Goal: Information Seeking & Learning: Learn about a topic

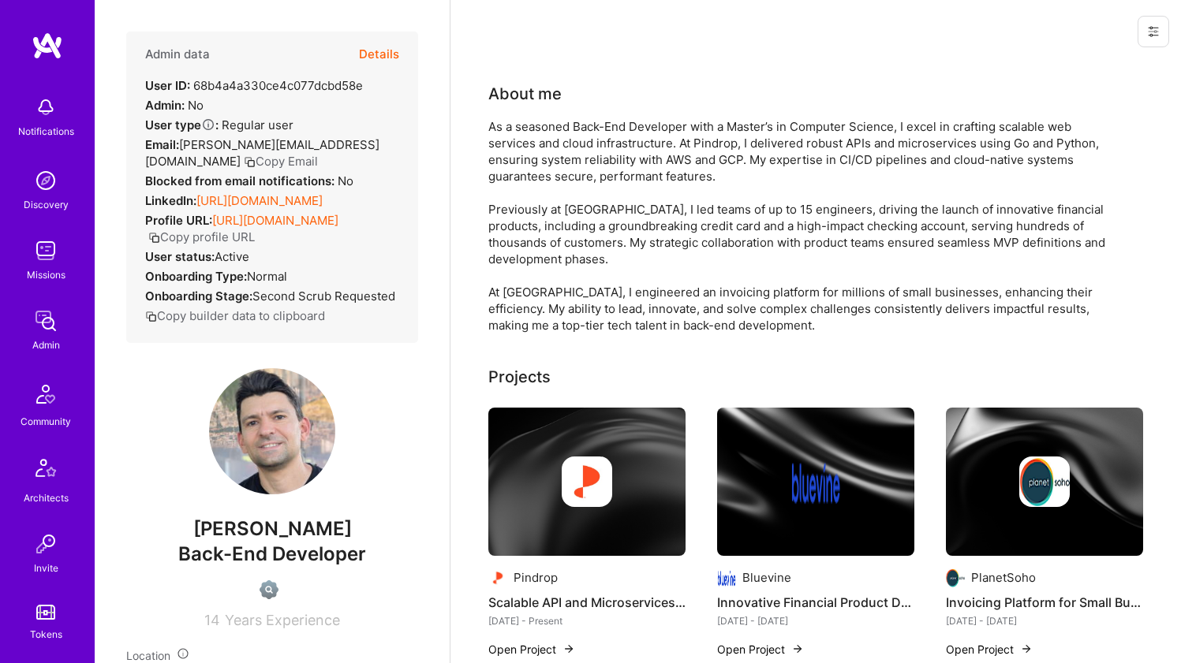
click at [586, 148] on div "As a seasoned Back-End Developer with a Master’s in Computer Science, I excel i…" at bounding box center [803, 225] width 631 height 215
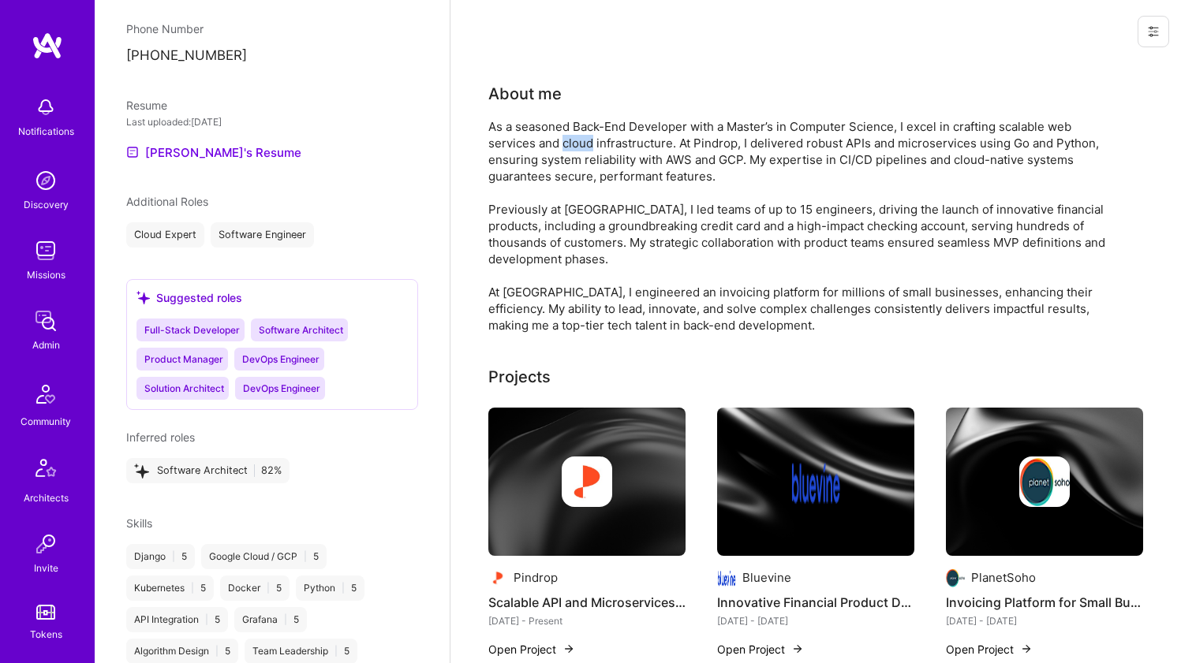
click at [586, 148] on div "As a seasoned Back-End Developer with a Master’s in Computer Science, I excel i…" at bounding box center [803, 225] width 631 height 215
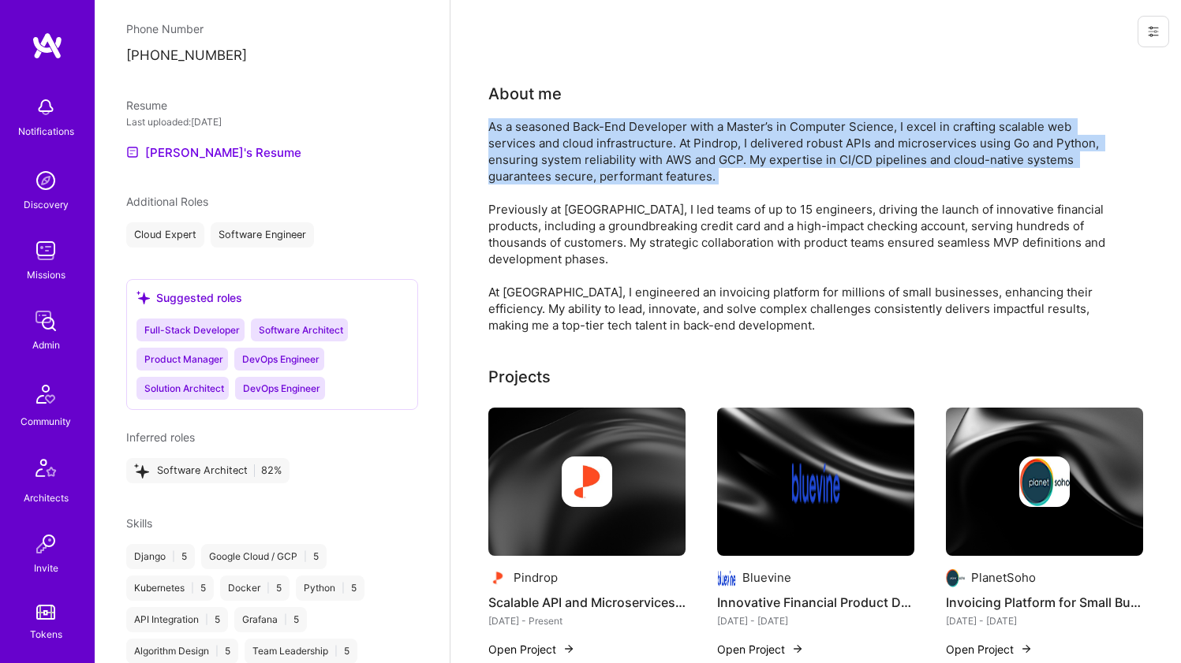
click at [586, 148] on div "As a seasoned Back-End Developer with a Master’s in Computer Science, I excel i…" at bounding box center [803, 225] width 631 height 215
click at [586, 147] on div "As a seasoned Back-End Developer with a Master’s in Computer Science, I excel i…" at bounding box center [803, 225] width 631 height 215
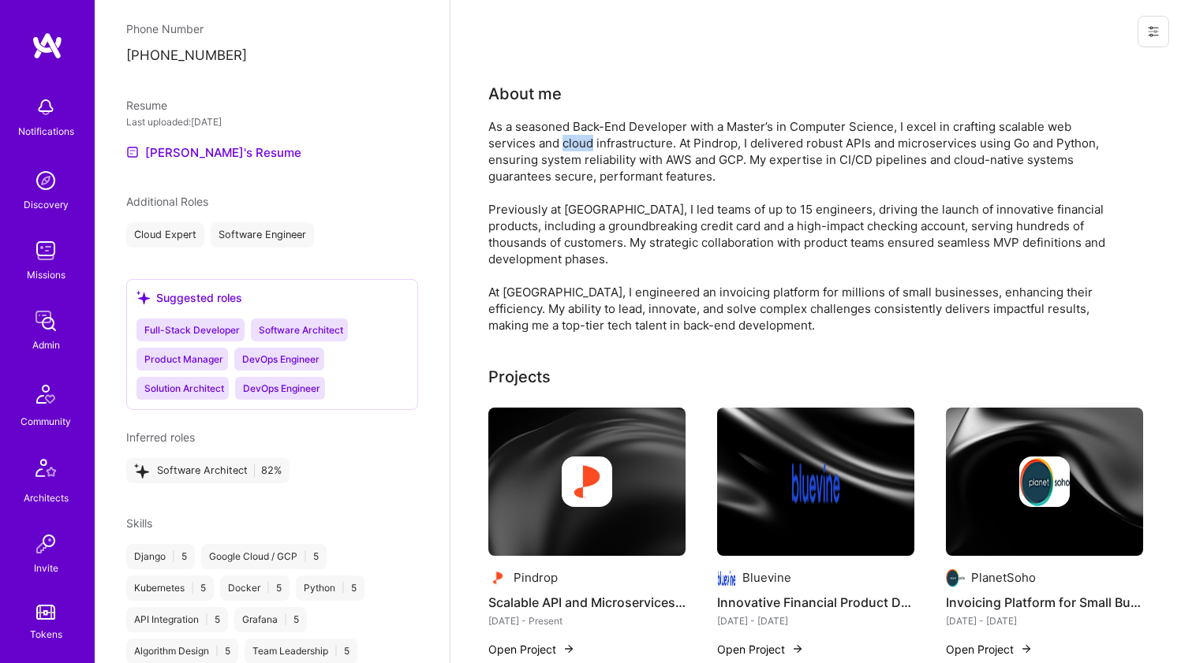
click at [586, 147] on div "As a seasoned Back-End Developer with a Master’s in Computer Science, I excel i…" at bounding box center [803, 225] width 631 height 215
click at [670, 147] on div "As a seasoned Back-End Developer with a Master’s in Computer Science, I excel i…" at bounding box center [803, 225] width 631 height 215
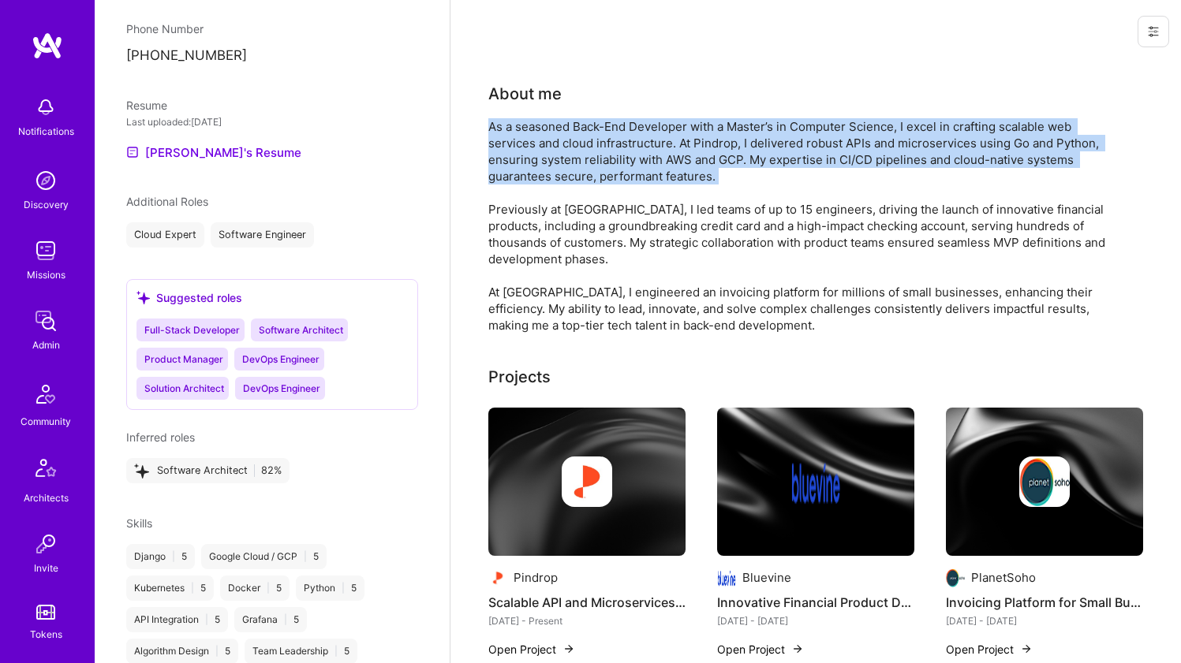
click at [669, 147] on div "As a seasoned Back-End Developer with a Master’s in Computer Science, I excel i…" at bounding box center [803, 225] width 631 height 215
click at [666, 146] on div "As a seasoned Back-End Developer with a Master’s in Computer Science, I excel i…" at bounding box center [803, 225] width 631 height 215
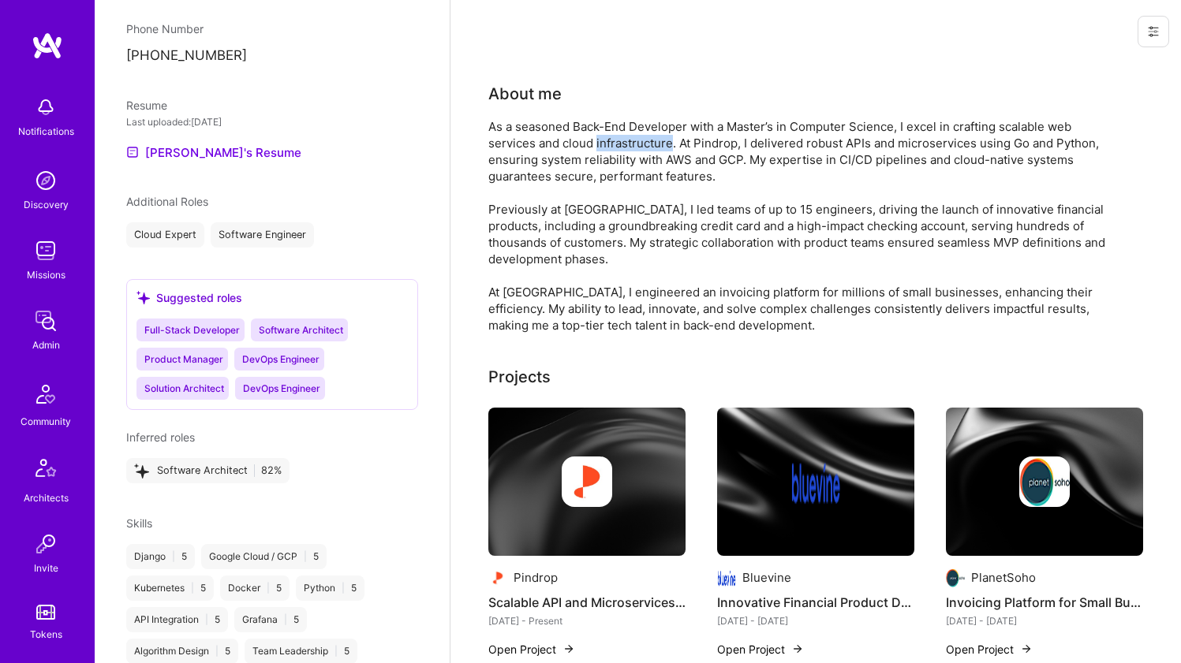
click at [666, 146] on div "As a seasoned Back-End Developer with a Master’s in Computer Science, I excel i…" at bounding box center [803, 225] width 631 height 215
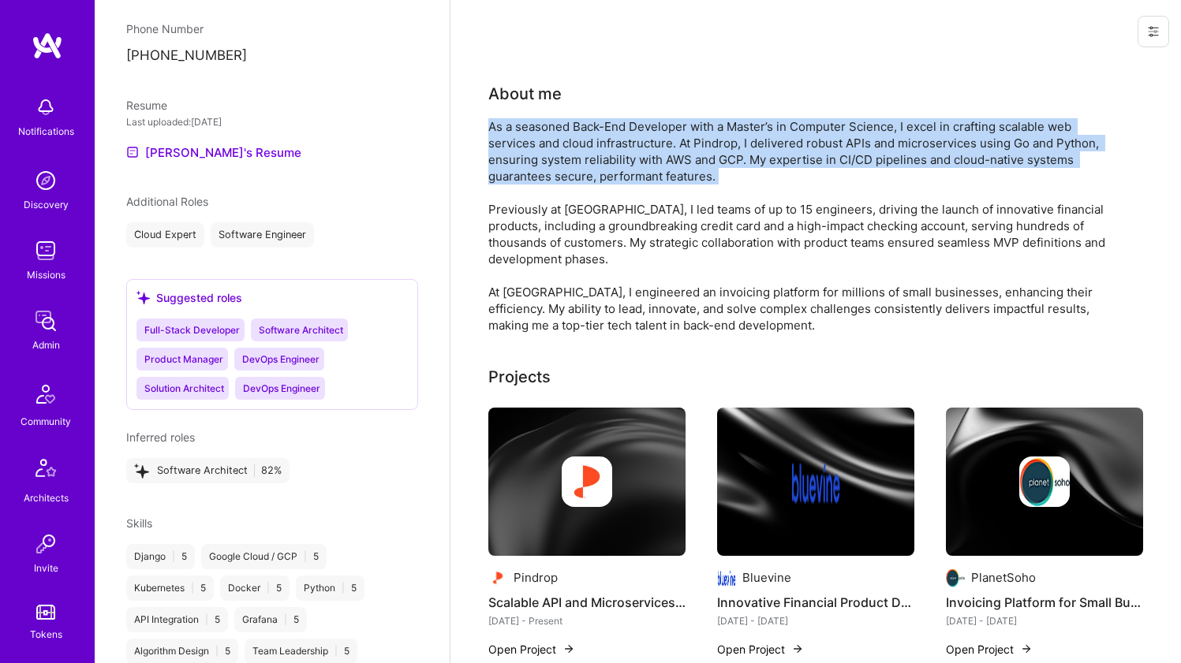
click at [666, 146] on div "As a seasoned Back-End Developer with a Master’s in Computer Science, I excel i…" at bounding box center [803, 225] width 631 height 215
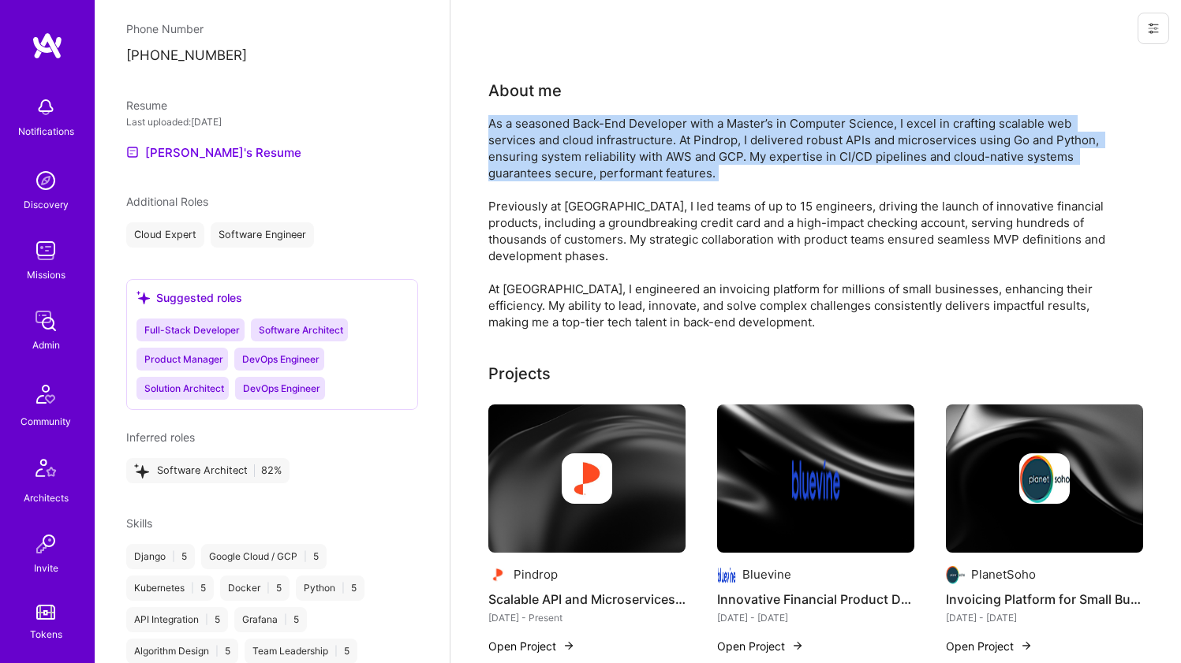
click at [646, 157] on div "As a seasoned Back-End Developer with a Master’s in Computer Science, I excel i…" at bounding box center [803, 222] width 631 height 215
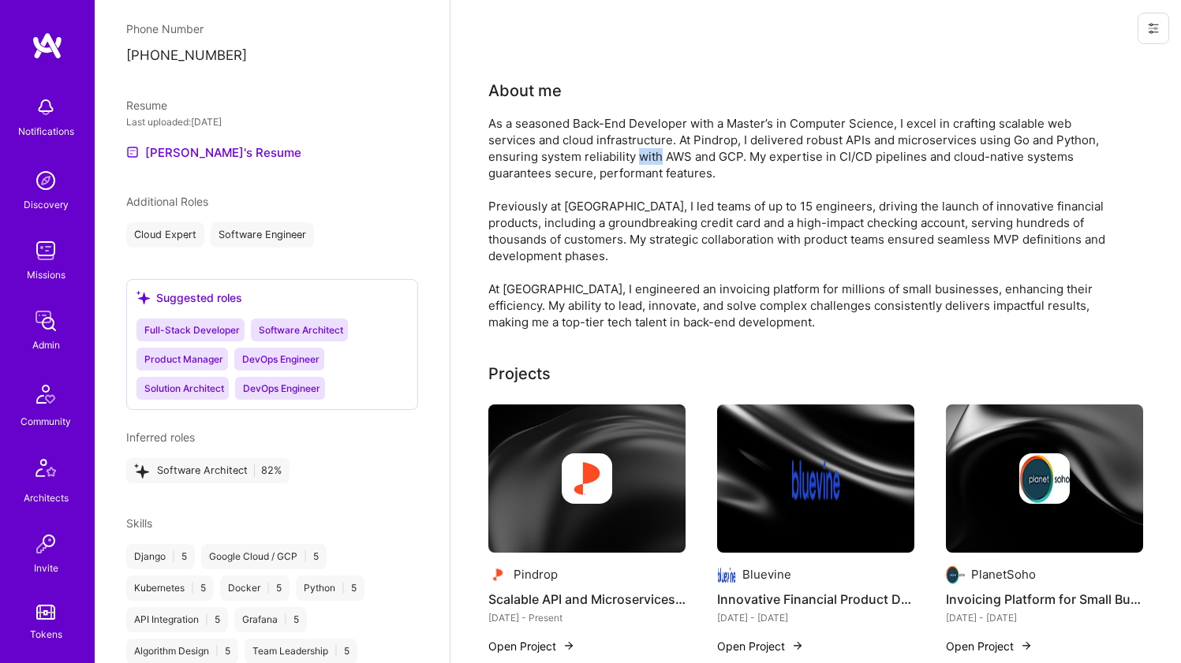
click at [646, 157] on div "As a seasoned Back-End Developer with a Master’s in Computer Science, I excel i…" at bounding box center [803, 222] width 631 height 215
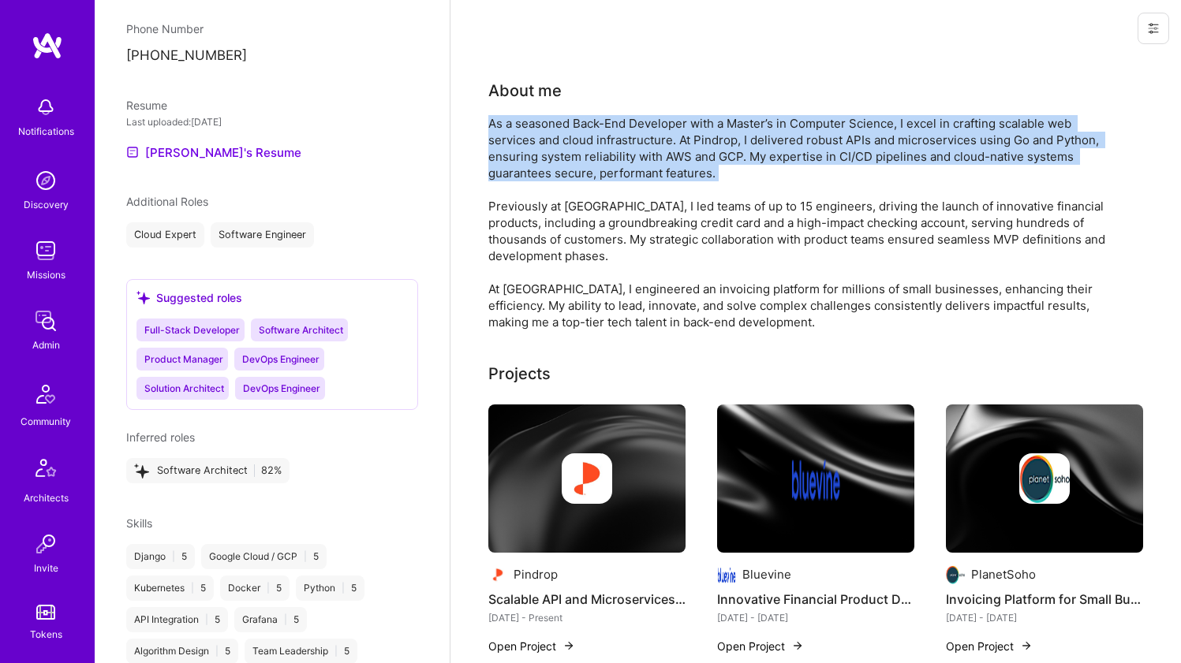
click at [646, 157] on div "As a seasoned Back-End Developer with a Master’s in Computer Science, I excel i…" at bounding box center [803, 222] width 631 height 215
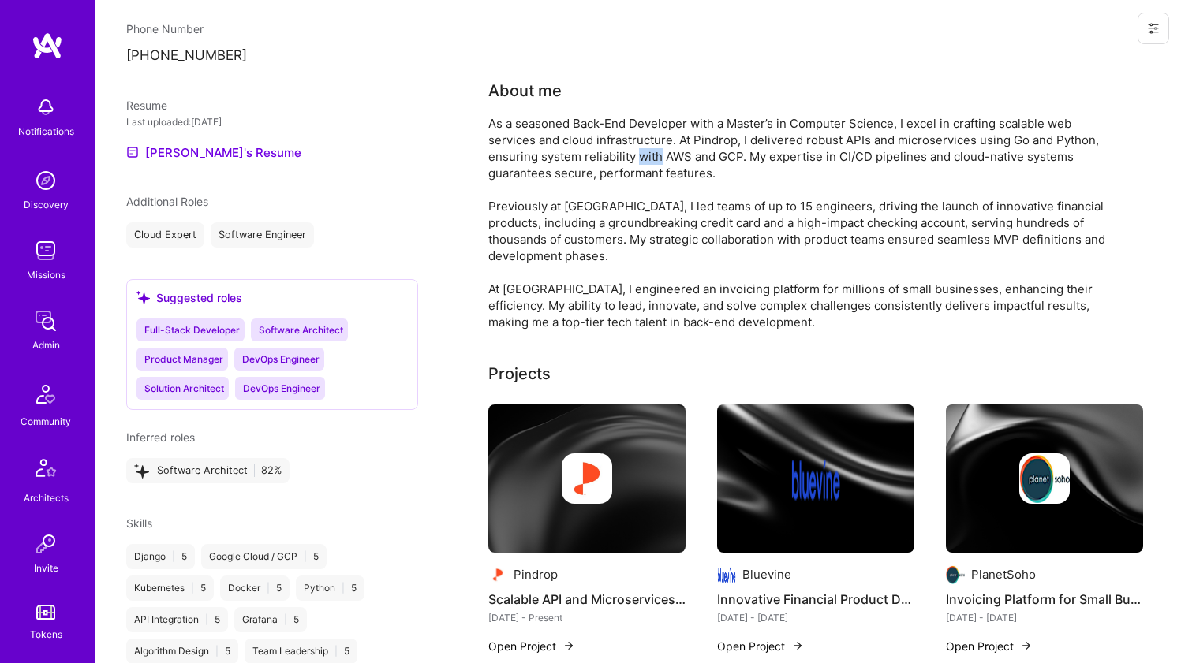
click at [646, 157] on div "As a seasoned Back-End Developer with a Master’s in Computer Science, I excel i…" at bounding box center [803, 222] width 631 height 215
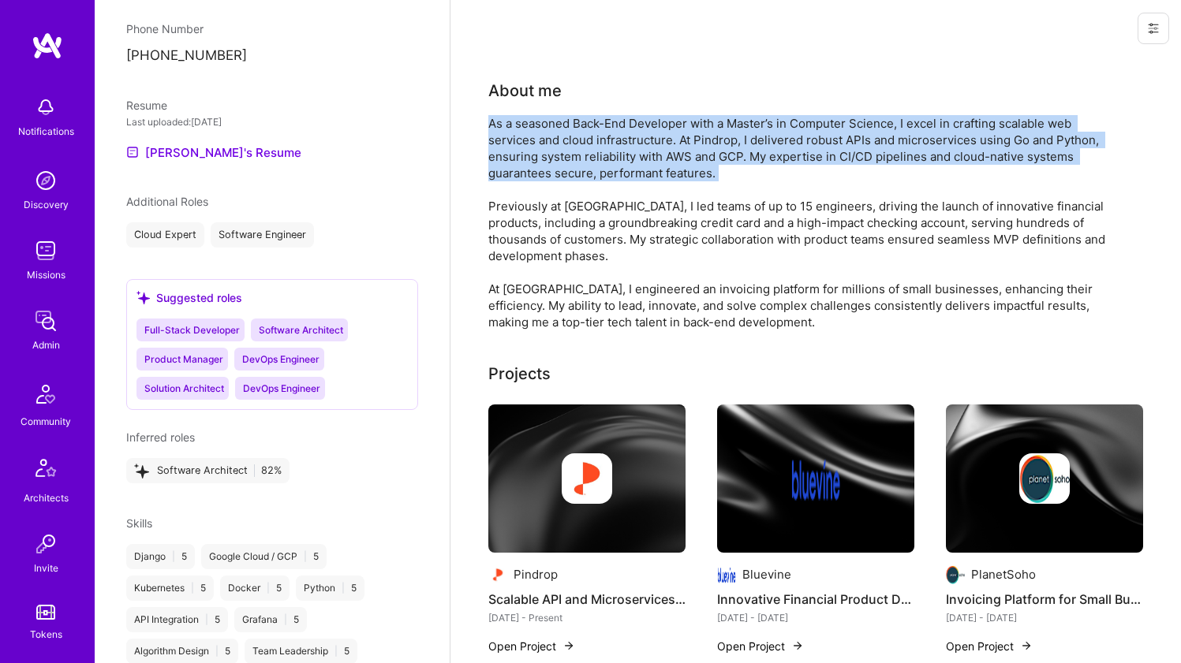
click at [646, 157] on div "As a seasoned Back-End Developer with a Master’s in Computer Science, I excel i…" at bounding box center [803, 222] width 631 height 215
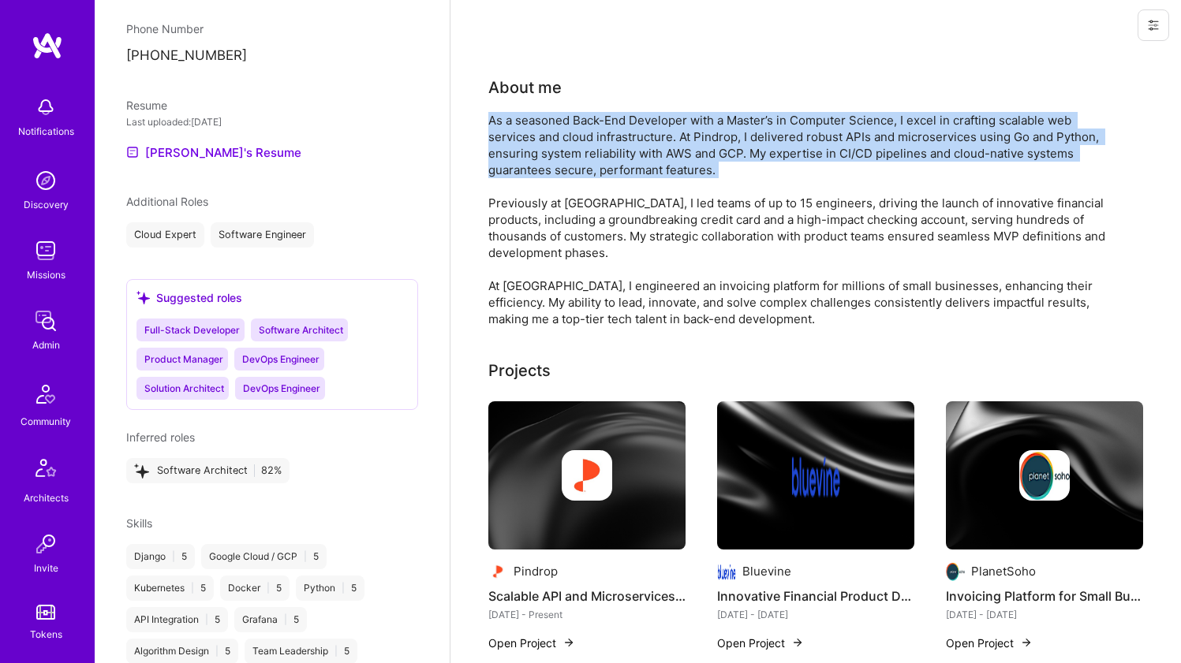
scroll to position [10, 0]
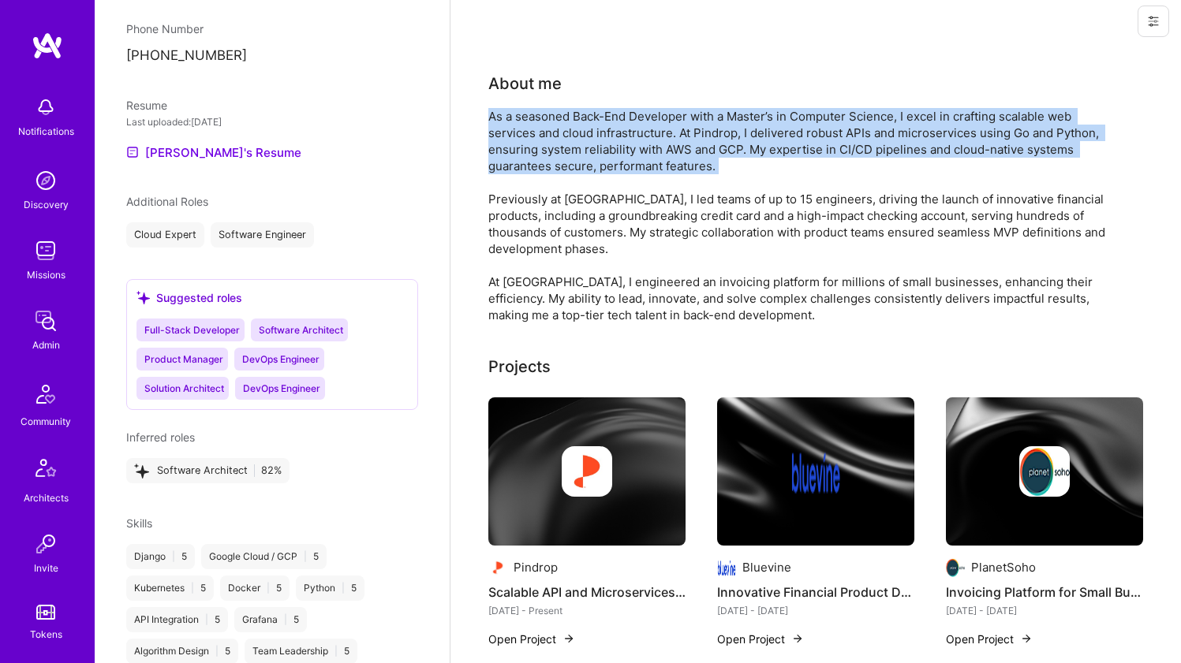
click at [646, 157] on div "As a seasoned Back-End Developer with a Master’s in Computer Science, I excel i…" at bounding box center [803, 215] width 631 height 215
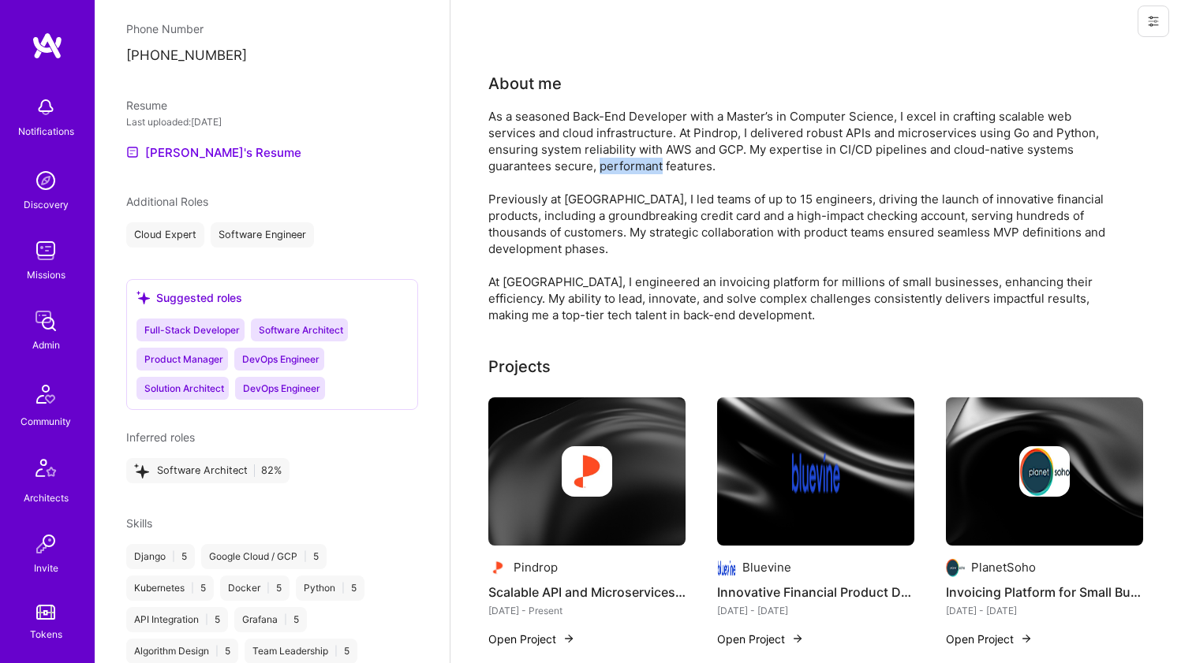
click at [646, 157] on div "As a seasoned Back-End Developer with a Master’s in Computer Science, I excel i…" at bounding box center [803, 215] width 631 height 215
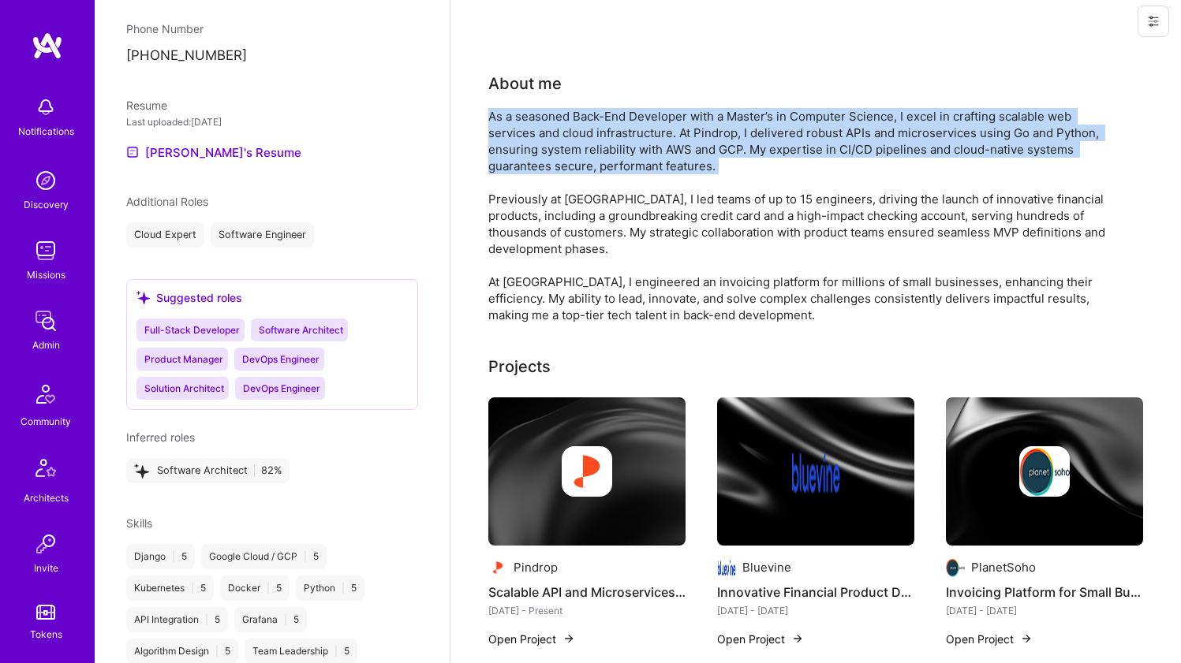
click at [646, 157] on div "As a seasoned Back-End Developer with a Master’s in Computer Science, I excel i…" at bounding box center [803, 215] width 631 height 215
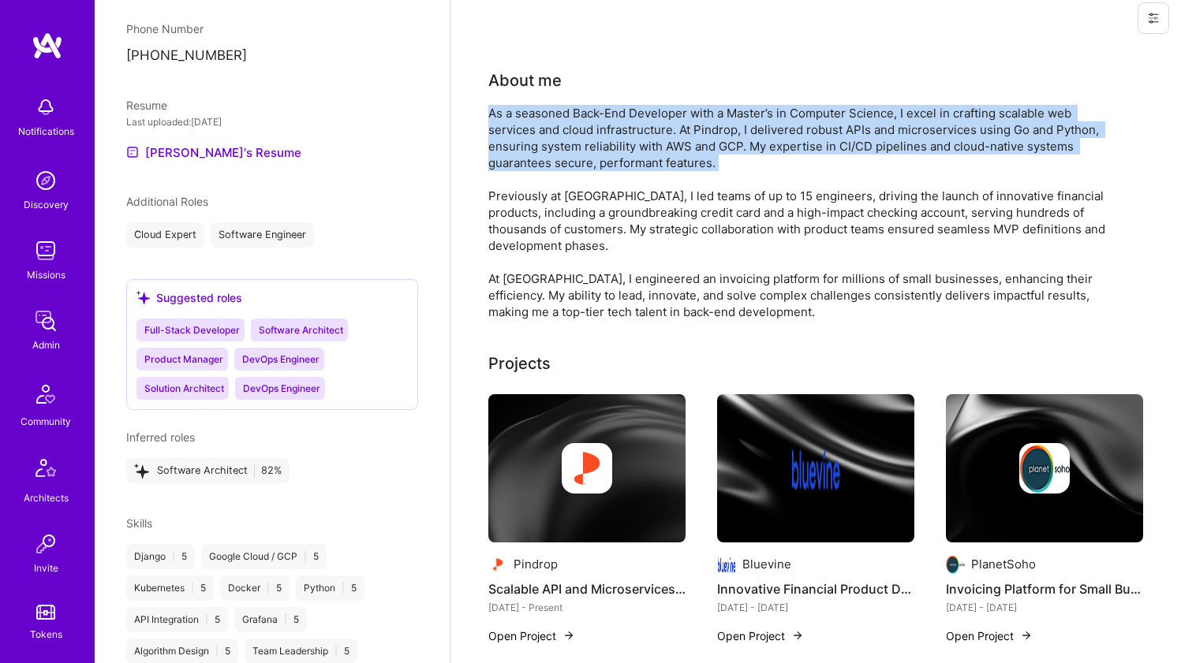
scroll to position [17, 0]
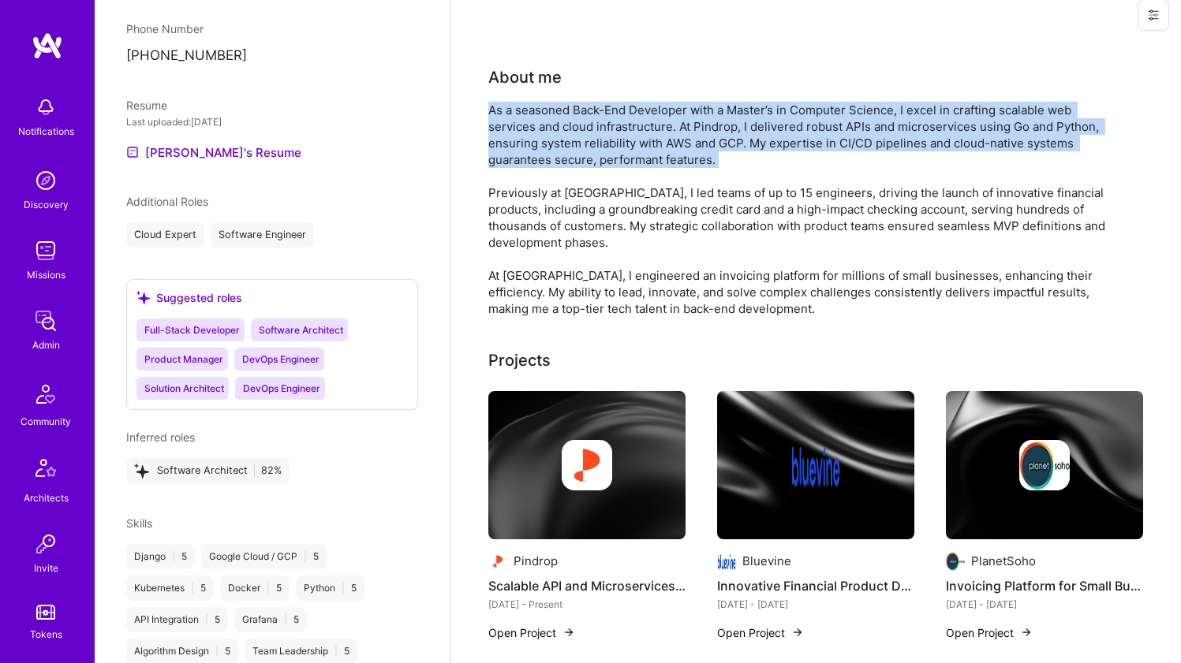
click at [646, 157] on div "As a seasoned Back-End Developer with a Master’s in Computer Science, I excel i…" at bounding box center [803, 209] width 631 height 215
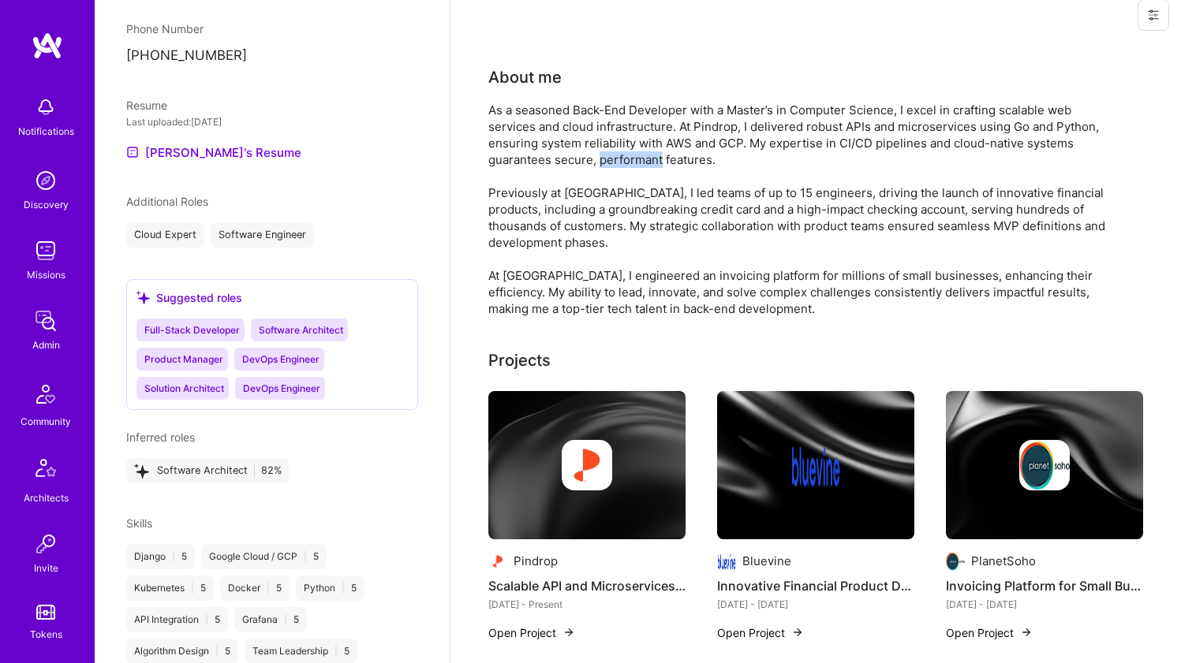
click at [646, 157] on div "As a seasoned Back-End Developer with a Master’s in Computer Science, I excel i…" at bounding box center [803, 209] width 631 height 215
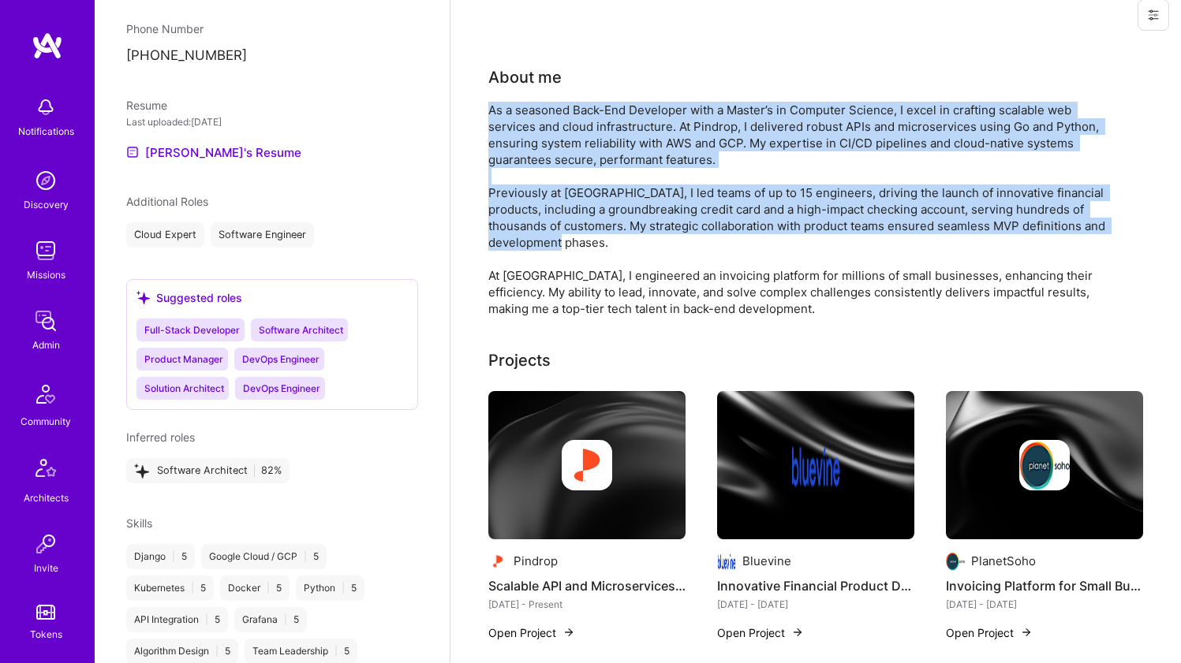
drag, startPoint x: 646, startPoint y: 157, endPoint x: 573, endPoint y: 216, distance: 94.2
click at [573, 216] on div "As a seasoned Back-End Developer with a Master’s in Computer Science, I excel i…" at bounding box center [803, 209] width 631 height 215
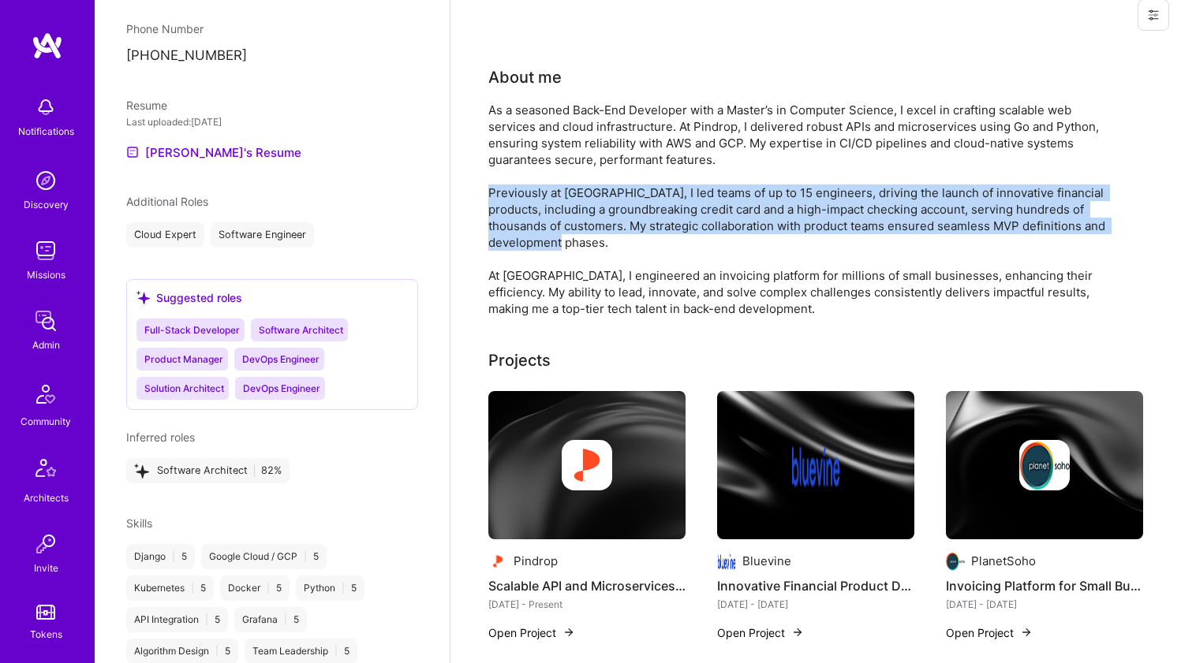
click at [573, 216] on div "As a seasoned Back-End Developer with a Master’s in Computer Science, I excel i…" at bounding box center [803, 209] width 631 height 215
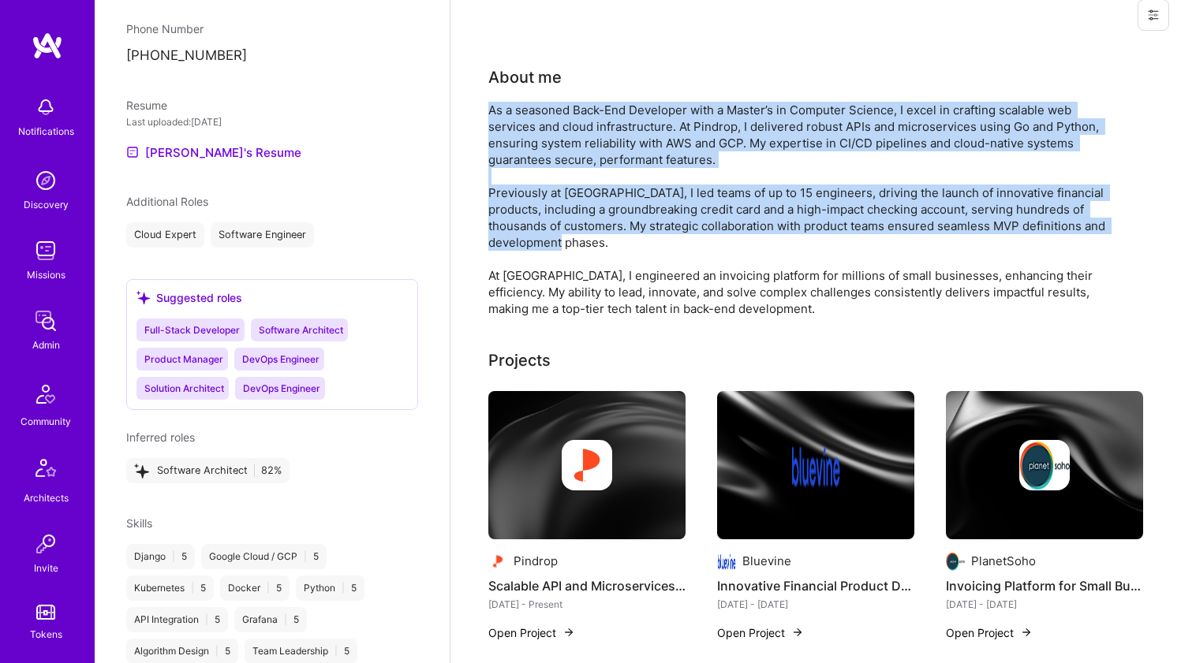
drag, startPoint x: 573, startPoint y: 215, endPoint x: 580, endPoint y: 141, distance: 74.6
click at [580, 141] on div "As a seasoned Back-End Developer with a Master’s in Computer Science, I excel i…" at bounding box center [803, 209] width 631 height 215
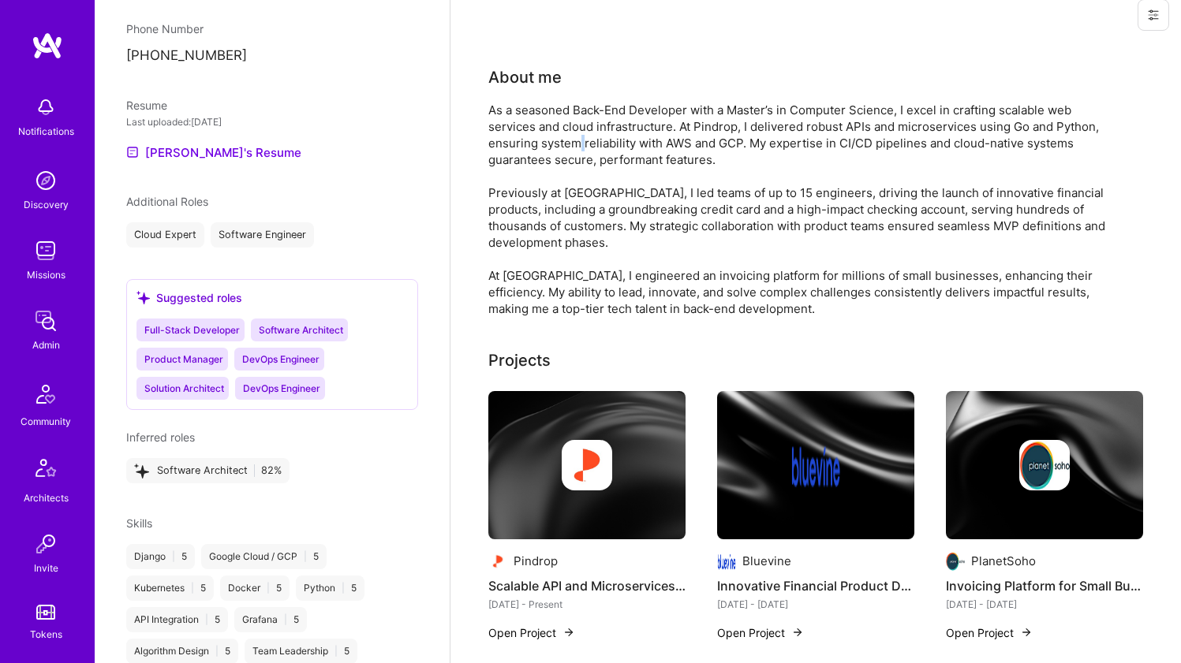
click at [580, 141] on div "As a seasoned Back-End Developer with a Master’s in Computer Science, I excel i…" at bounding box center [803, 209] width 631 height 215
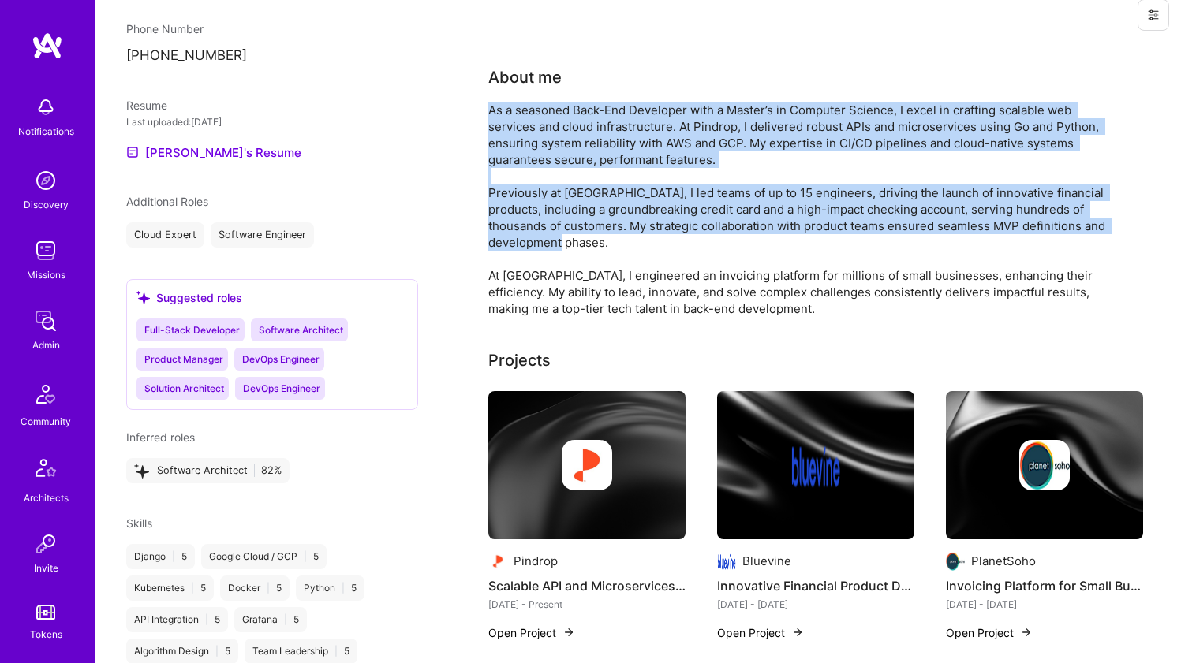
drag, startPoint x: 580, startPoint y: 141, endPoint x: 554, endPoint y: 193, distance: 58.6
click at [554, 193] on div "As a seasoned Back-End Developer with a Master’s in Computer Science, I excel i…" at bounding box center [803, 209] width 631 height 215
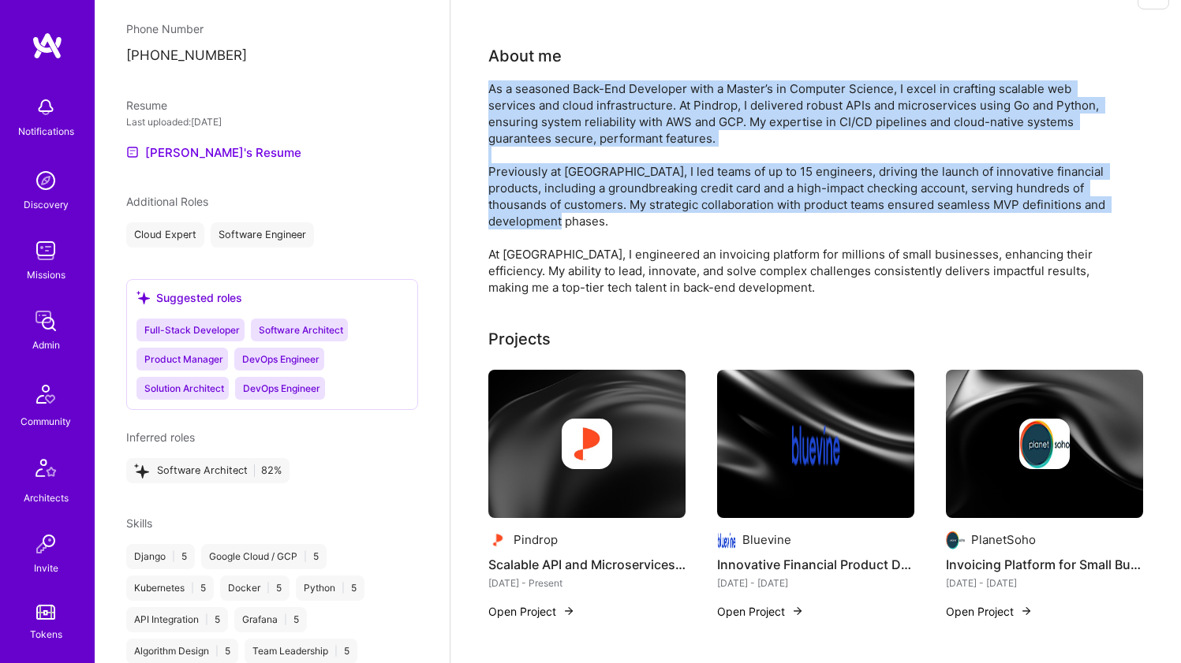
scroll to position [78, 0]
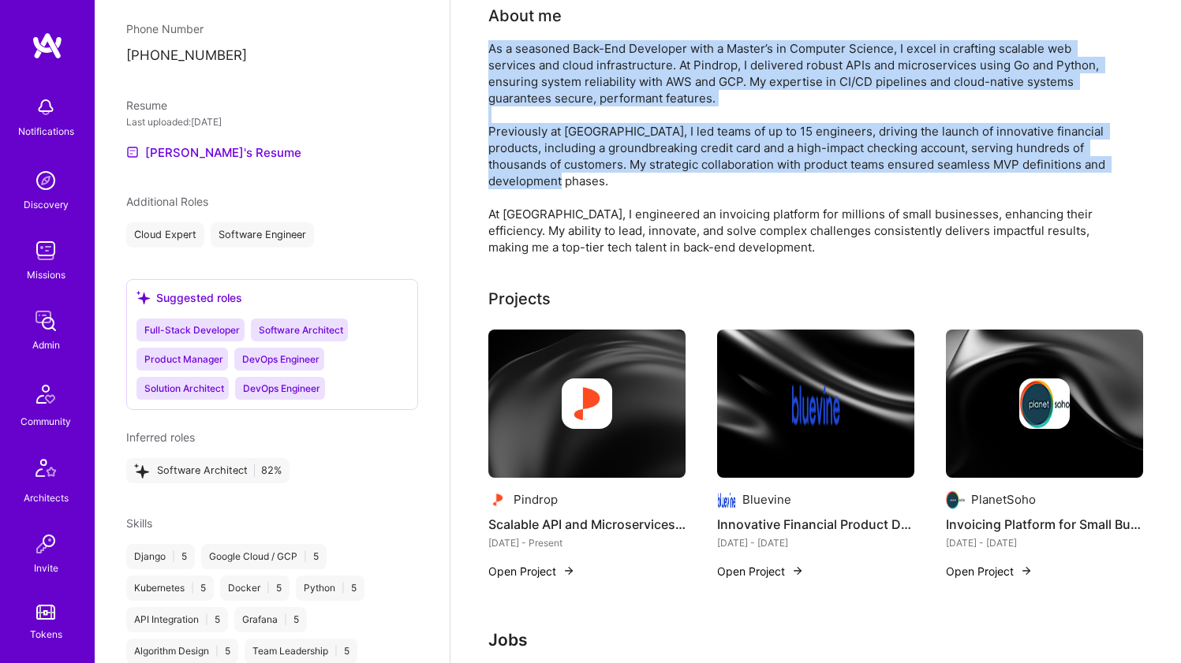
click at [554, 193] on div "As a seasoned Back-End Developer with a Master’s in Computer Science, I excel i…" at bounding box center [803, 147] width 631 height 215
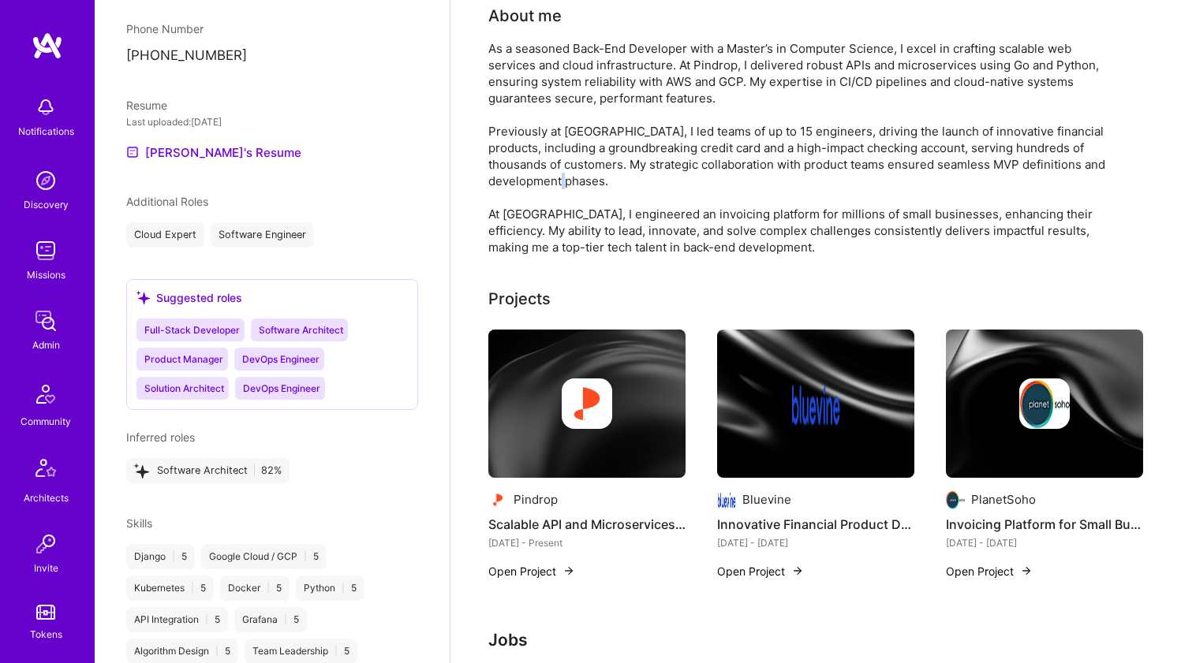
click at [554, 193] on div "As a seasoned Back-End Developer with a Master’s in Computer Science, I excel i…" at bounding box center [803, 147] width 631 height 215
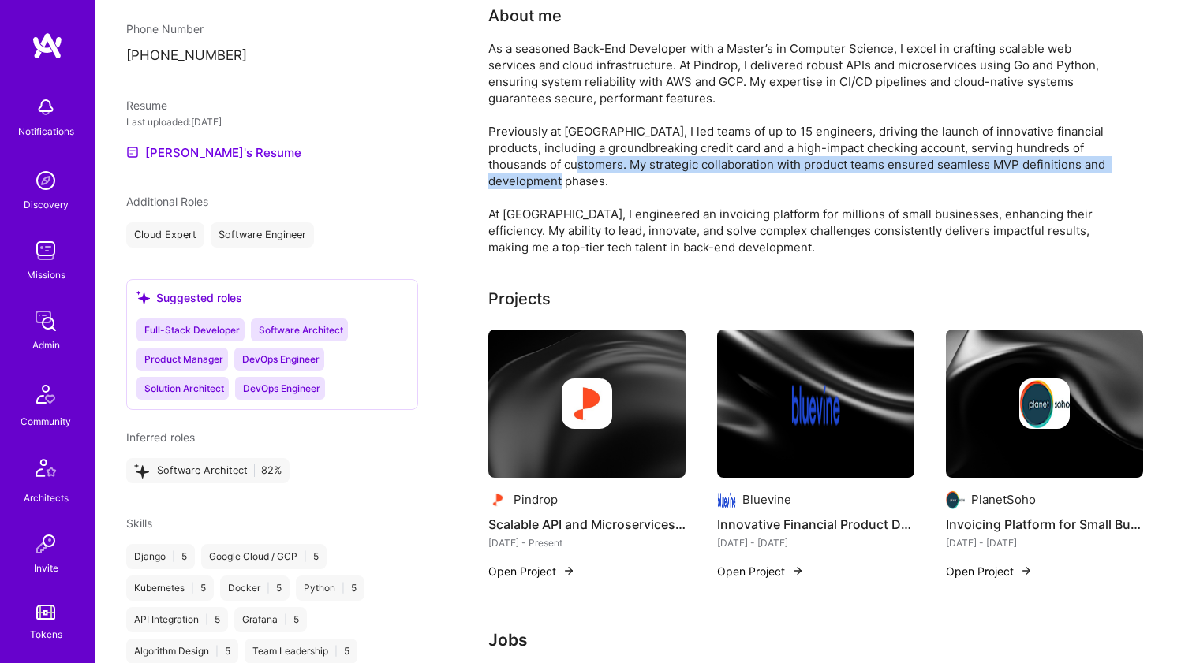
drag, startPoint x: 554, startPoint y: 193, endPoint x: 558, endPoint y: 159, distance: 34.9
click at [558, 159] on div "As a seasoned Back-End Developer with a Master’s in Computer Science, I excel i…" at bounding box center [803, 147] width 631 height 215
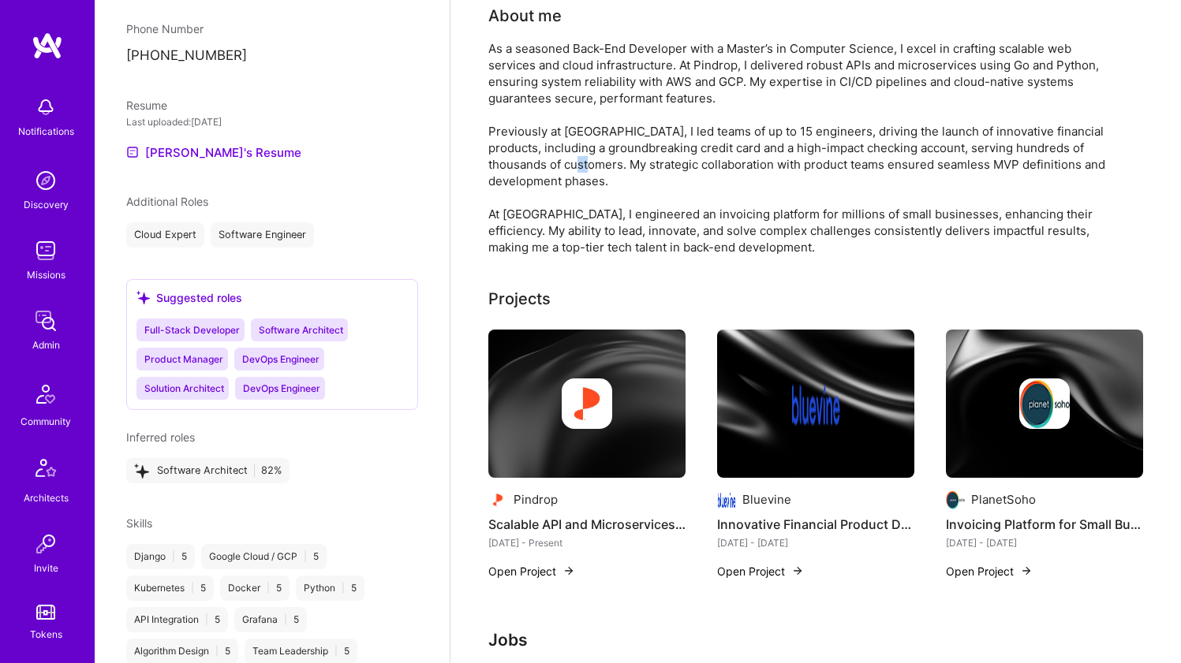
click at [558, 159] on div "As a seasoned Back-End Developer with a Master’s in Computer Science, I excel i…" at bounding box center [803, 147] width 631 height 215
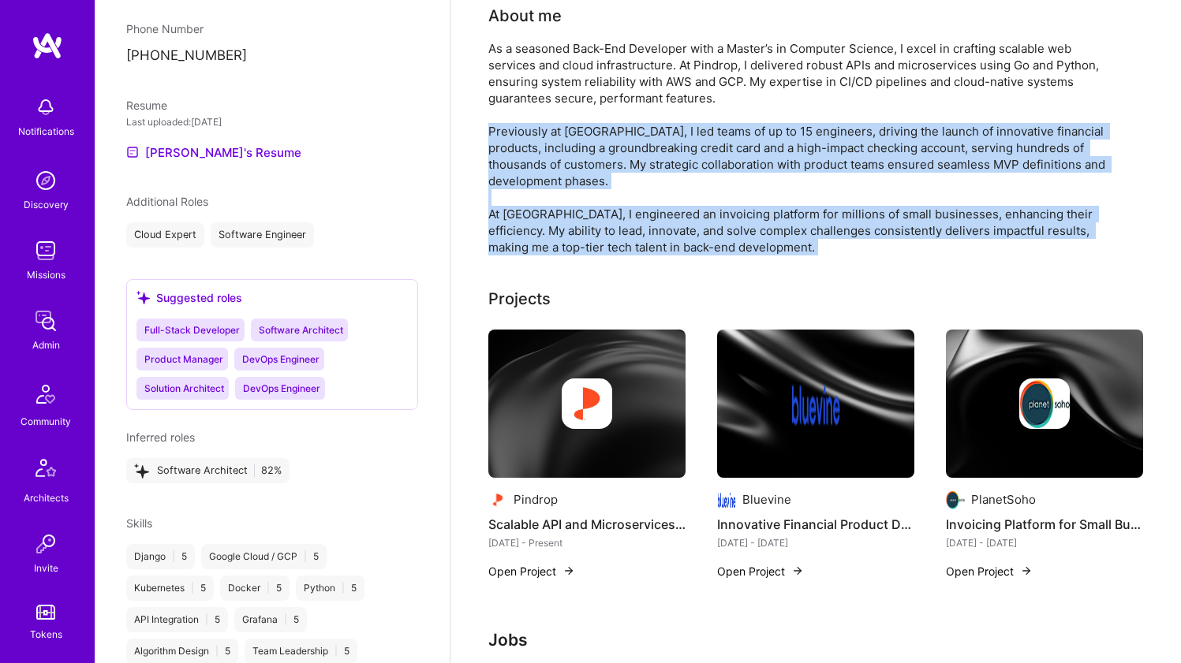
drag, startPoint x: 558, startPoint y: 159, endPoint x: 536, endPoint y: 212, distance: 57.7
click at [536, 212] on div "As a seasoned Back-End Developer with a Master’s in Computer Science, I excel i…" at bounding box center [803, 147] width 631 height 215
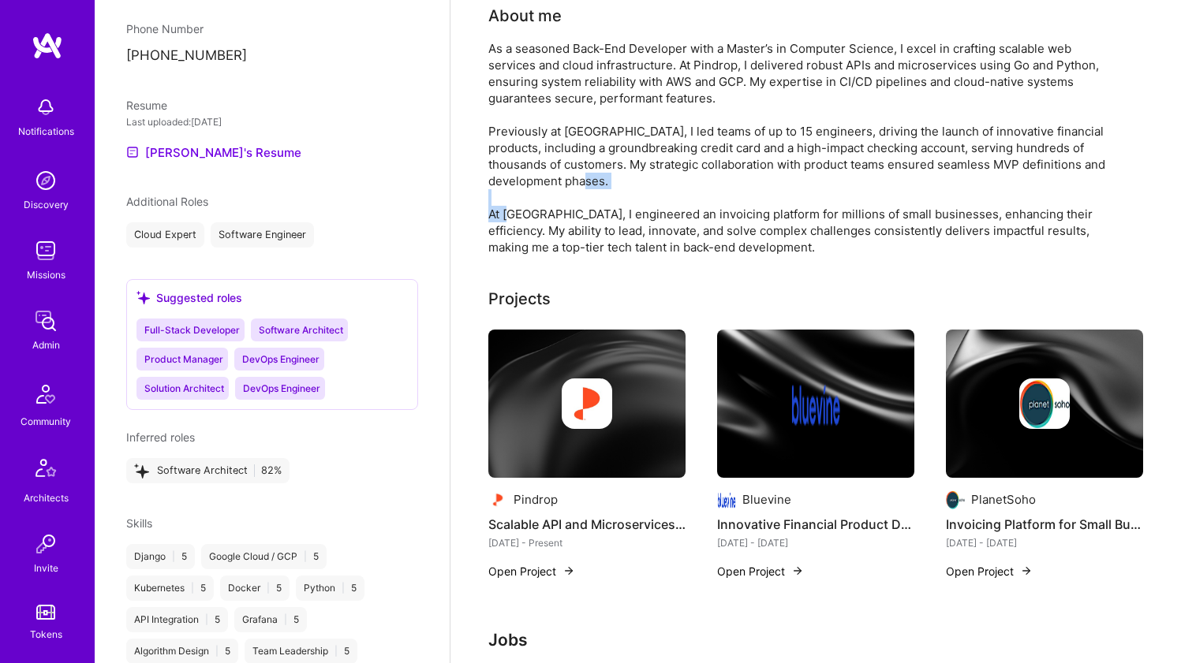
click at [536, 212] on div "As a seasoned Back-End Developer with a Master’s in Computer Science, I excel i…" at bounding box center [803, 147] width 631 height 215
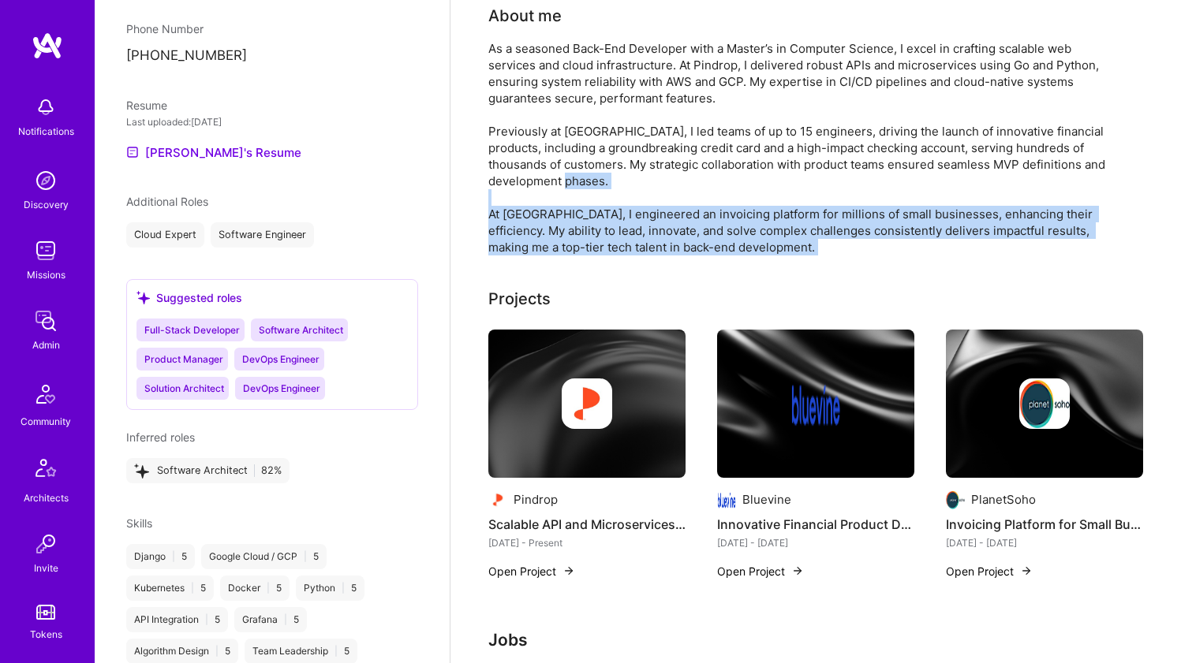
click at [536, 212] on div "As a seasoned Back-End Developer with a Master’s in Computer Science, I excel i…" at bounding box center [803, 147] width 631 height 215
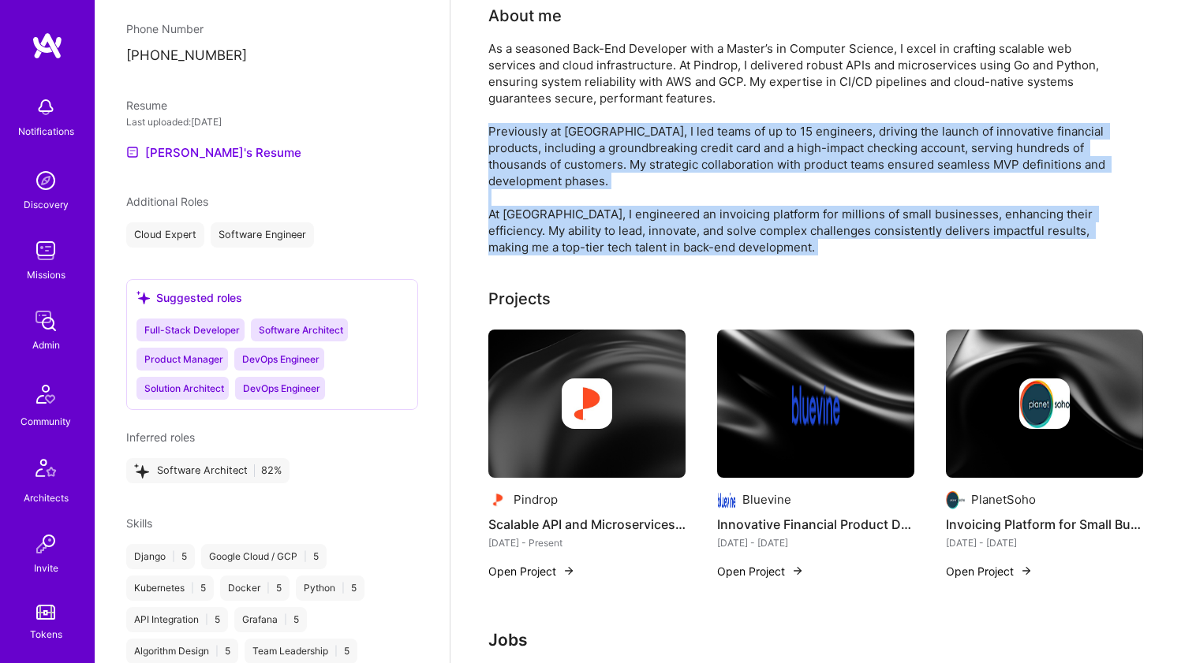
drag, startPoint x: 536, startPoint y: 212, endPoint x: 544, endPoint y: 138, distance: 74.6
click at [544, 138] on div "As a seasoned Back-End Developer with a Master’s in Computer Science, I excel i…" at bounding box center [803, 147] width 631 height 215
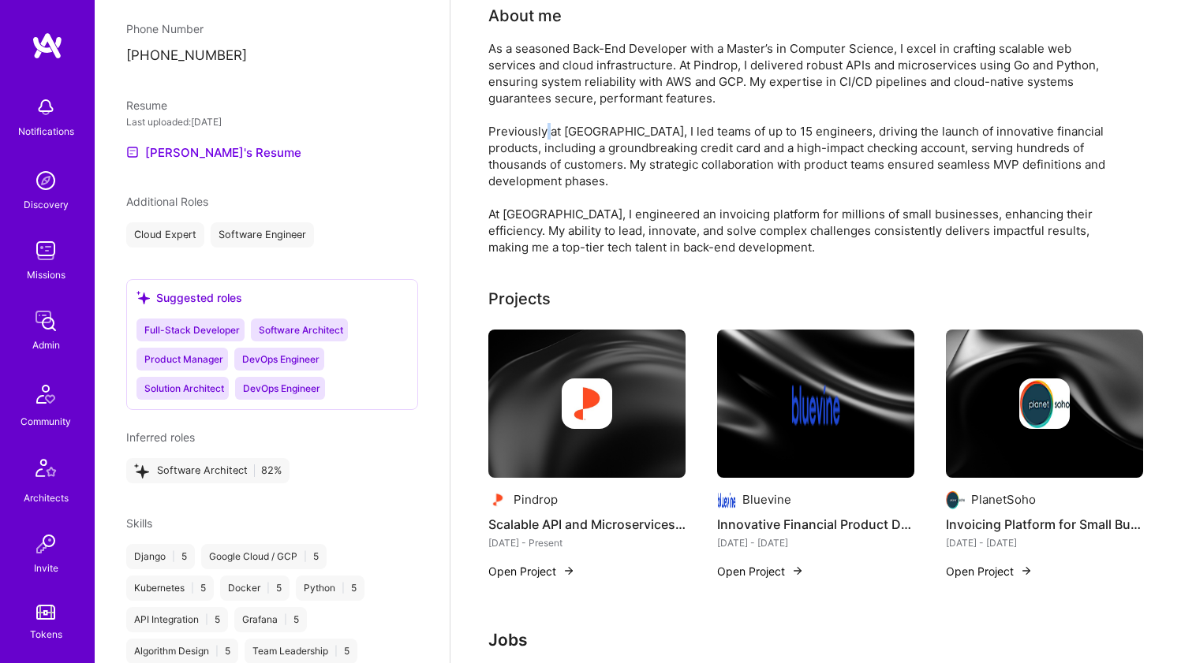
click at [544, 138] on div "As a seasoned Back-End Developer with a Master’s in Computer Science, I excel i…" at bounding box center [803, 147] width 631 height 215
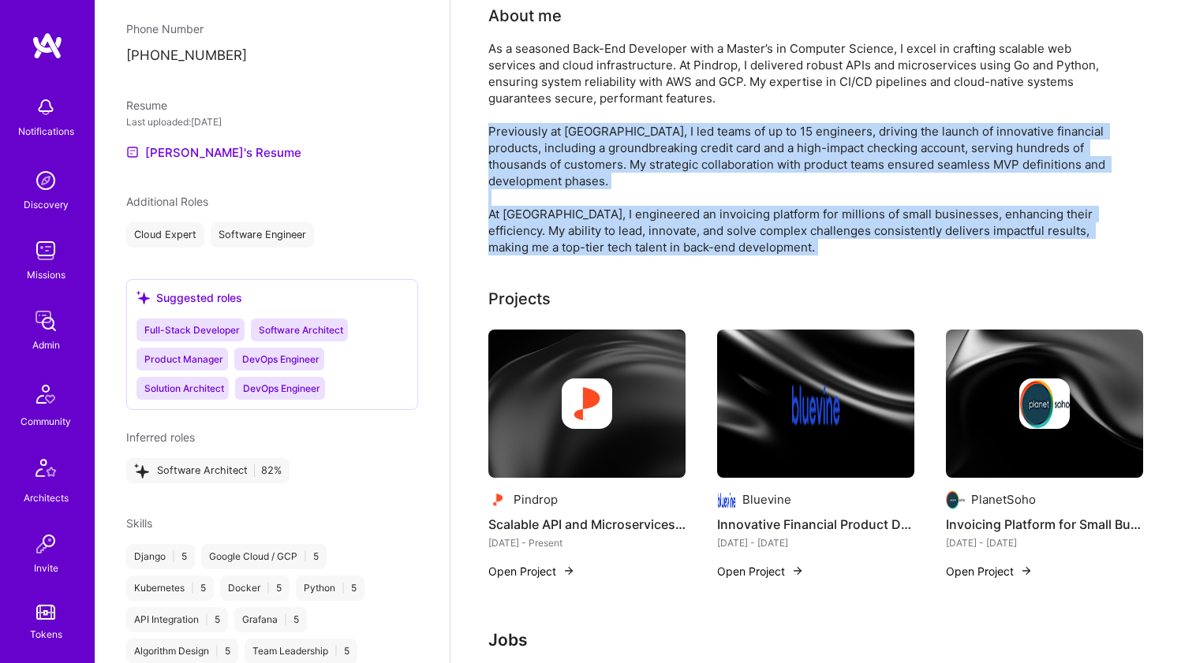
drag, startPoint x: 544, startPoint y: 138, endPoint x: 513, endPoint y: 210, distance: 78.4
click at [513, 210] on div "As a seasoned Back-End Developer with a Master’s in Computer Science, I excel i…" at bounding box center [803, 147] width 631 height 215
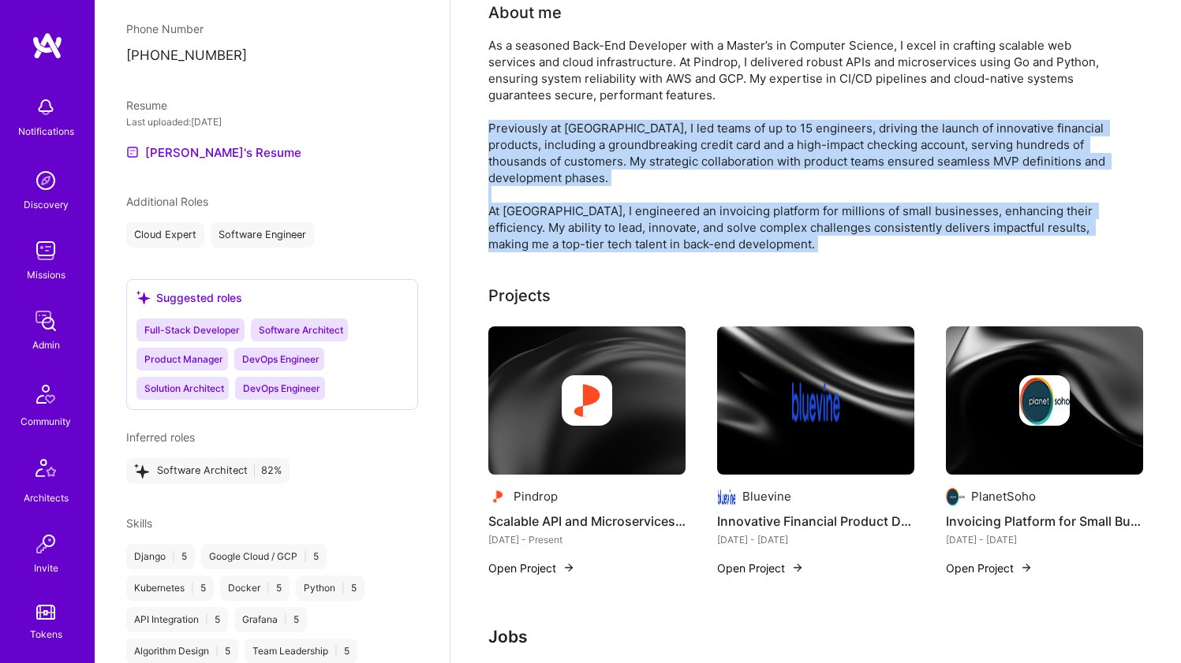
click at [513, 210] on div "As a seasoned Back-End Developer with a Master’s in Computer Science, I excel i…" at bounding box center [803, 144] width 631 height 215
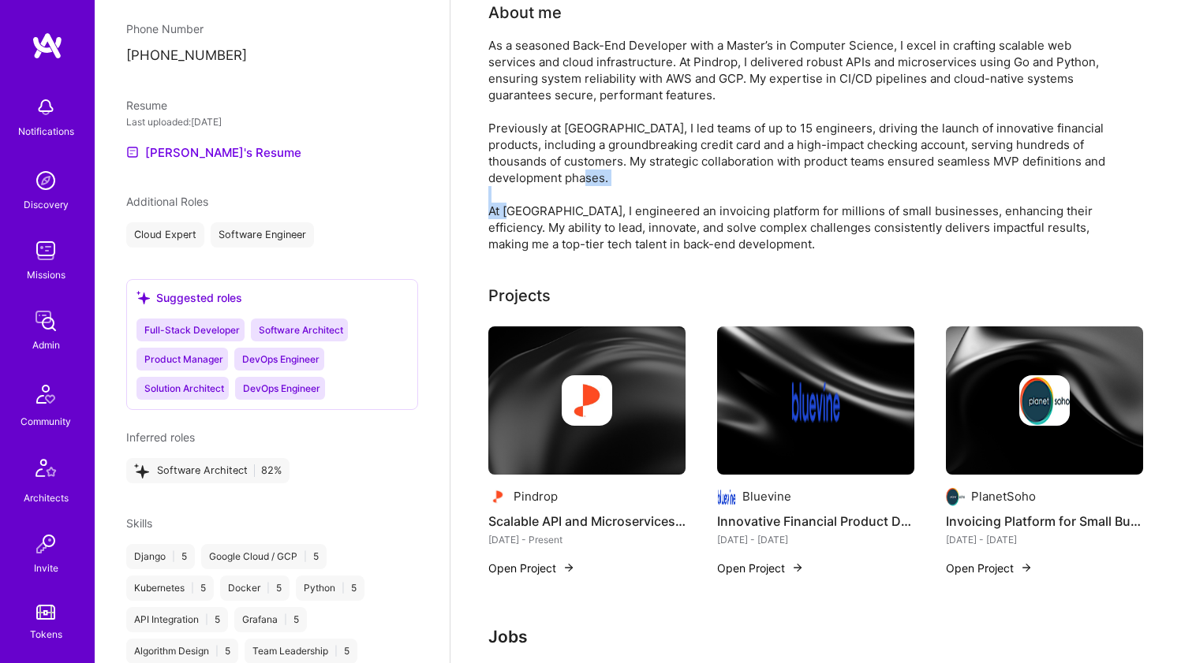
click at [513, 210] on div "As a seasoned Back-End Developer with a Master’s in Computer Science, I excel i…" at bounding box center [803, 144] width 631 height 215
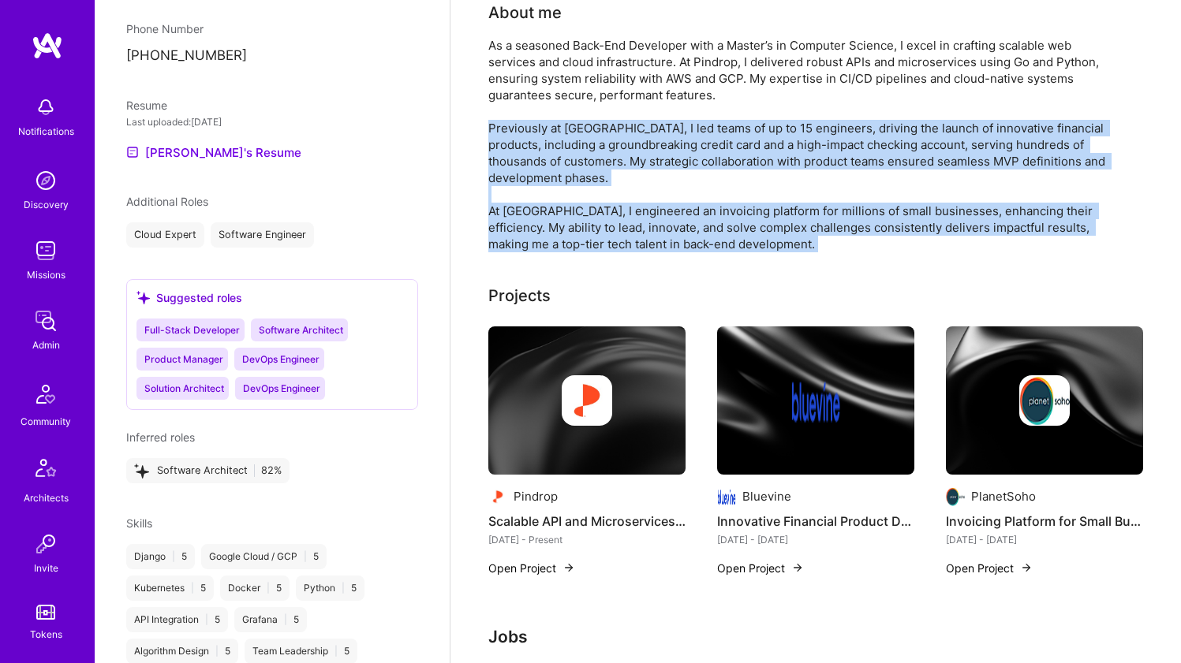
drag, startPoint x: 513, startPoint y: 210, endPoint x: 519, endPoint y: 170, distance: 39.9
click at [519, 170] on div "As a seasoned Back-End Developer with a Master’s in Computer Science, I excel i…" at bounding box center [803, 144] width 631 height 215
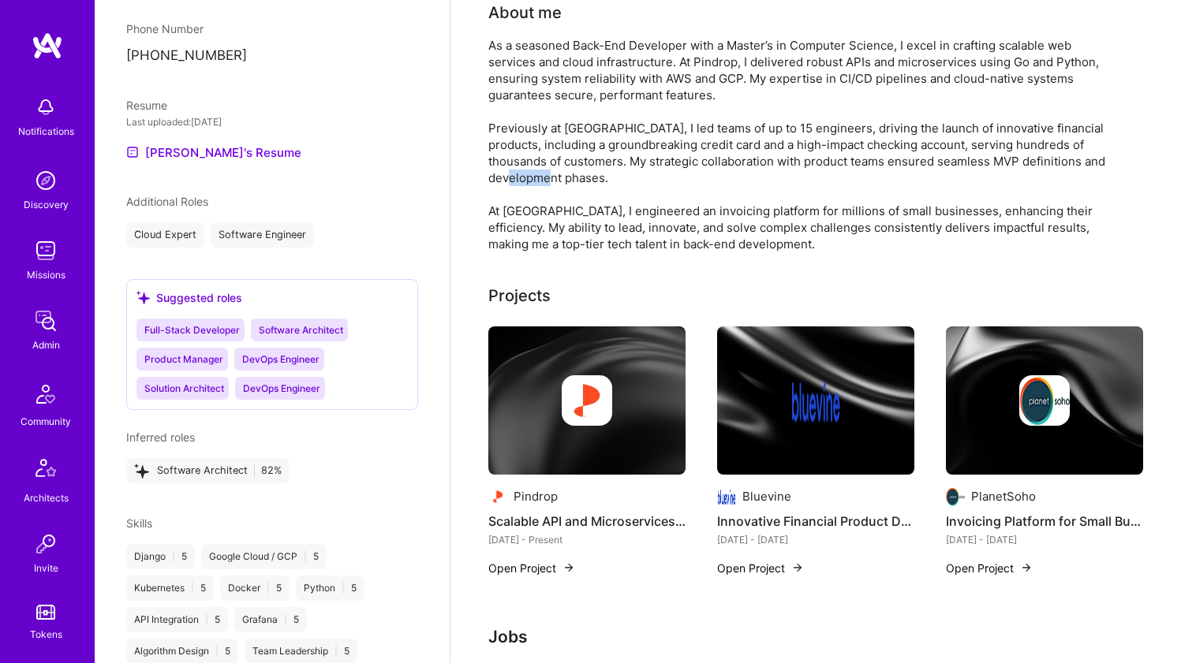
click at [519, 170] on div "As a seasoned Back-End Developer with a Master’s in Computer Science, I excel i…" at bounding box center [803, 144] width 631 height 215
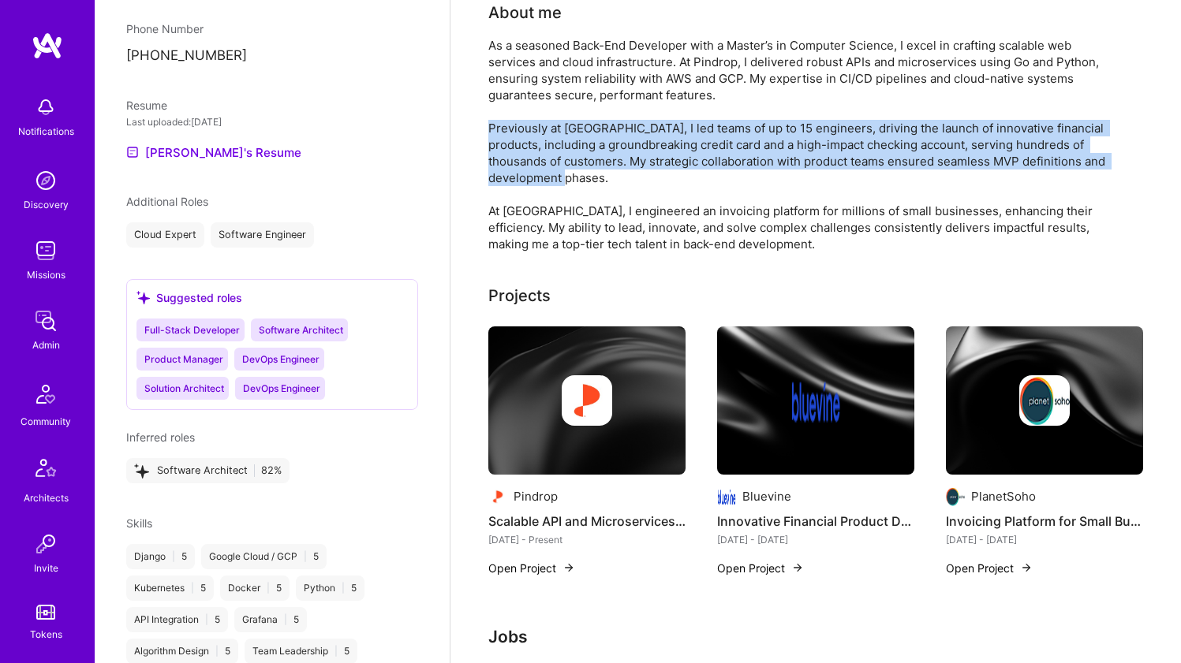
drag, startPoint x: 519, startPoint y: 170, endPoint x: 509, endPoint y: 196, distance: 27.0
click at [509, 196] on div "As a seasoned Back-End Developer with a Master’s in Computer Science, I excel i…" at bounding box center [803, 144] width 631 height 215
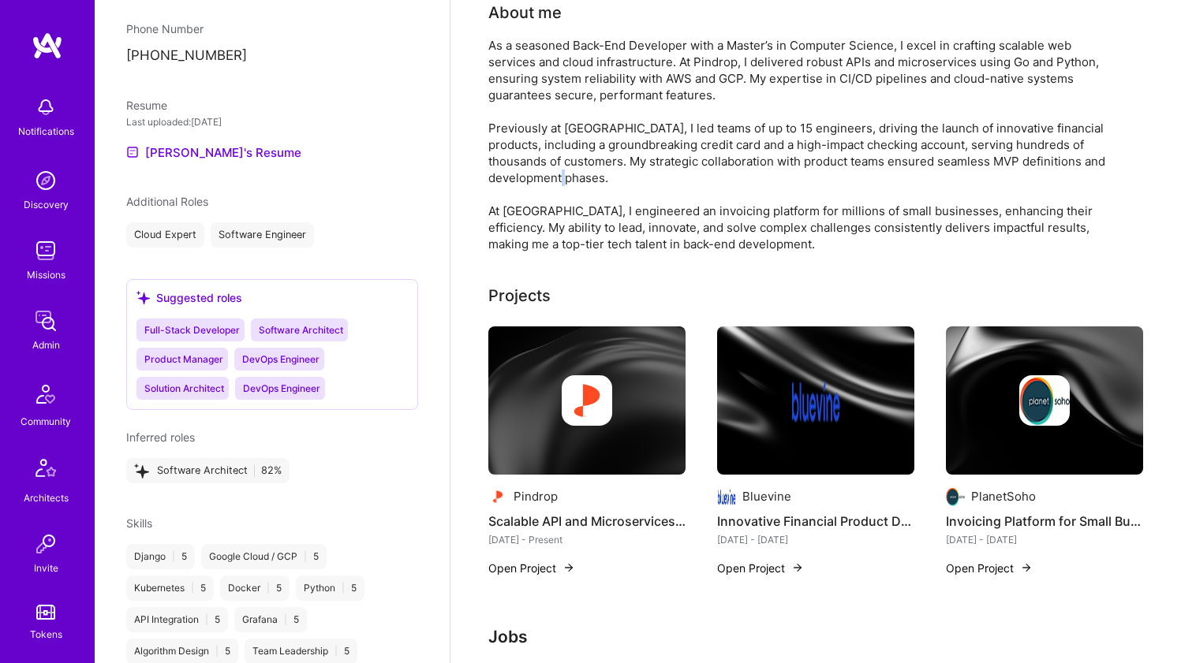
click at [509, 196] on div "As a seasoned Back-End Developer with a Master’s in Computer Science, I excel i…" at bounding box center [803, 144] width 631 height 215
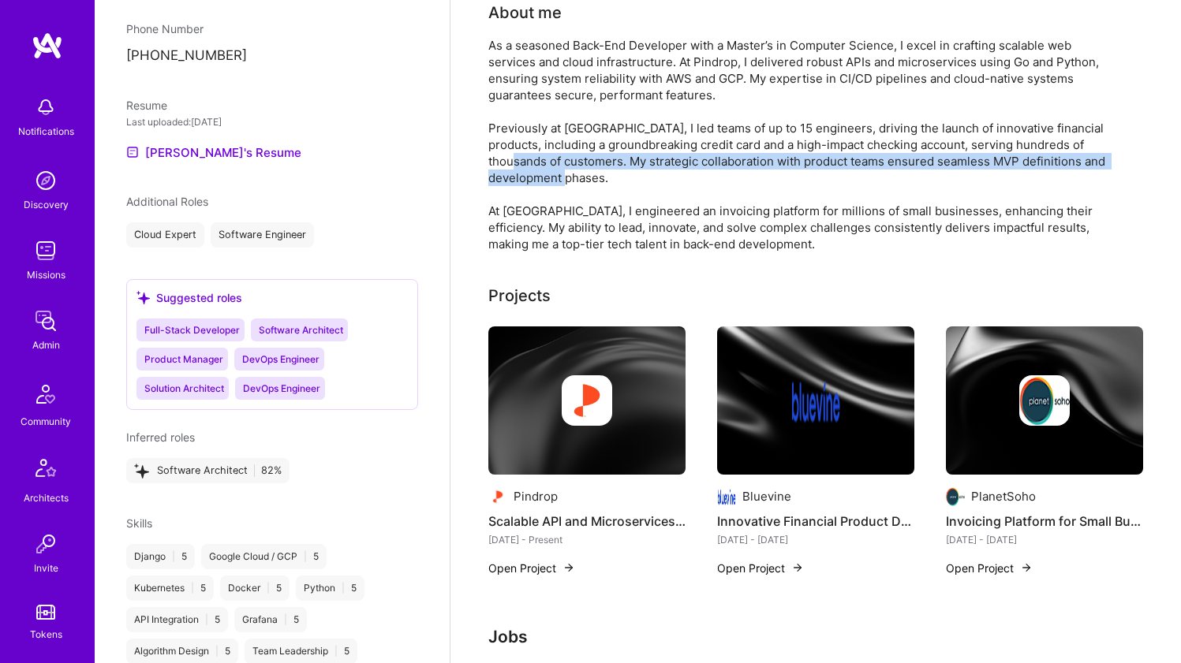
drag, startPoint x: 509, startPoint y: 196, endPoint x: 513, endPoint y: 161, distance: 34.8
click at [513, 161] on div "As a seasoned Back-End Developer with a Master’s in Computer Science, I excel i…" at bounding box center [803, 144] width 631 height 215
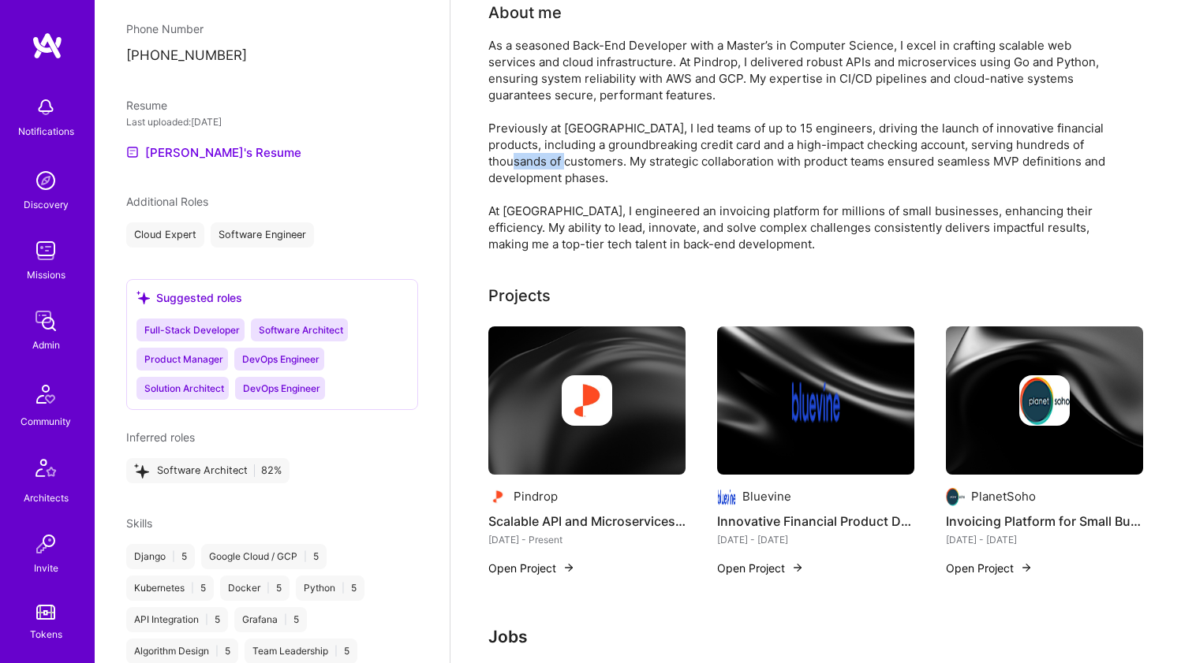
click at [513, 161] on div "As a seasoned Back-End Developer with a Master’s in Computer Science, I excel i…" at bounding box center [803, 144] width 631 height 215
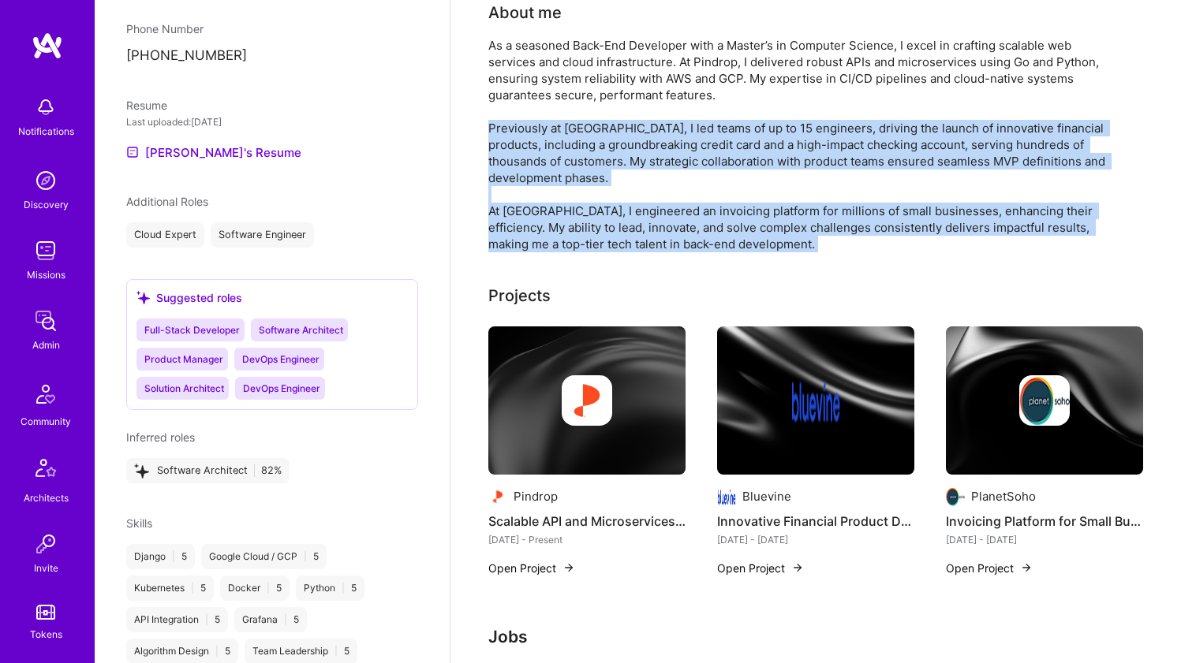
drag, startPoint x: 513, startPoint y: 161, endPoint x: 495, endPoint y: 221, distance: 62.4
click at [495, 221] on div "As a seasoned Back-End Developer with a Master’s in Computer Science, I excel i…" at bounding box center [803, 144] width 631 height 215
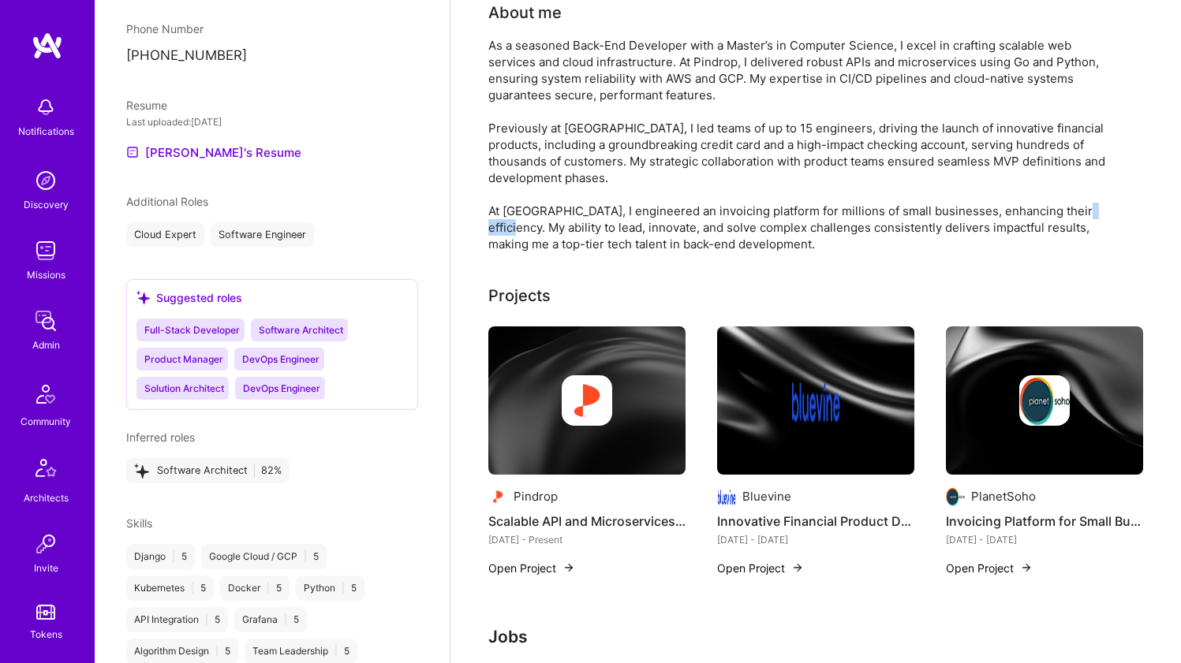
click at [495, 221] on div "As a seasoned Back-End Developer with a Master’s in Computer Science, I excel i…" at bounding box center [803, 144] width 631 height 215
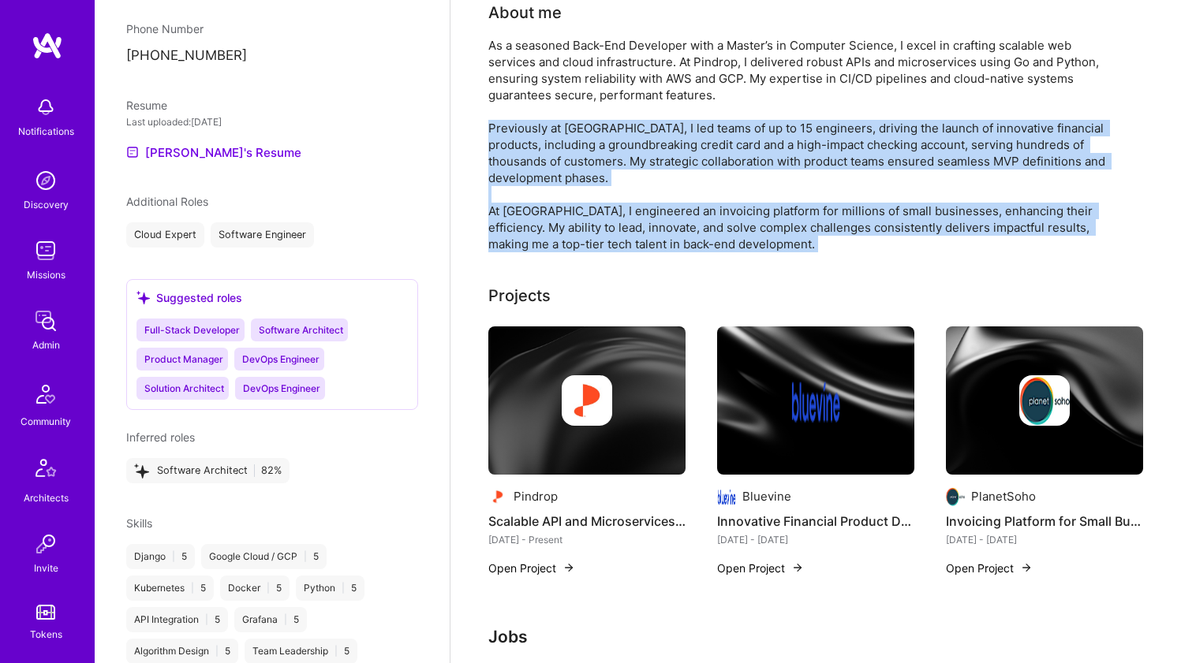
drag, startPoint x: 495, startPoint y: 221, endPoint x: 506, endPoint y: 157, distance: 64.7
click at [506, 157] on div "As a seasoned Back-End Developer with a Master’s in Computer Science, I excel i…" at bounding box center [803, 144] width 631 height 215
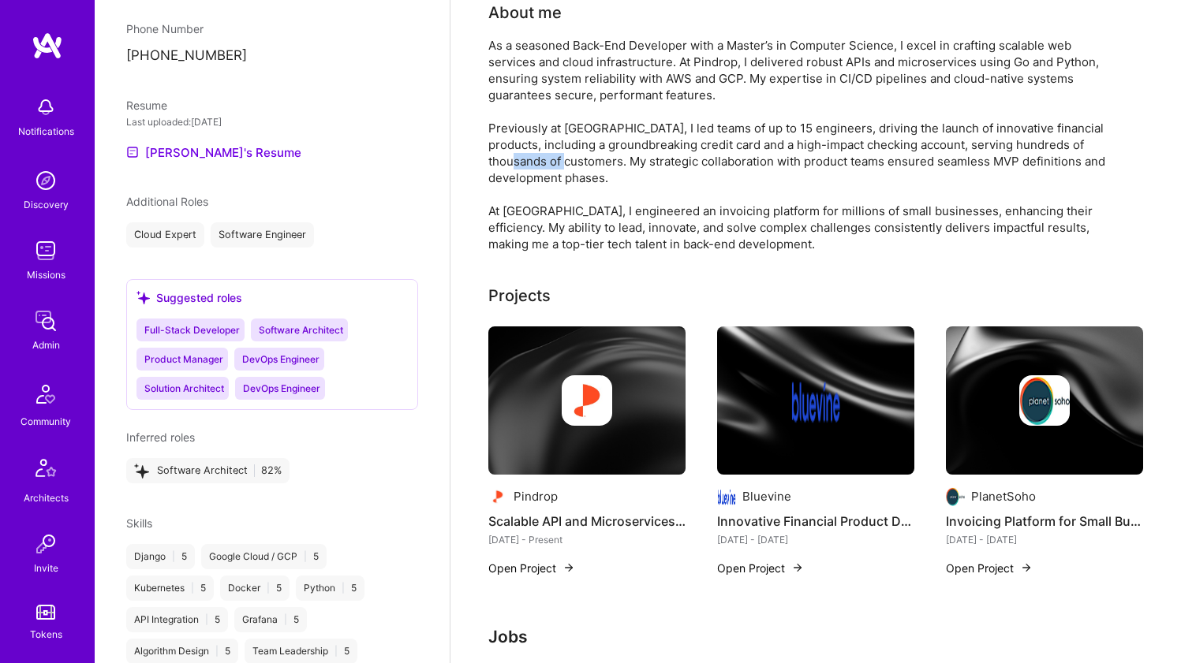
click at [506, 157] on div "As a seasoned Back-End Developer with a Master’s in Computer Science, I excel i…" at bounding box center [803, 144] width 631 height 215
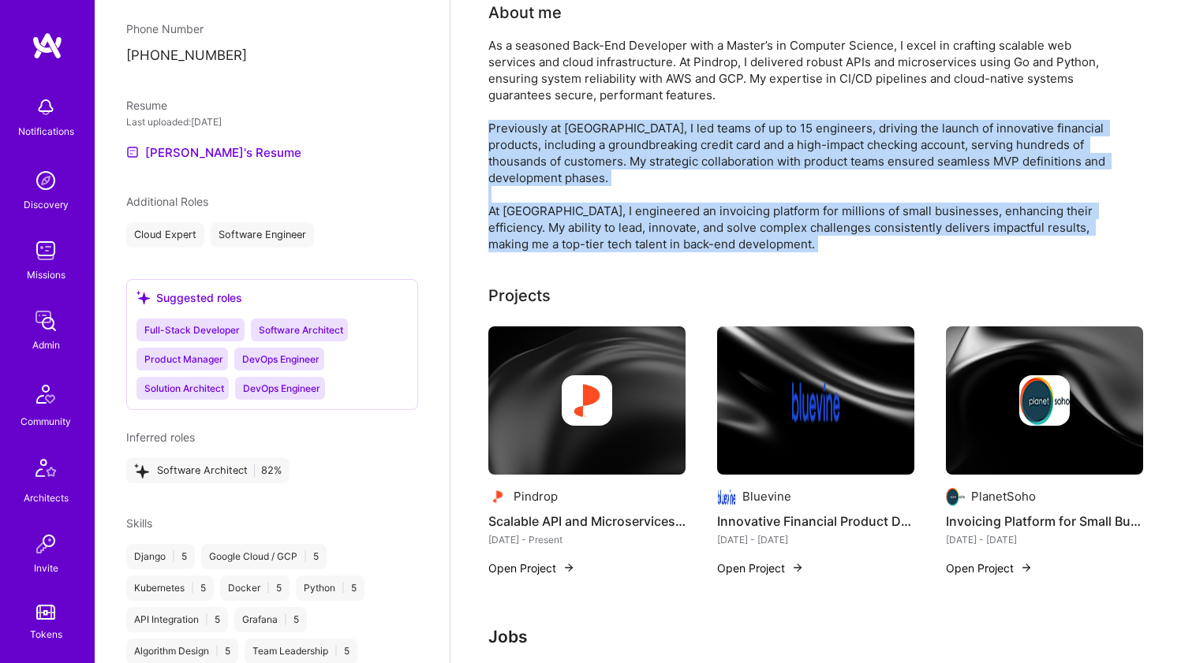
drag, startPoint x: 506, startPoint y: 157, endPoint x: 484, endPoint y: 211, distance: 58.4
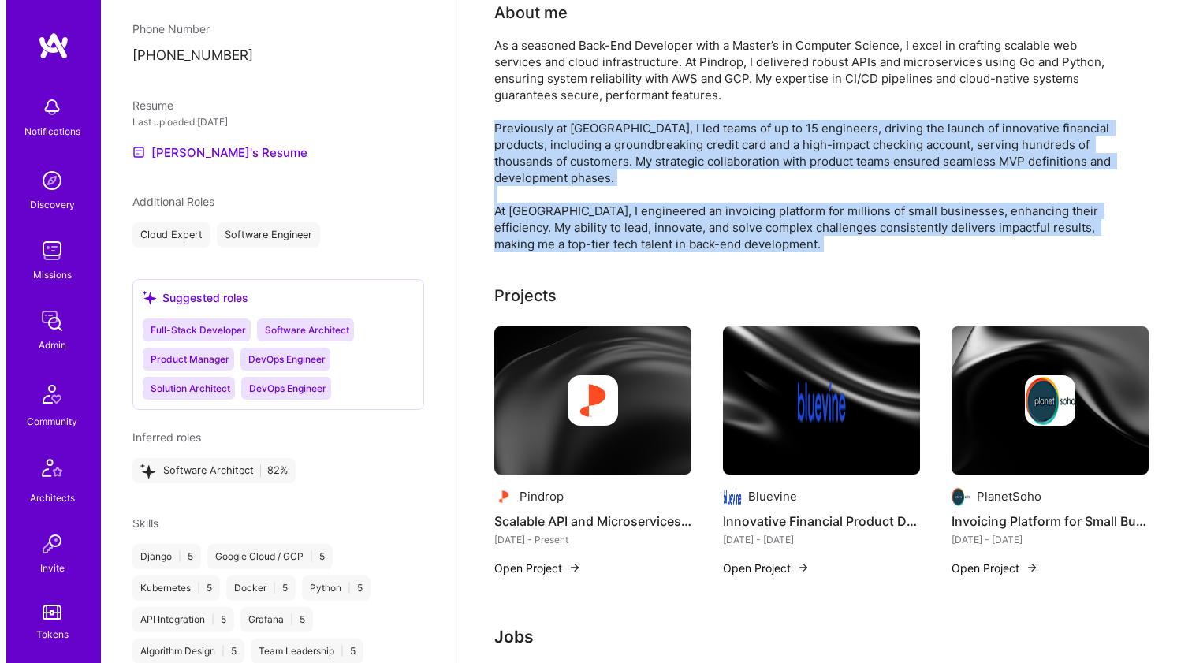
scroll to position [358, 0]
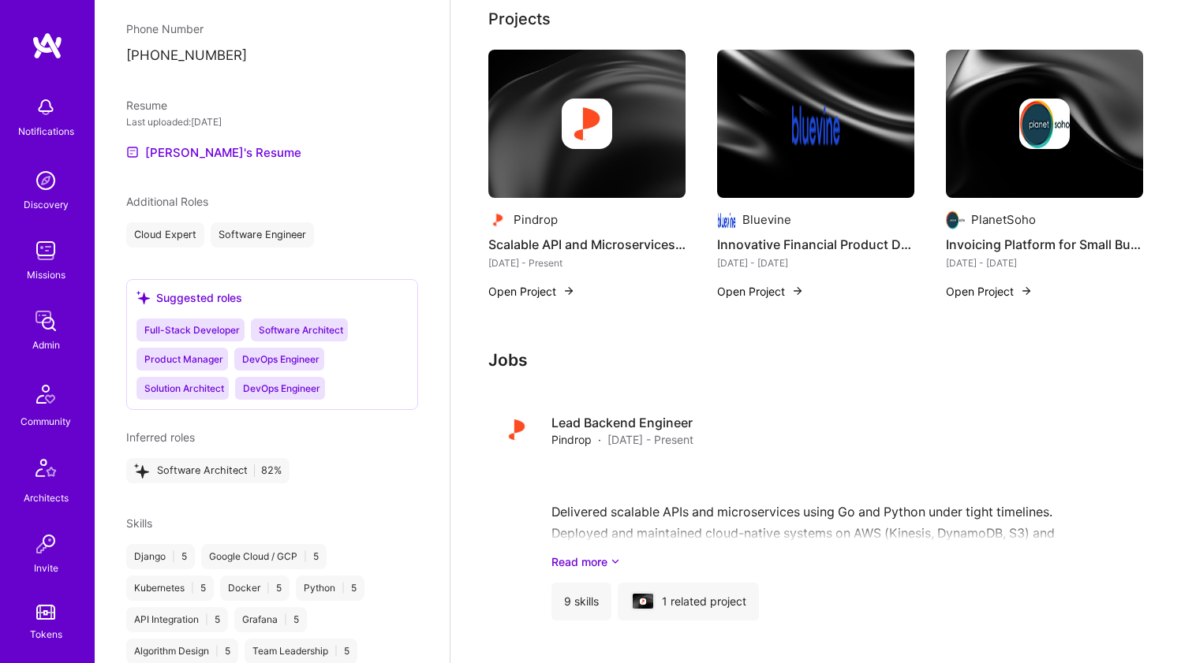
click at [512, 159] on img at bounding box center [586, 124] width 197 height 148
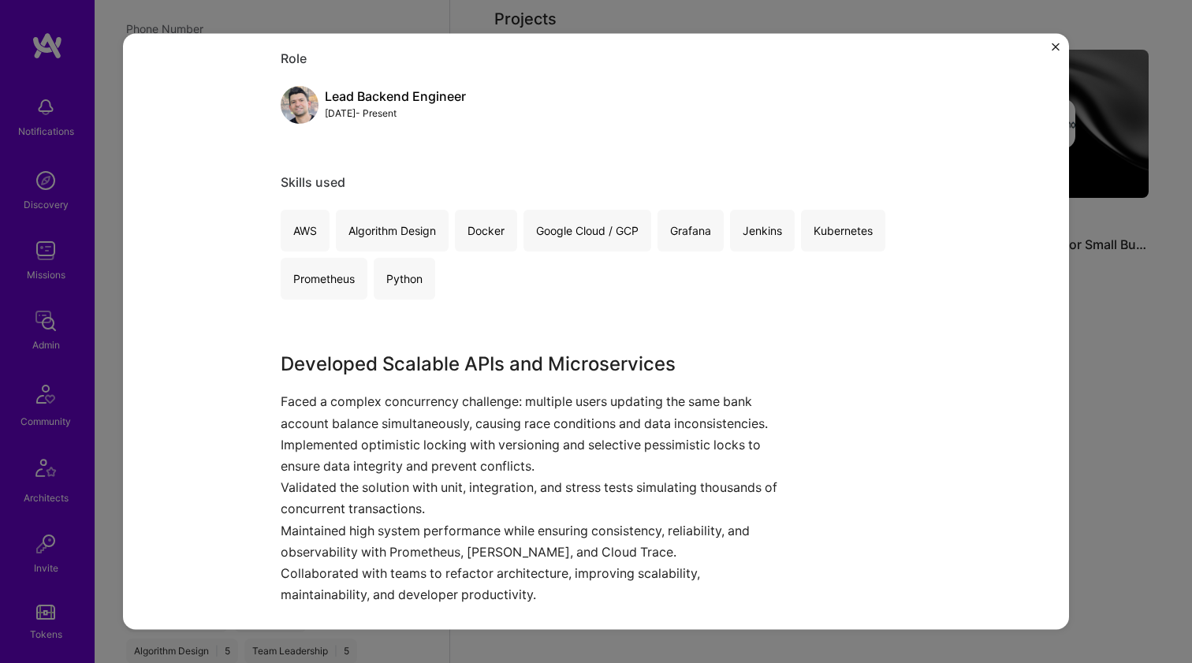
scroll to position [194, 0]
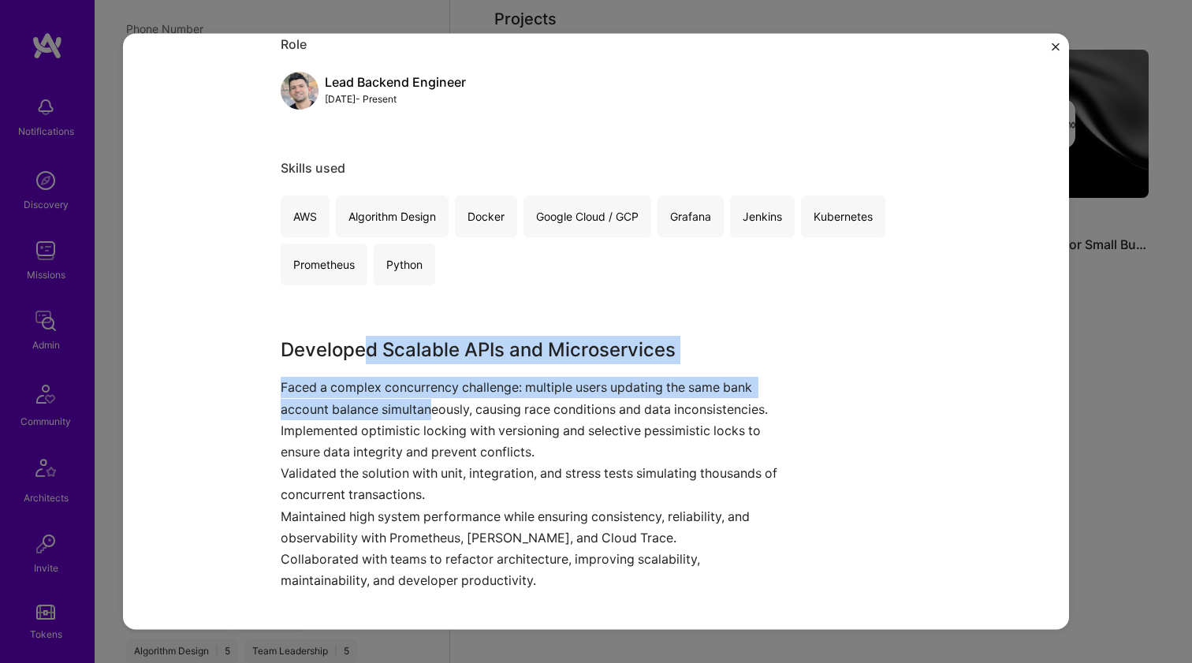
drag, startPoint x: 358, startPoint y: 342, endPoint x: 431, endPoint y: 407, distance: 97.2
click at [430, 407] on div "Developed Scalable APIs and Microservices Faced a complex concurrency challenge…" at bounding box center [537, 464] width 513 height 256
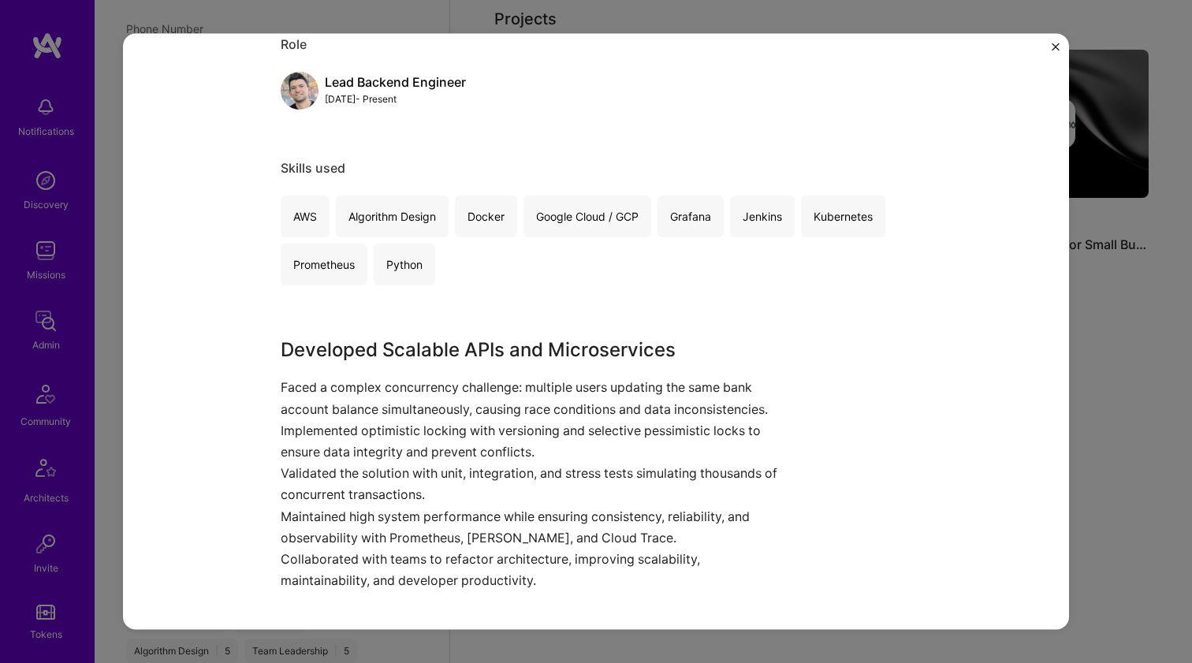
click at [434, 406] on p "Faced a complex concurrency challenge: multiple users updating the same bank ac…" at bounding box center [537, 398] width 513 height 43
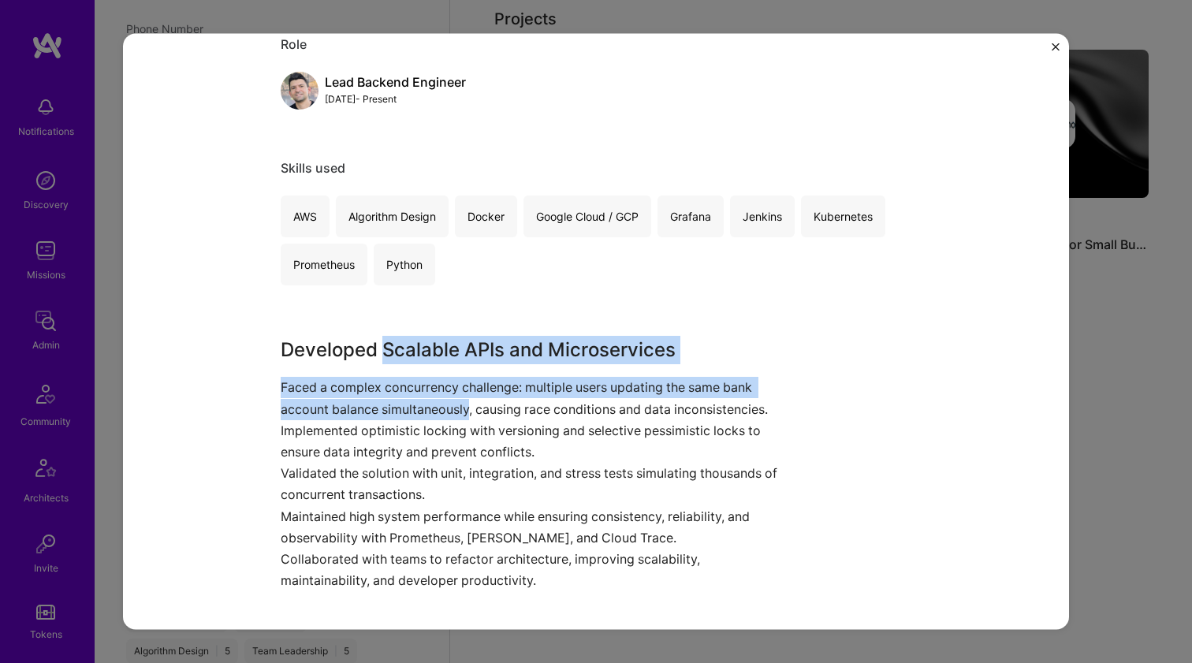
drag, startPoint x: 434, startPoint y: 406, endPoint x: 430, endPoint y: 349, distance: 57.7
click at [430, 349] on div "Developed Scalable APIs and Microservices Faced a complex concurrency challenge…" at bounding box center [537, 464] width 513 height 256
click at [430, 349] on h3 "Developed Scalable APIs and Microservices" at bounding box center [537, 350] width 513 height 28
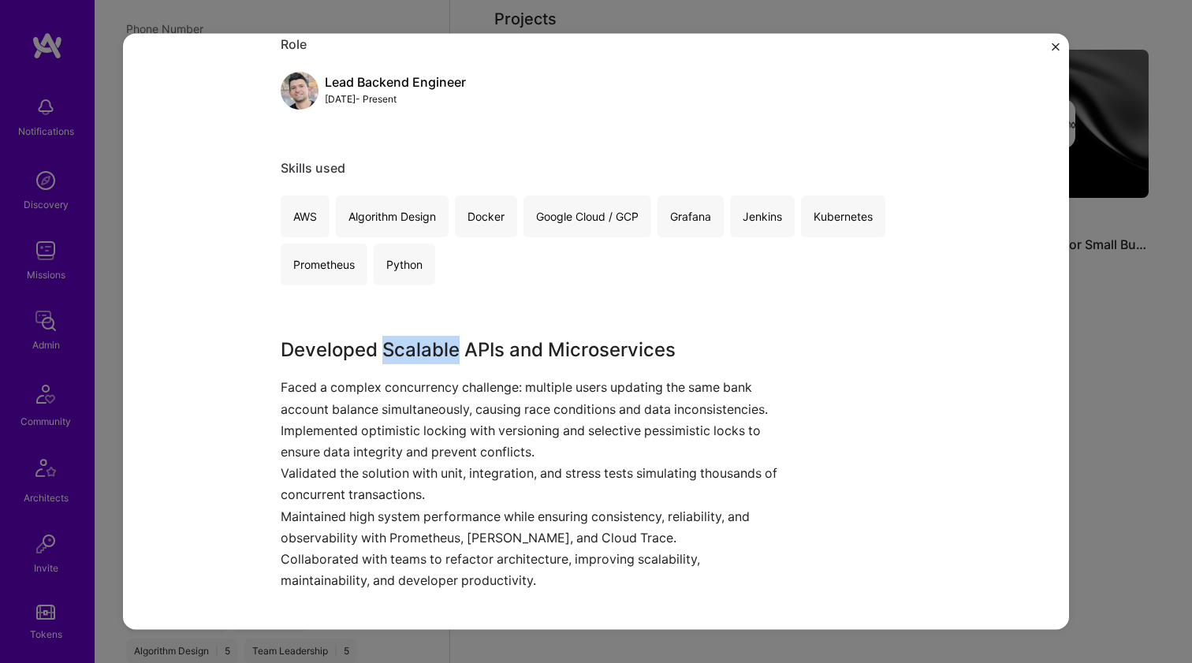
click at [428, 351] on h3 "Developed Scalable APIs and Microservices" at bounding box center [537, 350] width 513 height 28
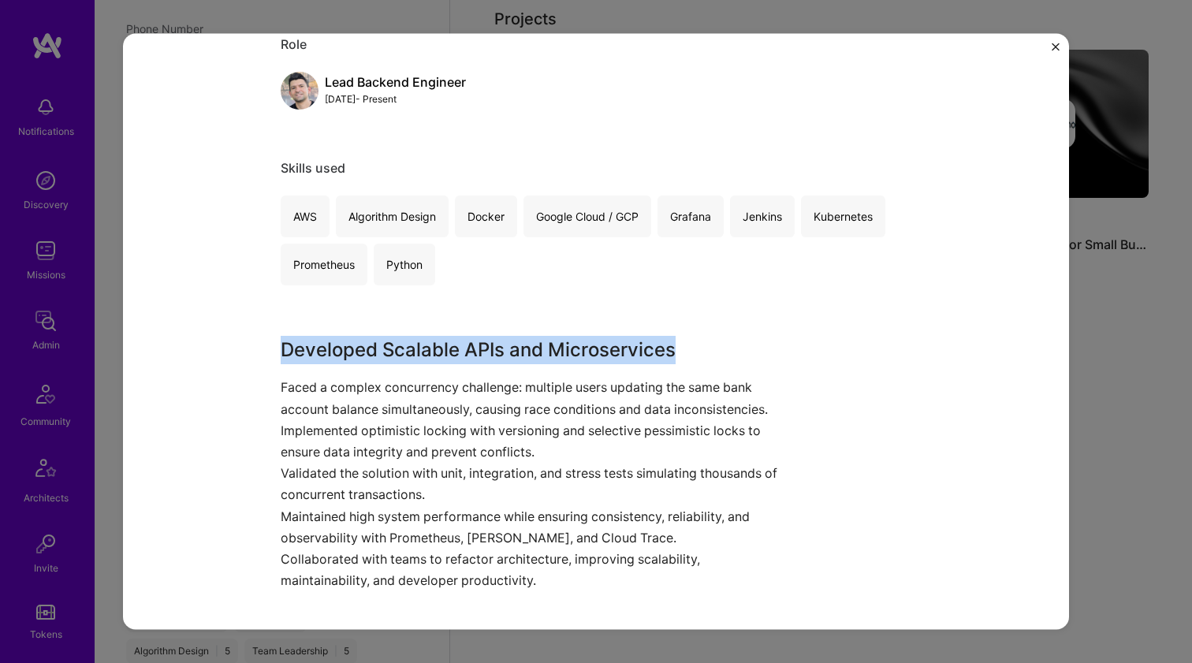
click at [428, 351] on h3 "Developed Scalable APIs and Microservices" at bounding box center [537, 350] width 513 height 28
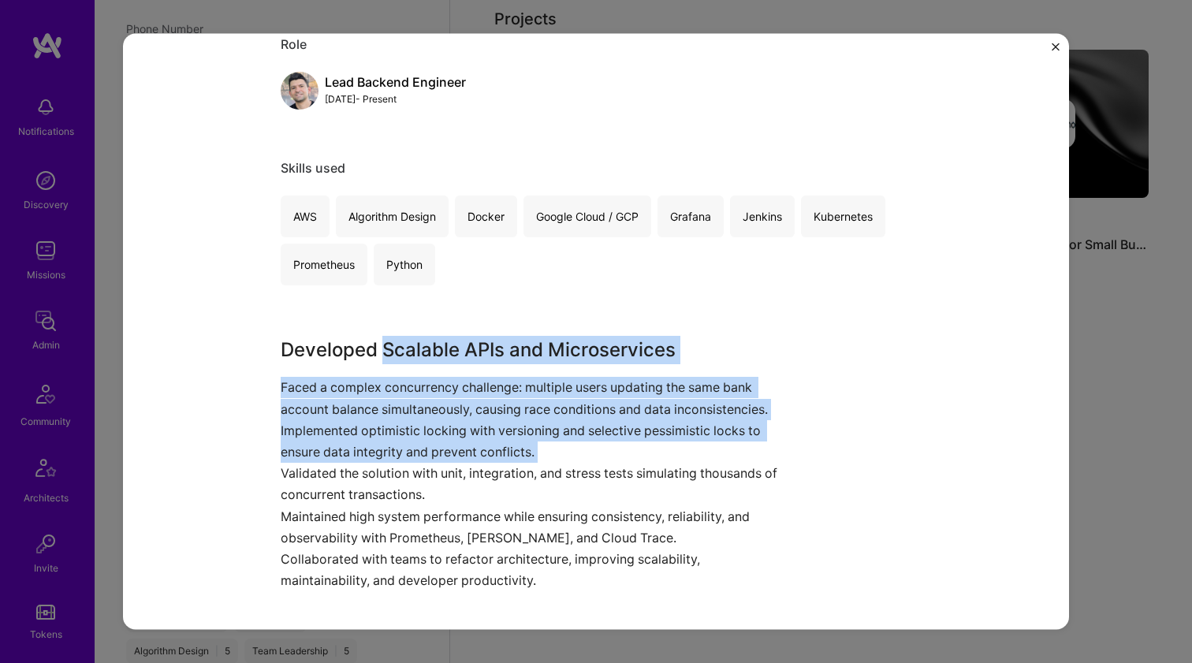
drag, startPoint x: 428, startPoint y: 351, endPoint x: 396, endPoint y: 461, distance: 114.3
click at [396, 461] on div "Developed Scalable APIs and Microservices Faced a complex concurrency challenge…" at bounding box center [537, 464] width 513 height 256
click at [396, 461] on p "Implemented optimistic locking with versioning and selective pessimistic locks …" at bounding box center [537, 441] width 513 height 43
drag, startPoint x: 396, startPoint y: 461, endPoint x: 420, endPoint y: 355, distance: 108.3
click at [420, 355] on div "Developed Scalable APIs and Microservices Faced a complex concurrency challenge…" at bounding box center [537, 464] width 513 height 256
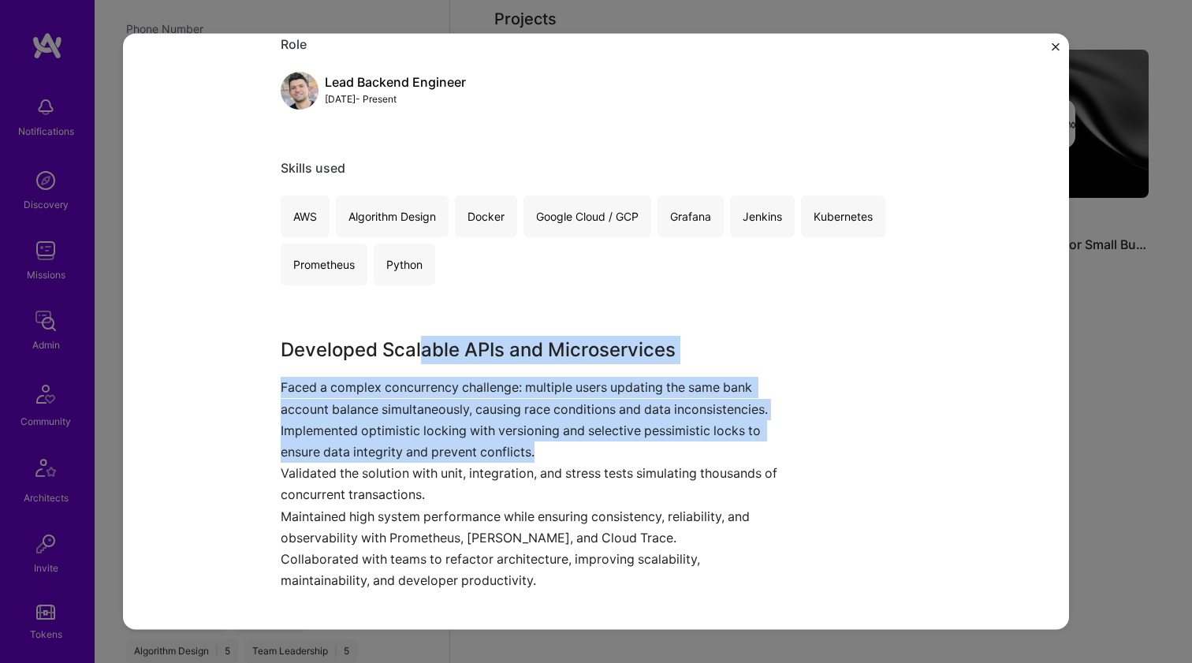
click at [420, 355] on h3 "Developed Scalable APIs and Microservices" at bounding box center [537, 350] width 513 height 28
drag, startPoint x: 420, startPoint y: 355, endPoint x: 393, endPoint y: 449, distance: 97.6
click at [393, 449] on div "Developed Scalable APIs and Microservices Faced a complex concurrency challenge…" at bounding box center [537, 464] width 513 height 256
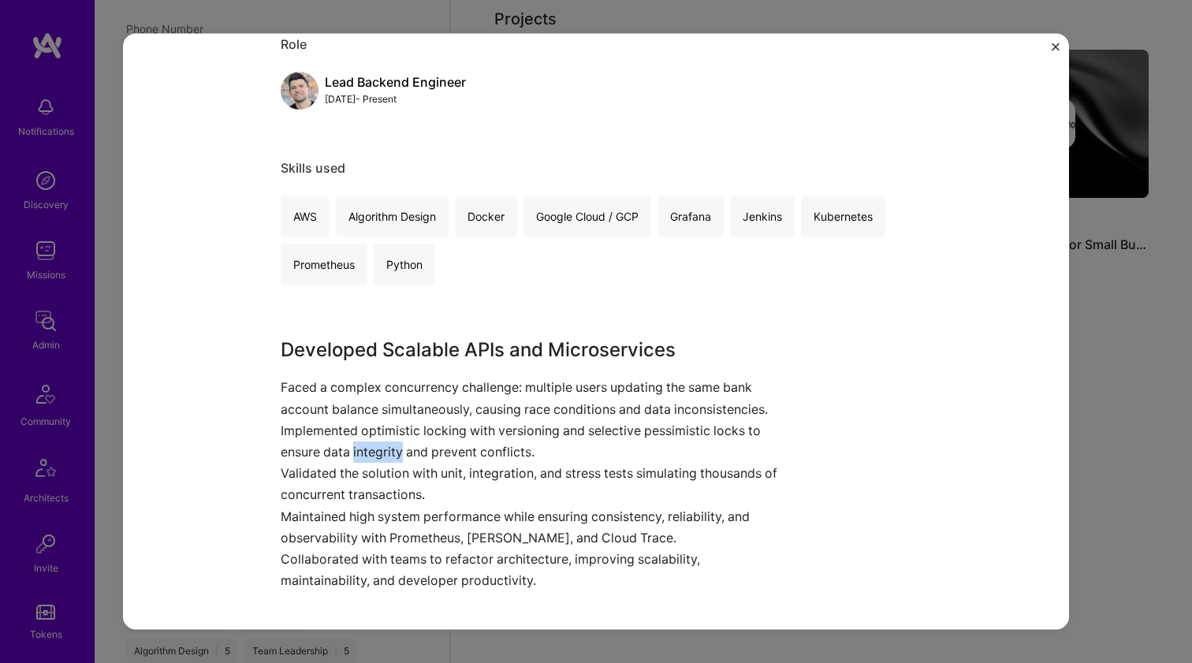
click at [393, 449] on p "Implemented optimistic locking with versioning and selective pessimistic locks …" at bounding box center [537, 441] width 513 height 43
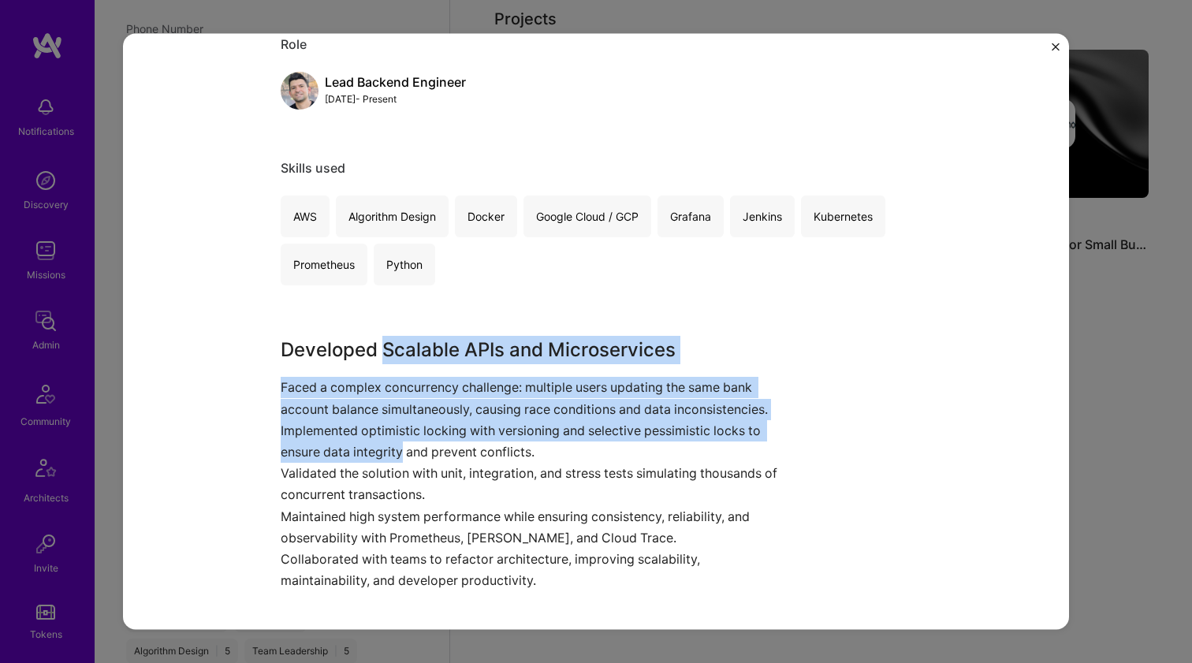
drag, startPoint x: 393, startPoint y: 449, endPoint x: 400, endPoint y: 357, distance: 91.8
click at [400, 357] on div "Developed Scalable APIs and Microservices Faced a complex concurrency challenge…" at bounding box center [537, 464] width 513 height 256
click at [400, 357] on h3 "Developed Scalable APIs and Microservices" at bounding box center [537, 350] width 513 height 28
drag, startPoint x: 400, startPoint y: 357, endPoint x: 380, endPoint y: 445, distance: 89.7
click at [380, 445] on div "Developed Scalable APIs and Microservices Faced a complex concurrency challenge…" at bounding box center [537, 464] width 513 height 256
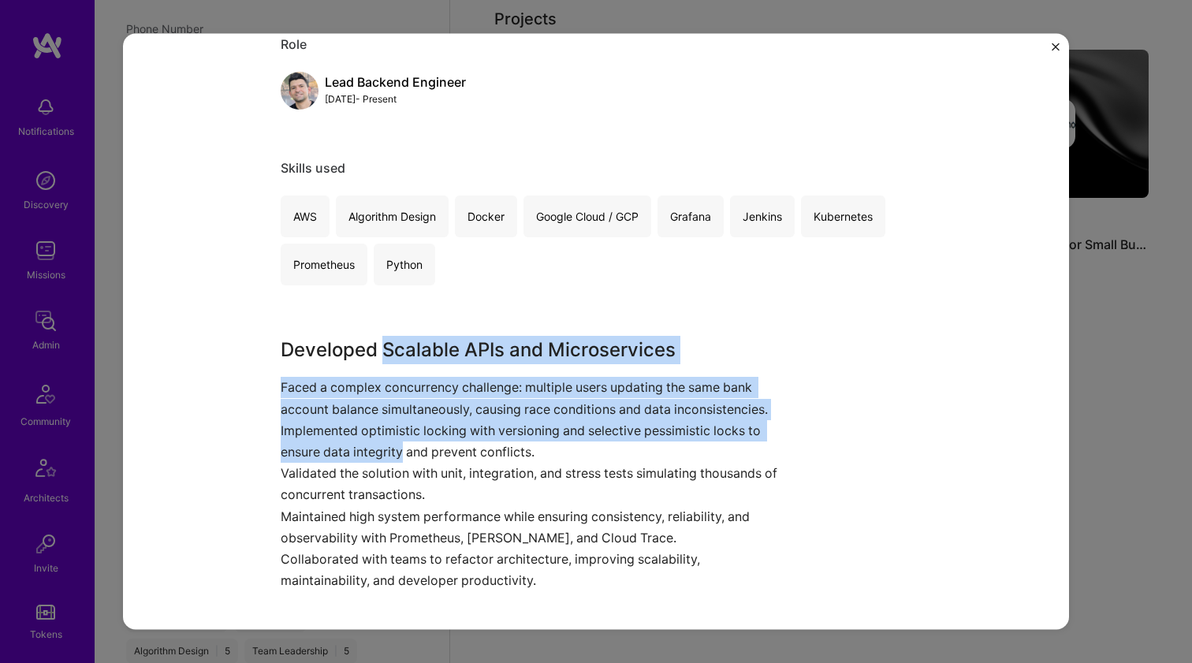
click at [380, 445] on p "Implemented optimistic locking with versioning and selective pessimistic locks …" at bounding box center [537, 441] width 513 height 43
drag, startPoint x: 380, startPoint y: 445, endPoint x: 400, endPoint y: 335, distance: 111.4
click at [400, 336] on div "Developed Scalable APIs and Microservices Faced a complex concurrency challenge…" at bounding box center [537, 464] width 513 height 256
click at [396, 341] on h3 "Developed Scalable APIs and Microservices" at bounding box center [537, 350] width 513 height 28
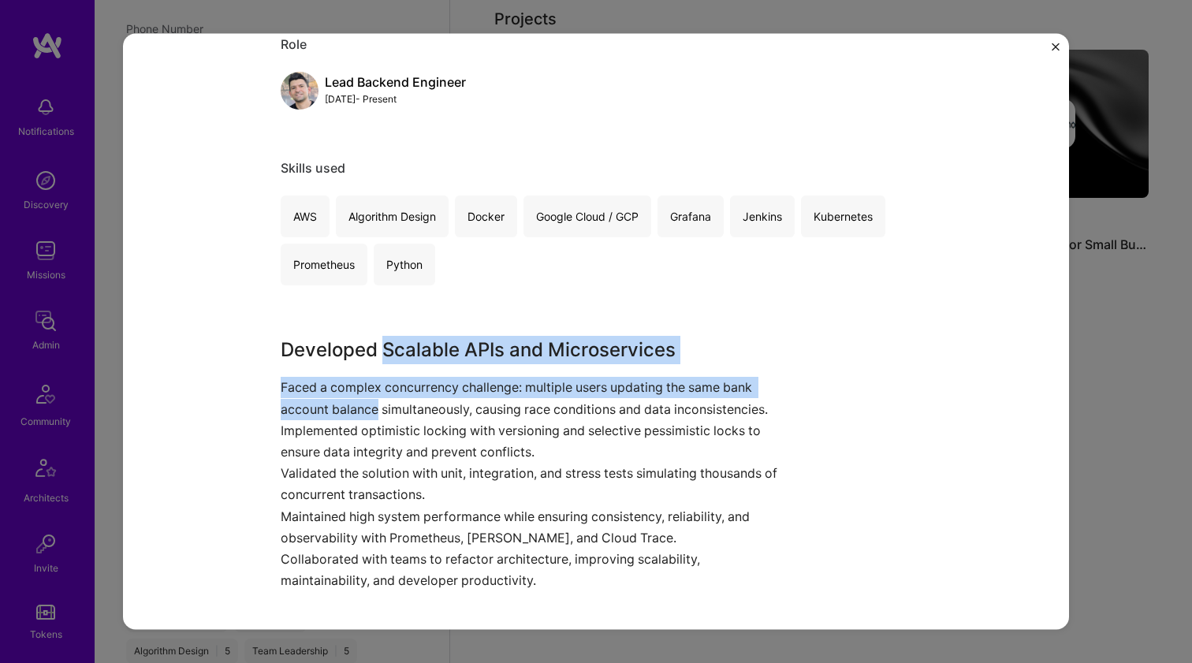
drag, startPoint x: 396, startPoint y: 341, endPoint x: 368, endPoint y: 412, distance: 75.4
click at [368, 412] on div "Developed Scalable APIs and Microservices Faced a complex concurrency challenge…" at bounding box center [537, 464] width 513 height 256
click at [368, 412] on p "Faced a complex concurrency challenge: multiple users updating the same bank ac…" at bounding box center [537, 398] width 513 height 43
drag, startPoint x: 368, startPoint y: 412, endPoint x: 386, endPoint y: 356, distance: 57.9
click at [386, 356] on div "Developed Scalable APIs and Microservices Faced a complex concurrency challenge…" at bounding box center [537, 464] width 513 height 256
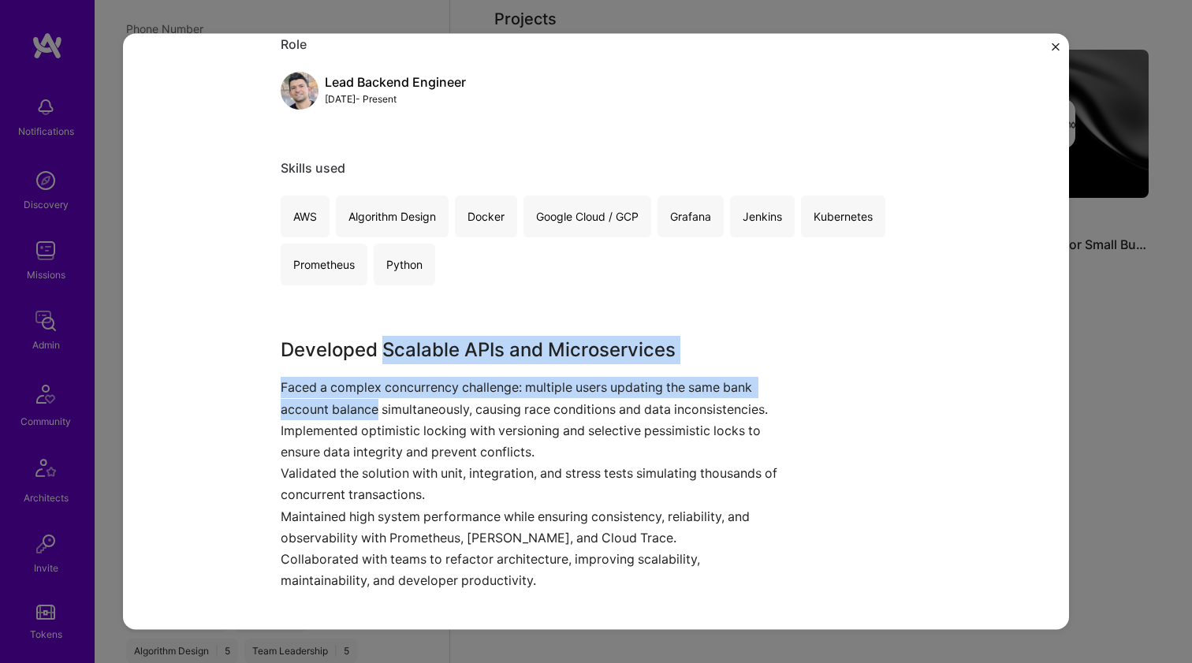
click at [386, 356] on h3 "Developed Scalable APIs and Microservices" at bounding box center [537, 350] width 513 height 28
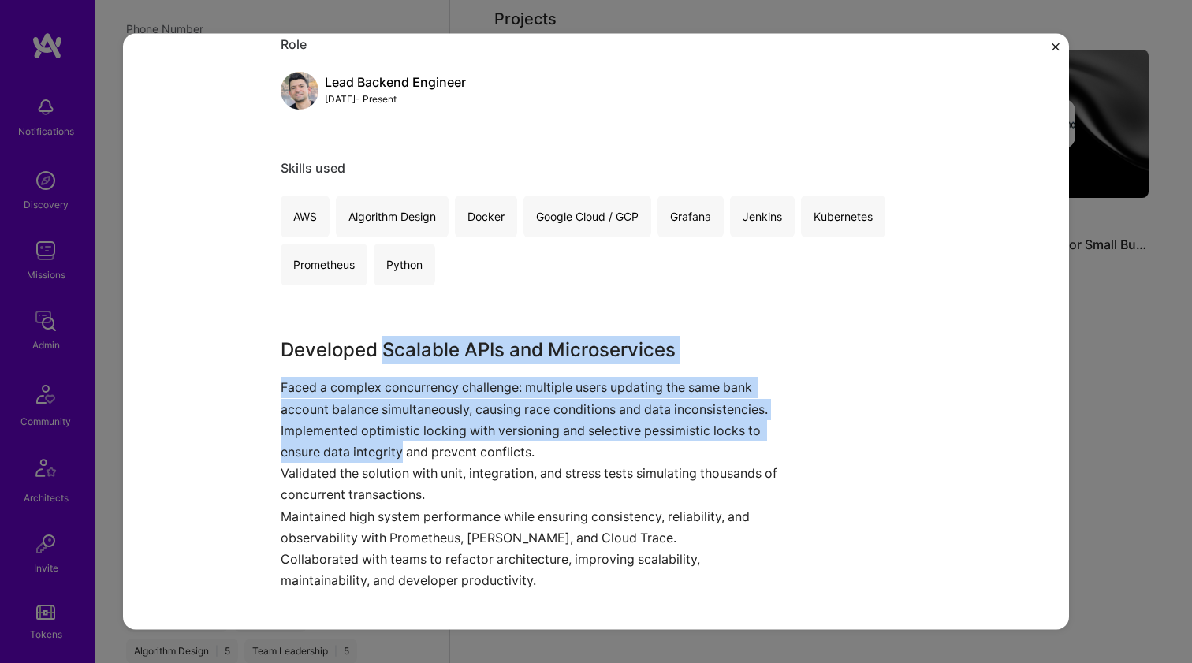
drag, startPoint x: 386, startPoint y: 356, endPoint x: 360, endPoint y: 449, distance: 95.9
click at [360, 449] on div "Developed Scalable APIs and Microservices Faced a complex concurrency challenge…" at bounding box center [537, 464] width 513 height 256
click at [360, 449] on p "Implemented optimistic locking with versioning and selective pessimistic locks …" at bounding box center [537, 441] width 513 height 43
drag, startPoint x: 360, startPoint y: 449, endPoint x: 382, endPoint y: 354, distance: 97.4
click at [382, 354] on div "Developed Scalable APIs and Microservices Faced a complex concurrency challenge…" at bounding box center [537, 464] width 513 height 256
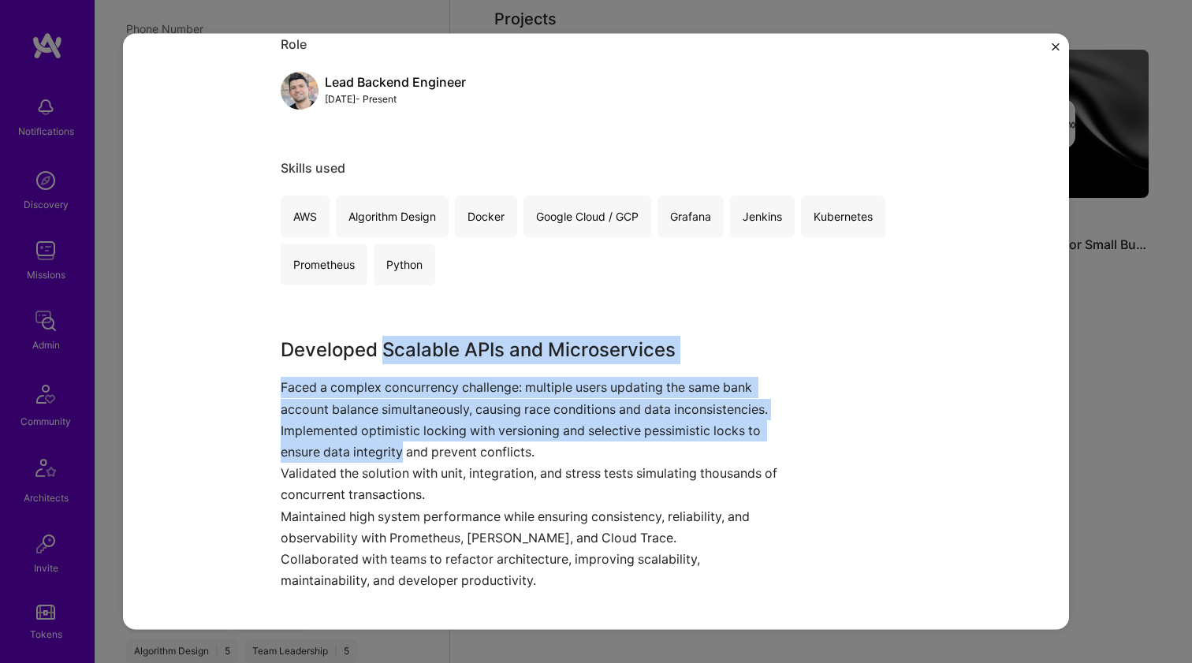
click at [382, 354] on h3 "Developed Scalable APIs and Microservices" at bounding box center [537, 350] width 513 height 28
drag, startPoint x: 382, startPoint y: 354, endPoint x: 361, endPoint y: 438, distance: 86.3
click at [361, 438] on div "Developed Scalable APIs and Microservices Faced a complex concurrency challenge…" at bounding box center [537, 464] width 513 height 256
click at [361, 438] on p "Implemented optimistic locking with versioning and selective pessimistic locks …" at bounding box center [537, 441] width 513 height 43
drag, startPoint x: 361, startPoint y: 438, endPoint x: 390, endPoint y: 358, distance: 84.6
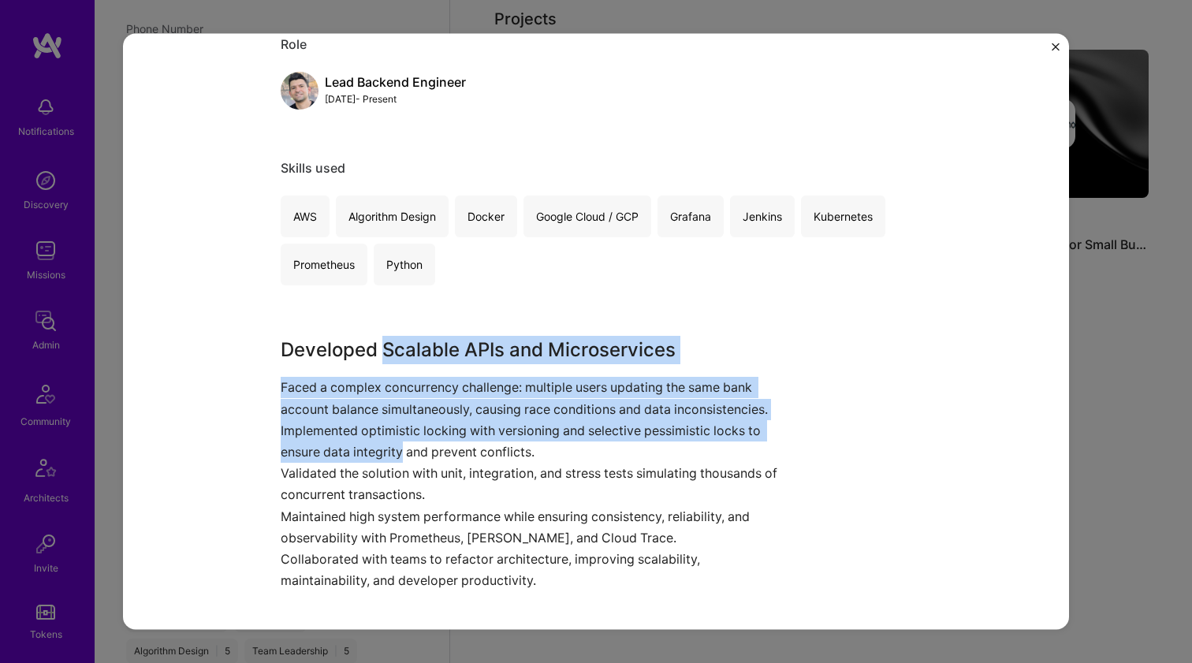
click at [389, 360] on div "Developed Scalable APIs and Microservices Faced a complex concurrency challenge…" at bounding box center [537, 464] width 513 height 256
click at [390, 357] on h3 "Developed Scalable APIs and Microservices" at bounding box center [537, 350] width 513 height 28
drag, startPoint x: 390, startPoint y: 357, endPoint x: 360, endPoint y: 462, distance: 109.1
click at [360, 462] on div "Developed Scalable APIs and Microservices Faced a complex concurrency challenge…" at bounding box center [537, 464] width 513 height 256
click at [360, 463] on p "Validated the solution with unit, integration, and stress tests simulating thou…" at bounding box center [537, 484] width 513 height 43
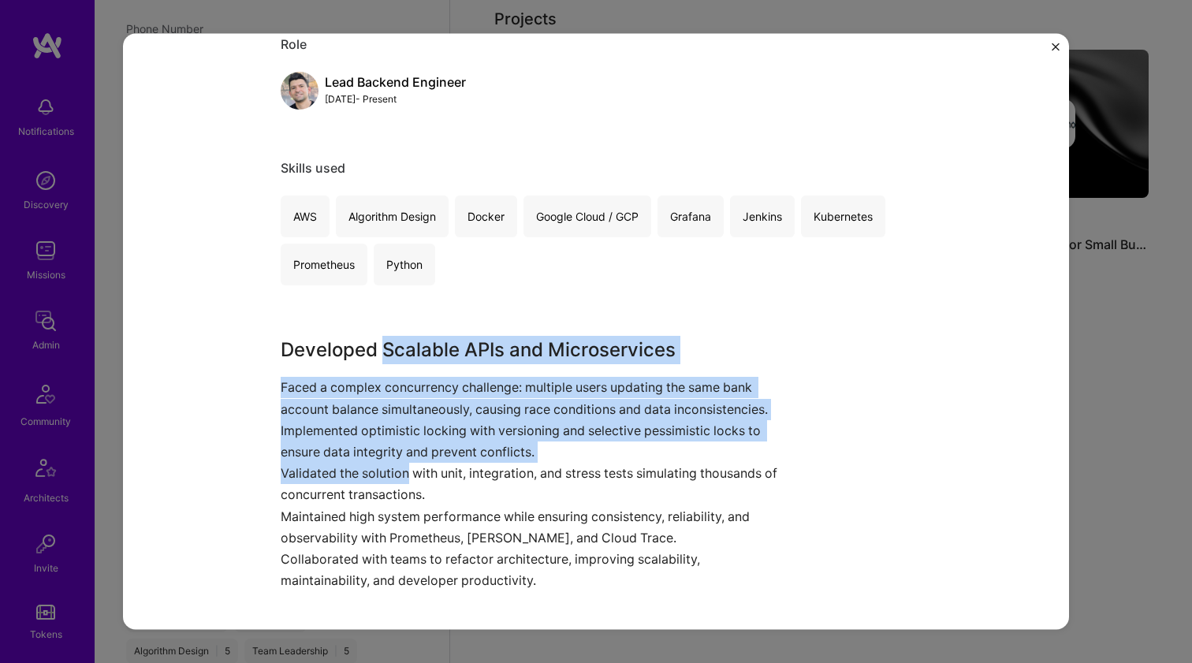
drag, startPoint x: 360, startPoint y: 462, endPoint x: 394, endPoint y: 349, distance: 118.5
click at [394, 349] on div "Developed Scalable APIs and Microservices Faced a complex concurrency challenge…" at bounding box center [537, 464] width 513 height 256
click at [394, 349] on h3 "Developed Scalable APIs and Microservices" at bounding box center [537, 350] width 513 height 28
drag, startPoint x: 394, startPoint y: 349, endPoint x: 353, endPoint y: 453, distance: 112.3
click at [353, 453] on div "Developed Scalable APIs and Microservices Faced a complex concurrency challenge…" at bounding box center [537, 464] width 513 height 256
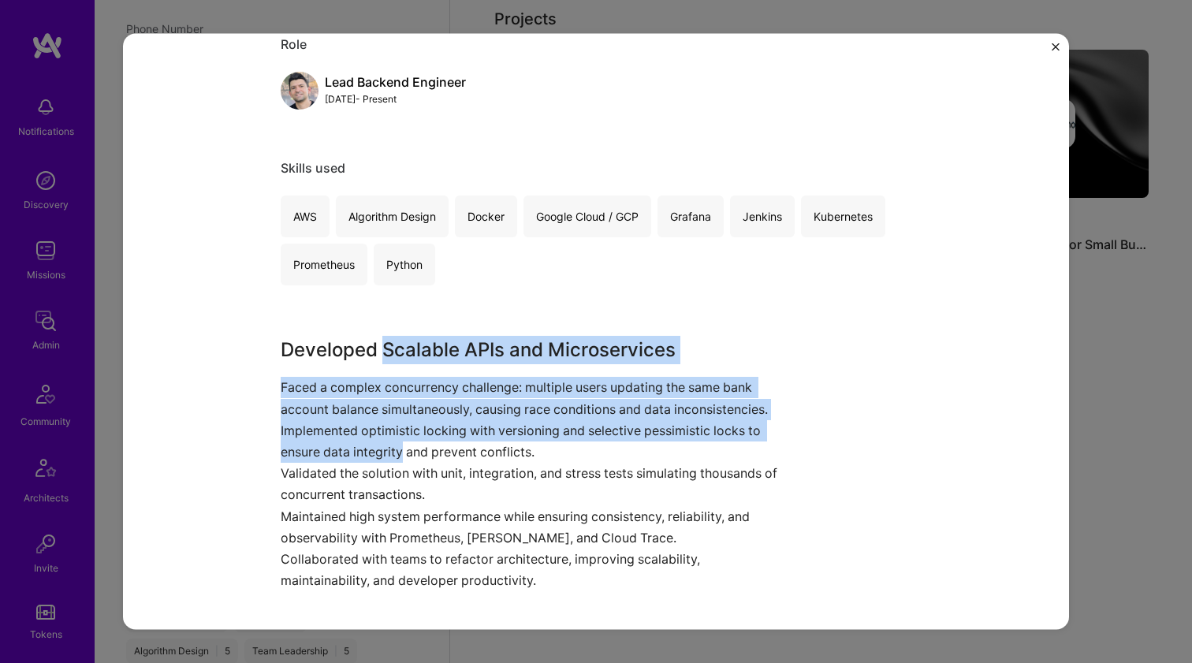
click at [353, 453] on p "Implemented optimistic locking with versioning and selective pessimistic locks …" at bounding box center [537, 441] width 513 height 43
drag
click at [395, 340] on div "Developed Scalable APIs and Microservices Faced a complex concurrency challenge…" at bounding box center [537, 464] width 513 height 256
click at [395, 340] on h3 "Developed Scalable APIs and Microservices" at bounding box center [537, 350] width 513 height 28
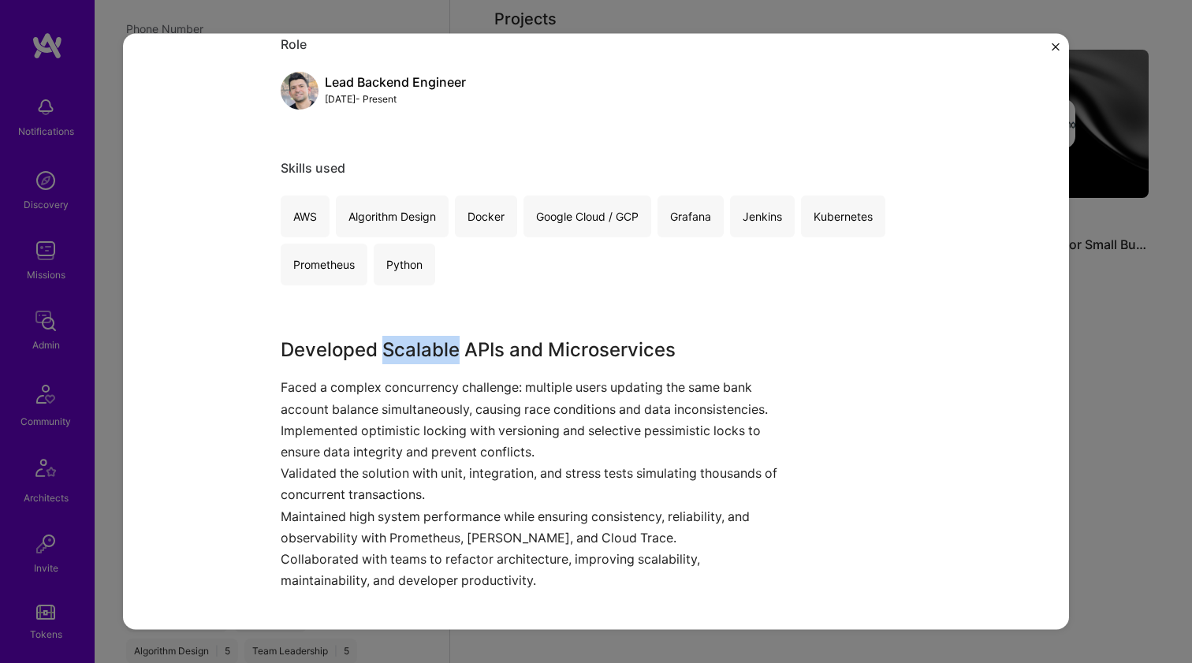
click at [395, 340] on h3 "Developed Scalable APIs and Microservices" at bounding box center [537, 350] width 513 height 28
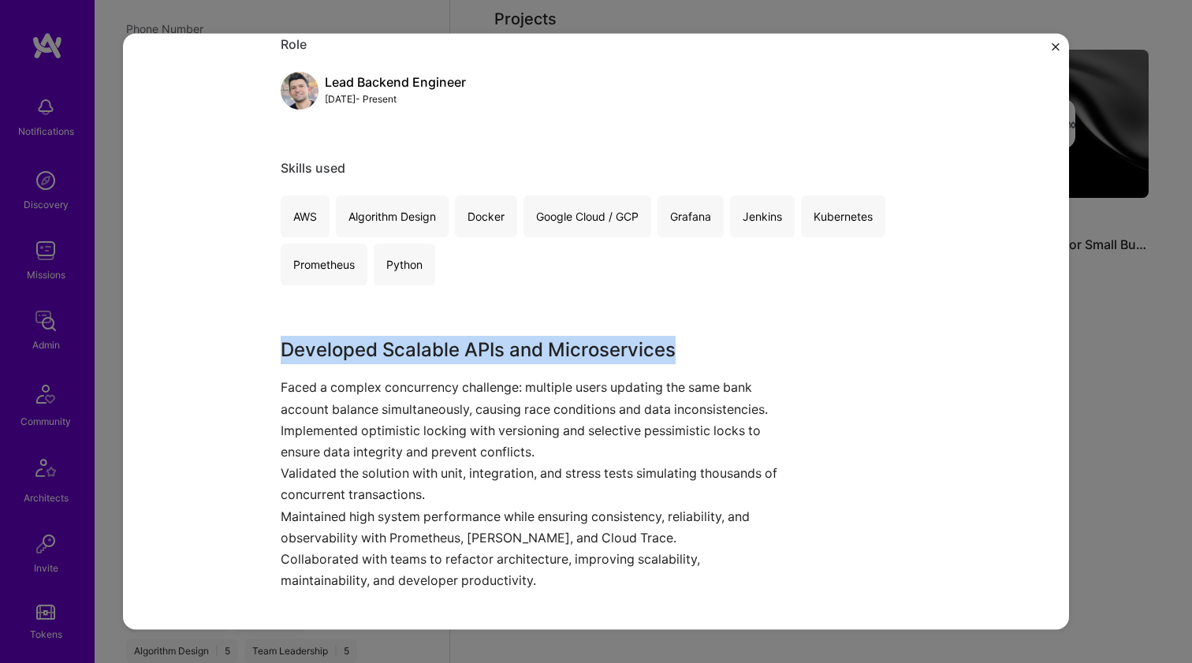
click at [395, 340] on h3 "Developed Scalable APIs and Microservices" at bounding box center [537, 350] width 513 height 28
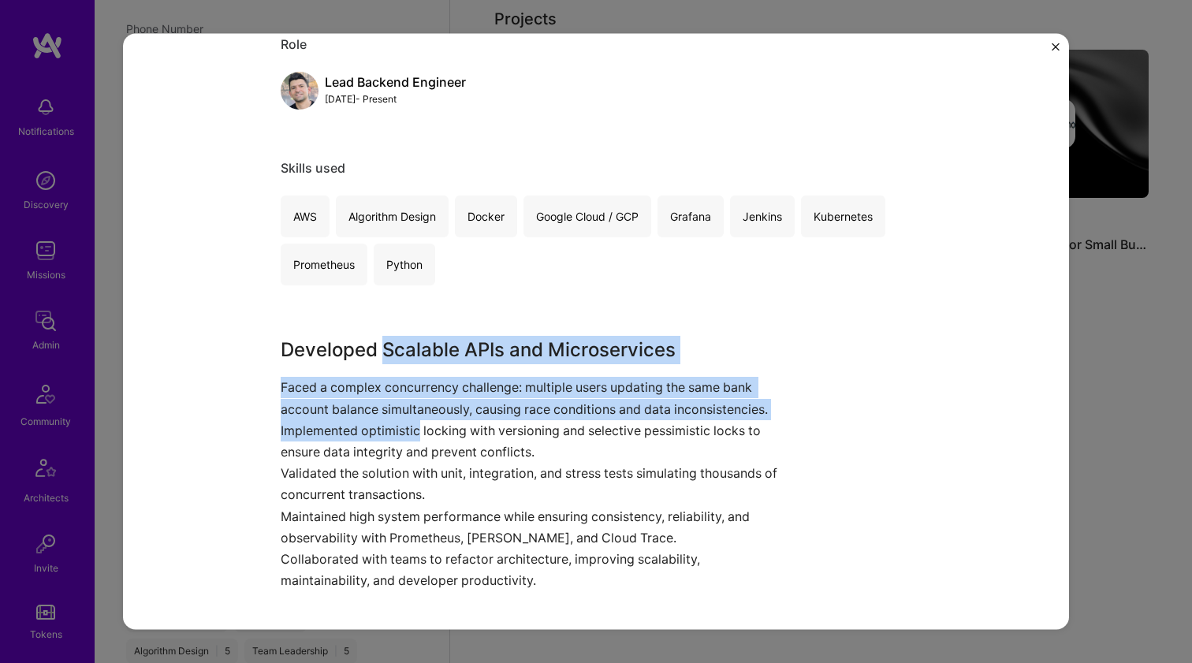
click at [358, 432] on div "Developed Scalable APIs and Microservices Faced a complex concurrency challenge…" at bounding box center [537, 464] width 513 height 256
click at [358, 432] on p "Implemented optimistic locking with versioning and selective pessimistic locks …" at bounding box center [537, 441] width 513 height 43
click at [392, 350] on div "Developed Scalable APIs and Microservices Faced a complex concurrency challenge…" at bounding box center [537, 464] width 513 height 256
click at [392, 350] on h3 "Developed Scalable APIs and Microservices" at bounding box center [537, 350] width 513 height 28
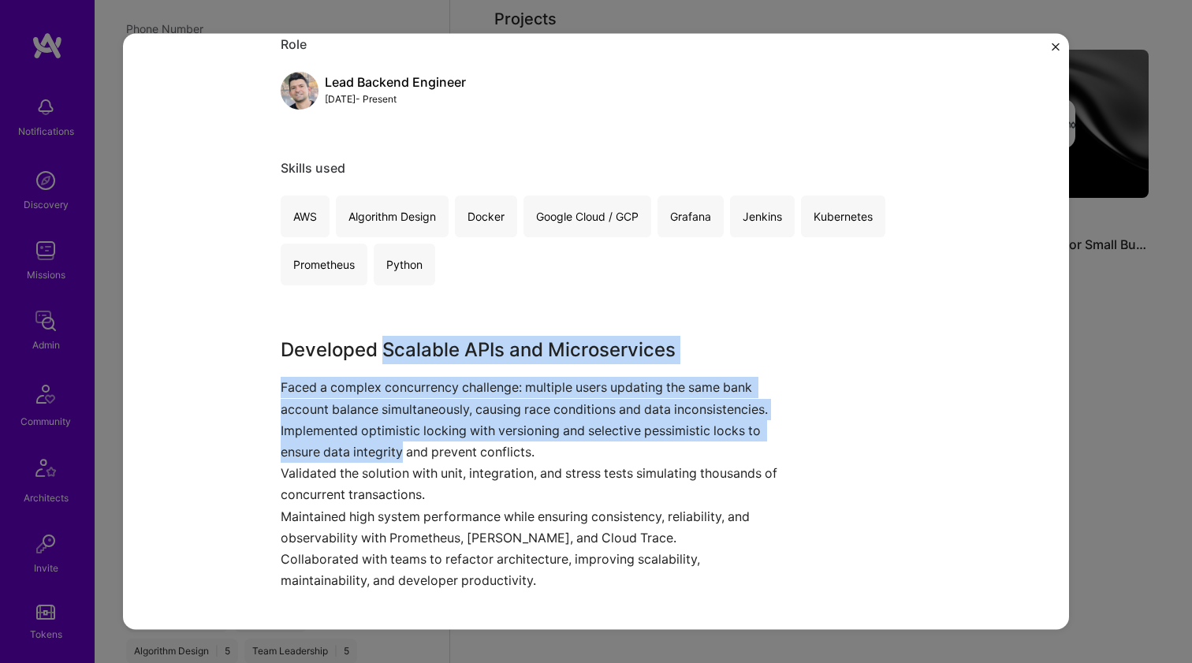
click at [352, 452] on div "Developed Scalable APIs and Microservices Faced a complex concurrency challenge…" at bounding box center [537, 464] width 513 height 256
click at [352, 452] on p "Implemented optimistic locking with versioning and selective pessimistic locks …" at bounding box center [537, 441] width 513 height 43
click at [401, 353] on div "Developed Scalable APIs and Microservices Faced a complex concurrency challenge…" at bounding box center [537, 464] width 513 height 256
click at [401, 353] on h3 "Developed Scalable APIs and Microservices" at bounding box center [537, 350] width 513 height 28
click at [358, 446] on div "Developed Scalable APIs and Microservices Faced a complex concurrency challenge…" at bounding box center [537, 464] width 513 height 256
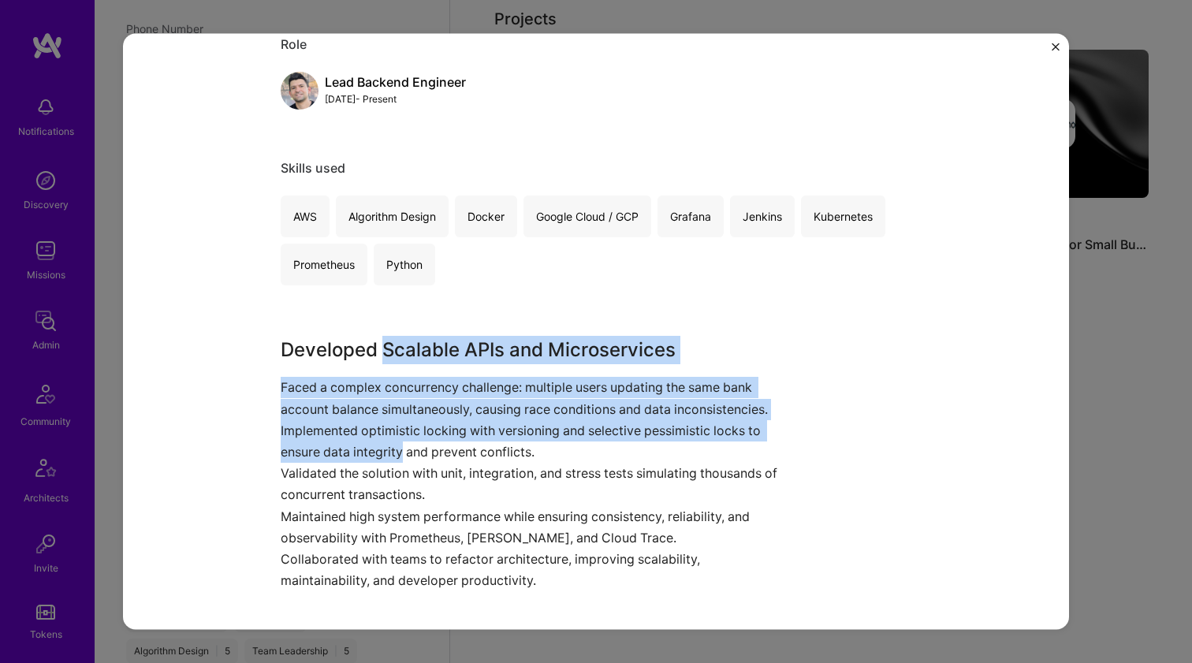
click at [358, 446] on p "Implemented optimistic locking with versioning and selective pessimistic locks …" at bounding box center [537, 441] width 513 height 43
click at [397, 357] on div "Developed Scalable APIs and Microservices Faced a complex concurrency challenge…" at bounding box center [537, 464] width 513 height 256
click at [397, 357] on h3 "Developed Scalable APIs and Microservices" at bounding box center [537, 350] width 513 height 28
click at [365, 441] on div "Developed Scalable APIs and Microservices Faced a complex concurrency challenge…" at bounding box center [537, 464] width 513 height 256
click at [365, 441] on p "Implemented optimistic locking with versioning and selective pessimistic locks …" at bounding box center [537, 441] width 513 height 43
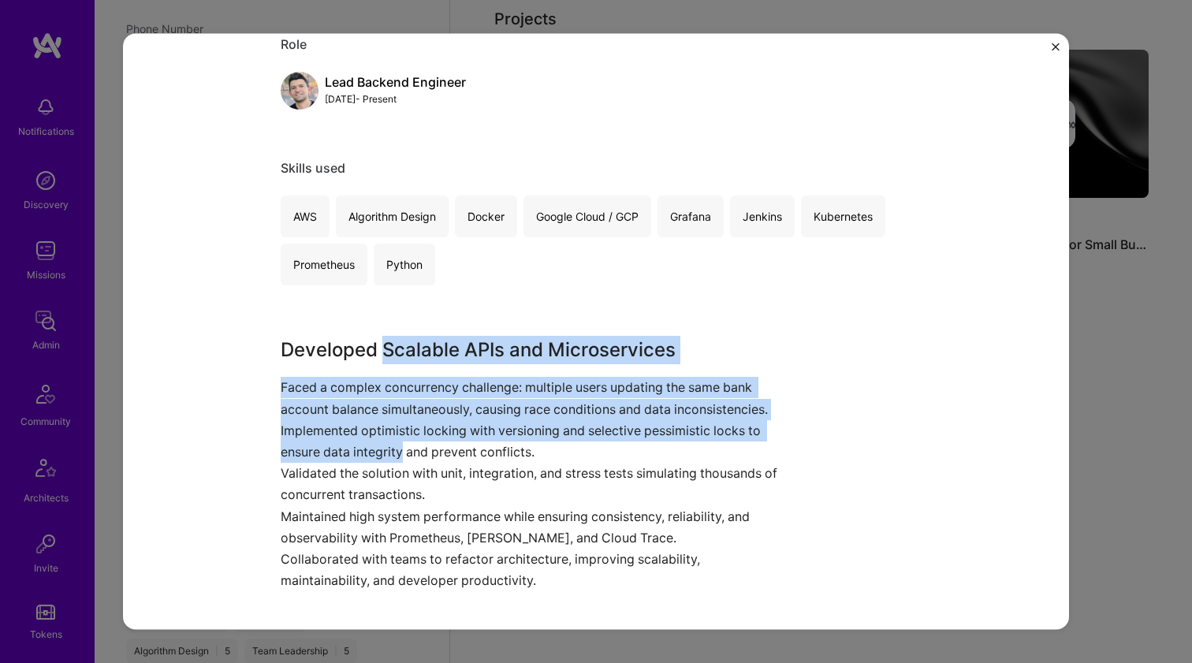
click at [400, 356] on div "Developed Scalable APIs and Microservices Faced a complex concurrency challenge…" at bounding box center [537, 464] width 513 height 256
click at [400, 356] on h3 "Developed Scalable APIs and Microservices" at bounding box center [537, 350] width 513 height 28
click at [343, 473] on div "Developed Scalable APIs and Microservices Faced a complex concurrency challenge…" at bounding box center [537, 464] width 513 height 256
click at [343, 473] on p "Validated the solution with unit, integration, and stress tests simulating thou…" at bounding box center [537, 484] width 513 height 43
click at [381, 354] on div "Developed Scalable APIs and Microservices Faced a complex concurrency challenge…" at bounding box center [537, 464] width 513 height 256
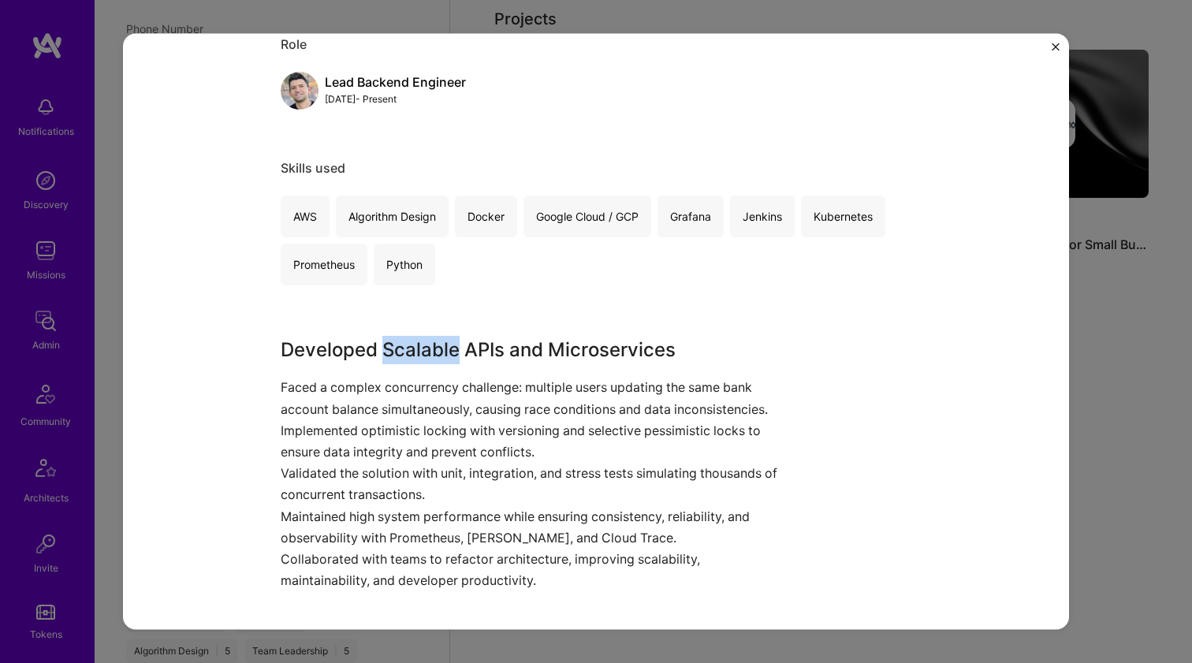
click at [379, 354] on h3 "Developed Scalable APIs and Microservices" at bounding box center [537, 350] width 513 height 28
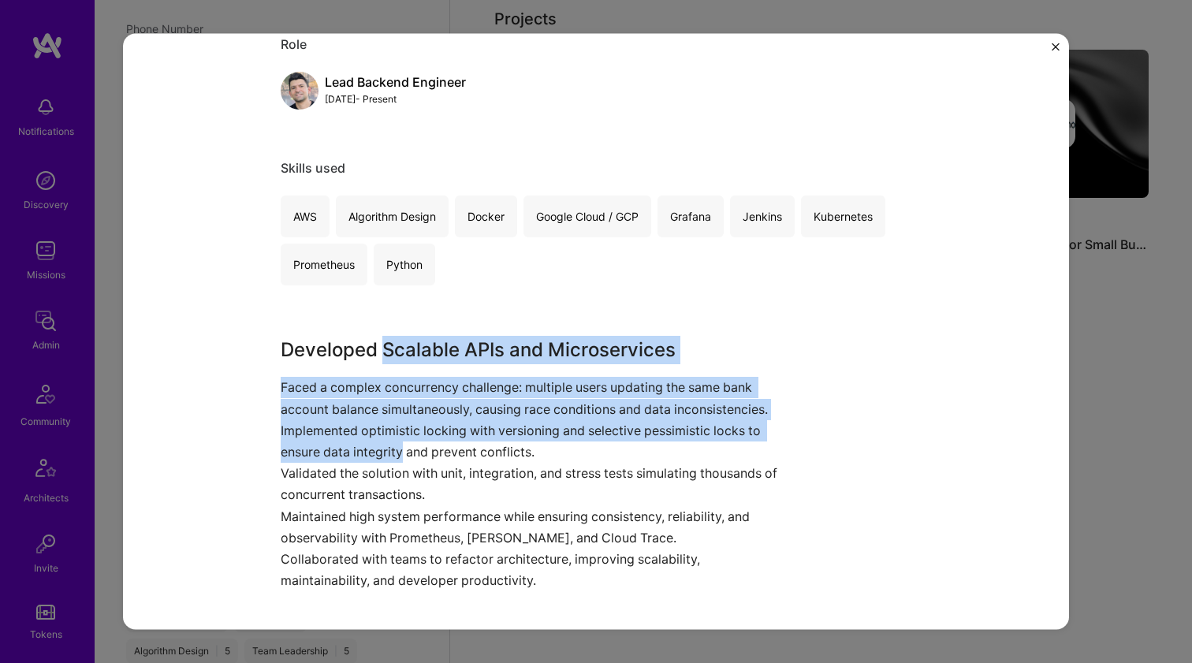
click at [355, 446] on div "Developed Scalable APIs and Microservices Faced a complex concurrency challenge…" at bounding box center [537, 464] width 513 height 256
click at [355, 446] on p "Implemented optimistic locking with versioning and selective pessimistic locks …" at bounding box center [537, 441] width 513 height 43
click at [396, 359] on div "Developed Scalable APIs and Microservices Faced a complex concurrency challenge…" at bounding box center [537, 464] width 513 height 256
click at [396, 359] on h3 "Developed Scalable APIs and Microservices" at bounding box center [537, 350] width 513 height 28
click at [364, 456] on div "Developed Scalable APIs and Microservices Faced a complex concurrency challenge…" at bounding box center [537, 464] width 513 height 256
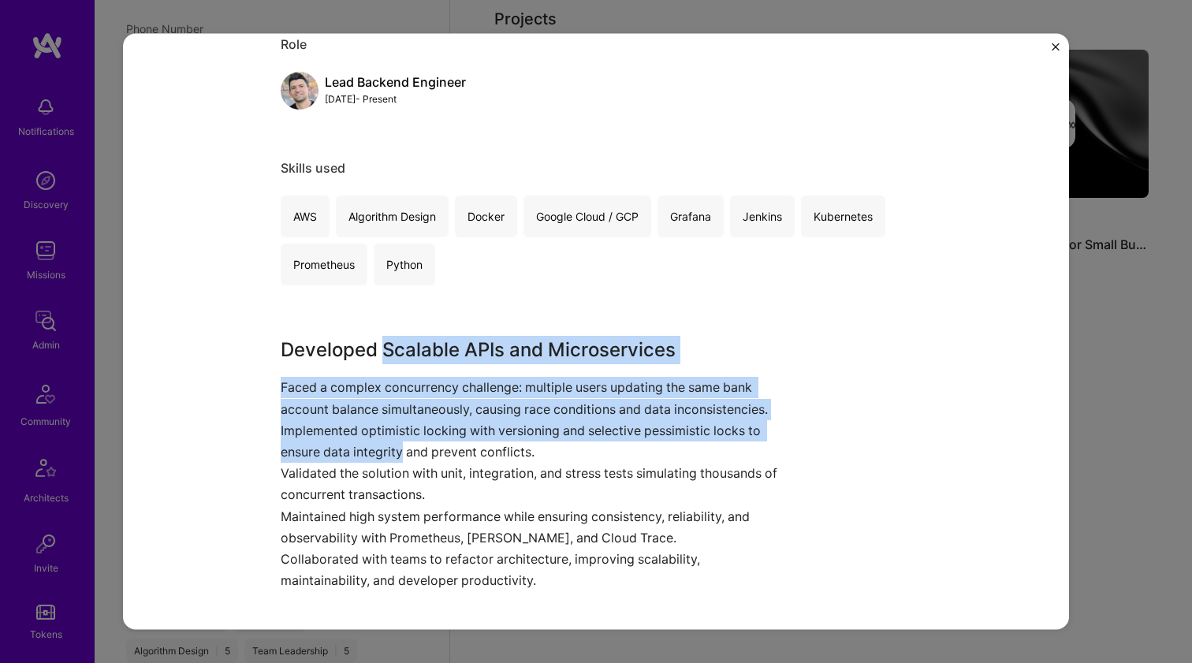
click at [364, 456] on p "Implemented optimistic locking with versioning and selective pessimistic locks …" at bounding box center [537, 441] width 513 height 43
click at [409, 357] on div "Developed Scalable APIs and Microservices Faced a complex concurrency challenge…" at bounding box center [537, 464] width 513 height 256
click at [409, 357] on h3 "Developed Scalable APIs and Microservices" at bounding box center [537, 350] width 513 height 28
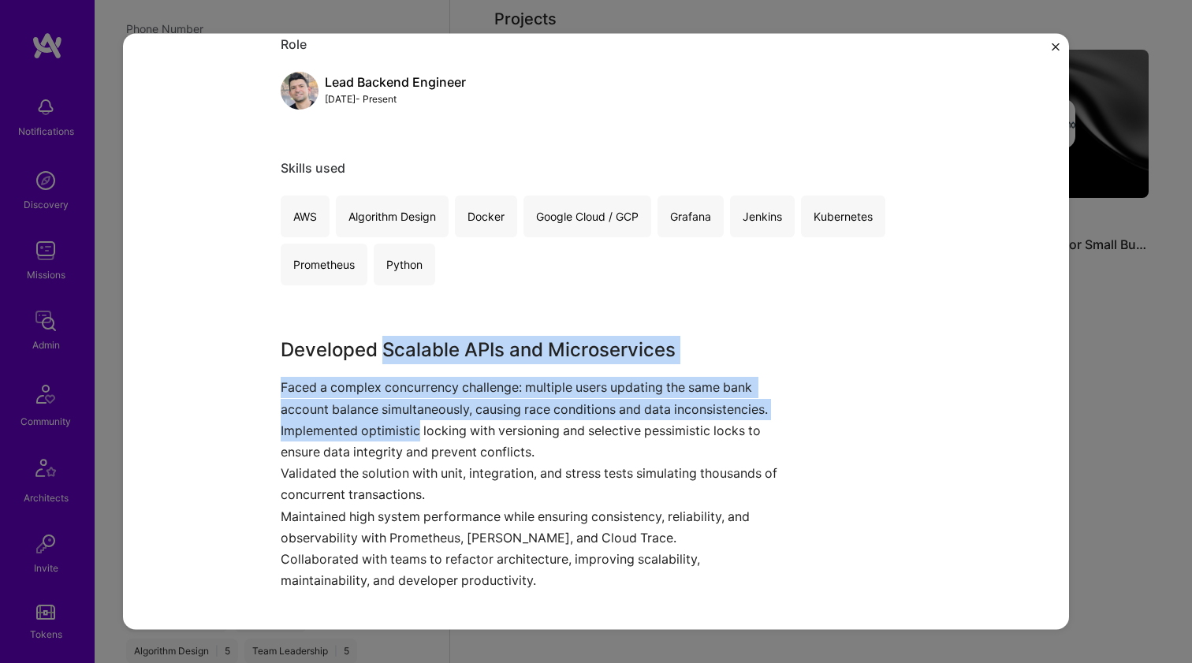
click at [371, 433] on div "Developed Scalable APIs and Microservices Faced a complex concurrency challenge…" at bounding box center [537, 464] width 513 height 256
click at [371, 433] on p "Implemented optimistic locking with versioning and selective pessimistic locks …" at bounding box center [537, 441] width 513 height 43
click at [415, 345] on div "Developed Scalable APIs and Microservices Faced a complex concurrency challenge…" at bounding box center [537, 464] width 513 height 256
click at [415, 345] on h3 "Developed Scalable APIs and Microservices" at bounding box center [537, 350] width 513 height 28
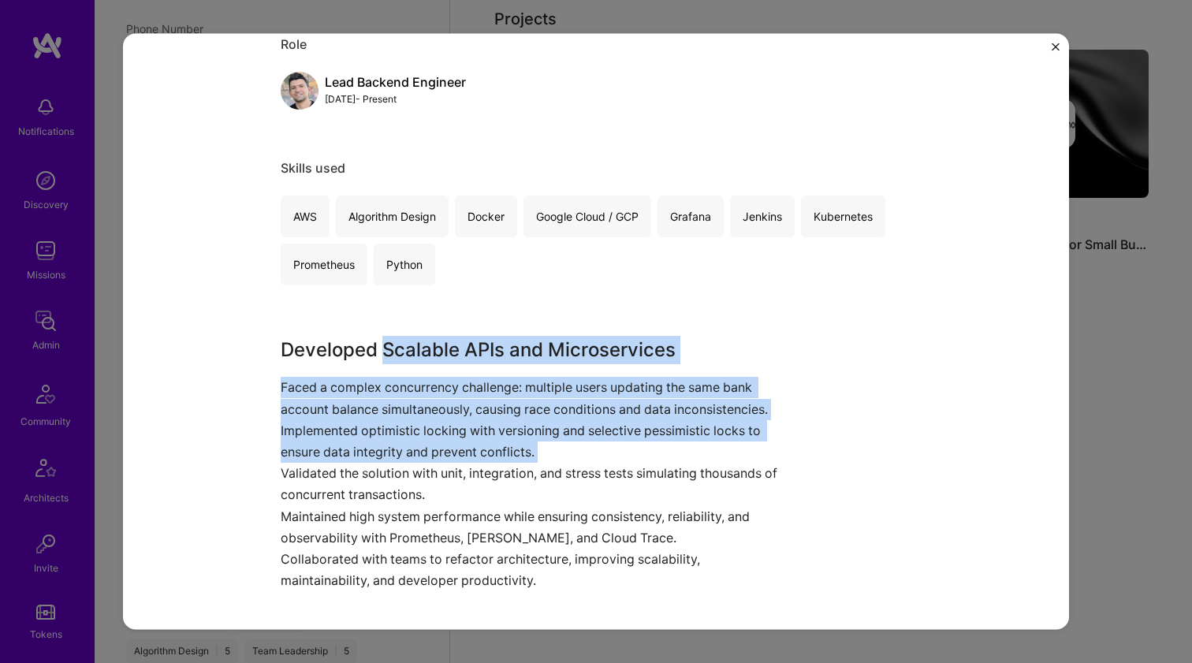
click at [368, 461] on div "Developed Scalable APIs and Microservices Faced a complex concurrency challenge…" at bounding box center [537, 464] width 513 height 256
click at [368, 461] on p "Implemented optimistic locking with versioning and selective pessimistic locks …" at bounding box center [537, 441] width 513 height 43
click at [431, 345] on div "Developed Scalable APIs and Microservices Faced a complex concurrency challenge…" at bounding box center [537, 464] width 513 height 256
click at [431, 345] on h3 "Developed Scalable APIs and Microservices" at bounding box center [537, 350] width 513 height 28
click at [386, 438] on div "Developed Scalable APIs and Microservices Faced a complex concurrency challenge…" at bounding box center [537, 464] width 513 height 256
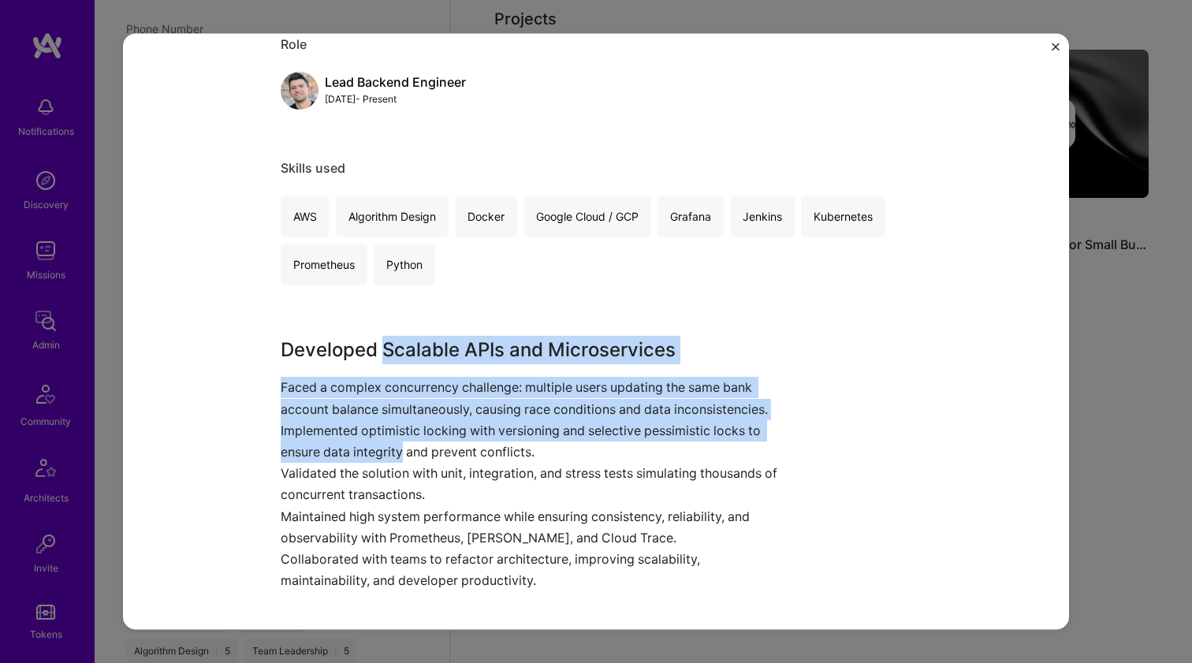
click at [386, 438] on p "Implemented optimistic locking with versioning and selective pessimistic locks …" at bounding box center [537, 441] width 513 height 43
click at [427, 353] on div "Developed Scalable APIs and Microservices Faced a complex concurrency challenge…" at bounding box center [537, 464] width 513 height 256
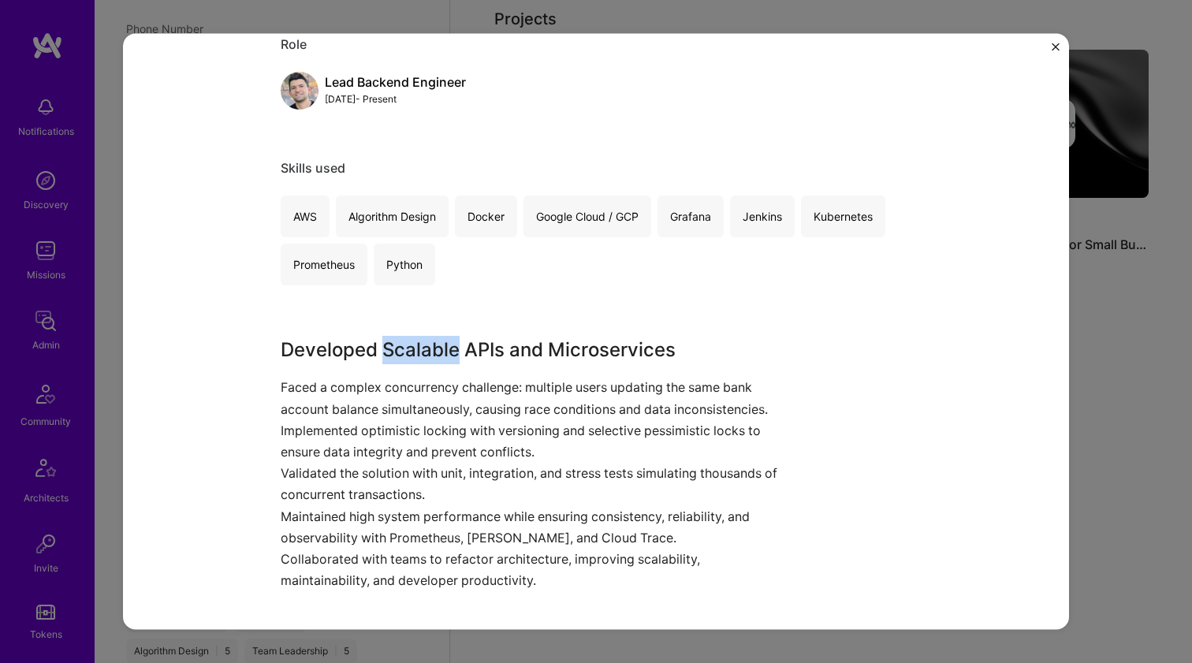
click at [427, 353] on h3 "Developed Scalable APIs and Microservices" at bounding box center [537, 350] width 513 height 28
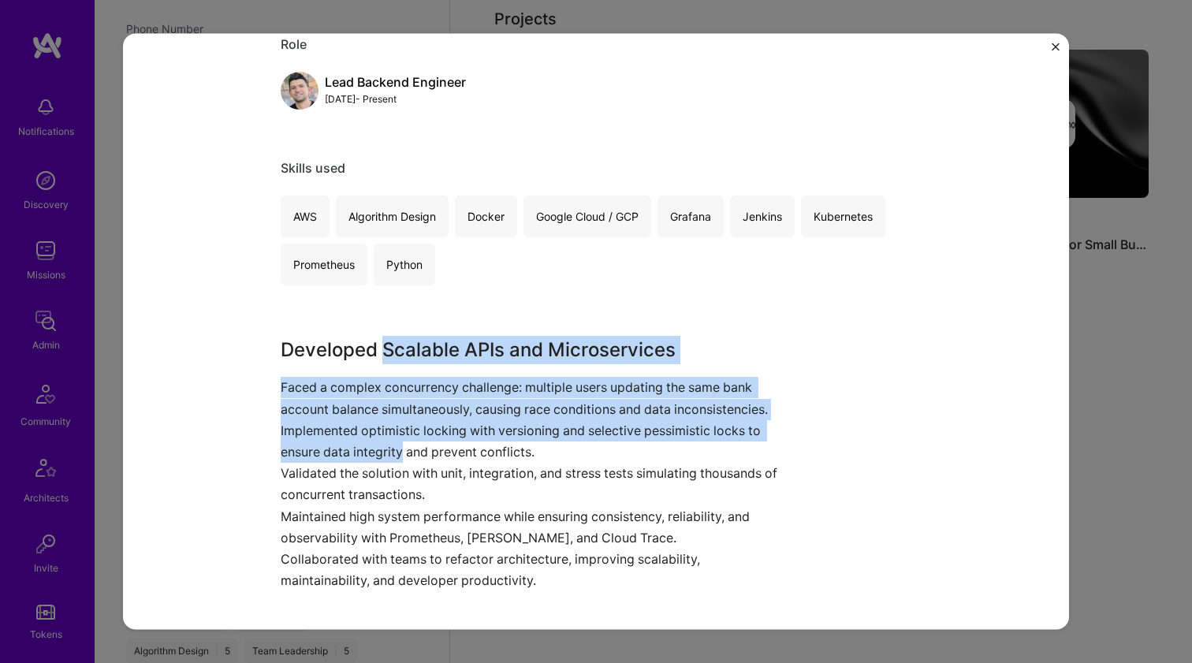
click at [382, 453] on div "Developed Scalable APIs and Microservices Faced a complex concurrency challenge…" at bounding box center [537, 464] width 513 height 256
click at [382, 453] on p "Implemented optimistic locking with versioning and selective pessimistic locks …" at bounding box center [537, 441] width 513 height 43
click at [435, 346] on div "Developed Scalable APIs and Microservices Faced a complex concurrency challenge…" at bounding box center [537, 464] width 513 height 256
click at [435, 346] on h3 "Developed Scalable APIs and Microservices" at bounding box center [537, 350] width 513 height 28
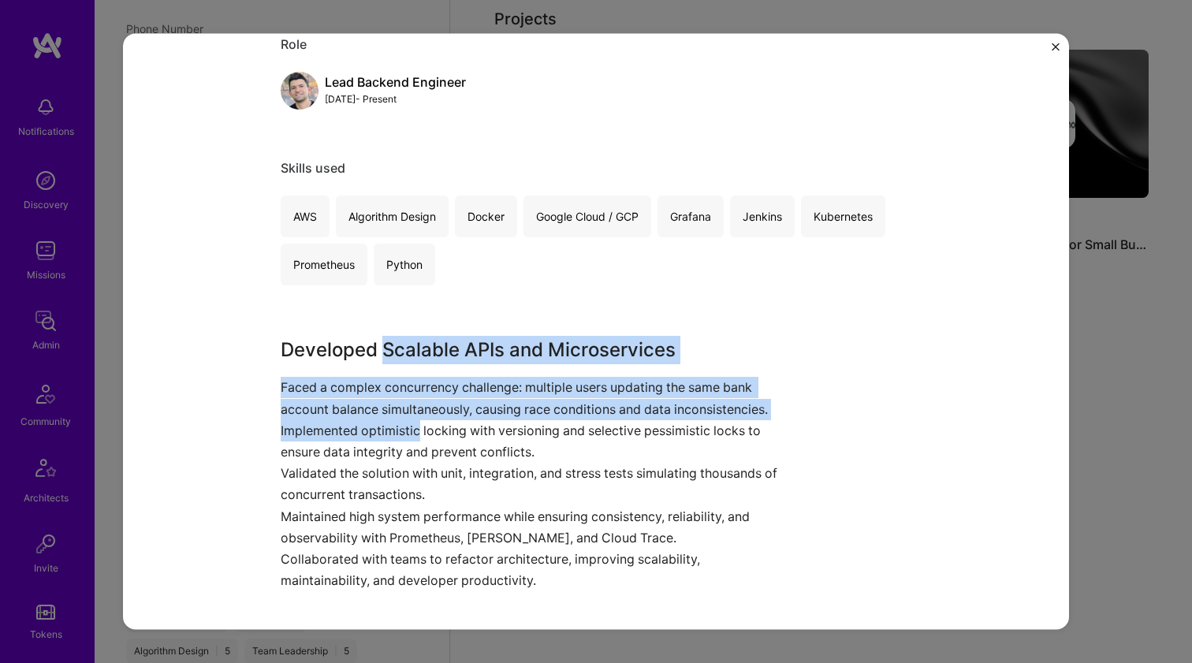
click at [397, 435] on div "Developed Scalable APIs and Microservices Faced a complex concurrency challenge…" at bounding box center [537, 464] width 513 height 256
click at [397, 435] on p "Implemented optimistic locking with versioning and selective pessimistic locks …" at bounding box center [537, 441] width 513 height 43
click at [423, 349] on div "Developed Scalable APIs and Microservices Faced a complex concurrency challenge…" at bounding box center [537, 464] width 513 height 256
click at [423, 349] on h3 "Developed Scalable APIs and Microservices" at bounding box center [537, 350] width 513 height 28
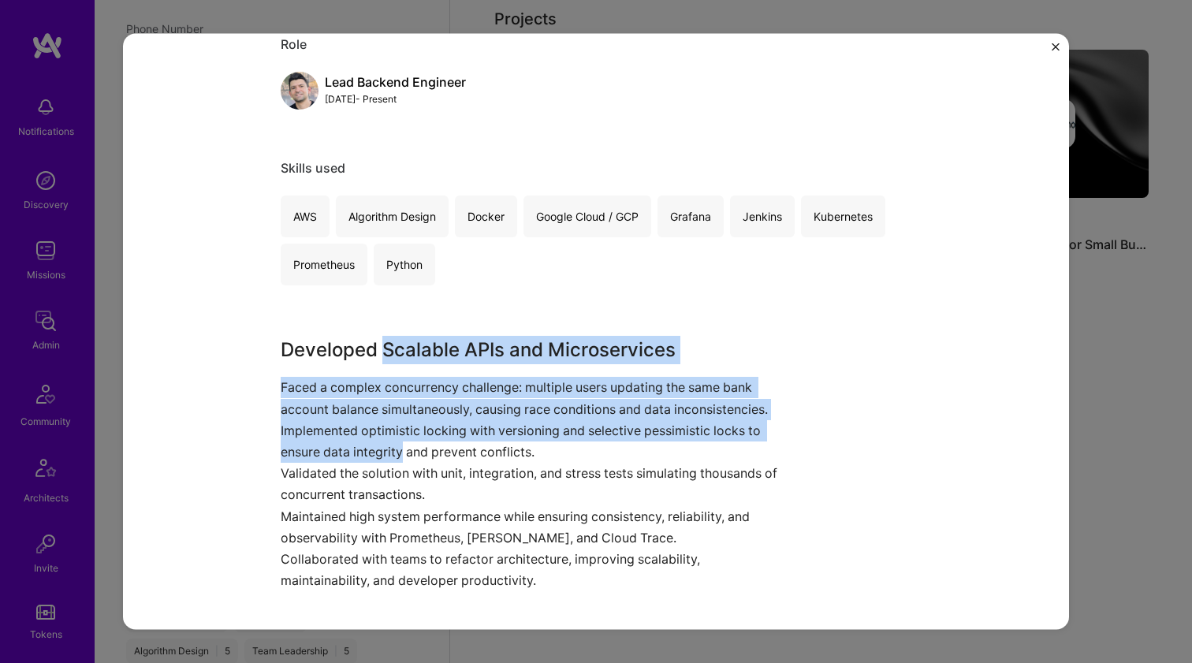
click at [383, 439] on div "Developed Scalable APIs and Microservices Faced a complex concurrency challenge…" at bounding box center [537, 464] width 513 height 256
click at [383, 439] on p "Implemented optimistic locking with versioning and selective pessimistic locks …" at bounding box center [537, 441] width 513 height 43
click at [414, 360] on div "Developed Scalable APIs and Microservices Faced a complex concurrency challenge…" at bounding box center [537, 464] width 513 height 256
click at [414, 360] on h3 "Developed Scalable APIs and Microservices" at bounding box center [537, 350] width 513 height 28
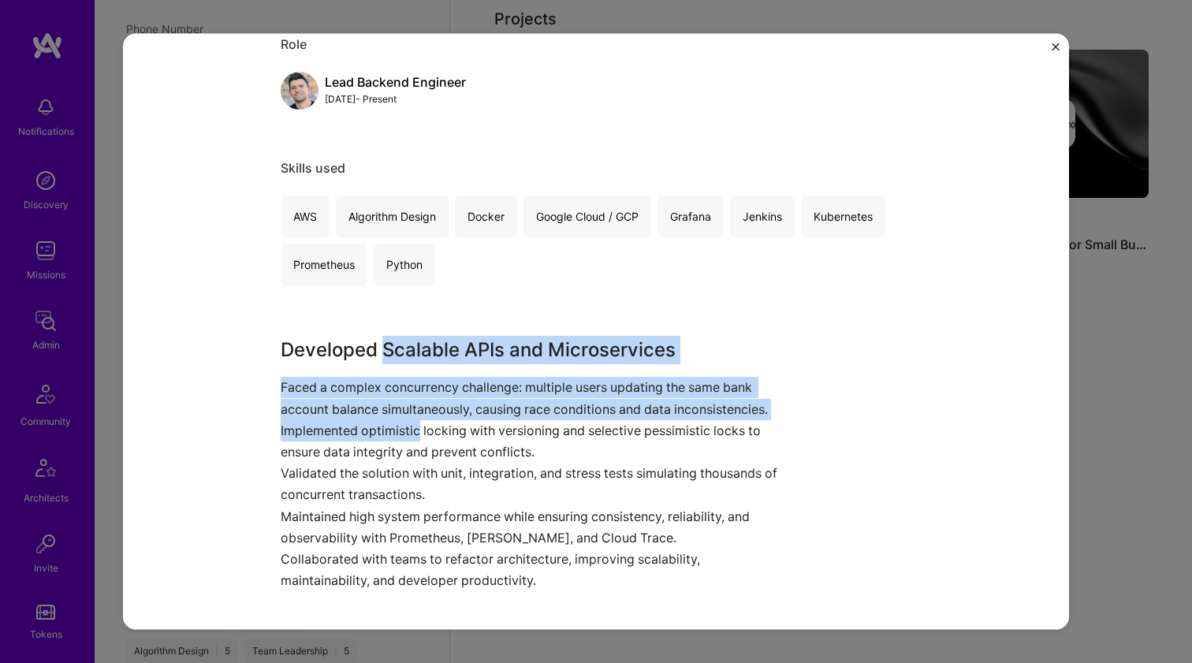
click at [383, 437] on div "Developed Scalable APIs and Microservices Faced a complex concurrency challenge…" at bounding box center [537, 464] width 513 height 256
click at [383, 437] on p "Implemented optimistic locking with versioning and selective pessimistic locks …" at bounding box center [537, 441] width 513 height 43
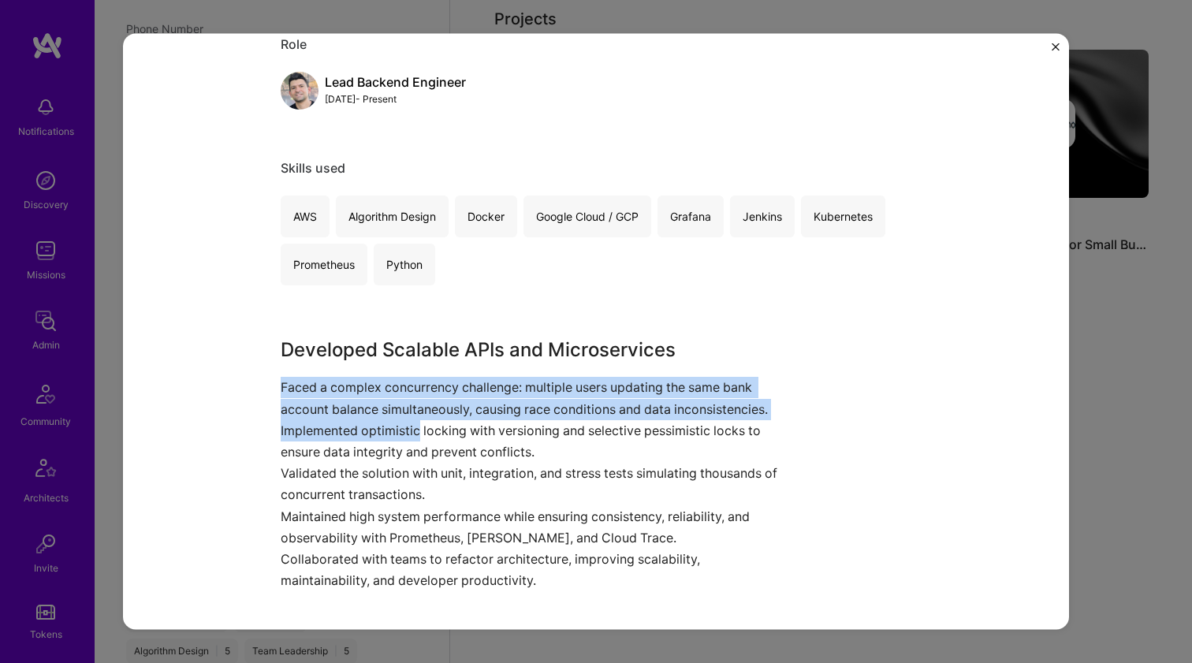
click at [409, 369] on div "Developed Scalable APIs and Microservices Faced a complex concurrency challenge…" at bounding box center [537, 464] width 513 height 256
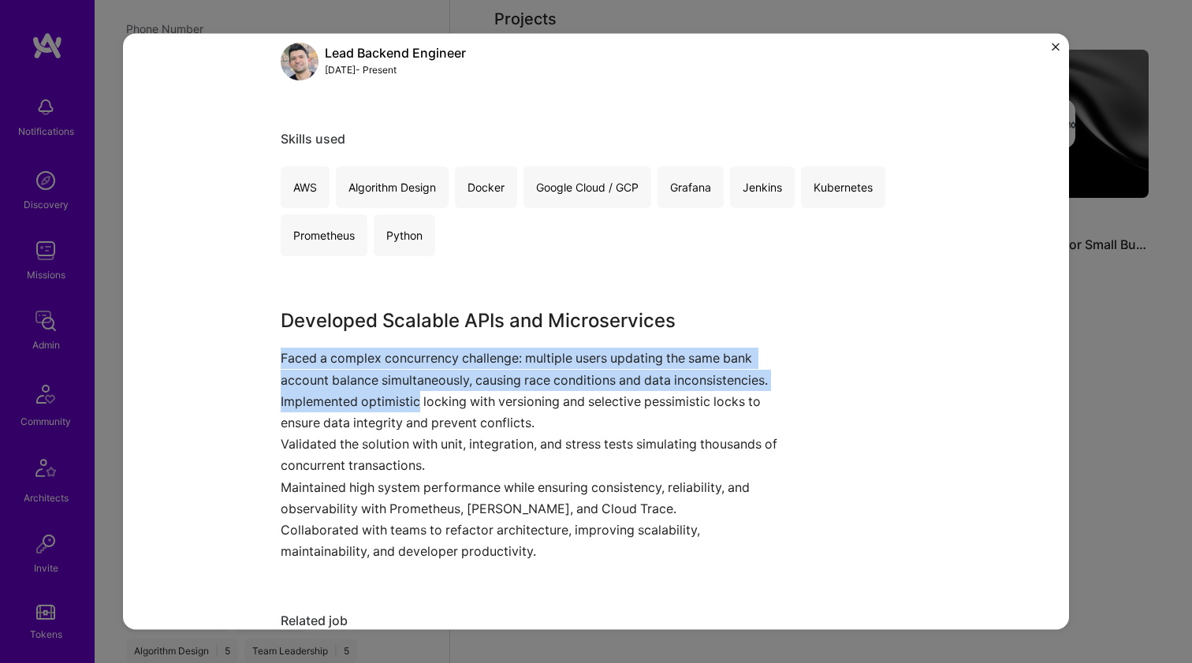
scroll to position [232, 0]
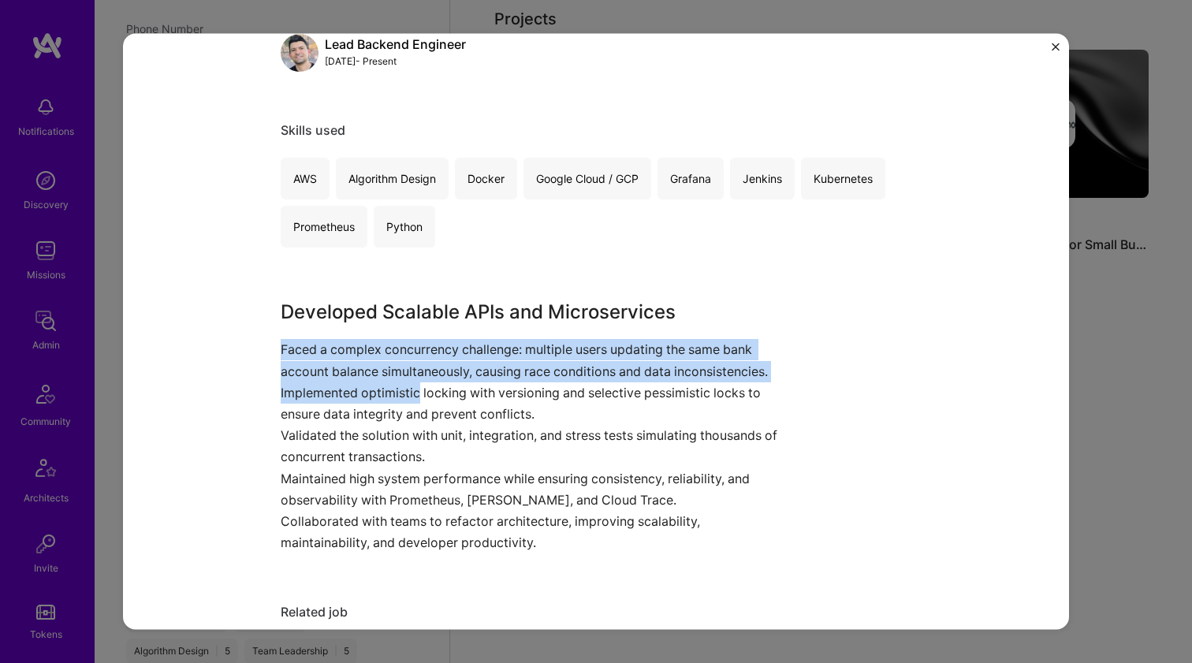
click at [372, 385] on p "Implemented optimistic locking with versioning and selective pessimistic locks …" at bounding box center [537, 403] width 513 height 43
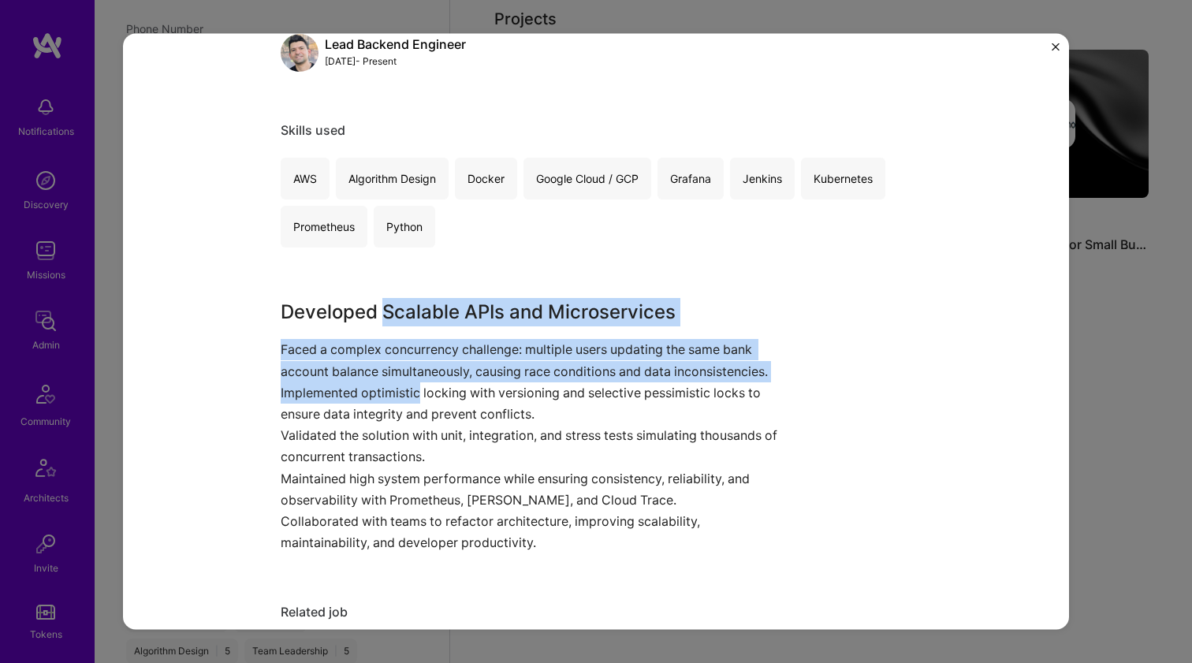
click at [388, 312] on div "Developed Scalable APIs and Microservices Faced a complex concurrency challenge…" at bounding box center [537, 426] width 513 height 256
click at [388, 312] on h3 "Developed Scalable APIs and Microservices" at bounding box center [537, 312] width 513 height 28
click at [353, 386] on div "Developed Scalable APIs and Microservices Faced a complex concurrency challenge…" at bounding box center [537, 426] width 513 height 256
click at [353, 386] on p "Implemented optimistic locking with versioning and selective pessimistic locks …" at bounding box center [537, 403] width 513 height 43
click at [380, 315] on div "Developed Scalable APIs and Microservices Faced a complex concurrency challenge…" at bounding box center [537, 426] width 513 height 256
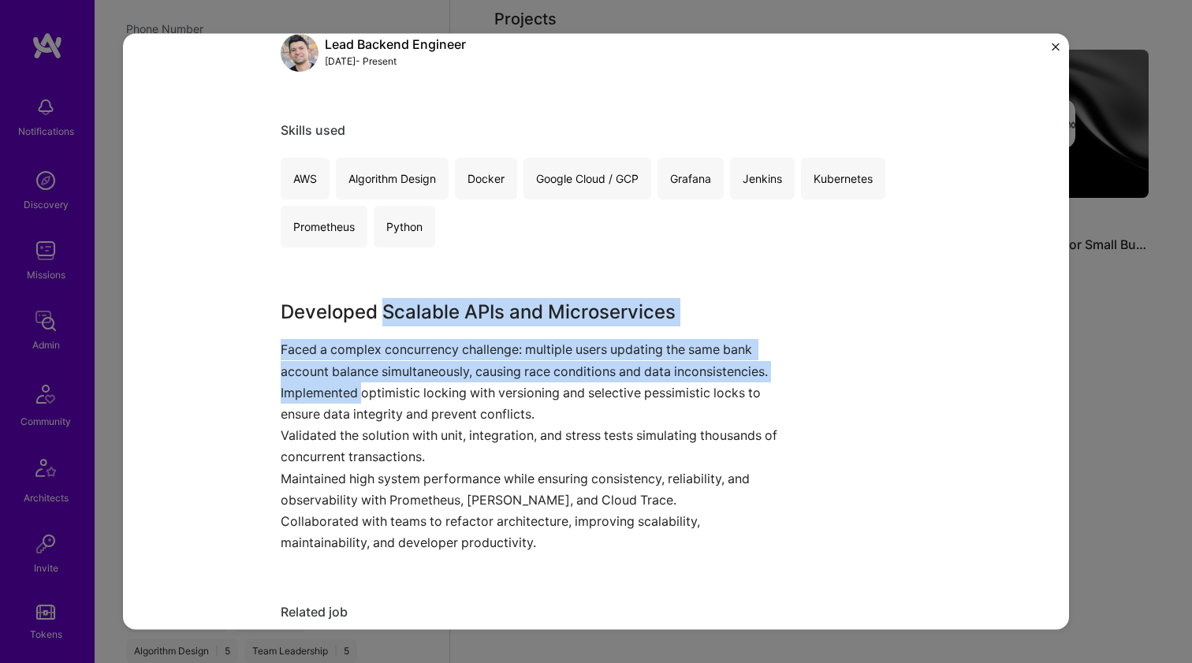
scroll to position [235, 0]
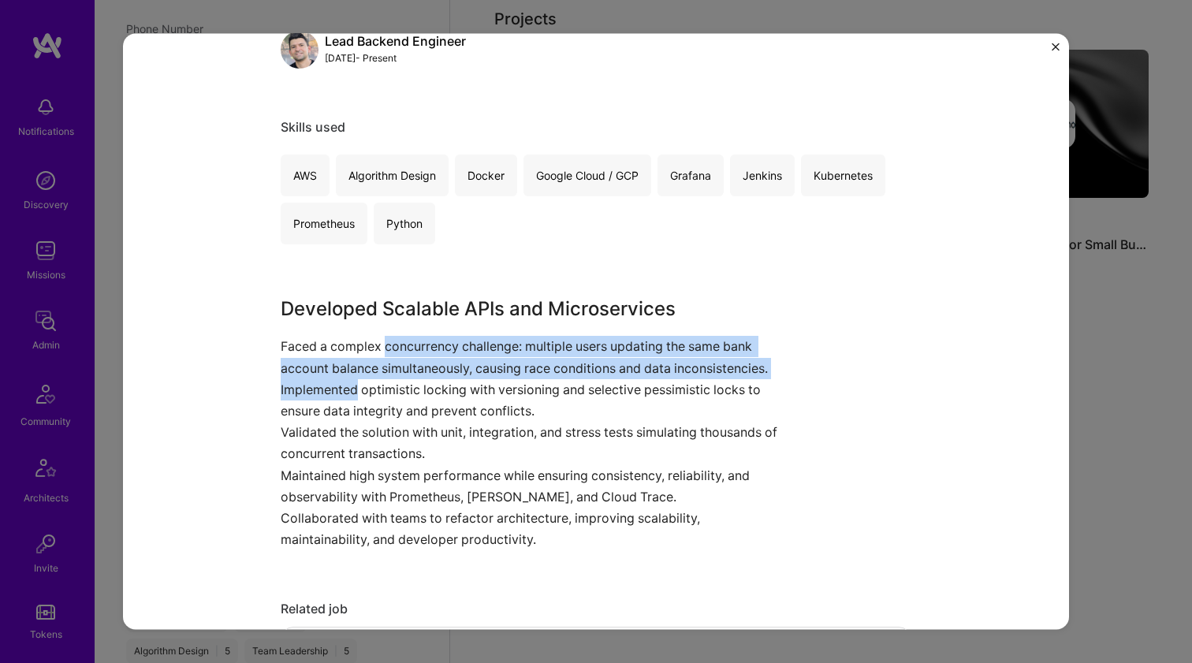
click at [388, 353] on p "Faced a complex concurrency challenge: multiple users updating the same bank ac…" at bounding box center [537, 357] width 513 height 43
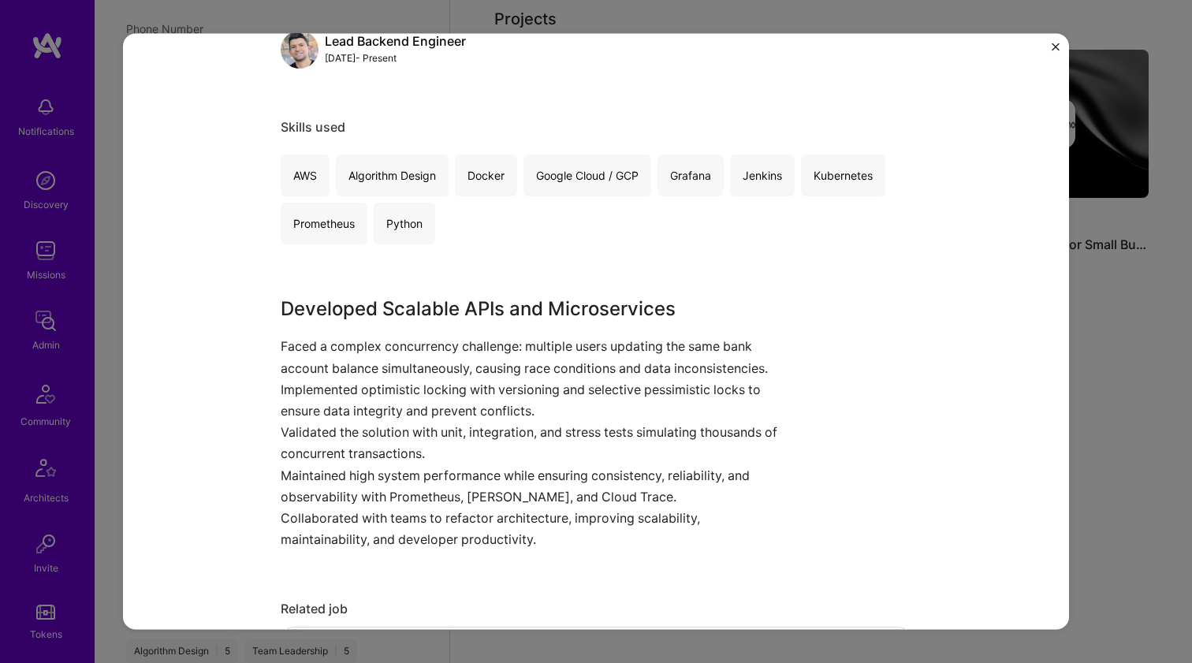
click at [394, 308] on h3 "Developed Scalable APIs and Microservices" at bounding box center [537, 309] width 513 height 28
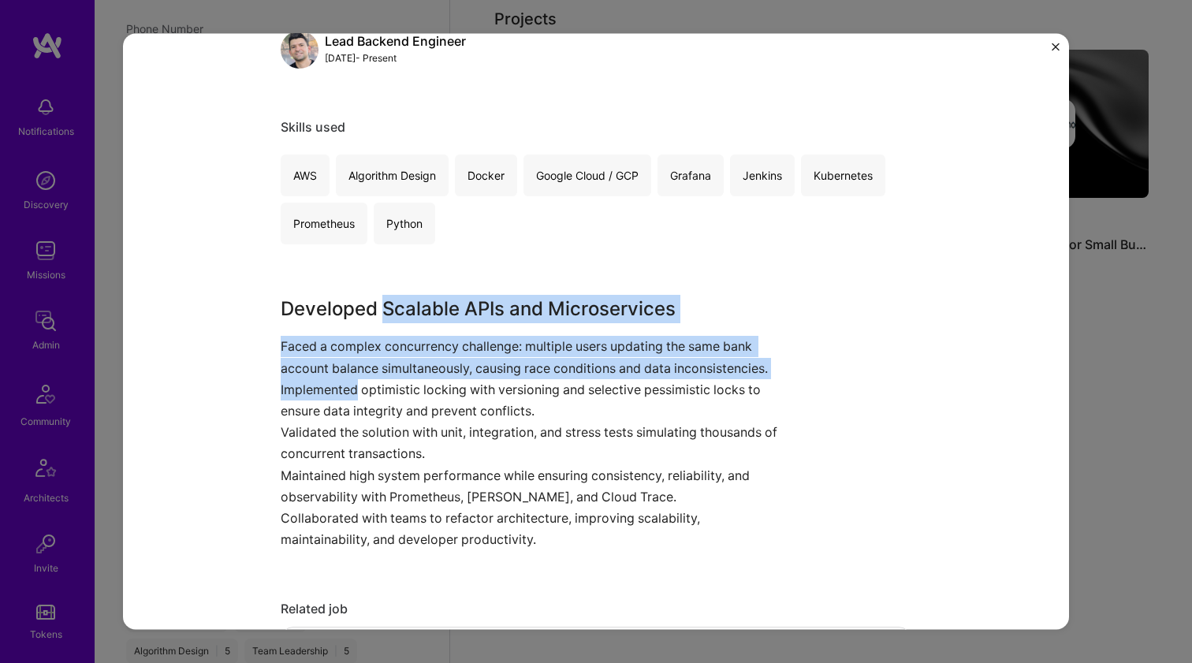
click at [375, 378] on div "Developed Scalable APIs and Microservices Faced a complex concurrency challenge…" at bounding box center [537, 423] width 513 height 256
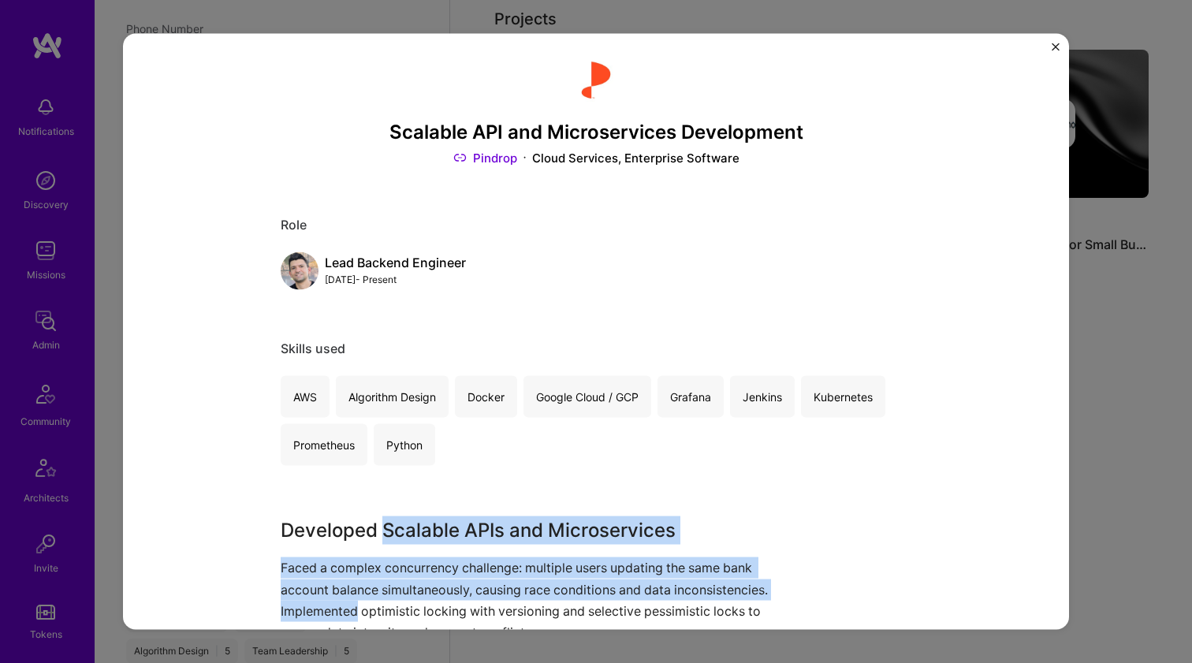
scroll to position [144, 0]
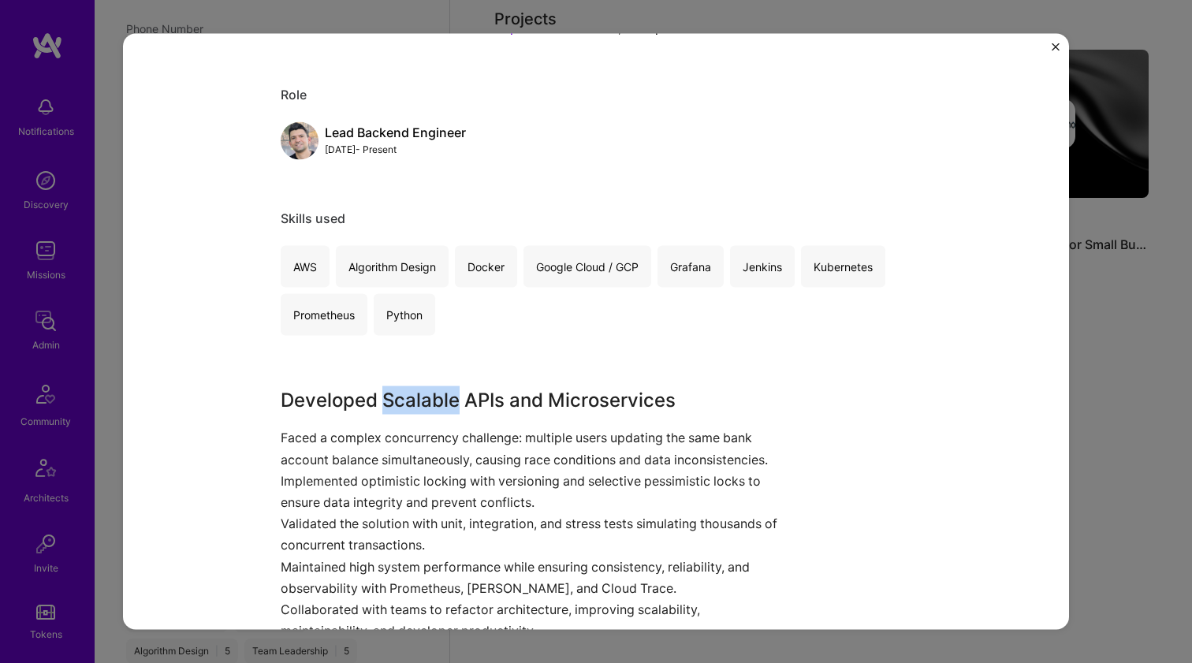
click at [389, 388] on h3 "Developed Scalable APIs and Microservices" at bounding box center [537, 400] width 513 height 28
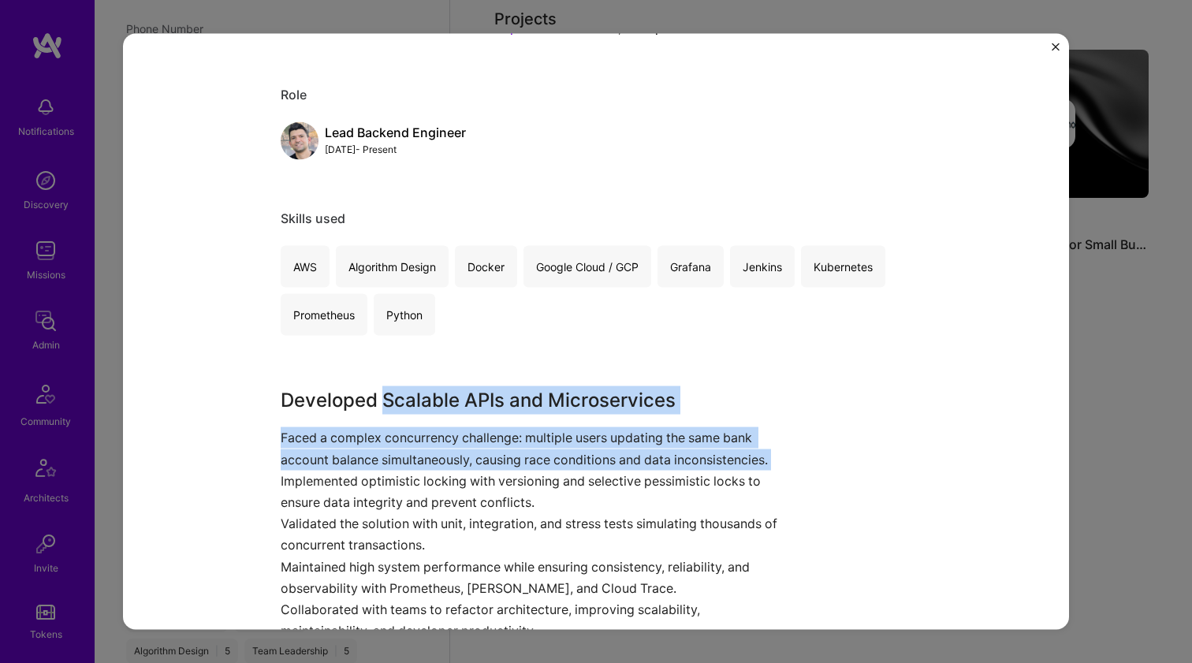
click at [403, 468] on div "Developed Scalable APIs and Microservices Faced a complex concurrency challenge…" at bounding box center [537, 514] width 513 height 256
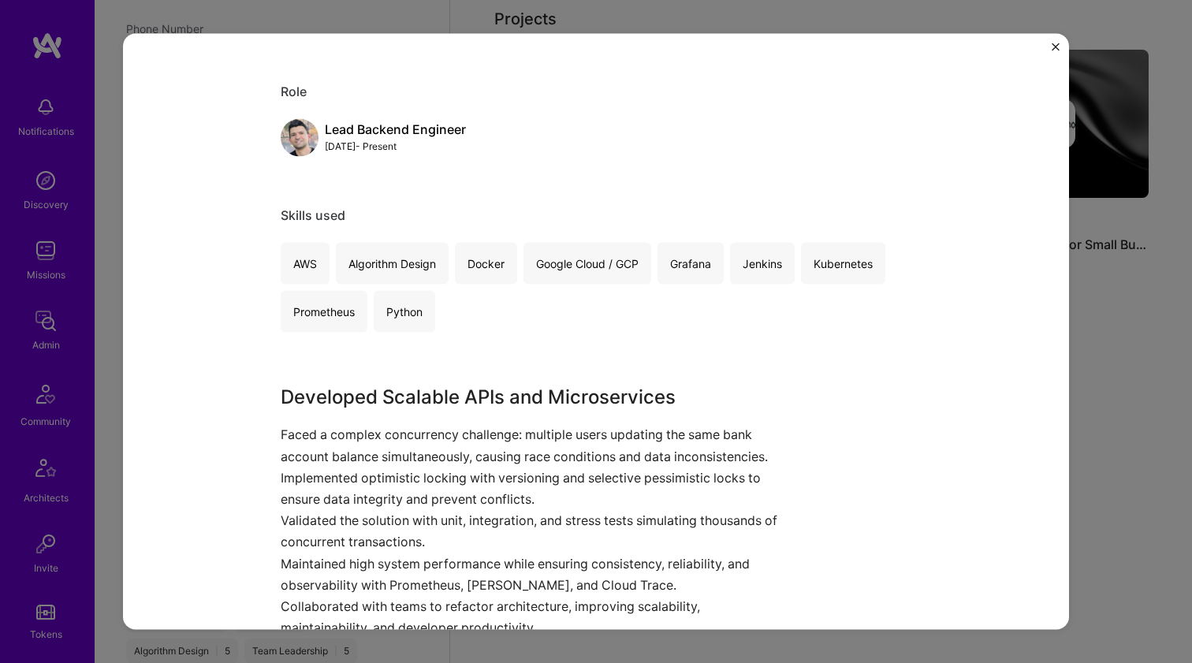
click at [396, 477] on p "Implemented optimistic locking with versioning and selective pessimistic locks …" at bounding box center [537, 488] width 513 height 43
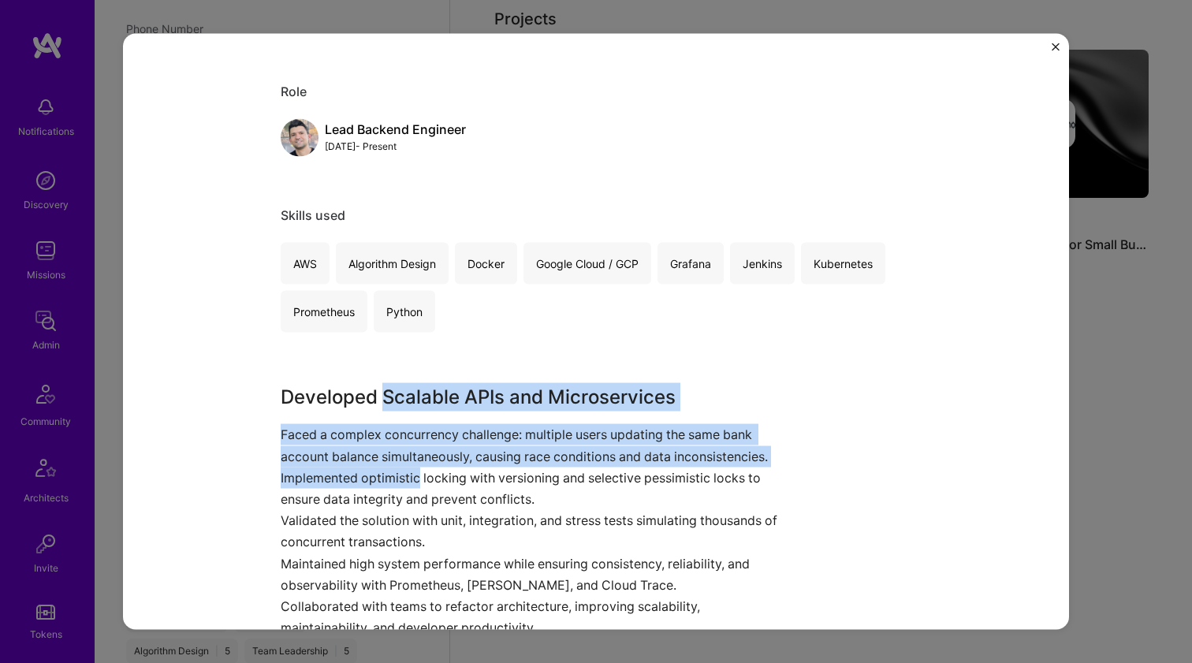
click at [408, 395] on div "Developed Scalable APIs and Microservices Faced a complex concurrency challenge…" at bounding box center [537, 511] width 513 height 256
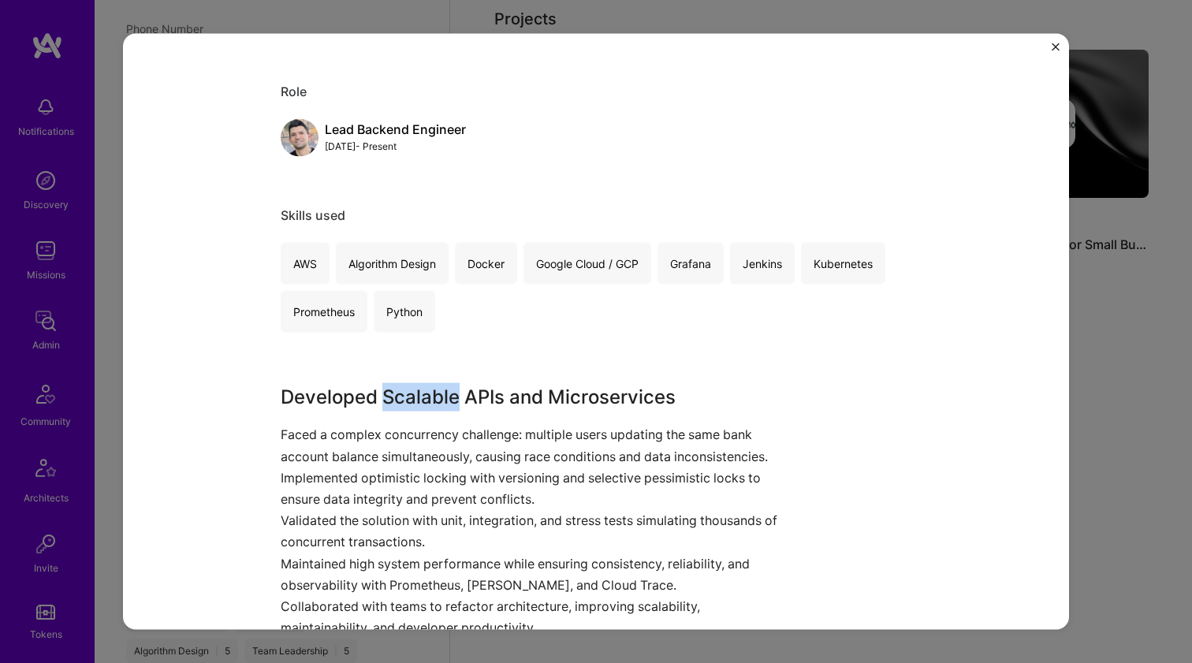
click at [408, 394] on h3 "Developed Scalable APIs and Microservices" at bounding box center [537, 397] width 513 height 28
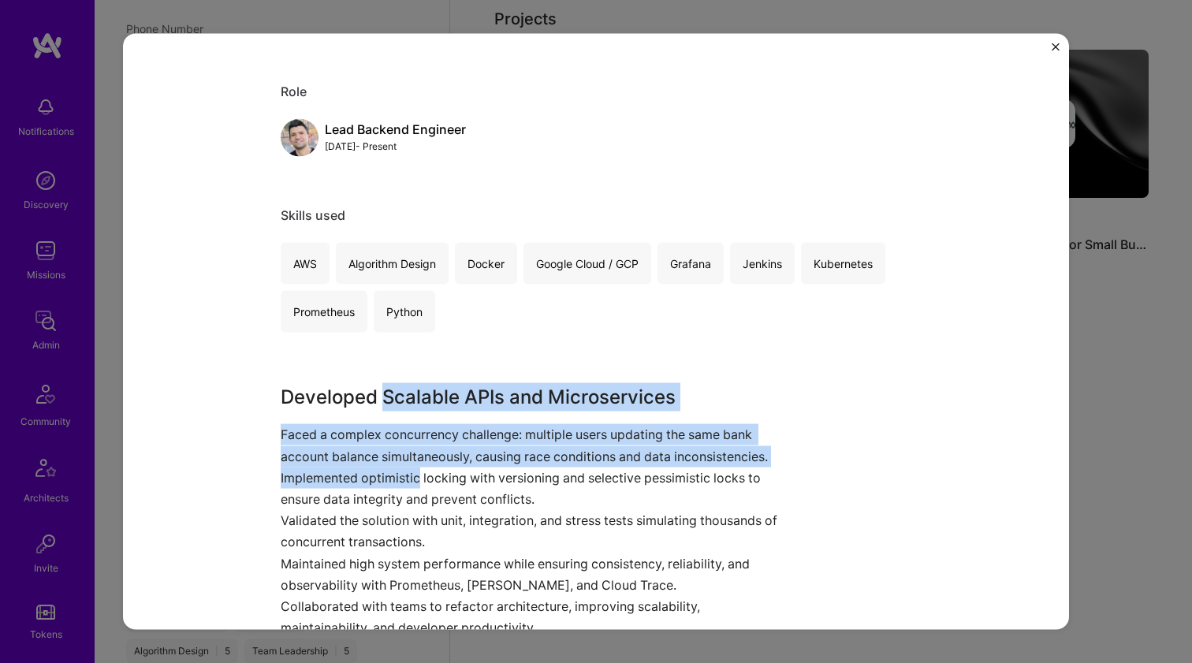
click at [401, 484] on div "Developed Scalable APIs and Microservices Faced a complex concurrency challenge…" at bounding box center [537, 511] width 513 height 256
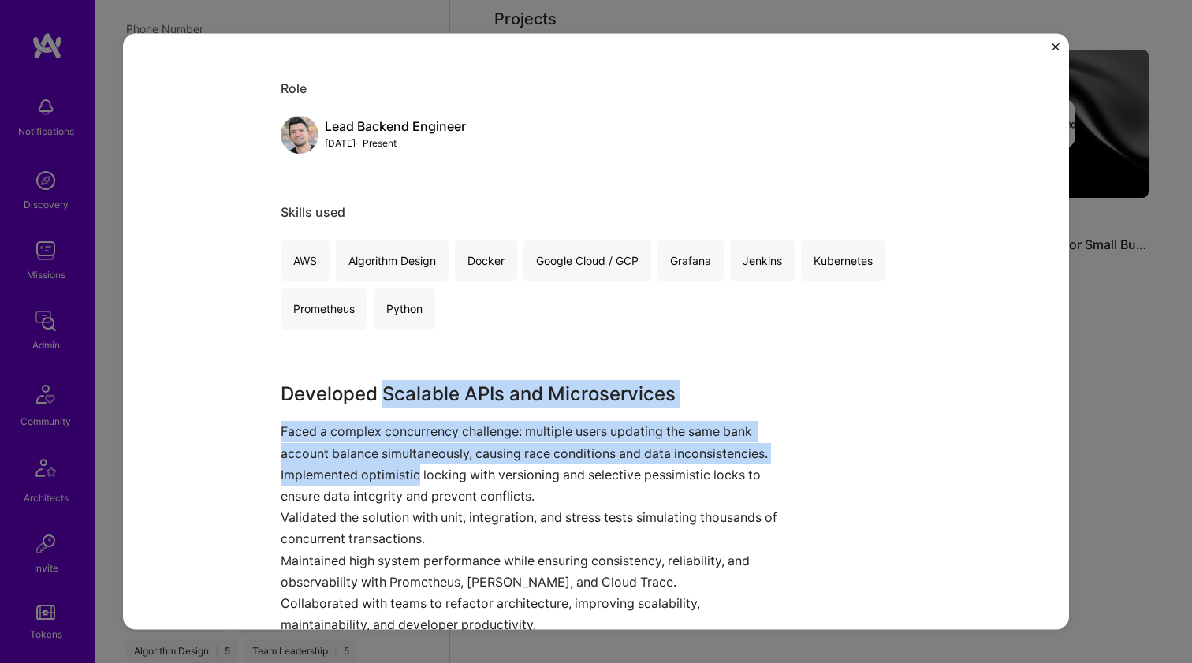
scroll to position [153, 0]
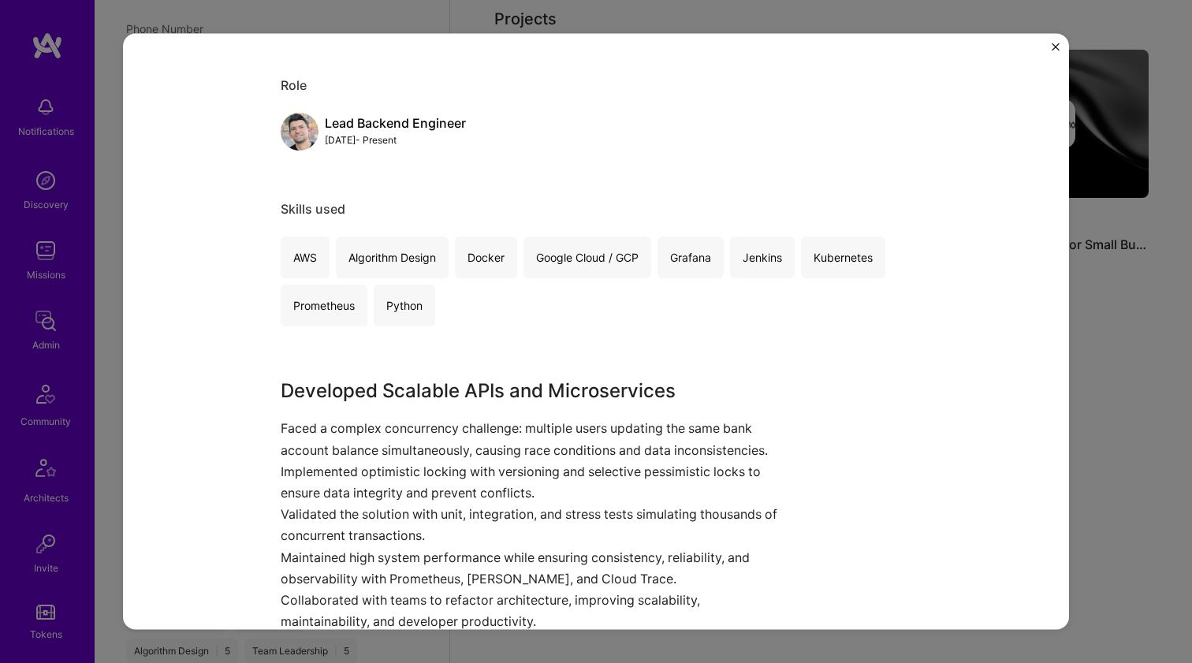
click at [397, 492] on p "Implemented optimistic locking with versioning and selective pessimistic locks …" at bounding box center [537, 482] width 513 height 43
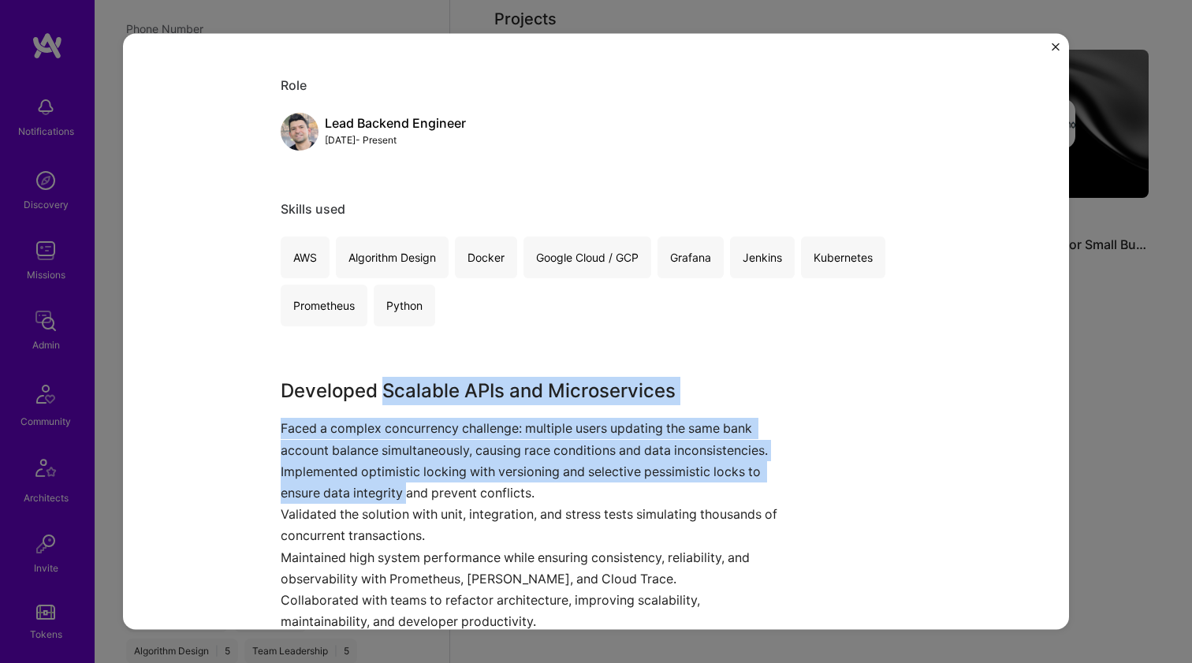
click at [407, 391] on div "Developed Scalable APIs and Microservices Faced a complex concurrency challenge…" at bounding box center [537, 505] width 513 height 256
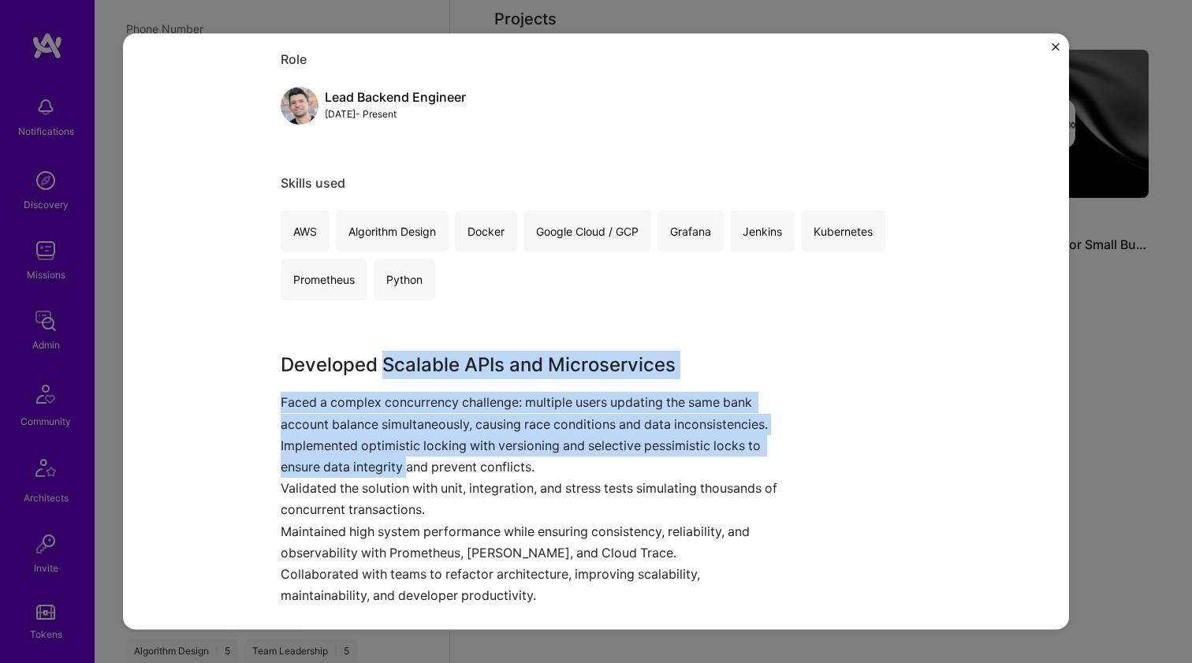
click at [407, 392] on p "Faced a complex concurrency challenge: multiple users updating the same bank ac…" at bounding box center [537, 413] width 513 height 43
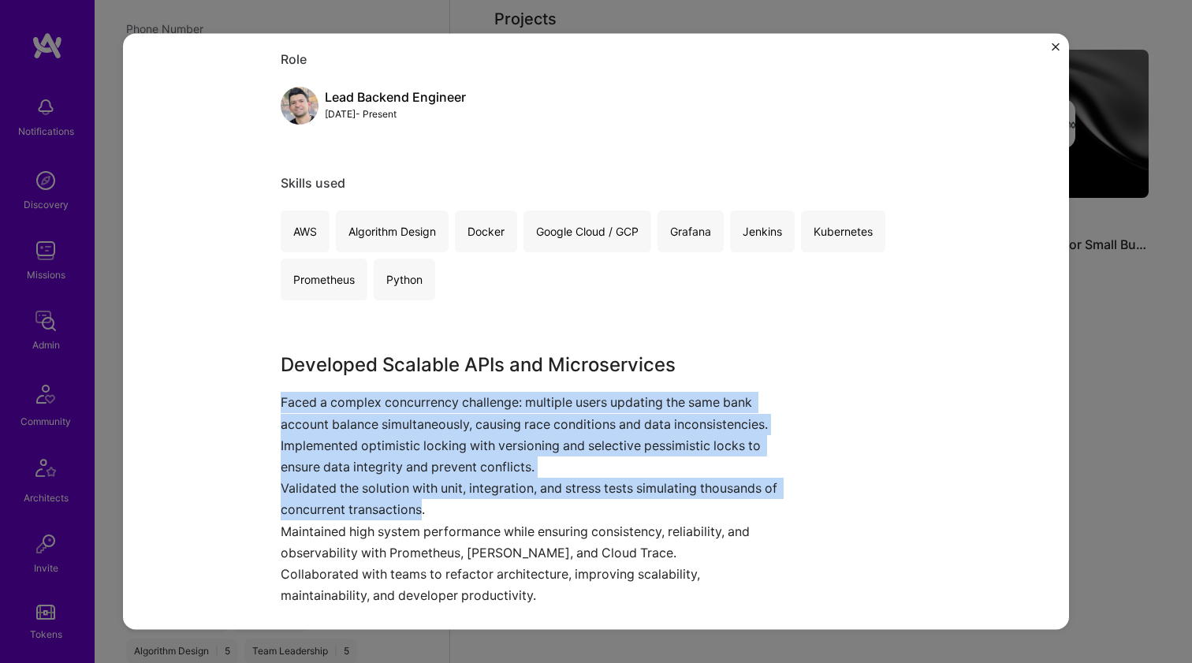
click at [382, 502] on div "Developed Scalable APIs and Microservices Faced a complex concurrency challenge…" at bounding box center [537, 479] width 513 height 256
click at [382, 502] on p "Validated the solution with unit, integration, and stress tests simulating thou…" at bounding box center [537, 499] width 513 height 43
click at [401, 382] on div "Developed Scalable APIs and Microservices Faced a complex concurrency challenge…" at bounding box center [537, 479] width 513 height 256
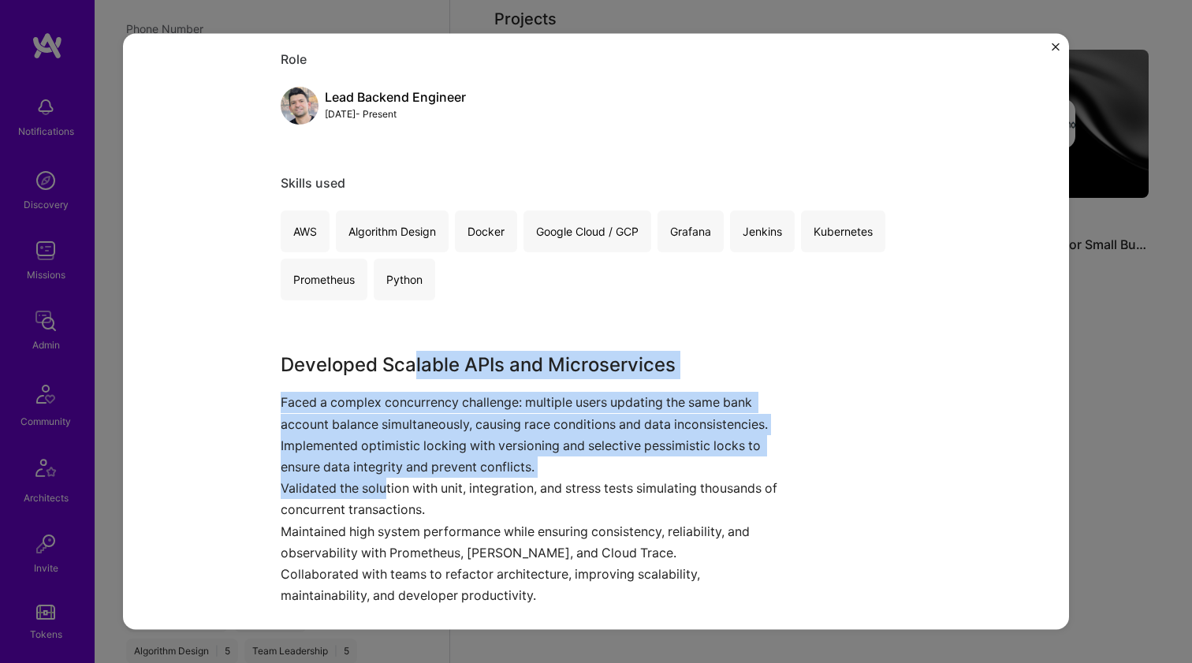
click at [378, 493] on div "Developed Scalable APIs and Microservices Faced a complex concurrency challenge…" at bounding box center [537, 479] width 513 height 256
click at [378, 493] on p "Validated the solution with unit, integration, and stress tests simulating thou…" at bounding box center [537, 499] width 513 height 43
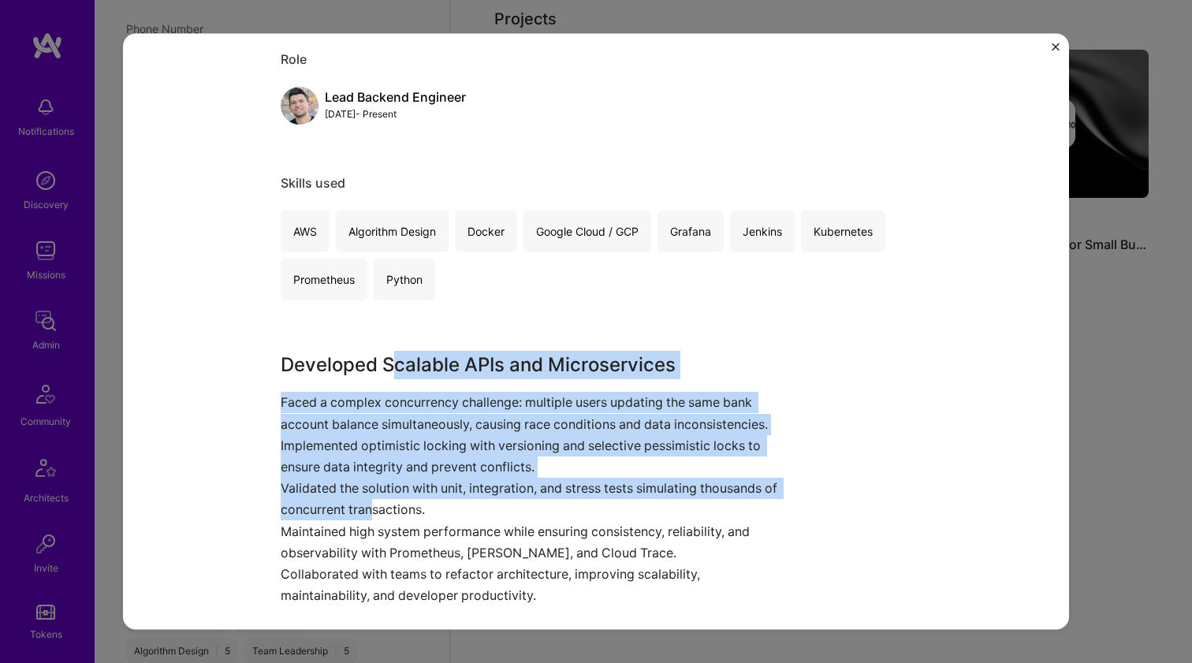
click at [389, 361] on div "Developed Scalable APIs and Microservices Faced a complex concurrency challenge…" at bounding box center [537, 479] width 513 height 256
click at [389, 361] on h3 "Developed Scalable APIs and Microservices" at bounding box center [537, 365] width 513 height 28
click at [346, 517] on div "Developed Scalable APIs and Microservices Faced a complex concurrency challenge…" at bounding box center [537, 479] width 513 height 256
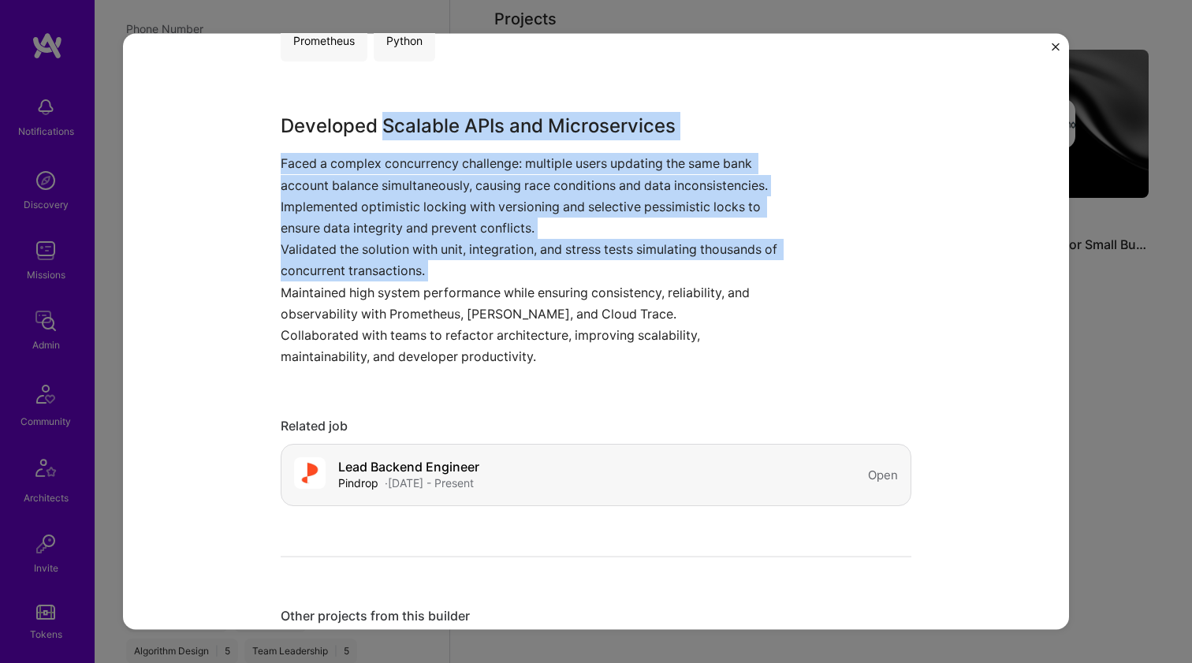
scroll to position [0, 0]
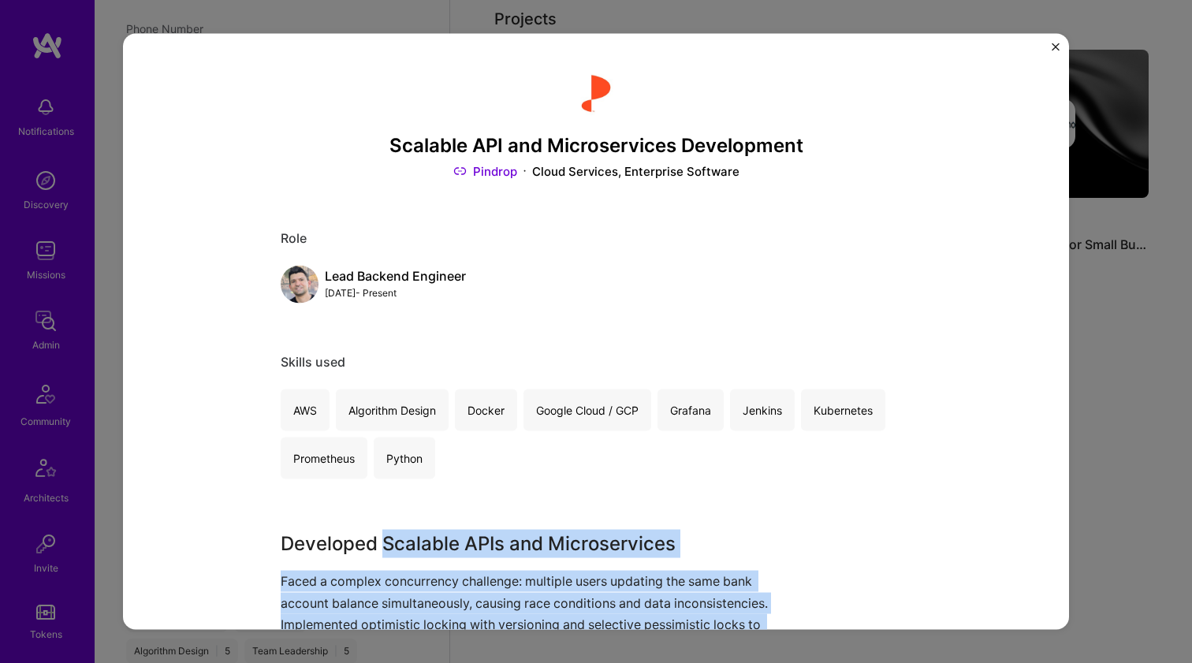
click at [508, 163] on link "Pindrop" at bounding box center [485, 171] width 64 height 17
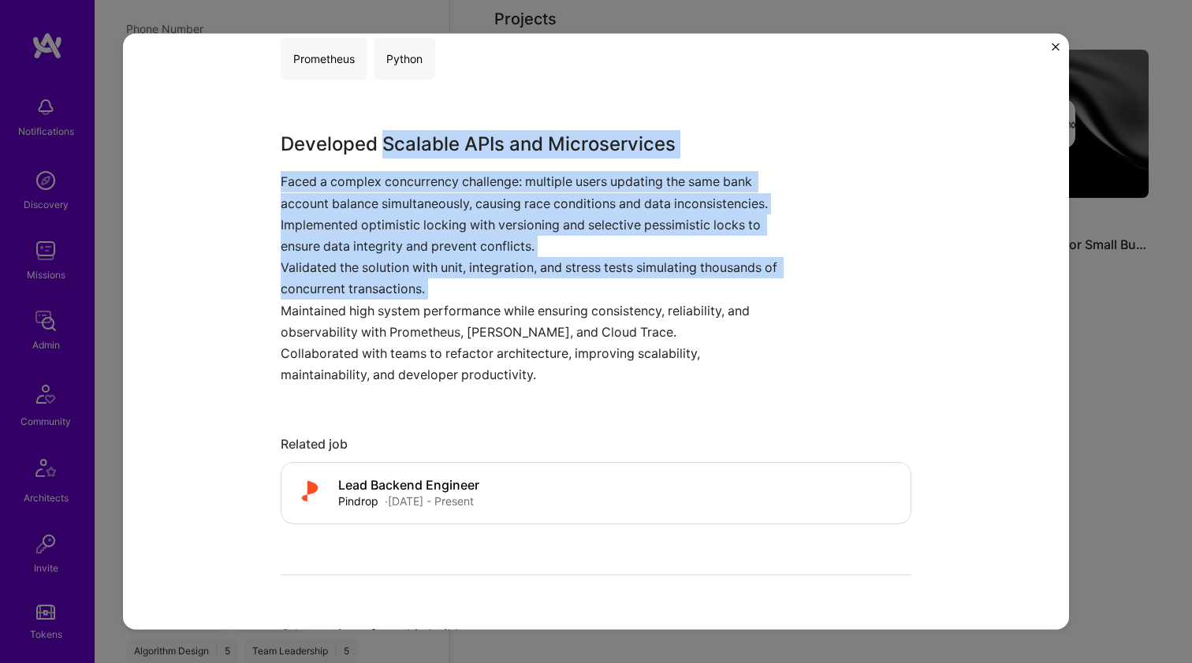
scroll to position [723, 0]
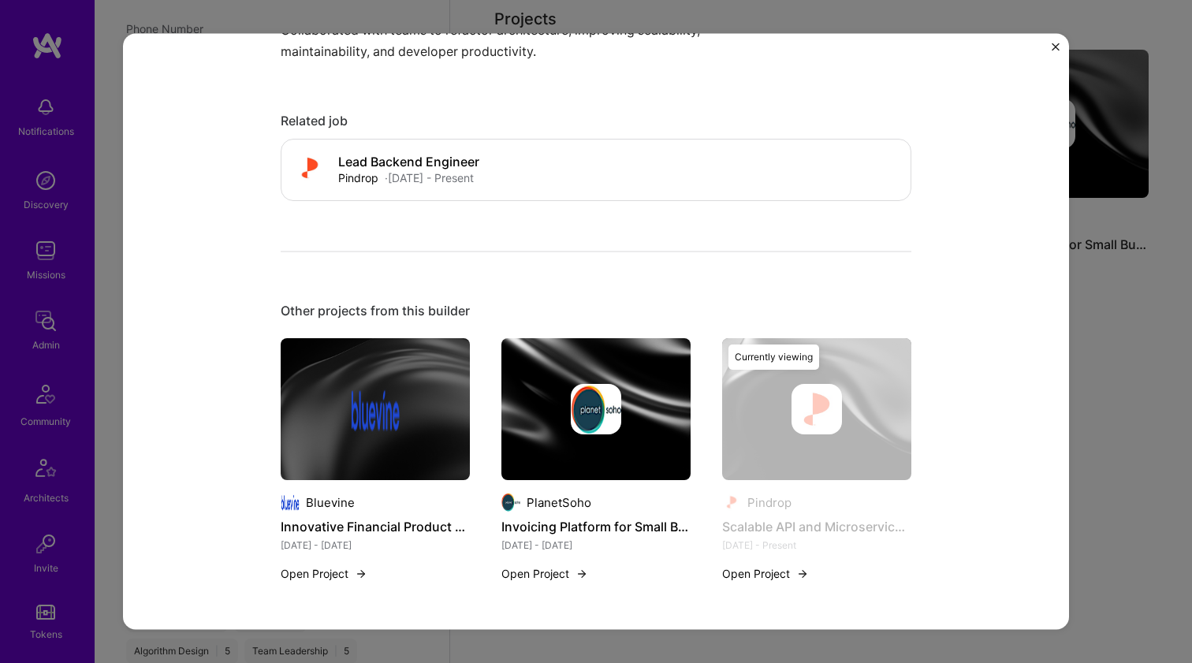
click at [549, 375] on img at bounding box center [596, 409] width 189 height 142
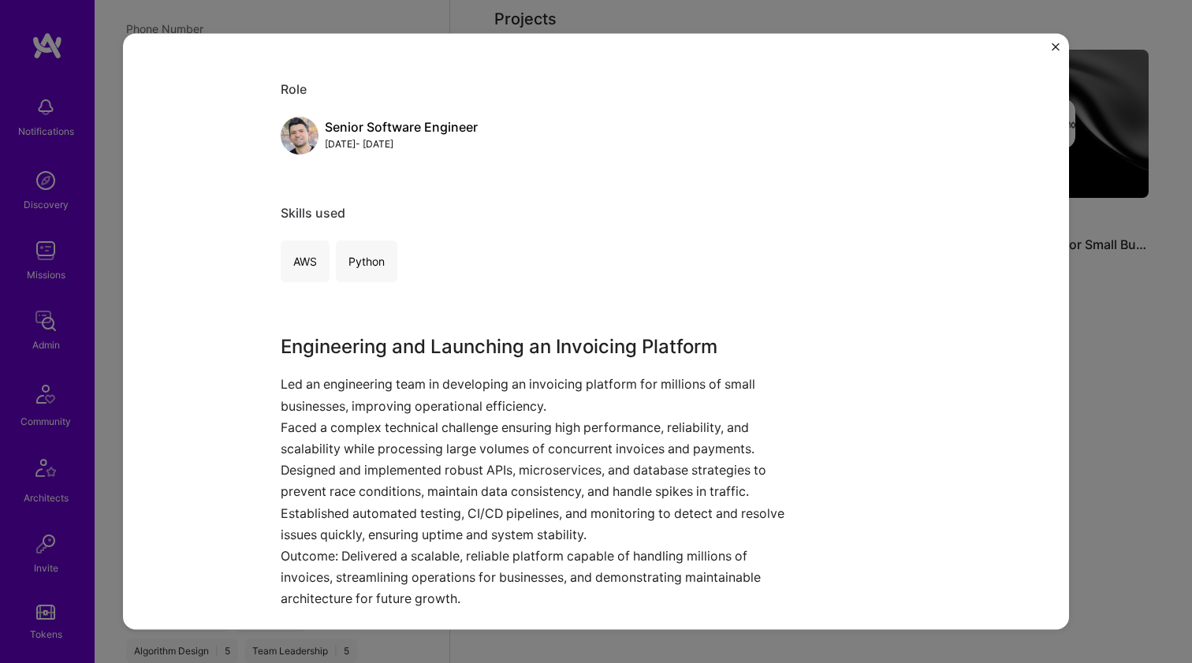
scroll to position [252, 0]
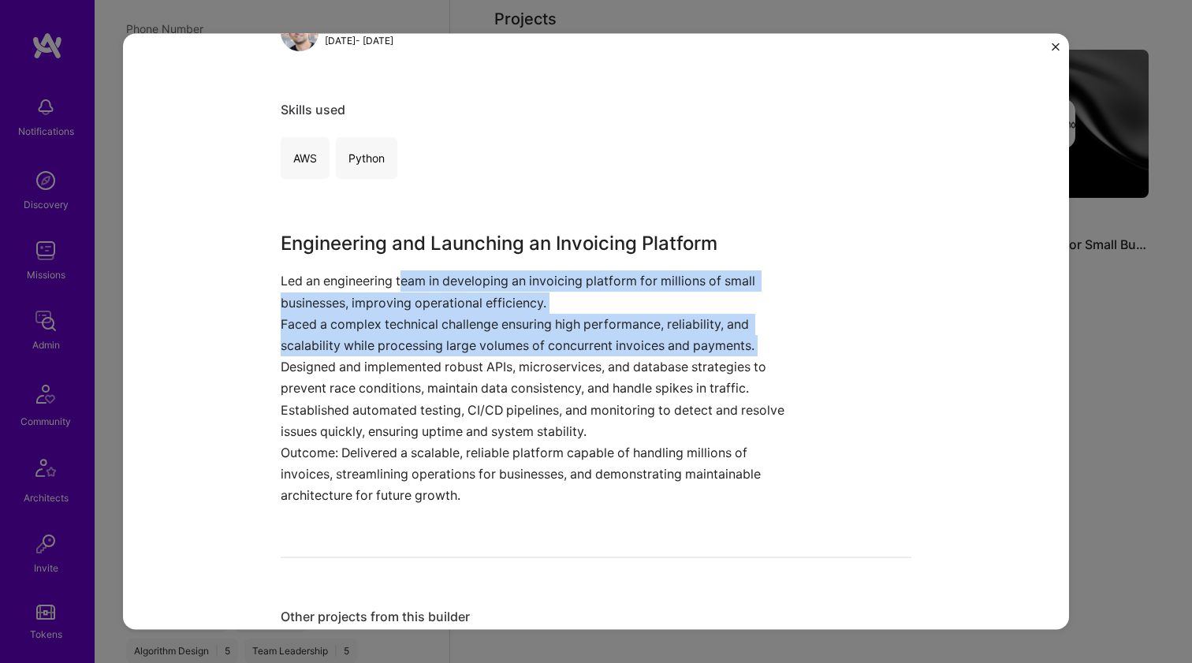
drag, startPoint x: 465, startPoint y: 355, endPoint x: 398, endPoint y: 287, distance: 94.8
click at [398, 287] on div "Engineering and Launching an Invoicing Platform Led an engineering team in deve…" at bounding box center [537, 367] width 513 height 277
click at [397, 287] on p "Led an engineering team in developing an invoicing platform for millions of sma…" at bounding box center [537, 292] width 513 height 43
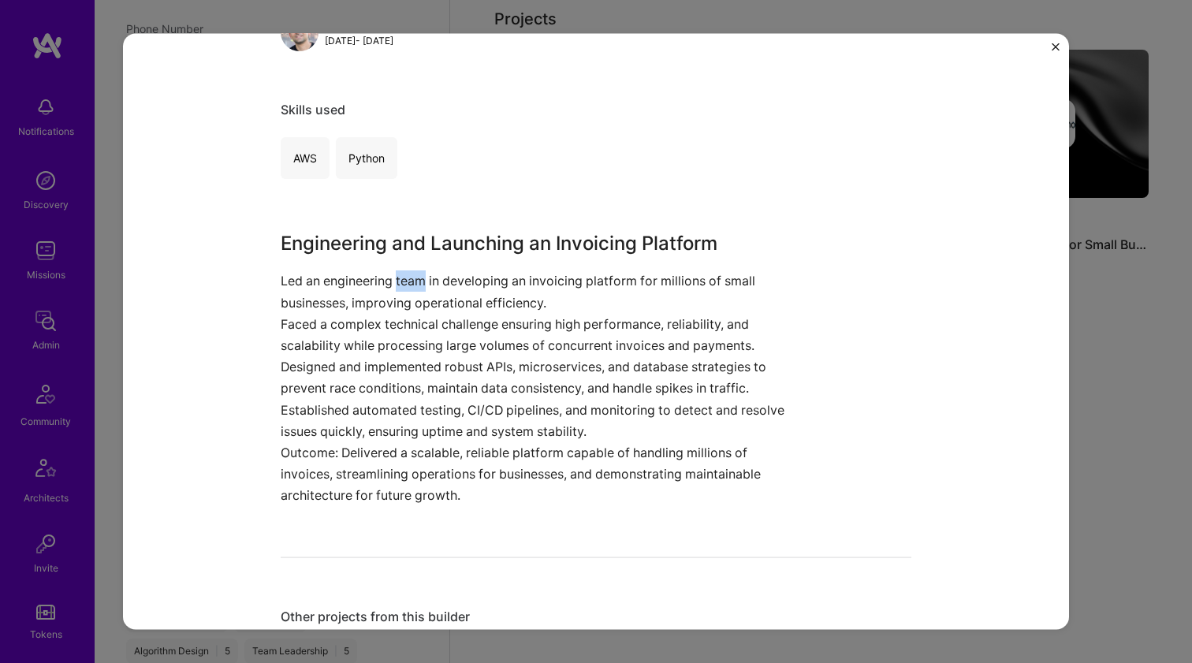
click at [397, 287] on p "Led an engineering team in developing an invoicing platform for millions of sma…" at bounding box center [537, 292] width 513 height 43
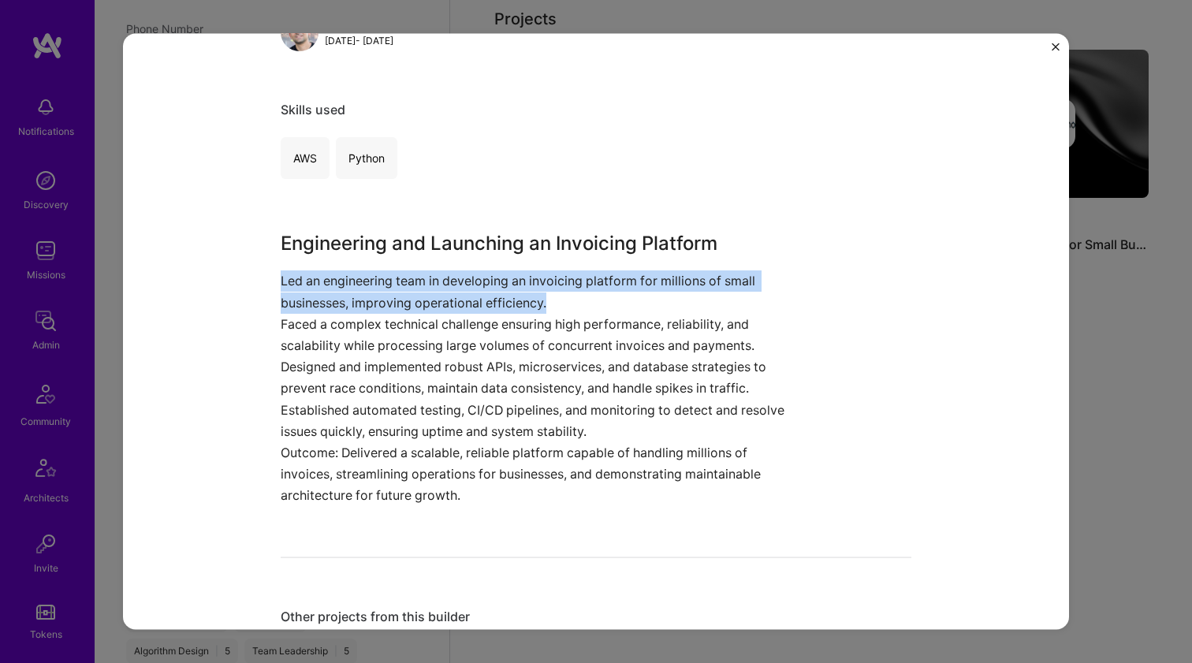
drag, startPoint x: 397, startPoint y: 287, endPoint x: 330, endPoint y: 367, distance: 104.6
click at [330, 367] on div "Engineering and Launching an Invoicing Platform Led an engineering team in deve…" at bounding box center [537, 367] width 513 height 277
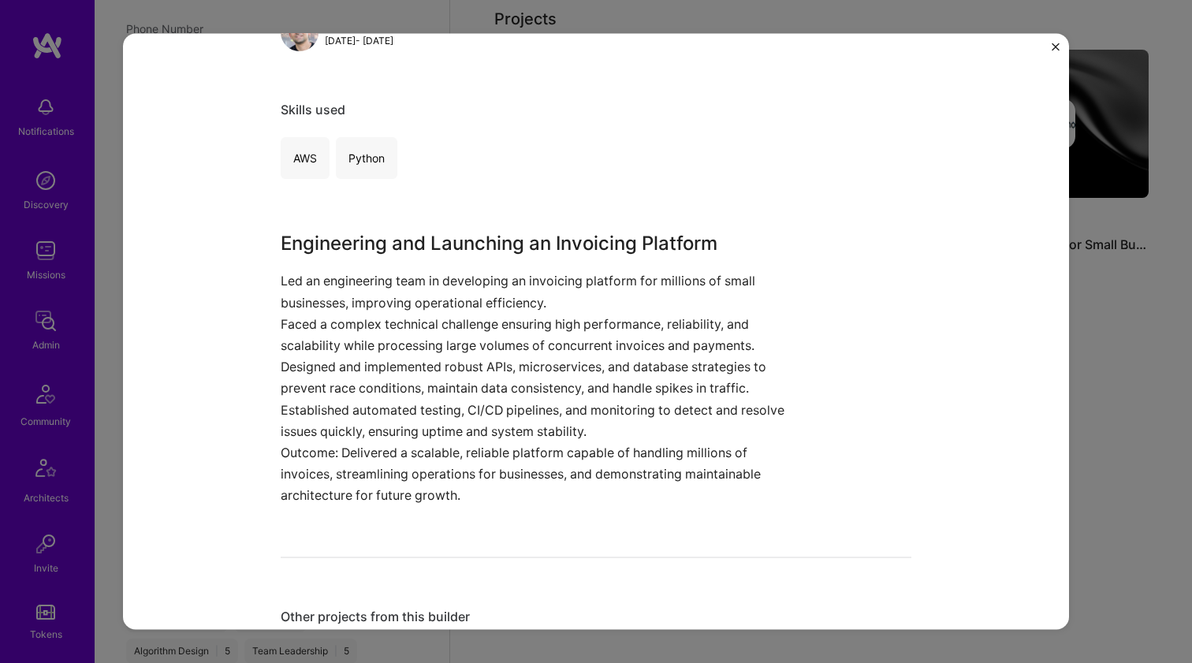
click at [330, 367] on p "Designed and implemented robust APIs, microservices, and database strategies to…" at bounding box center [537, 377] width 513 height 43
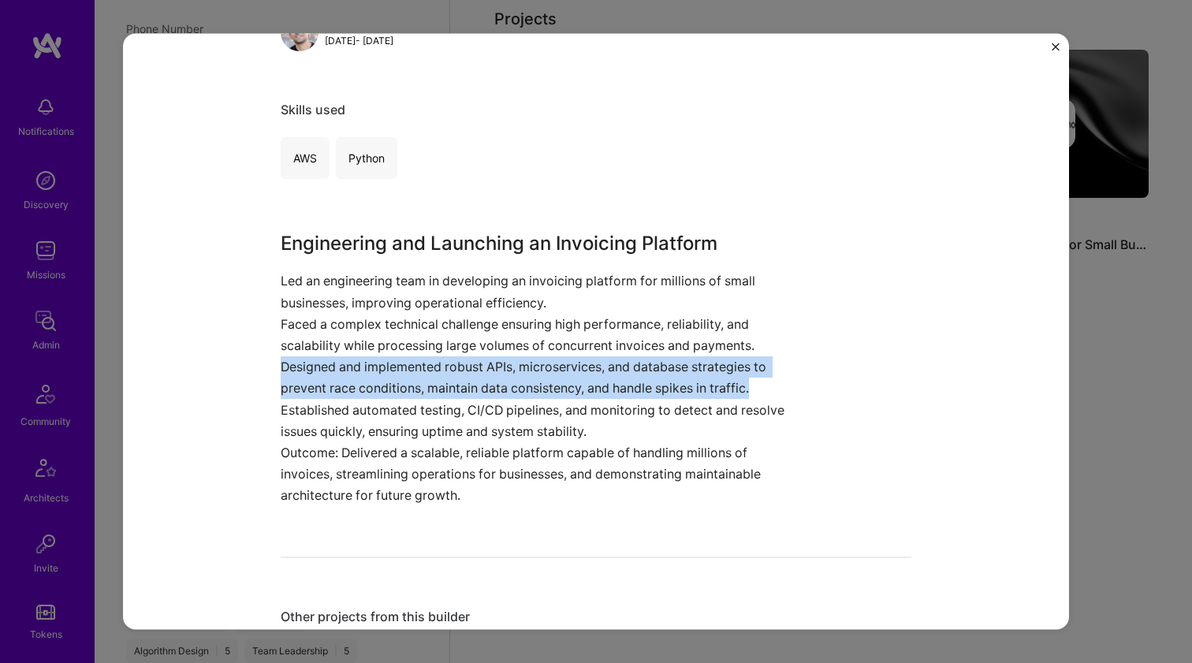
click at [330, 367] on p "Designed and implemented robust APIs, microservices, and database strategies to…" at bounding box center [537, 377] width 513 height 43
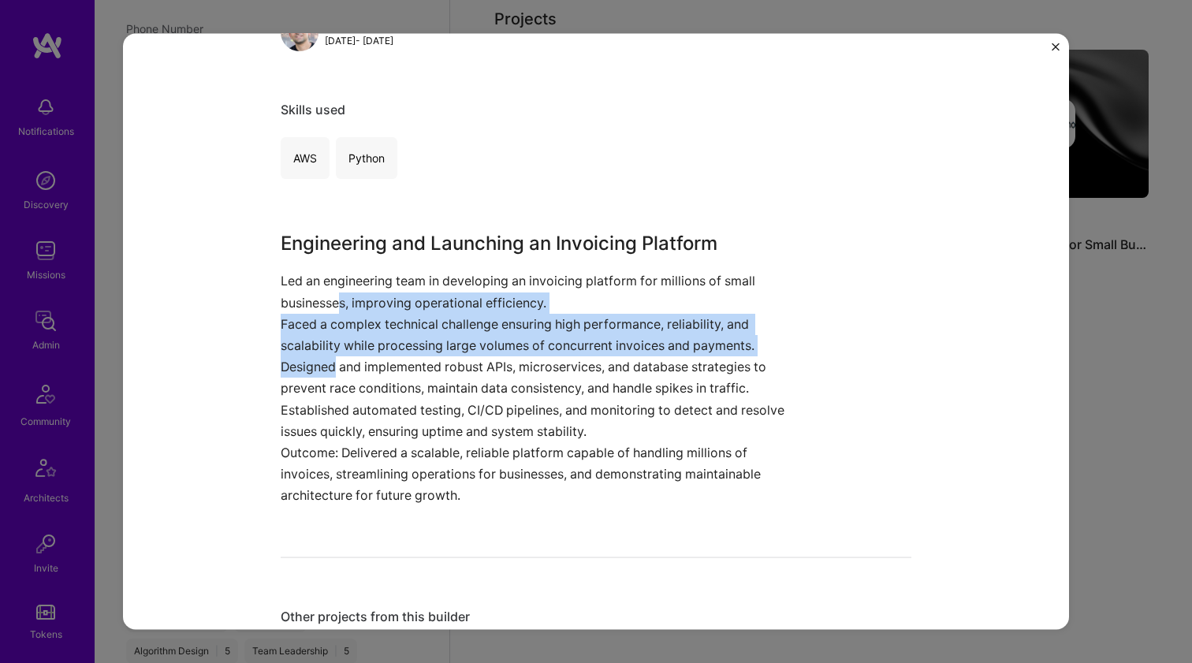
drag, startPoint x: 334, startPoint y: 305, endPoint x: 334, endPoint y: 293, distance: 11.9
click at [334, 293] on div "Engineering and Launching an Invoicing Platform Led an engineering team in deve…" at bounding box center [537, 367] width 513 height 277
click at [334, 293] on p "Led an engineering team in developing an invoicing platform for millions of sma…" at bounding box center [537, 292] width 513 height 43
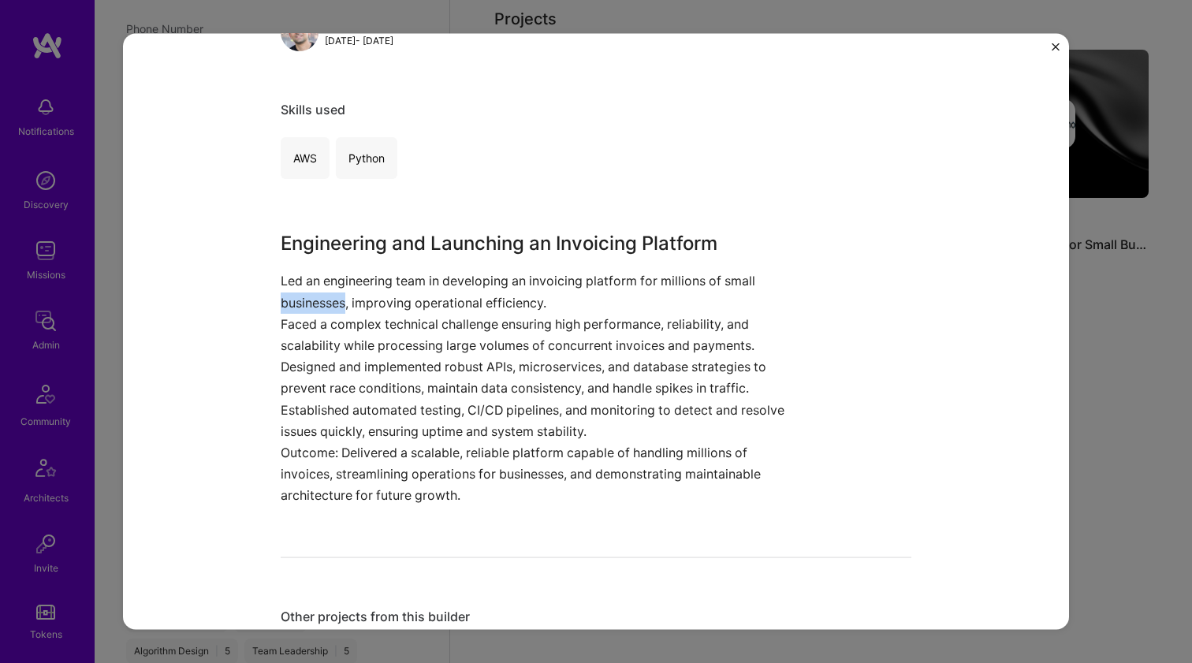
click at [334, 293] on p "Led an engineering team in developing an invoicing platform for millions of sma…" at bounding box center [537, 292] width 513 height 43
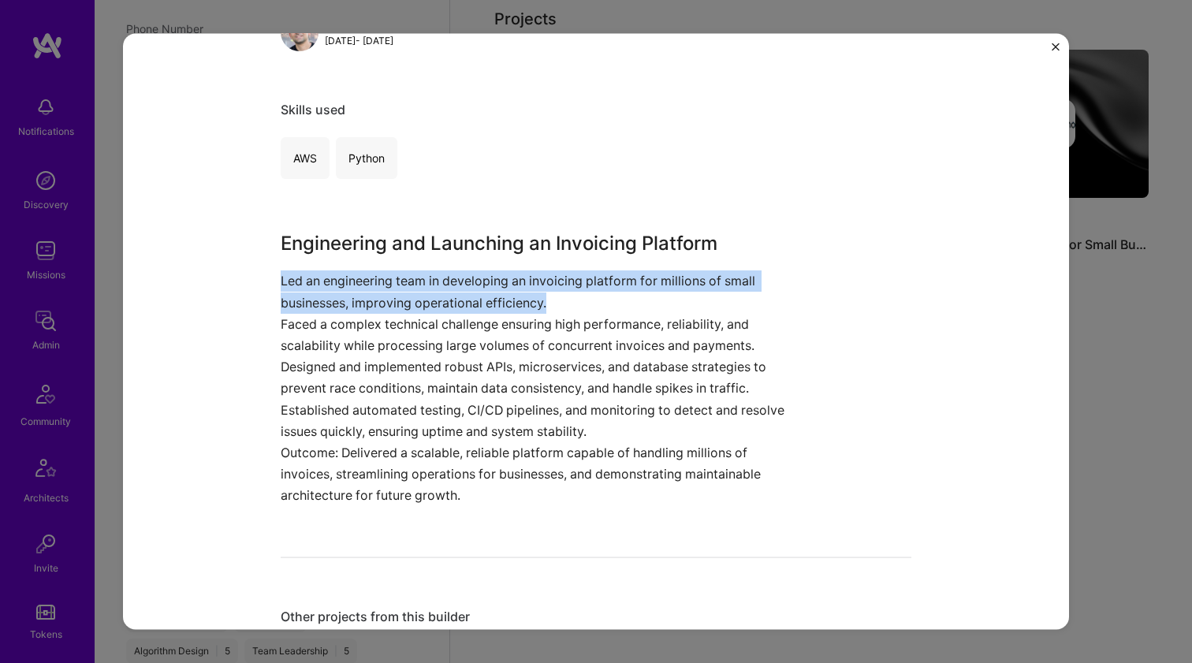
drag, startPoint x: 334, startPoint y: 293, endPoint x: 304, endPoint y: 359, distance: 72.0
click at [304, 359] on div "Engineering and Launching an Invoicing Platform Led an engineering team in deve…" at bounding box center [537, 367] width 513 height 277
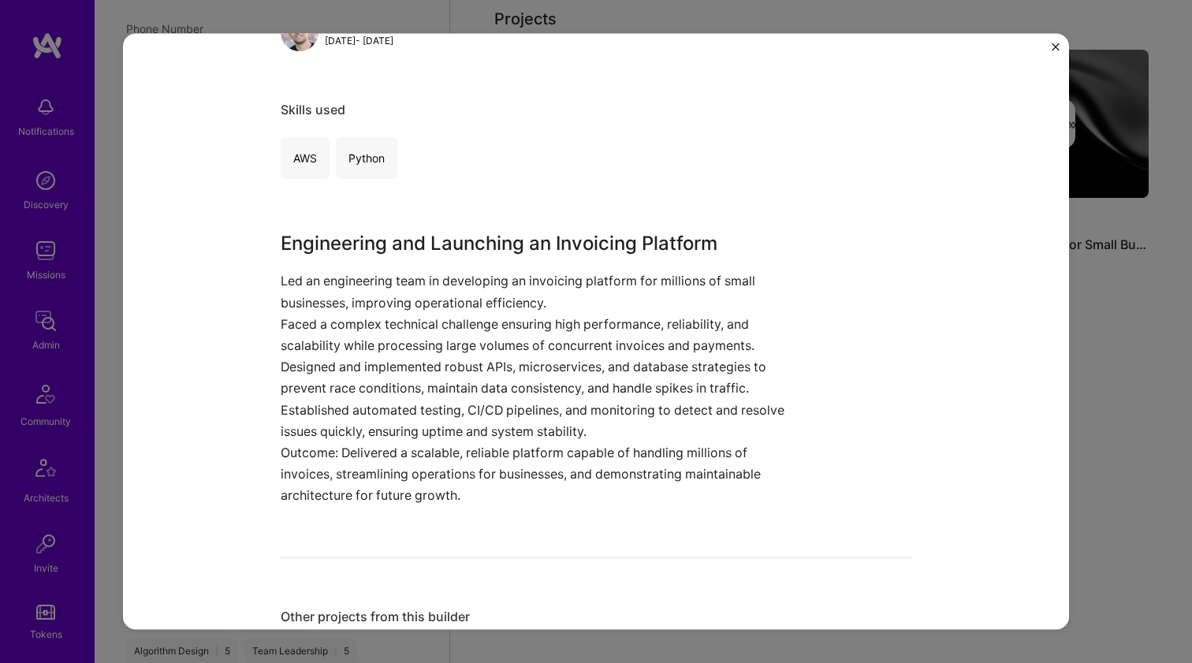
click at [304, 356] on p "Designed and implemented robust APIs, microservices, and database strategies to…" at bounding box center [537, 377] width 513 height 43
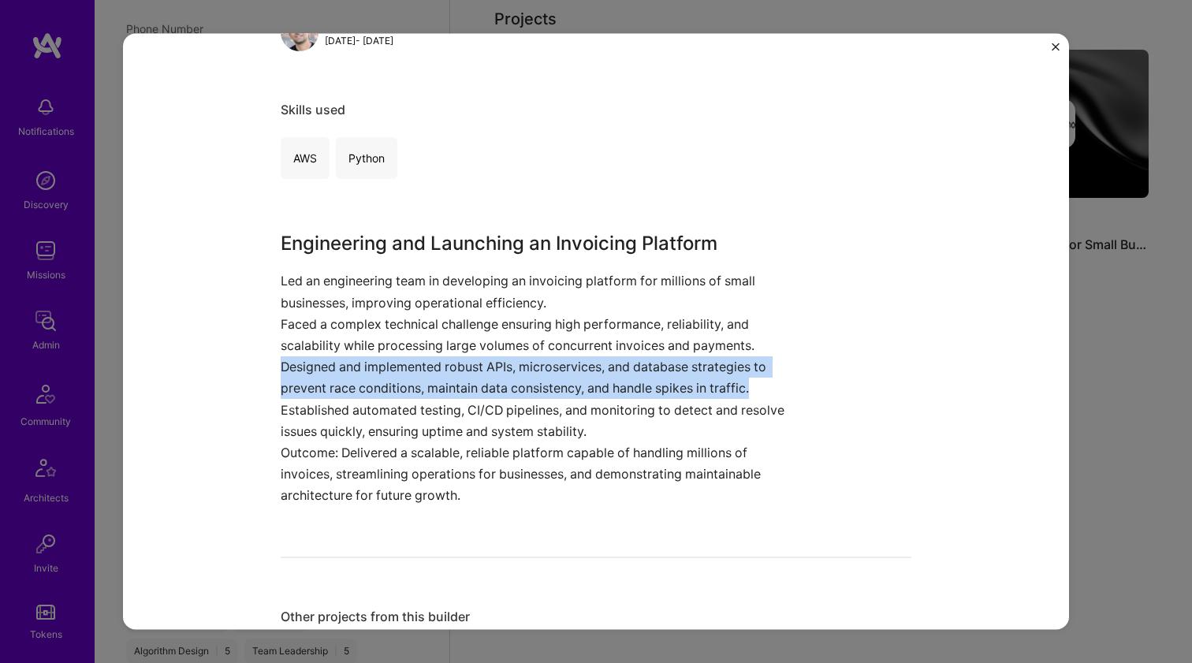
click at [304, 356] on p "Designed and implemented robust APIs, microservices, and database strategies to…" at bounding box center [537, 377] width 513 height 43
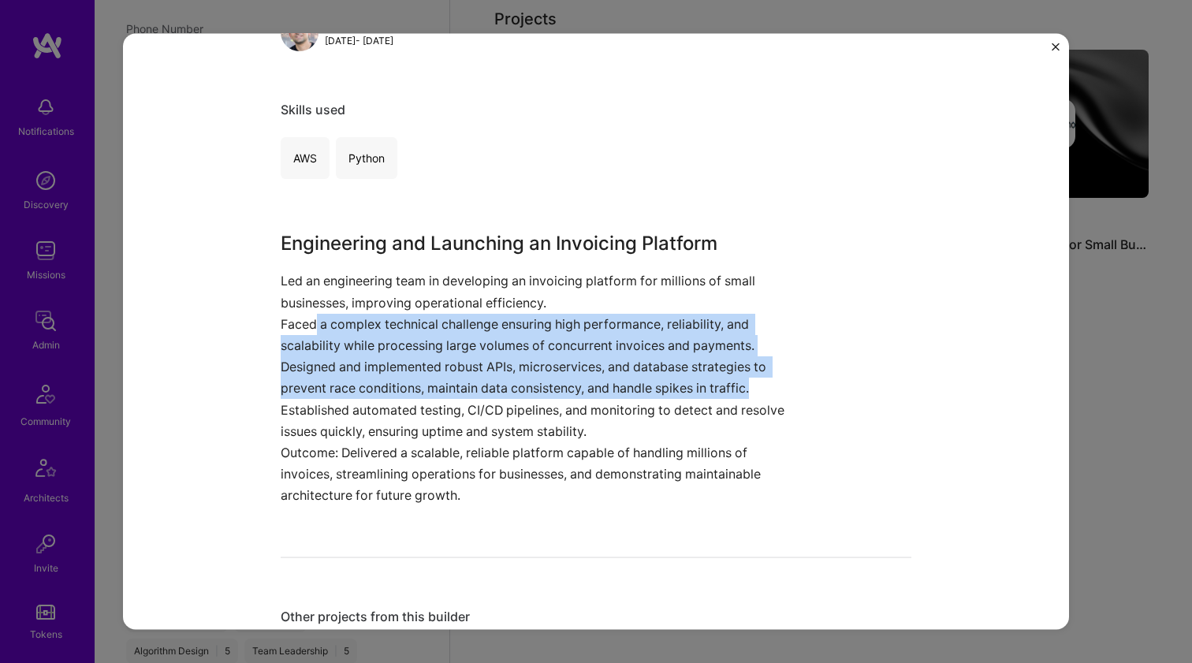
click at [311, 326] on p "Faced a complex technical challenge ensuring high performance, reliability, and…" at bounding box center [537, 334] width 513 height 43
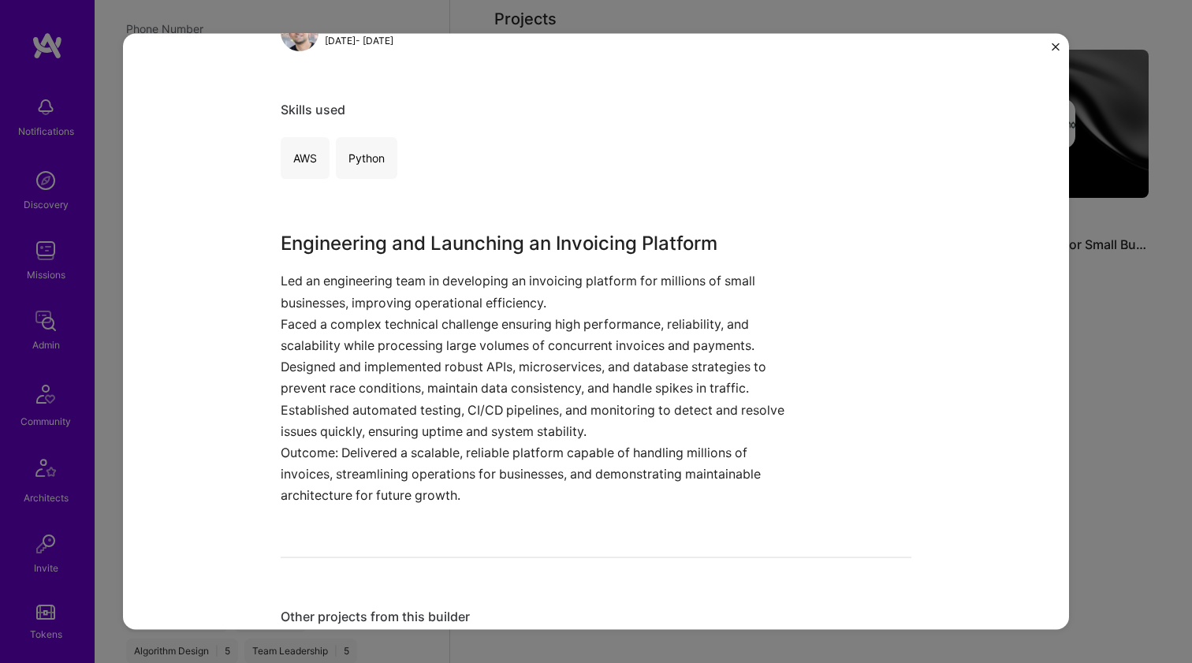
click at [311, 326] on p "Faced a complex technical challenge ensuring high performance, reliability, and…" at bounding box center [537, 334] width 513 height 43
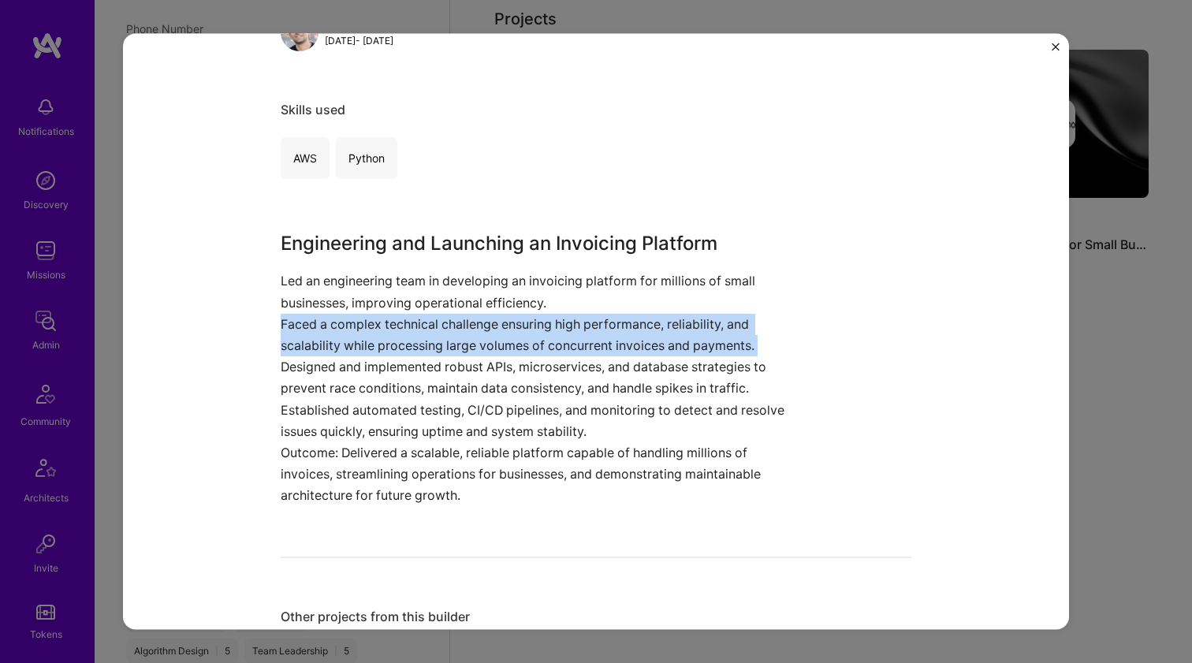
click at [311, 326] on p "Faced a complex technical challenge ensuring high performance, reliability, and…" at bounding box center [537, 334] width 513 height 43
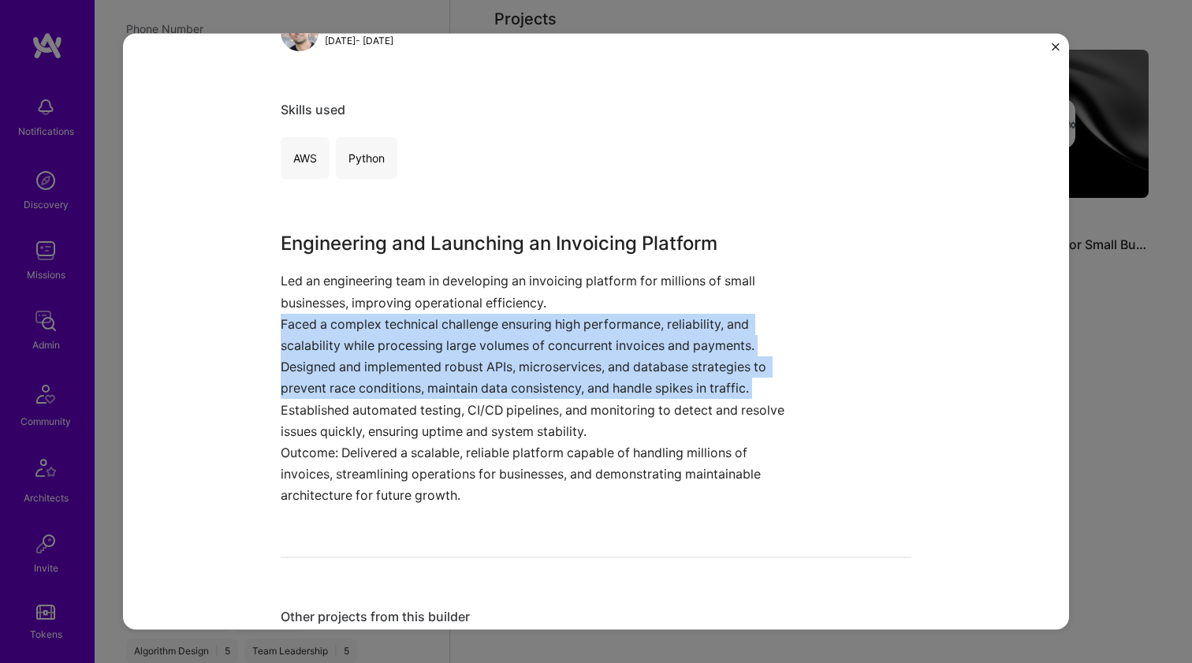
click at [298, 371] on p "Designed and implemented robust APIs, microservices, and database strategies to…" at bounding box center [537, 377] width 513 height 43
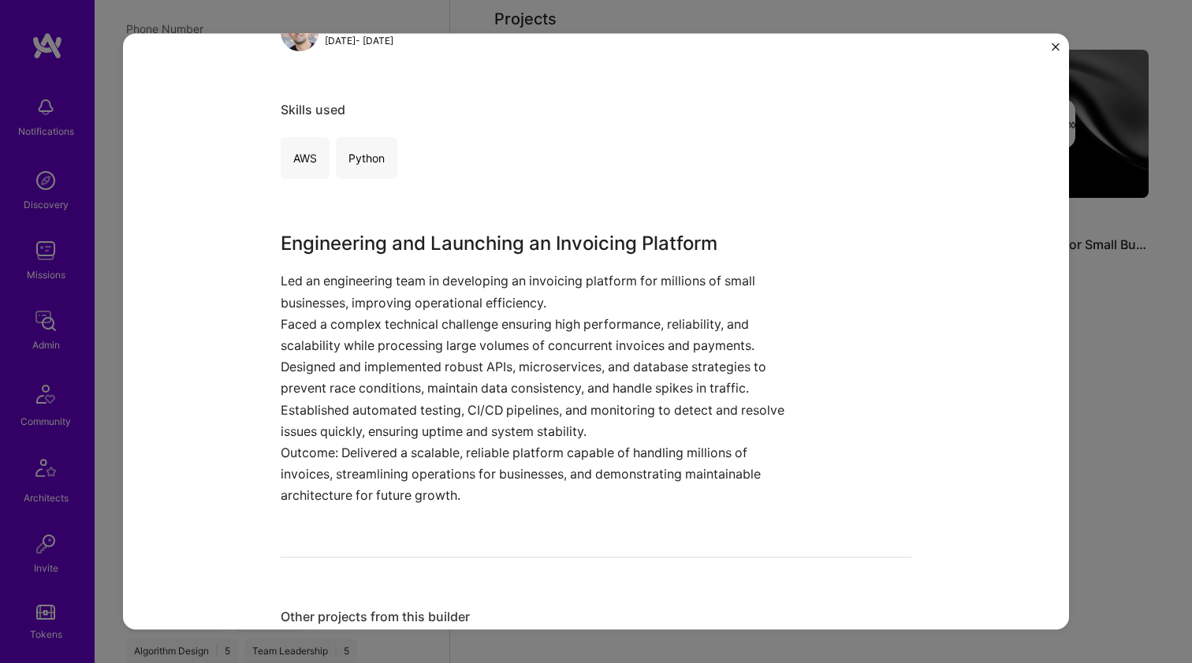
click at [298, 371] on p "Designed and implemented robust APIs, microservices, and database strategies to…" at bounding box center [537, 377] width 513 height 43
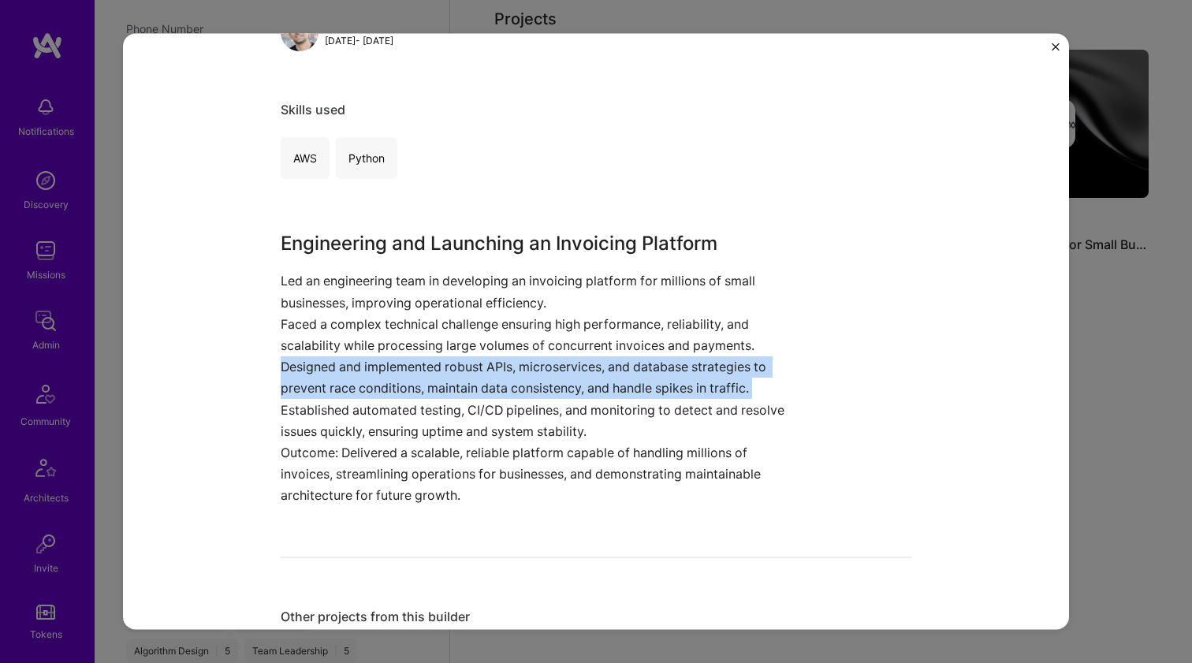
click at [298, 371] on p "Designed and implemented robust APIs, microservices, and database strategies to…" at bounding box center [537, 377] width 513 height 43
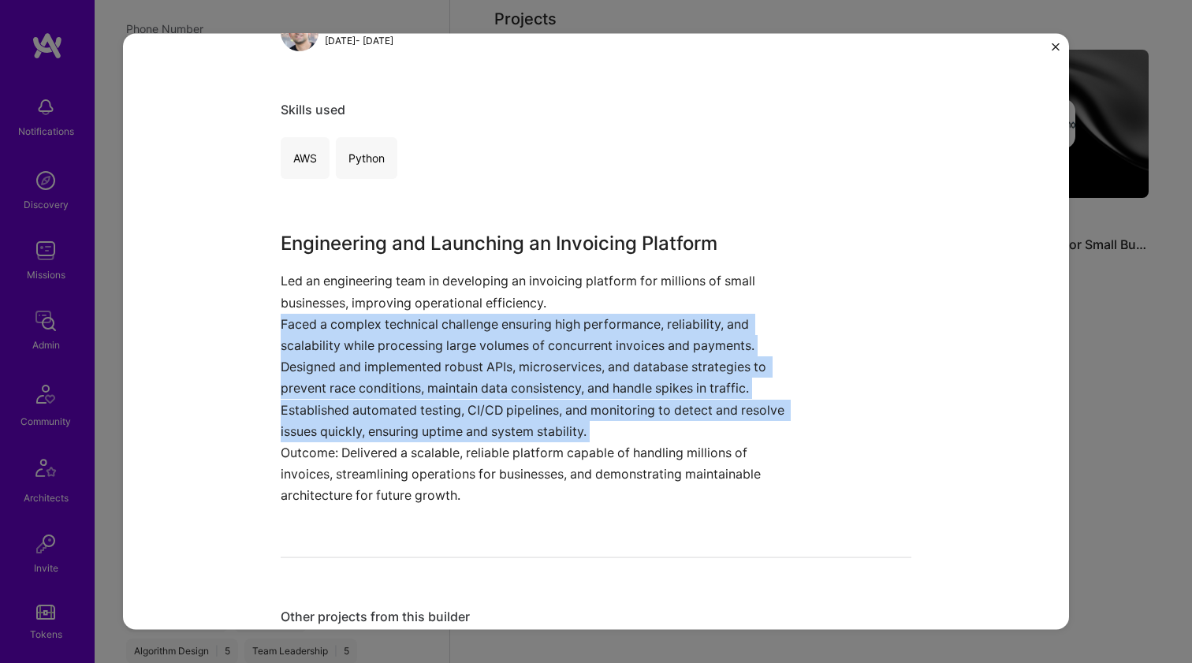
click at [311, 330] on p "Faced a complex technical challenge ensuring high performance, reliability, and…" at bounding box center [537, 334] width 513 height 43
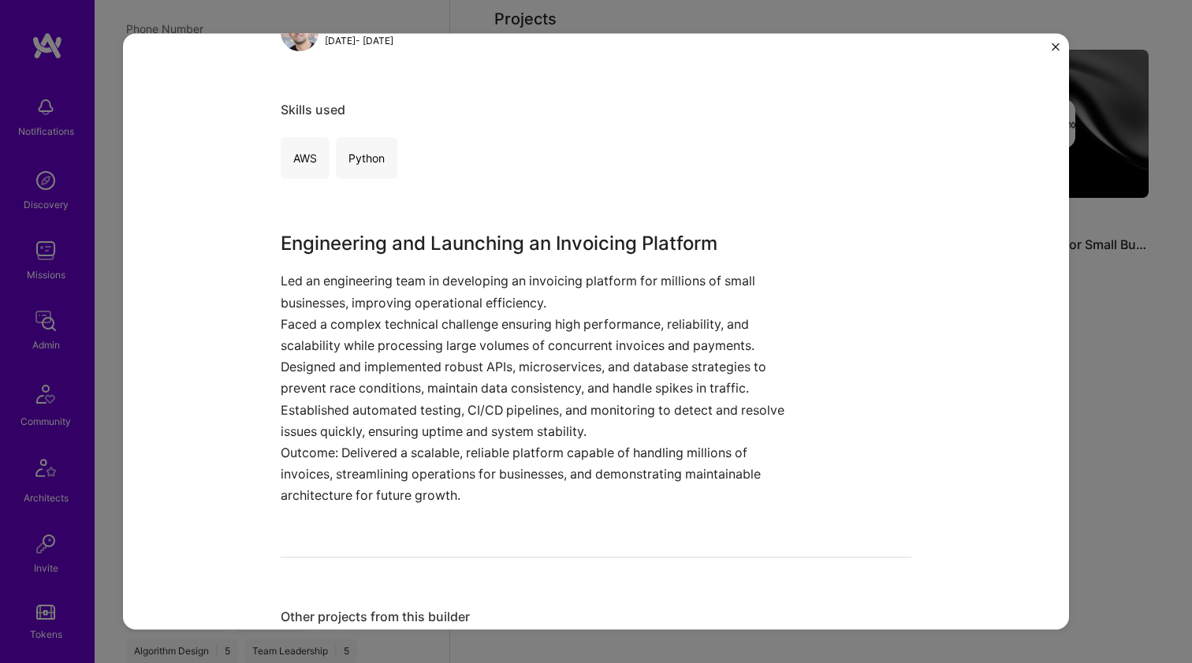
click at [311, 330] on p "Faced a complex technical challenge ensuring high performance, reliability, and…" at bounding box center [537, 334] width 513 height 43
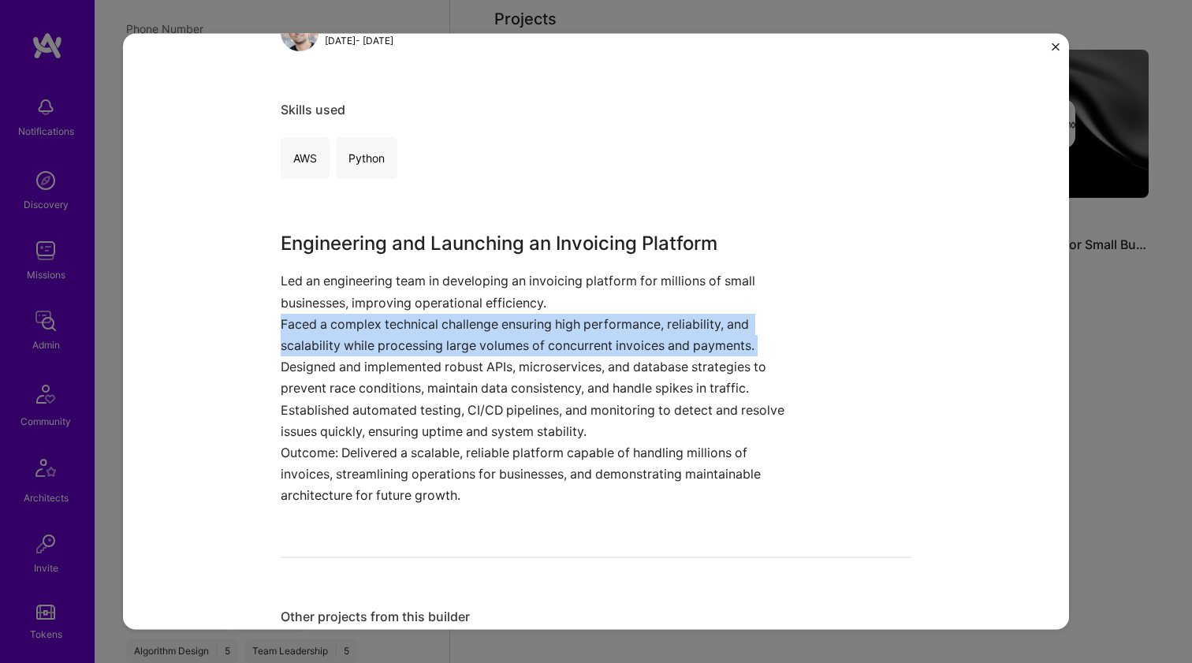
click at [311, 330] on p "Faced a complex technical challenge ensuring high performance, reliability, and…" at bounding box center [537, 334] width 513 height 43
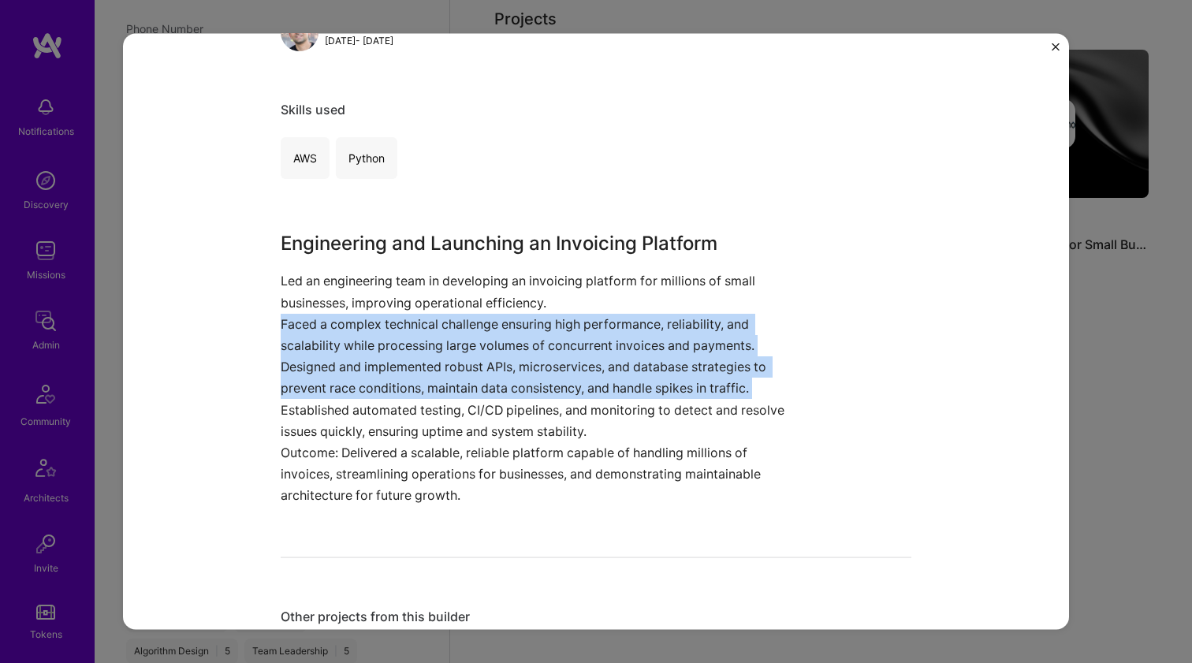
click at [298, 388] on p "Designed and implemented robust APIs, microservices, and database strategies to…" at bounding box center [537, 377] width 513 height 43
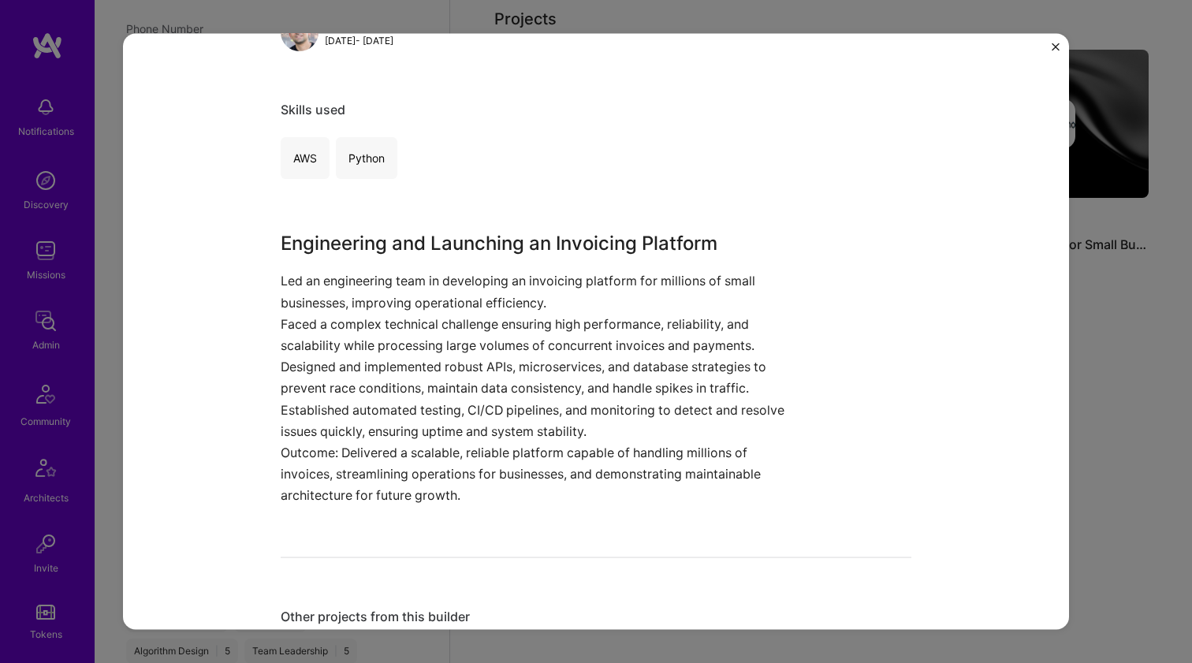
click at [298, 388] on p "Designed and implemented robust APIs, microservices, and database strategies to…" at bounding box center [537, 377] width 513 height 43
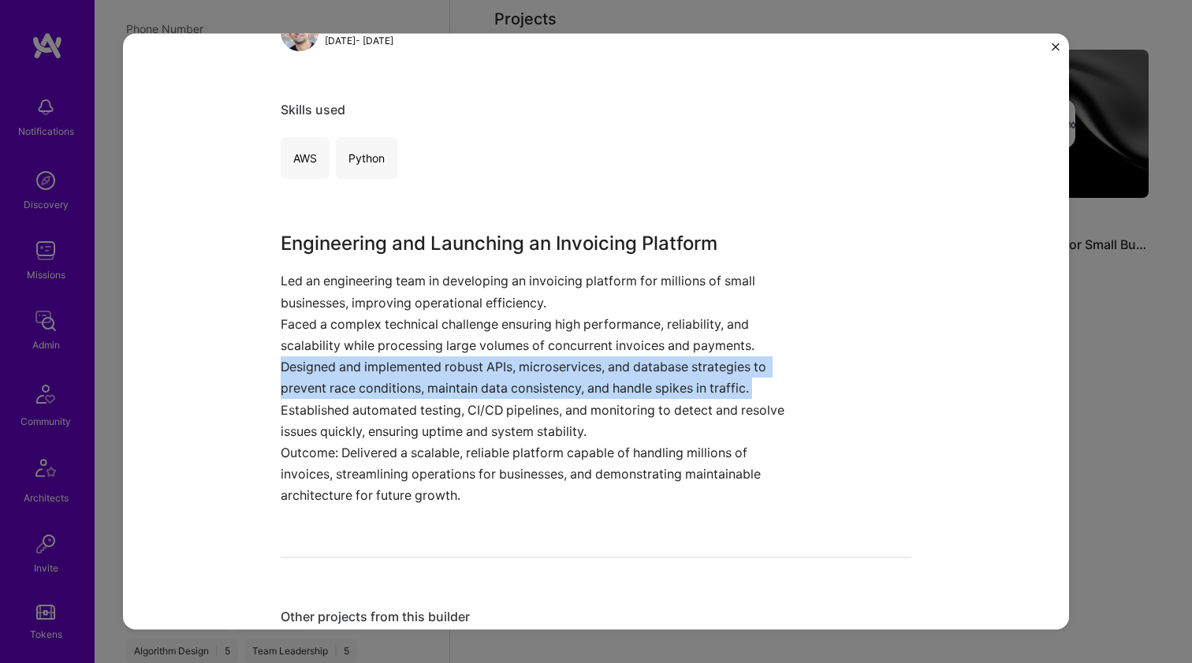
click at [298, 388] on p "Designed and implemented robust APIs, microservices, and database strategies to…" at bounding box center [537, 377] width 513 height 43
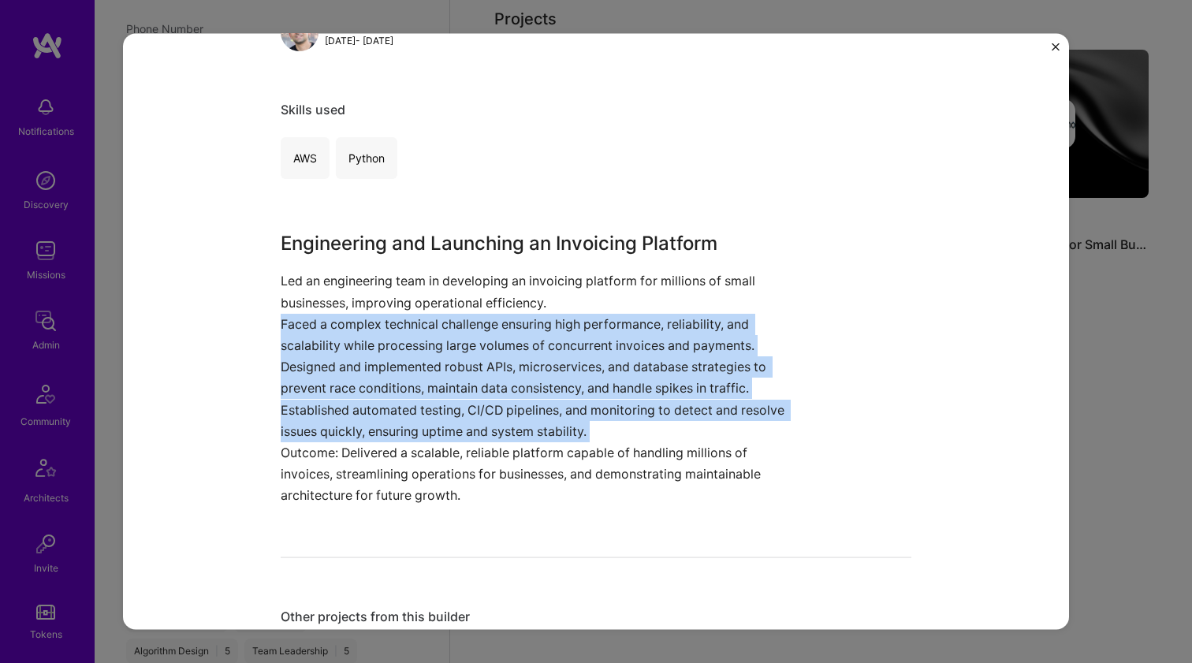
click at [315, 332] on p "Faced a complex technical challenge ensuring high performance, reliability, and…" at bounding box center [537, 334] width 513 height 43
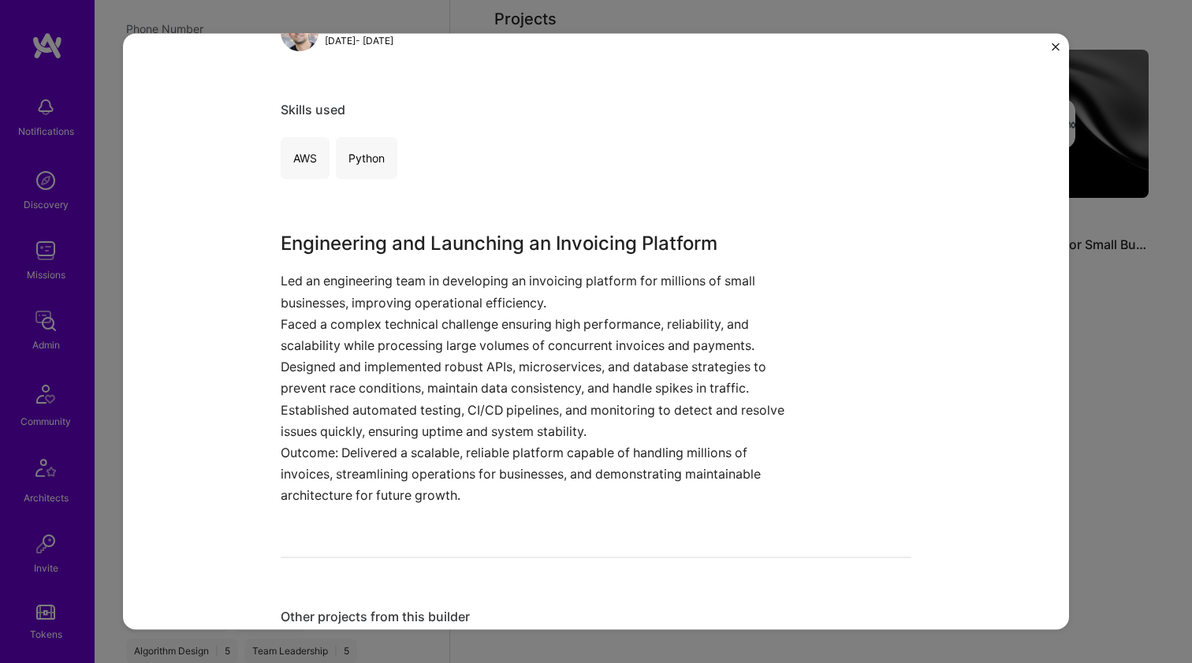
click at [315, 332] on p "Faced a complex technical challenge ensuring high performance, reliability, and…" at bounding box center [537, 334] width 513 height 43
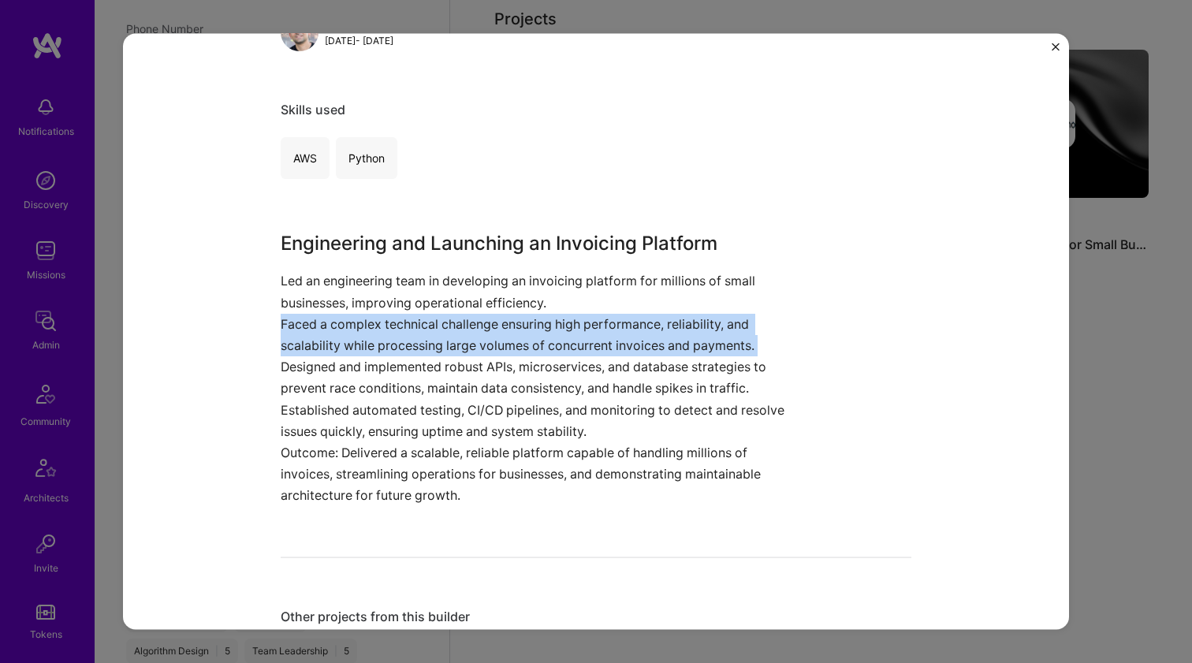
click at [315, 332] on p "Faced a complex technical challenge ensuring high performance, reliability, and…" at bounding box center [537, 334] width 513 height 43
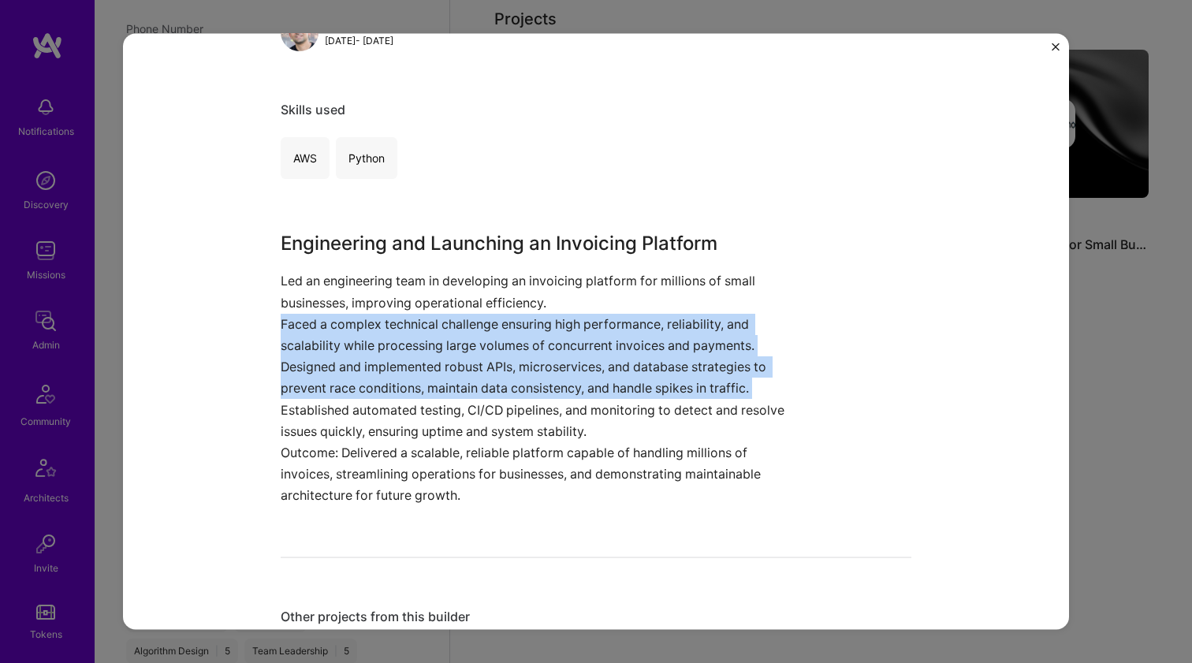
click at [304, 373] on p "Designed and implemented robust APIs, microservices, and database strategies to…" at bounding box center [537, 377] width 513 height 43
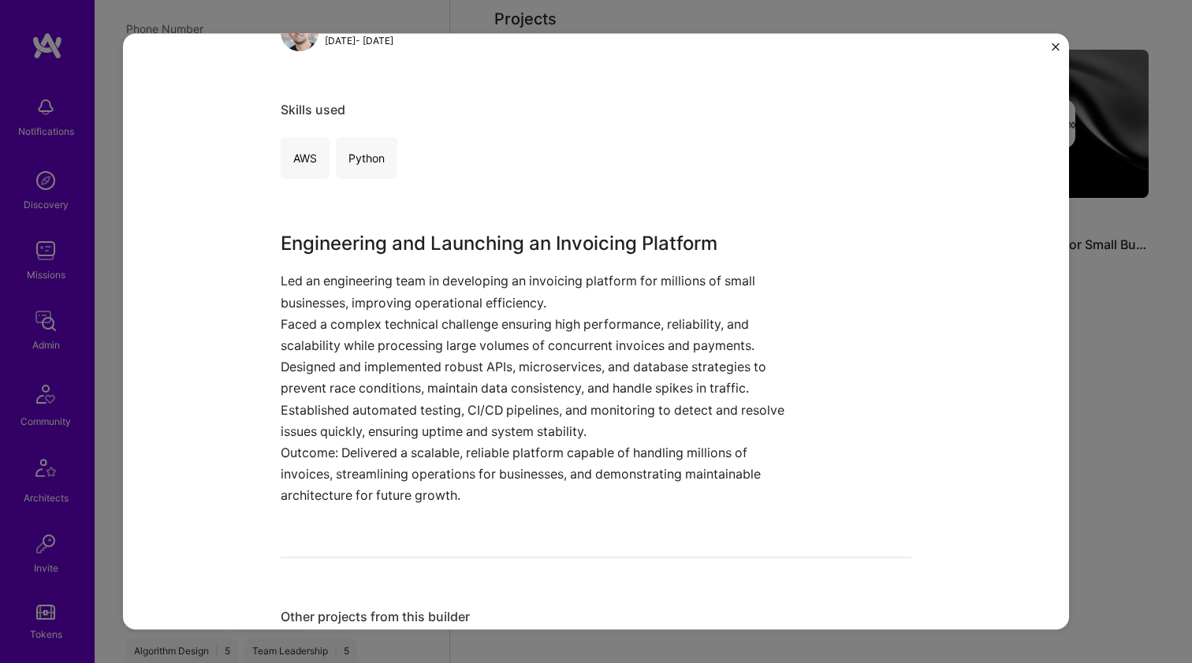
click at [304, 373] on p "Designed and implemented robust APIs, microservices, and database strategies to…" at bounding box center [537, 377] width 513 height 43
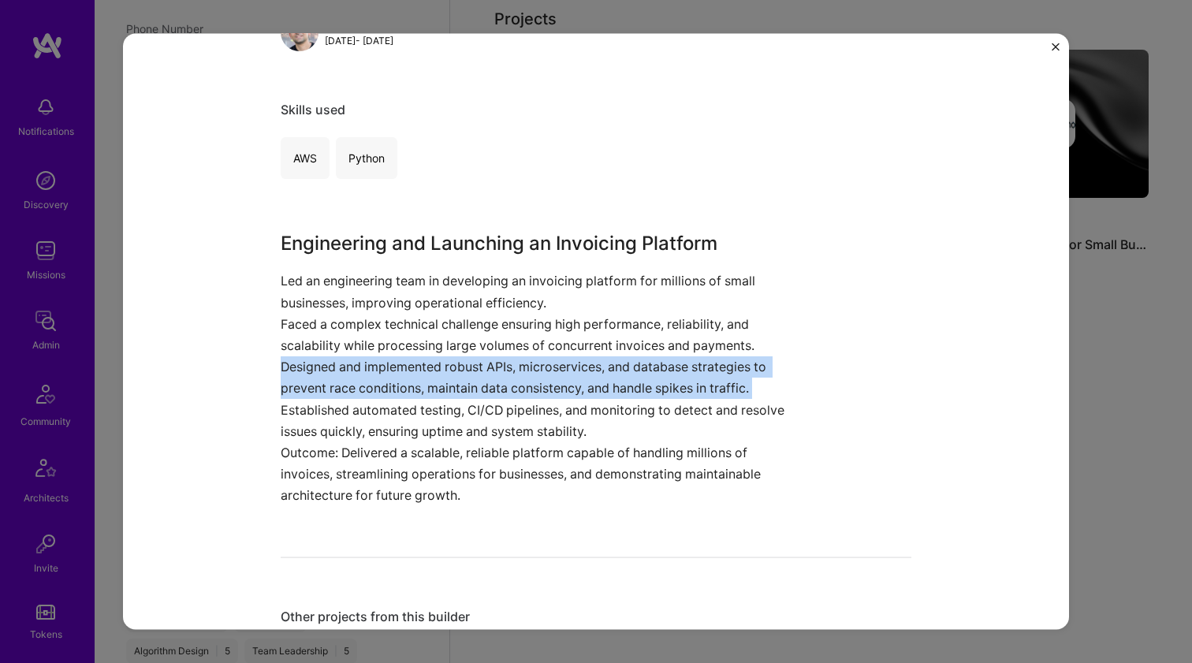
click at [304, 373] on p "Designed and implemented robust APIs, microservices, and database strategies to…" at bounding box center [537, 377] width 513 height 43
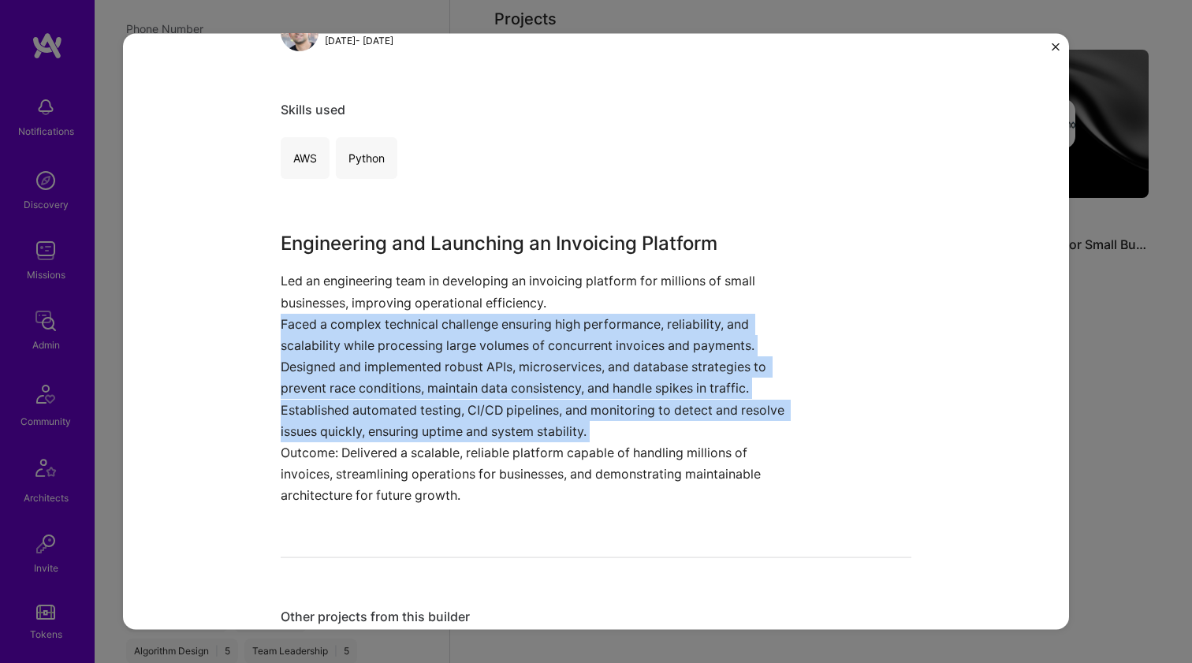
click at [315, 334] on p "Faced a complex technical challenge ensuring high performance, reliability, and…" at bounding box center [537, 334] width 513 height 43
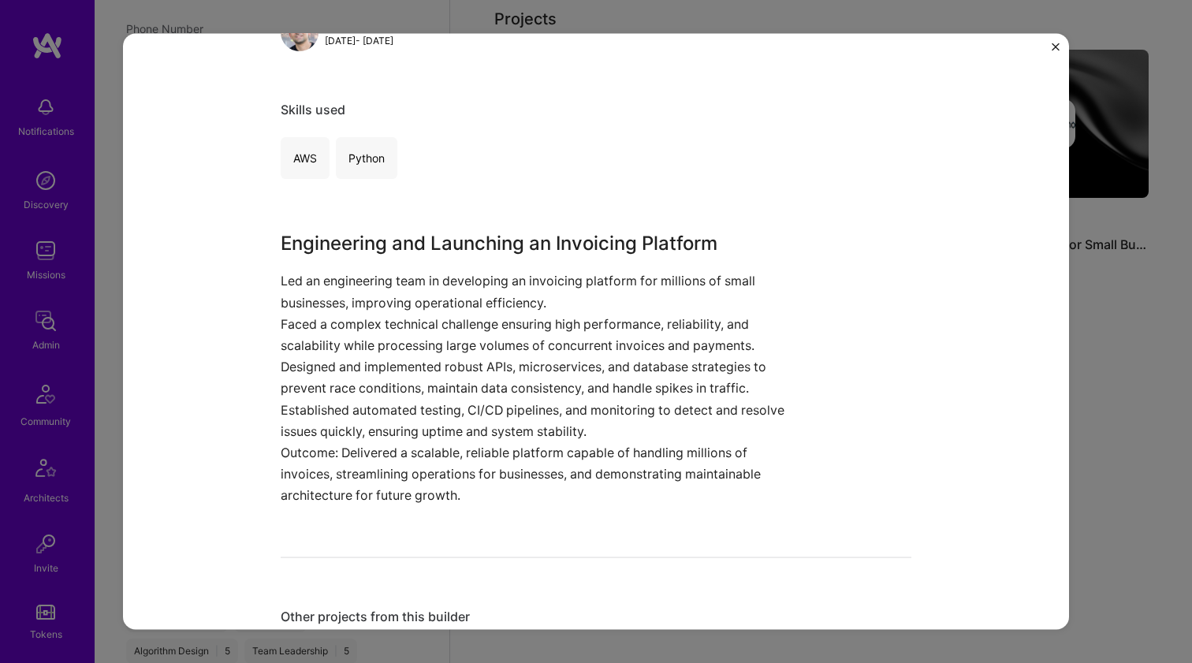
click at [315, 334] on p "Faced a complex technical challenge ensuring high performance, reliability, and…" at bounding box center [537, 334] width 513 height 43
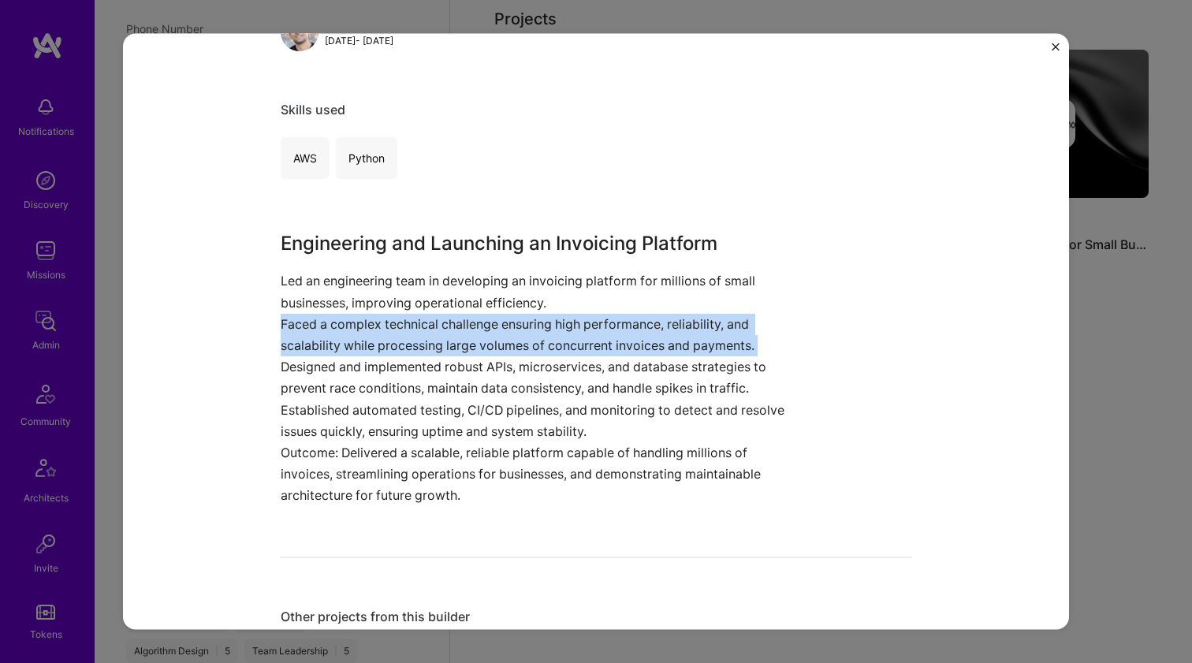
click at [315, 334] on p "Faced a complex technical challenge ensuring high performance, reliability, and…" at bounding box center [537, 334] width 513 height 43
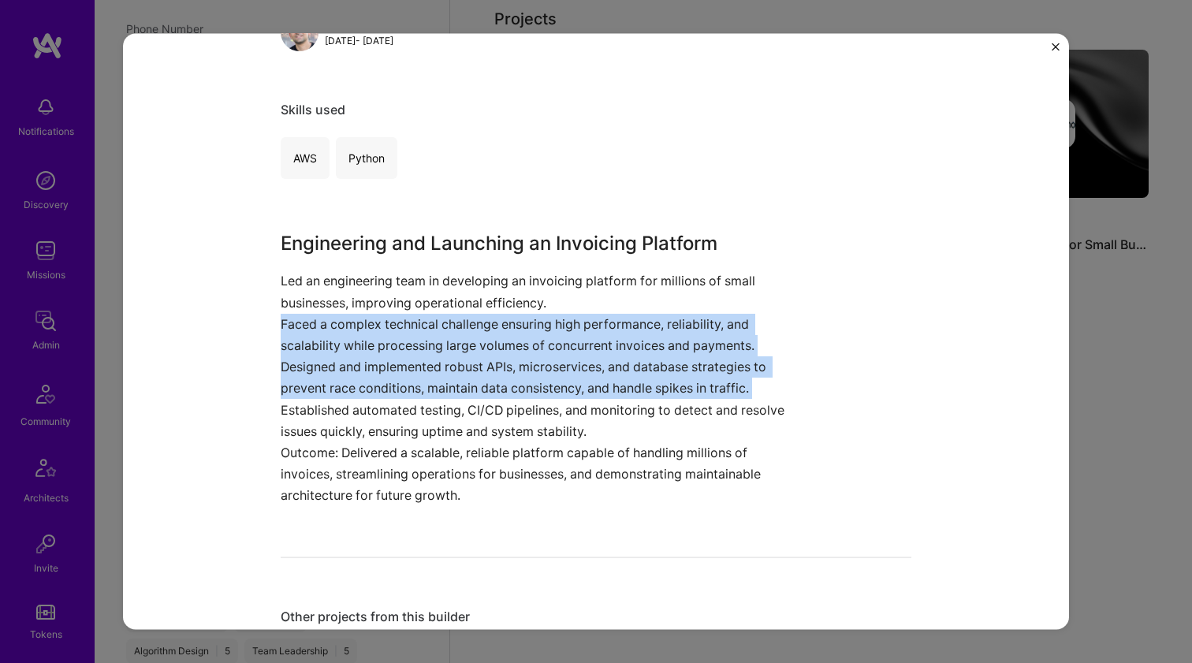
click at [308, 375] on p "Designed and implemented robust APIs, microservices, and database strategies to…" at bounding box center [537, 377] width 513 height 43
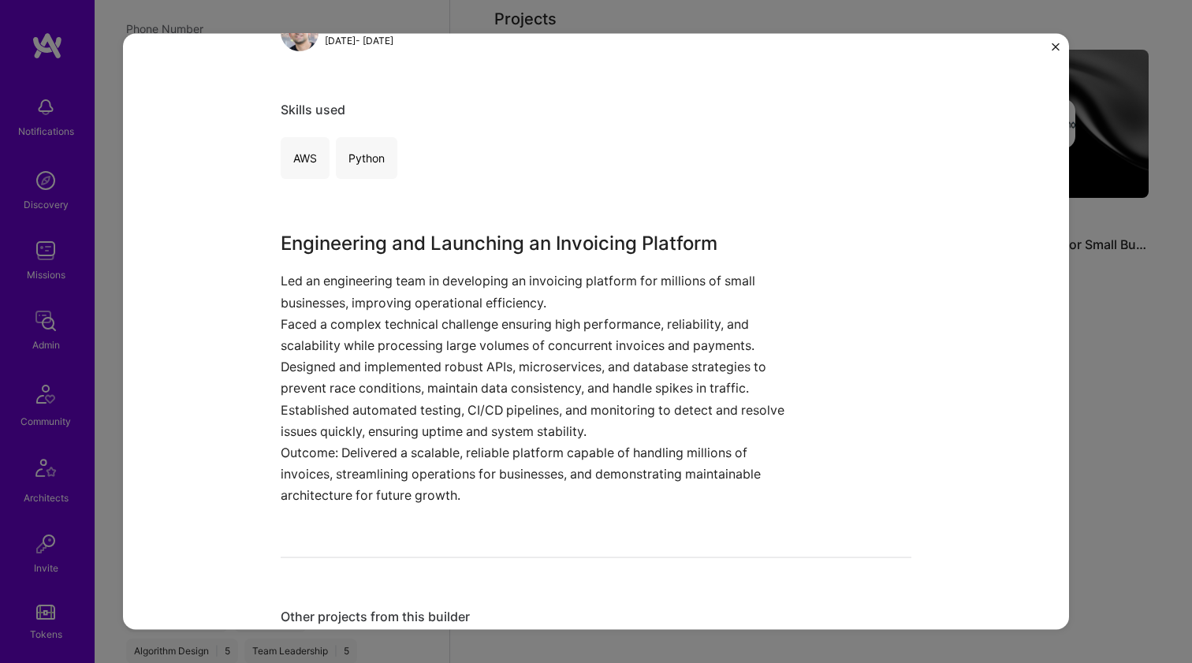
click at [308, 375] on p "Designed and implemented robust APIs, microservices, and database strategies to…" at bounding box center [537, 377] width 513 height 43
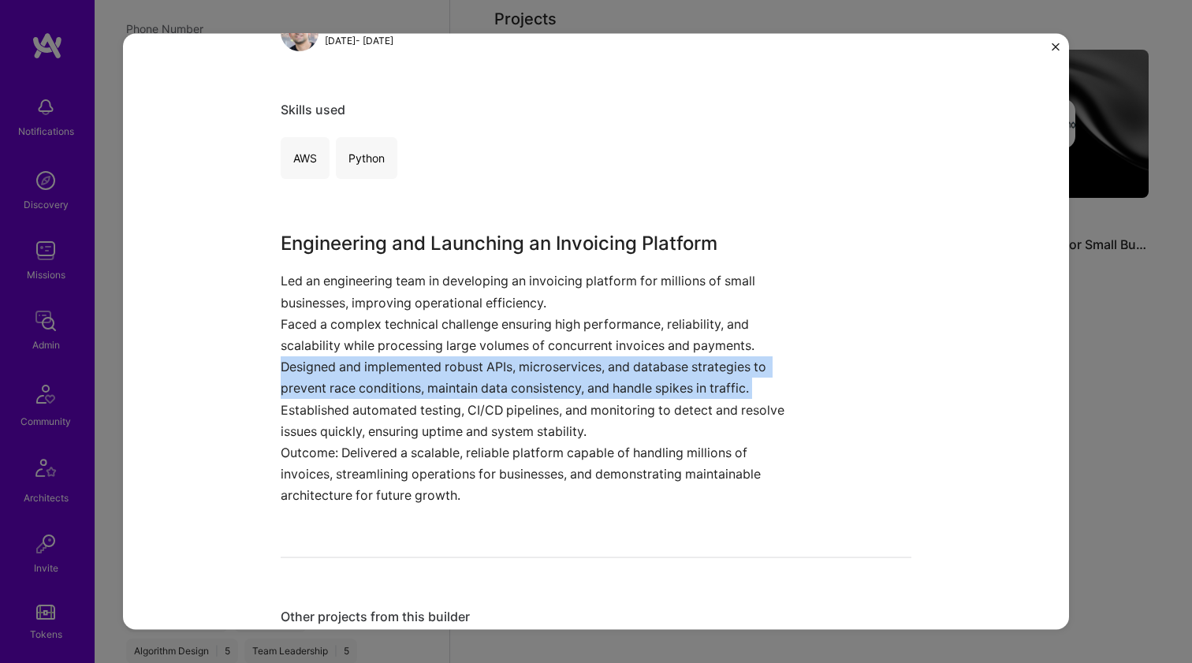
click at [308, 375] on p "Designed and implemented robust APIs, microservices, and database strategies to…" at bounding box center [537, 377] width 513 height 43
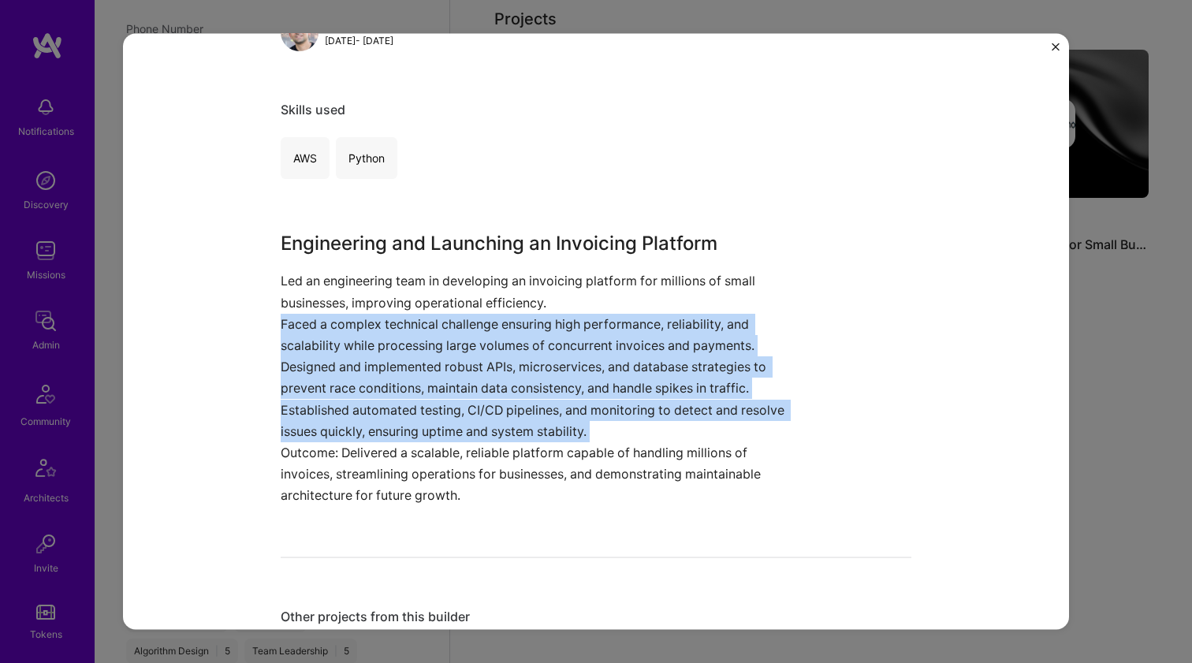
click at [322, 330] on p "Faced a complex technical challenge ensuring high performance, reliability, and…" at bounding box center [537, 334] width 513 height 43
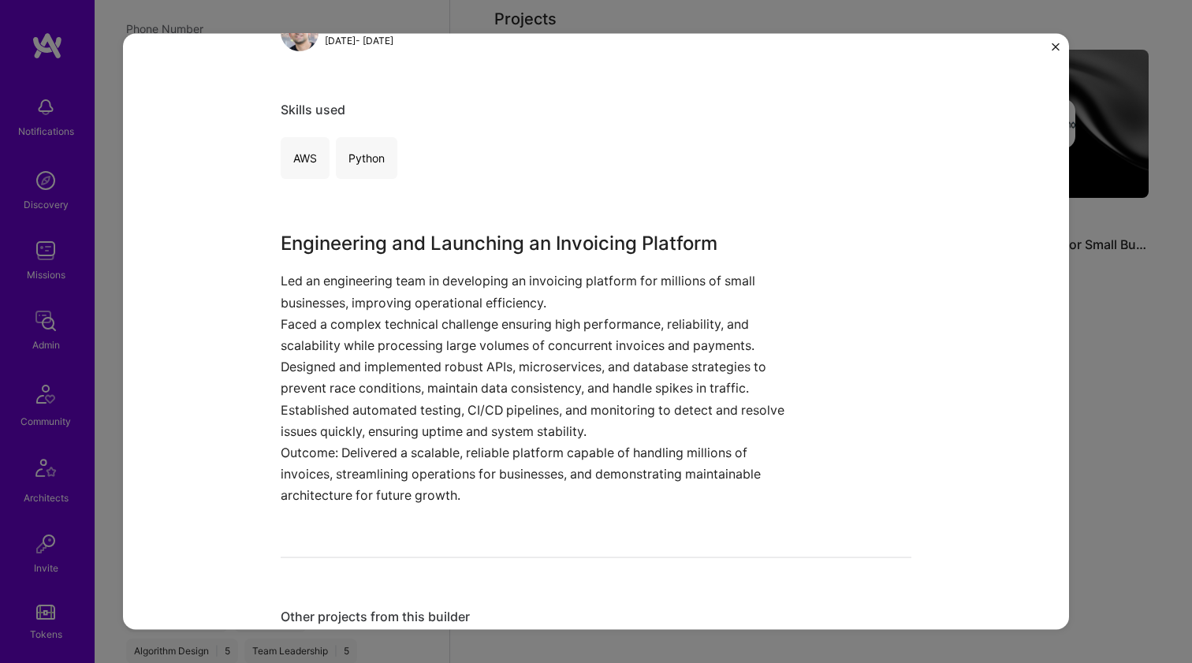
click at [322, 330] on p "Faced a complex technical challenge ensuring high performance, reliability, and…" at bounding box center [537, 334] width 513 height 43
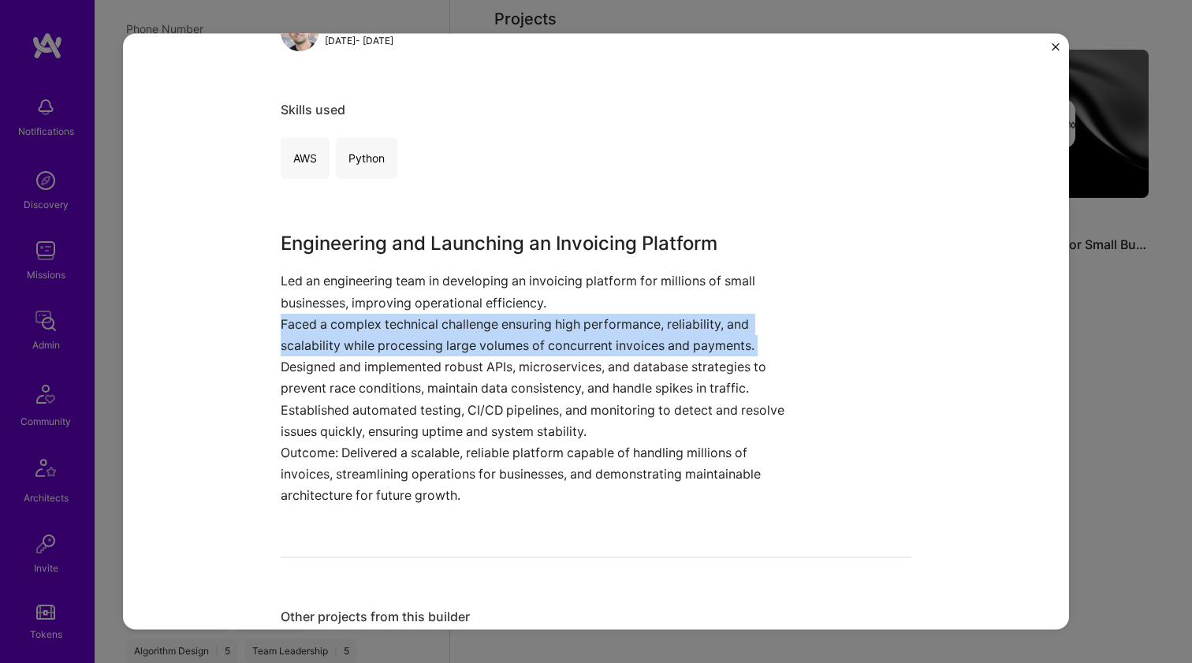
click at [322, 330] on p "Faced a complex technical challenge ensuring high performance, reliability, and…" at bounding box center [537, 334] width 513 height 43
click at [316, 354] on p "Faced a complex technical challenge ensuring high performance, reliability, and…" at bounding box center [537, 334] width 513 height 43
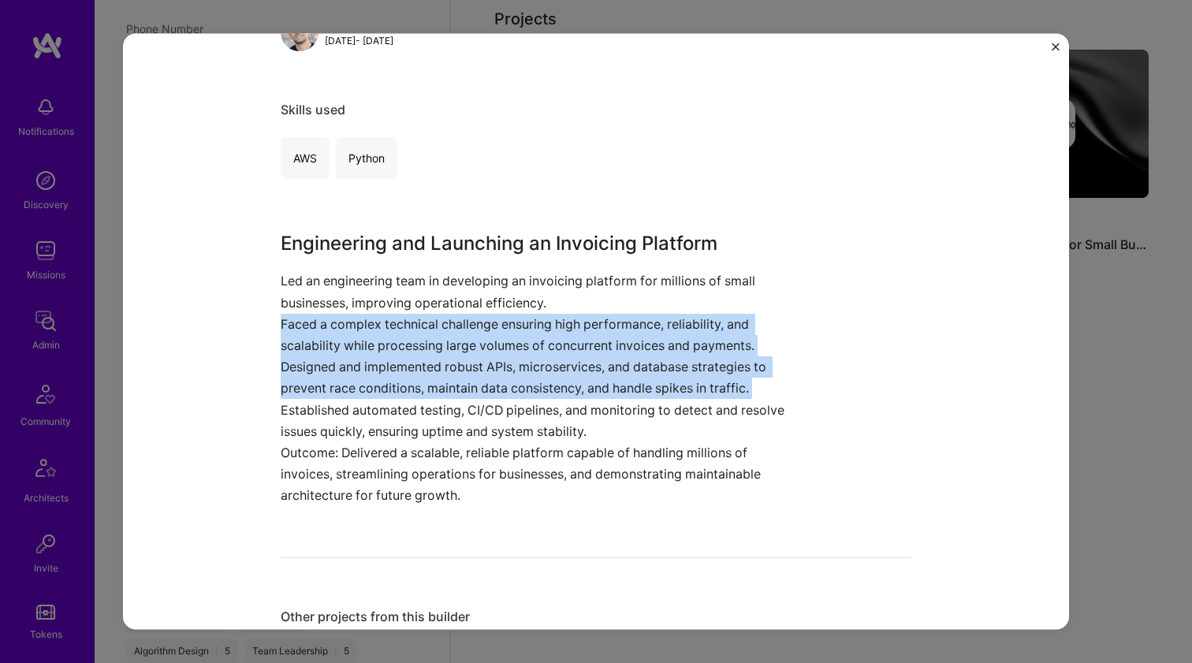
click at [312, 371] on p "Designed and implemented robust APIs, microservices, and database strategies to…" at bounding box center [537, 377] width 513 height 43
click at [310, 378] on p "Designed and implemented robust APIs, microservices, and database strategies to…" at bounding box center [537, 377] width 513 height 43
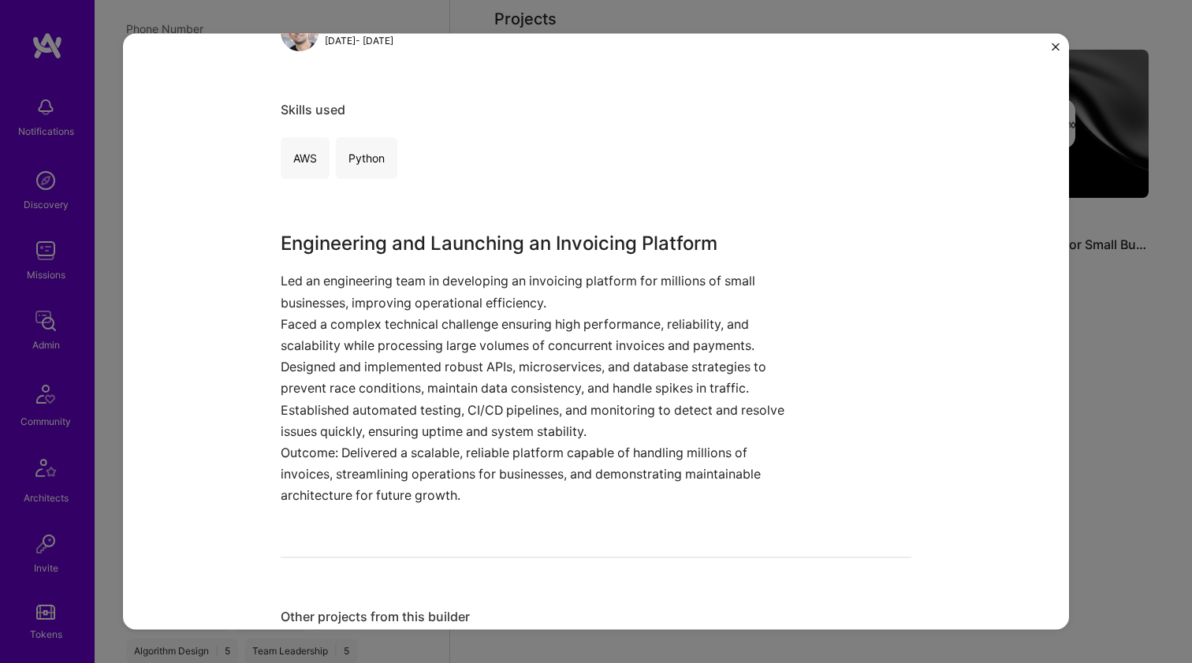
click at [310, 378] on p "Designed and implemented robust APIs, microservices, and database strategies to…" at bounding box center [537, 377] width 513 height 43
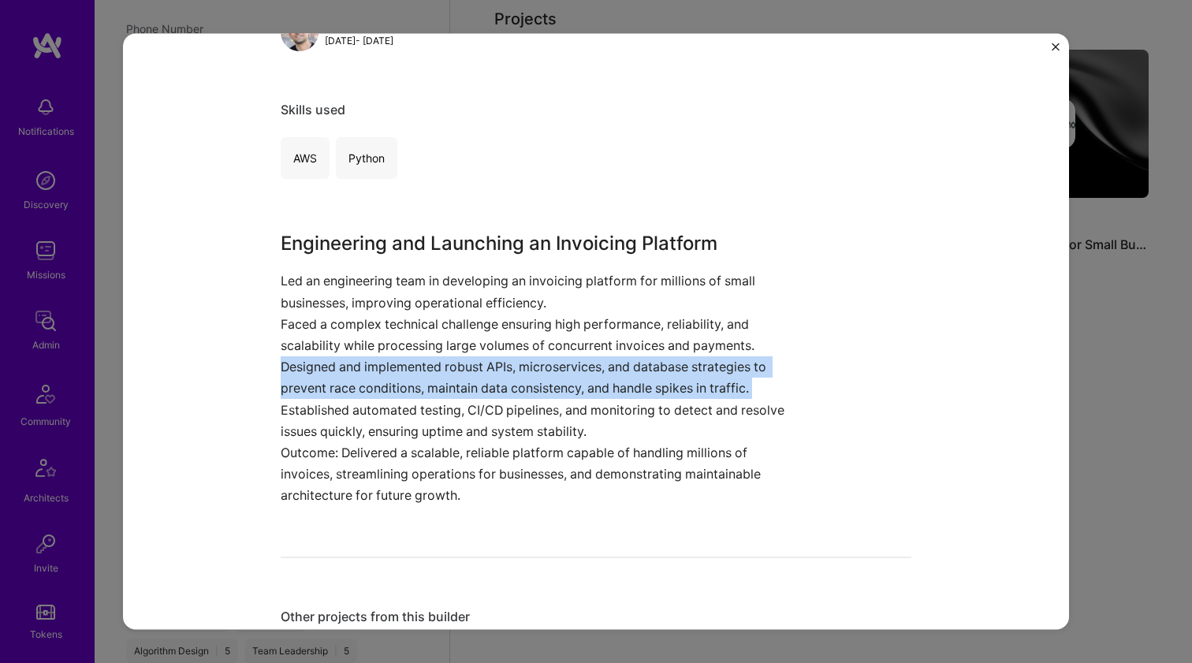
click at [310, 378] on p "Designed and implemented robust APIs, microservices, and database strategies to…" at bounding box center [537, 377] width 513 height 43
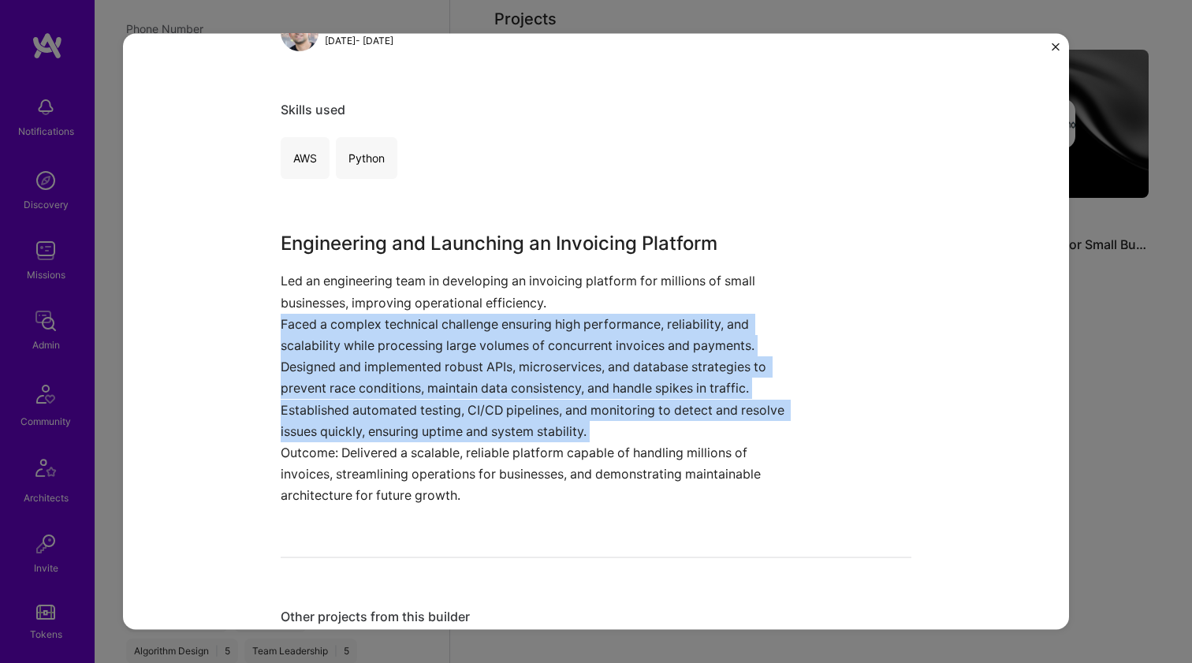
click at [319, 340] on p "Faced a complex technical challenge ensuring high performance, reliability, and…" at bounding box center [537, 334] width 513 height 43
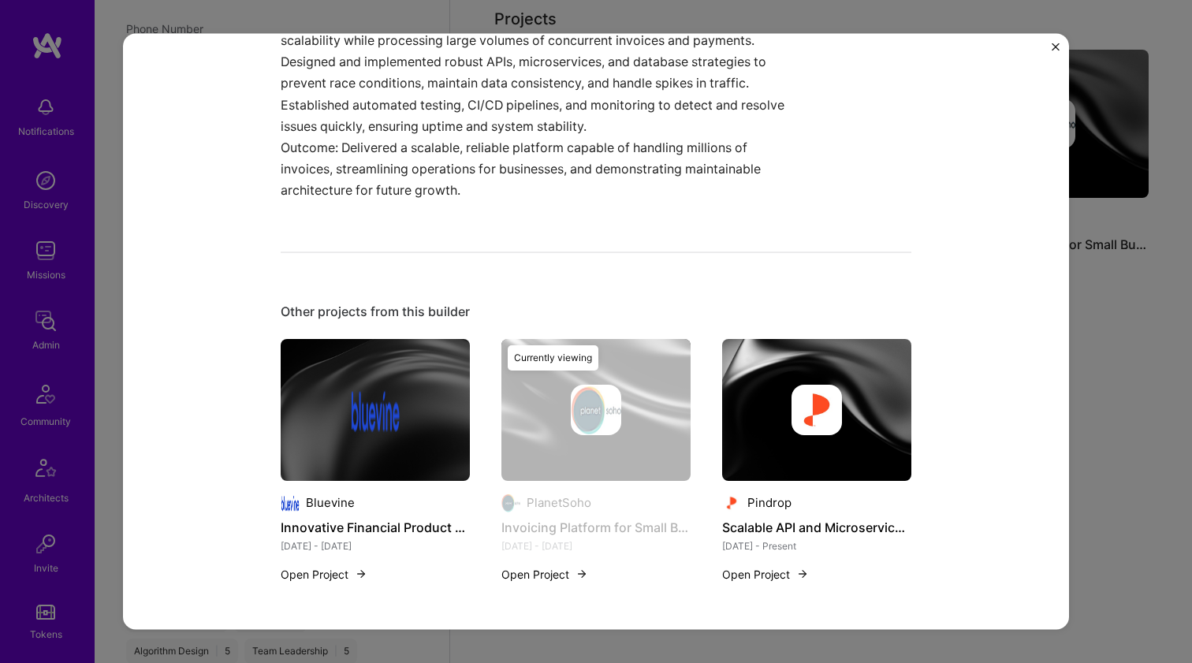
click at [350, 386] on div at bounding box center [375, 409] width 50 height 50
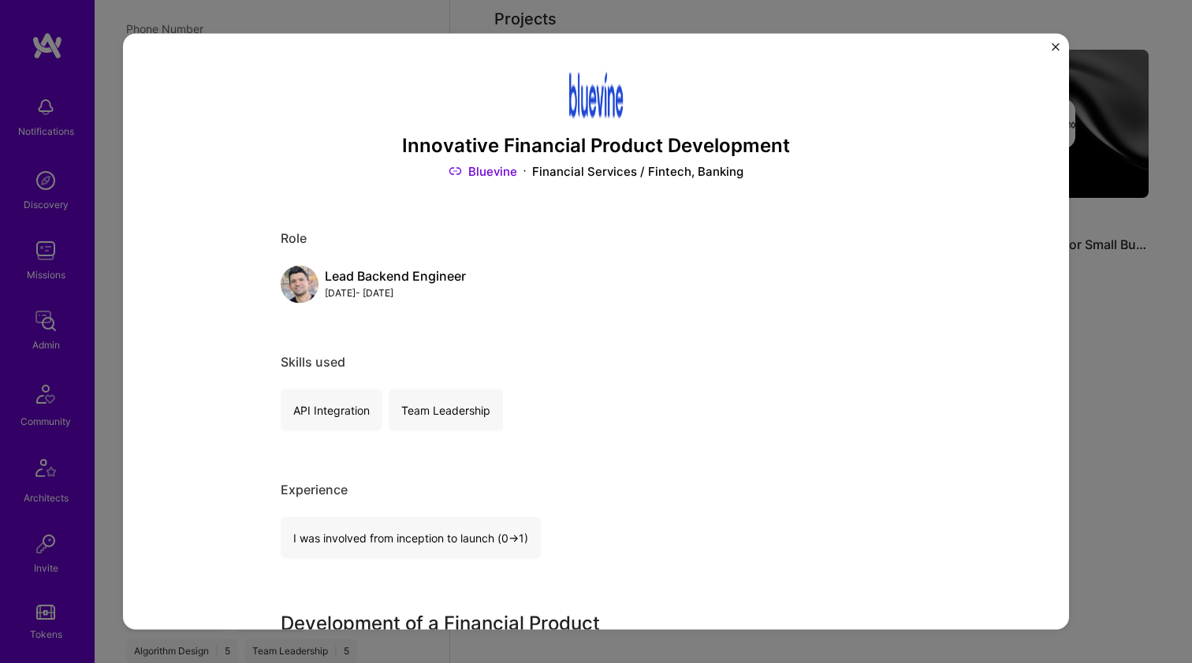
scroll to position [453, 0]
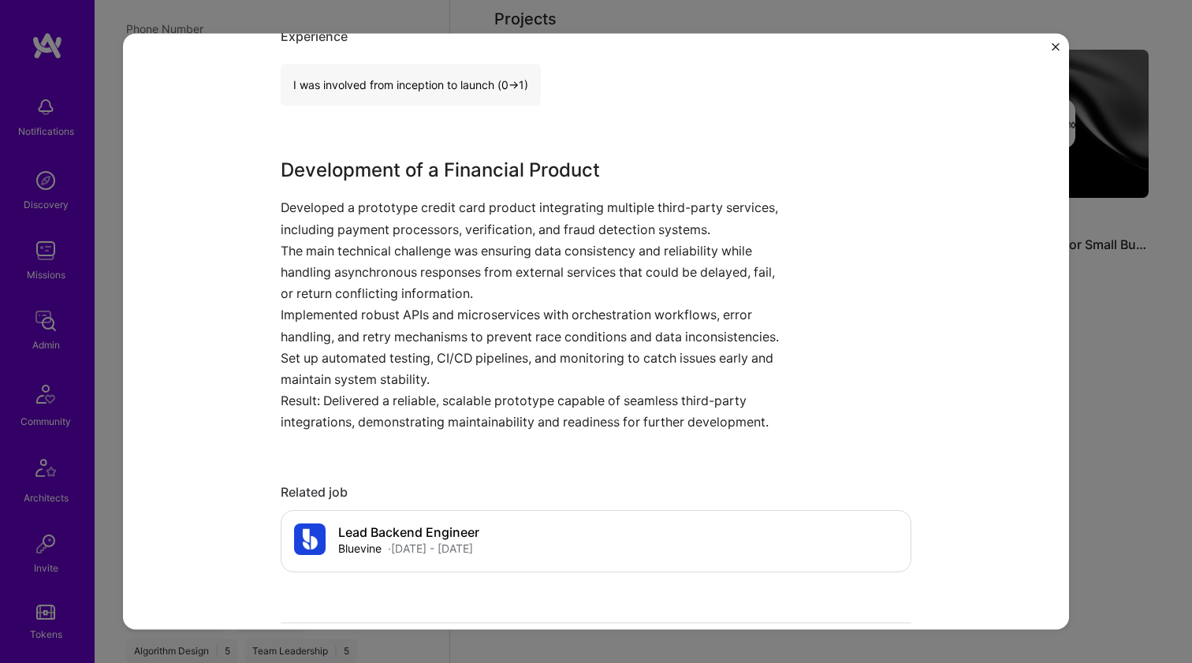
click at [358, 275] on p "The main technical challenge was ensuring data consistency and reliability whil…" at bounding box center [537, 272] width 513 height 65
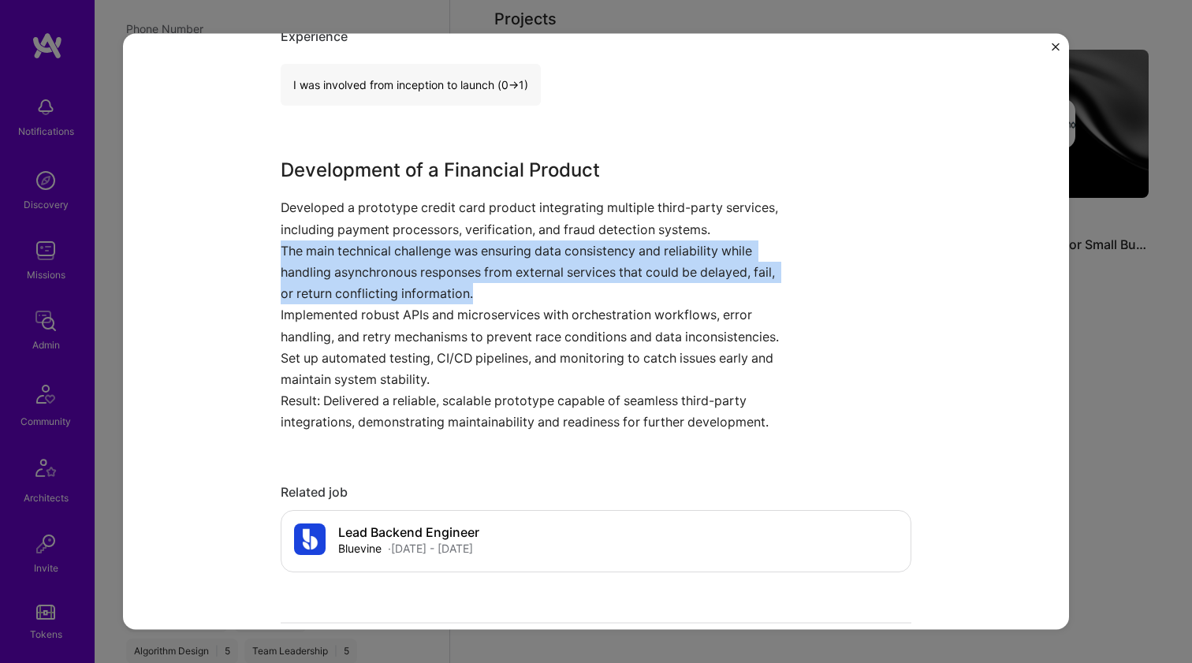
click at [358, 275] on p "The main technical challenge was ensuring data consistency and reliability whil…" at bounding box center [537, 272] width 513 height 65
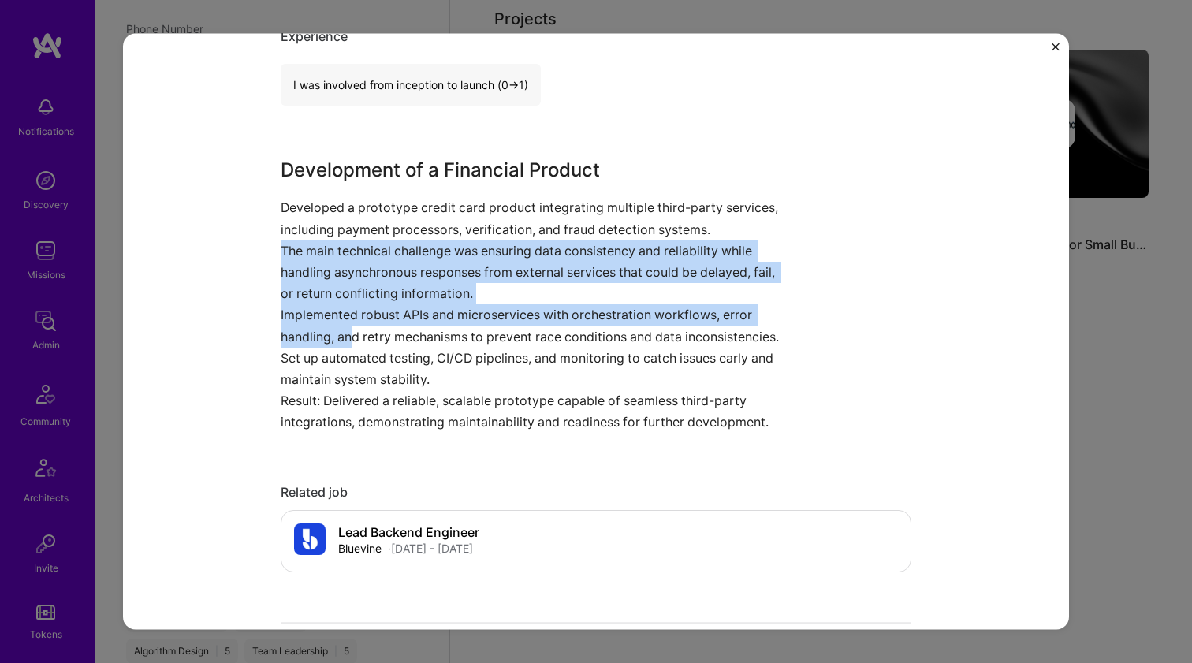
click at [348, 322] on p "Implemented robust APIs and microservices with orchestration workflows, error h…" at bounding box center [537, 325] width 513 height 43
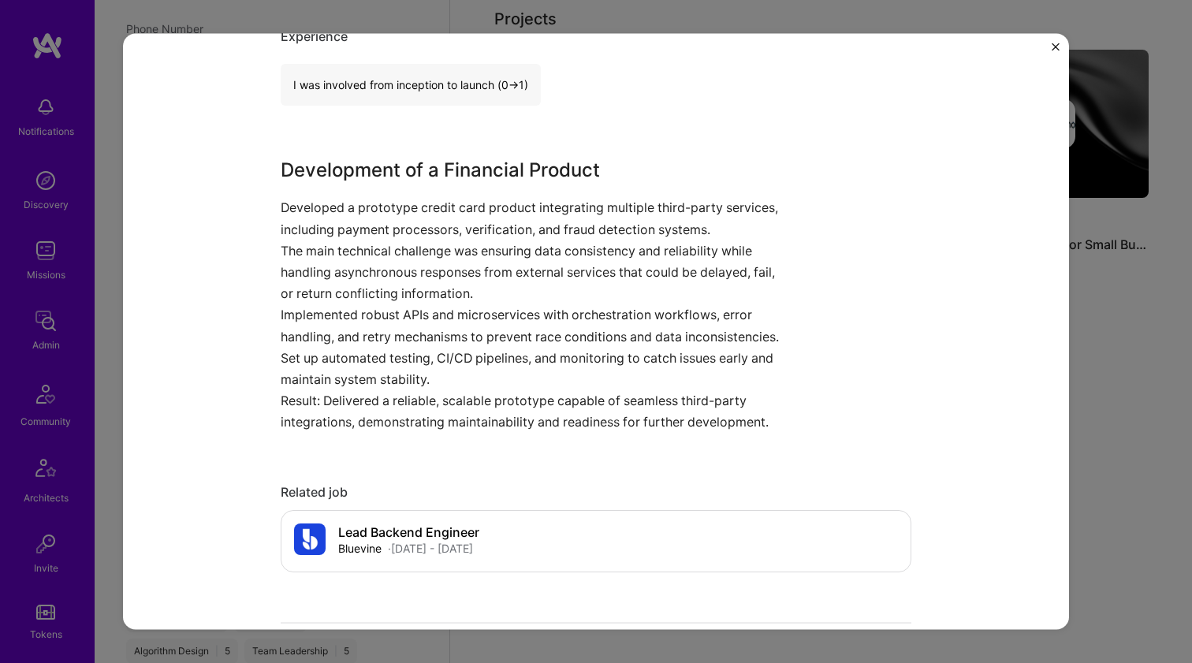
click at [348, 322] on p "Implemented robust APIs and microservices with orchestration workflows, error h…" at bounding box center [537, 325] width 513 height 43
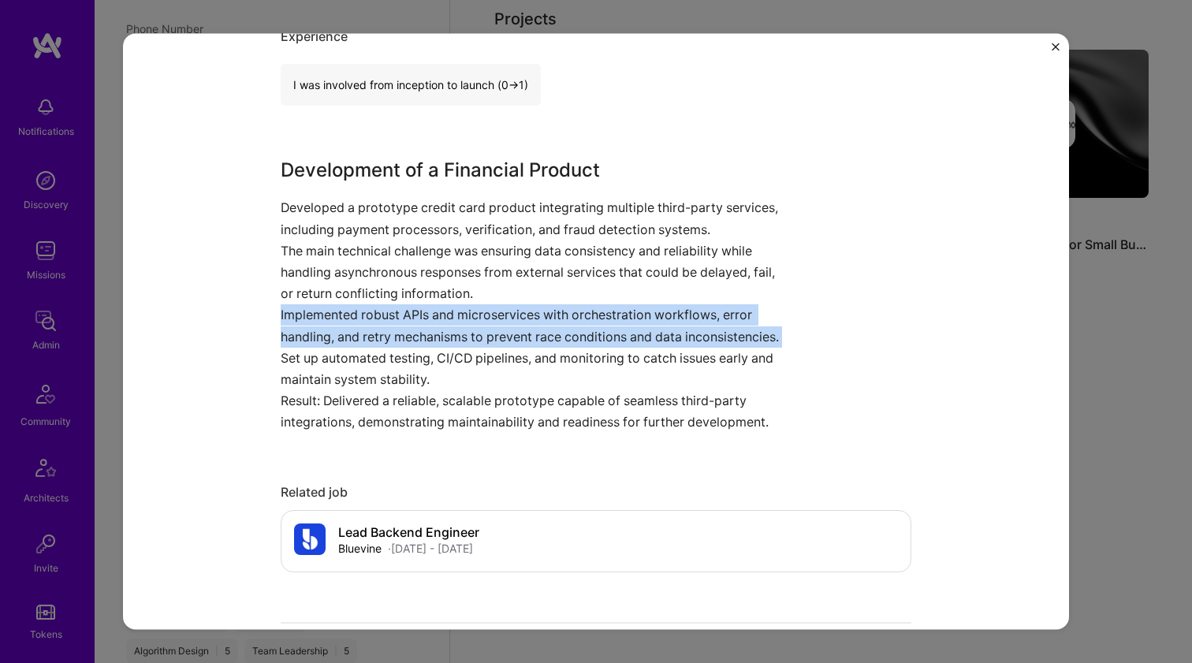
click at [348, 322] on p "Implemented robust APIs and microservices with orchestration workflows, error h…" at bounding box center [537, 325] width 513 height 43
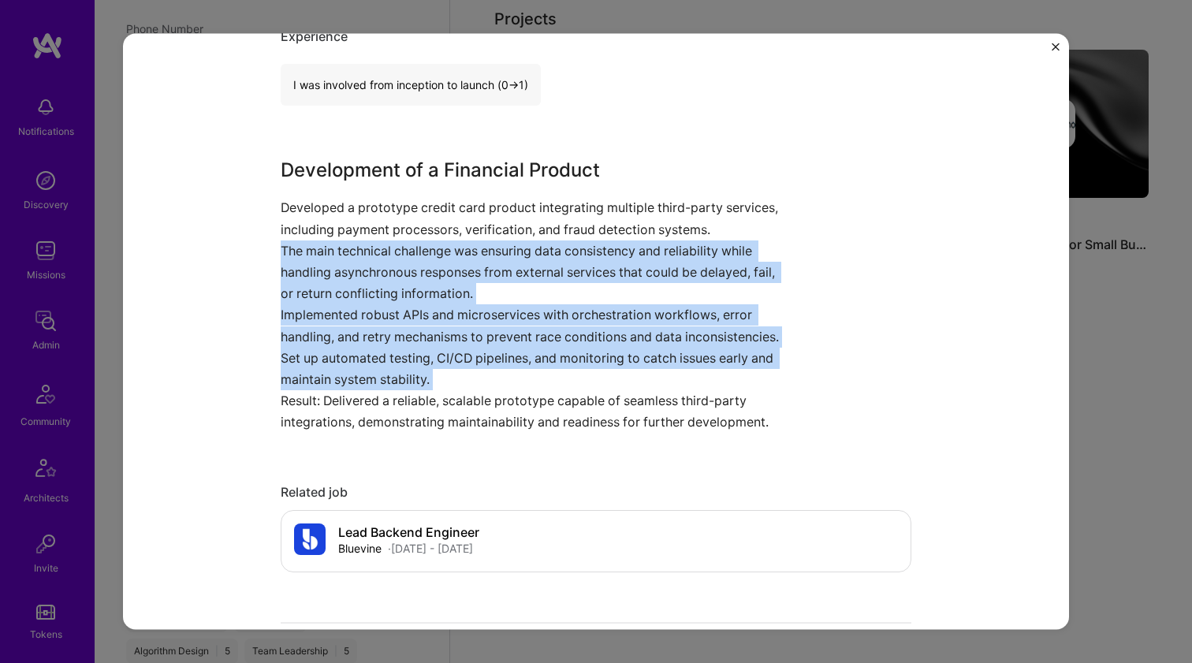
click at [360, 290] on p "The main technical challenge was ensuring data consistency and reliability whil…" at bounding box center [537, 272] width 513 height 65
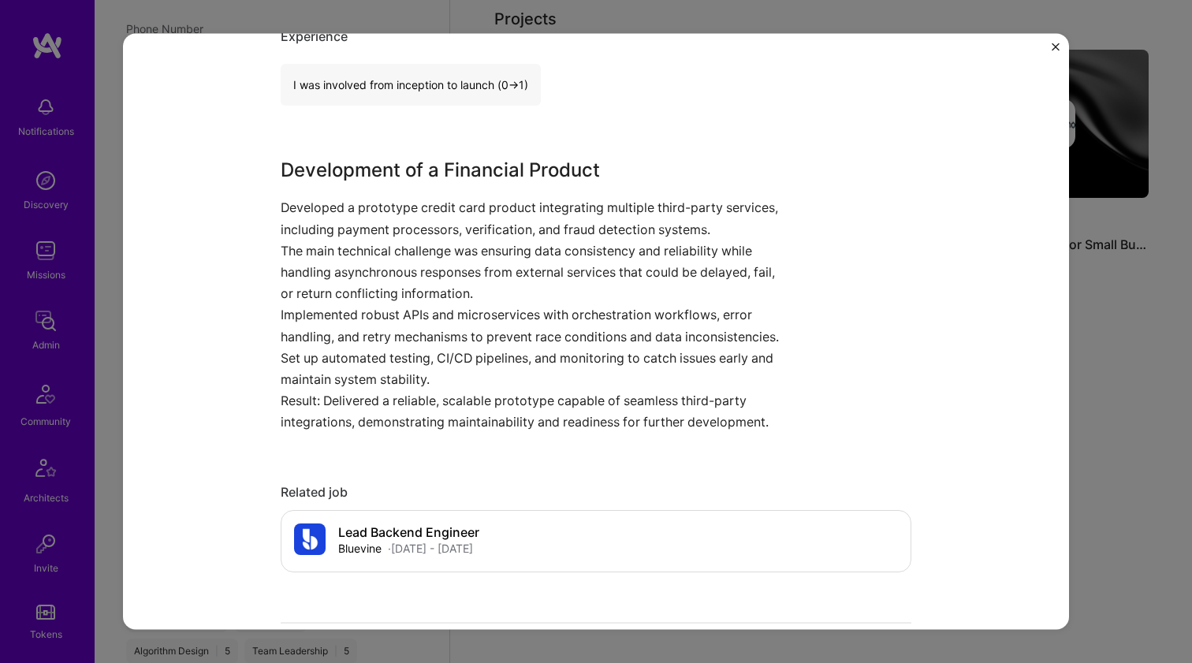
click at [360, 290] on p "The main technical challenge was ensuring data consistency and reliability whil…" at bounding box center [537, 272] width 513 height 65
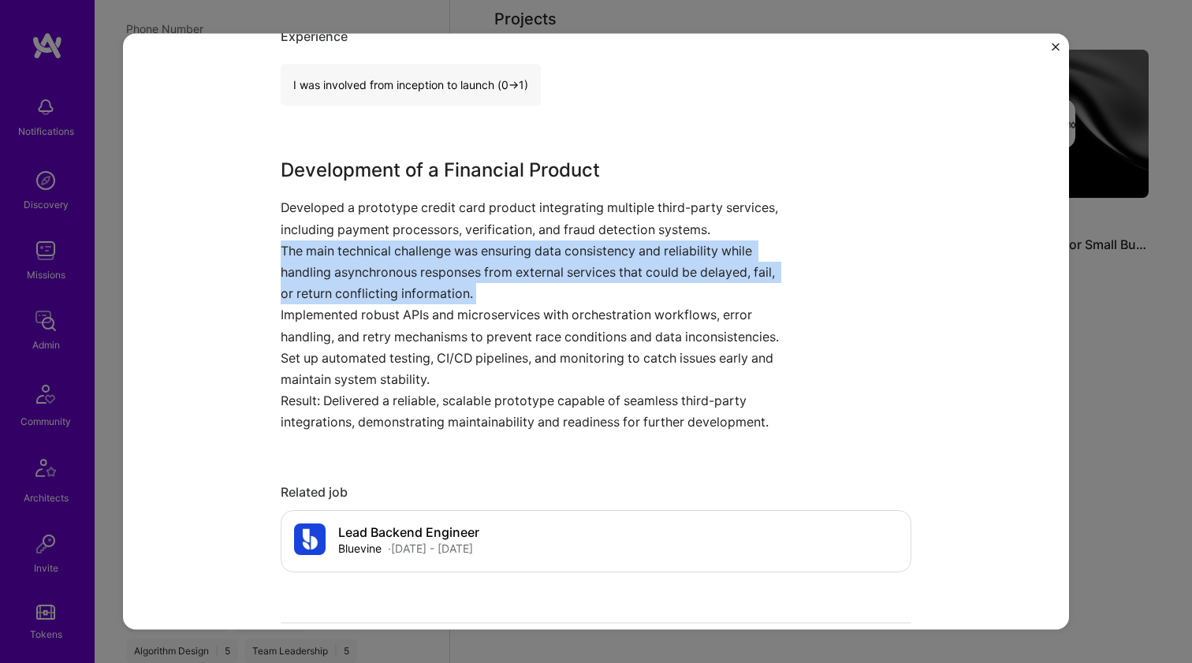
click at [360, 290] on p "The main technical challenge was ensuring data consistency and reliability whil…" at bounding box center [537, 272] width 513 height 65
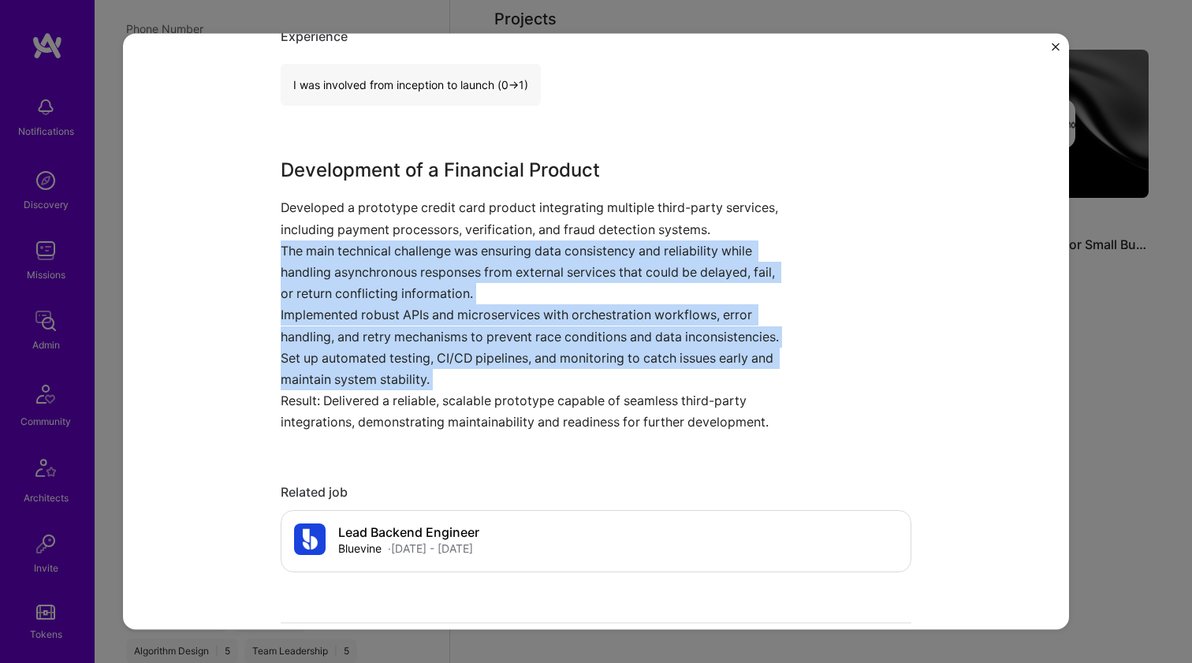
click at [345, 347] on p "Set up automated testing, CI/CD pipelines, and monitoring to catch issues early…" at bounding box center [537, 368] width 513 height 43
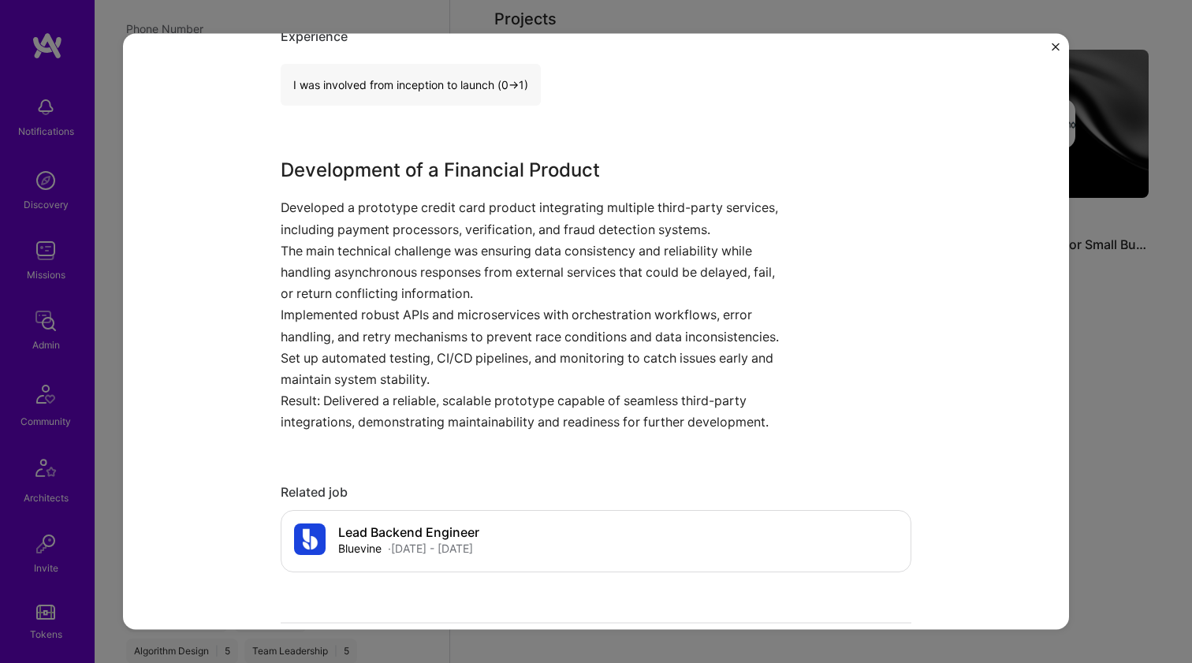
click at [345, 347] on p "Set up automated testing, CI/CD pipelines, and monitoring to catch issues early…" at bounding box center [537, 368] width 513 height 43
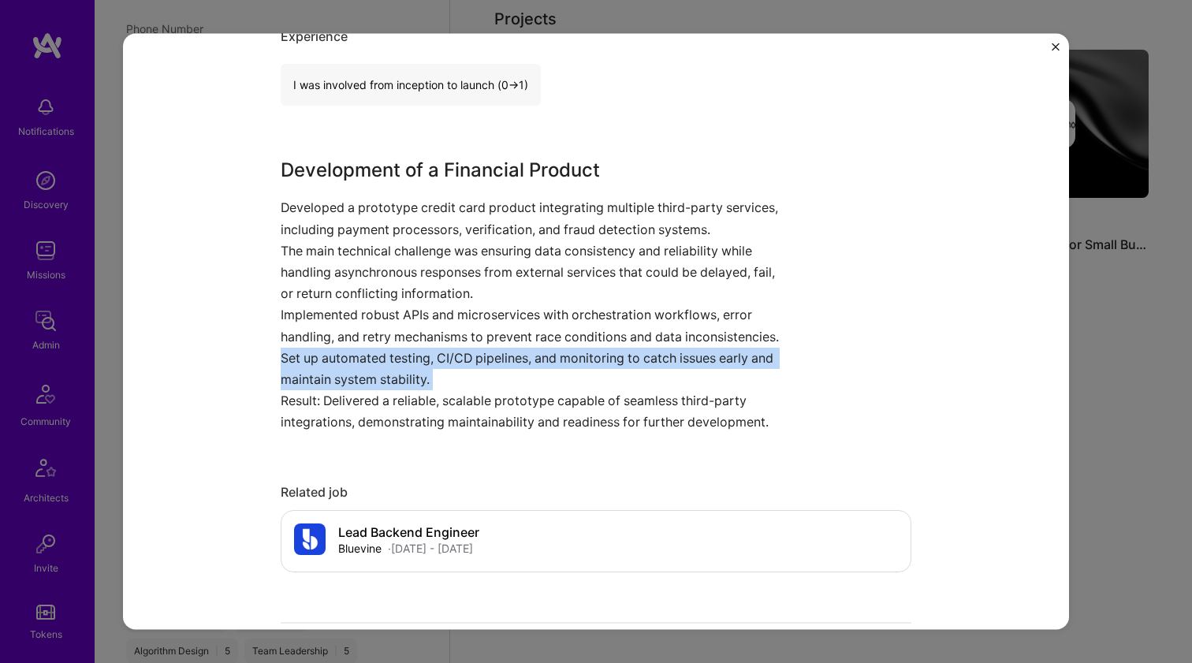
click at [345, 347] on p "Set up automated testing, CI/CD pipelines, and monitoring to catch issues early…" at bounding box center [537, 368] width 513 height 43
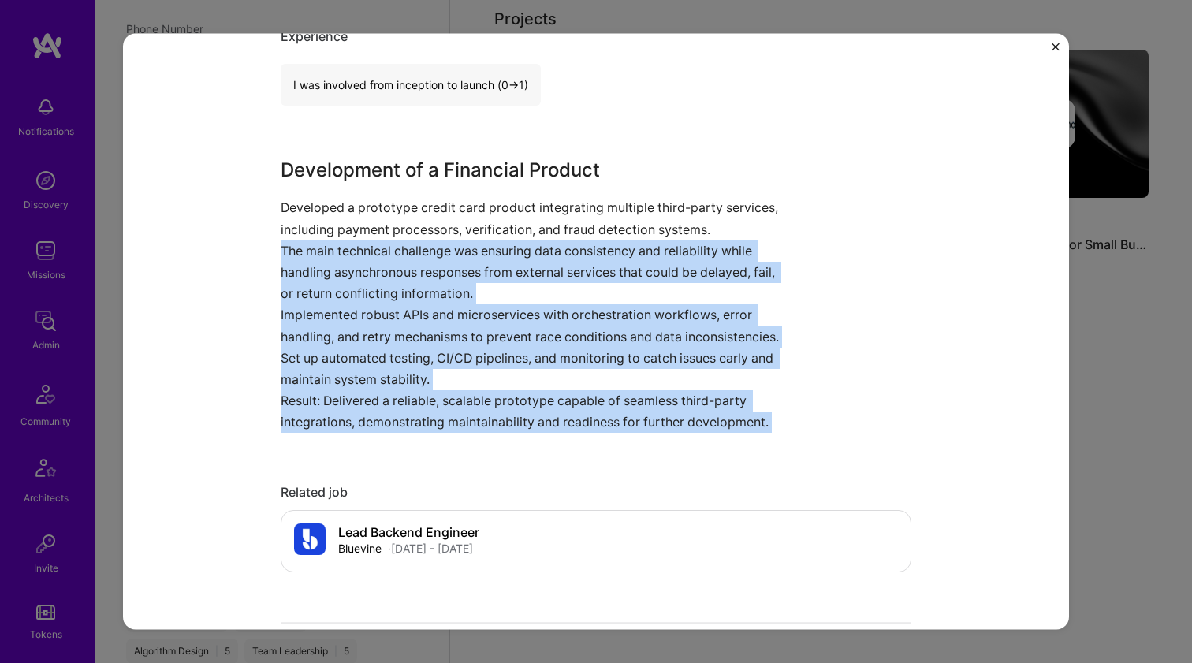
click at [363, 285] on p "The main technical challenge was ensuring data consistency and reliability whil…" at bounding box center [537, 272] width 513 height 65
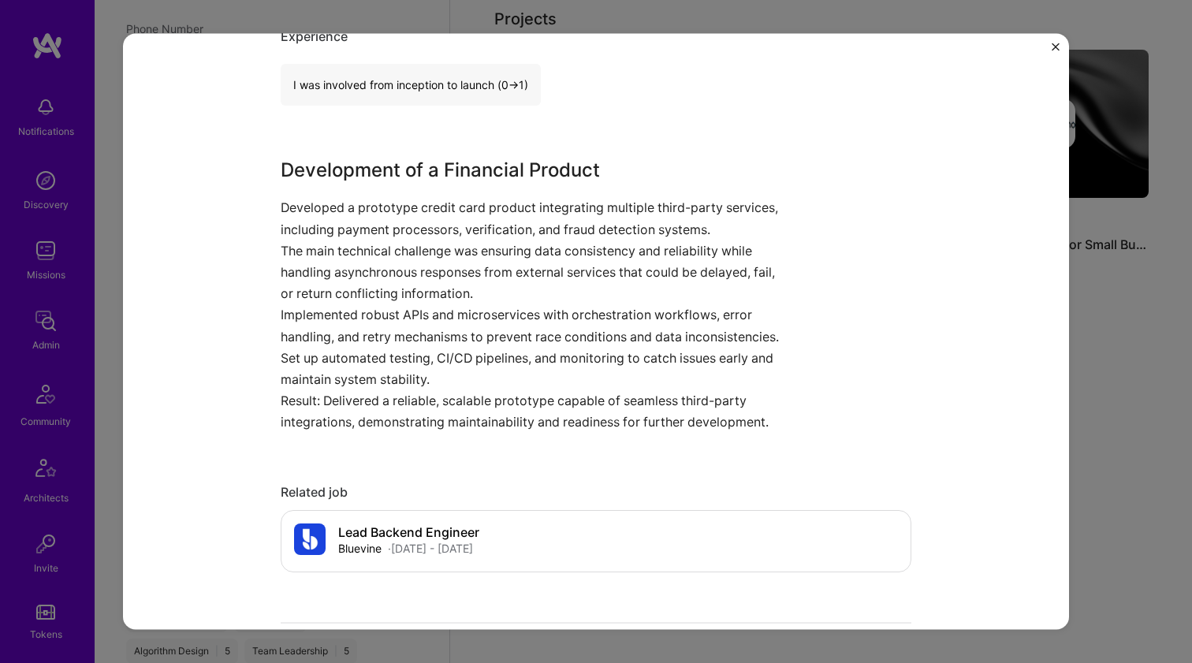
click at [363, 285] on p "The main technical challenge was ensuring data consistency and reliability whil…" at bounding box center [537, 272] width 513 height 65
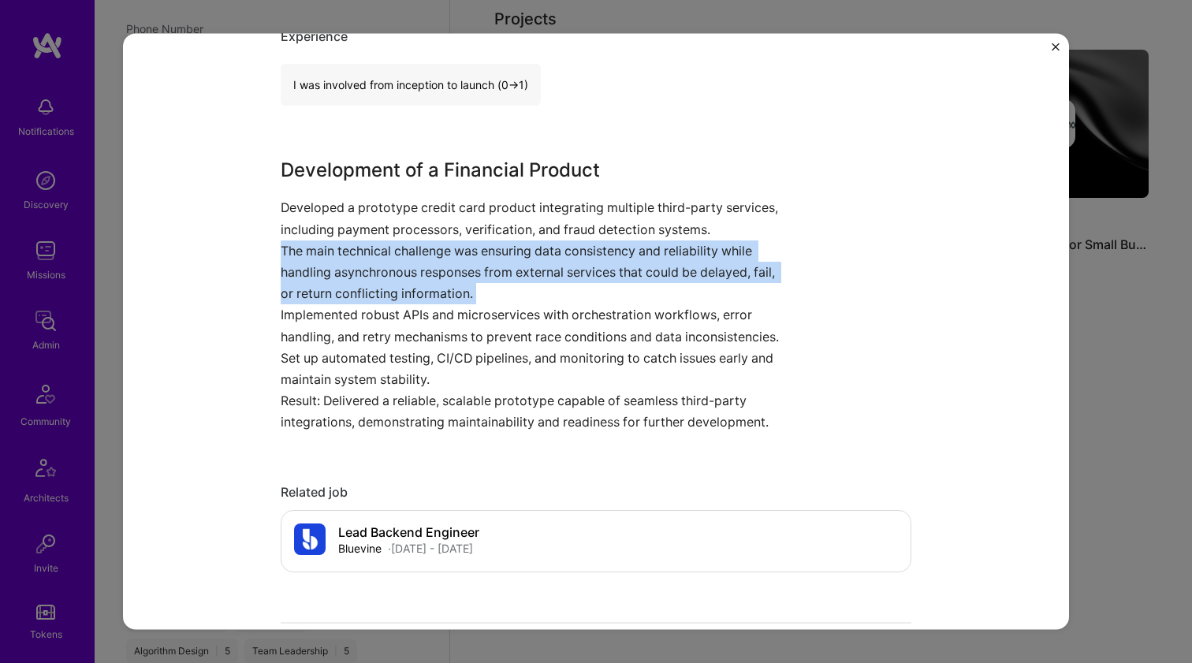
click at [363, 285] on p "The main technical challenge was ensuring data consistency and reliability whil…" at bounding box center [537, 272] width 513 height 65
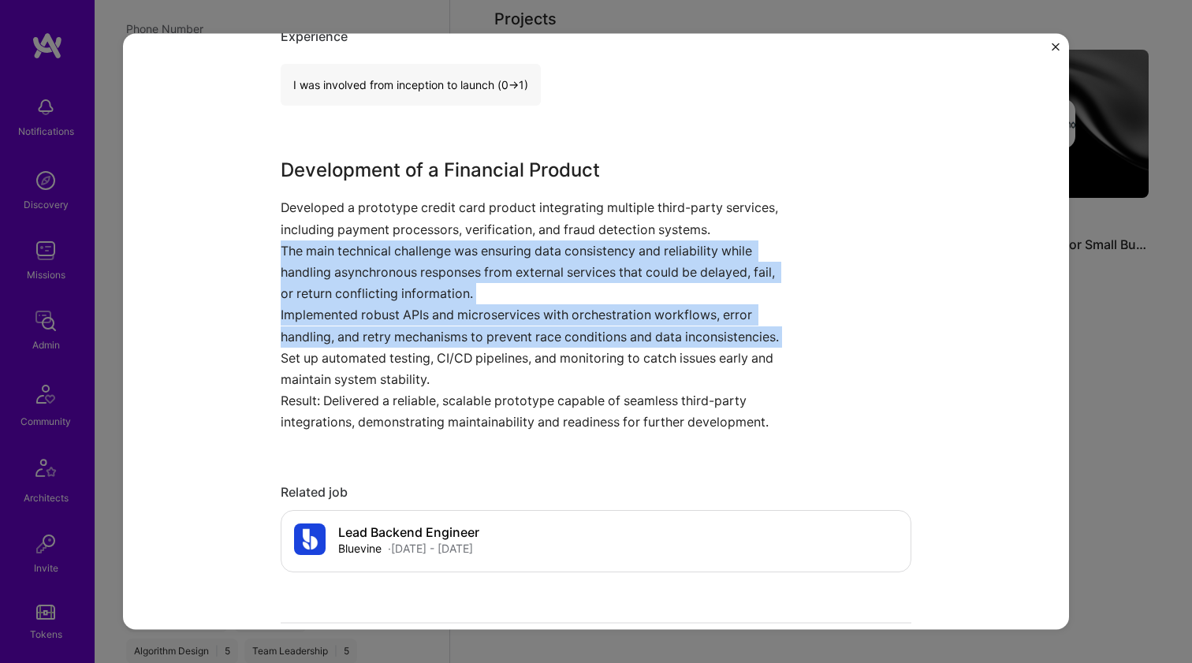
click at [351, 324] on p "Implemented robust APIs and microservices with orchestration workflows, error h…" at bounding box center [537, 325] width 513 height 43
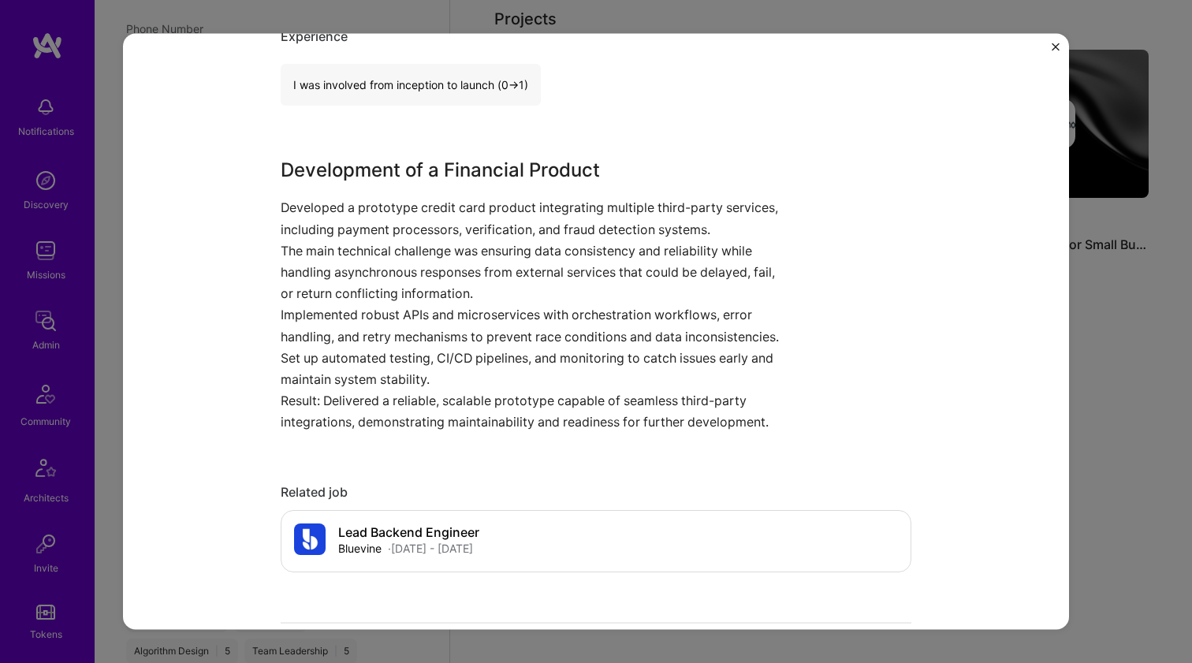
click at [351, 324] on p "Implemented robust APIs and microservices with orchestration workflows, error h…" at bounding box center [537, 325] width 513 height 43
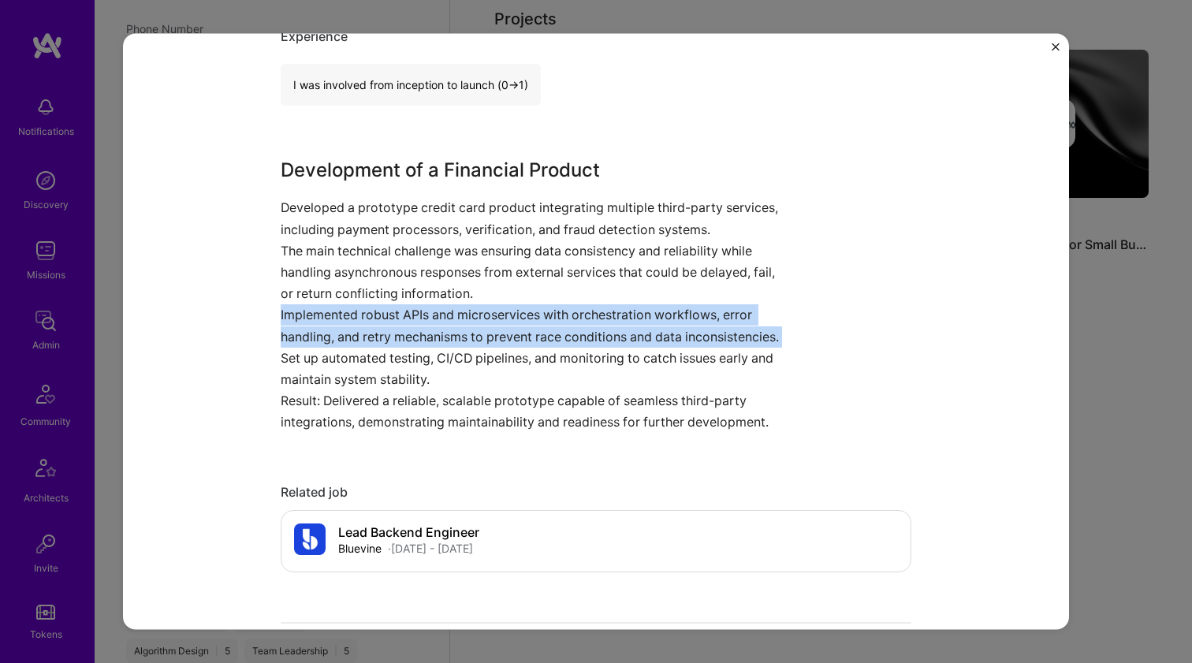
click at [351, 324] on p "Implemented robust APIs and microservices with orchestration workflows, error h…" at bounding box center [537, 325] width 513 height 43
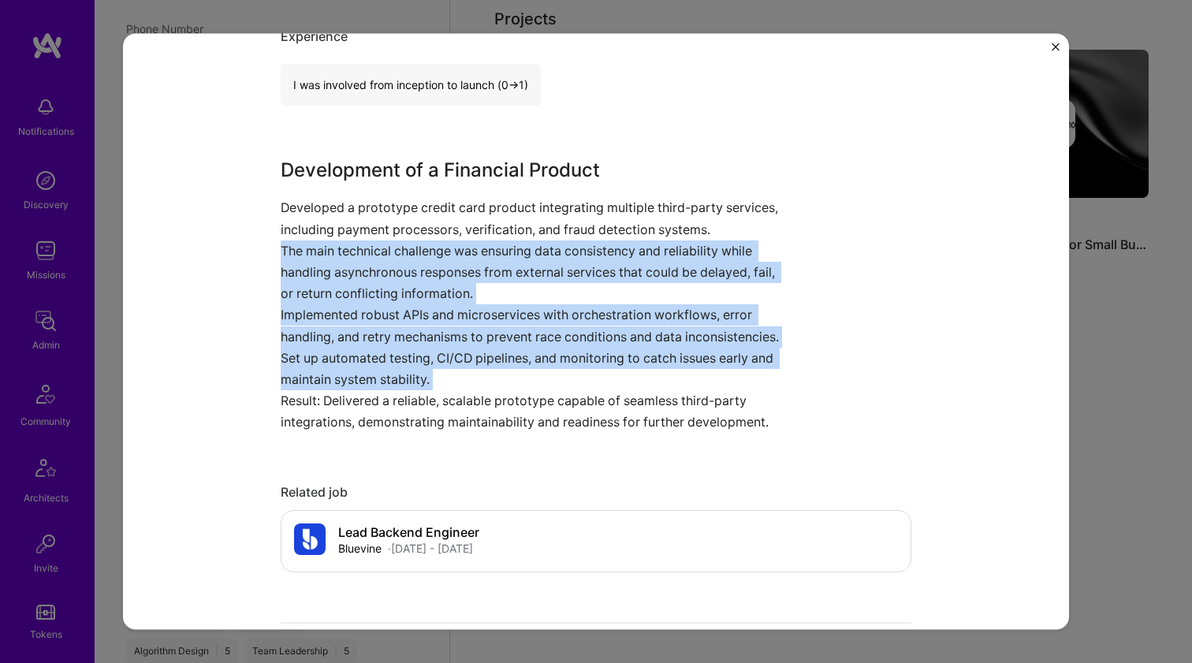
click at [364, 285] on p "The main technical challenge was ensuring data consistency and reliability whil…" at bounding box center [537, 272] width 513 height 65
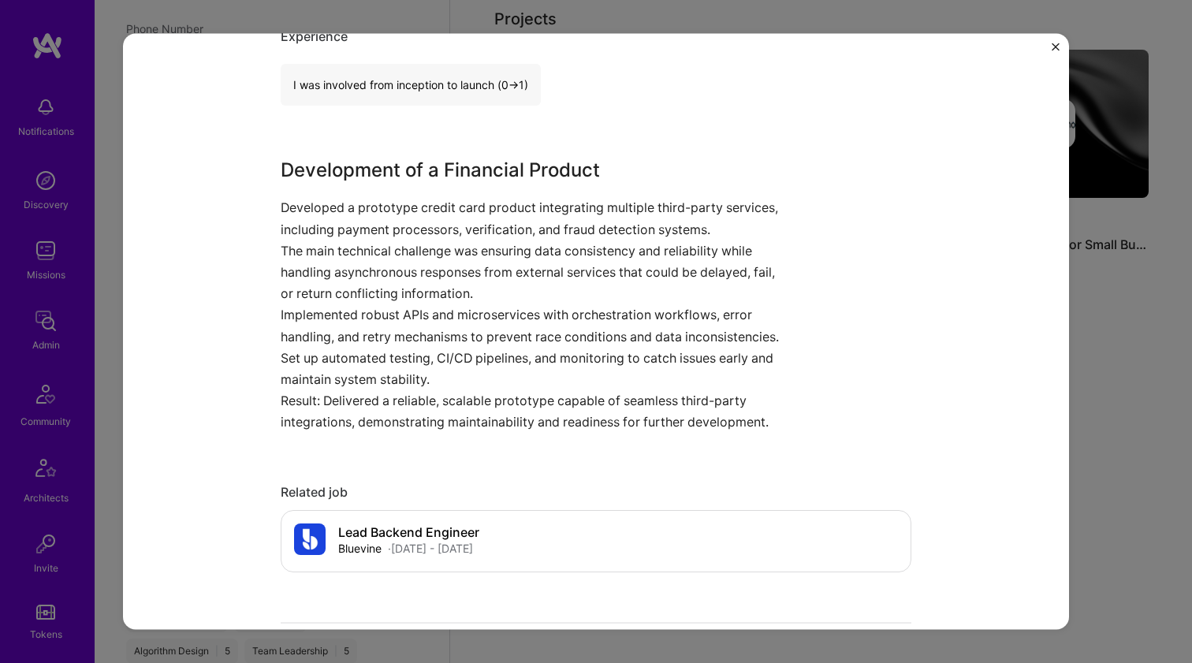
click at [364, 285] on p "The main technical challenge was ensuring data consistency and reliability whil…" at bounding box center [537, 272] width 513 height 65
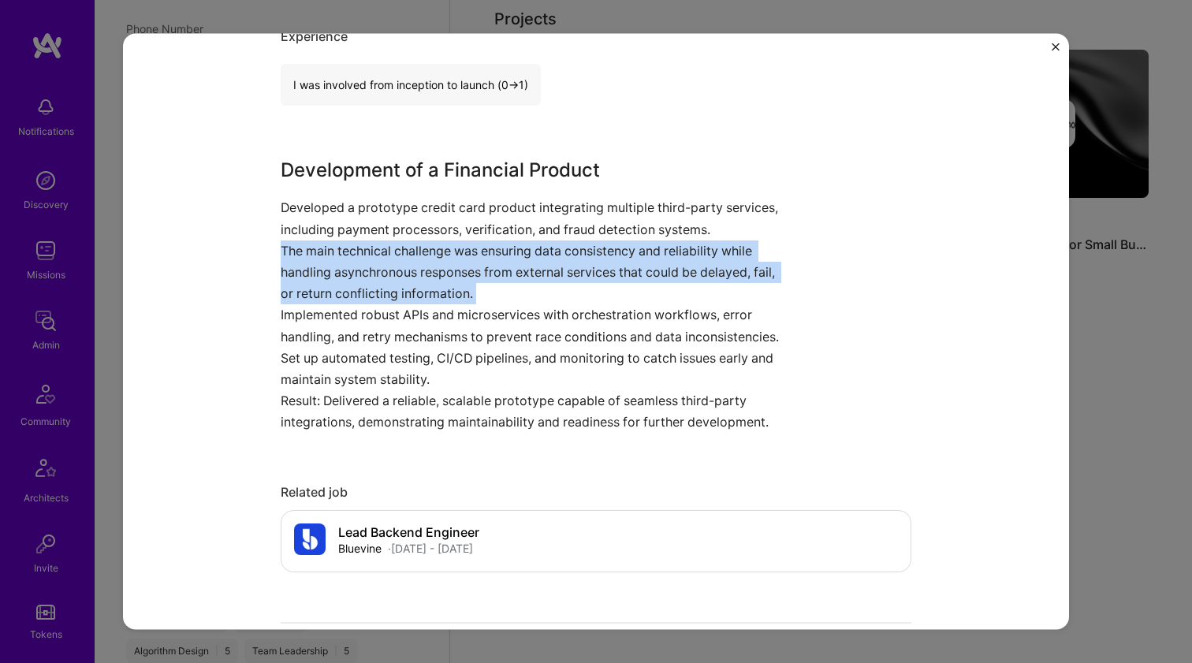
click at [364, 285] on p "The main technical challenge was ensuring data consistency and reliability whil…" at bounding box center [537, 272] width 513 height 65
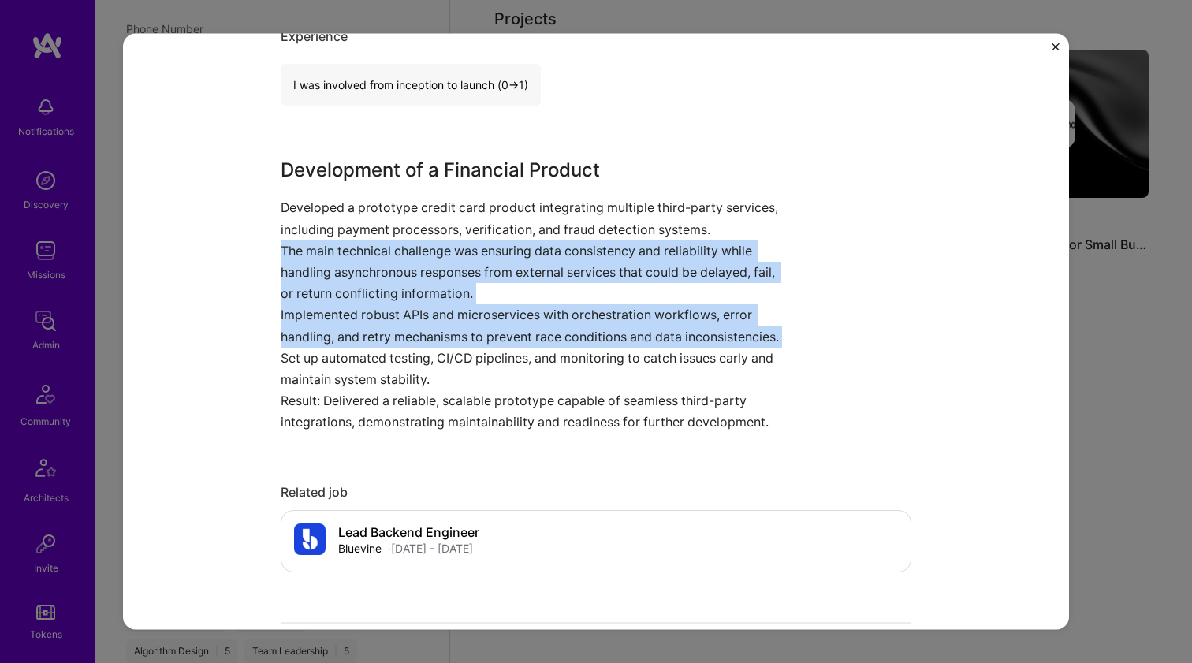
click at [341, 338] on p "Implemented robust APIs and microservices with orchestration workflows, error h…" at bounding box center [537, 325] width 513 height 43
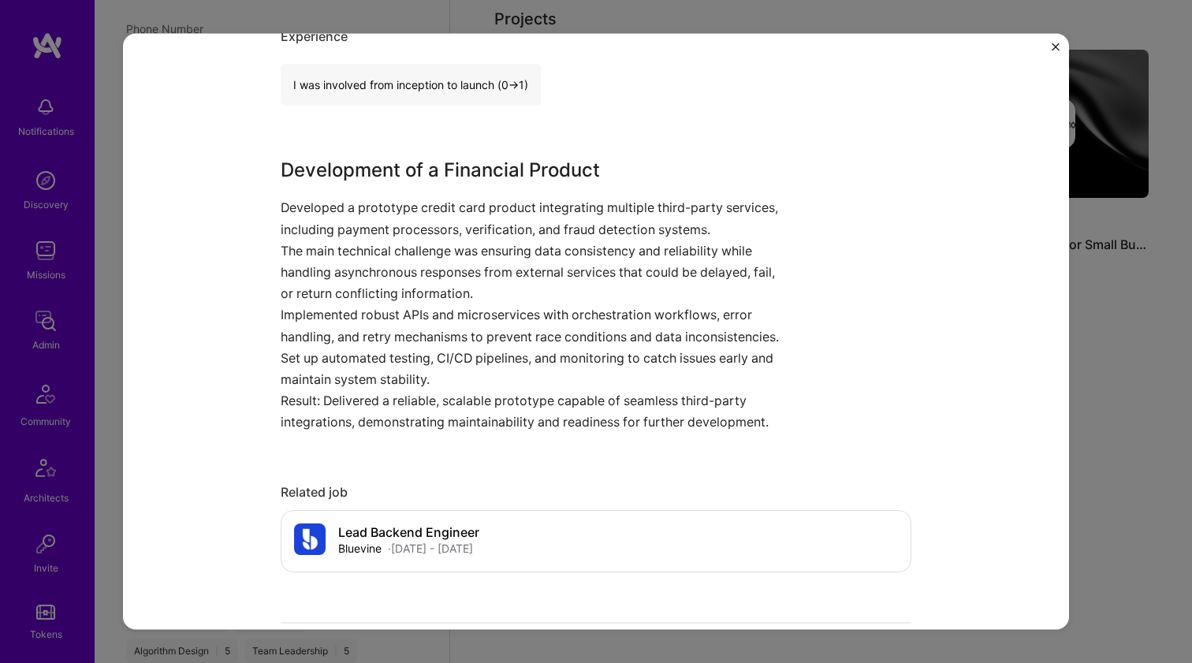
click at [341, 338] on p "Implemented robust APIs and microservices with orchestration workflows, error h…" at bounding box center [537, 325] width 513 height 43
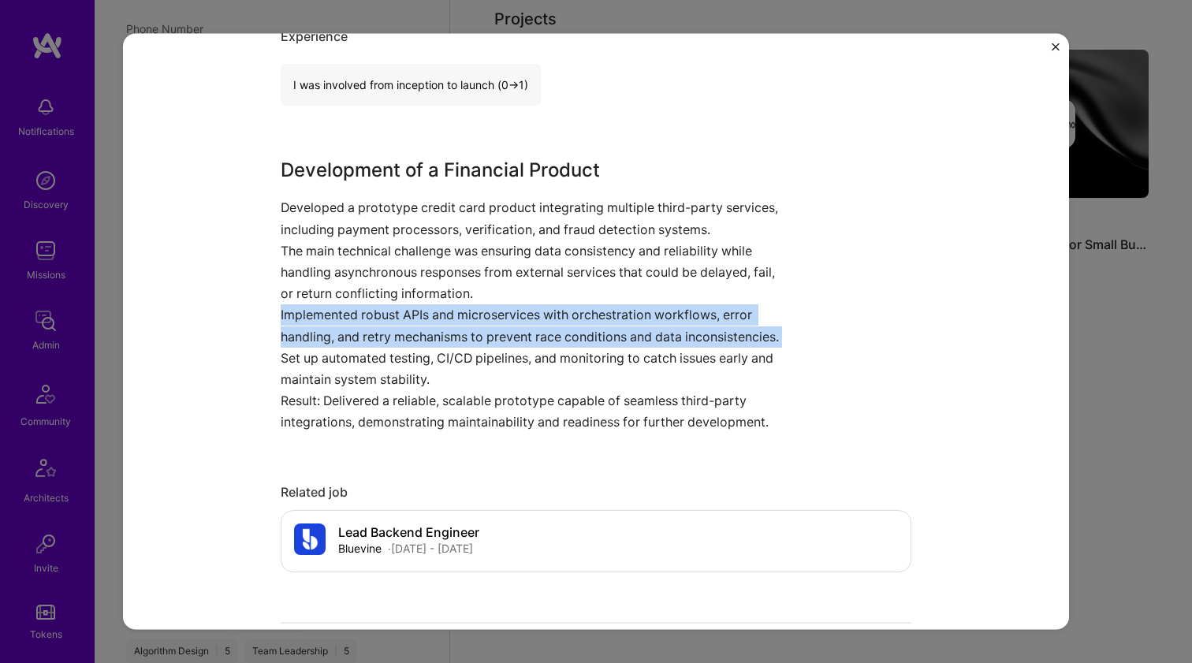
drag, startPoint x: 341, startPoint y: 338, endPoint x: 359, endPoint y: 278, distance: 61.6
click at [341, 337] on p "Implemented robust APIs and microservices with orchestration workflows, error h…" at bounding box center [537, 325] width 513 height 43
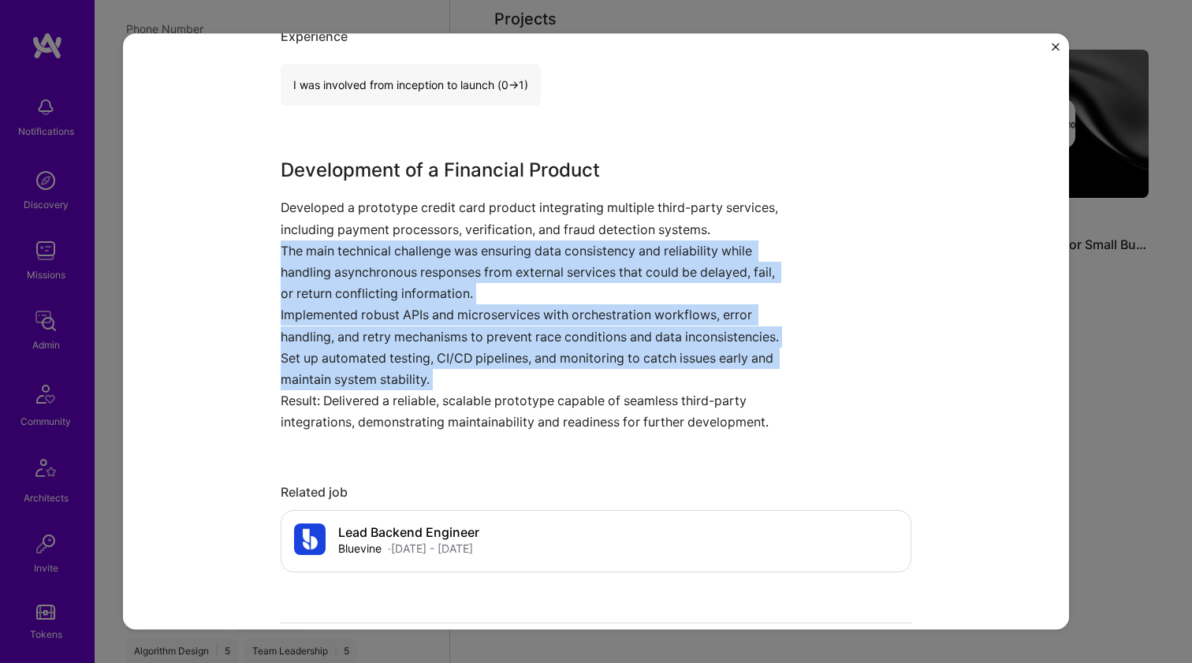
click at [359, 277] on p "The main technical challenge was ensuring data consistency and reliability whil…" at bounding box center [537, 272] width 513 height 65
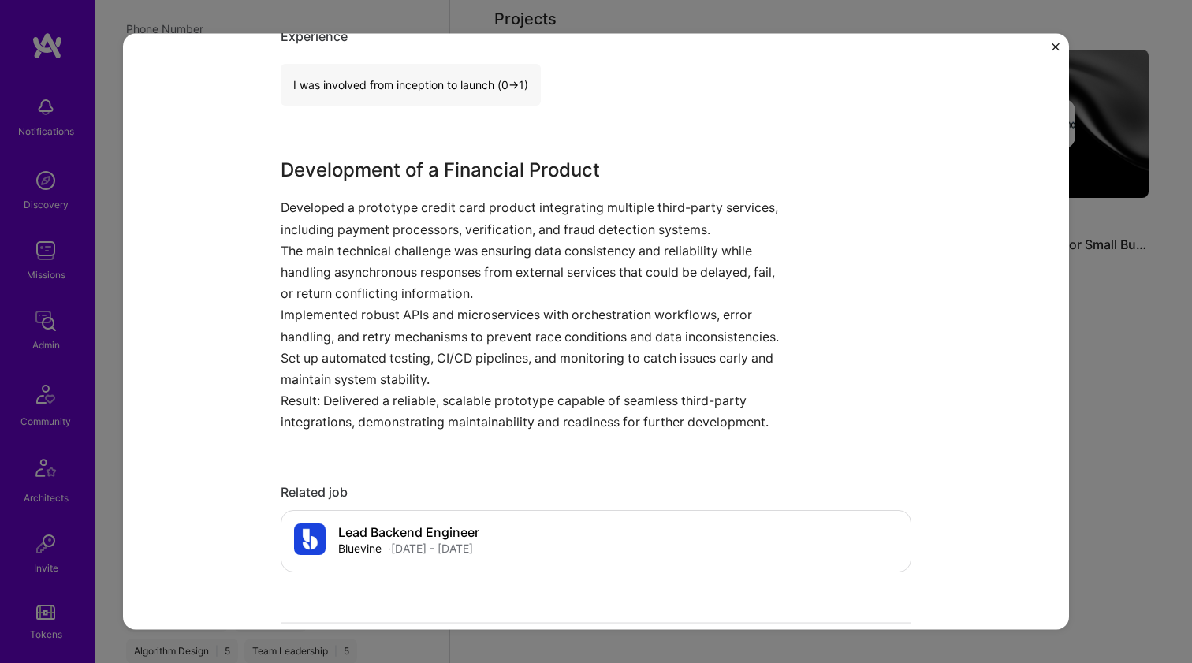
click at [359, 277] on p "The main technical challenge was ensuring data consistency and reliability whil…" at bounding box center [537, 272] width 513 height 65
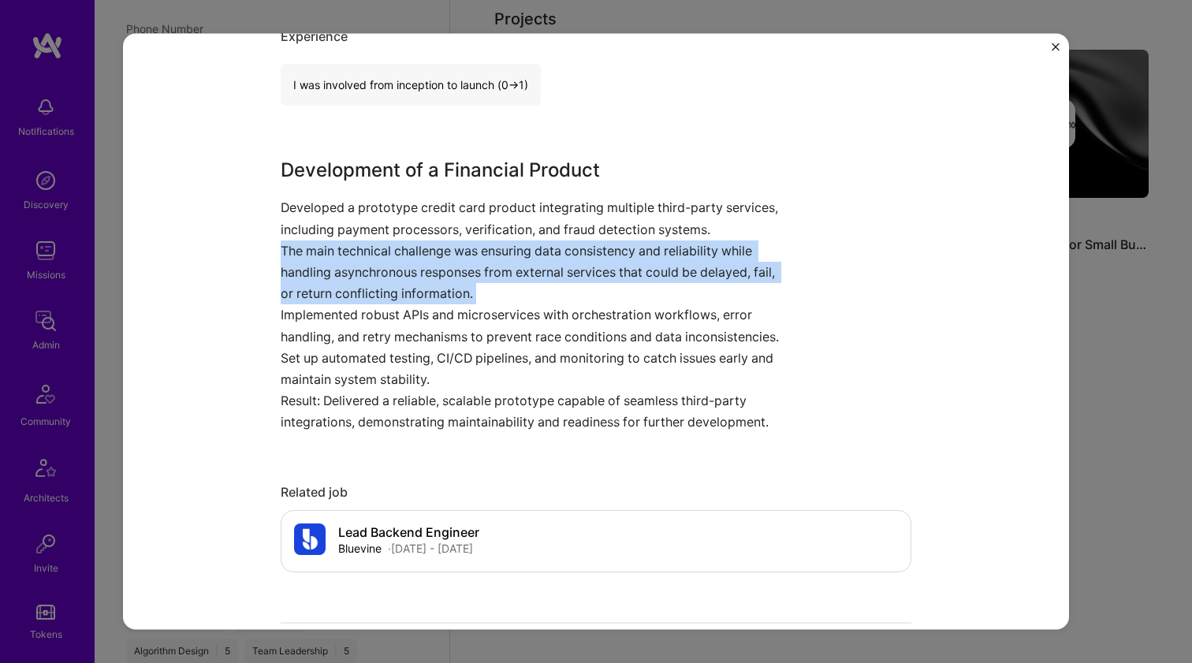
click at [359, 277] on p "The main technical challenge was ensuring data consistency and reliability whil…" at bounding box center [537, 272] width 513 height 65
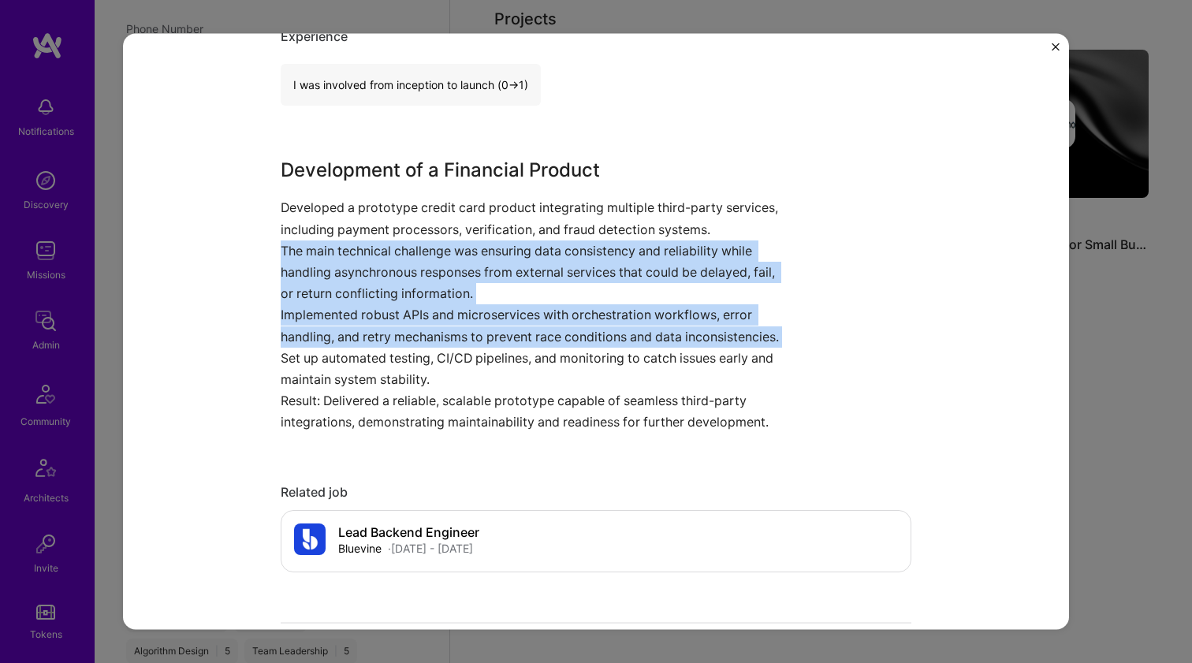
click at [341, 325] on p "Implemented robust APIs and microservices with orchestration workflows, error h…" at bounding box center [537, 325] width 513 height 43
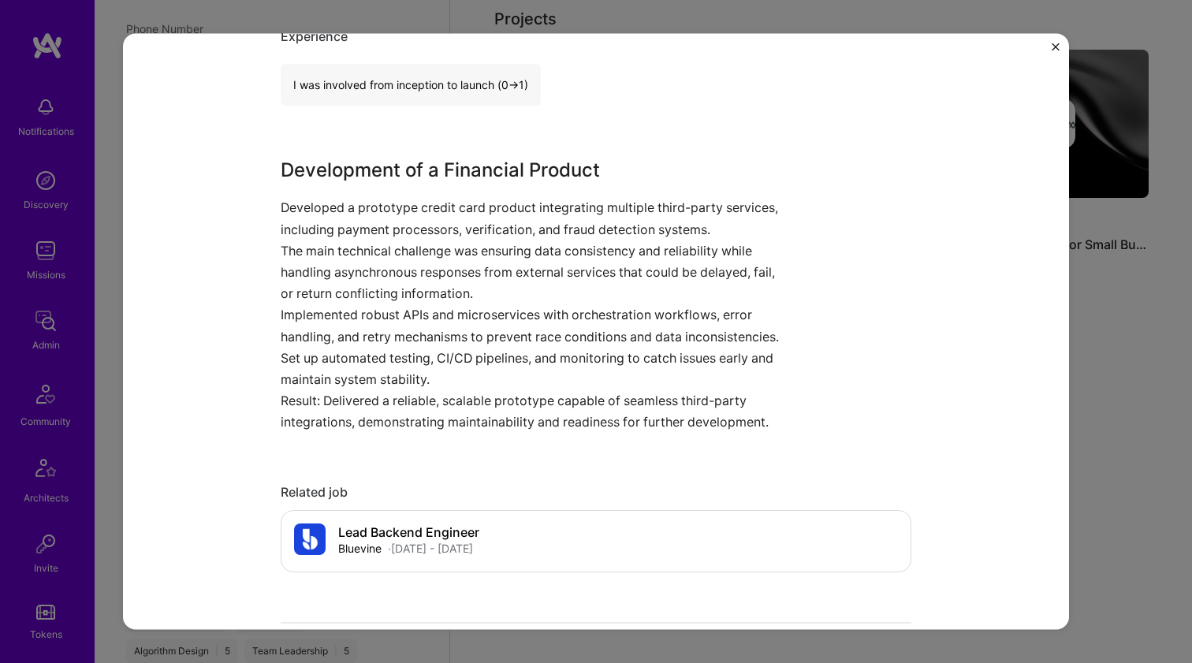
click at [341, 325] on p "Implemented robust APIs and microservices with orchestration workflows, error h…" at bounding box center [537, 325] width 513 height 43
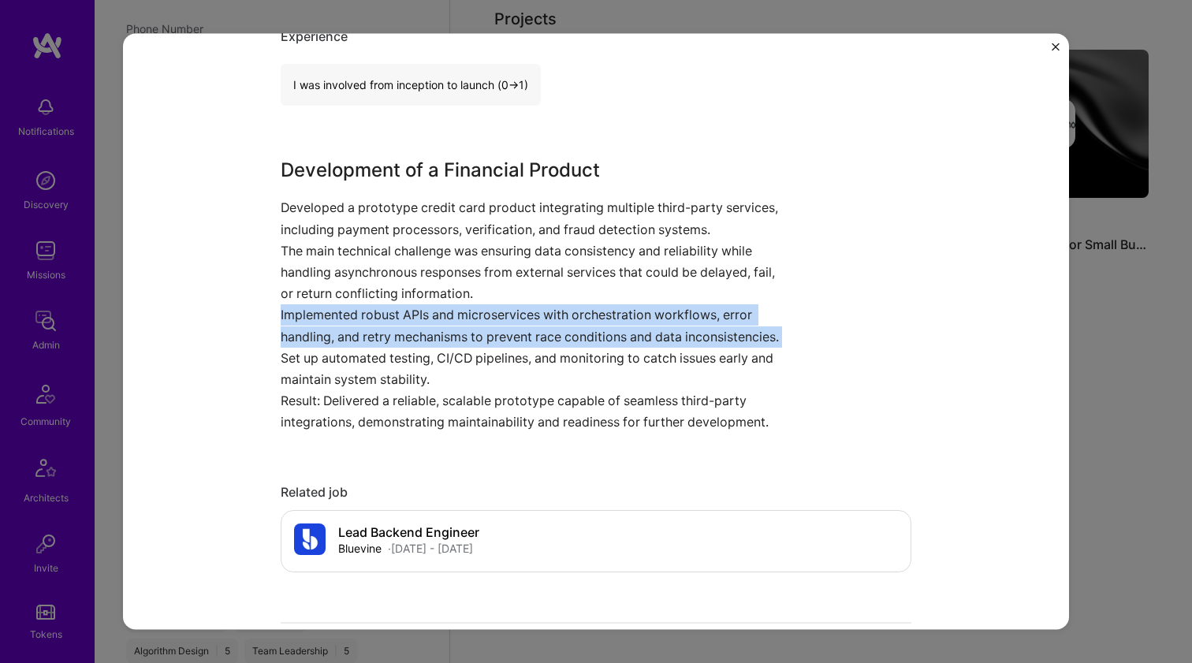
click at [341, 325] on p "Implemented robust APIs and microservices with orchestration workflows, error h…" at bounding box center [537, 325] width 513 height 43
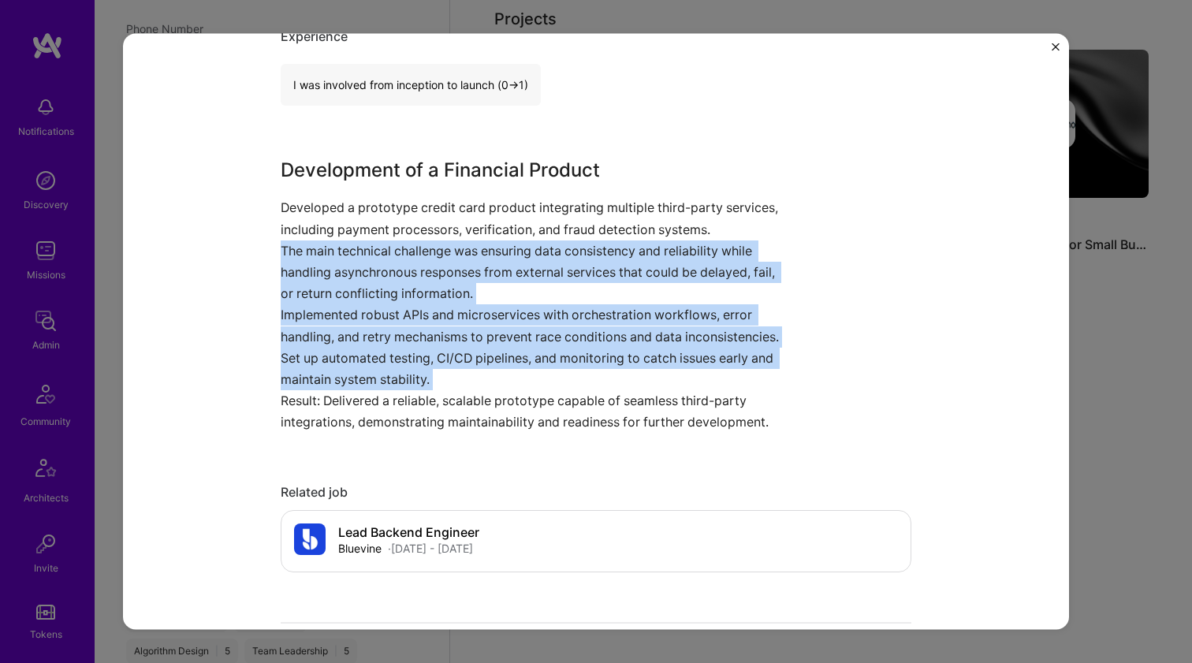
click at [347, 287] on p "The main technical challenge was ensuring data consistency and reliability whil…" at bounding box center [537, 272] width 513 height 65
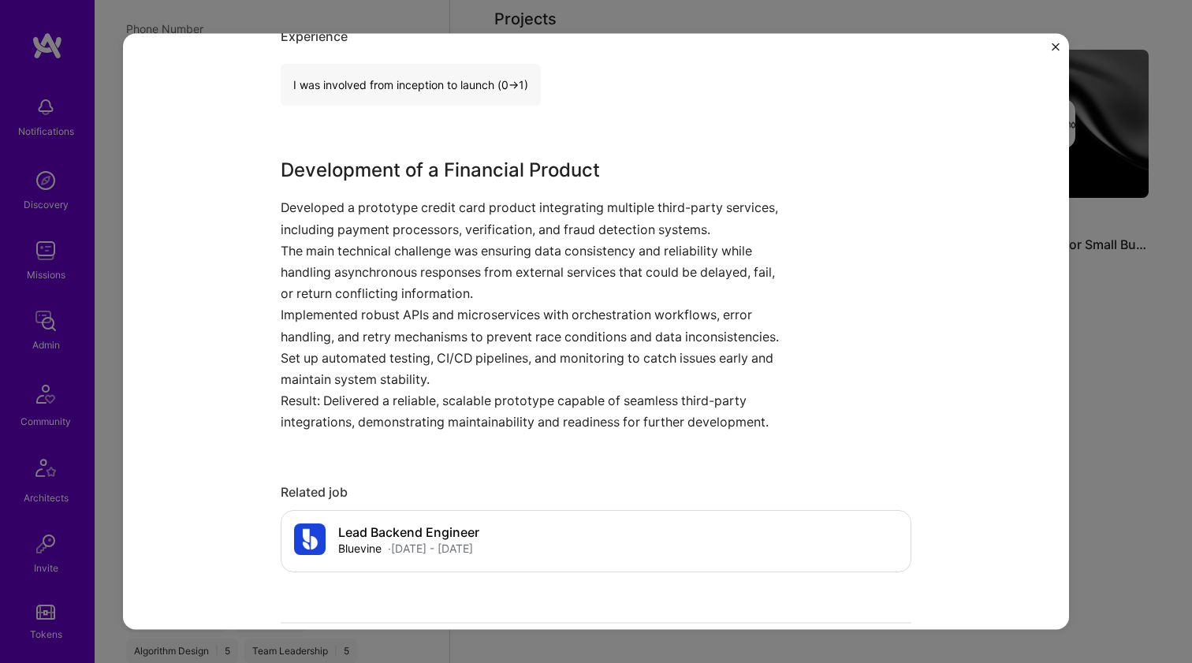
click at [347, 287] on p "The main technical challenge was ensuring data consistency and reliability whil…" at bounding box center [537, 272] width 513 height 65
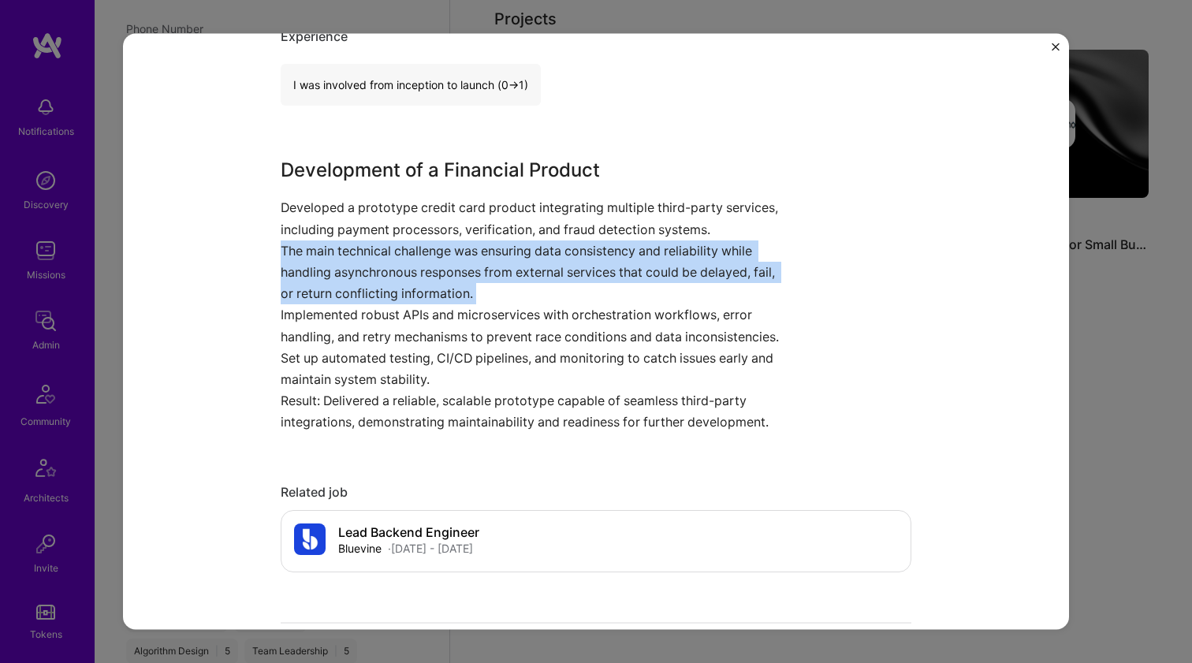
click at [347, 287] on p "The main technical challenge was ensuring data consistency and reliability whil…" at bounding box center [537, 272] width 513 height 65
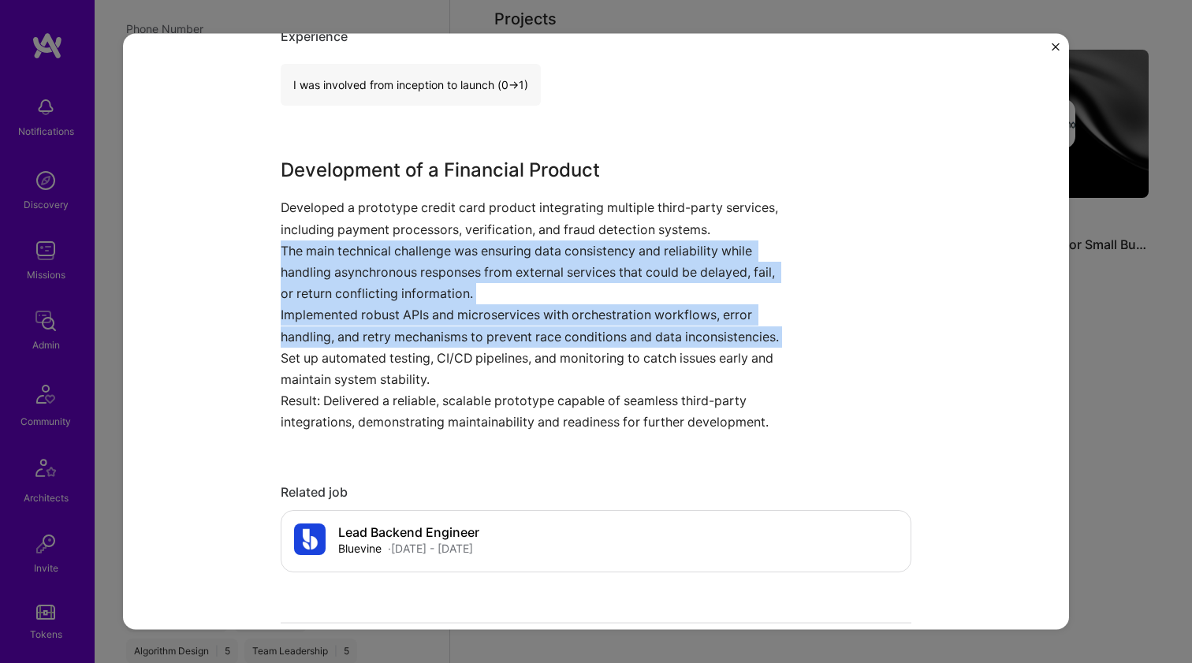
click at [334, 327] on p "Implemented robust APIs and microservices with orchestration workflows, error h…" at bounding box center [537, 325] width 513 height 43
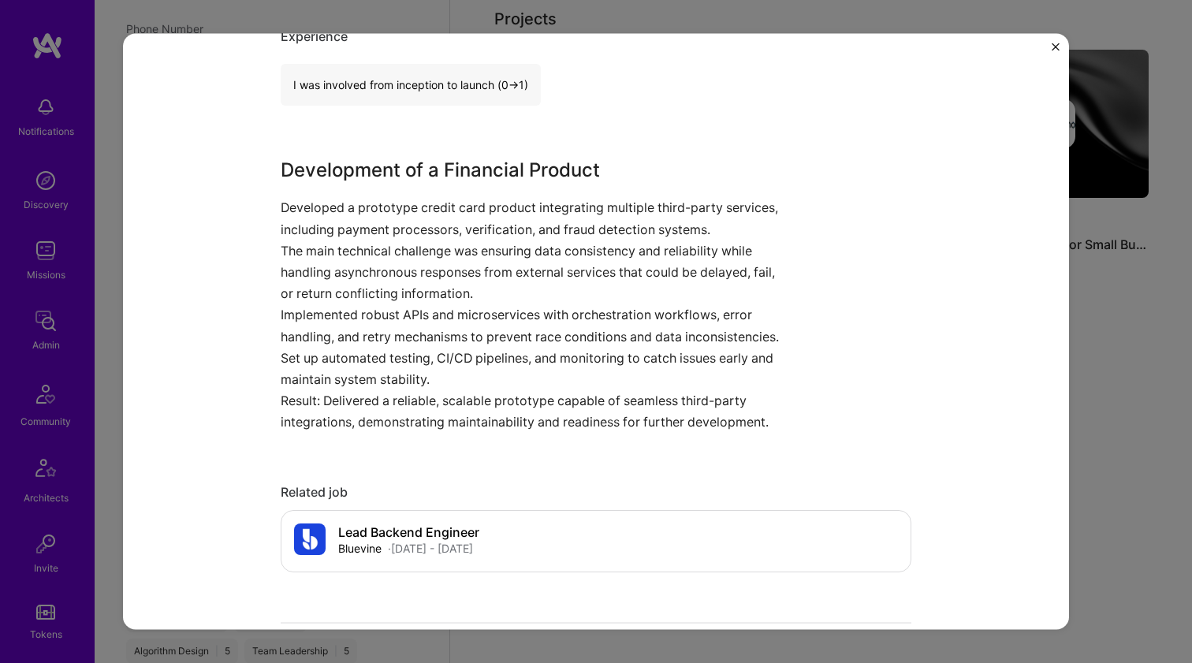
click at [334, 327] on p "Implemented robust APIs and microservices with orchestration workflows, error h…" at bounding box center [537, 325] width 513 height 43
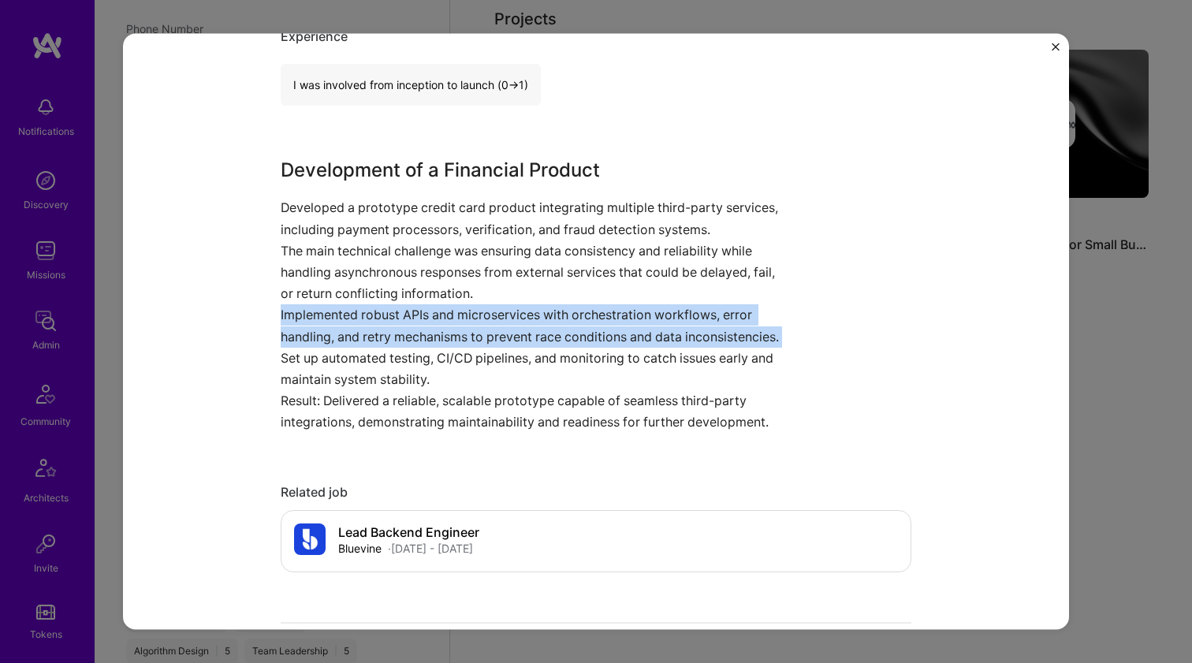
click at [334, 327] on p "Implemented robust APIs and microservices with orchestration workflows, error h…" at bounding box center [537, 325] width 513 height 43
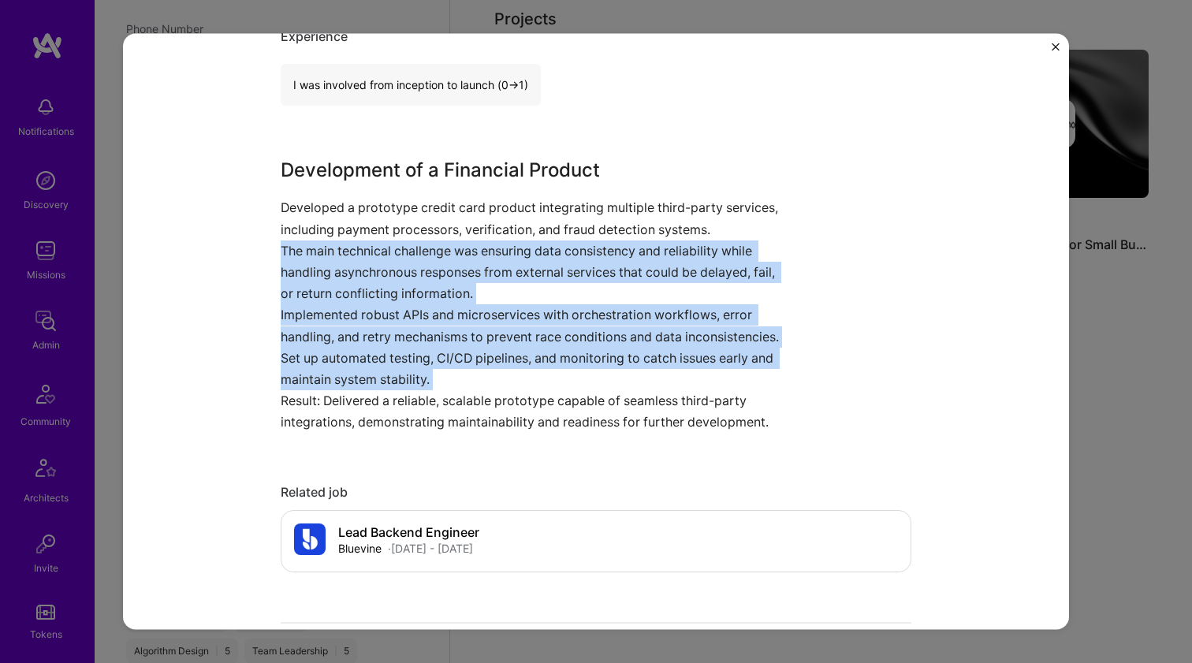
click at [348, 287] on p "The main technical challenge was ensuring data consistency and reliability whil…" at bounding box center [537, 272] width 513 height 65
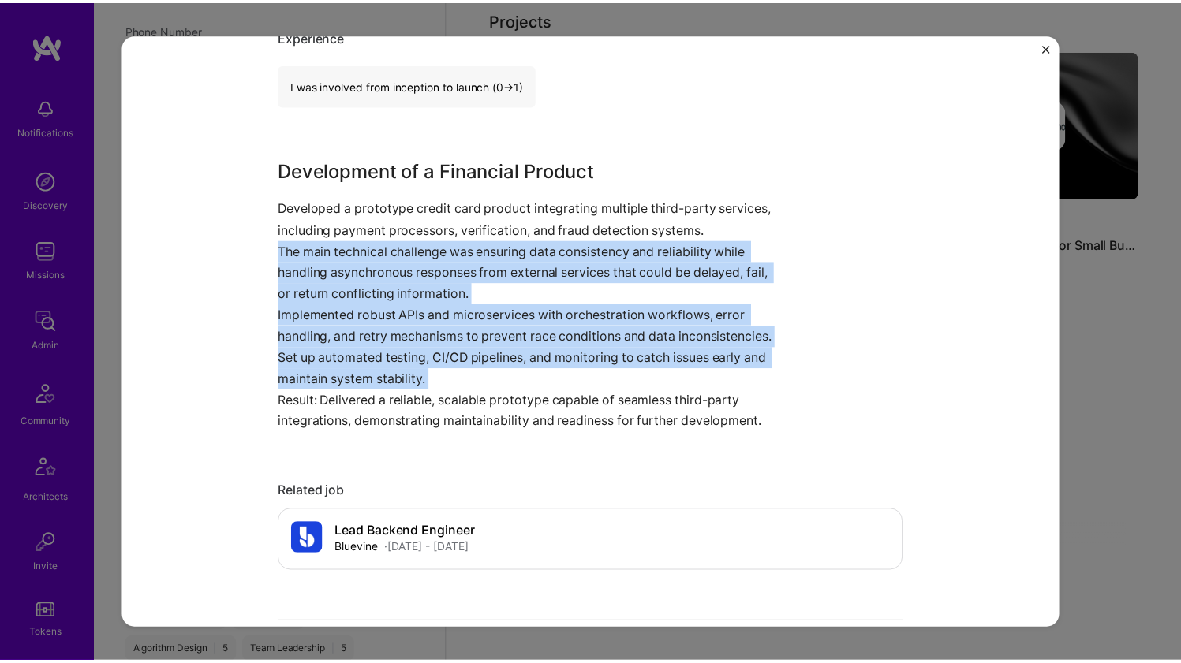
scroll to position [0, 0]
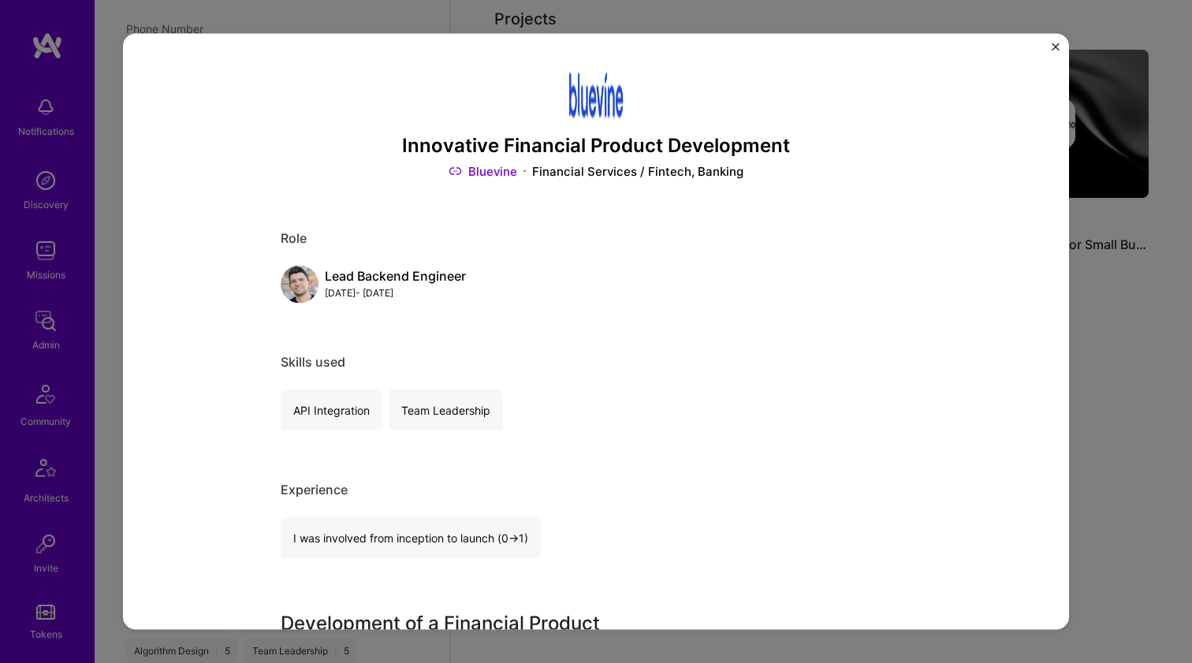
click at [1138, 161] on div "Innovative Financial Product Development Bluevine Financial Services / Fintech,…" at bounding box center [596, 331] width 1192 height 663
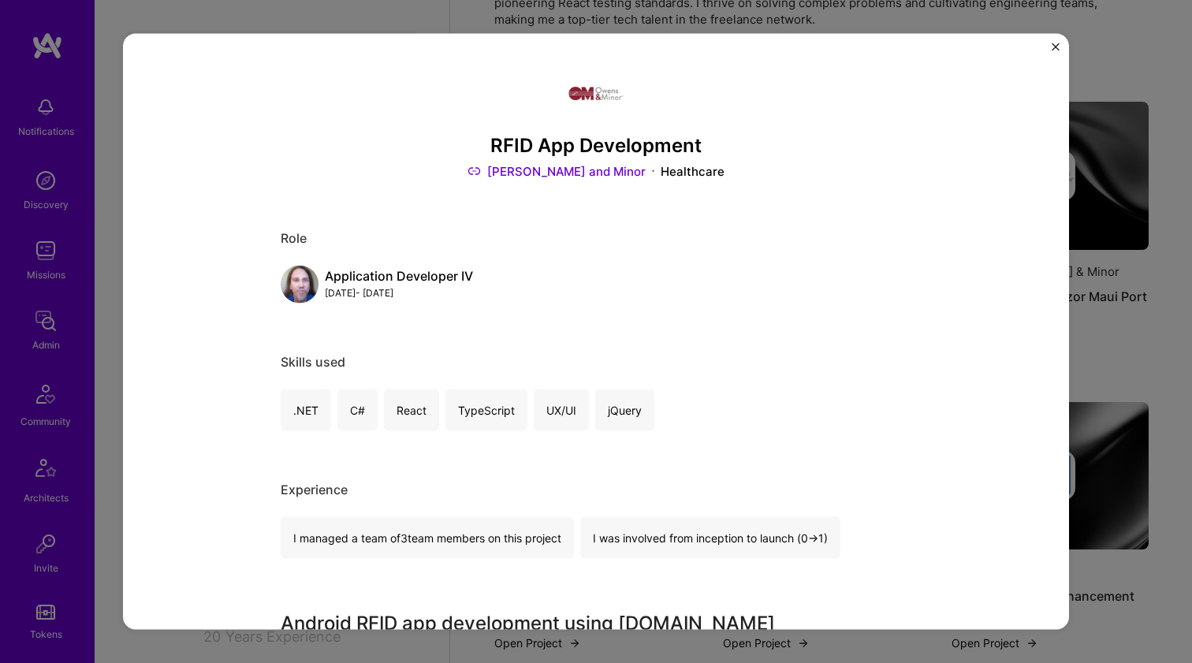
scroll to position [476, 0]
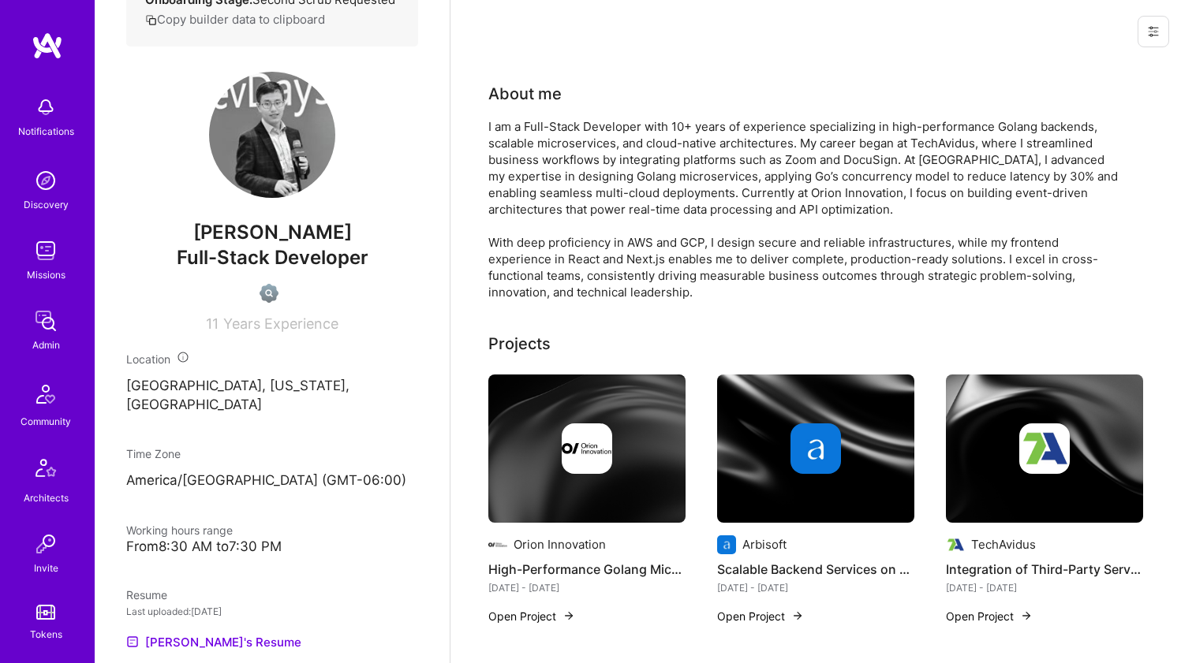
scroll to position [655, 0]
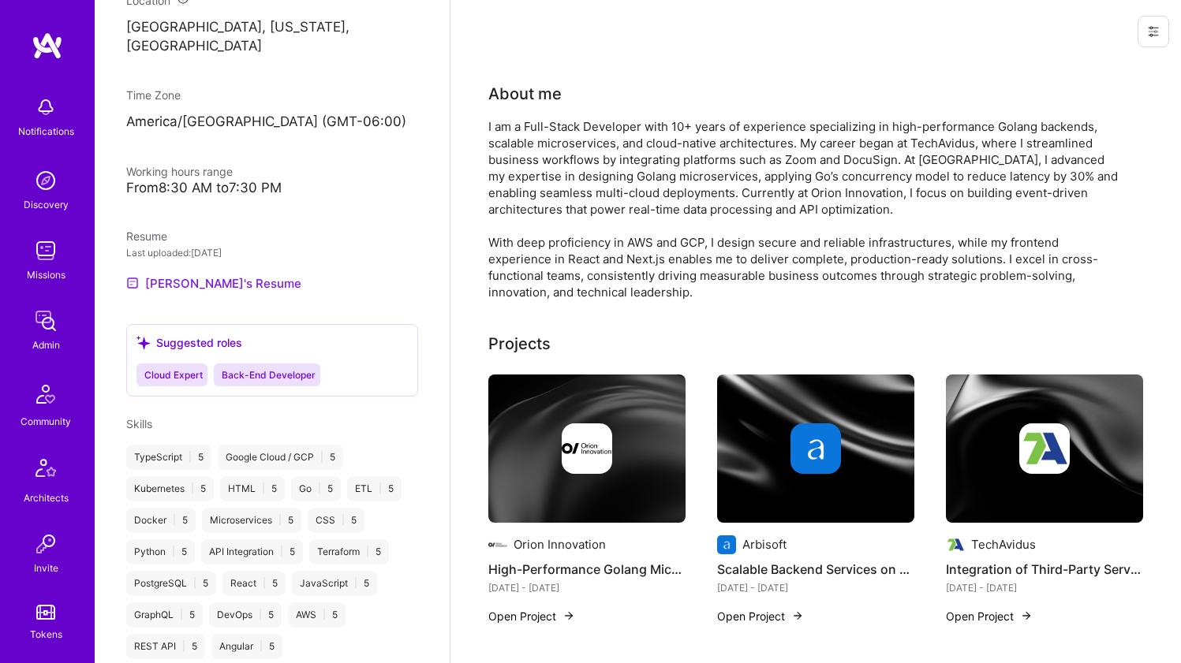
click at [222, 293] on link "[PERSON_NAME]'s Resume" at bounding box center [213, 283] width 175 height 19
click at [514, 185] on div "I am a Full-Stack Developer with 10+ years of experience specializing in high-p…" at bounding box center [803, 209] width 631 height 182
click at [513, 185] on div "I am a Full-Stack Developer with 10+ years of experience specializing in high-p…" at bounding box center [803, 209] width 631 height 182
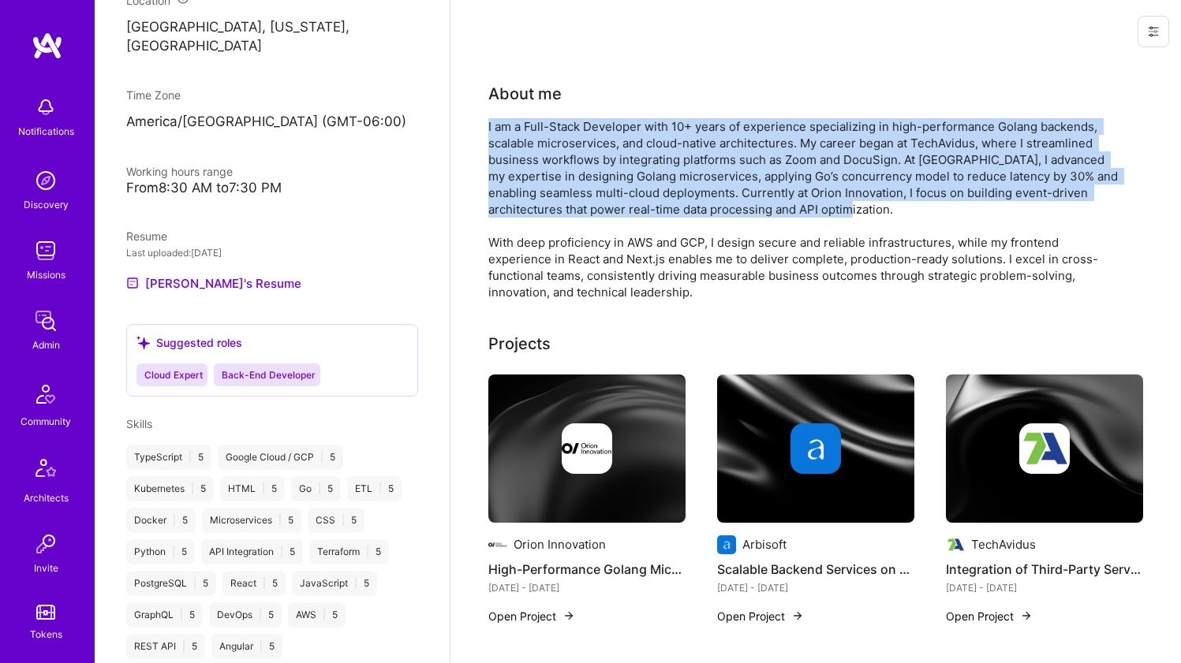
click at [513, 185] on div "I am a Full-Stack Developer with 10+ years of experience specializing in high-p…" at bounding box center [803, 209] width 631 height 182
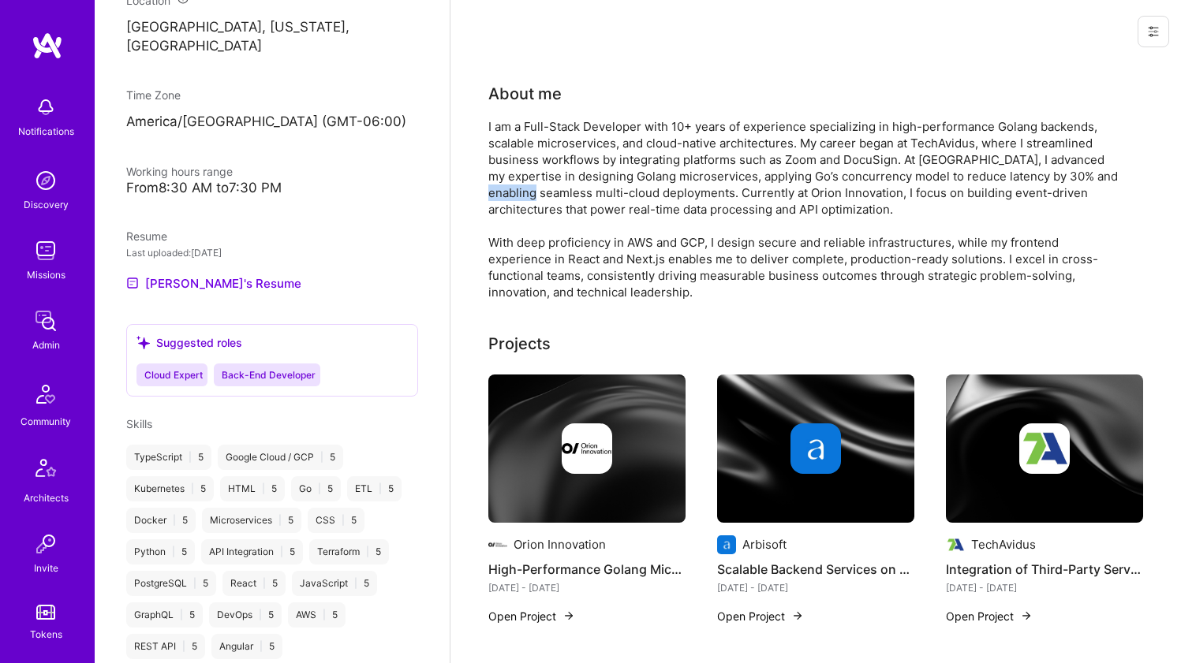
click at [513, 185] on div "I am a Full-Stack Developer with 10+ years of experience specializing in high-p…" at bounding box center [803, 209] width 631 height 182
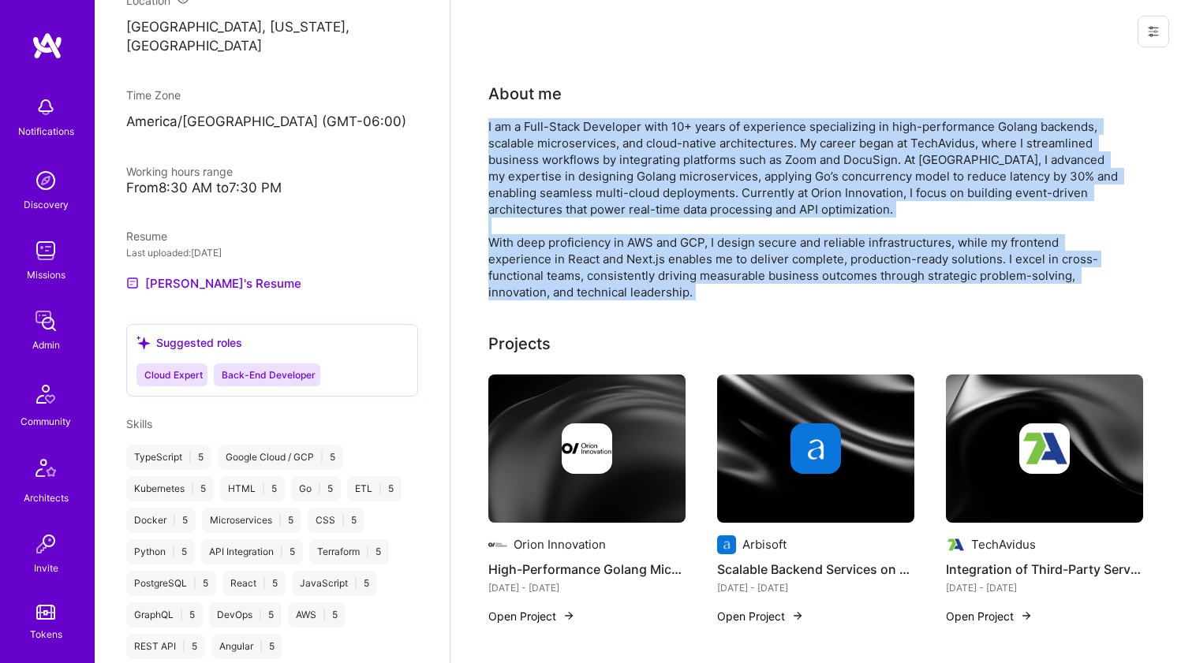
drag, startPoint x: 513, startPoint y: 185, endPoint x: 487, endPoint y: 238, distance: 59.3
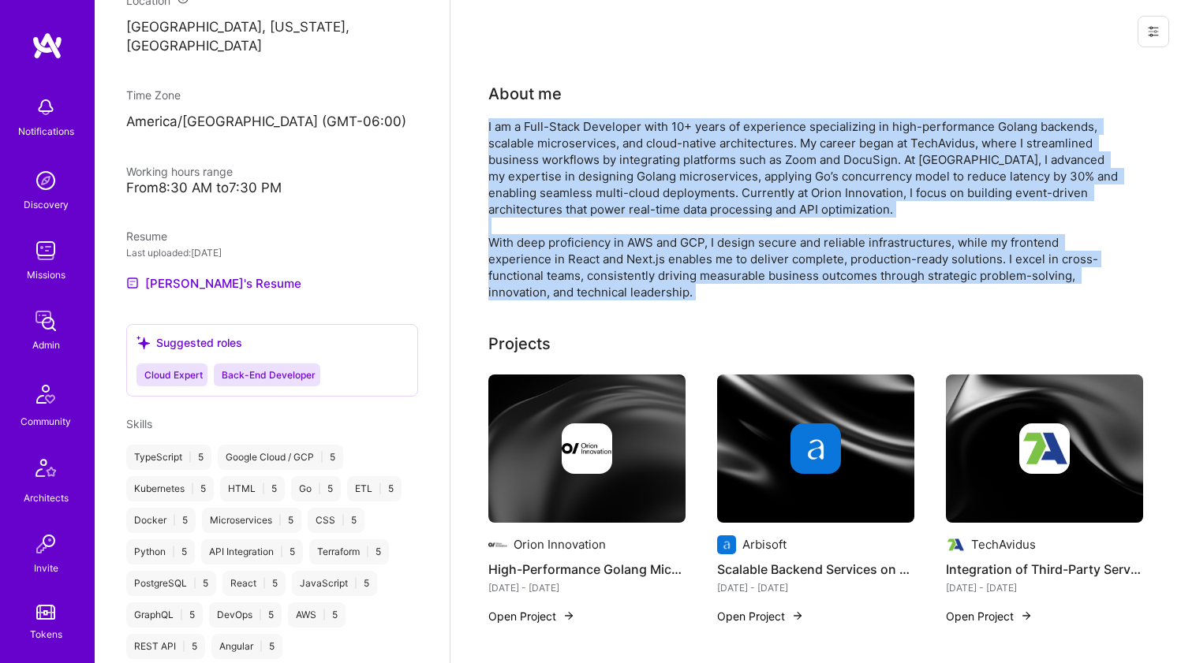
drag, startPoint x: 487, startPoint y: 238, endPoint x: 494, endPoint y: 185, distance: 54.2
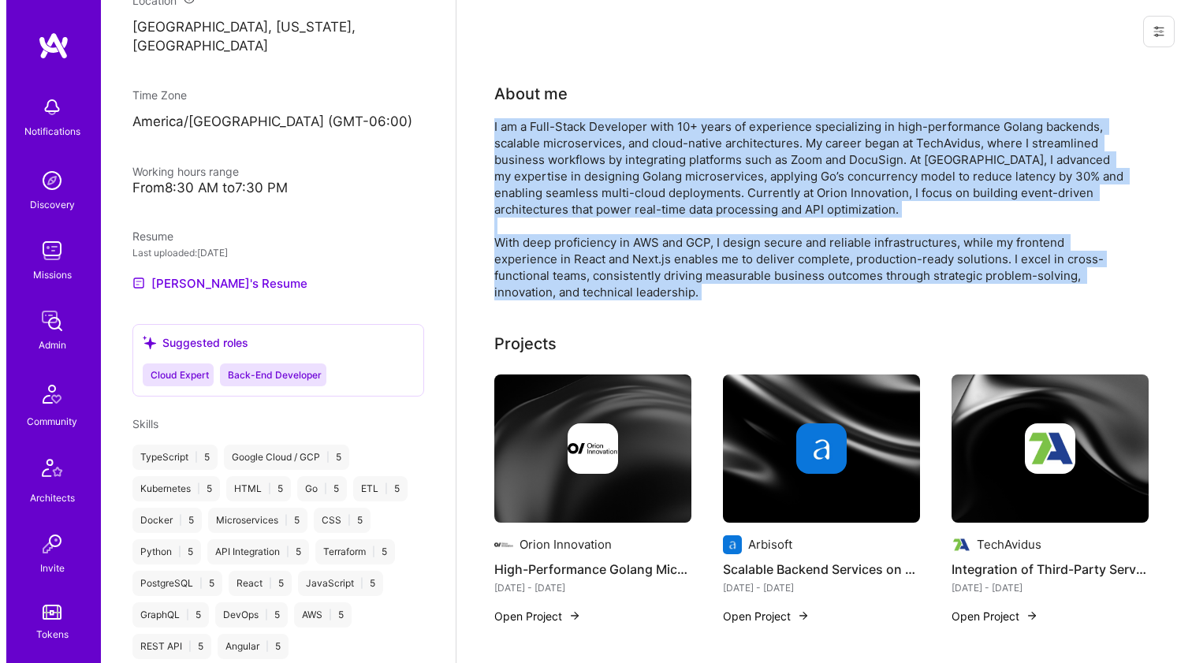
scroll to position [65, 0]
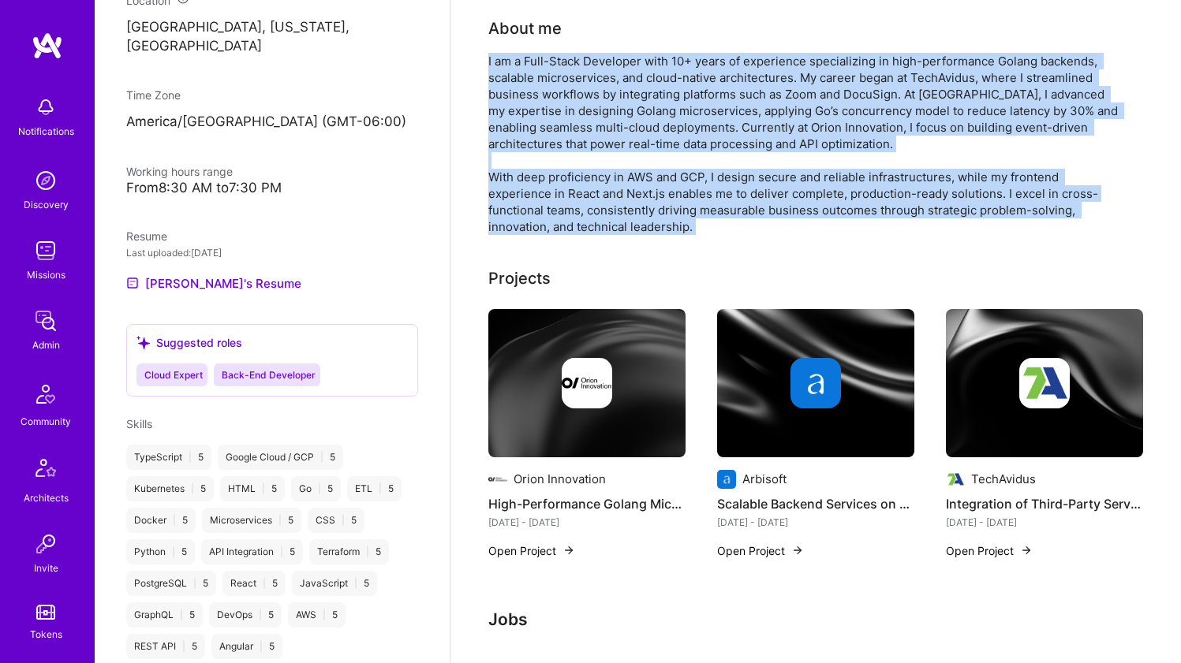
click at [501, 333] on img at bounding box center [586, 383] width 197 height 148
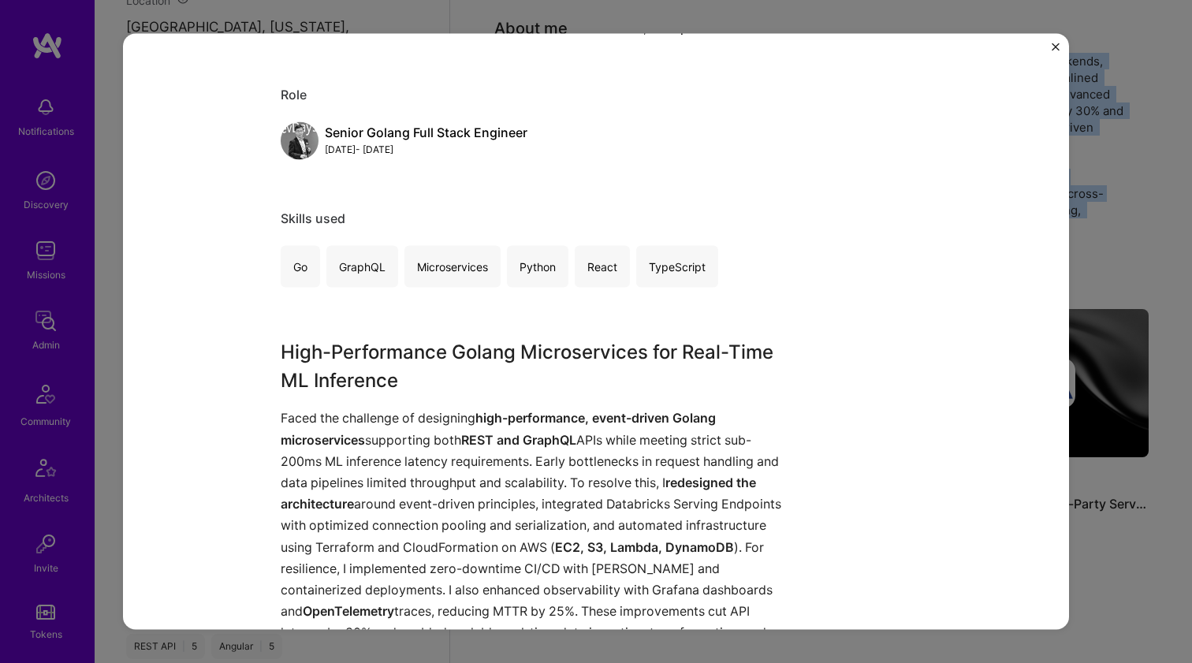
scroll to position [147, 0]
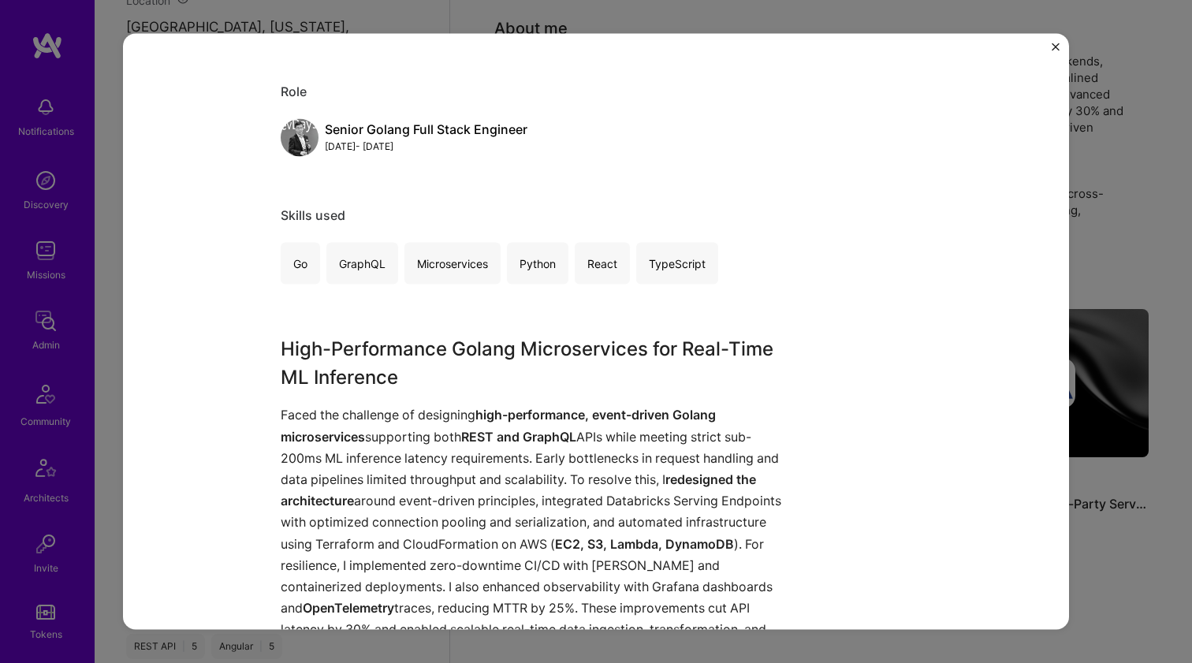
click at [418, 339] on h3 "High-Performance Golang Microservices for Real-Time ML Inference" at bounding box center [537, 363] width 513 height 57
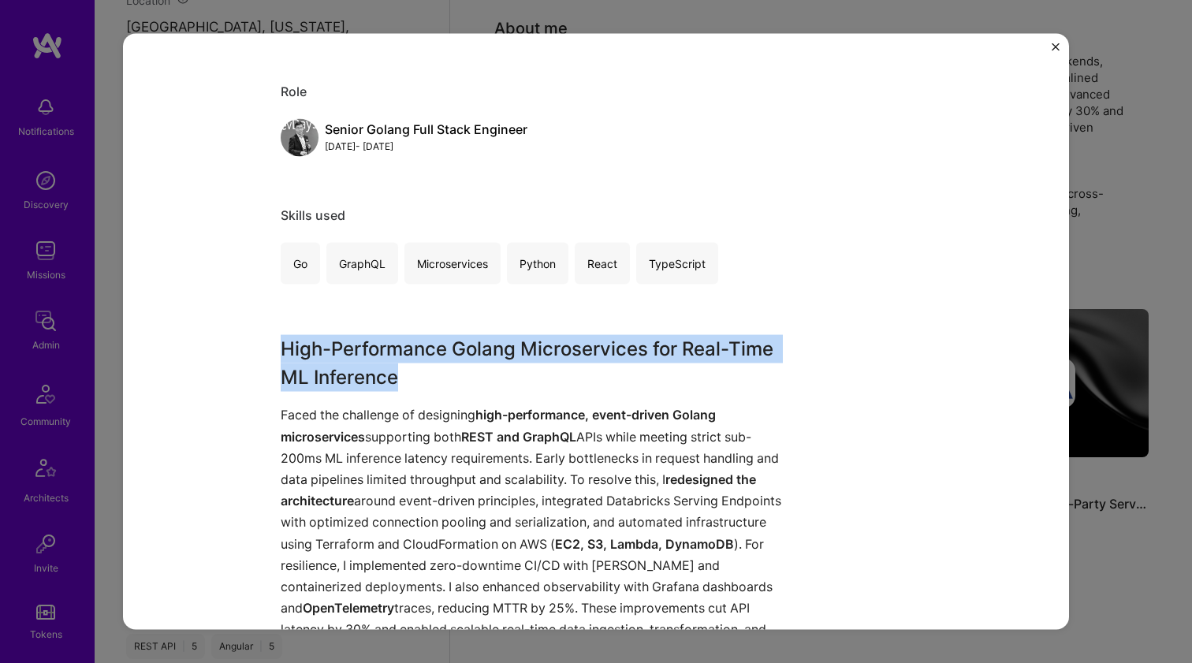
click at [418, 339] on h3 "High-Performance Golang Microservices for Real-Time ML Inference" at bounding box center [537, 363] width 513 height 57
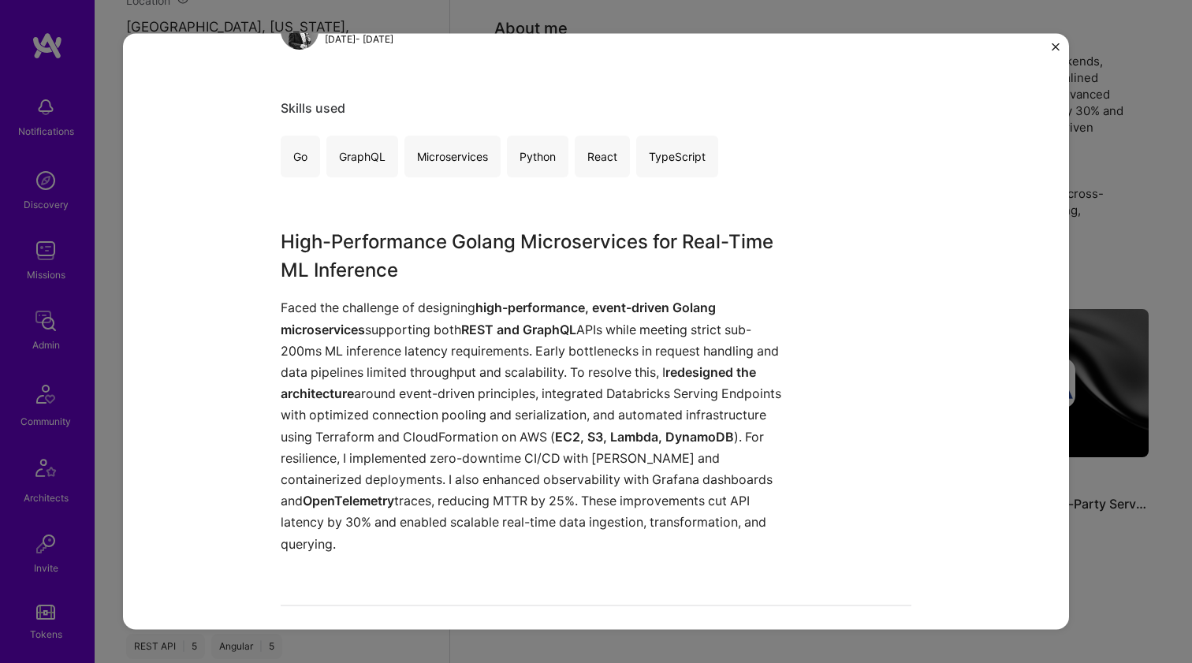
click at [418, 338] on p "Faced the challenge of designing high-performance, event-driven Golang microser…" at bounding box center [537, 425] width 513 height 257
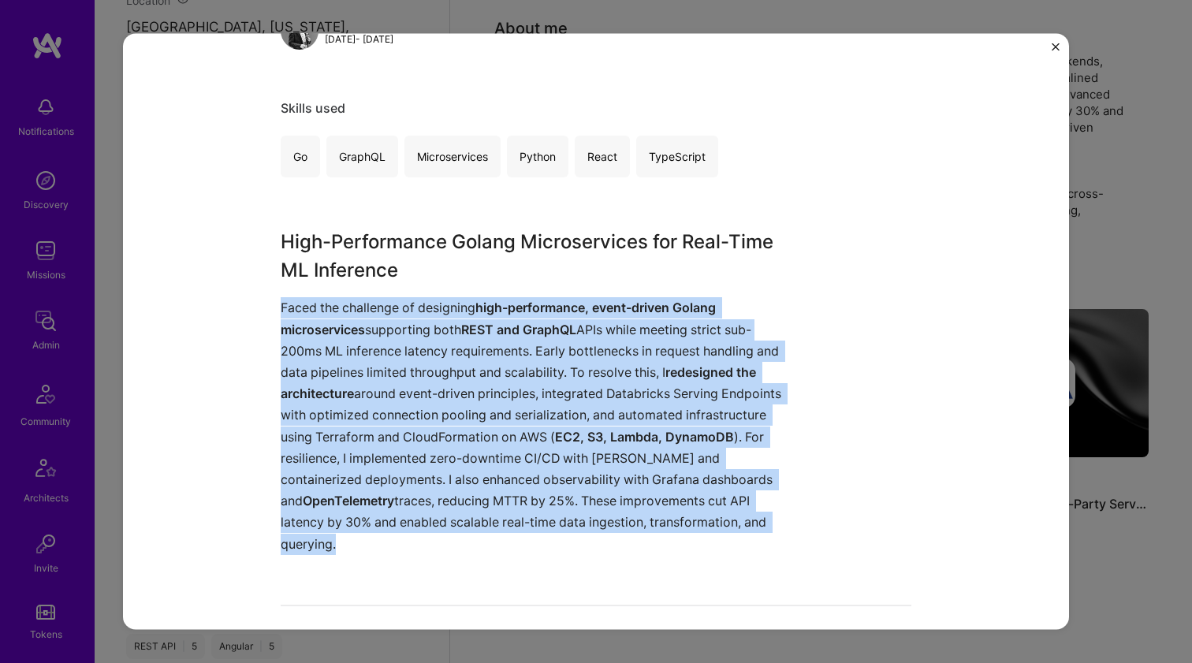
click at [418, 338] on p "Faced the challenge of designing high-performance, event-driven Golang microser…" at bounding box center [537, 425] width 513 height 257
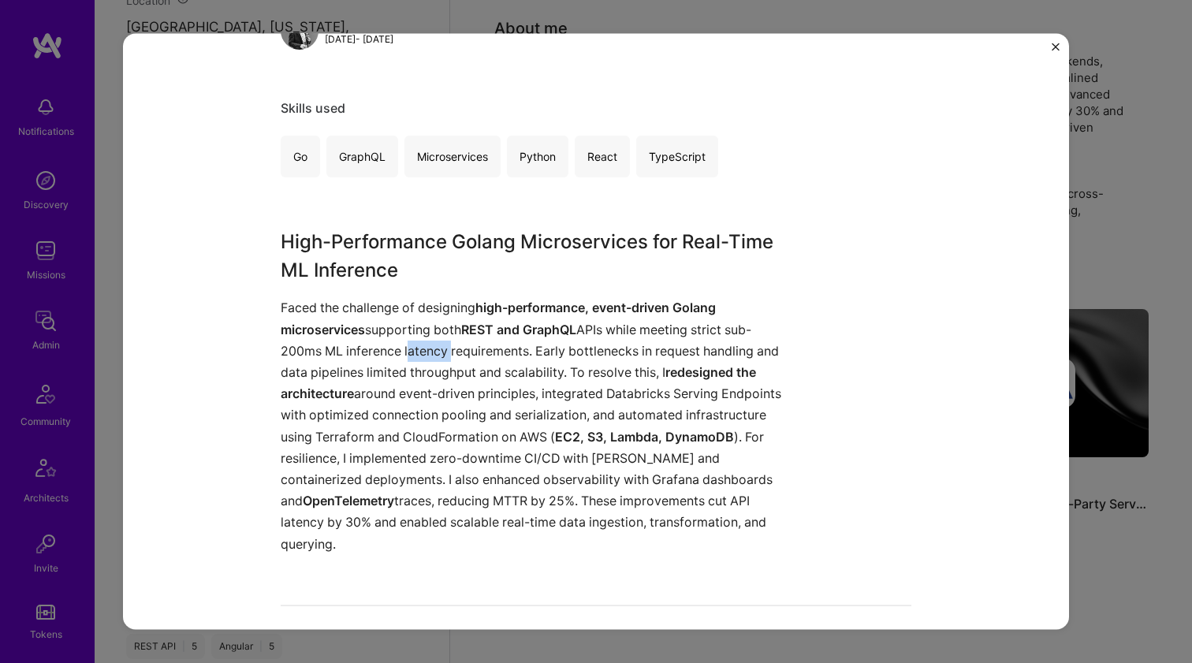
click at [418, 338] on p "Faced the challenge of designing high-performance, event-driven Golang microser…" at bounding box center [537, 425] width 513 height 257
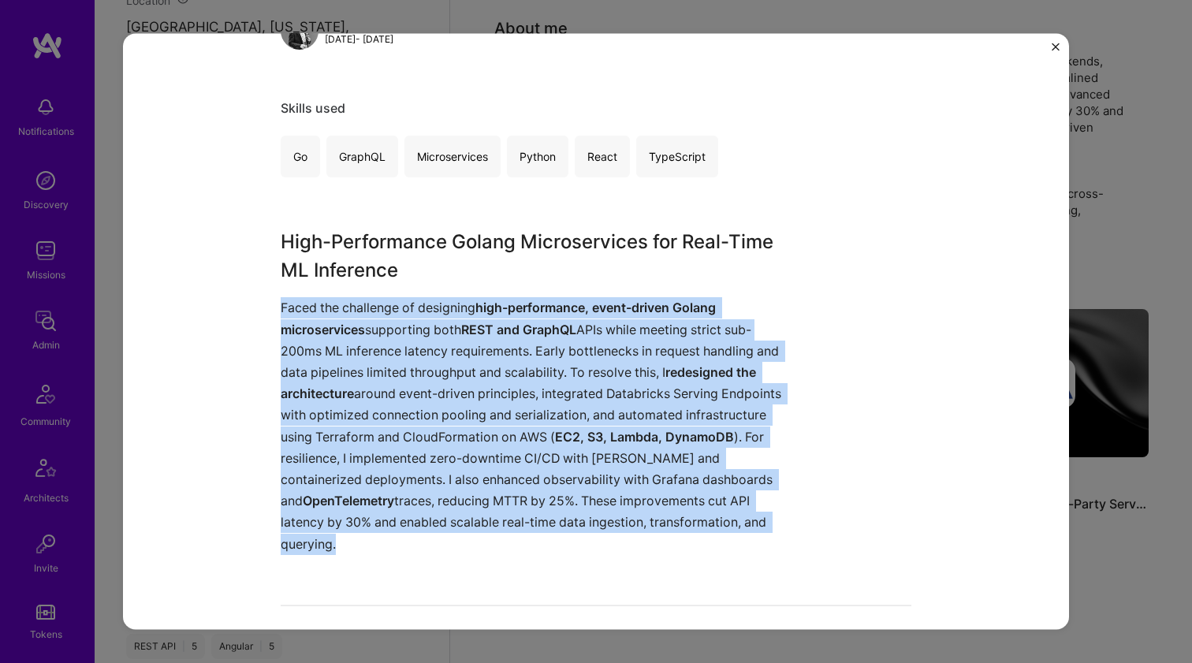
click at [418, 338] on p "Faced the challenge of designing high-performance, event-driven Golang microser…" at bounding box center [537, 425] width 513 height 257
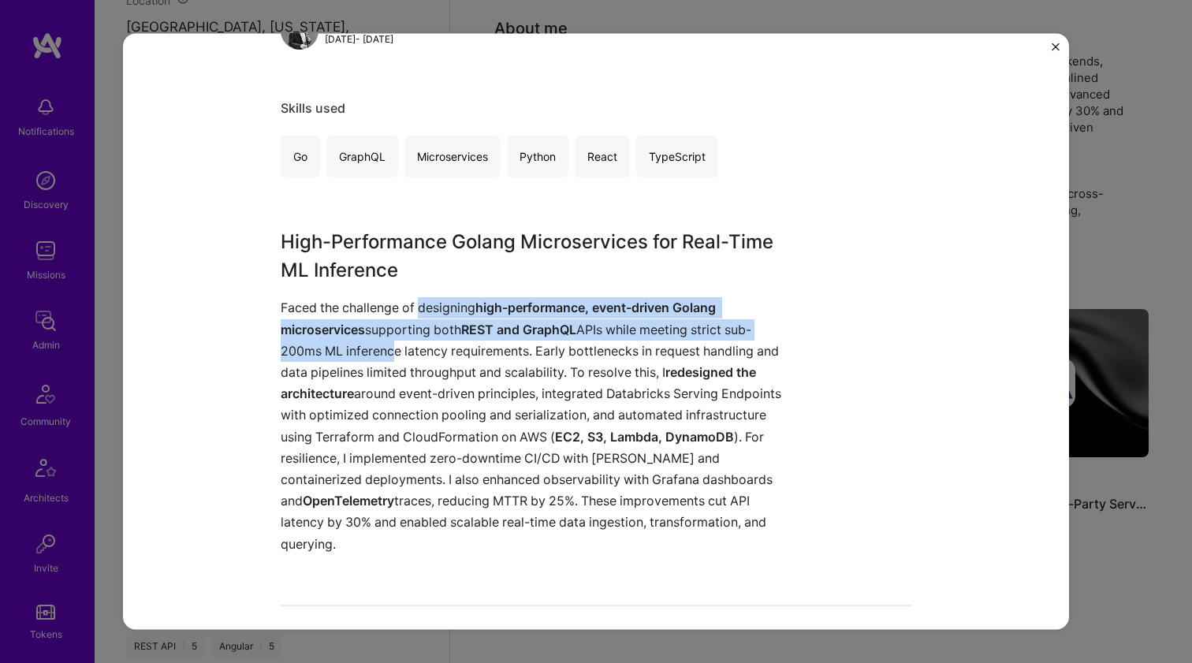
drag, startPoint x: 415, startPoint y: 297, endPoint x: 385, endPoint y: 342, distance: 54.0
click at [385, 342] on p "Faced the challenge of designing high-performance, event-driven Golang microser…" at bounding box center [537, 425] width 513 height 257
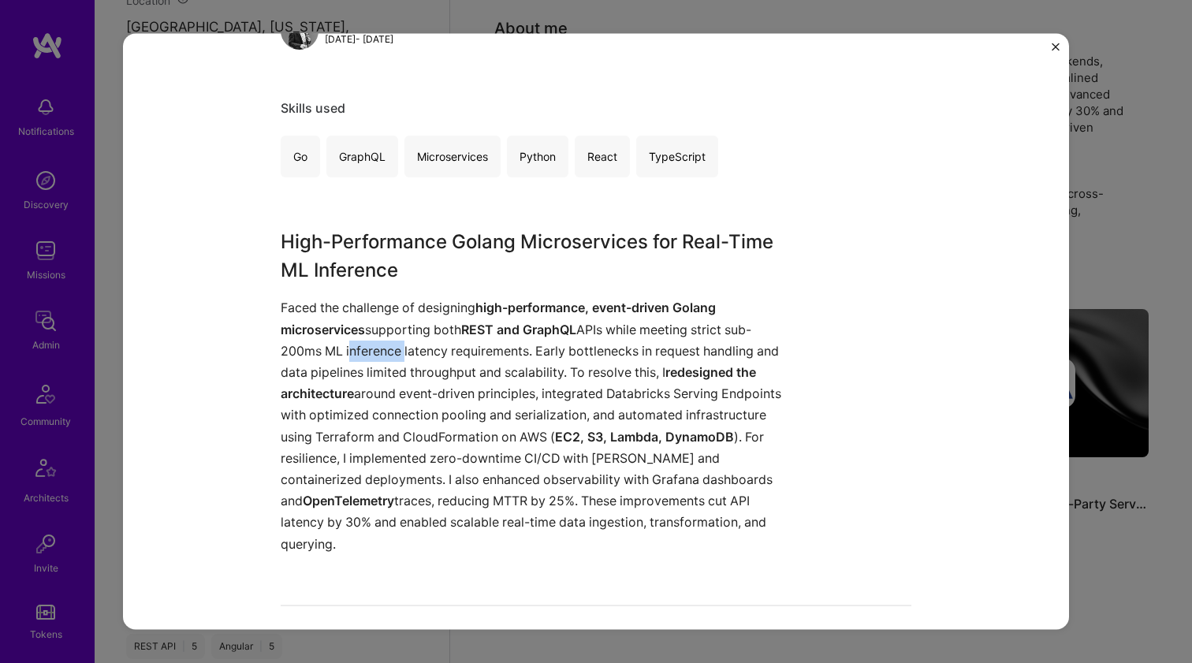
click at [385, 342] on p "Faced the challenge of designing high-performance, event-driven Golang microser…" at bounding box center [537, 425] width 513 height 257
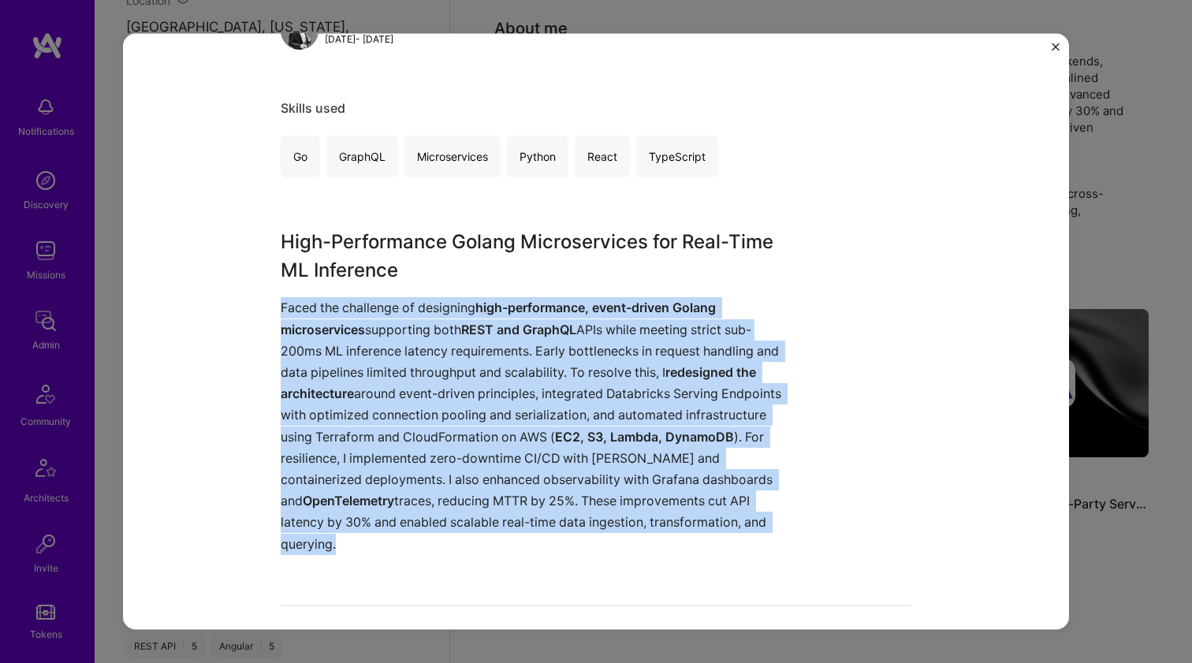
click at [385, 342] on p "Faced the challenge of designing high-performance, event-driven Golang microser…" at bounding box center [537, 425] width 513 height 257
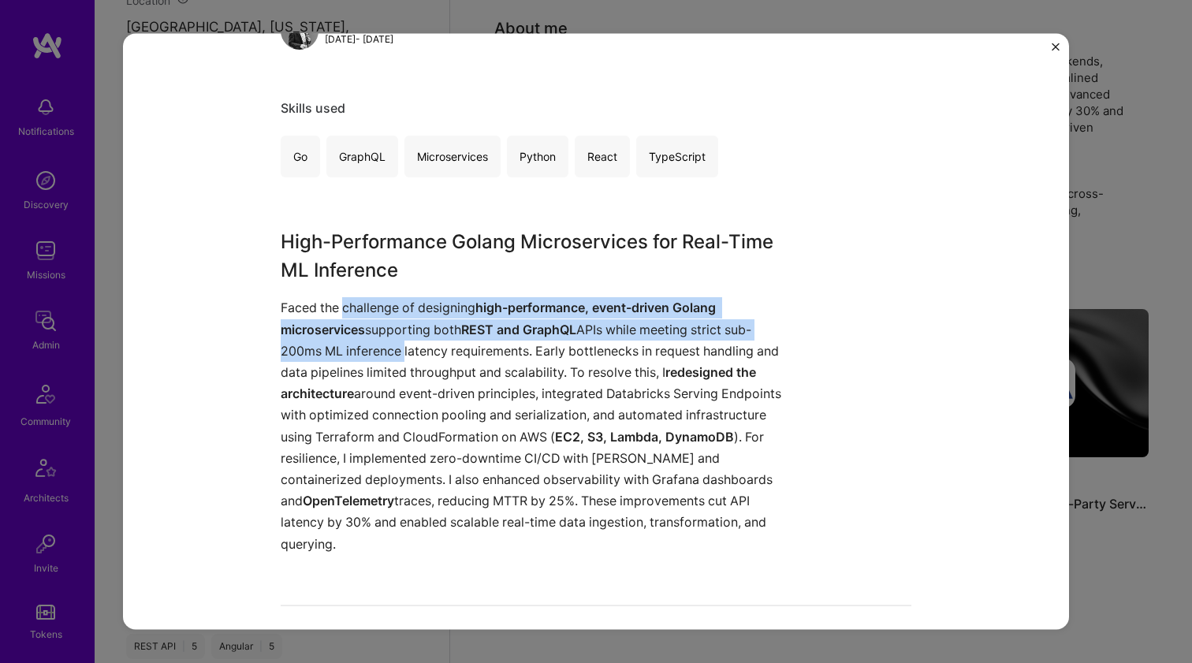
drag, startPoint x: 385, startPoint y: 342, endPoint x: 382, endPoint y: 308, distance: 34.8
click at [382, 308] on p "Faced the challenge of designing high-performance, event-driven Golang microser…" at bounding box center [537, 425] width 513 height 257
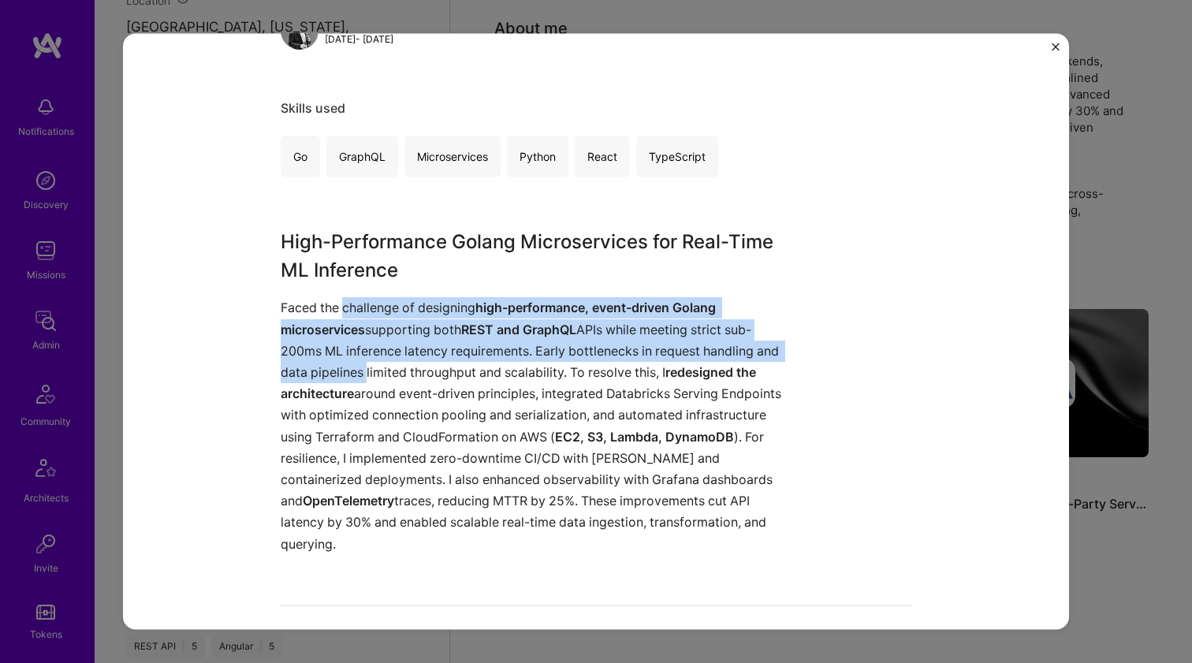
drag, startPoint x: 382, startPoint y: 308, endPoint x: 335, endPoint y: 377, distance: 83.6
click at [335, 377] on p "Faced the challenge of designing high-performance, event-driven Golang microser…" at bounding box center [537, 425] width 513 height 257
drag, startPoint x: 335, startPoint y: 377, endPoint x: 342, endPoint y: 312, distance: 65.8
click at [342, 314] on p "Faced the challenge of designing high-performance, event-driven Golang microser…" at bounding box center [537, 425] width 513 height 257
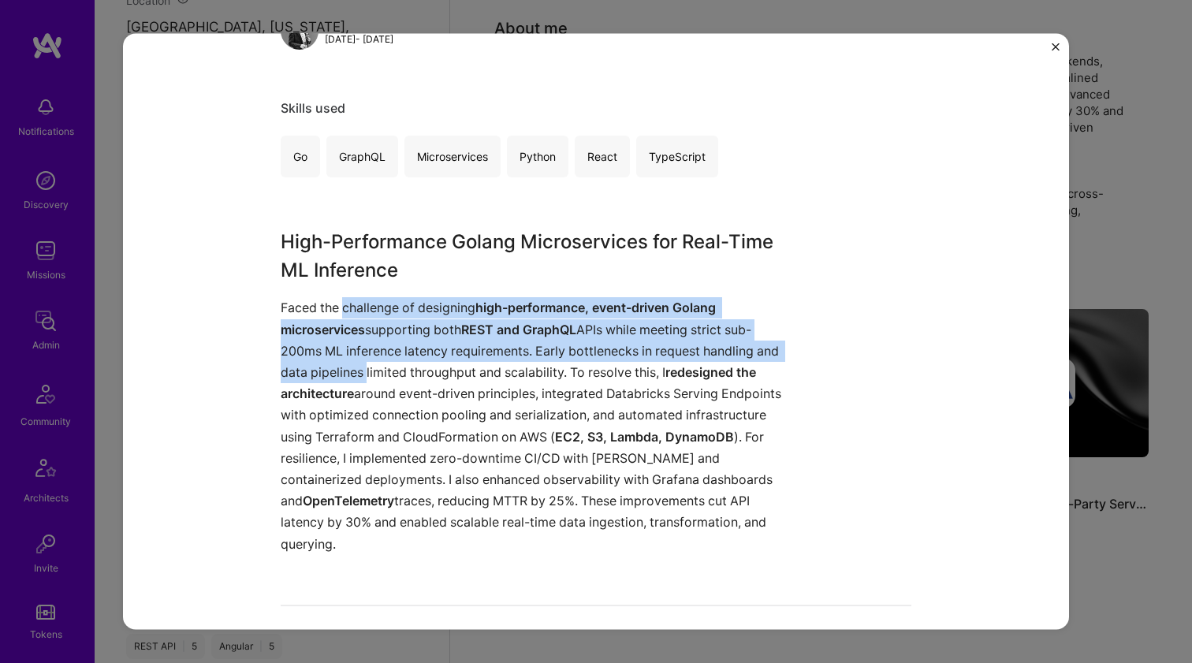
click at [342, 312] on p "Faced the challenge of designing high-performance, event-driven Golang microser…" at bounding box center [537, 425] width 513 height 257
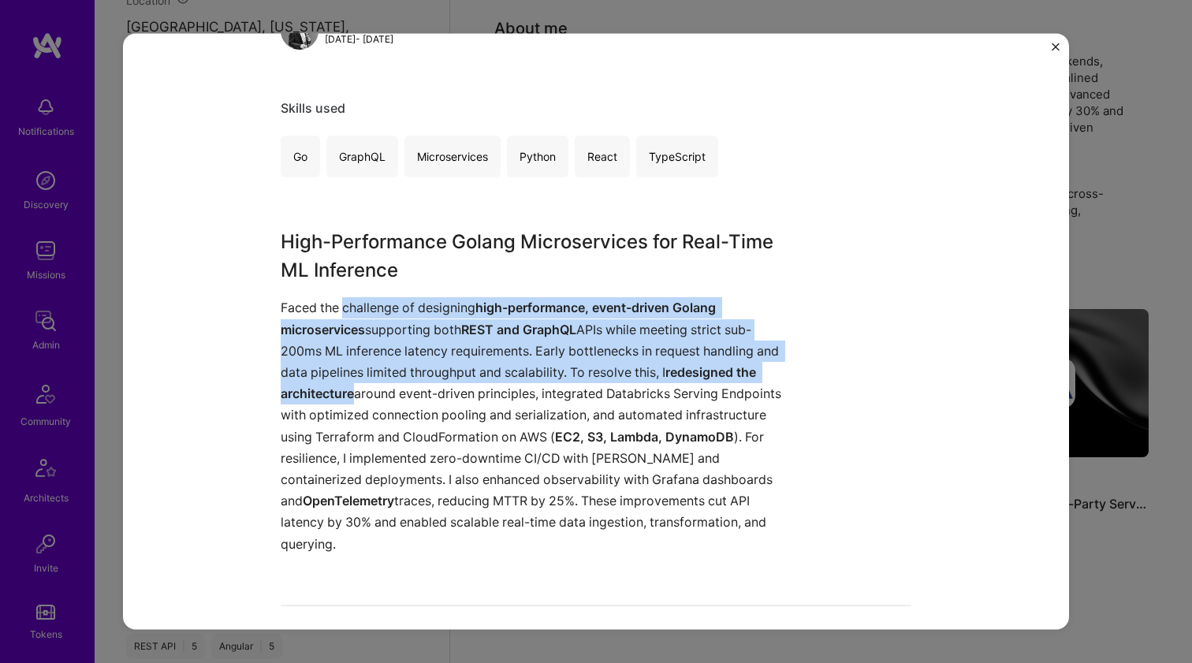
drag, startPoint x: 342, startPoint y: 312, endPoint x: 317, endPoint y: 394, distance: 86.6
click at [317, 394] on p "Faced the challenge of designing high-performance, event-driven Golang microser…" at bounding box center [537, 425] width 513 height 257
click at [317, 394] on strong "redesigned the architecture" at bounding box center [520, 382] width 479 height 37
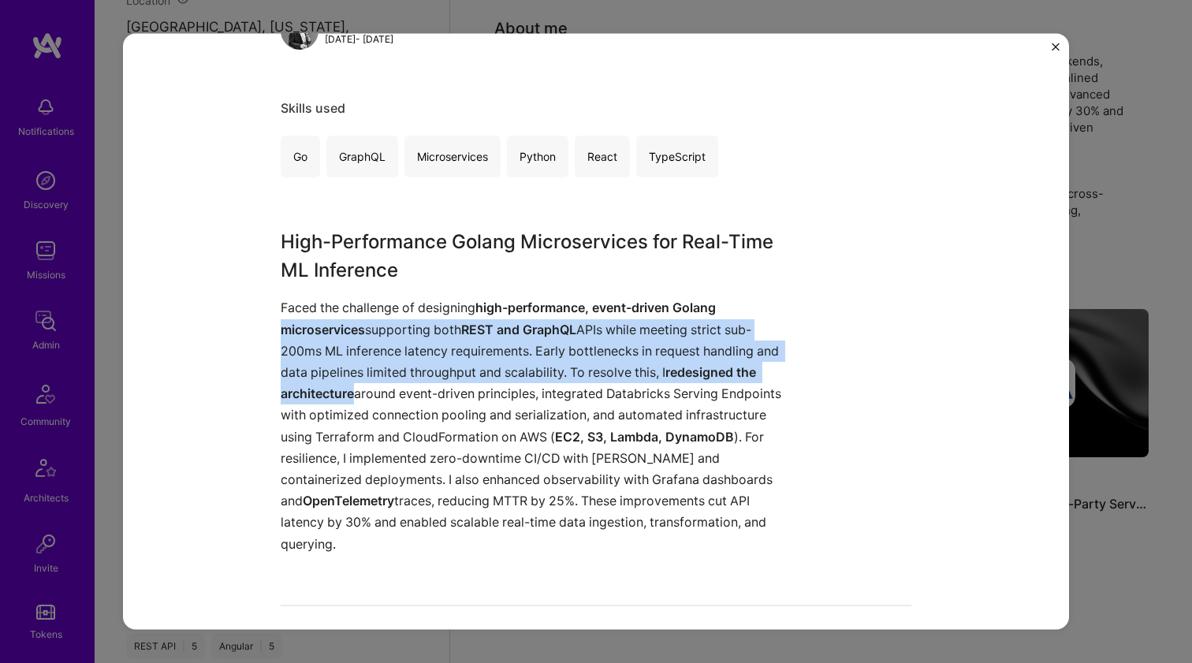
drag, startPoint x: 317, startPoint y: 394, endPoint x: 327, endPoint y: 316, distance: 78.7
click at [327, 316] on p "Faced the challenge of designing high-performance, event-driven Golang microser…" at bounding box center [537, 425] width 513 height 257
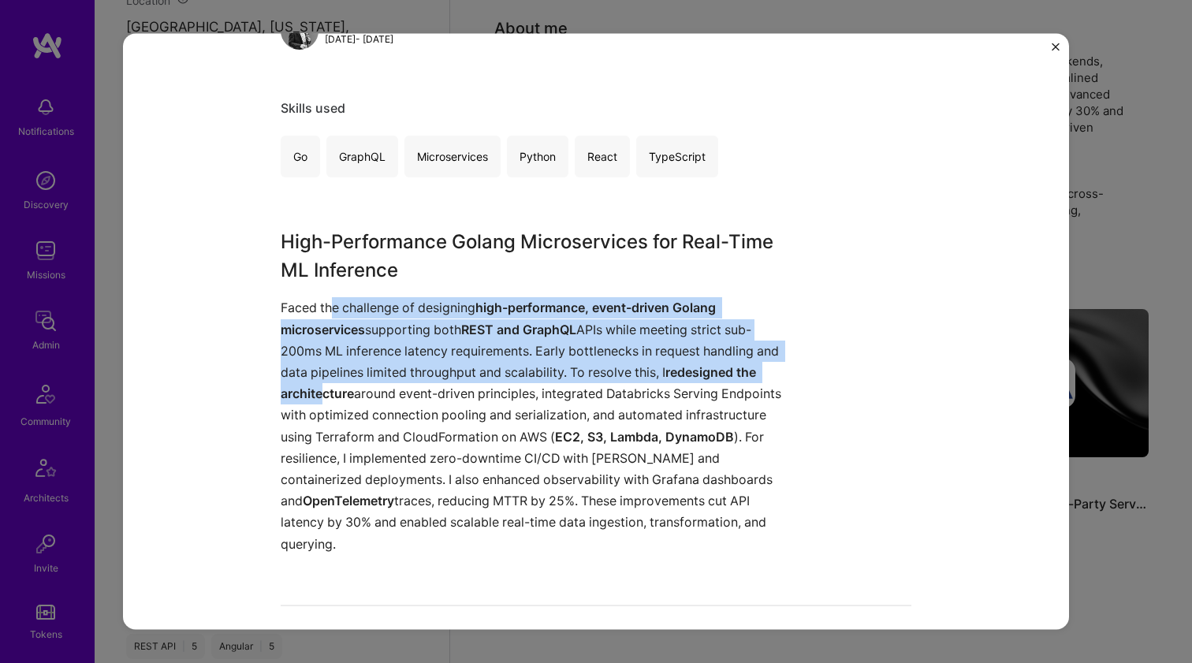
drag, startPoint x: 329, startPoint y: 312, endPoint x: 319, endPoint y: 382, distance: 70.9
click at [319, 382] on p "Faced the challenge of designing high-performance, event-driven Golang microser…" at bounding box center [537, 425] width 513 height 257
click at [319, 383] on p "Faced the challenge of designing high-performance, event-driven Golang microser…" at bounding box center [537, 425] width 513 height 257
drag, startPoint x: 332, startPoint y: 395, endPoint x: 334, endPoint y: 312, distance: 83.6
click at [334, 312] on p "Faced the challenge of designing high-performance, event-driven Golang microser…" at bounding box center [537, 425] width 513 height 257
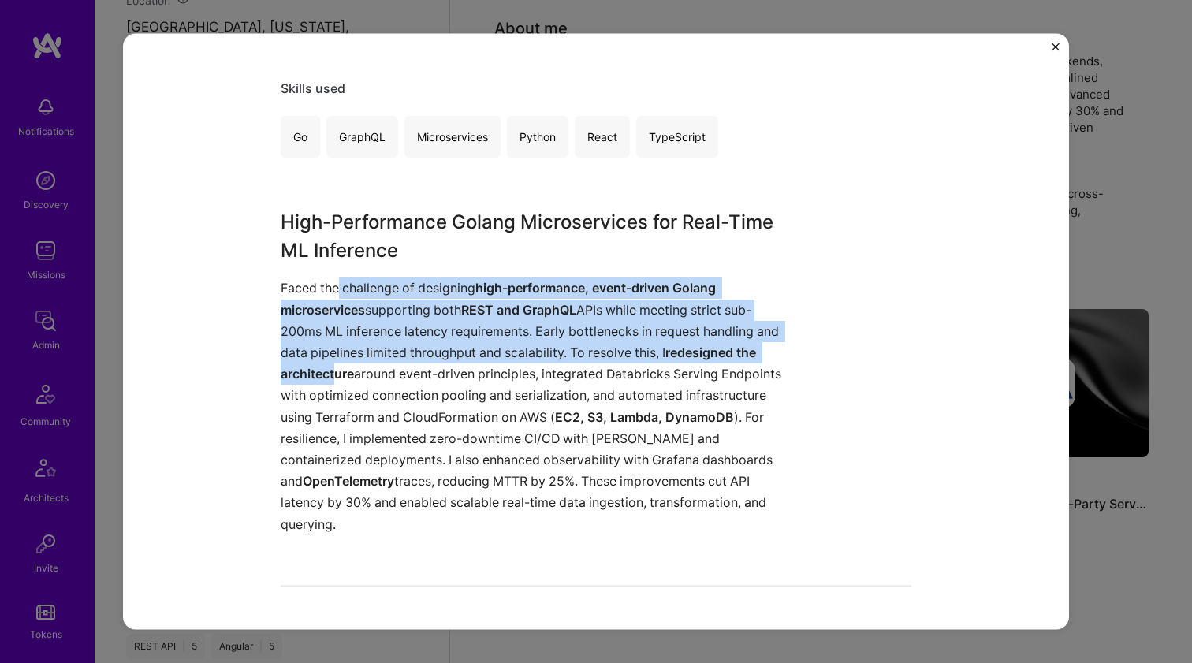
scroll to position [291, 0]
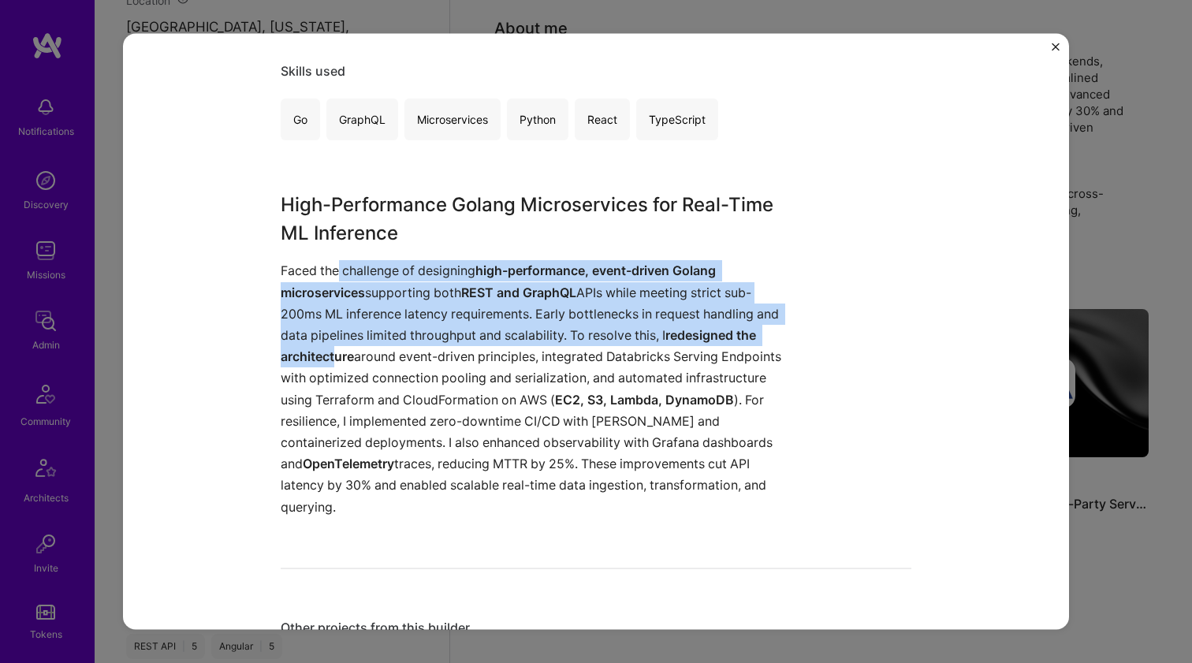
click at [334, 312] on p "Faced the challenge of designing high-performance, event-driven Golang microser…" at bounding box center [537, 388] width 513 height 257
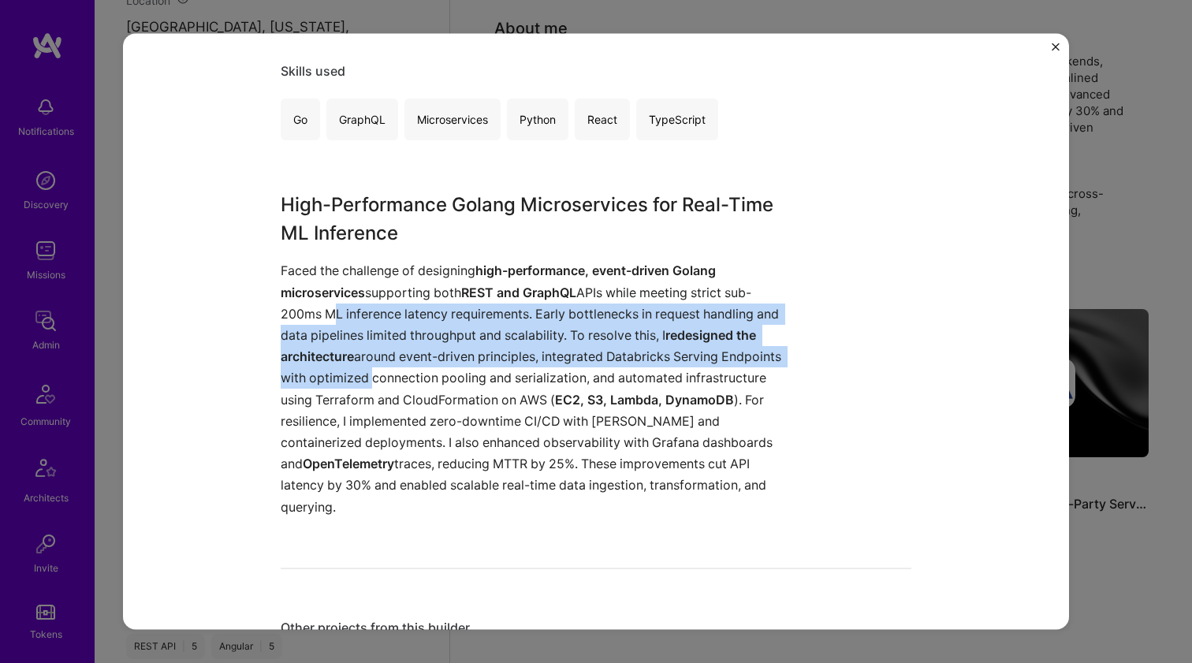
drag, startPoint x: 334, startPoint y: 312, endPoint x: 308, endPoint y: 384, distance: 76.8
click at [308, 384] on p "Faced the challenge of designing high-performance, event-driven Golang microser…" at bounding box center [537, 388] width 513 height 257
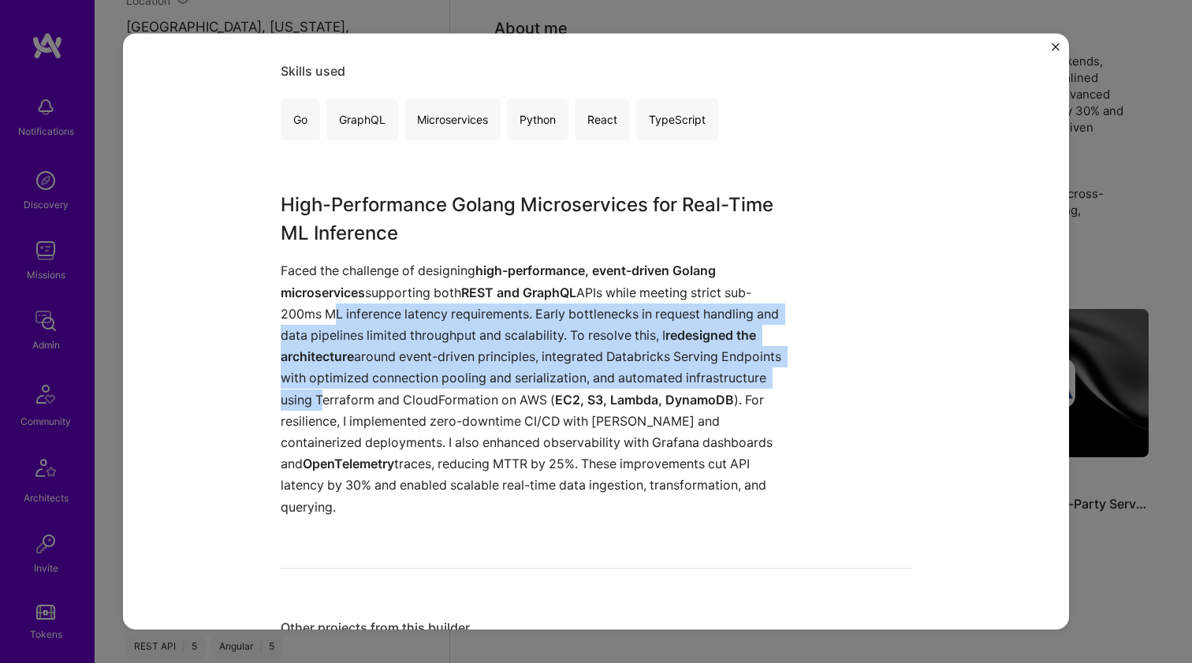
click at [309, 385] on p "Faced the challenge of designing high-performance, event-driven Golang microser…" at bounding box center [537, 388] width 513 height 257
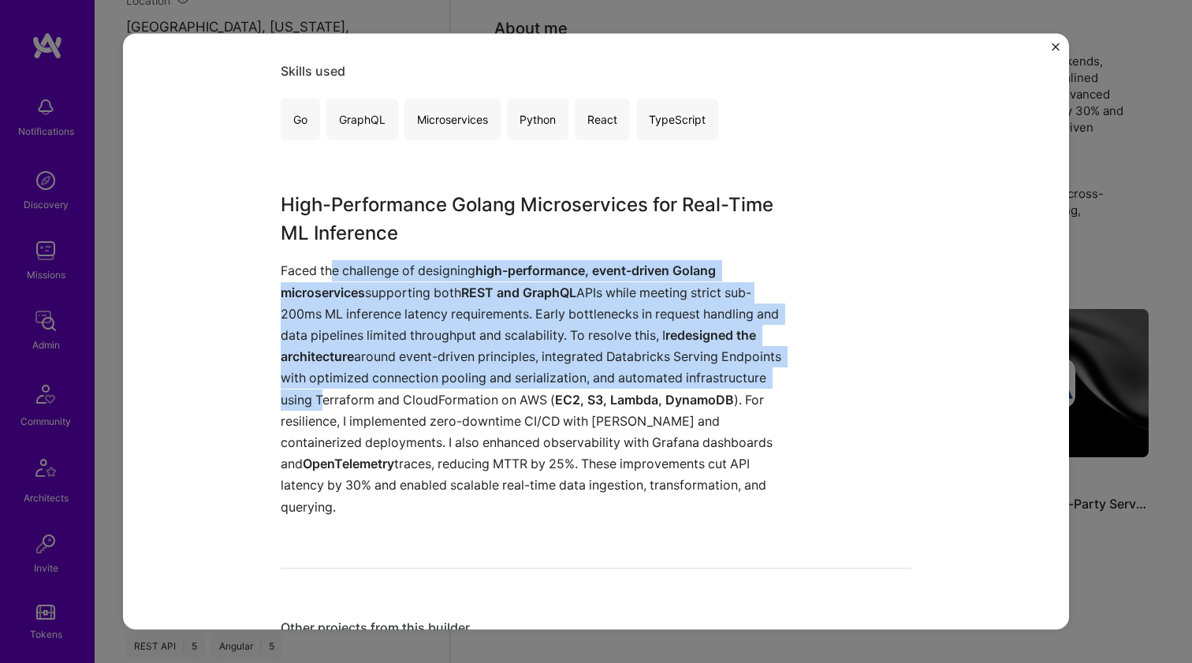
drag, startPoint x: 310, startPoint y: 390, endPoint x: 324, endPoint y: 273, distance: 117.6
click at [324, 273] on p "Faced the challenge of designing high-performance, event-driven Golang microser…" at bounding box center [537, 388] width 513 height 257
drag, startPoint x: 324, startPoint y: 273, endPoint x: 308, endPoint y: 392, distance: 120.1
click at [308, 392] on p "Faced the challenge of designing high-performance, event-driven Golang microser…" at bounding box center [537, 388] width 513 height 257
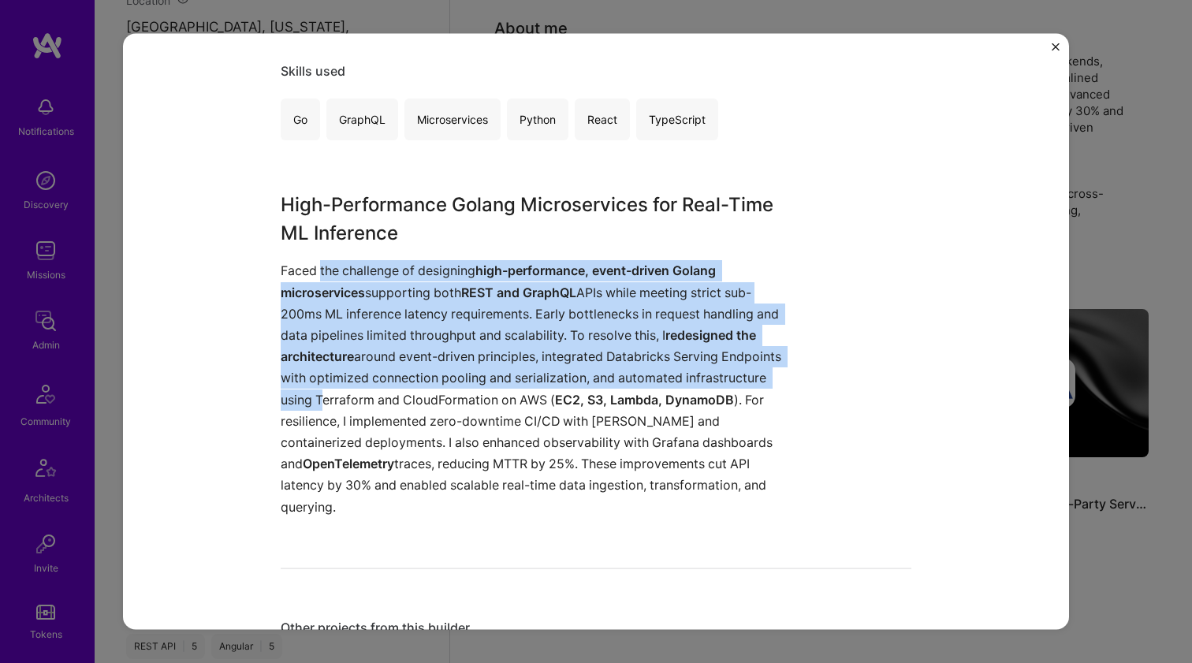
click at [308, 392] on p "Faced the challenge of designing high-performance, event-driven Golang microser…" at bounding box center [537, 388] width 513 height 257
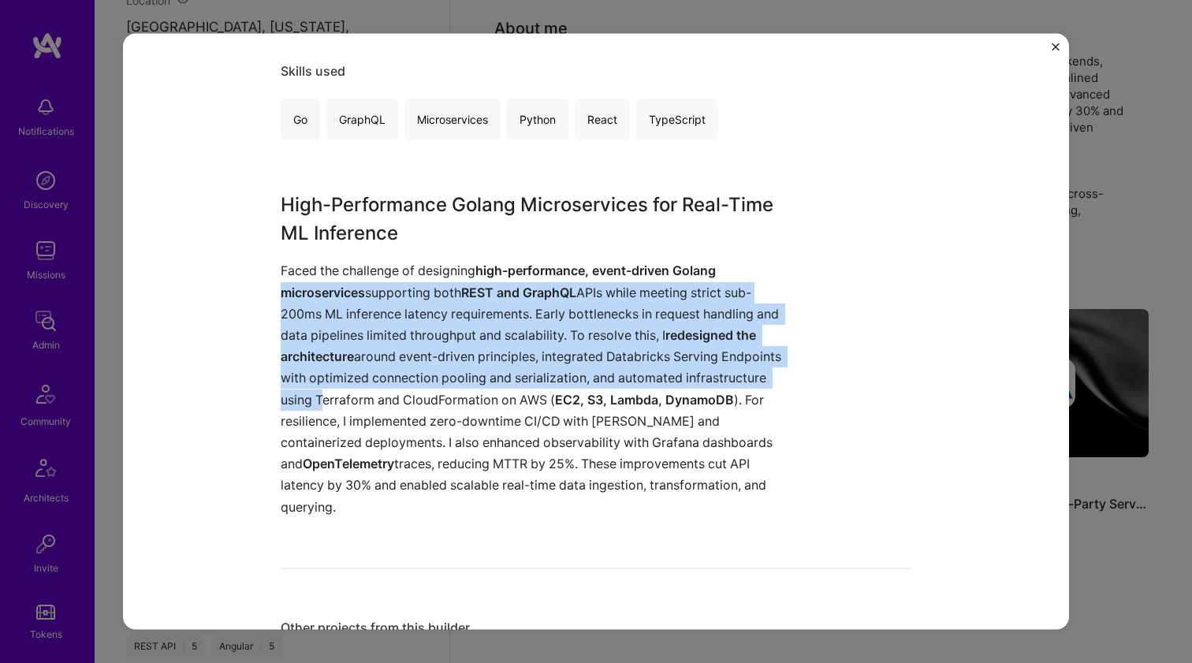
drag, startPoint x: 308, startPoint y: 392, endPoint x: 326, endPoint y: 282, distance: 111.9
click at [326, 282] on p "Faced the challenge of designing high-performance, event-driven Golang microser…" at bounding box center [537, 388] width 513 height 257
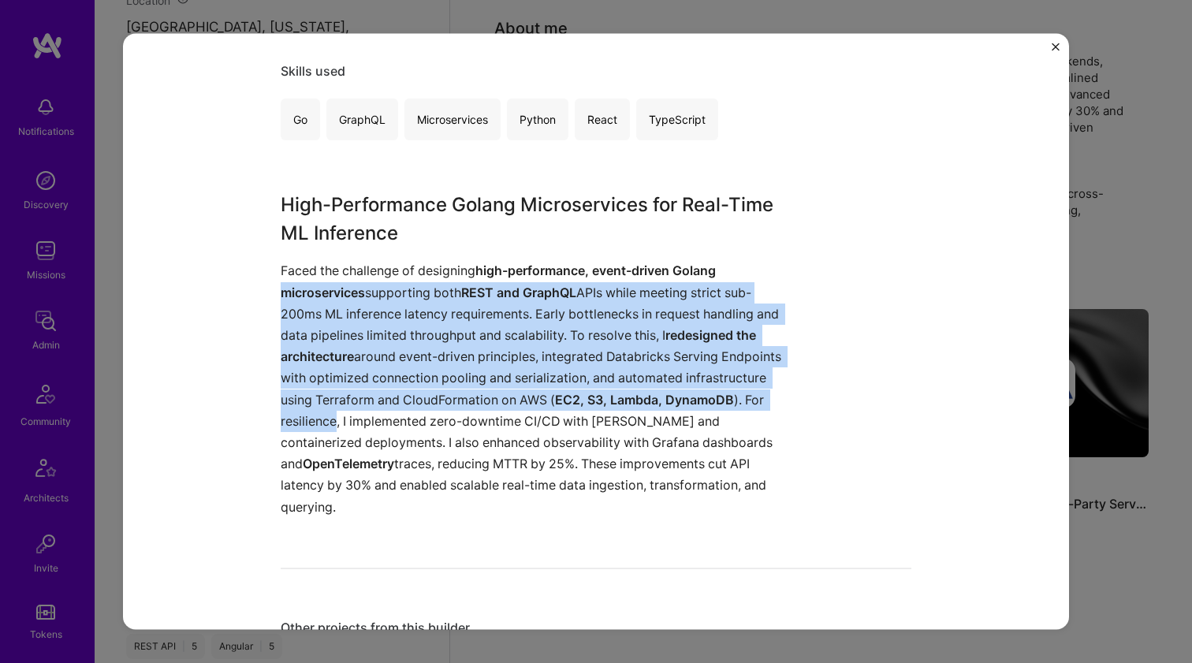
drag, startPoint x: 326, startPoint y: 282, endPoint x: 308, endPoint y: 426, distance: 145.5
click at [308, 426] on p "Faced the challenge of designing high-performance, event-driven Golang microser…" at bounding box center [537, 388] width 513 height 257
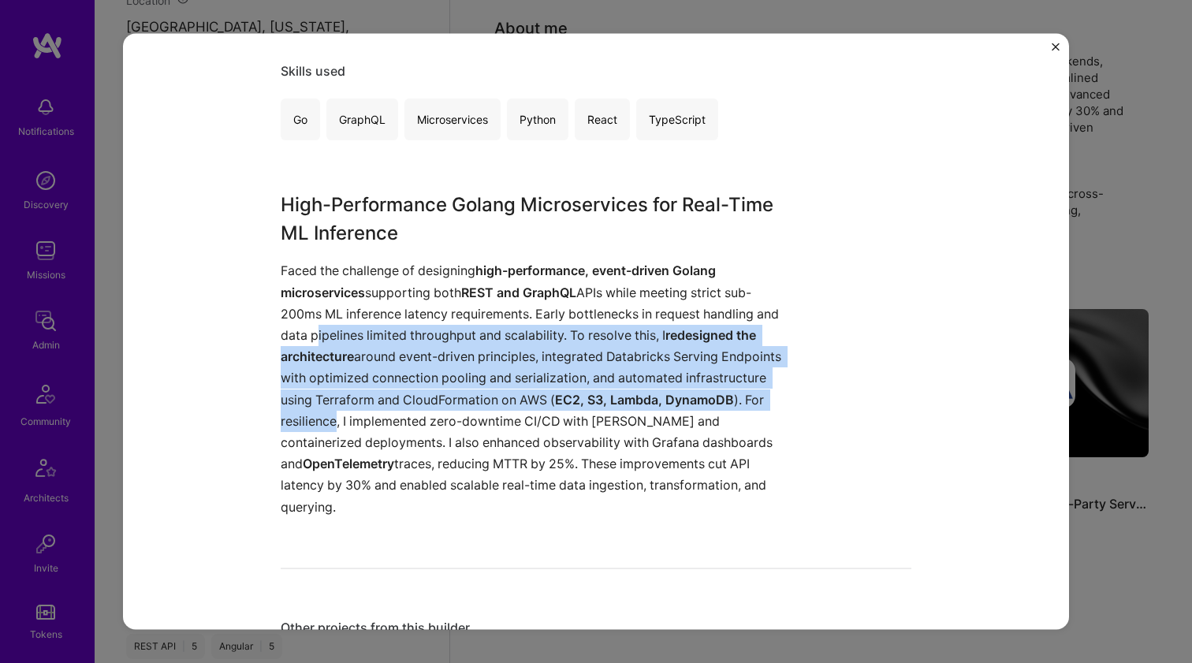
drag, startPoint x: 313, startPoint y: 382, endPoint x: 330, endPoint y: 320, distance: 64.5
click at [330, 320] on p "Faced the challenge of designing high-performance, event-driven Golang microser…" at bounding box center [537, 388] width 513 height 257
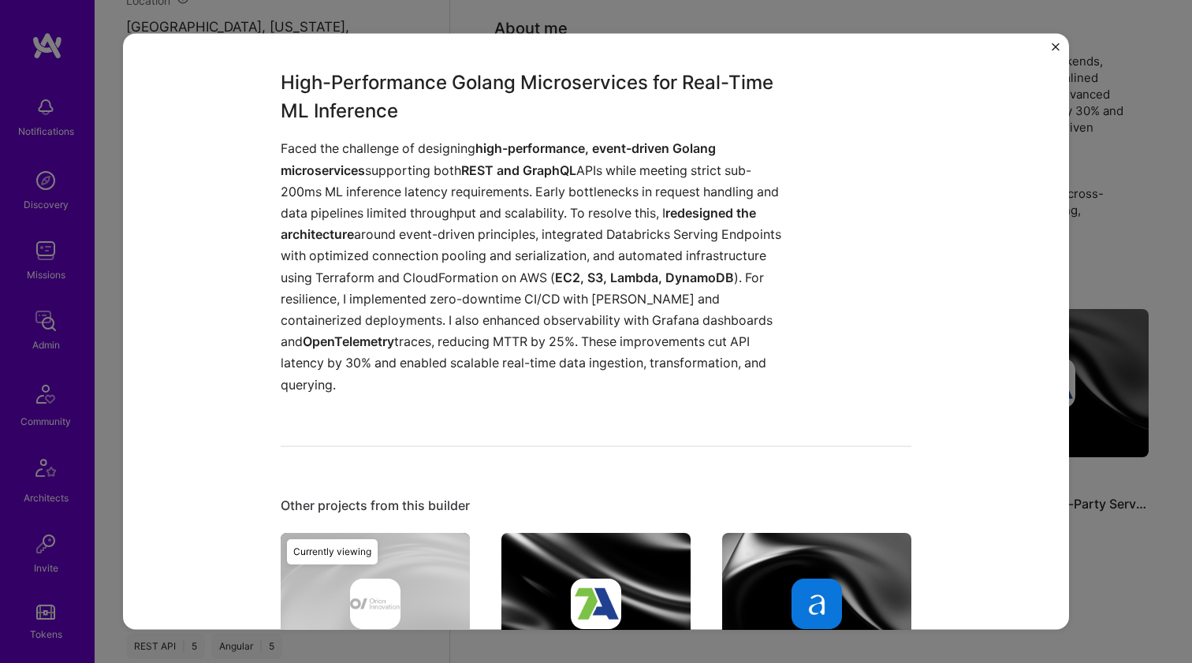
scroll to position [576, 0]
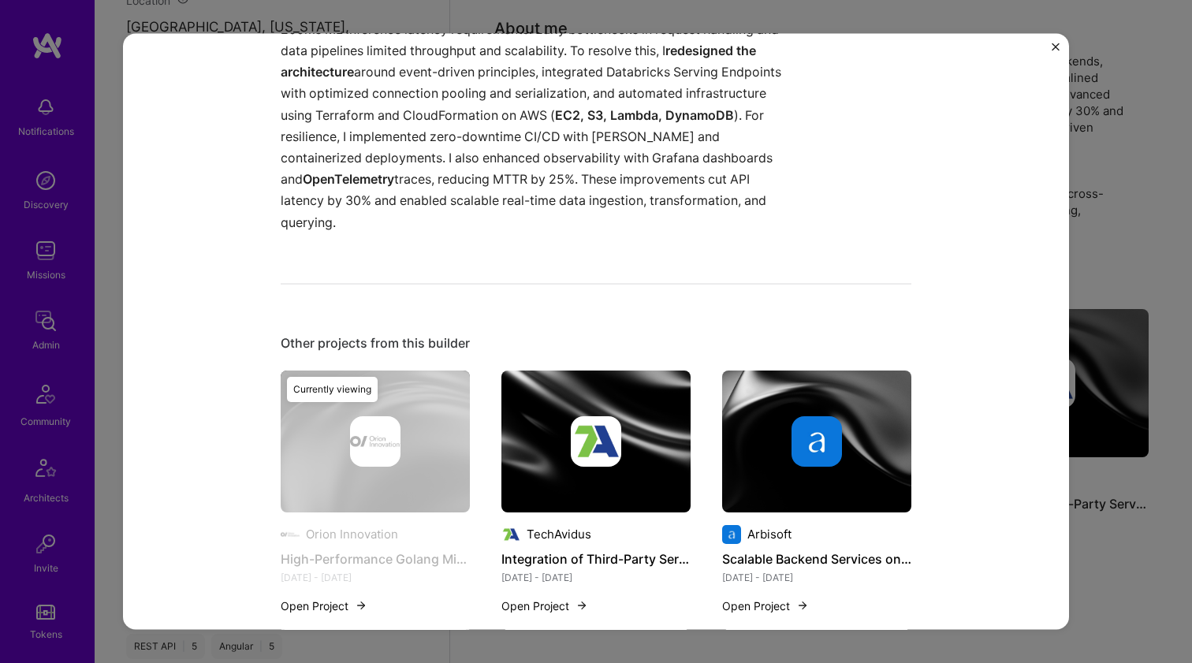
click at [605, 416] on img at bounding box center [596, 441] width 50 height 50
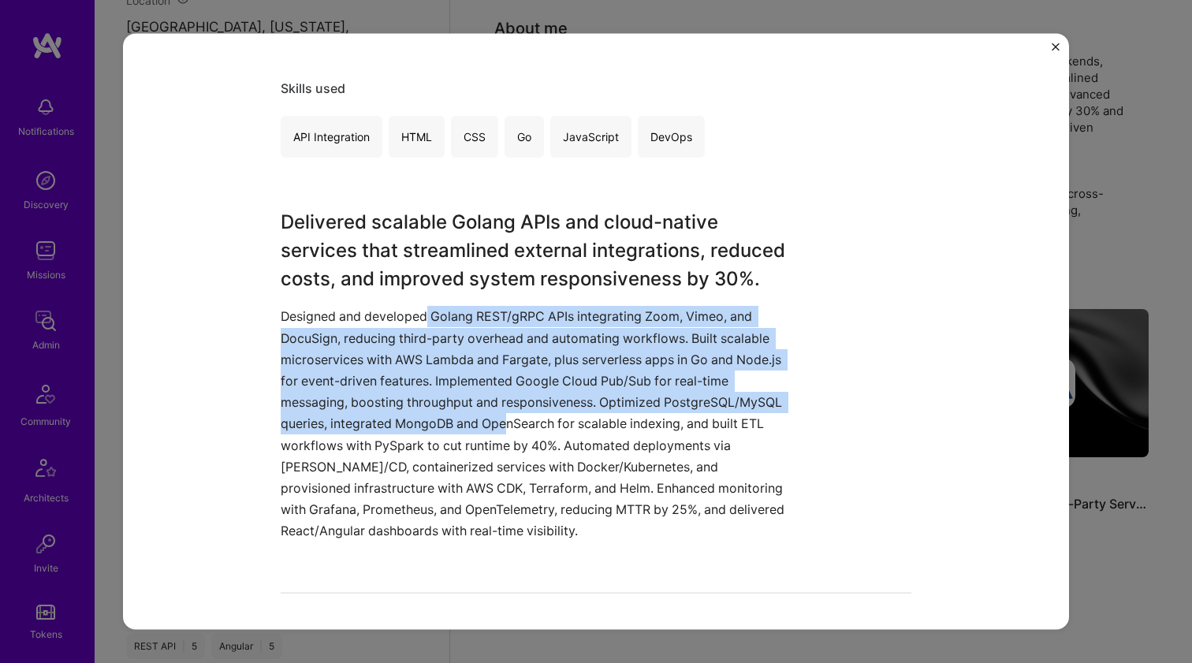
scroll to position [277, 0]
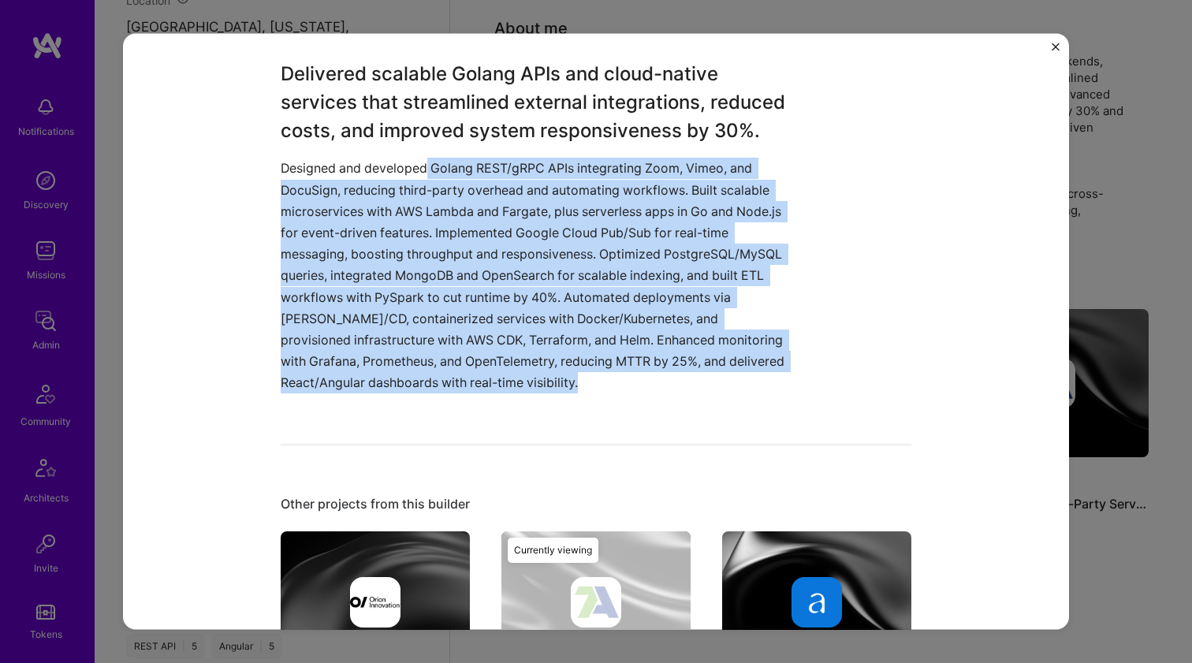
drag, startPoint x: 420, startPoint y: 311, endPoint x: 458, endPoint y: 428, distance: 123.5
click at [458, 428] on div "Integration of Third-Party Services for Workflow Optimization TechAvidus Cloud …" at bounding box center [596, 218] width 631 height 1151
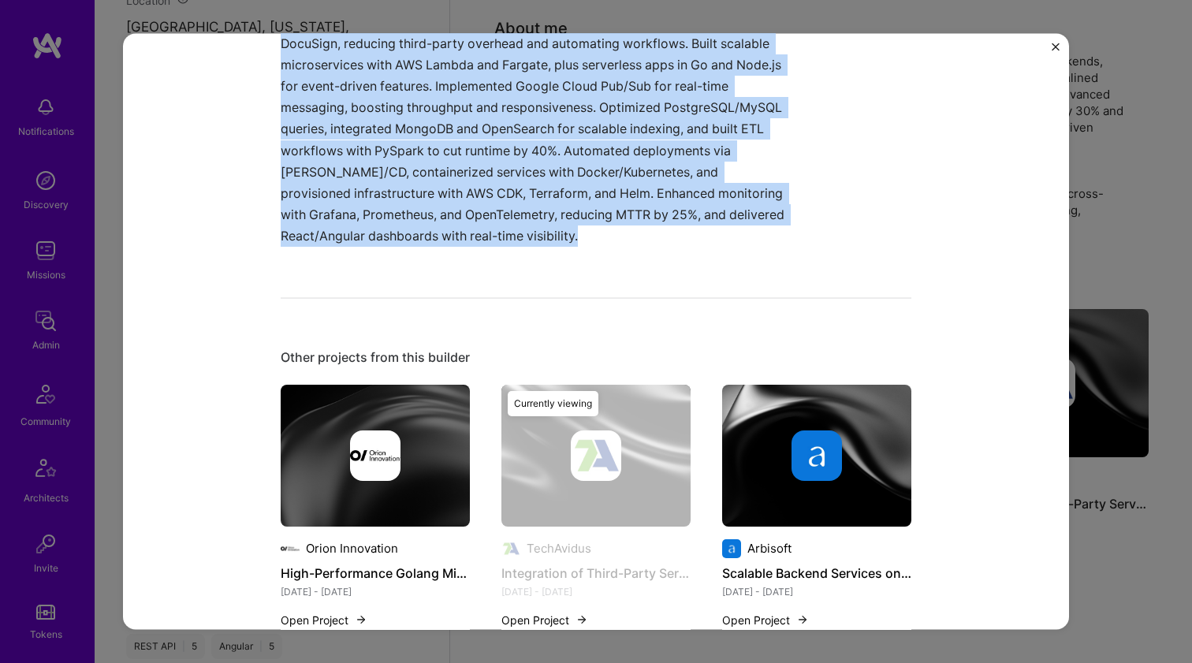
click at [783, 424] on img at bounding box center [816, 455] width 189 height 142
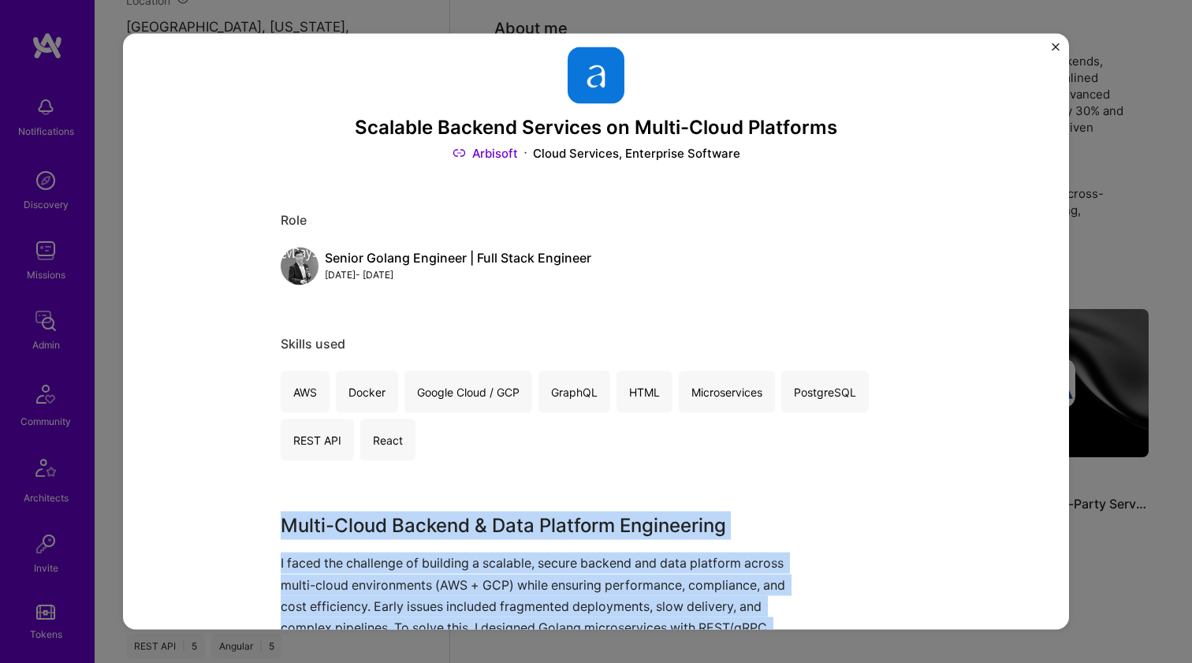
scroll to position [73, 0]
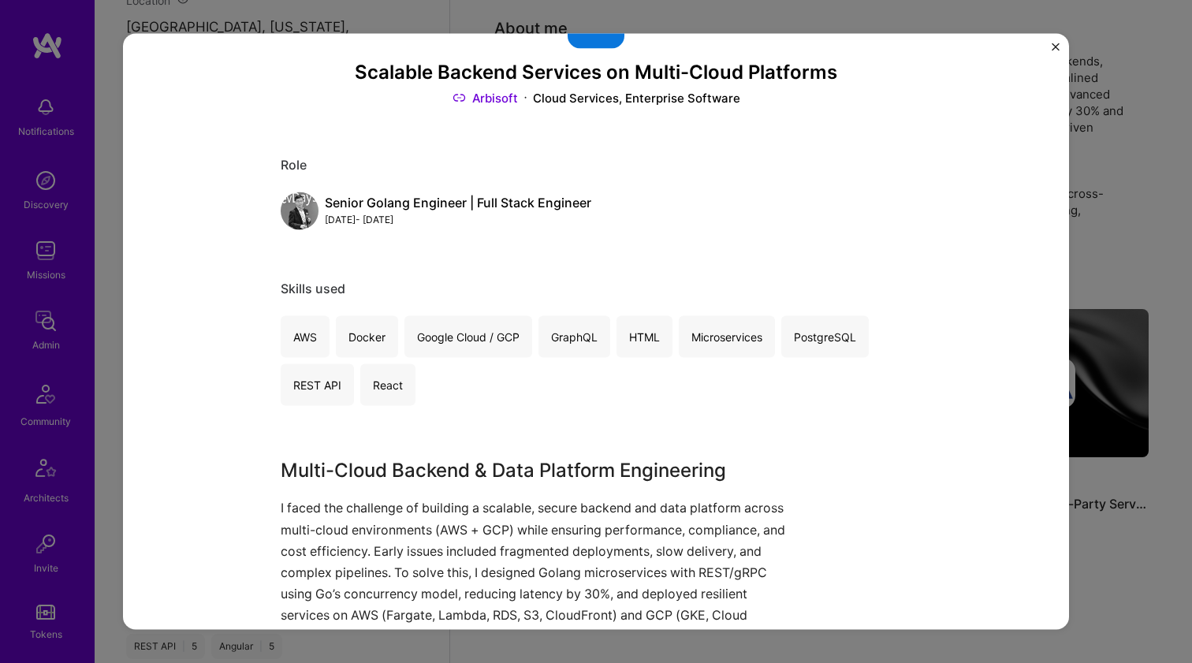
click at [402, 435] on div "Scalable Backend Services on Multi-Cloud Platforms Arbisoft Cloud Services, Ent…" at bounding box center [596, 572] width 631 height 1163
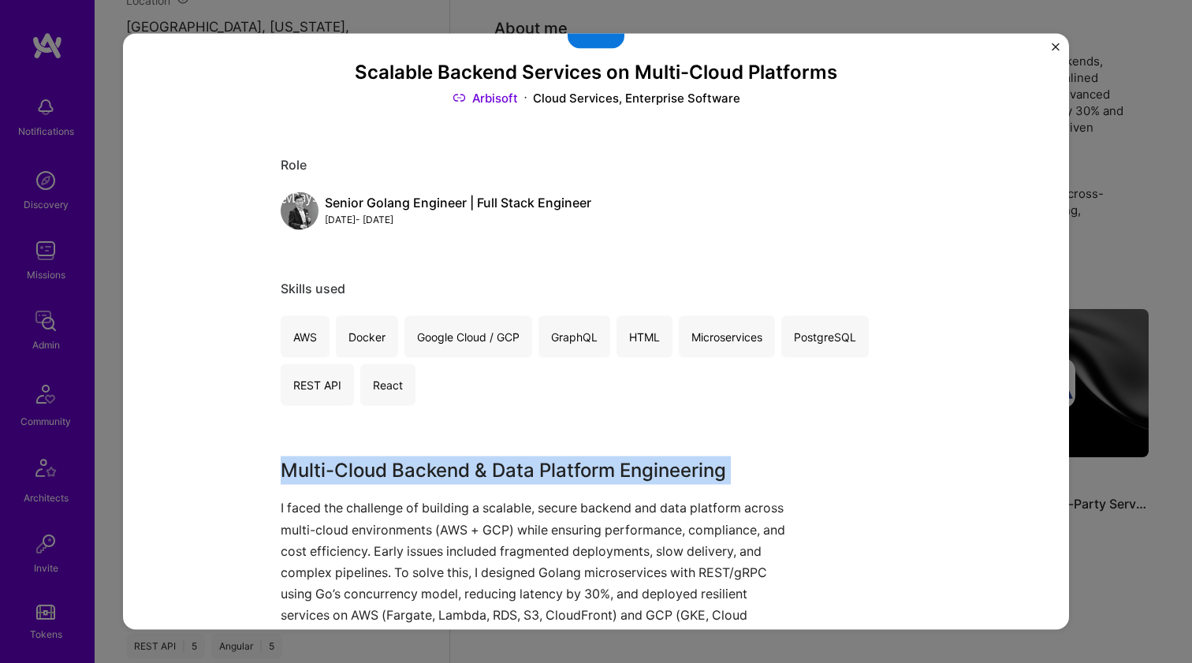
drag, startPoint x: 391, startPoint y: 476, endPoint x: 390, endPoint y: 495, distance: 18.9
click at [390, 495] on div "Scalable Backend Services on Multi-Cloud Platforms Arbisoft Cloud Services, Ent…" at bounding box center [596, 572] width 631 height 1163
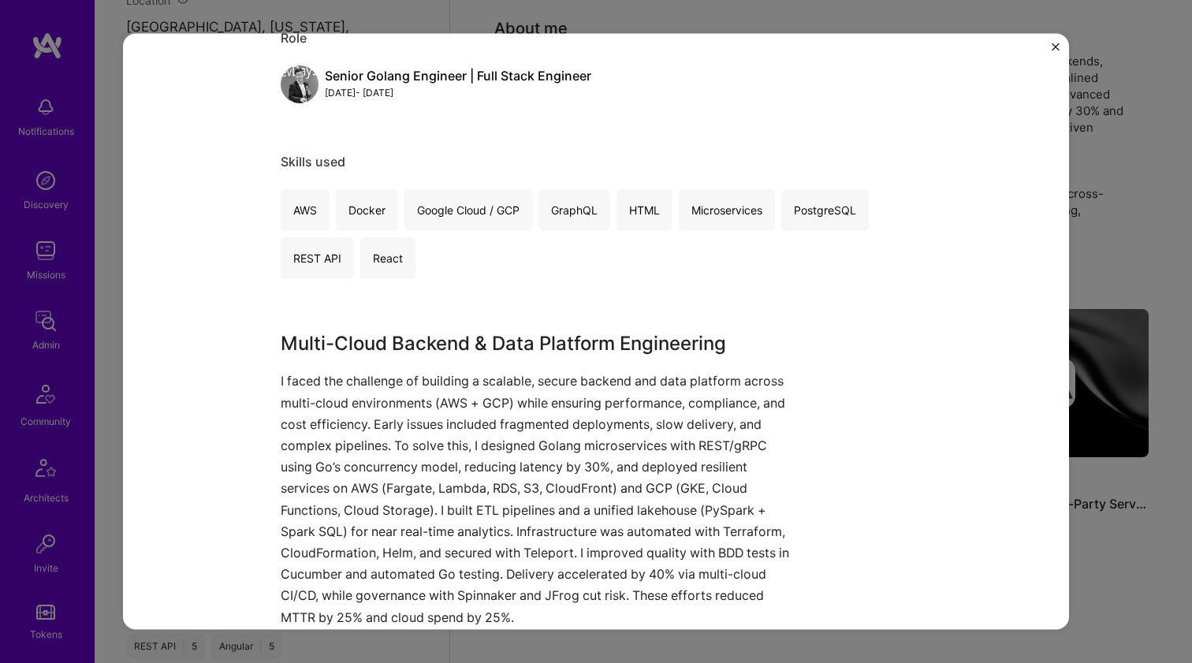
click at [378, 441] on p "I faced the challenge of building a scalable, secure backend and data platform …" at bounding box center [537, 499] width 513 height 257
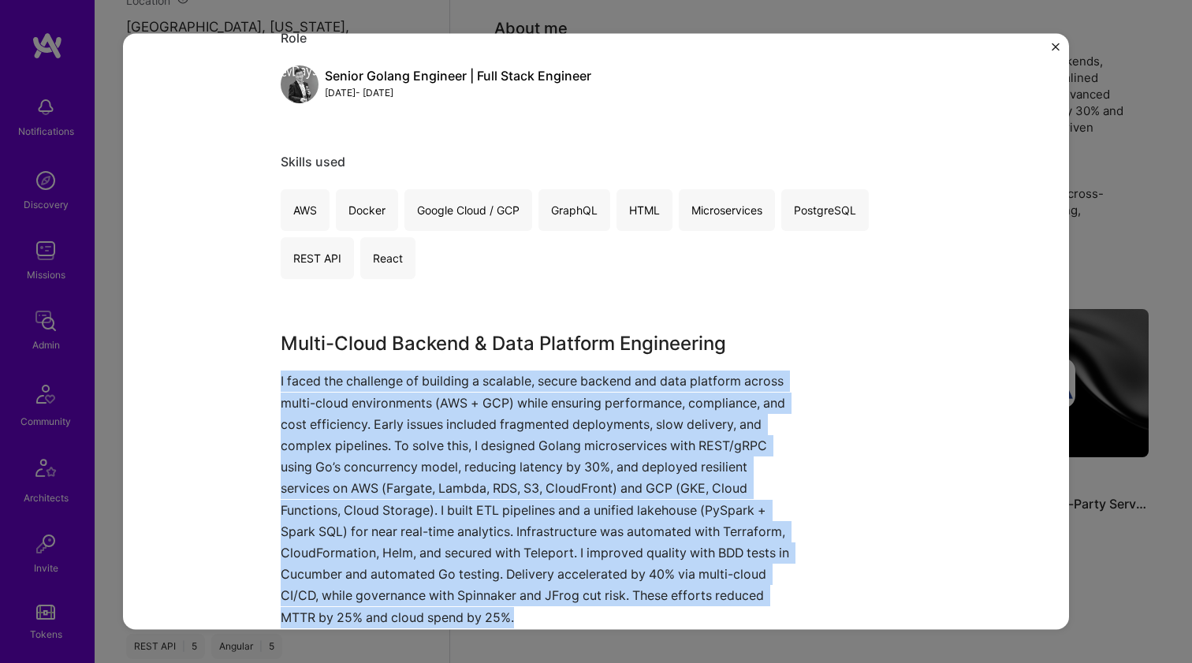
click at [378, 441] on p "I faced the challenge of building a scalable, secure backend and data platform …" at bounding box center [537, 499] width 513 height 257
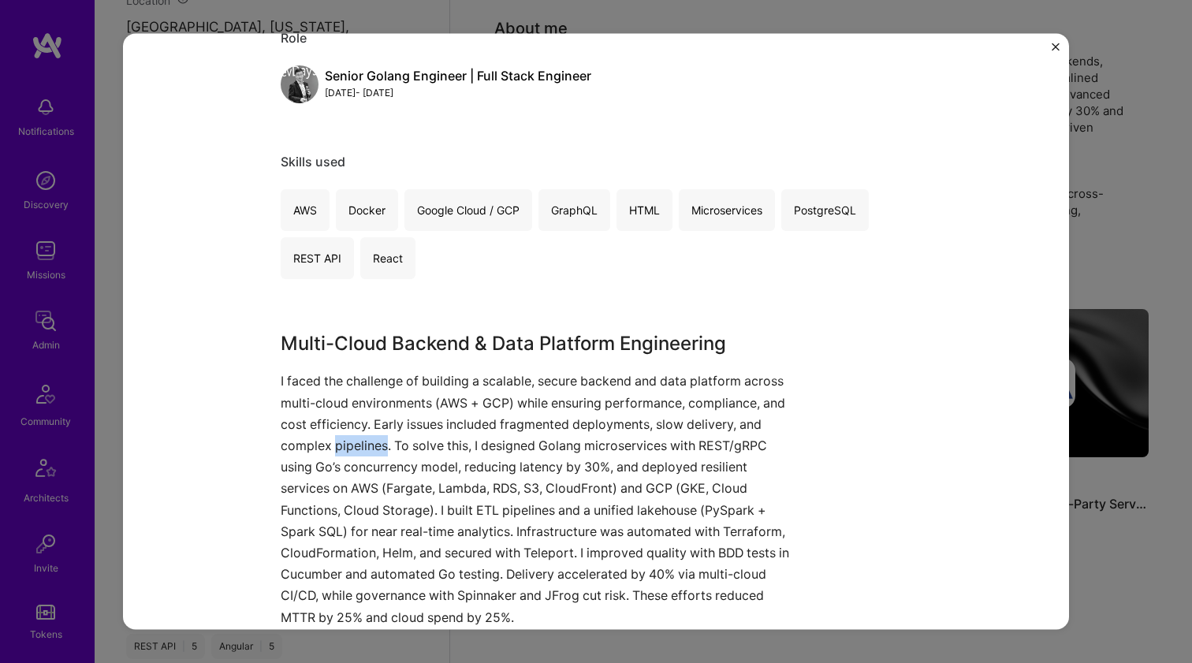
click at [378, 441] on p "I faced the challenge of building a scalable, secure backend and data platform …" at bounding box center [537, 499] width 513 height 257
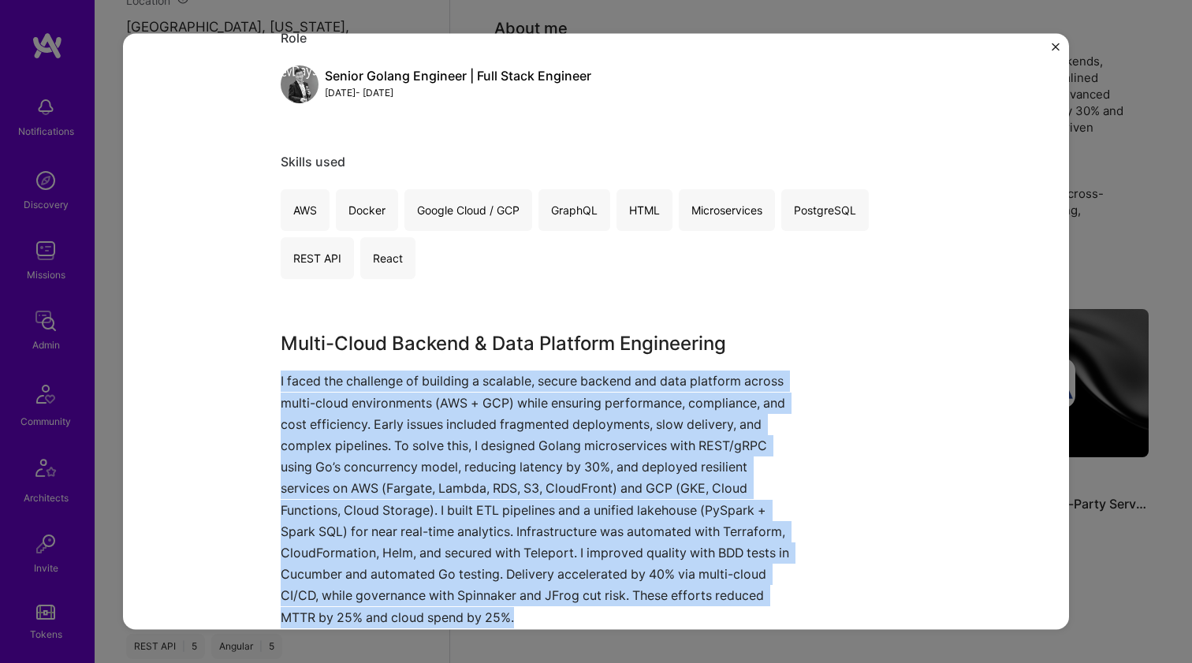
click at [378, 441] on p "I faced the challenge of building a scalable, secure backend and data platform …" at bounding box center [537, 499] width 513 height 257
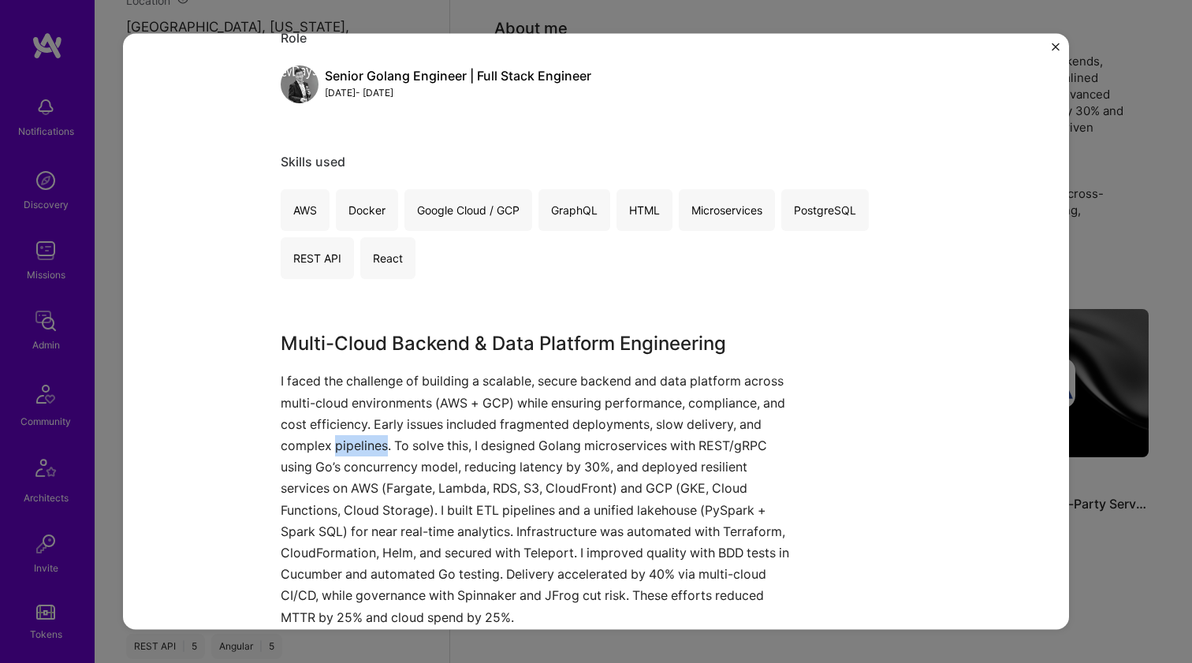
click at [378, 441] on p "I faced the challenge of building a scalable, secure backend and data platform …" at bounding box center [537, 499] width 513 height 257
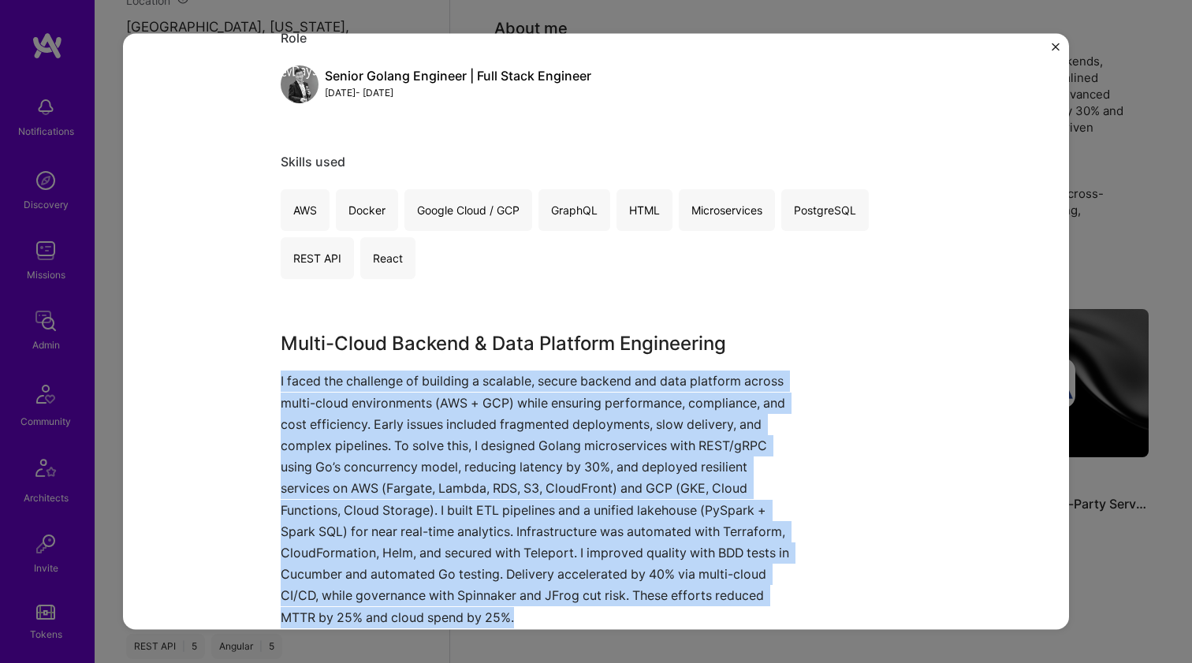
click at [378, 441] on p "I faced the challenge of building a scalable, secure backend and data platform …" at bounding box center [537, 499] width 513 height 257
click at [381, 411] on p "I faced the challenge of building a scalable, secure backend and data platform …" at bounding box center [537, 499] width 513 height 257
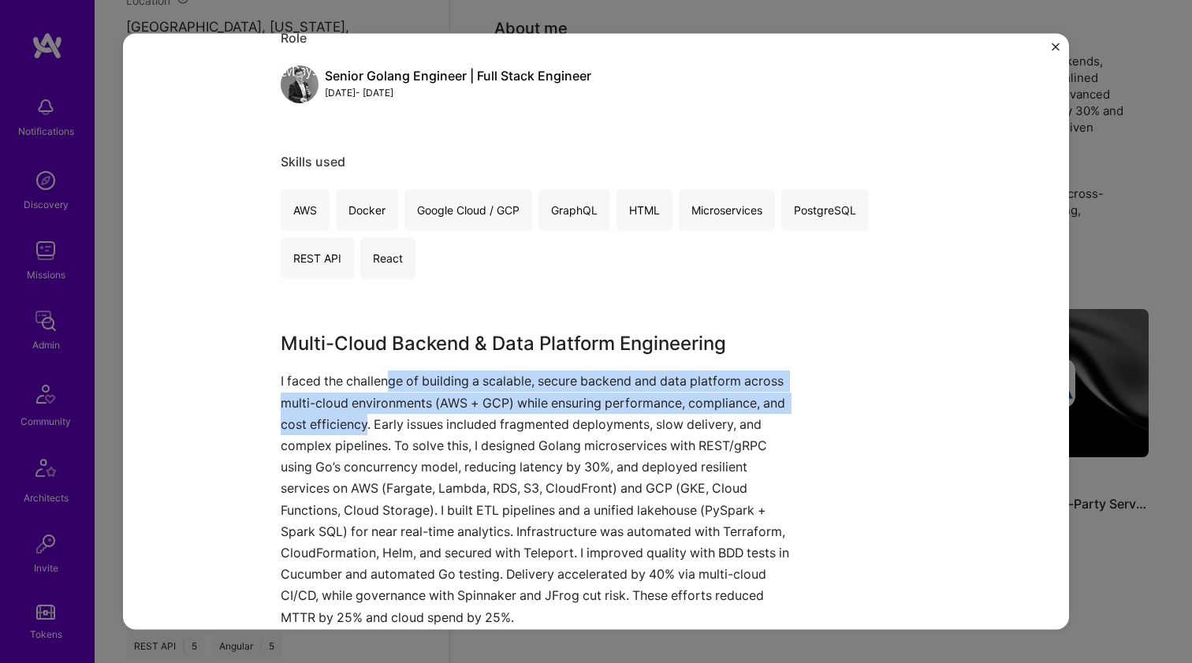
drag, startPoint x: 388, startPoint y: 381, endPoint x: 361, endPoint y: 413, distance: 42.0
click at [361, 413] on p "I faced the challenge of building a scalable, secure backend and data platform …" at bounding box center [537, 499] width 513 height 257
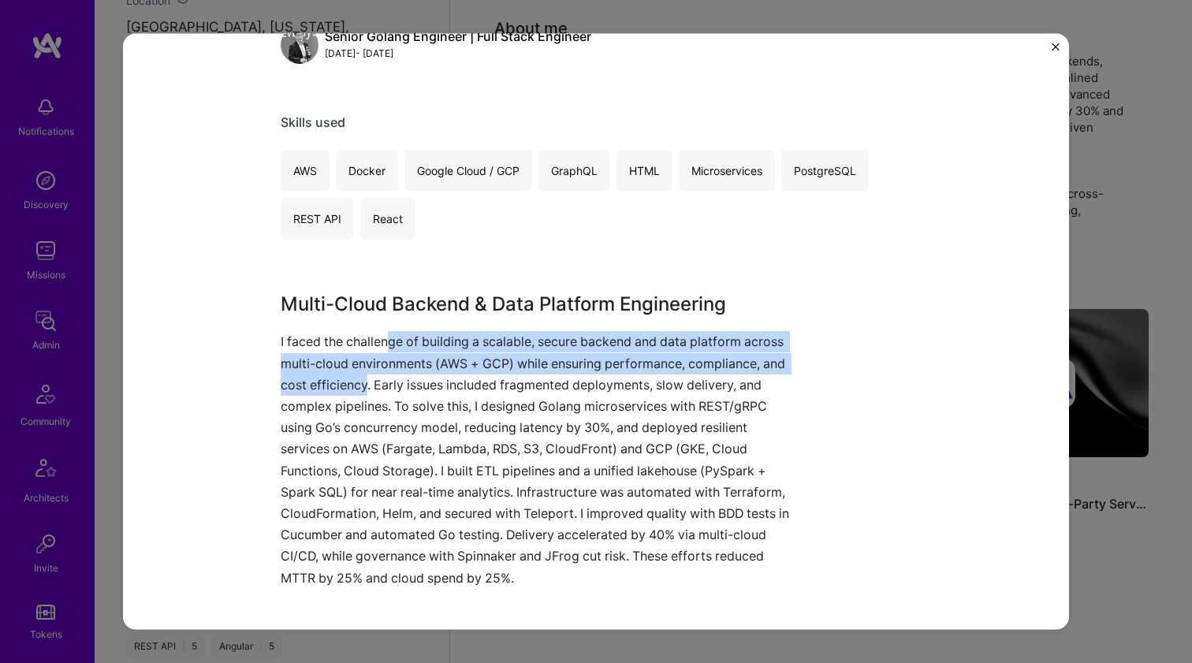
scroll to position [263, 0]
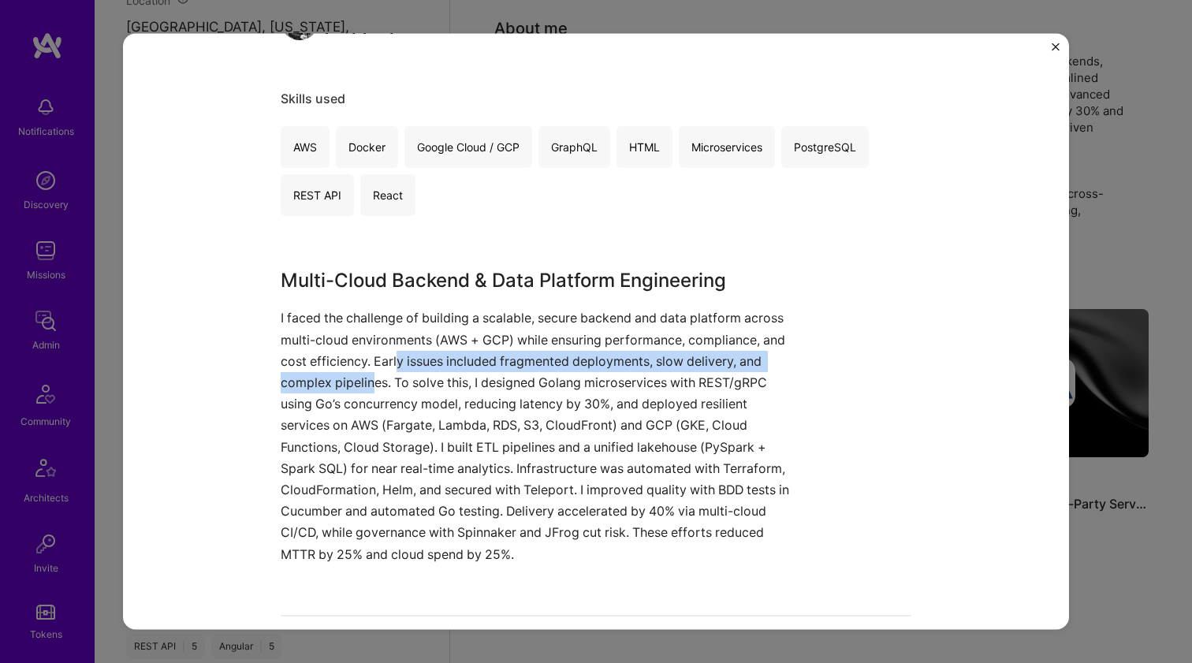
drag, startPoint x: 392, startPoint y: 366, endPoint x: 368, endPoint y: 379, distance: 27.5
click at [368, 379] on p "I faced the challenge of building a scalable, secure backend and data platform …" at bounding box center [537, 436] width 513 height 257
drag, startPoint x: 368, startPoint y: 379, endPoint x: 377, endPoint y: 358, distance: 22.6
click at [377, 358] on p "I faced the challenge of building a scalable, secure backend and data platform …" at bounding box center [537, 436] width 513 height 257
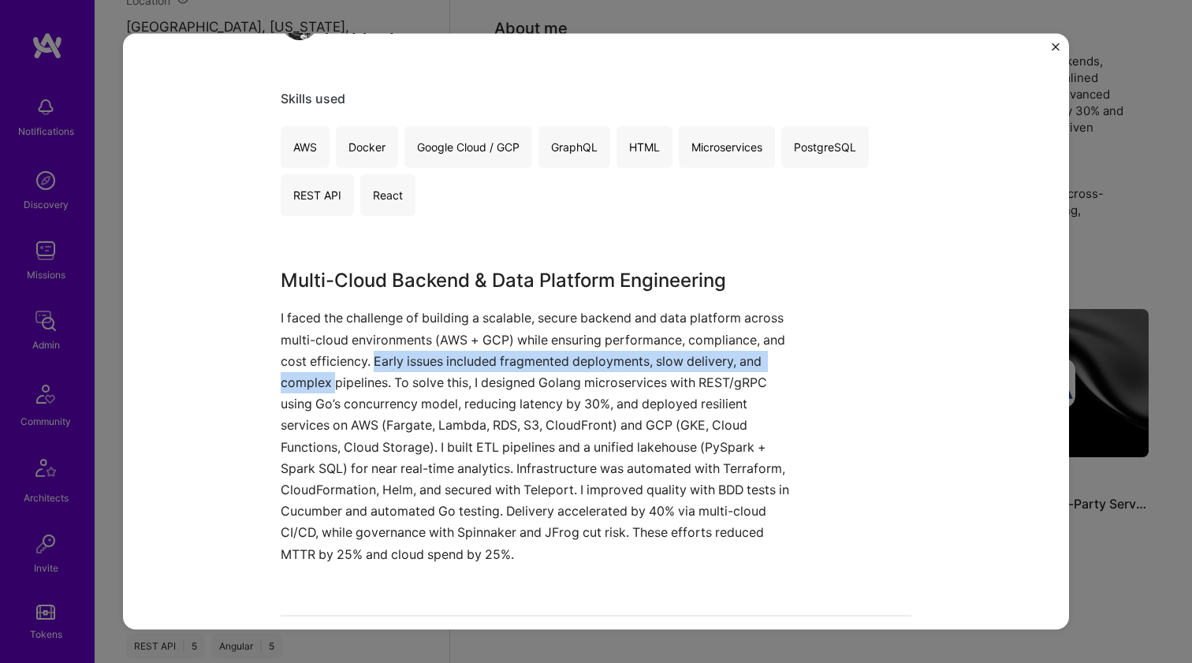
click at [377, 358] on p "I faced the challenge of building a scalable, secure backend and data platform …" at bounding box center [537, 436] width 513 height 257
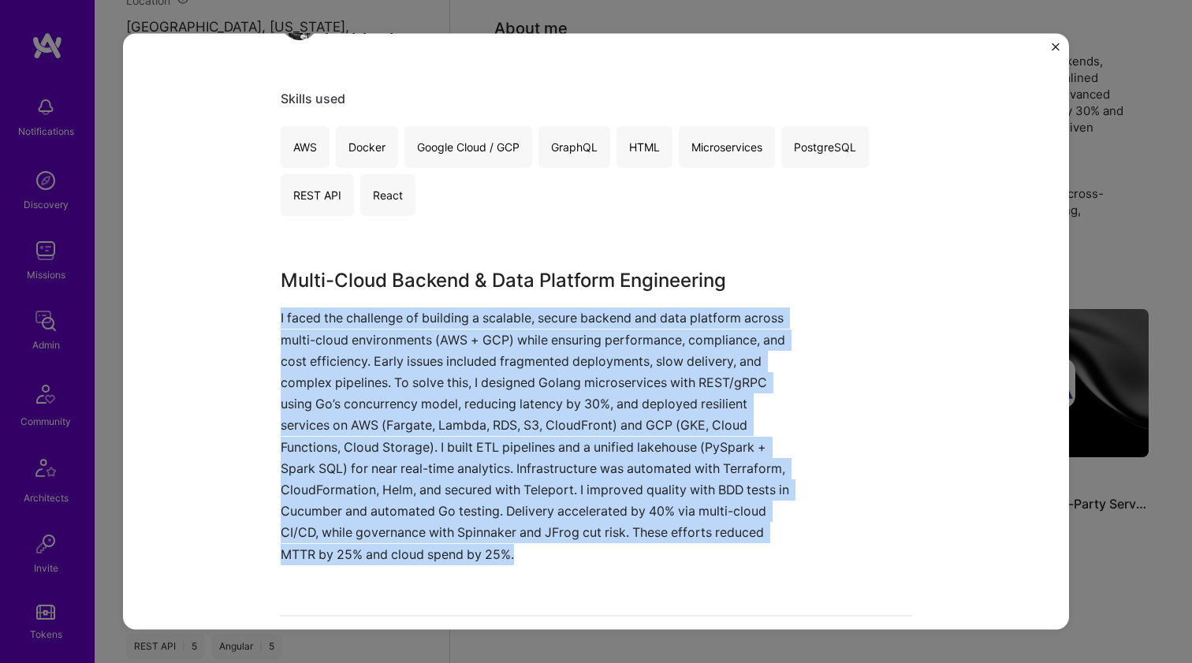
click at [377, 358] on p "I faced the challenge of building a scalable, secure backend and data platform …" at bounding box center [537, 436] width 513 height 257
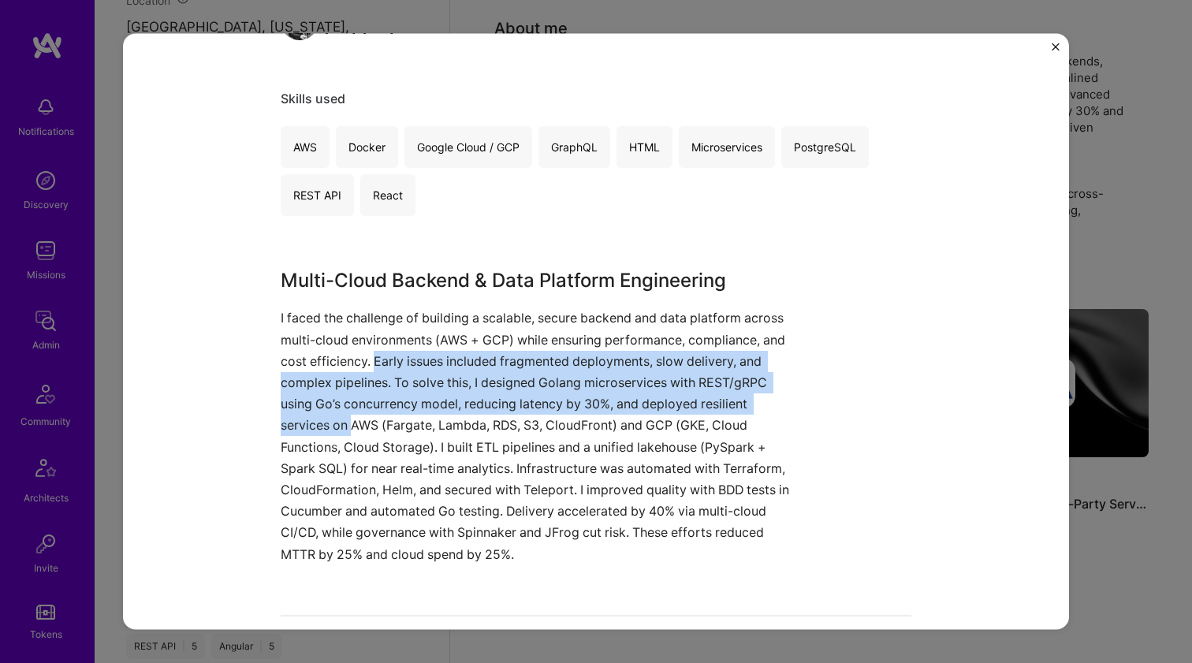
drag, startPoint x: 377, startPoint y: 358, endPoint x: 342, endPoint y: 416, distance: 67.9
click at [342, 416] on p "I faced the challenge of building a scalable, secure backend and data platform …" at bounding box center [537, 436] width 513 height 257
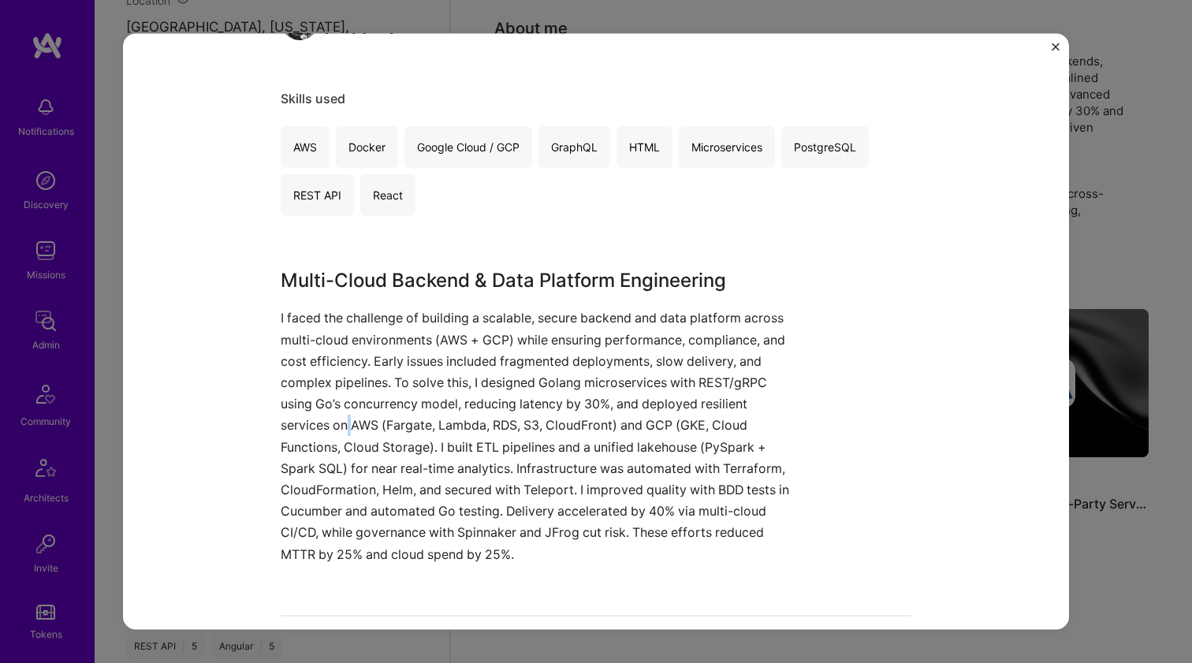
click at [342, 416] on p "I faced the challenge of building a scalable, secure backend and data platform …" at bounding box center [537, 436] width 513 height 257
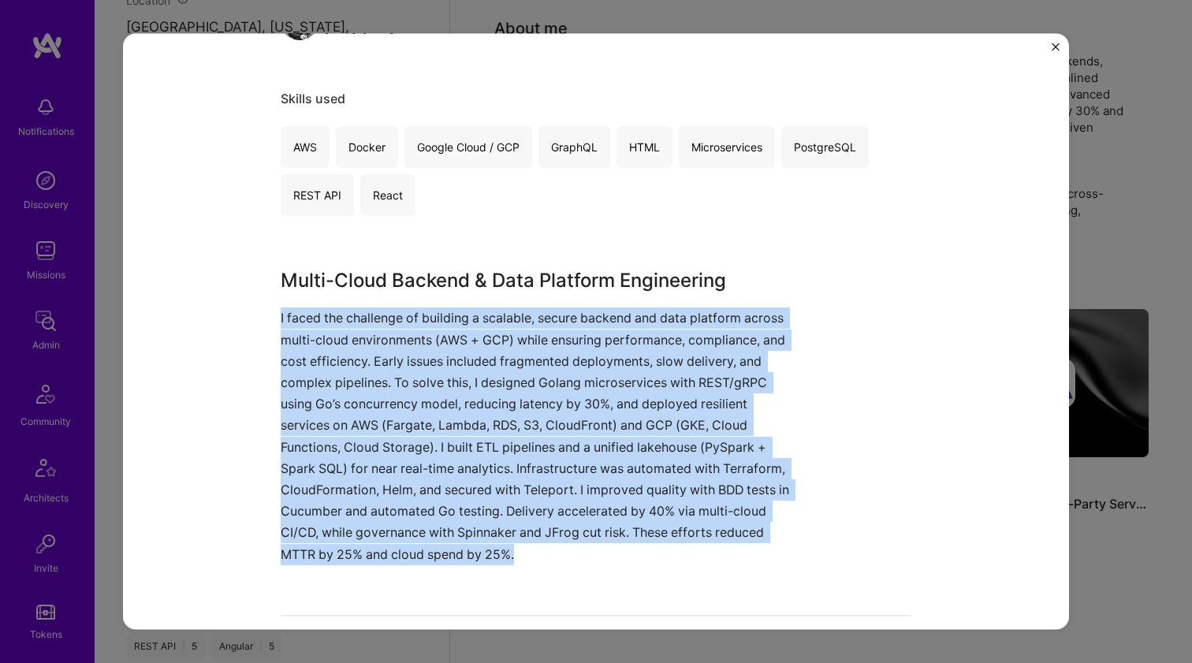
click at [342, 416] on p "I faced the challenge of building a scalable, secure backend and data platform …" at bounding box center [537, 436] width 513 height 257
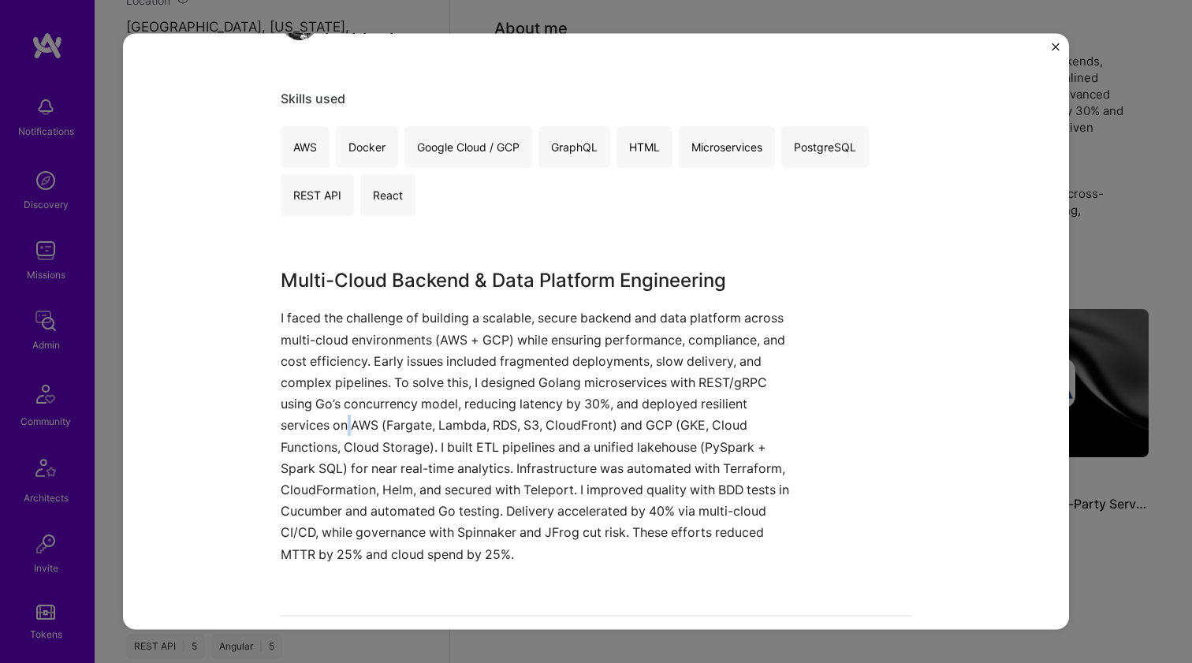
click at [342, 416] on p "I faced the challenge of building a scalable, secure backend and data platform …" at bounding box center [537, 436] width 513 height 257
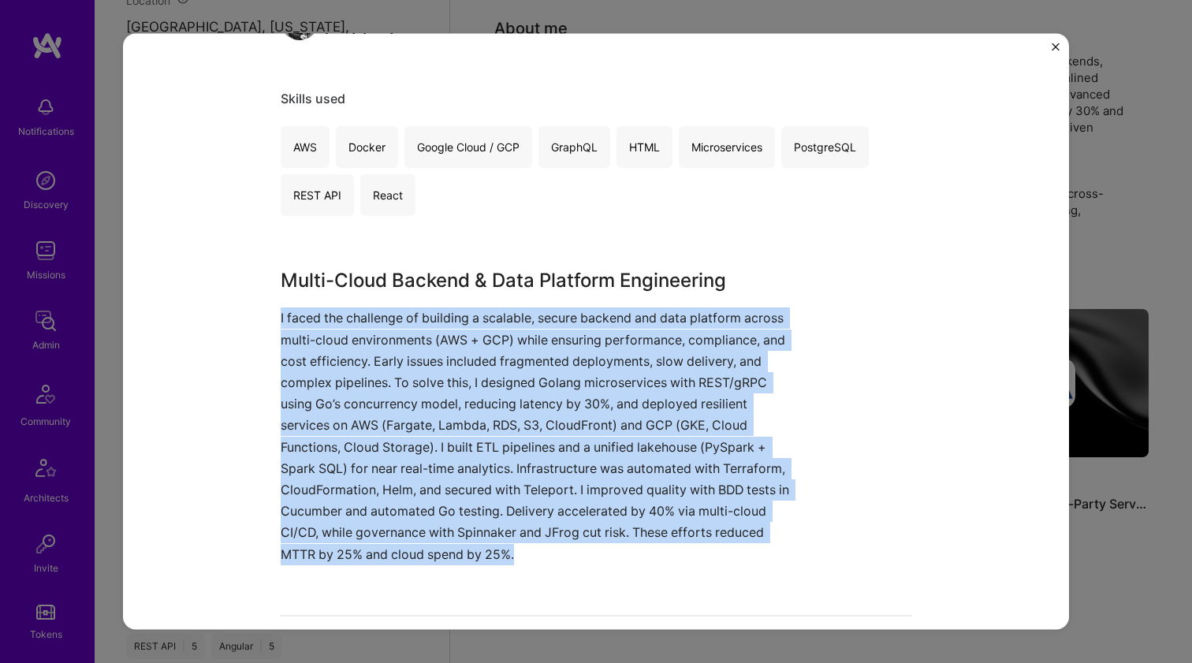
click at [342, 416] on p "I faced the challenge of building a scalable, secure backend and data platform …" at bounding box center [537, 436] width 513 height 257
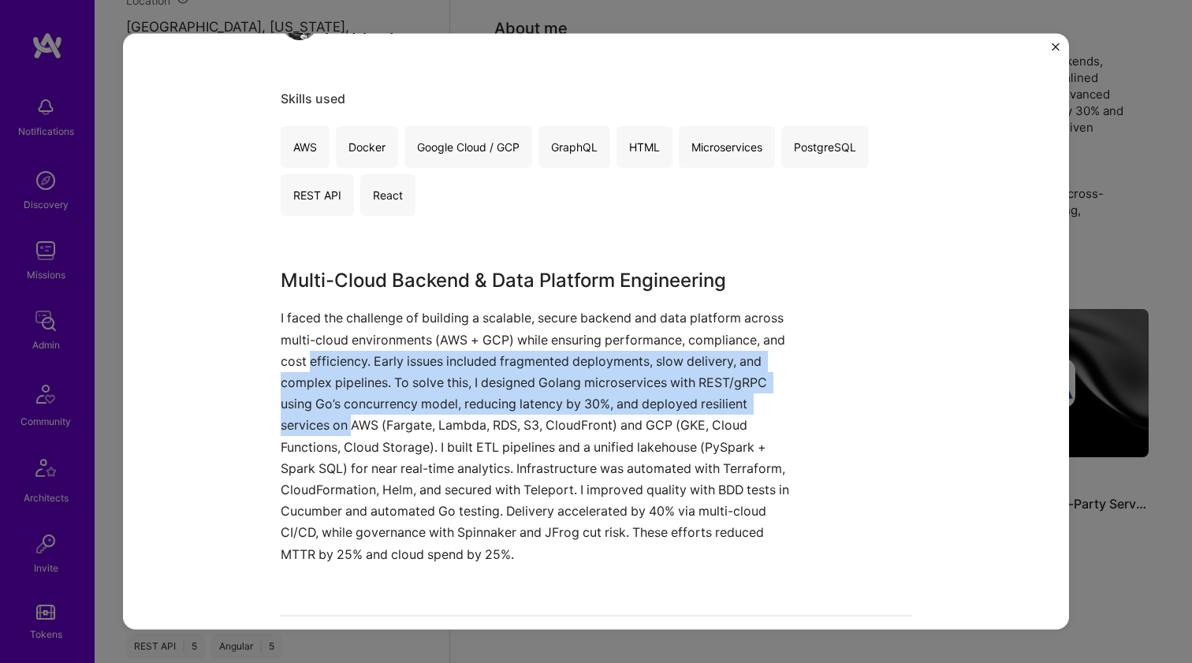
drag, startPoint x: 342, startPoint y: 416, endPoint x: 346, endPoint y: 356, distance: 60.9
click at [346, 356] on p "I faced the challenge of building a scalable, secure backend and data platform …" at bounding box center [537, 436] width 513 height 257
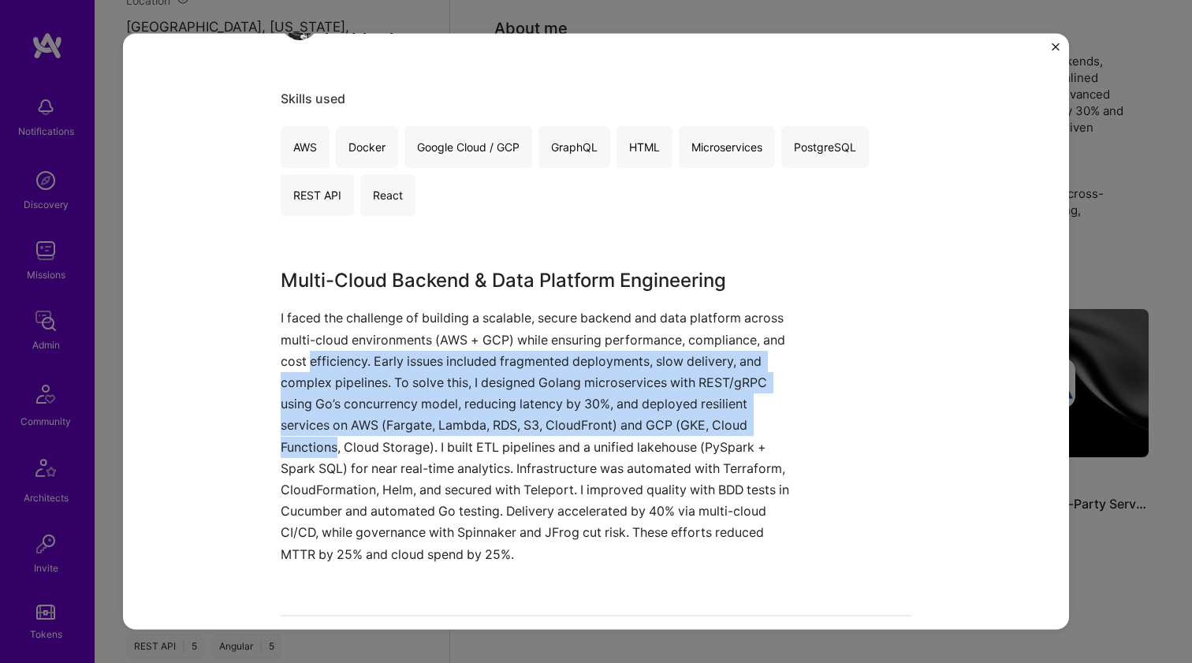
drag, startPoint x: 346, startPoint y: 356, endPoint x: 327, endPoint y: 433, distance: 79.6
click at [327, 433] on p "I faced the challenge of building a scalable, secure backend and data platform …" at bounding box center [537, 436] width 513 height 257
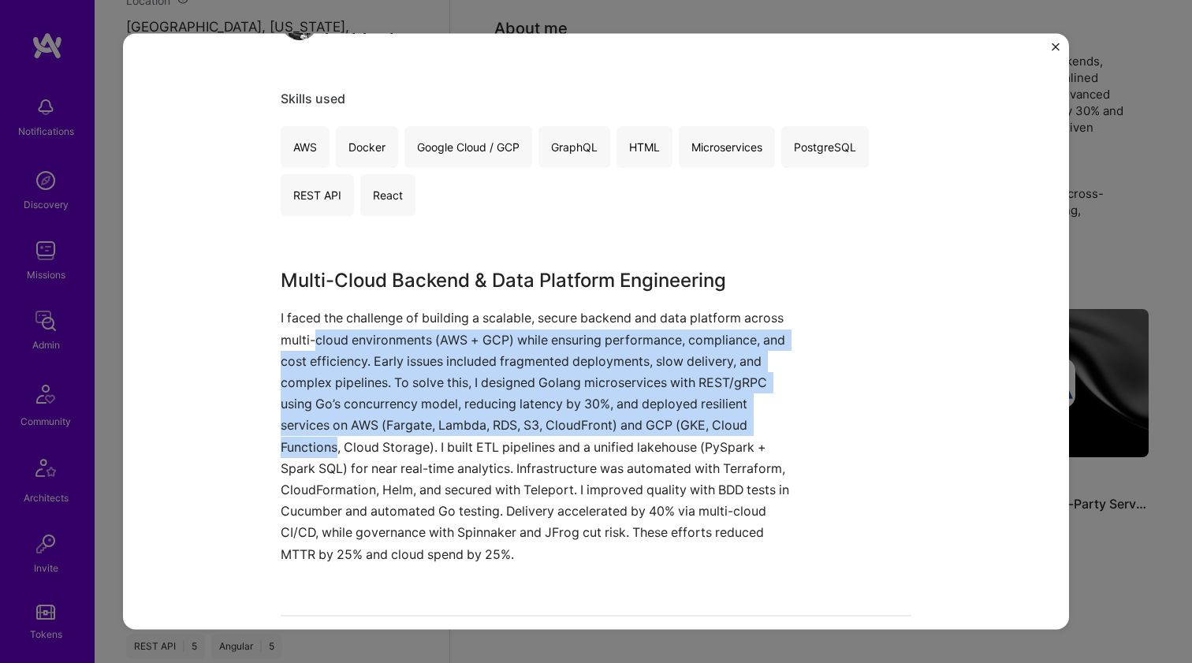
drag, startPoint x: 327, startPoint y: 433, endPoint x: 338, endPoint y: 340, distance: 93.6
click at [338, 341] on p "I faced the challenge of building a scalable, secure backend and data platform …" at bounding box center [537, 436] width 513 height 257
click at [338, 340] on p "I faced the challenge of building a scalable, secure backend and data platform …" at bounding box center [537, 436] width 513 height 257
drag, startPoint x: 338, startPoint y: 340, endPoint x: 319, endPoint y: 445, distance: 106.4
click at [319, 445] on p "I faced the challenge of building a scalable, secure backend and data platform …" at bounding box center [537, 436] width 513 height 257
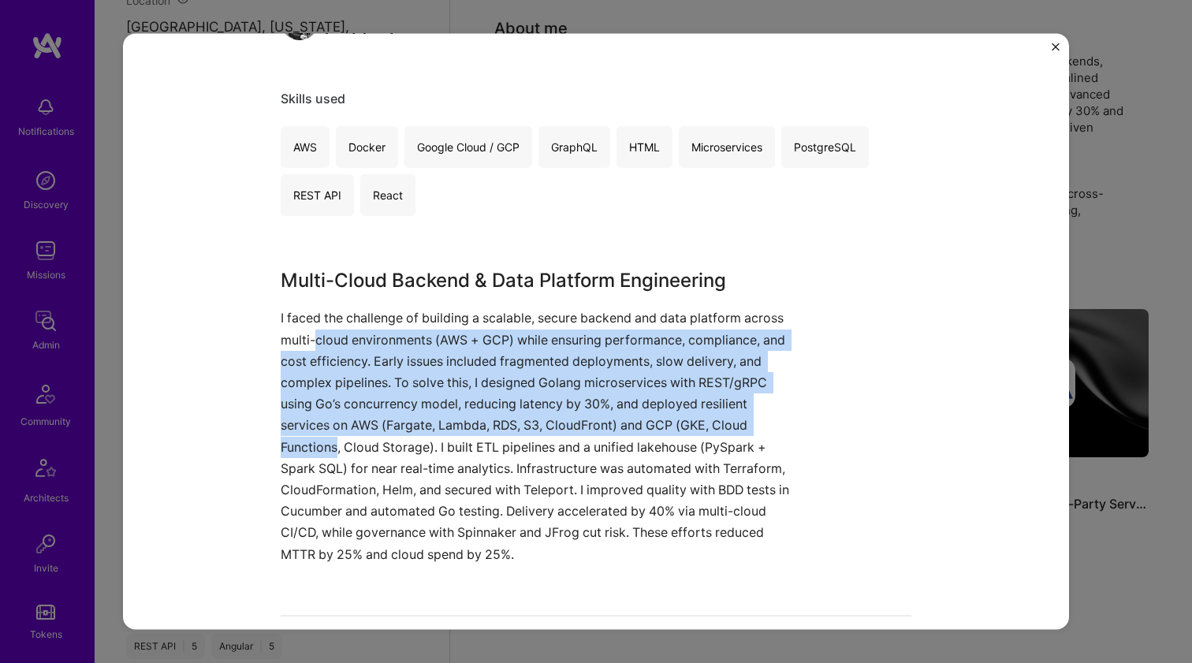
click at [319, 445] on p "I faced the challenge of building a scalable, secure backend and data platform …" at bounding box center [537, 436] width 513 height 257
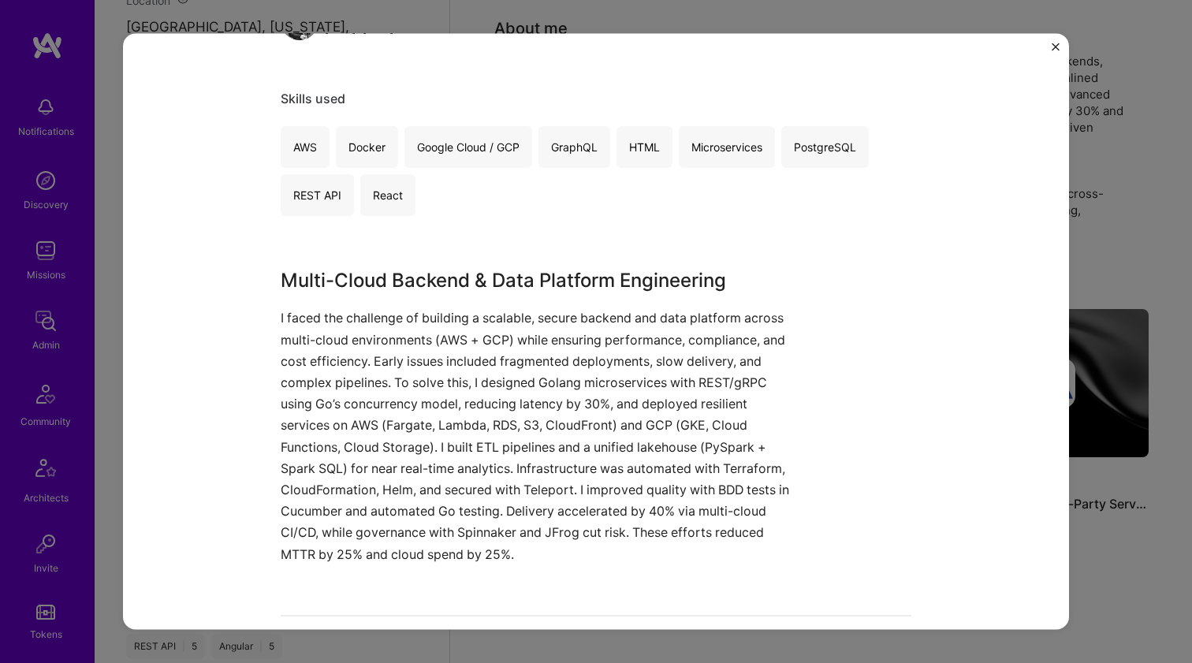
scroll to position [292, 0]
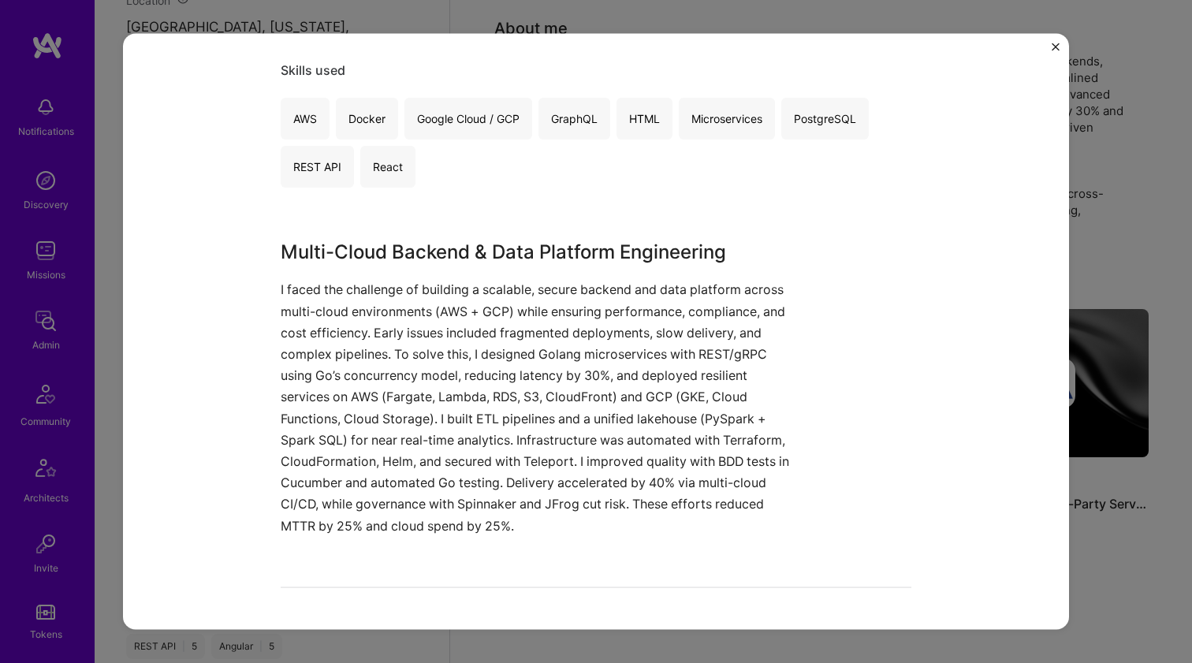
click at [319, 443] on p "I faced the challenge of building a scalable, secure backend and data platform …" at bounding box center [537, 407] width 513 height 257
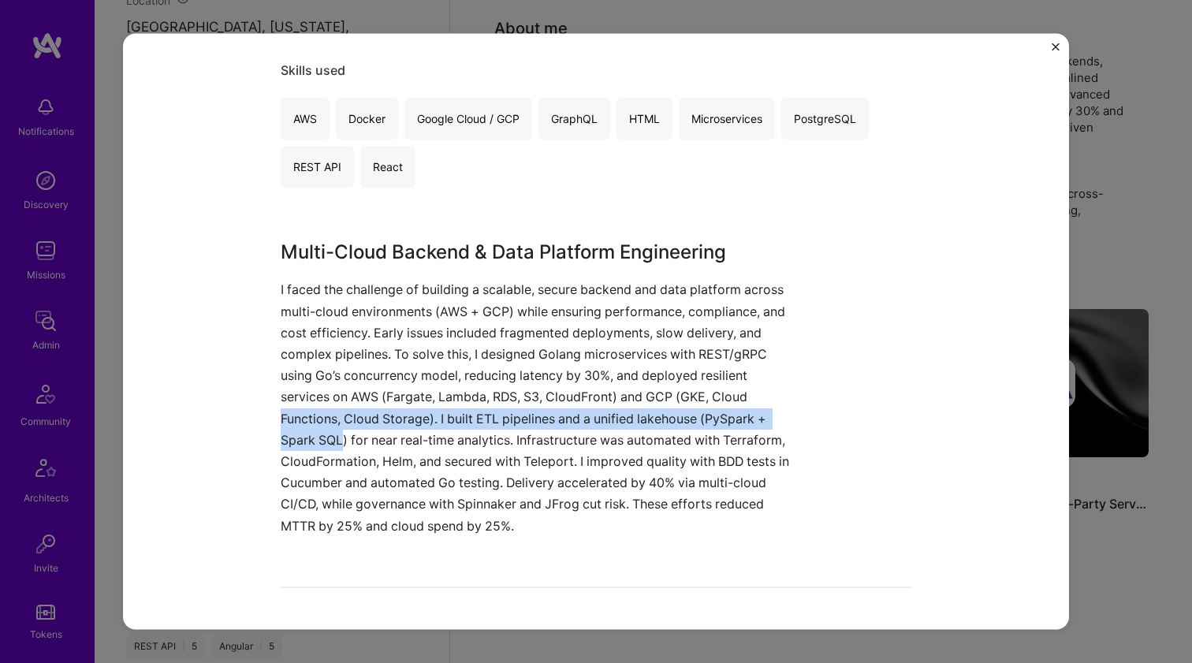
drag, startPoint x: 319, startPoint y: 443, endPoint x: 319, endPoint y: 409, distance: 33.9
click at [319, 409] on p "I faced the challenge of building a scalable, secure backend and data platform …" at bounding box center [537, 407] width 513 height 257
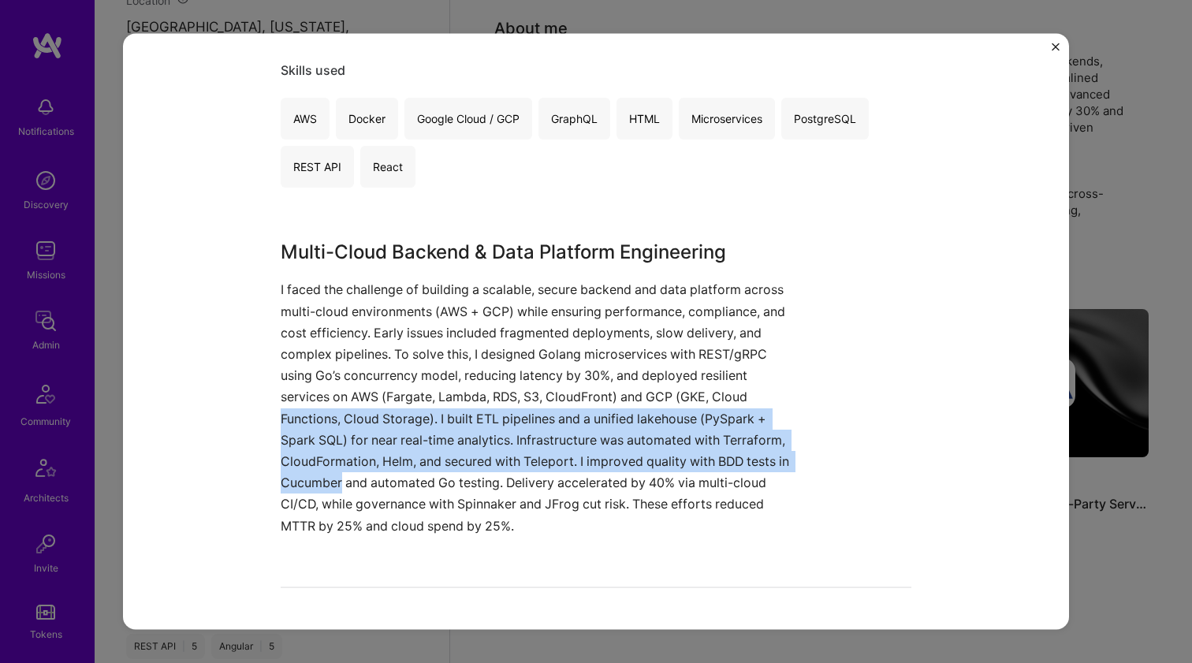
drag, startPoint x: 319, startPoint y: 409, endPoint x: 298, endPoint y: 482, distance: 75.4
click at [298, 482] on p "I faced the challenge of building a scalable, secure backend and data platform …" at bounding box center [537, 407] width 513 height 257
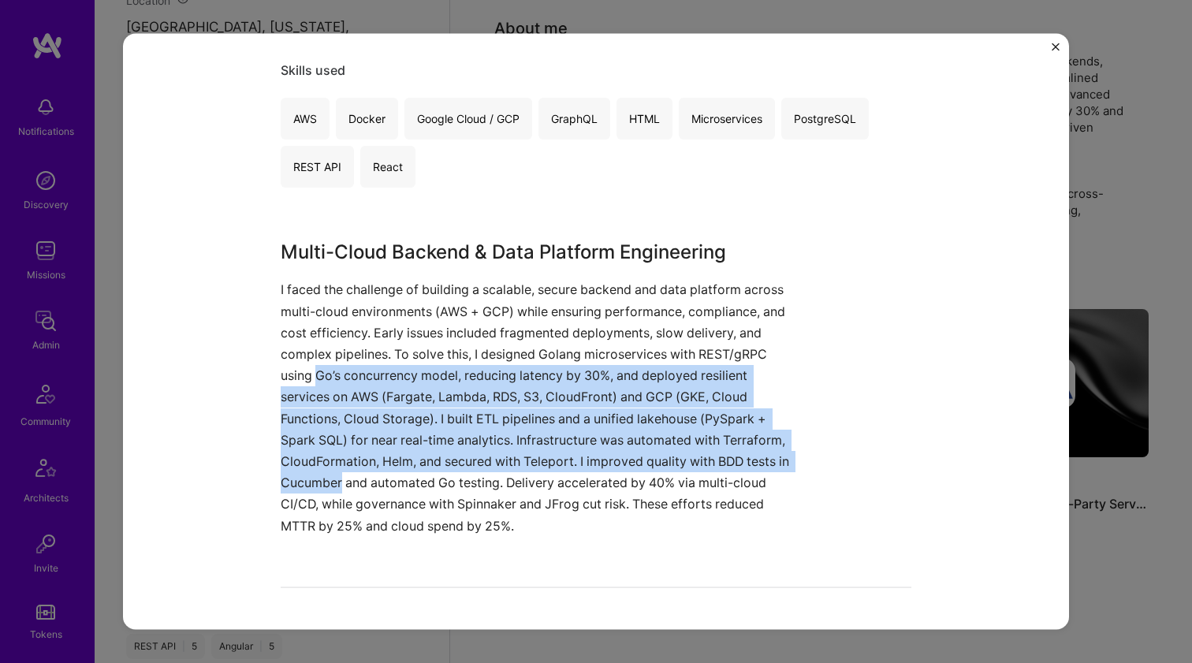
drag, startPoint x: 298, startPoint y: 482, endPoint x: 314, endPoint y: 366, distance: 117.0
click at [312, 368] on p "I faced the challenge of building a scalable, secure backend and data platform …" at bounding box center [537, 407] width 513 height 257
click at [314, 365] on p "I faced the challenge of building a scalable, secure backend and data platform …" at bounding box center [537, 407] width 513 height 257
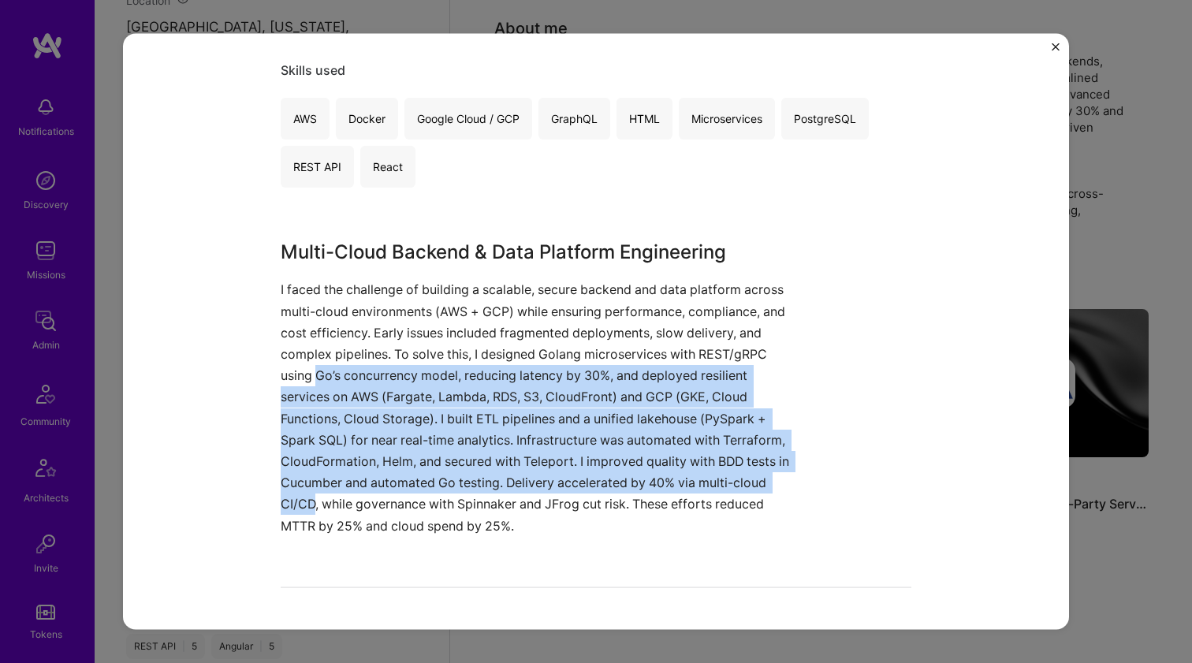
drag, startPoint x: 314, startPoint y: 365, endPoint x: 293, endPoint y: 491, distance: 127.8
click at [293, 491] on p "I faced the challenge of building a scalable, secure backend and data platform …" at bounding box center [537, 407] width 513 height 257
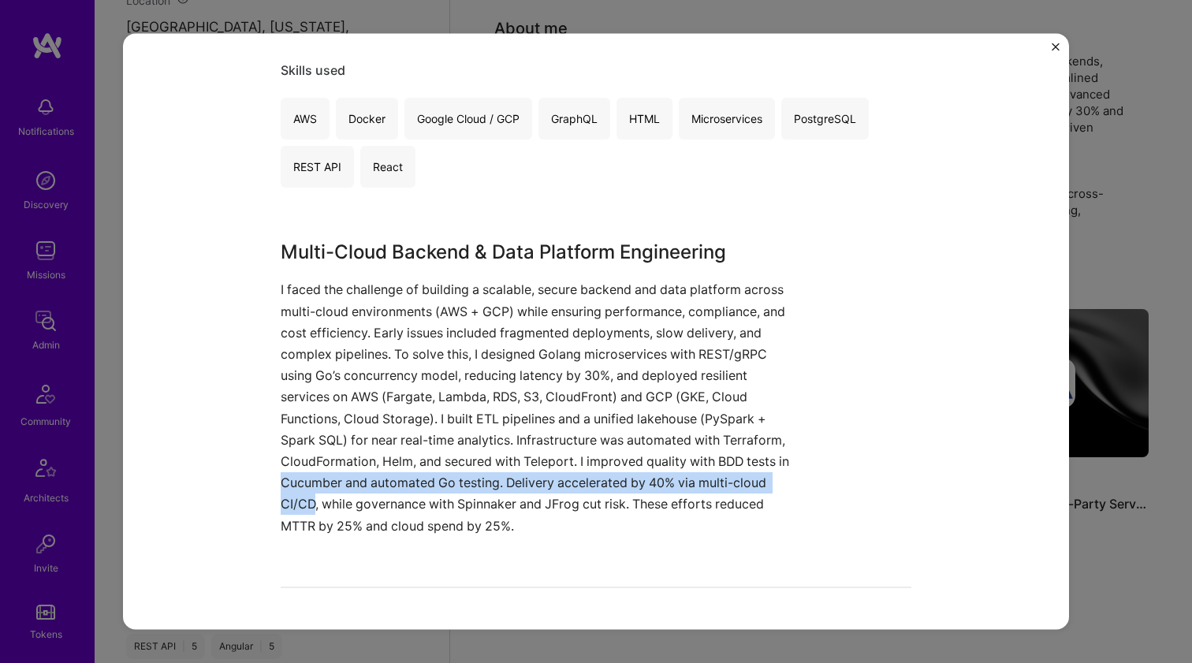
drag, startPoint x: 293, startPoint y: 491, endPoint x: 311, endPoint y: 403, distance: 90.0
click at [293, 475] on p "I faced the challenge of building a scalable, secure backend and data platform …" at bounding box center [537, 407] width 513 height 257
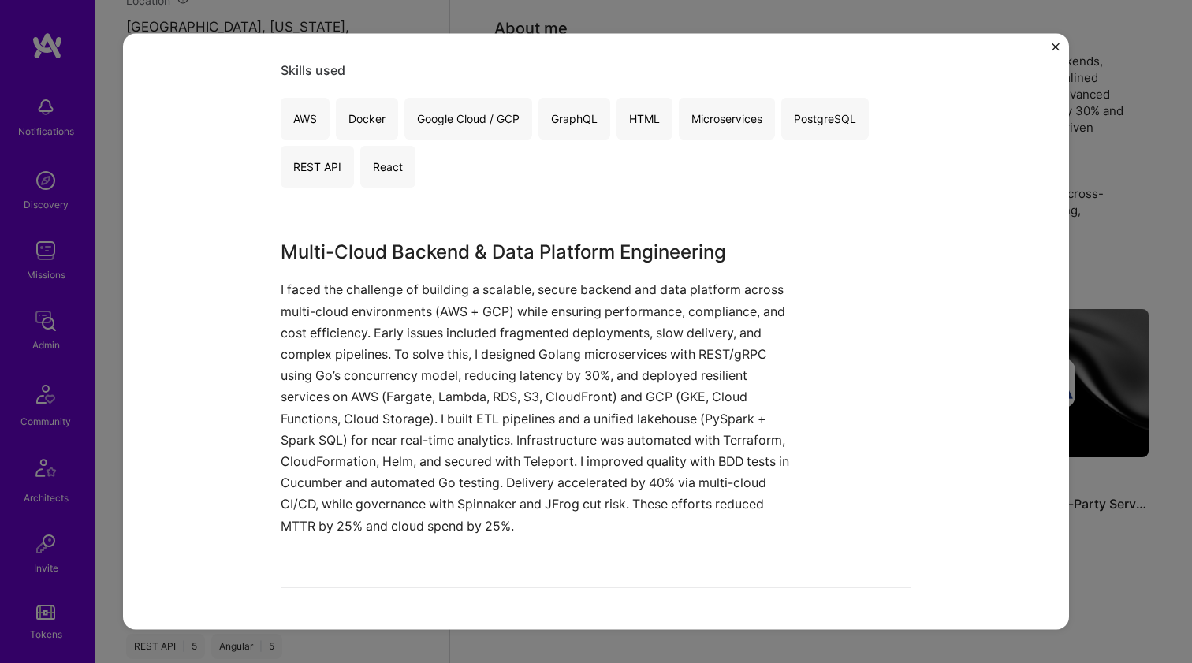
click at [322, 375] on p "I faced the challenge of building a scalable, secure backend and data platform …" at bounding box center [537, 407] width 513 height 257
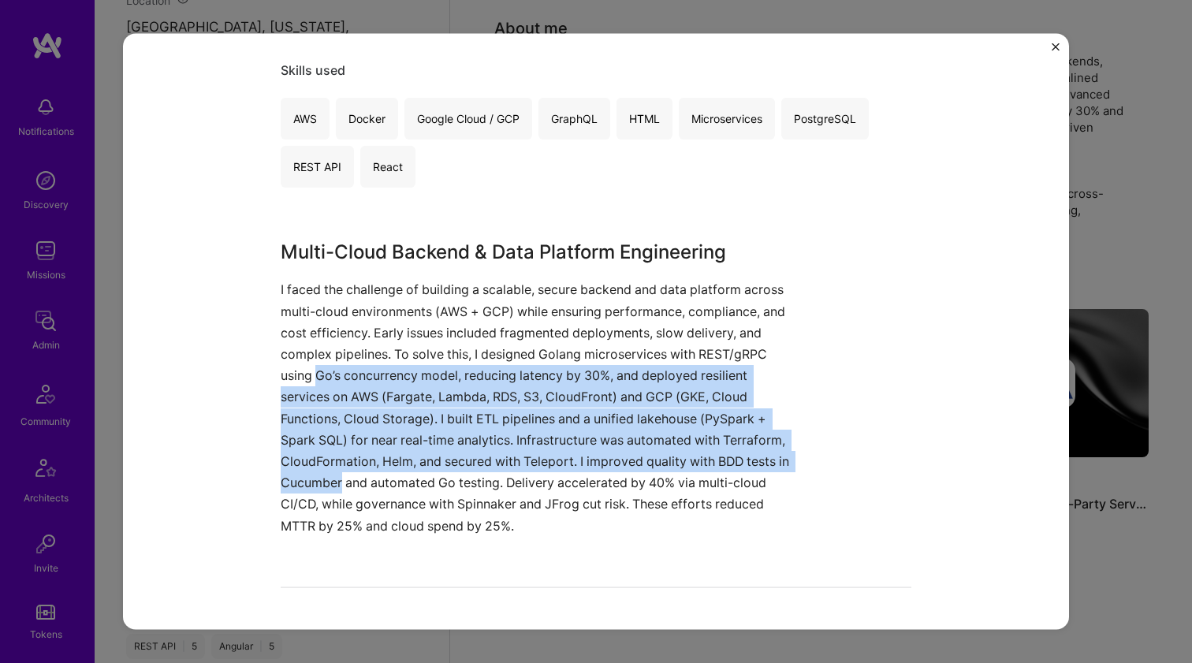
drag, startPoint x: 322, startPoint y: 375, endPoint x: 295, endPoint y: 476, distance: 104.4
click at [295, 476] on p "I faced the challenge of building a scalable, secure backend and data platform …" at bounding box center [537, 407] width 513 height 257
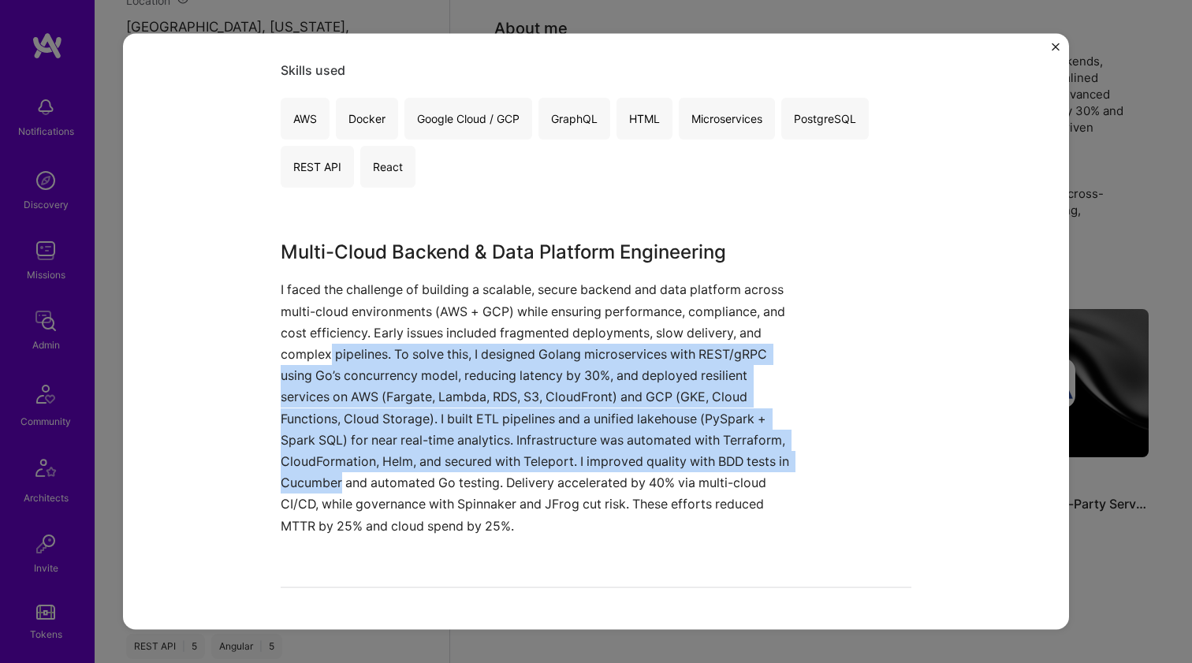
drag, startPoint x: 295, startPoint y: 476, endPoint x: 322, endPoint y: 352, distance: 127.5
click at [322, 352] on p "I faced the challenge of building a scalable, secure backend and data platform …" at bounding box center [537, 407] width 513 height 257
drag, startPoint x: 322, startPoint y: 352, endPoint x: 293, endPoint y: 472, distance: 124.1
click at [293, 472] on p "I faced the challenge of building a scalable, secure backend and data platform …" at bounding box center [537, 407] width 513 height 257
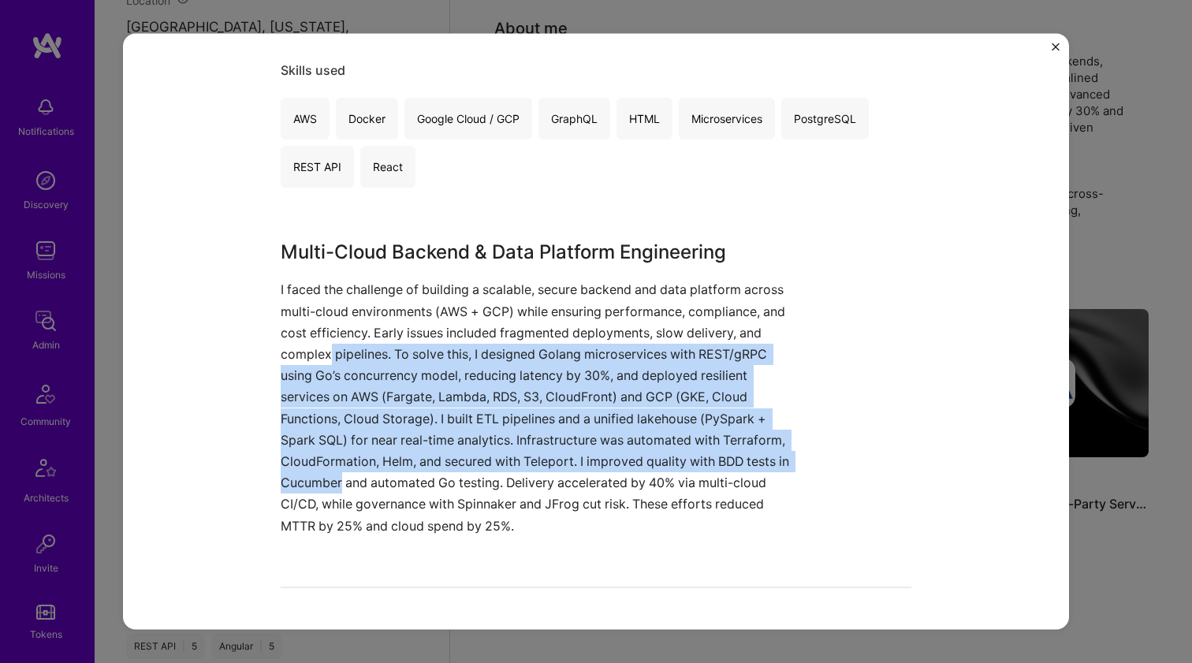
click at [293, 472] on p "I faced the challenge of building a scalable, secure backend and data platform …" at bounding box center [537, 407] width 513 height 257
drag, startPoint x: 293, startPoint y: 472, endPoint x: 319, endPoint y: 343, distance: 132.1
click at [319, 344] on p "I faced the challenge of building a scalable, secure backend and data platform …" at bounding box center [537, 407] width 513 height 257
click at [319, 343] on p "I faced the challenge of building a scalable, secure backend and data platform …" at bounding box center [537, 407] width 513 height 257
drag, startPoint x: 319, startPoint y: 343, endPoint x: 285, endPoint y: 479, distance: 139.8
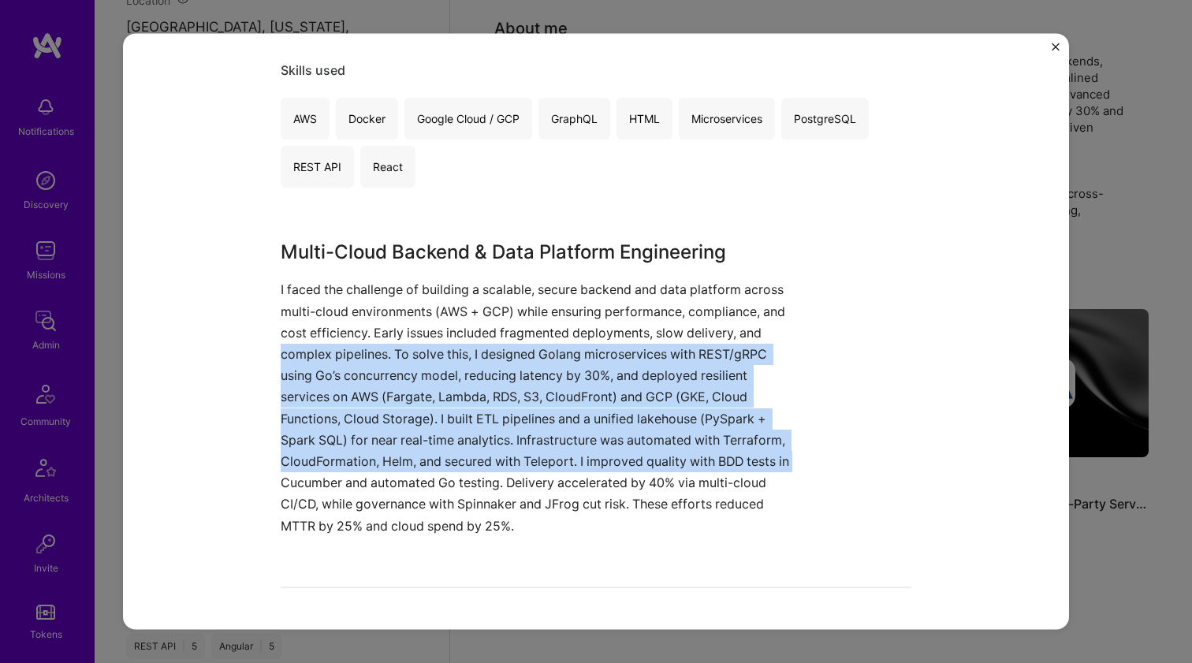
click at [285, 479] on p "I faced the challenge of building a scalable, secure backend and data platform …" at bounding box center [537, 407] width 513 height 257
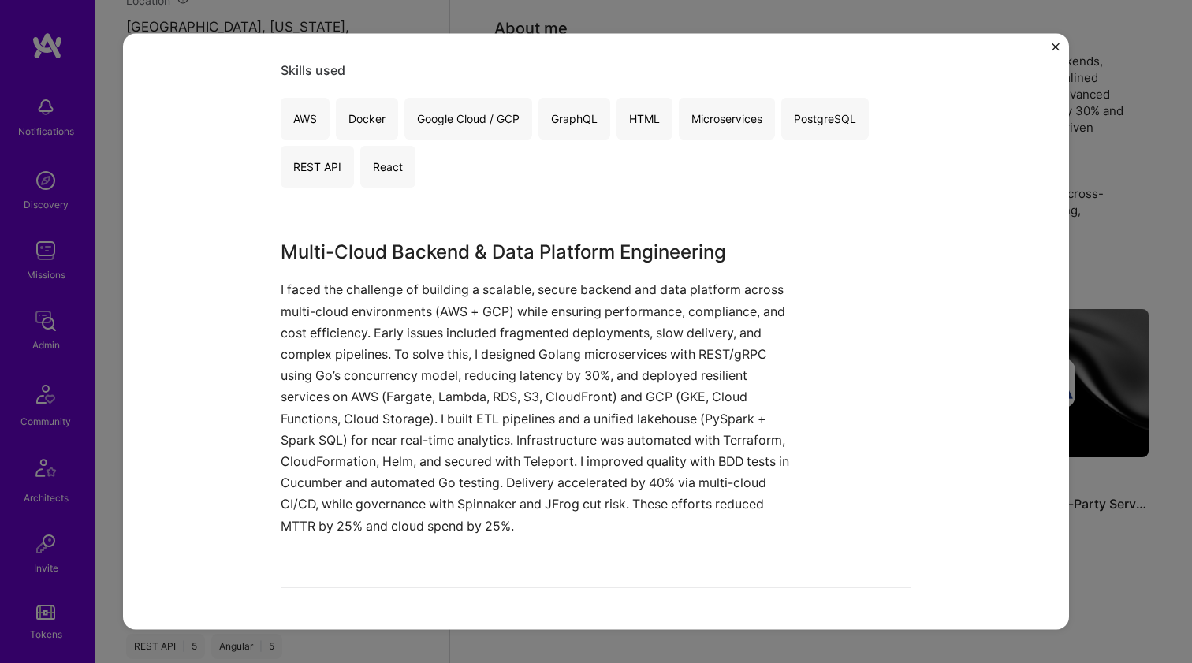
click at [284, 489] on p "I faced the challenge of building a scalable, secure backend and data platform …" at bounding box center [537, 407] width 513 height 257
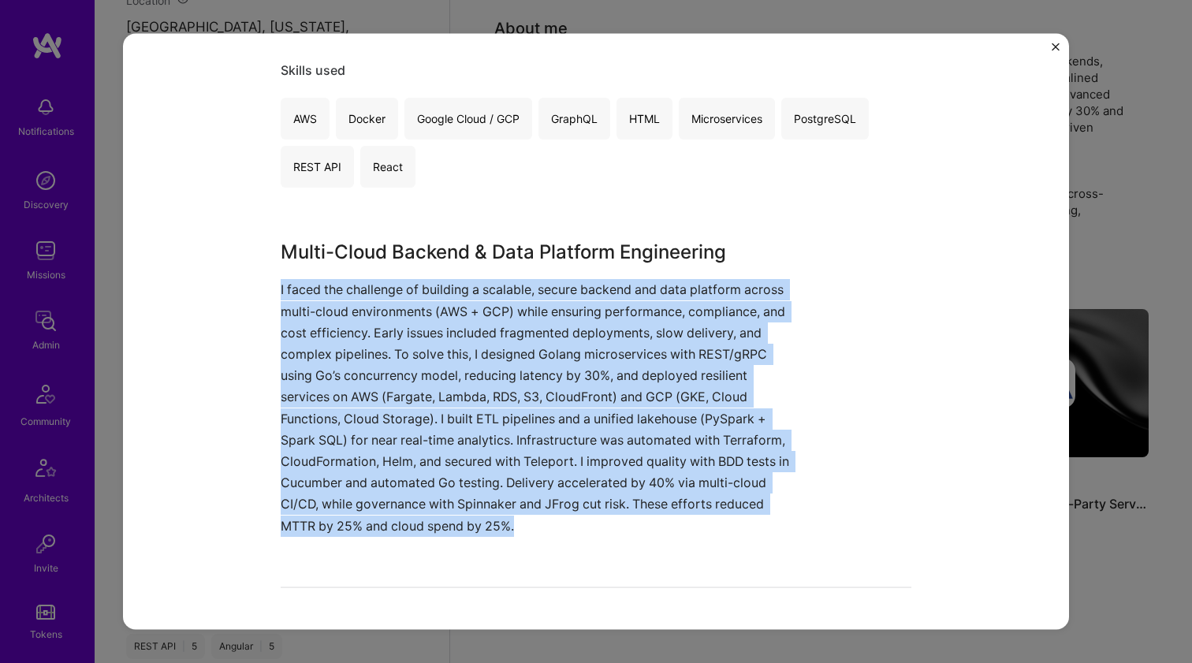
drag, startPoint x: 284, startPoint y: 489, endPoint x: 286, endPoint y: 439, distance: 49.7
click at [286, 439] on p "I faced the challenge of building a scalable, secure backend and data platform …" at bounding box center [537, 407] width 513 height 257
click at [289, 423] on p "I faced the challenge of building a scalable, secure backend and data platform …" at bounding box center [537, 407] width 513 height 257
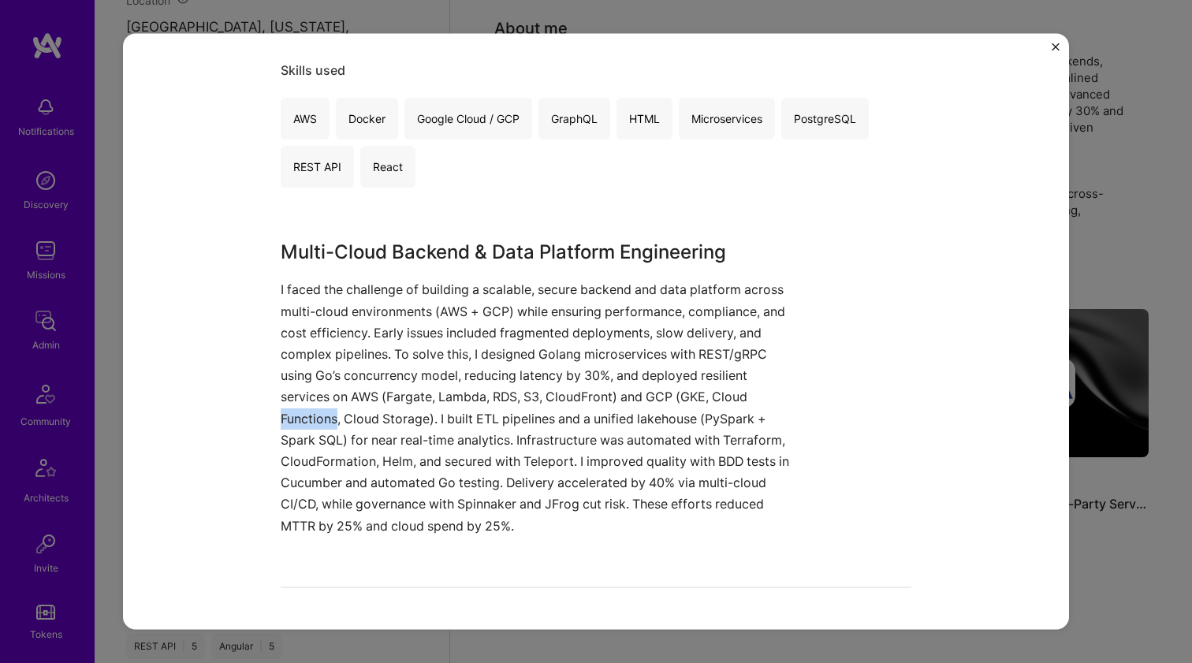
click at [289, 423] on p "I faced the challenge of building a scalable, secure backend and data platform …" at bounding box center [537, 407] width 513 height 257
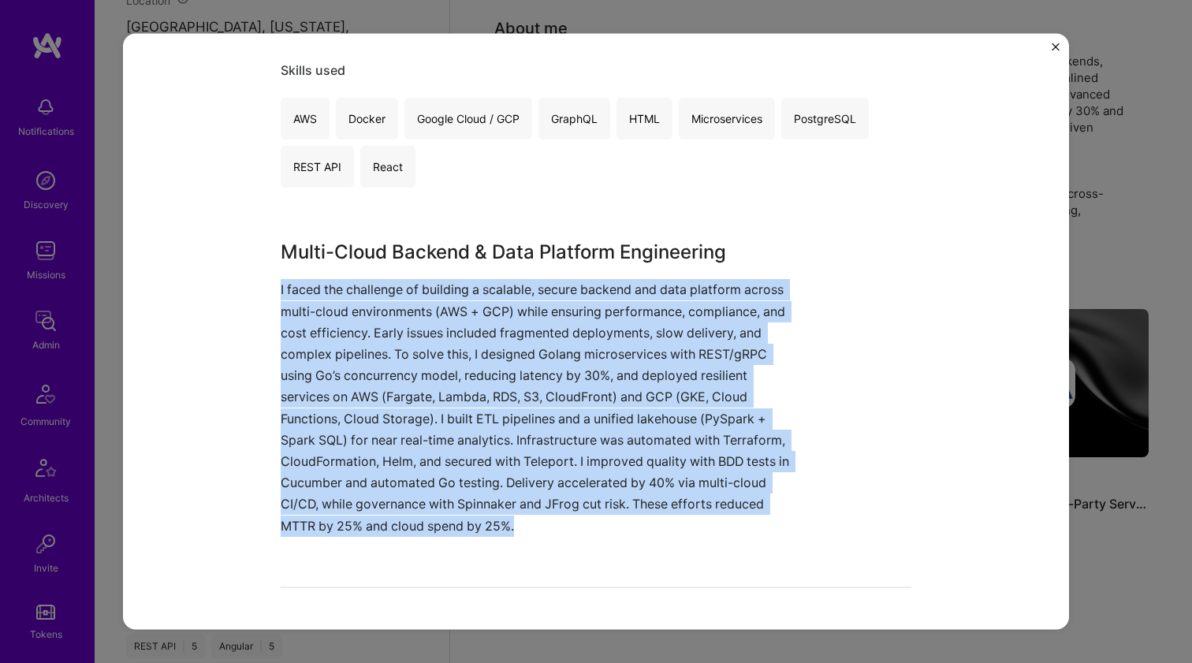
drag, startPoint x: 289, startPoint y: 423, endPoint x: 270, endPoint y: 504, distance: 82.8
click at [270, 504] on div "Scalable Backend Services on Multi-Cloud Platforms Arbisoft Cloud Services, Ent…" at bounding box center [596, 331] width 946 height 597
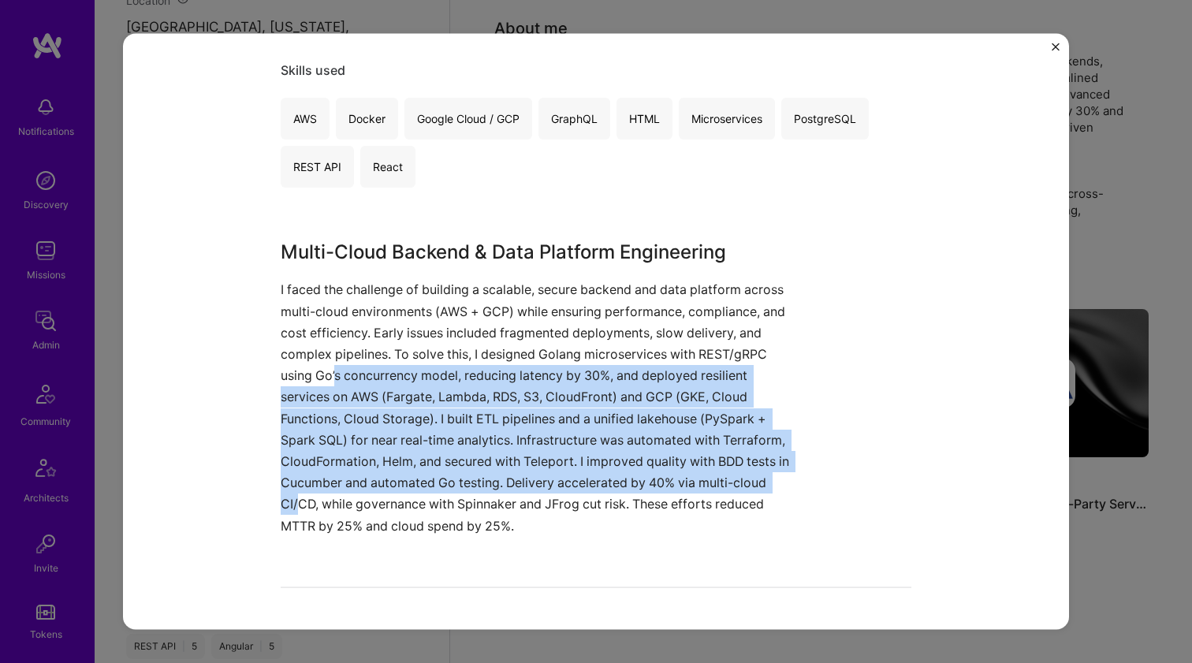
drag, startPoint x: 292, startPoint y: 507, endPoint x: 329, endPoint y: 375, distance: 136.8
click at [329, 375] on p "I faced the challenge of building a scalable, secure backend and data platform …" at bounding box center [537, 407] width 513 height 257
click at [330, 375] on p "I faced the challenge of building a scalable, secure backend and data platform …" at bounding box center [537, 407] width 513 height 257
drag, startPoint x: 330, startPoint y: 375, endPoint x: 293, endPoint y: 508, distance: 138.1
click at [293, 508] on p "I faced the challenge of building a scalable, secure backend and data platform …" at bounding box center [537, 407] width 513 height 257
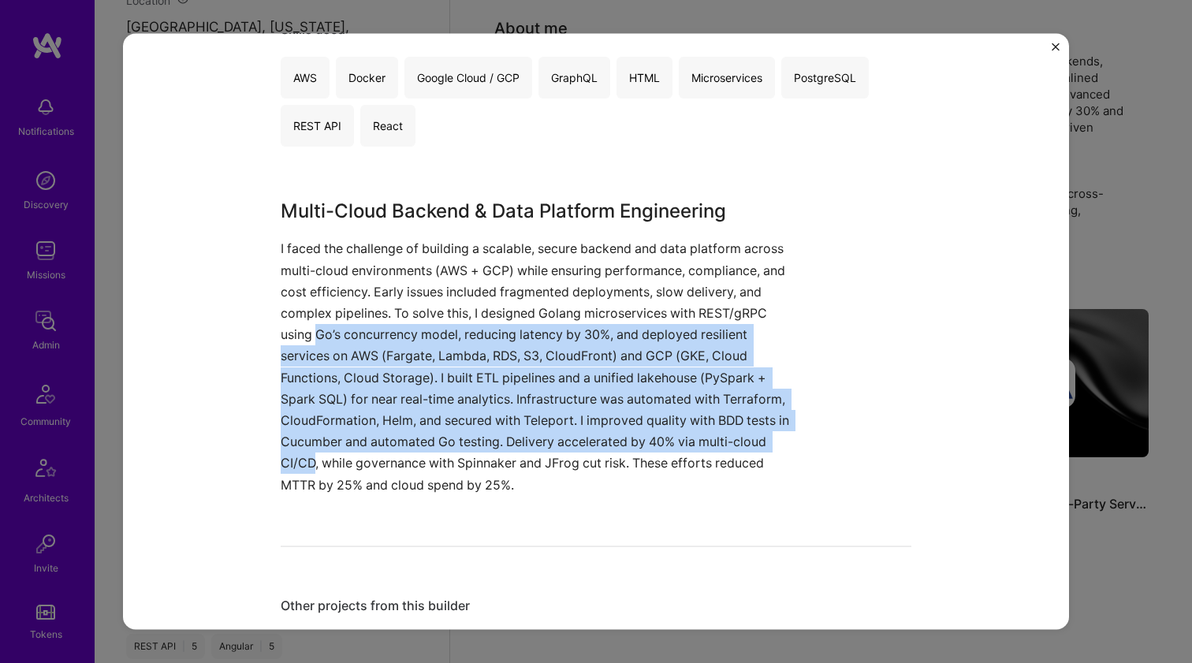
scroll to position [607, 0]
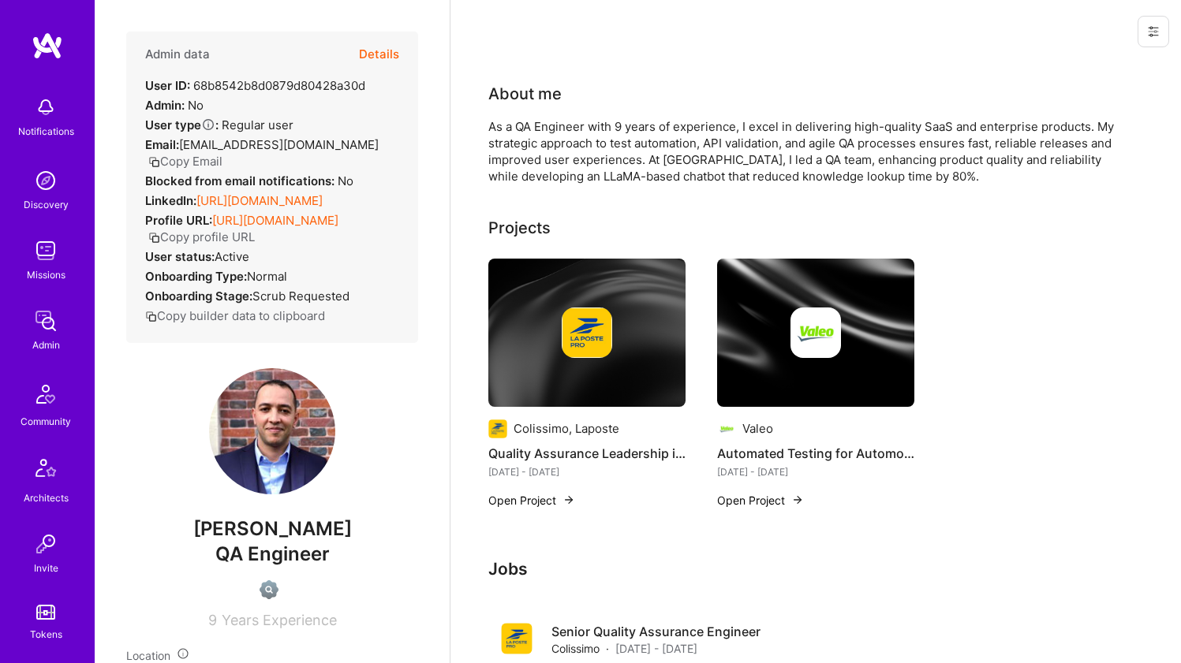
click at [285, 208] on link "https://linkedin.com/in/seifeddineouerghi" at bounding box center [259, 200] width 126 height 15
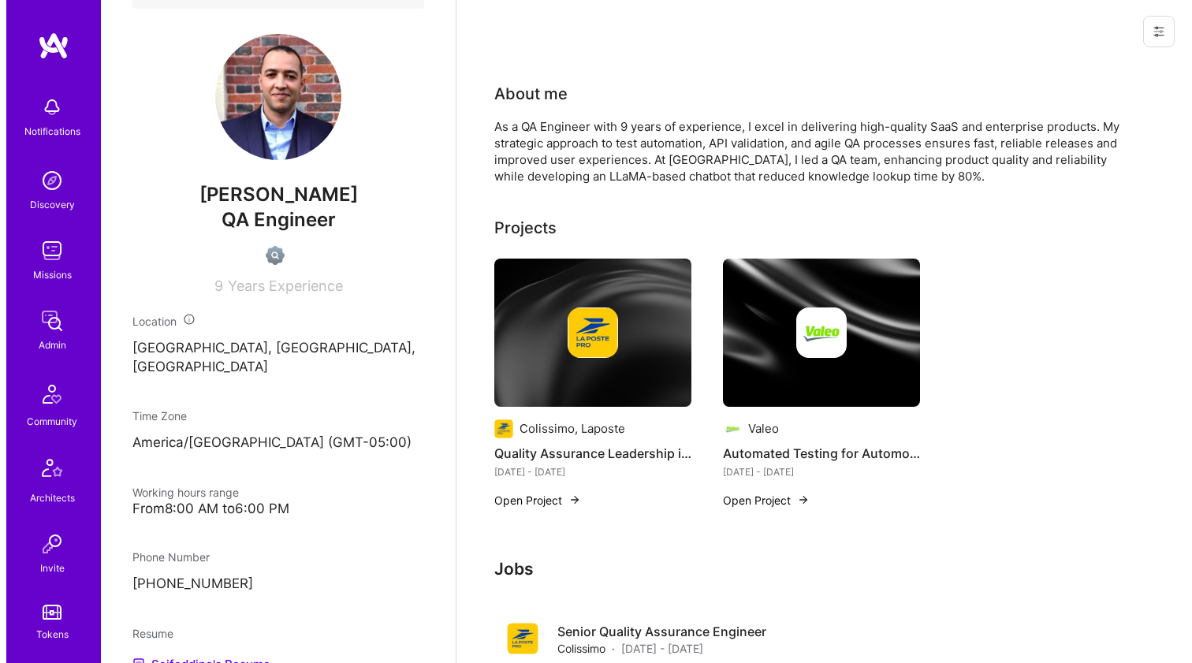
scroll to position [513, 0]
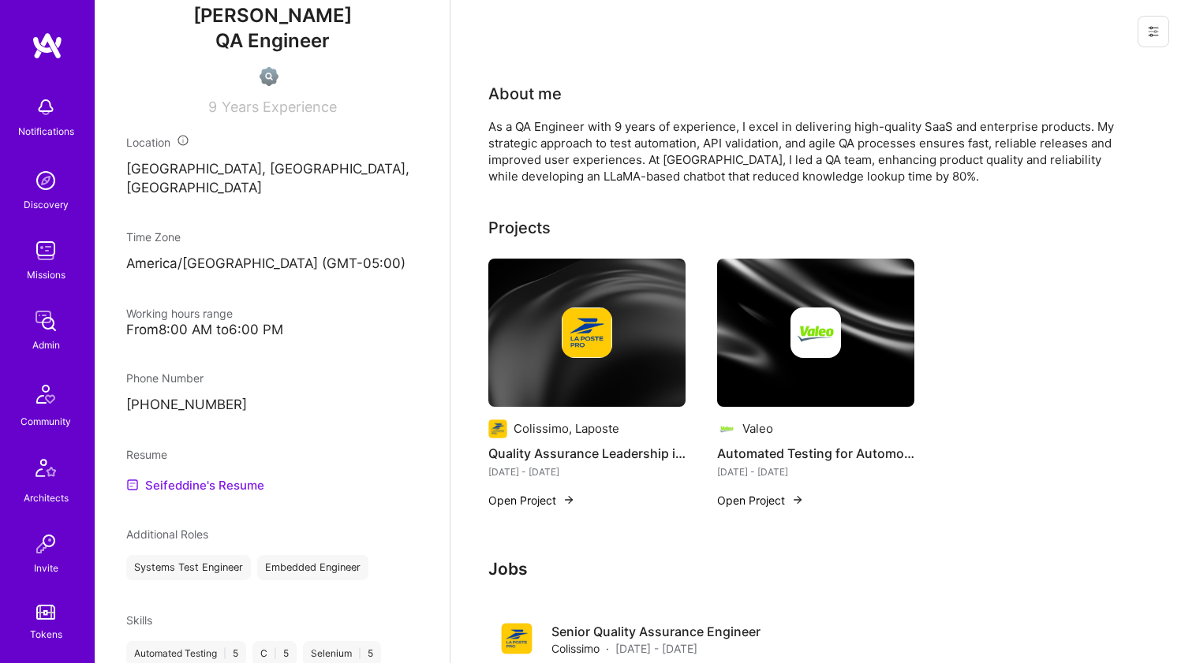
click at [179, 494] on link "Seifeddine's Resume" at bounding box center [195, 485] width 138 height 19
click at [509, 338] on div at bounding box center [586, 333] width 197 height 50
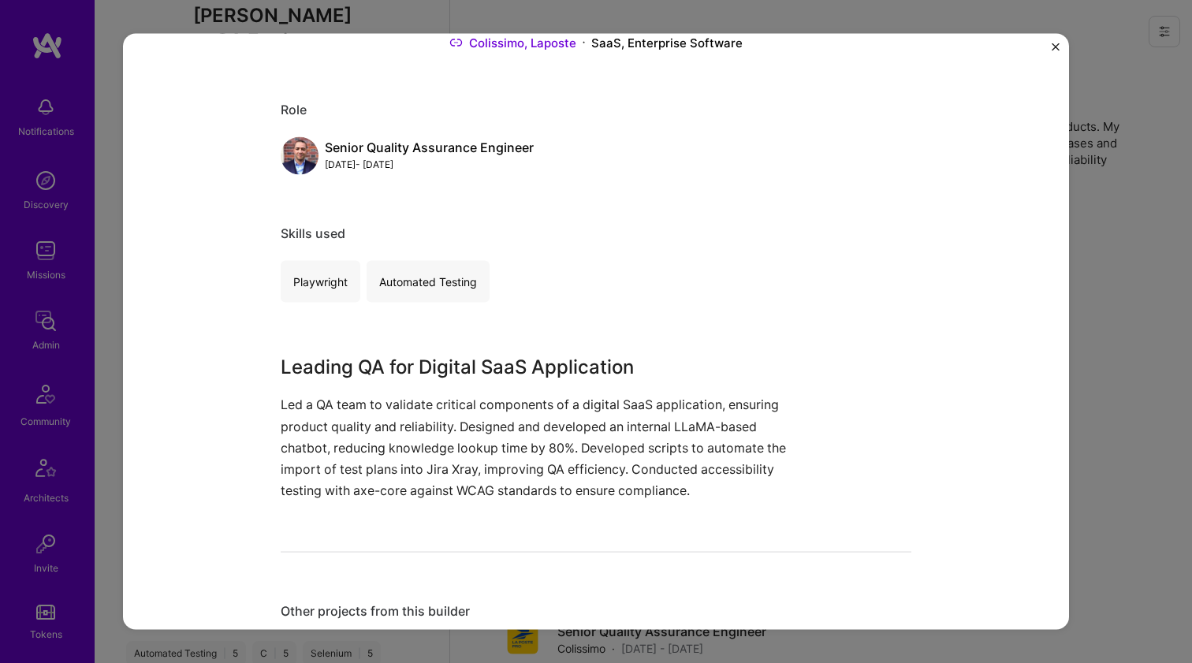
scroll to position [262, 0]
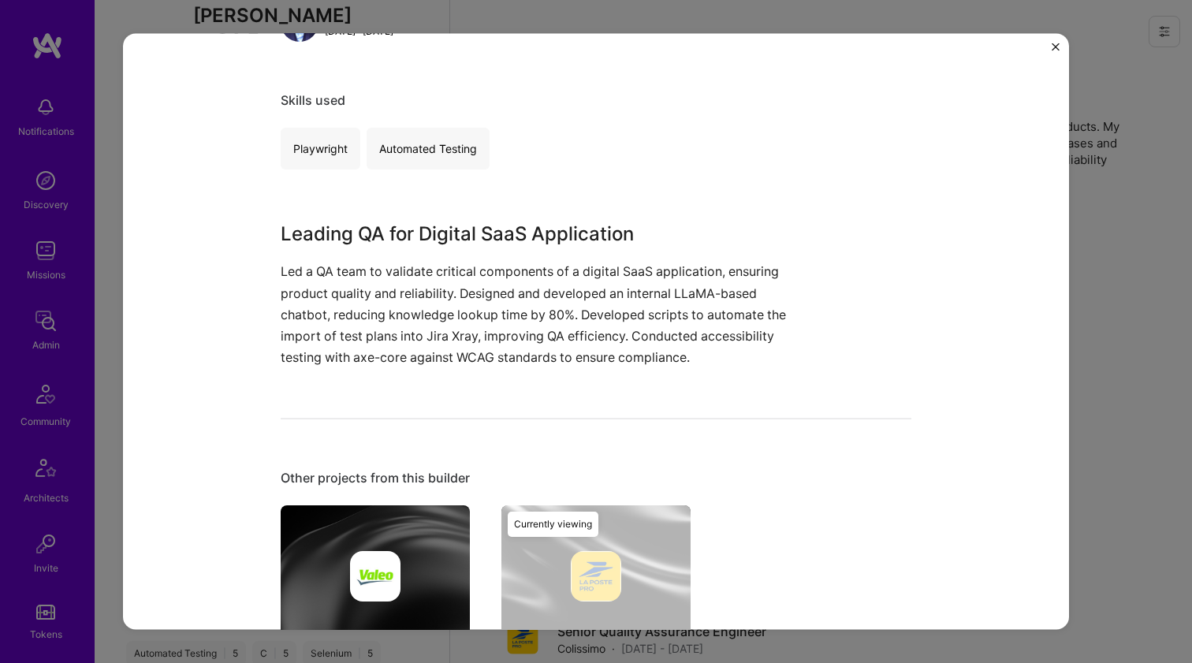
click at [489, 335] on p "Led a QA team to validate critical components of a digital SaaS application, en…" at bounding box center [537, 314] width 513 height 107
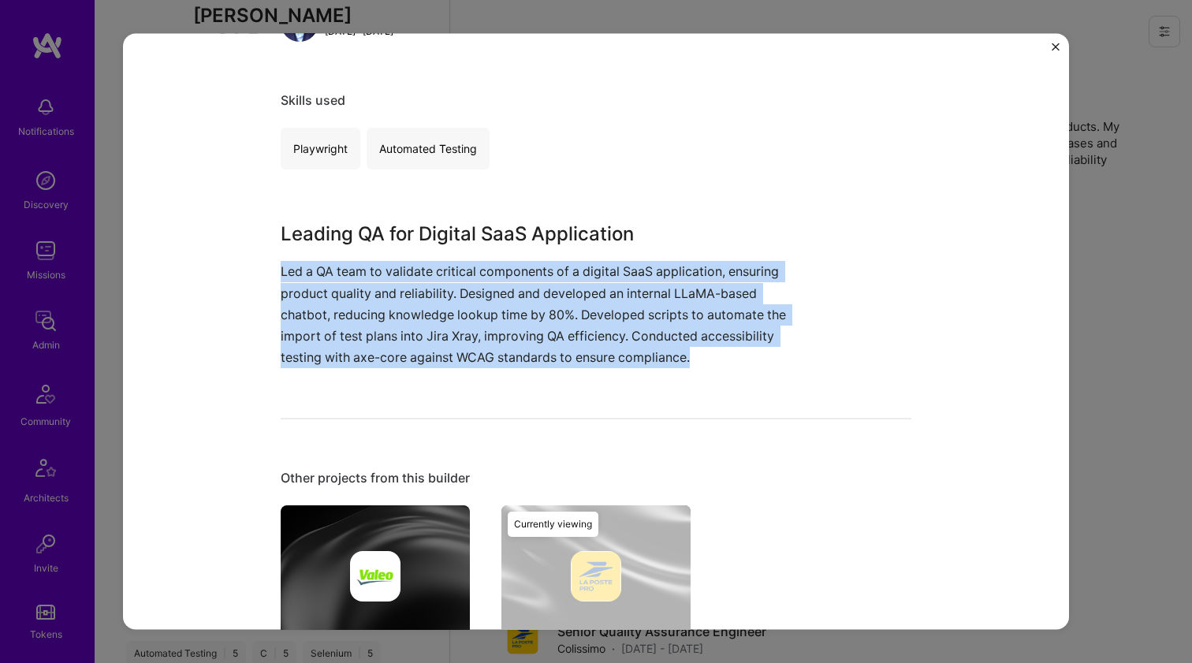
click at [489, 335] on p "Led a QA team to validate critical components of a digital SaaS application, en…" at bounding box center [537, 314] width 513 height 107
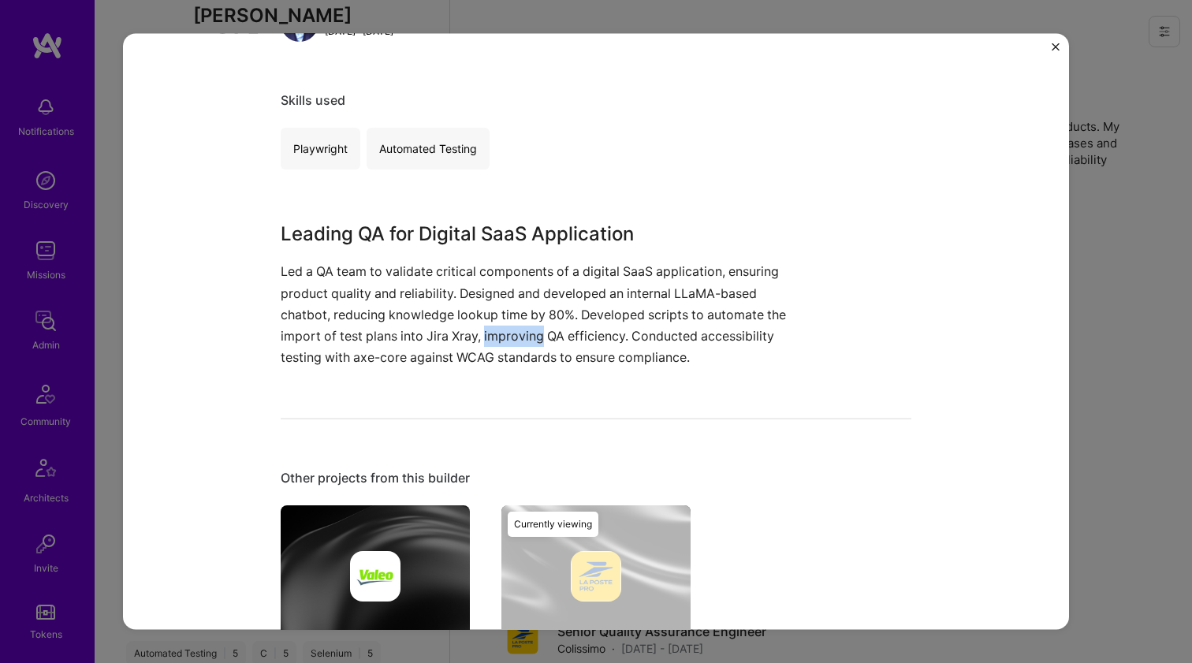
click at [489, 335] on p "Led a QA team to validate critical components of a digital SaaS application, en…" at bounding box center [537, 314] width 513 height 107
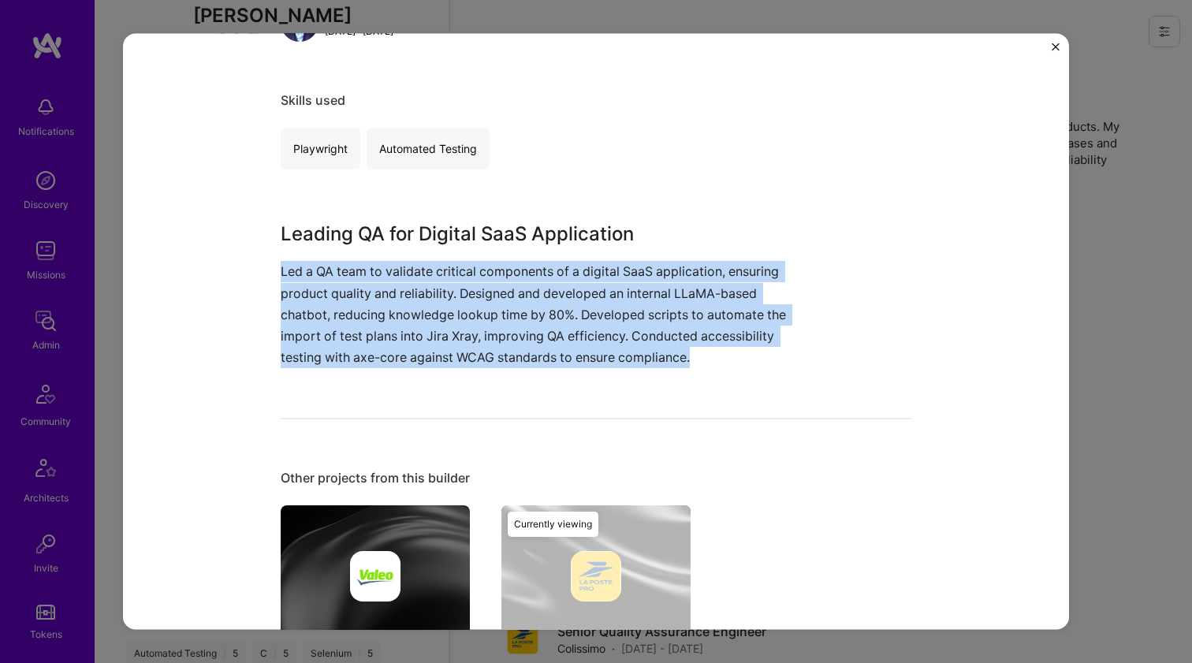
click at [489, 335] on p "Led a QA team to validate critical components of a digital SaaS application, en…" at bounding box center [537, 314] width 513 height 107
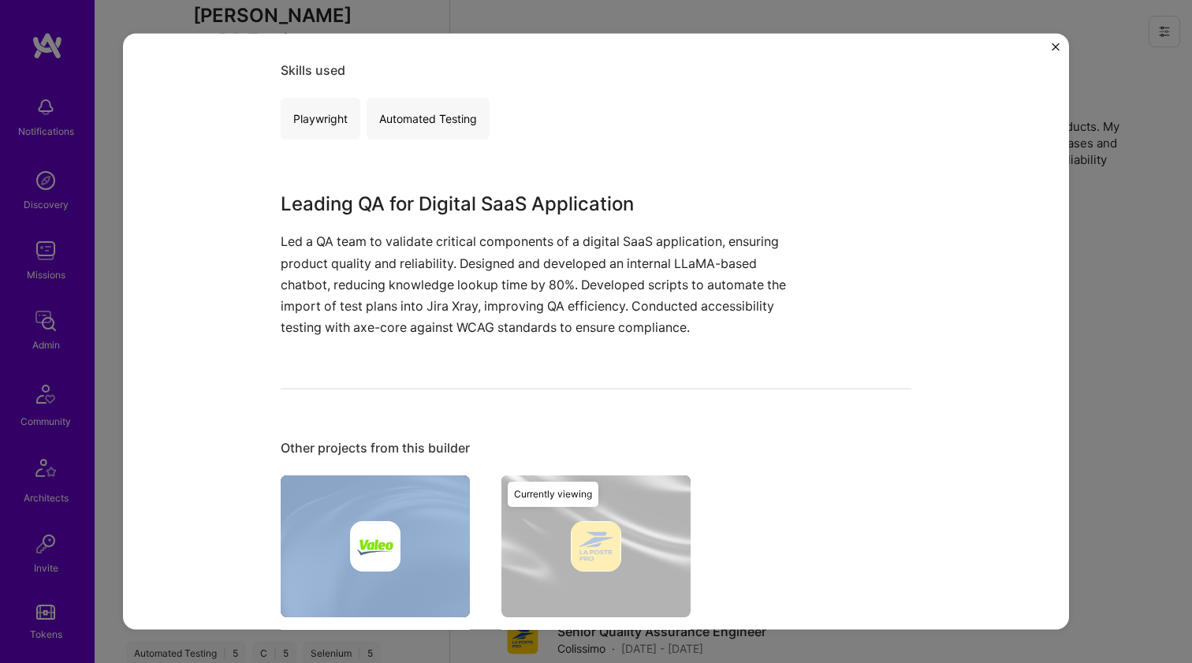
click at [304, 455] on div "Other projects from this builder Valeo Automated Testing for Automotive Systems…" at bounding box center [596, 589] width 631 height 298
click at [300, 476] on img at bounding box center [375, 547] width 189 height 142
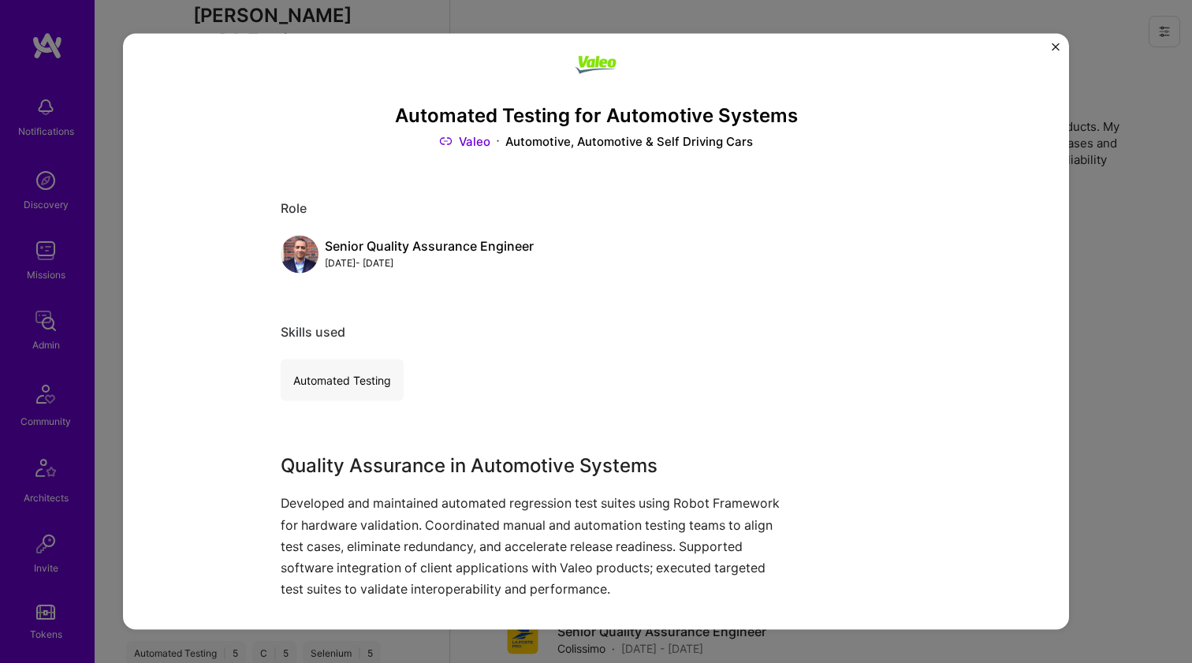
scroll to position [101, 0]
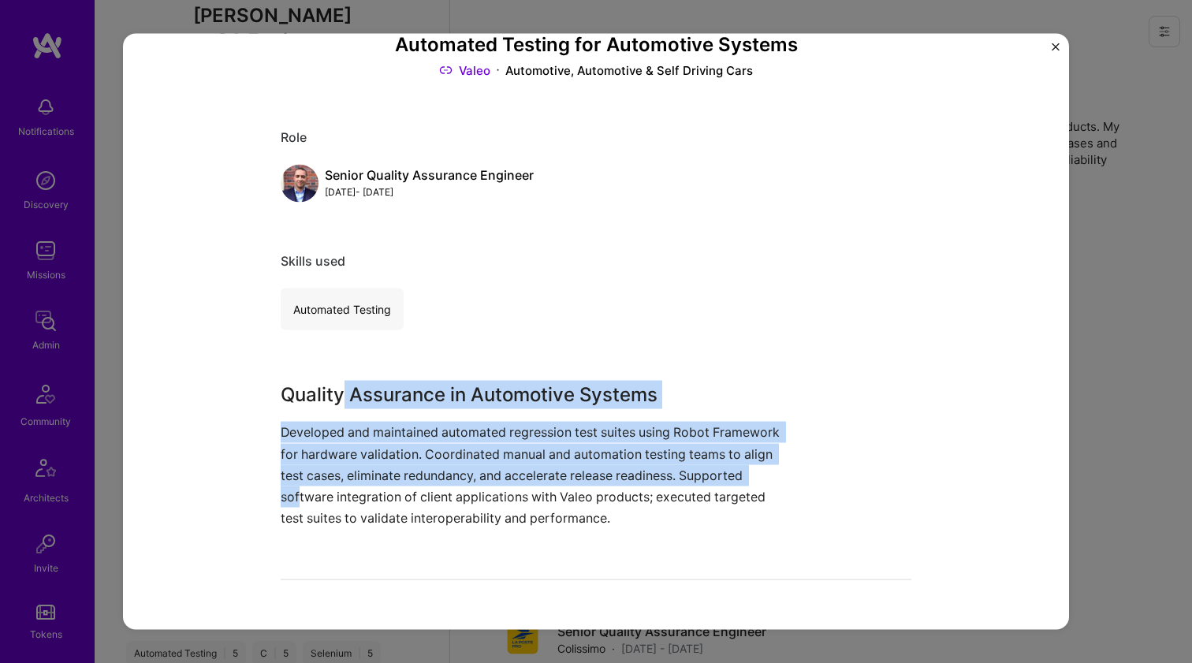
drag, startPoint x: 337, startPoint y: 384, endPoint x: 296, endPoint y: 491, distance: 114.1
click at [296, 491] on div "Quality Assurance in Automotive Systems Developed and maintained automated regr…" at bounding box center [537, 455] width 513 height 148
click at [296, 491] on p "Developed and maintained automated regression test suites using Robot Framework…" at bounding box center [537, 475] width 513 height 107
drag, startPoint x: 296, startPoint y: 491, endPoint x: 305, endPoint y: 402, distance: 88.8
click at [305, 402] on div "Quality Assurance in Automotive Systems Developed and maintained automated regr…" at bounding box center [537, 455] width 513 height 148
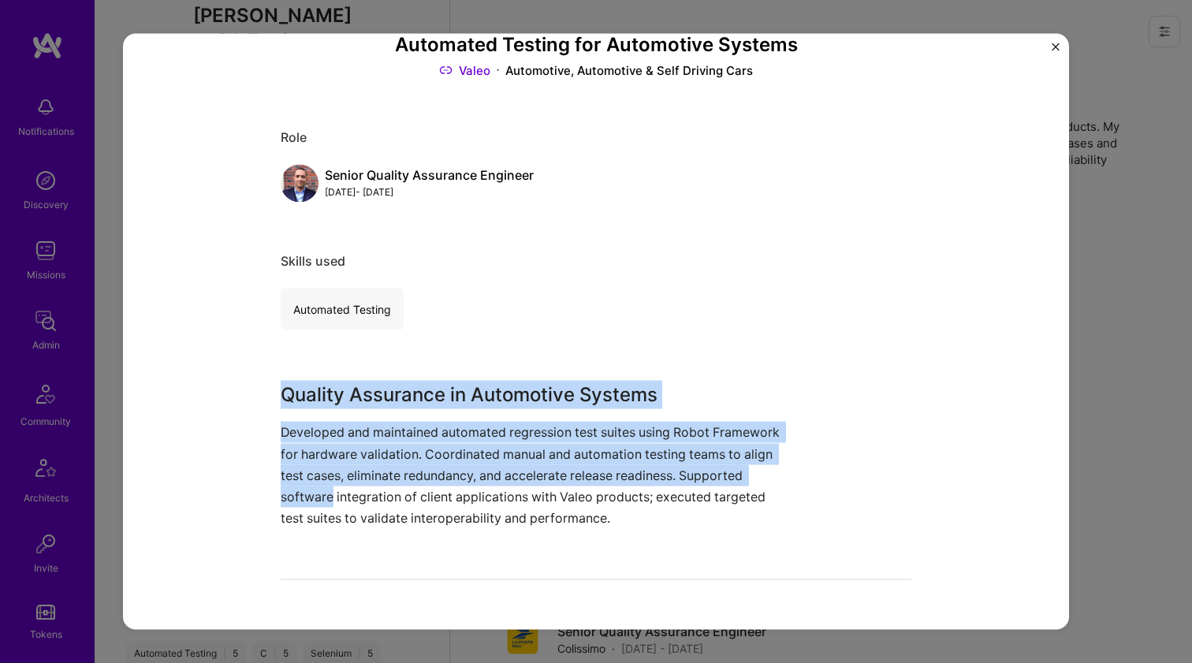
click at [305, 402] on h3 "Quality Assurance in Automotive Systems" at bounding box center [537, 395] width 513 height 28
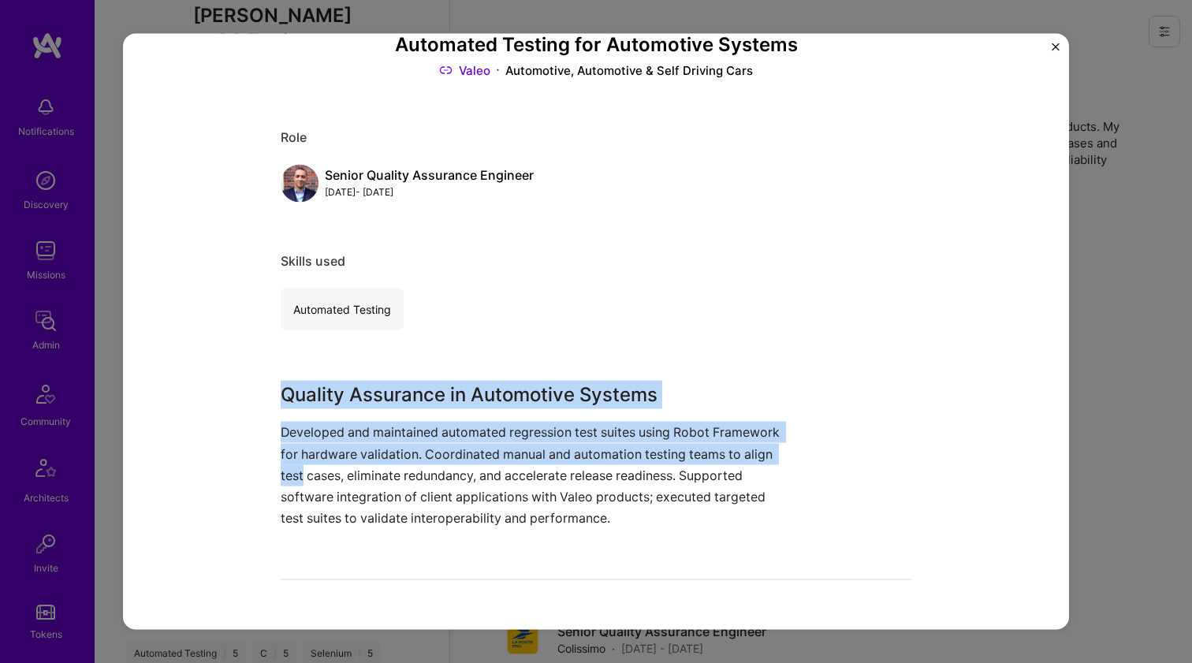
drag, startPoint x: 305, startPoint y: 402, endPoint x: 285, endPoint y: 480, distance: 80.7
click at [285, 480] on div "Quality Assurance in Automotive Systems Developed and maintained automated regr…" at bounding box center [537, 455] width 513 height 148
click at [285, 480] on p "Developed and maintained automated regression test suites using Robot Framework…" at bounding box center [537, 475] width 513 height 107
drag, startPoint x: 285, startPoint y: 480, endPoint x: 299, endPoint y: 393, distance: 88.7
click at [299, 393] on div "Quality Assurance in Automotive Systems Developed and maintained automated regr…" at bounding box center [537, 455] width 513 height 148
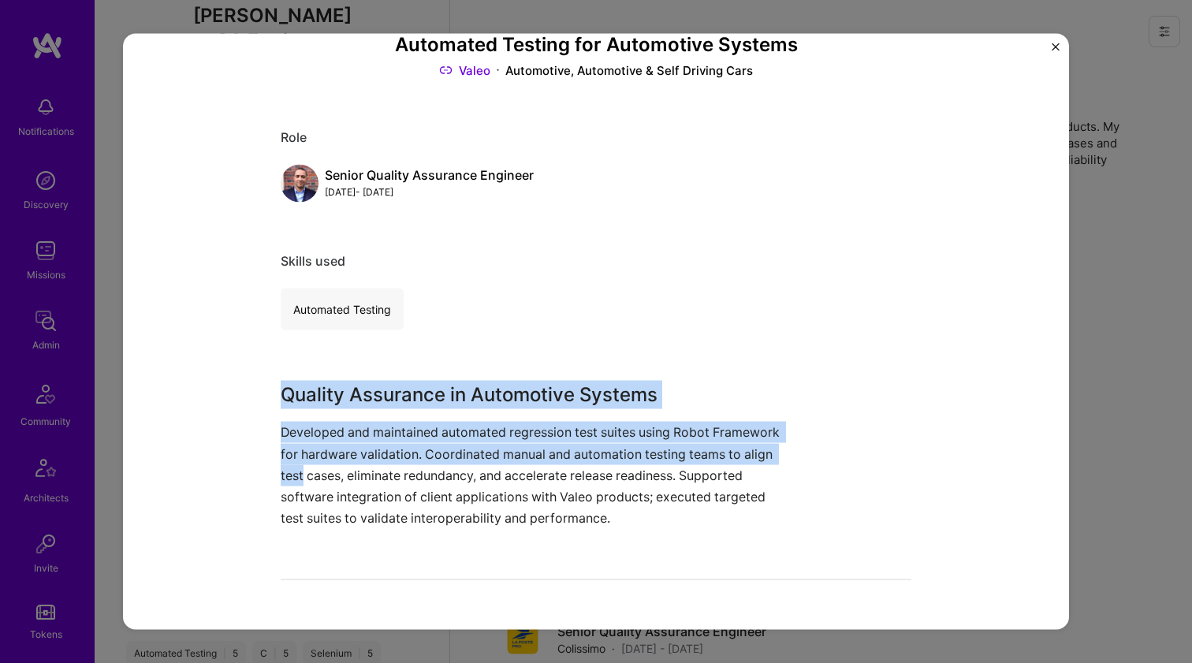
click at [299, 393] on h3 "Quality Assurance in Automotive Systems" at bounding box center [537, 395] width 513 height 28
drag, startPoint x: 299, startPoint y: 393, endPoint x: 279, endPoint y: 477, distance: 86.7
click at [281, 477] on div "Quality Assurance in Automotive Systems Developed and maintained automated regr…" at bounding box center [537, 455] width 513 height 148
click at [281, 477] on p "Developed and maintained automated regression test suites using Robot Framework…" at bounding box center [537, 475] width 513 height 107
drag, startPoint x: 279, startPoint y: 477, endPoint x: 287, endPoint y: 397, distance: 80.0
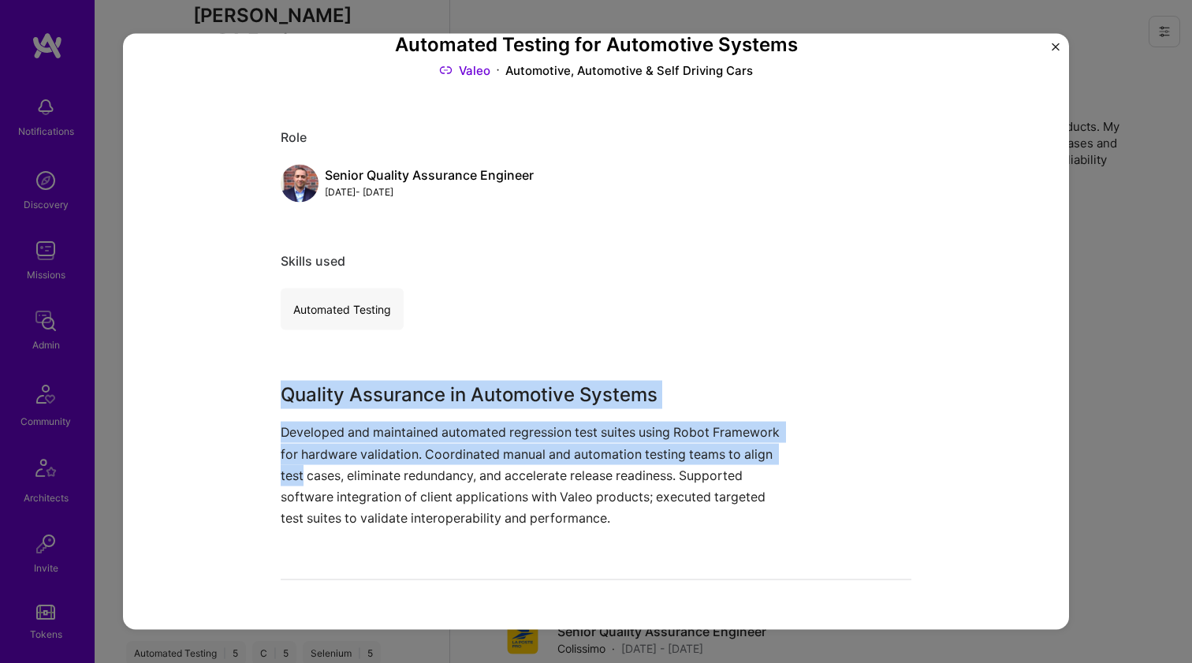
click at [287, 397] on div "Quality Assurance in Automotive Systems Developed and maintained automated regr…" at bounding box center [537, 455] width 513 height 148
click at [287, 397] on h3 "Quality Assurance in Automotive Systems" at bounding box center [537, 395] width 513 height 28
drag, startPoint x: 287, startPoint y: 397, endPoint x: 267, endPoint y: 475, distance: 79.8
click at [267, 475] on div "Automated Testing for Automotive Systems Valeo Automotive, Automotive & Self Dr…" at bounding box center [596, 331] width 946 height 597
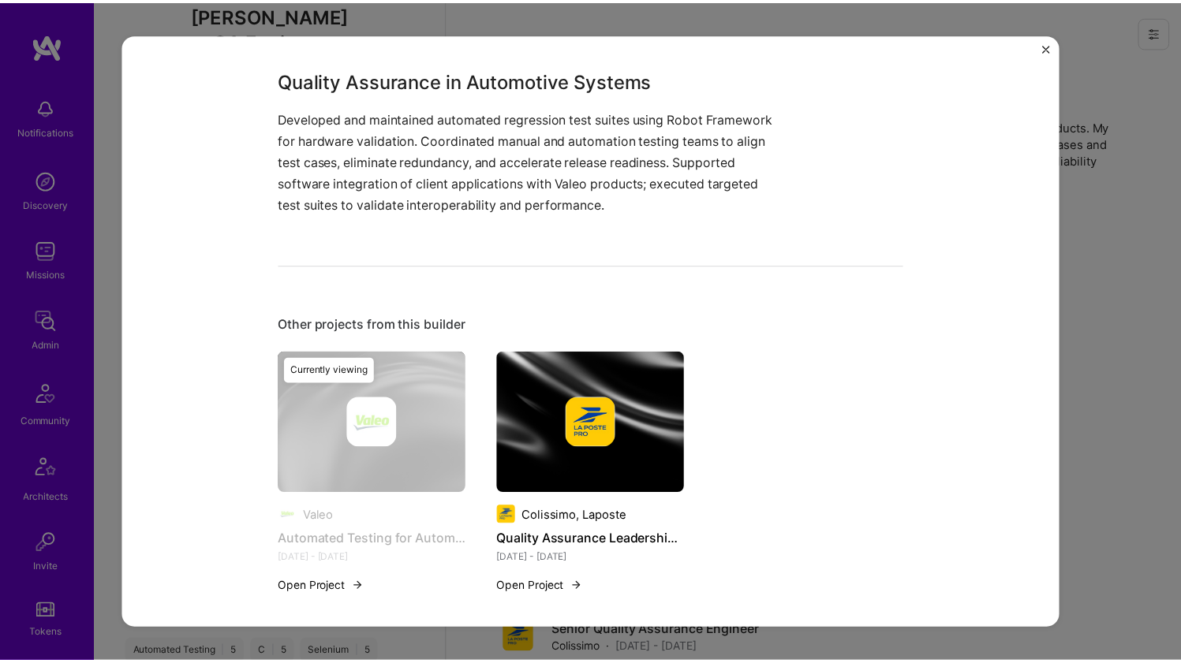
scroll to position [0, 0]
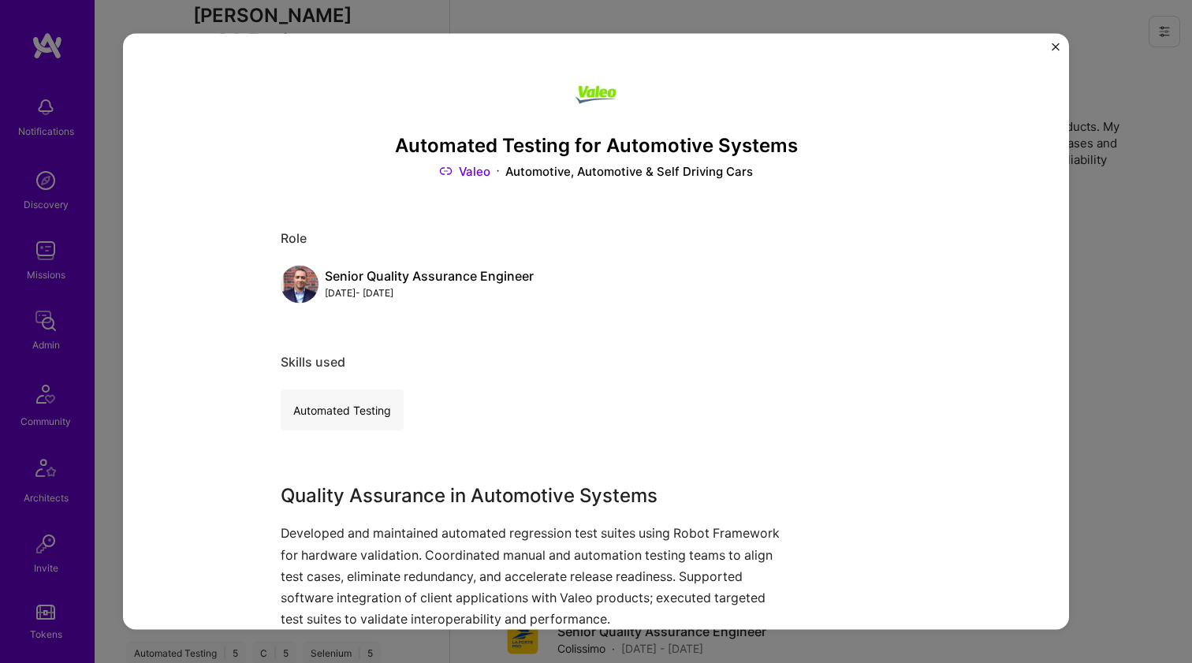
click at [1167, 279] on div "Automated Testing for Automotive Systems Valeo Automotive, Automotive & Self Dr…" at bounding box center [596, 331] width 1192 height 663
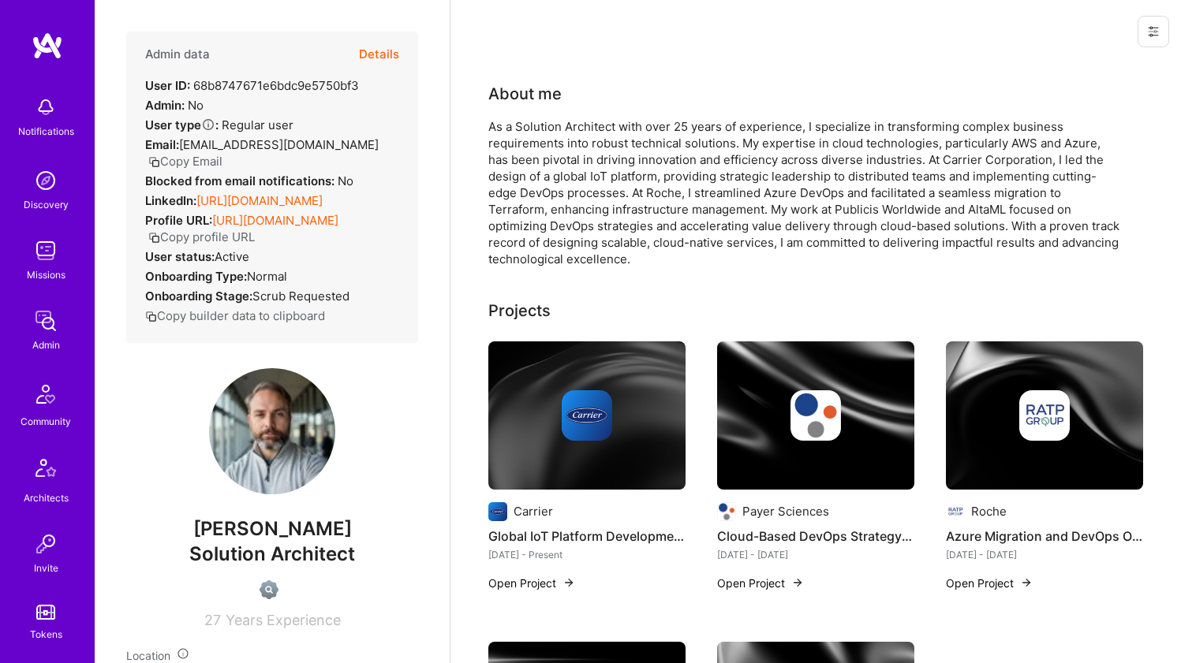
click at [318, 193] on link "https://linkedin.com/in/Chaholl" at bounding box center [259, 200] width 126 height 15
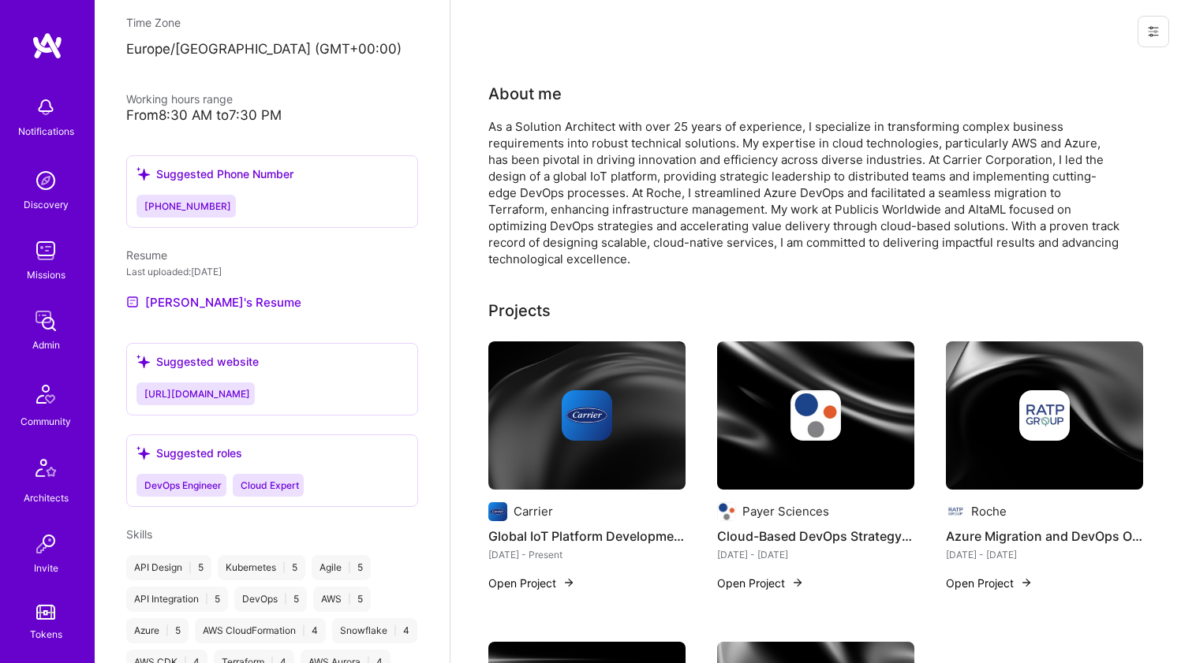
scroll to position [725, 0]
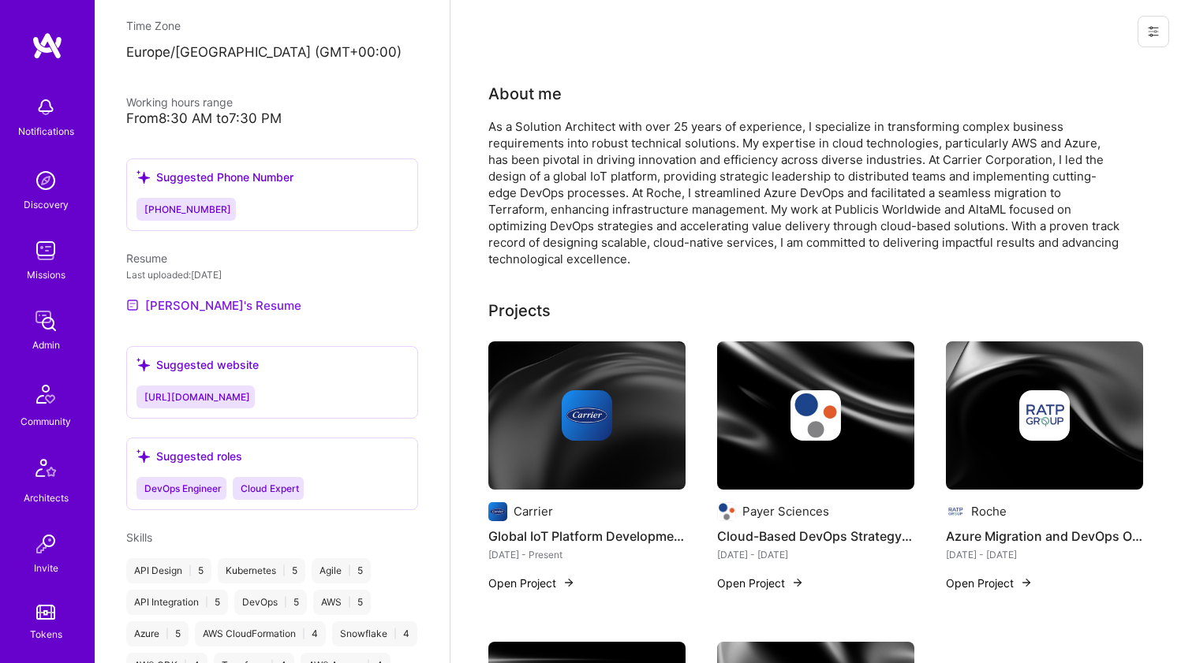
click at [218, 296] on link "Charlie's Resume" at bounding box center [213, 305] width 175 height 19
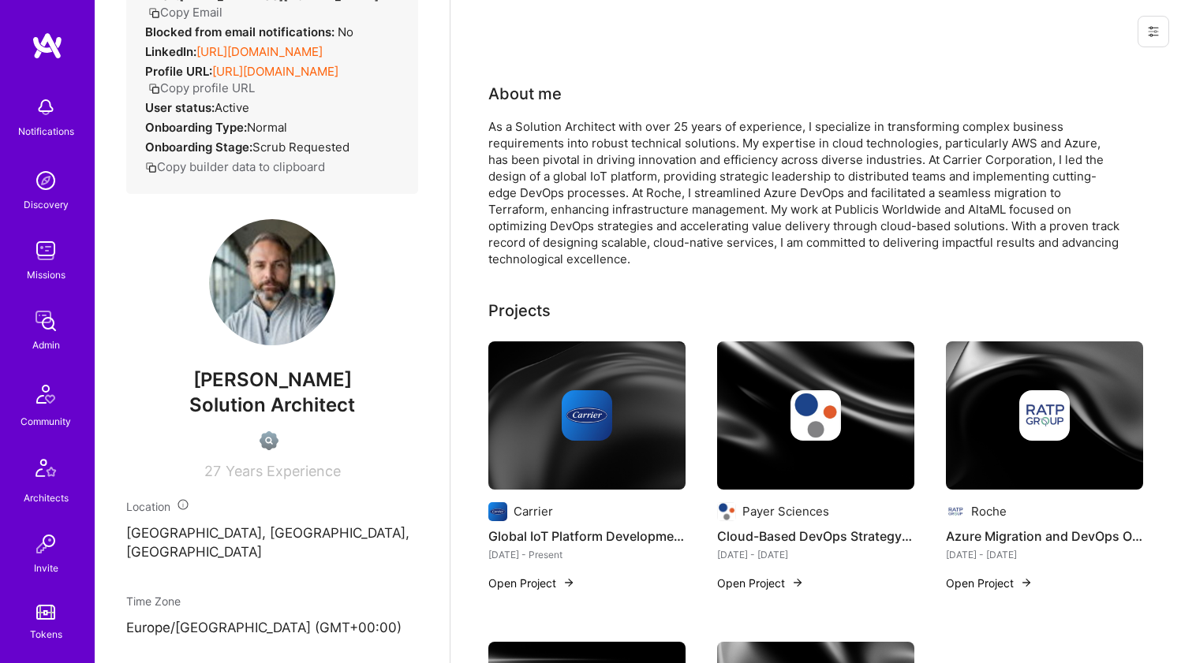
scroll to position [0, 0]
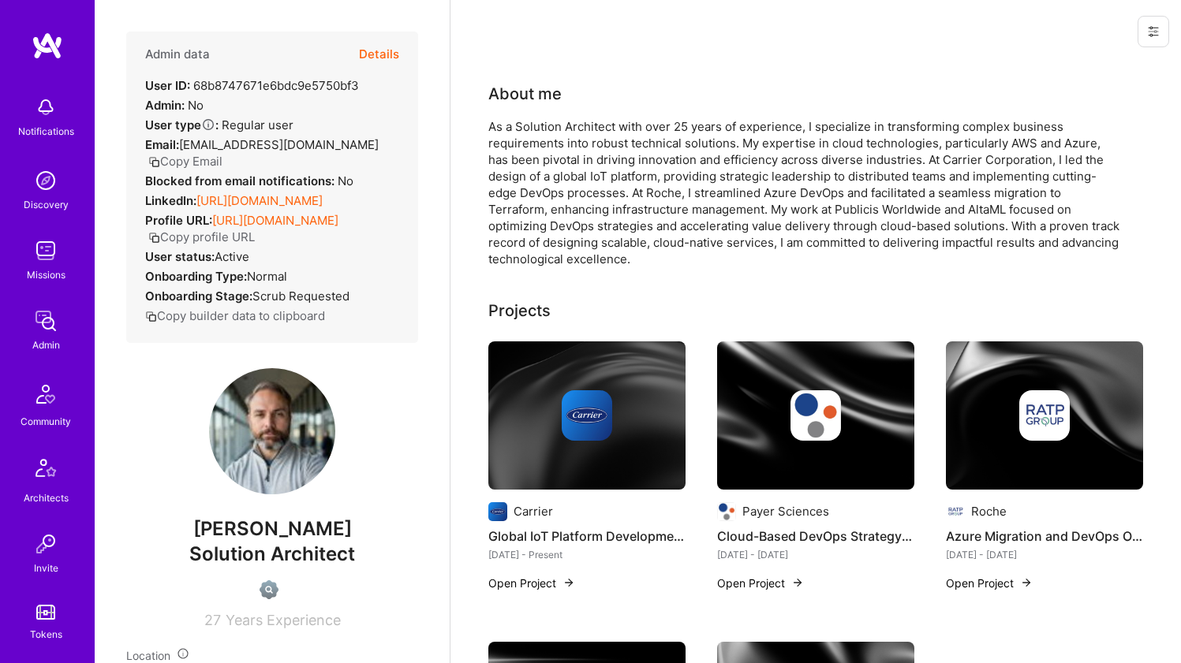
click at [563, 170] on div "As a Solution Architect with over 25 years of experience, I specialize in trans…" at bounding box center [803, 192] width 631 height 149
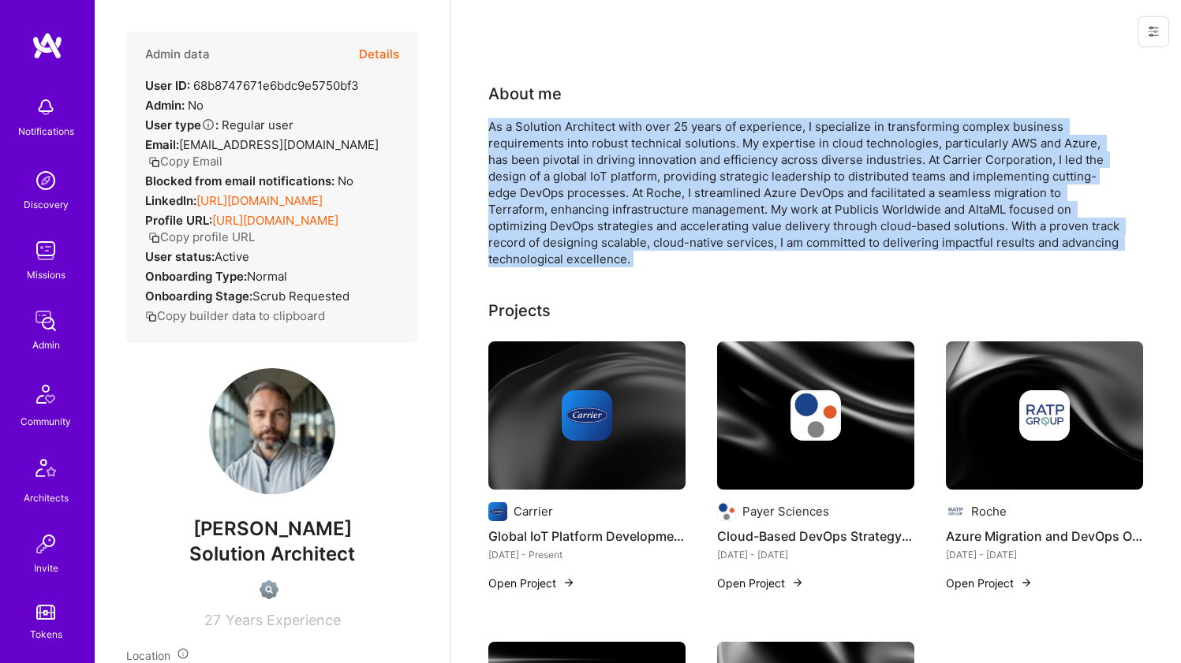
click at [563, 170] on div "As a Solution Architect with over 25 years of experience, I specialize in trans…" at bounding box center [803, 192] width 631 height 149
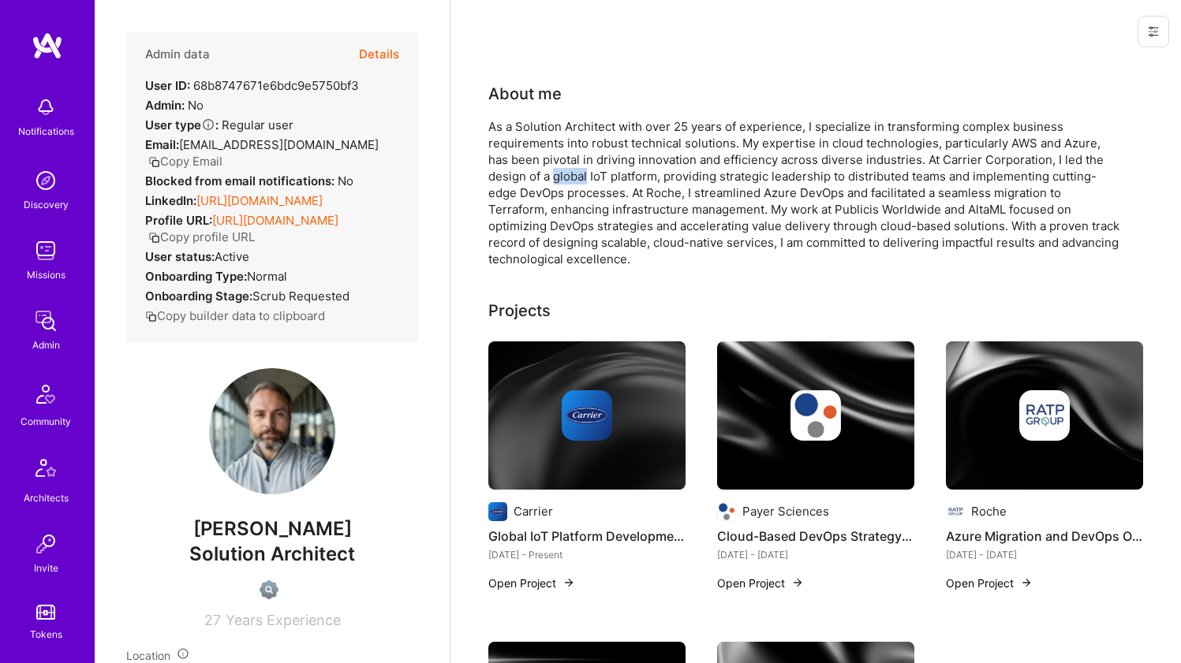
click at [563, 170] on div "As a Solution Architect with over 25 years of experience, I specialize in trans…" at bounding box center [803, 192] width 631 height 149
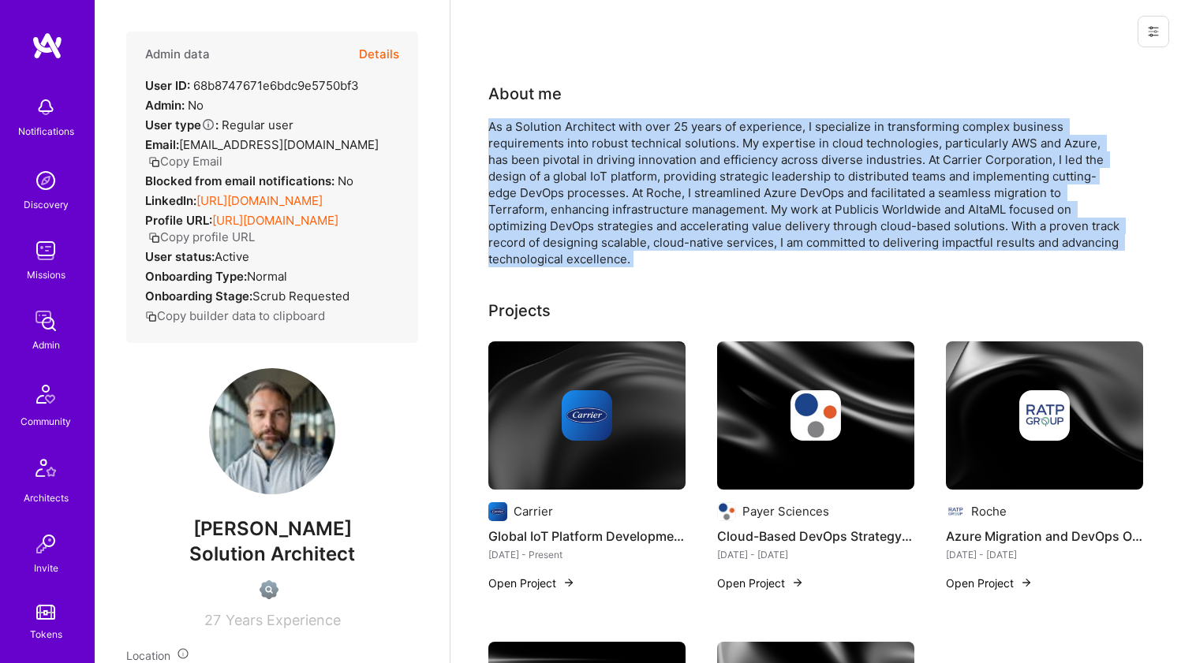
click at [563, 170] on div "As a Solution Architect with over 25 years of experience, I specialize in trans…" at bounding box center [803, 192] width 631 height 149
click at [562, 170] on div "As a Solution Architect with over 25 years of experience, I specialize in trans…" at bounding box center [803, 192] width 631 height 149
click at [542, 181] on div "As a Solution Architect with over 25 years of experience, I specialize in trans…" at bounding box center [803, 192] width 631 height 149
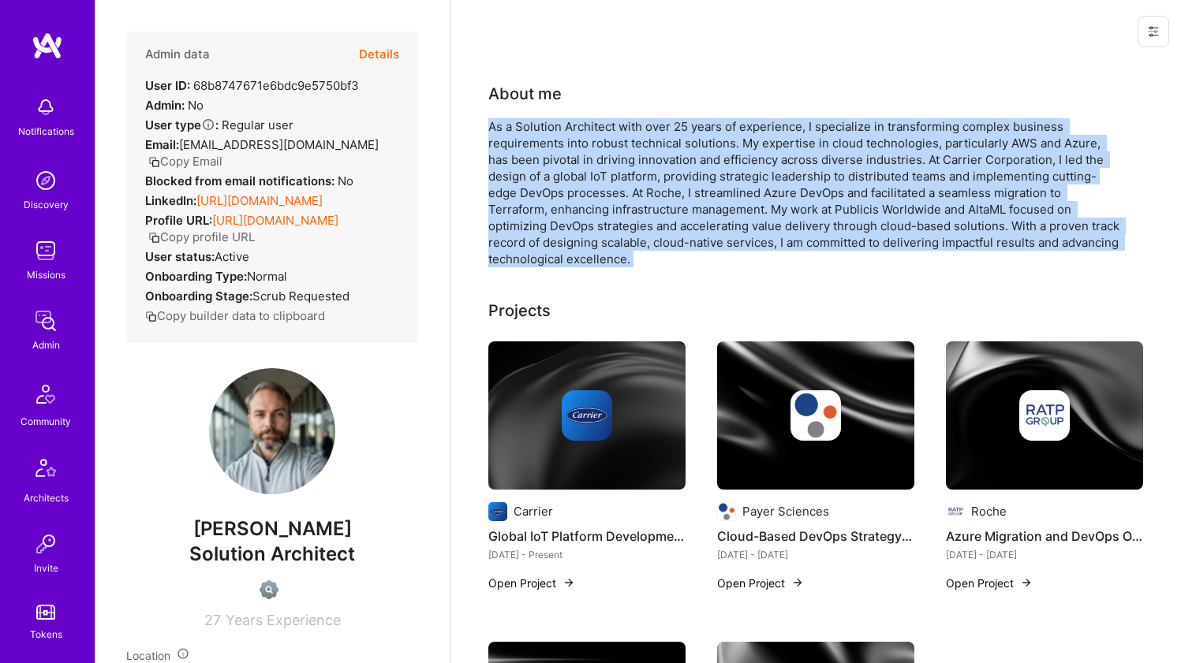
click at [546, 149] on div "As a Solution Architect with over 25 years of experience, I specialize in trans…" at bounding box center [803, 192] width 631 height 149
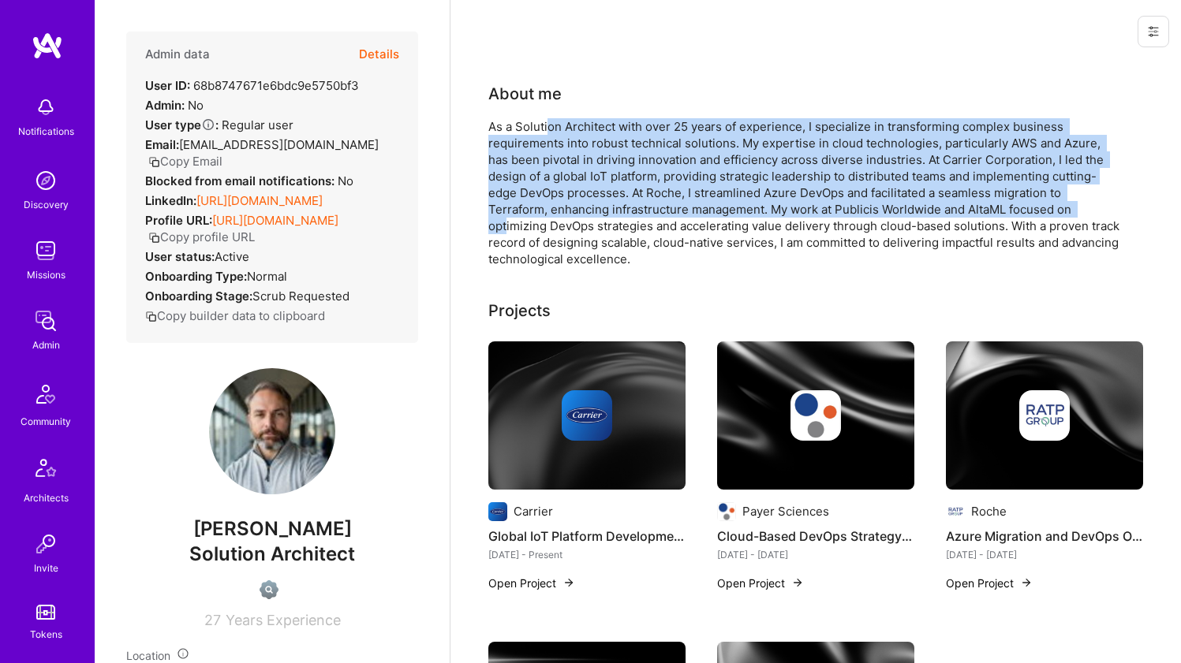
drag, startPoint x: 550, startPoint y: 129, endPoint x: 507, endPoint y: 217, distance: 97.7
click at [507, 217] on div "As a Solution Architect with over 25 years of experience, I specialize in trans…" at bounding box center [803, 192] width 631 height 149
drag, startPoint x: 507, startPoint y: 217, endPoint x: 531, endPoint y: 128, distance: 92.2
click at [531, 128] on div "As a Solution Architect with over 25 years of experience, I specialize in trans…" at bounding box center [803, 192] width 631 height 149
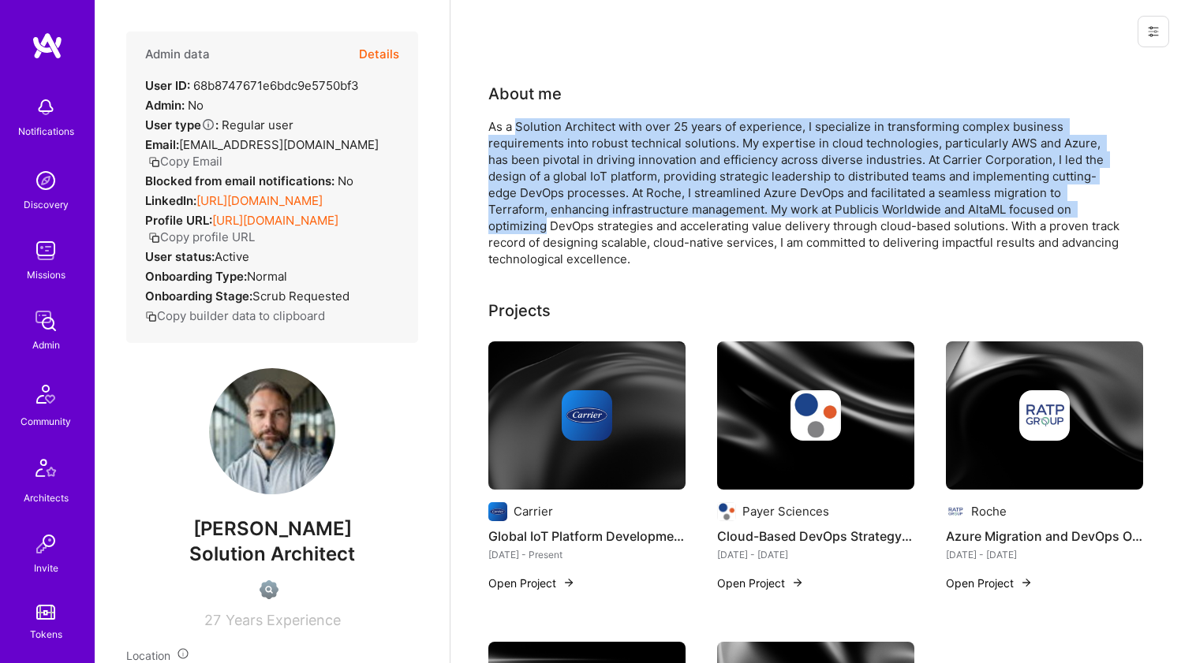
click at [531, 128] on div "As a Solution Architect with over 25 years of experience, I specialize in trans…" at bounding box center [803, 192] width 631 height 149
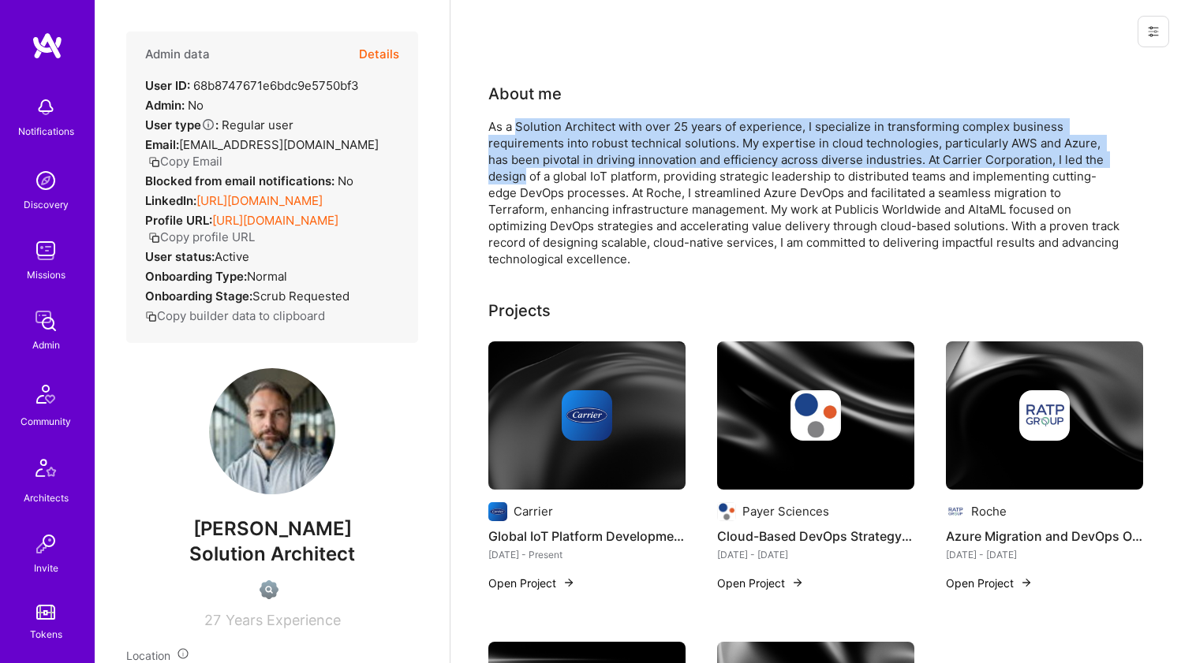
drag, startPoint x: 531, startPoint y: 128, endPoint x: 509, endPoint y: 184, distance: 59.9
click at [509, 184] on div "As a Solution Architect with over 25 years of experience, I specialize in trans…" at bounding box center [803, 192] width 631 height 149
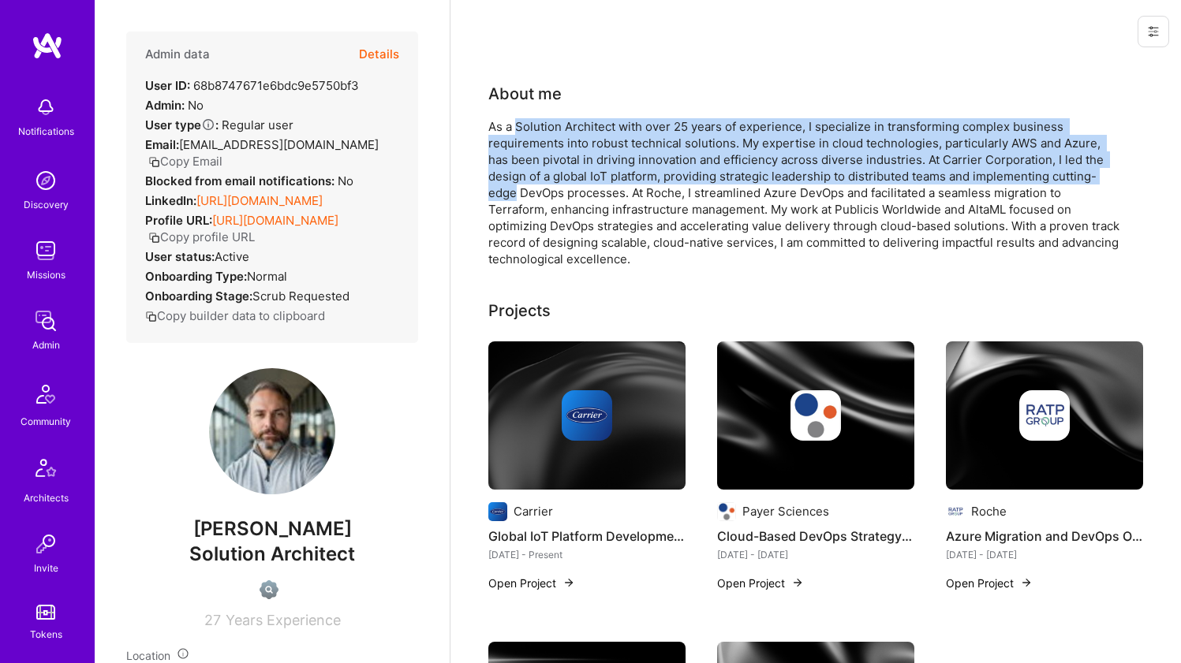
click at [509, 184] on div "As a Solution Architect with over 25 years of experience, I specialize in trans…" at bounding box center [803, 192] width 631 height 149
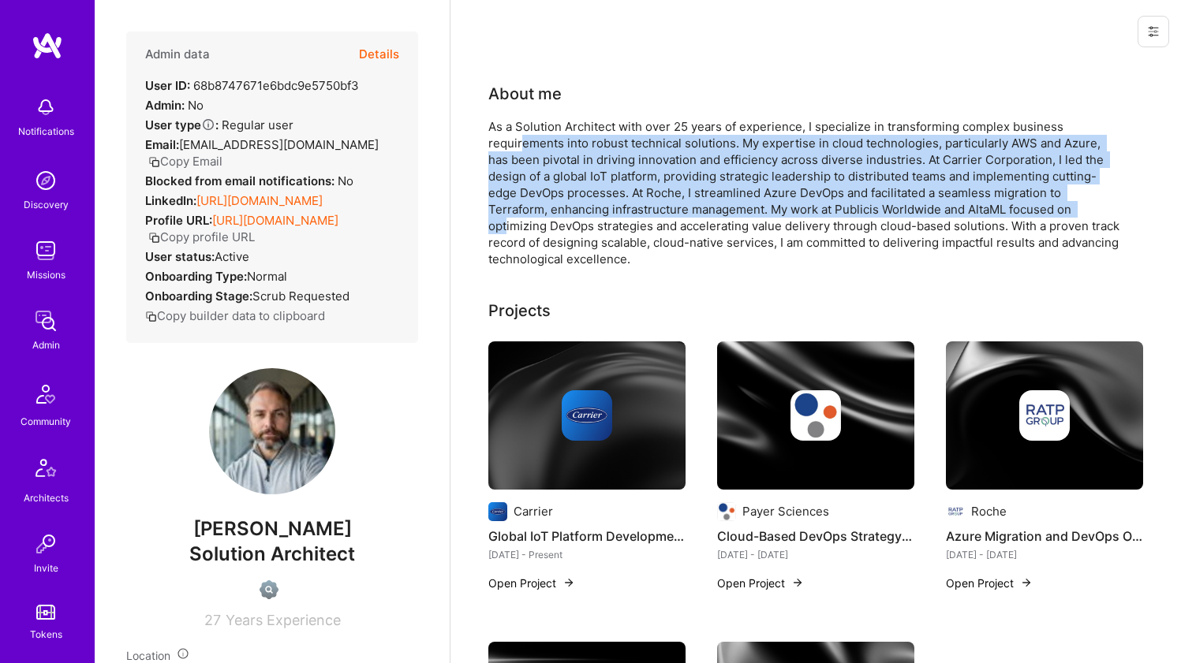
drag, startPoint x: 504, startPoint y: 211, endPoint x: 524, endPoint y: 132, distance: 82.2
click at [524, 133] on div "As a Solution Architect with over 25 years of experience, I specialize in trans…" at bounding box center [803, 192] width 631 height 149
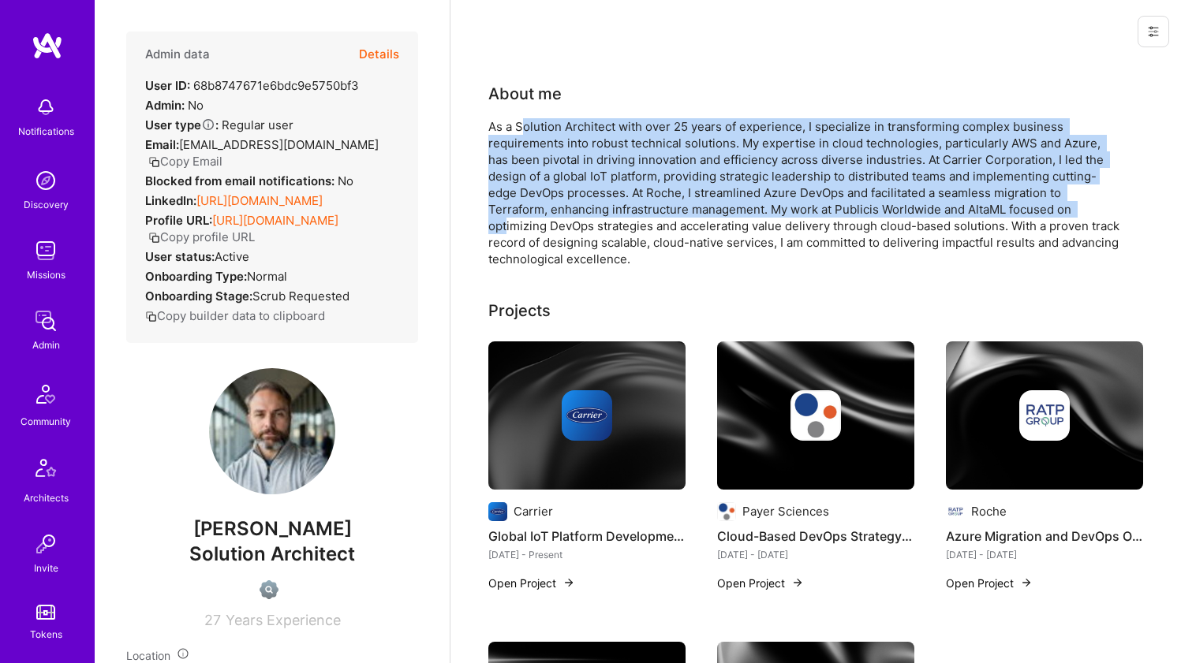
click at [528, 128] on div "As a Solution Architect with over 25 years of experience, I specialize in trans…" at bounding box center [803, 192] width 631 height 149
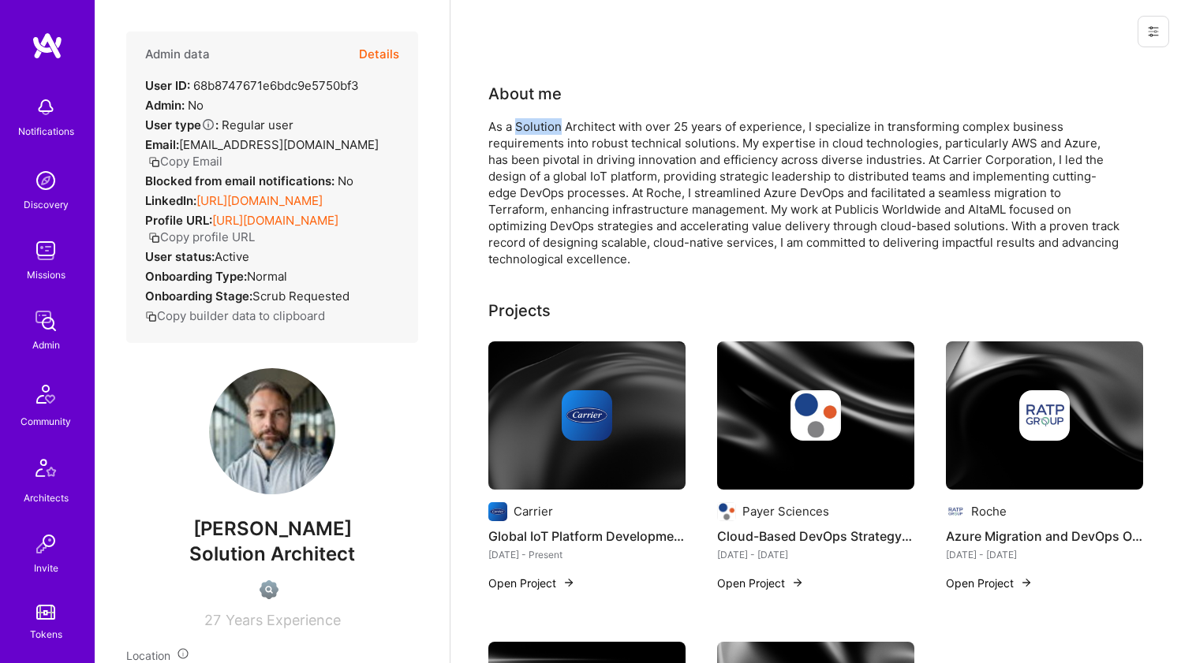
click at [528, 128] on div "As a Solution Architect with over 25 years of experience, I specialize in trans…" at bounding box center [803, 192] width 631 height 149
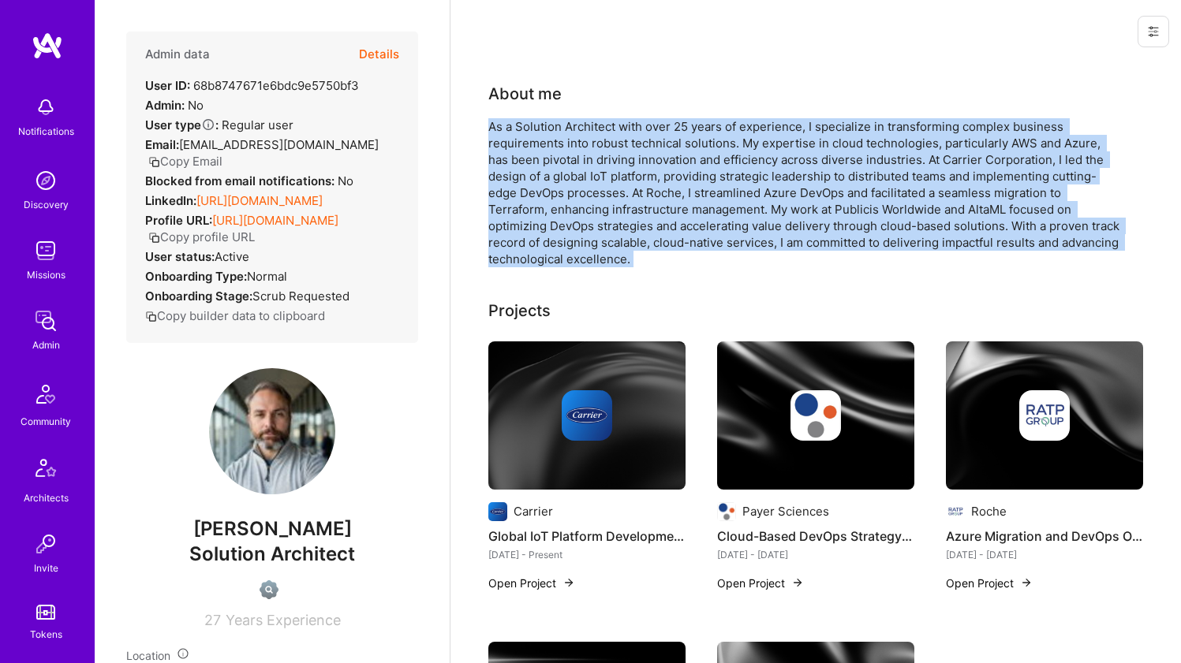
click at [528, 128] on div "As a Solution Architect with over 25 years of experience, I specialize in trans…" at bounding box center [803, 192] width 631 height 149
click at [528, 129] on div "As a Solution Architect with over 25 years of experience, I specialize in trans…" at bounding box center [803, 192] width 631 height 149
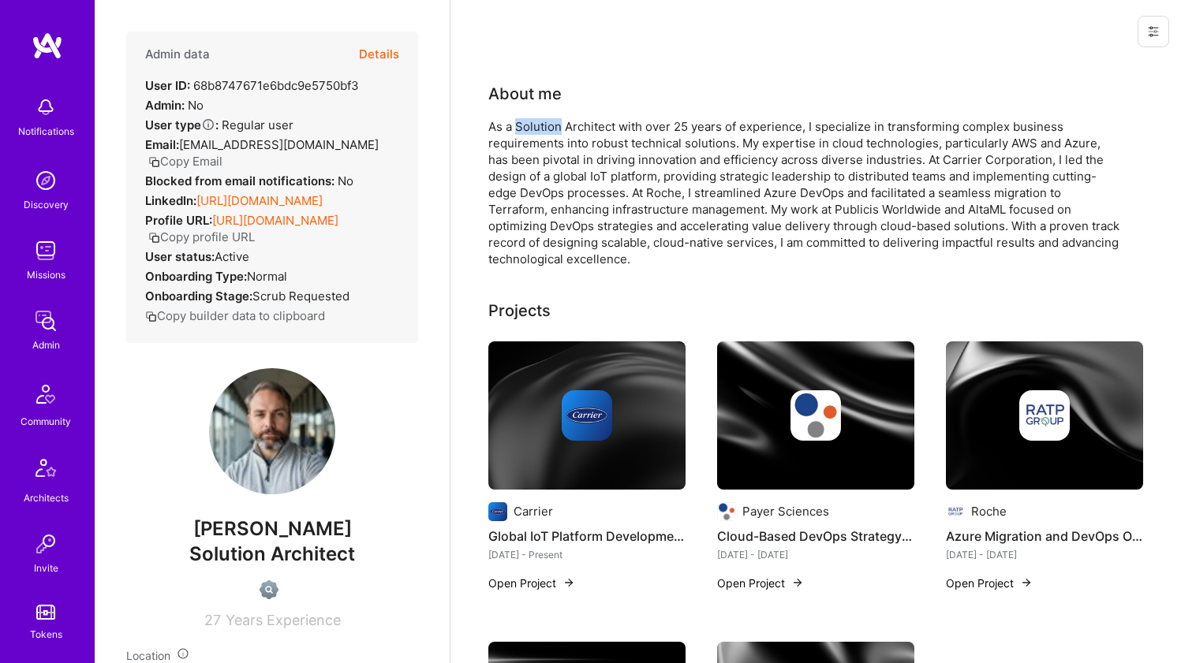
click at [528, 129] on div "As a Solution Architect with over 25 years of experience, I specialize in trans…" at bounding box center [803, 192] width 631 height 149
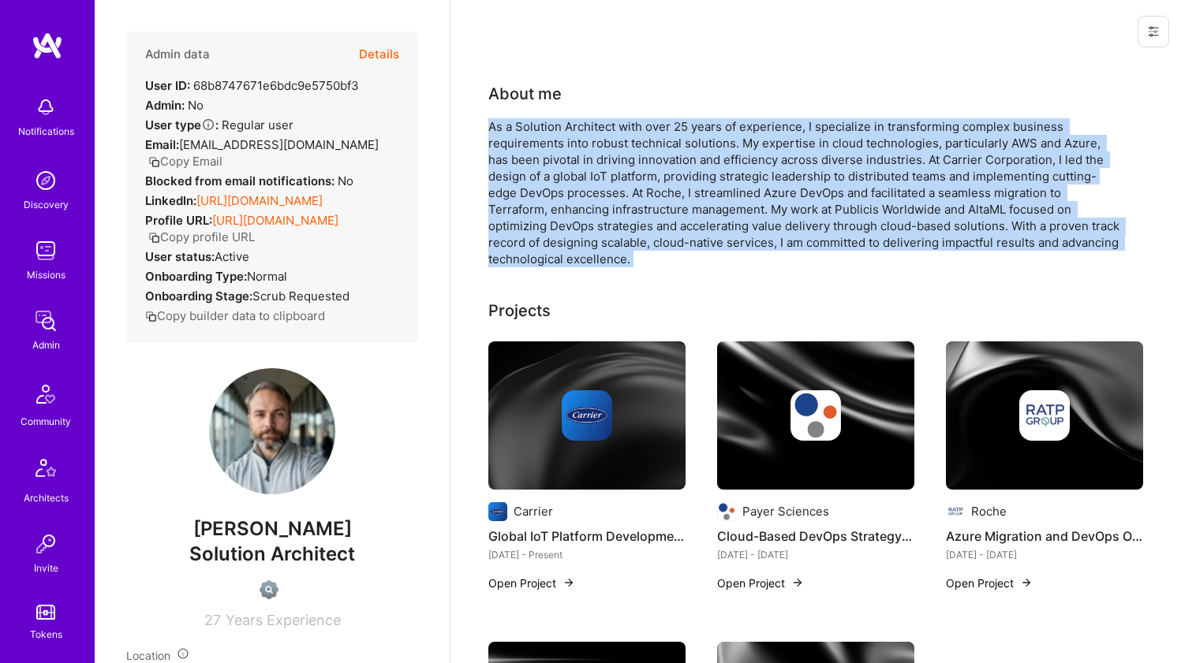
click at [528, 129] on div "As a Solution Architect with over 25 years of experience, I specialize in trans…" at bounding box center [803, 192] width 631 height 149
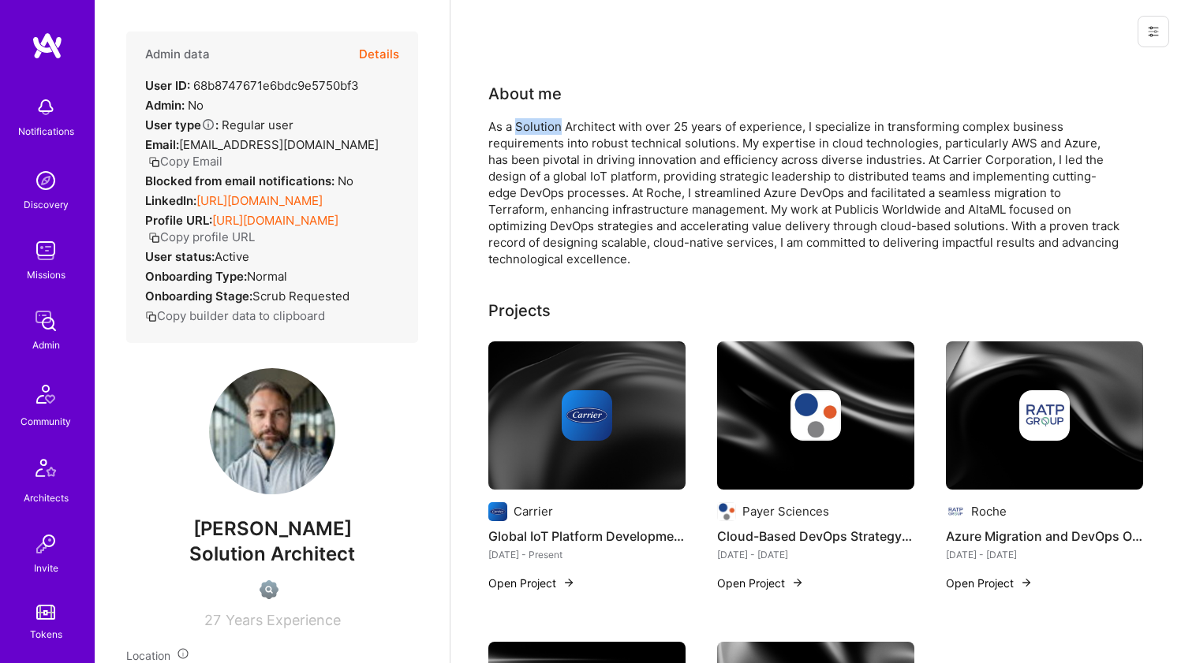
click at [528, 129] on div "As a Solution Architect with over 25 years of experience, I specialize in trans…" at bounding box center [803, 192] width 631 height 149
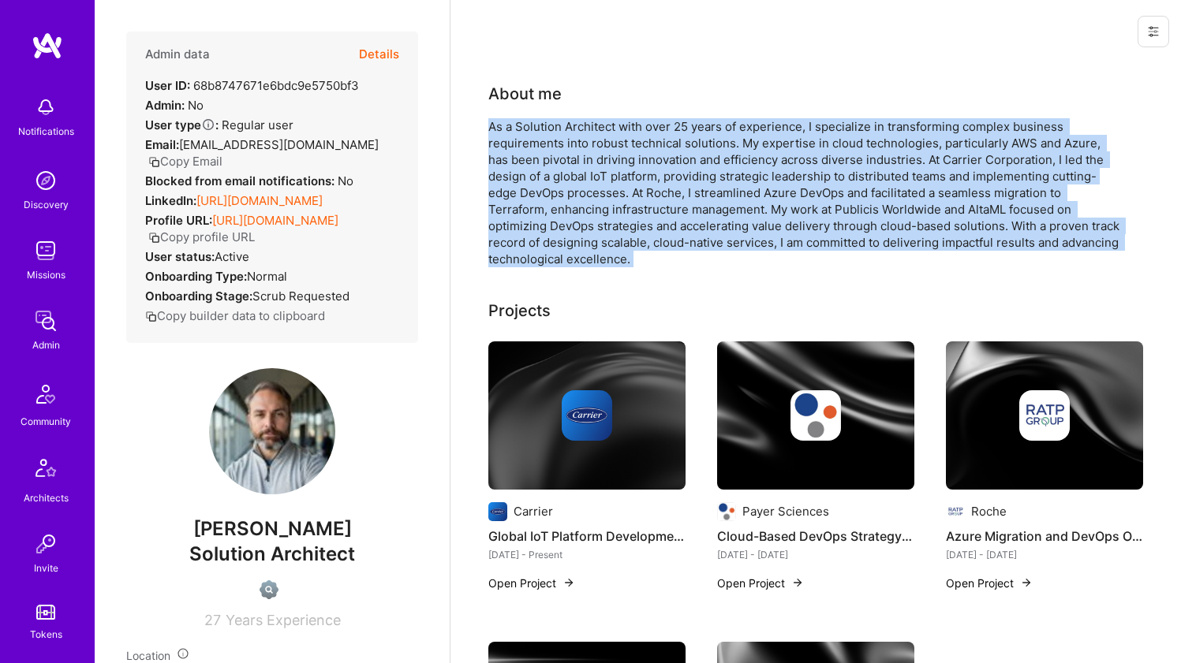
click at [528, 129] on div "As a Solution Architect with over 25 years of experience, I specialize in trans…" at bounding box center [803, 192] width 631 height 149
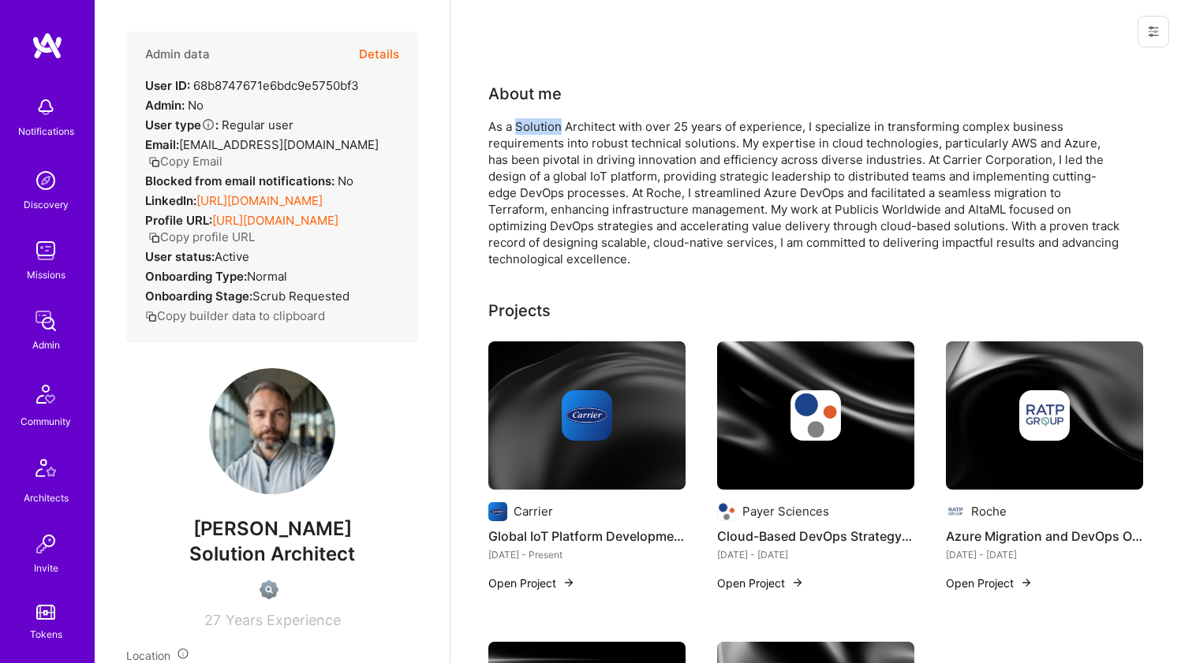
click at [528, 129] on div "As a Solution Architect with over 25 years of experience, I specialize in trans…" at bounding box center [803, 192] width 631 height 149
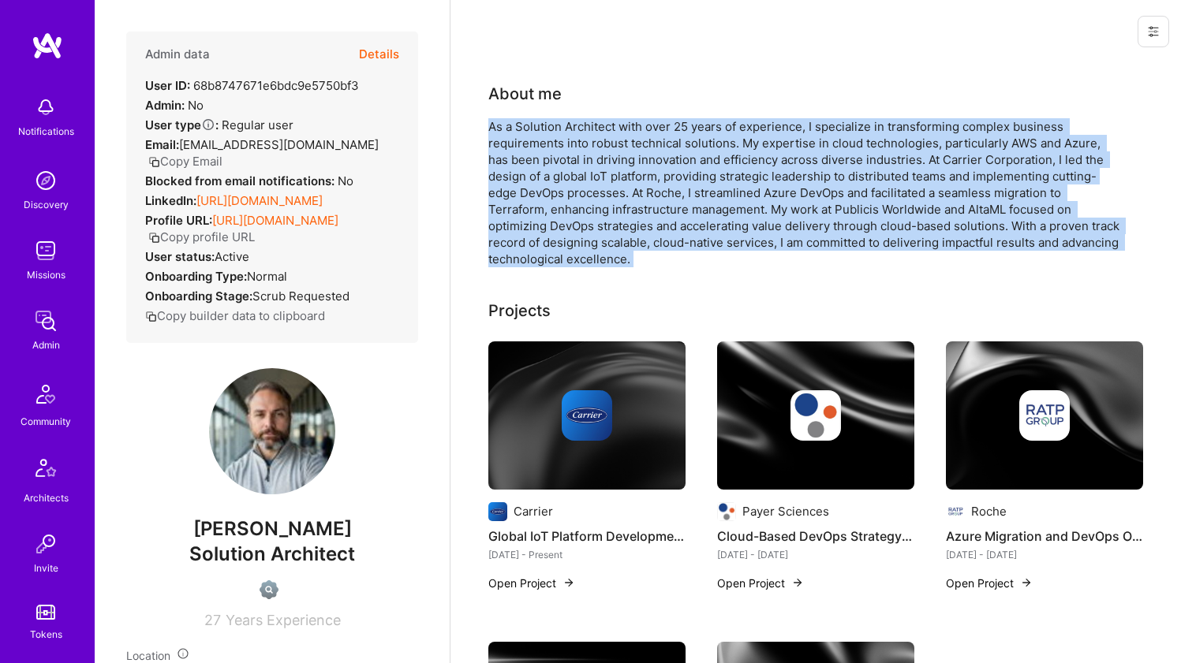
click at [528, 129] on div "As a Solution Architect with over 25 years of experience, I specialize in trans…" at bounding box center [803, 192] width 631 height 149
click at [496, 201] on div "As a Solution Architect with over 25 years of experience, I specialize in trans…" at bounding box center [803, 192] width 631 height 149
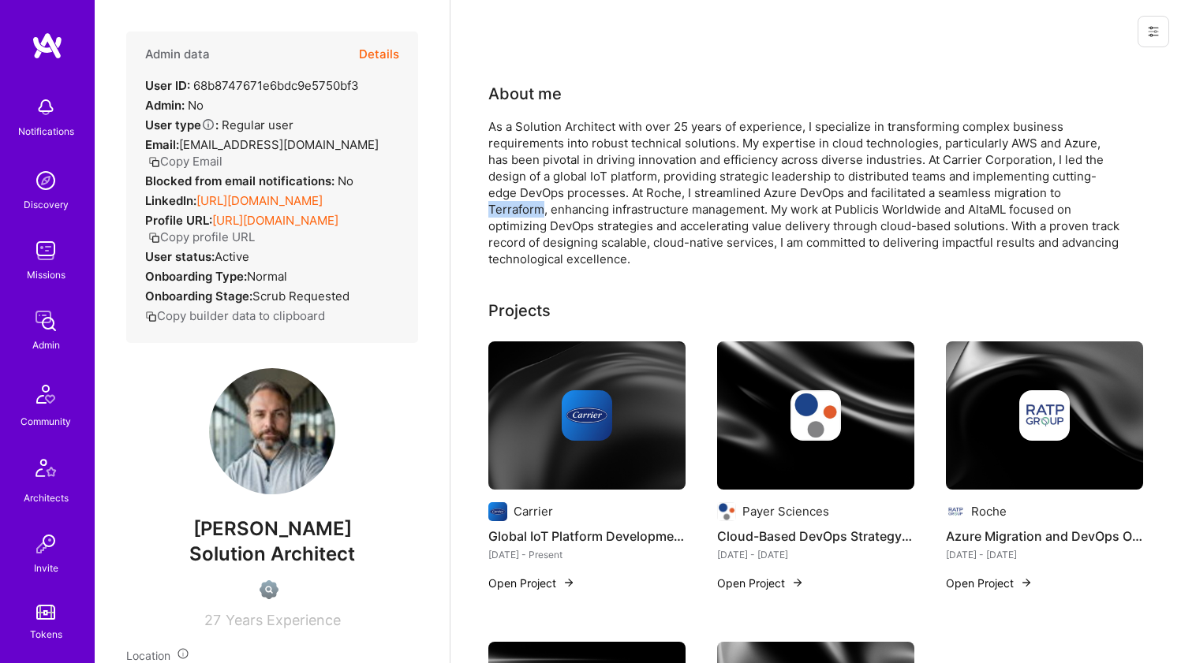
click at [496, 201] on div "As a Solution Architect with over 25 years of experience, I specialize in trans…" at bounding box center [803, 192] width 631 height 149
click at [528, 412] on div at bounding box center [586, 415] width 197 height 50
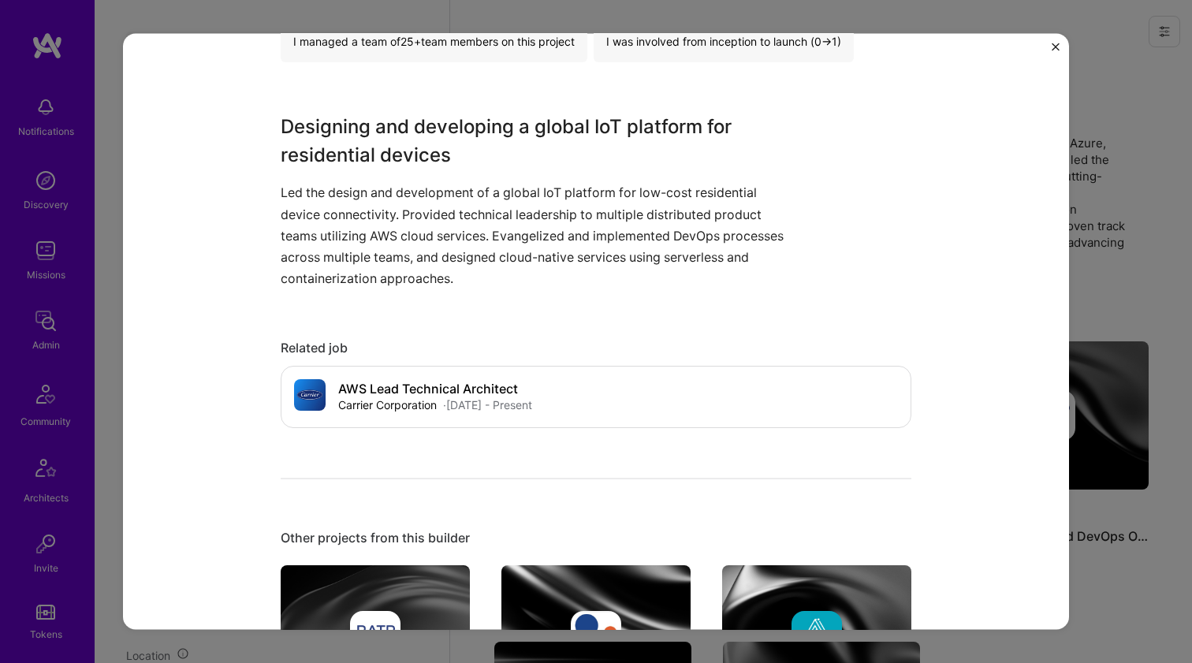
scroll to position [798, 0]
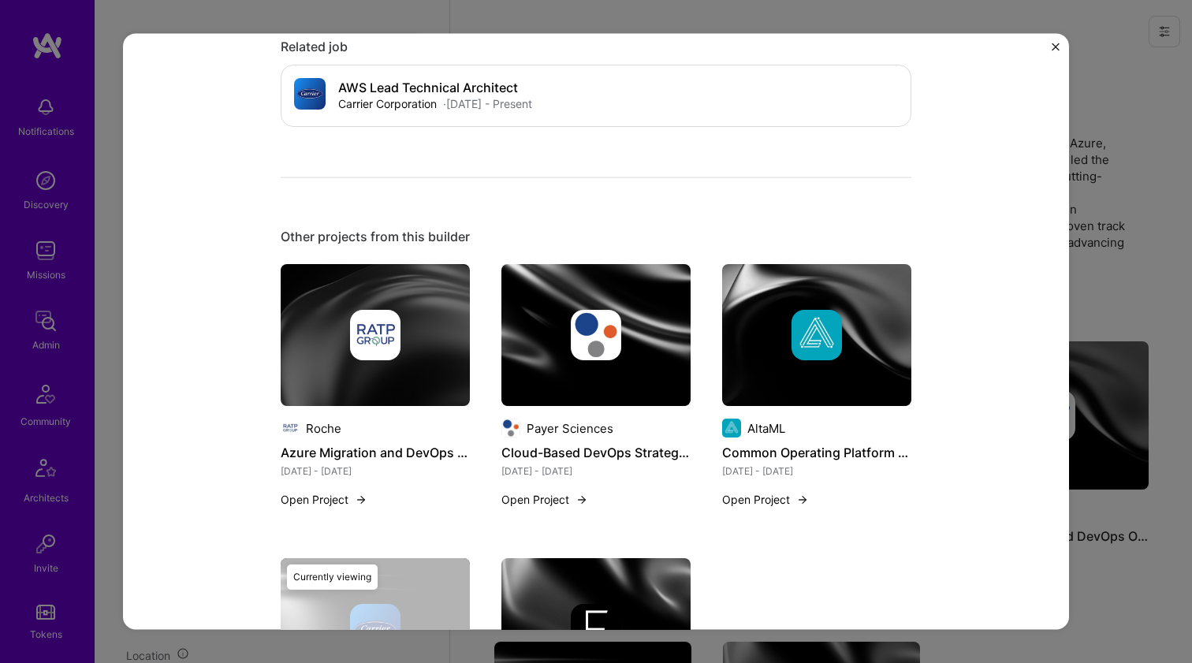
click at [552, 372] on img at bounding box center [596, 335] width 189 height 142
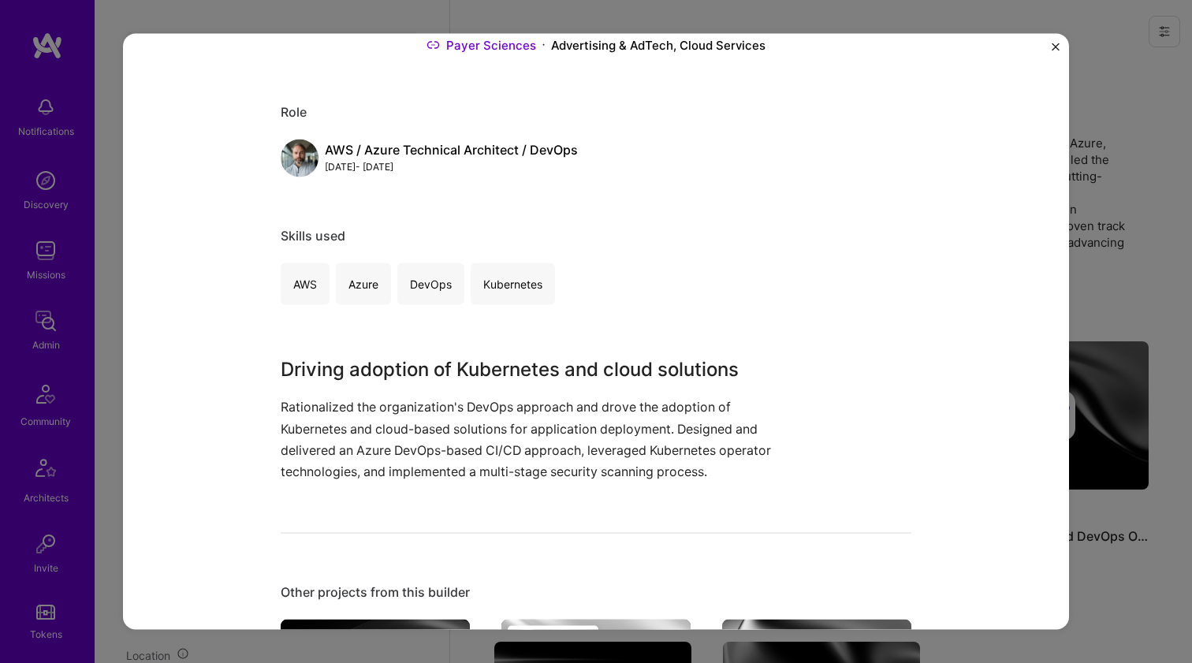
scroll to position [425, 0]
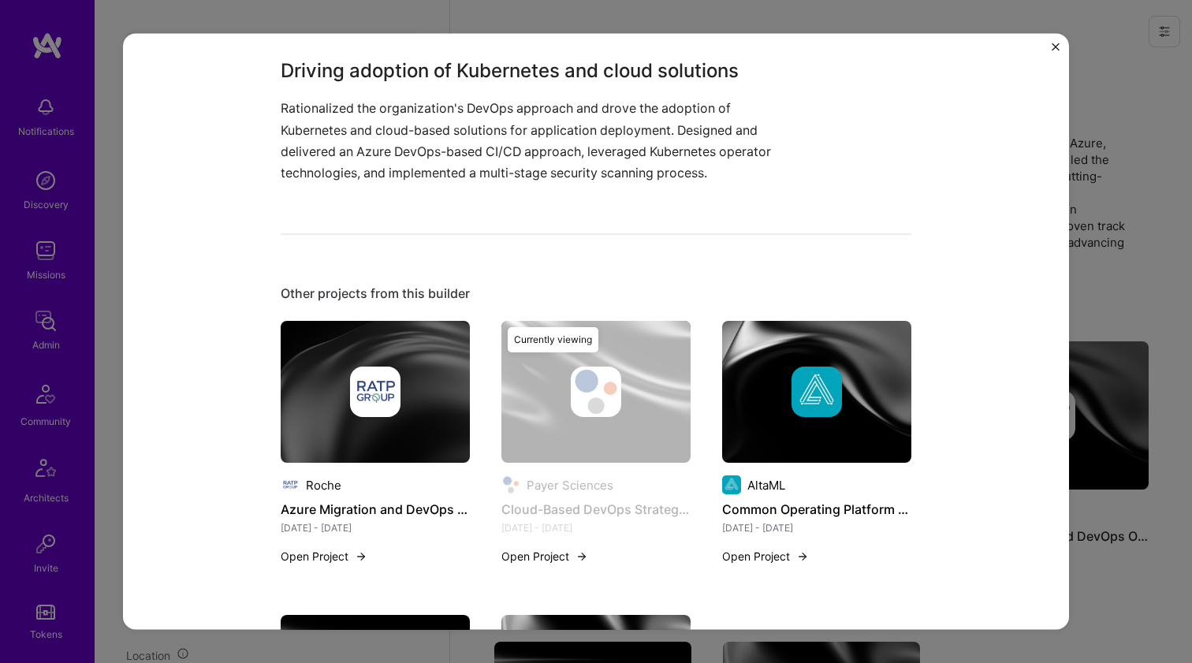
click at [414, 379] on div at bounding box center [375, 392] width 189 height 50
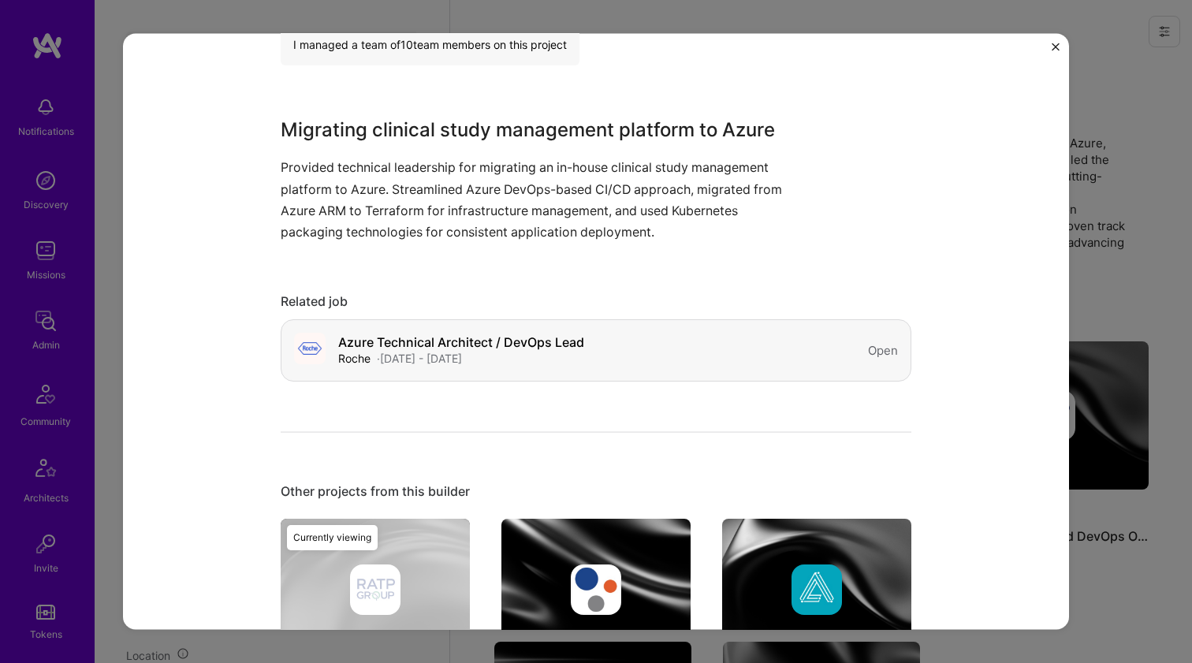
scroll to position [548, 0]
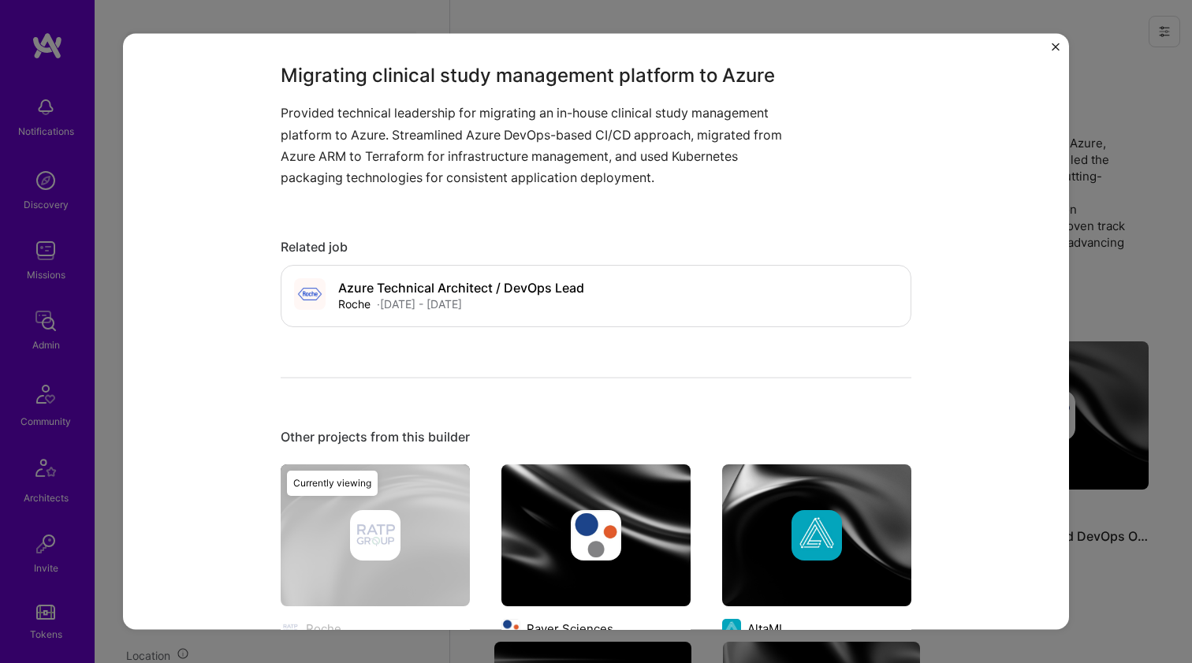
click at [766, 488] on img at bounding box center [816, 536] width 189 height 142
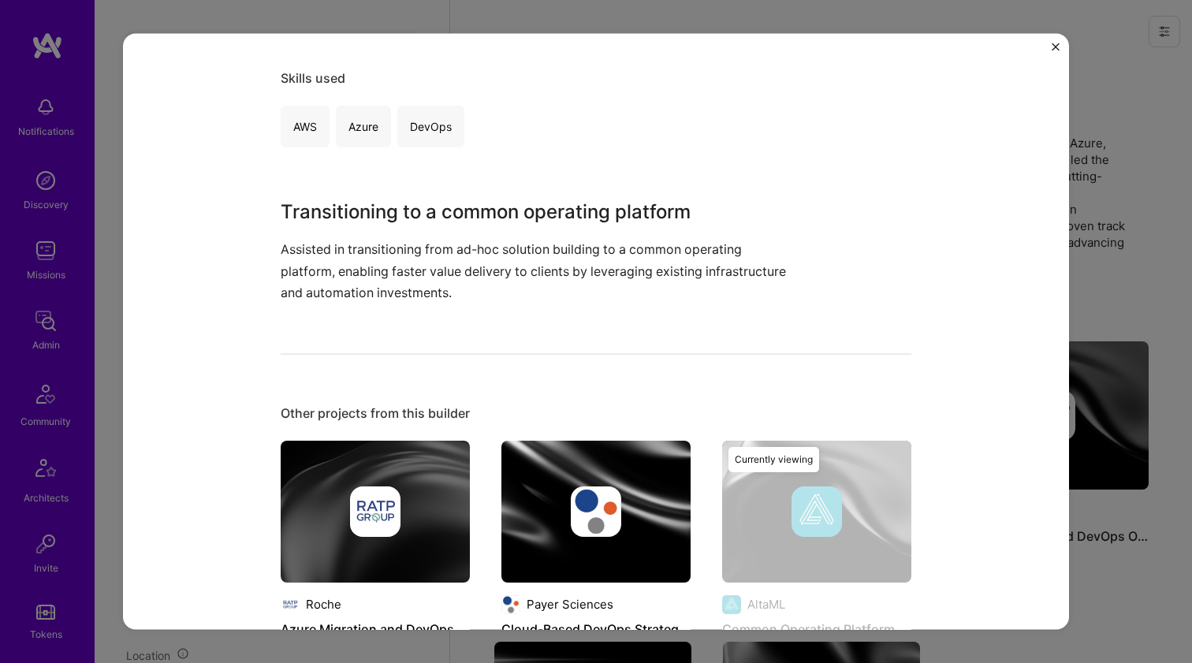
scroll to position [681, 0]
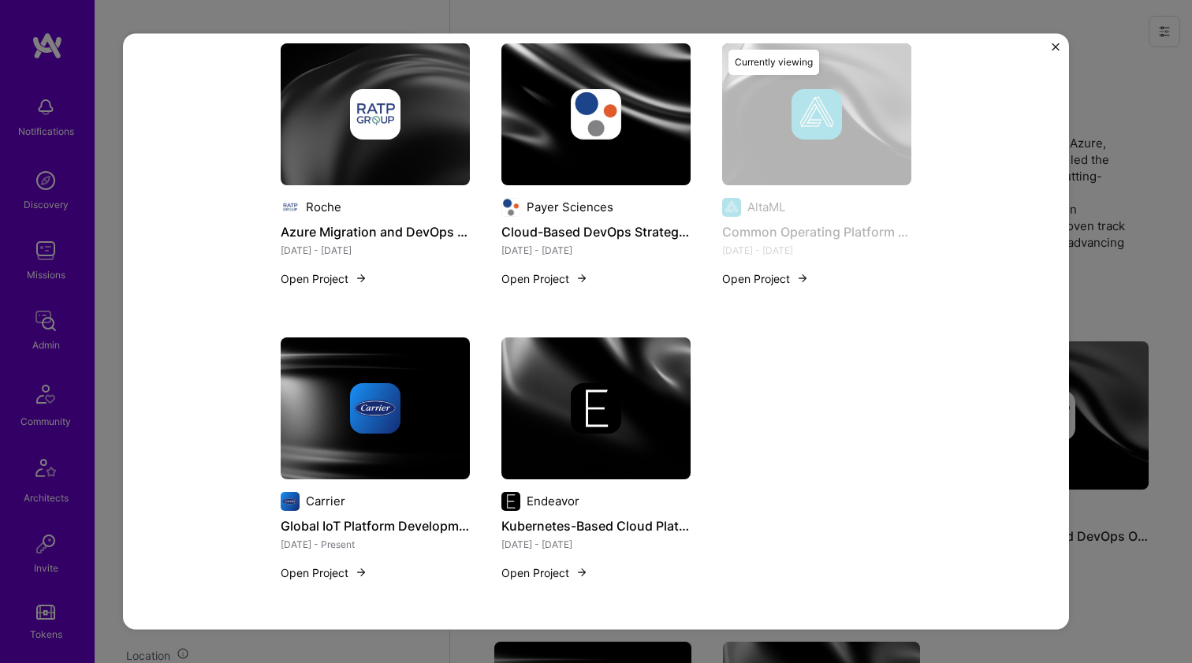
click at [600, 412] on img at bounding box center [596, 407] width 50 height 50
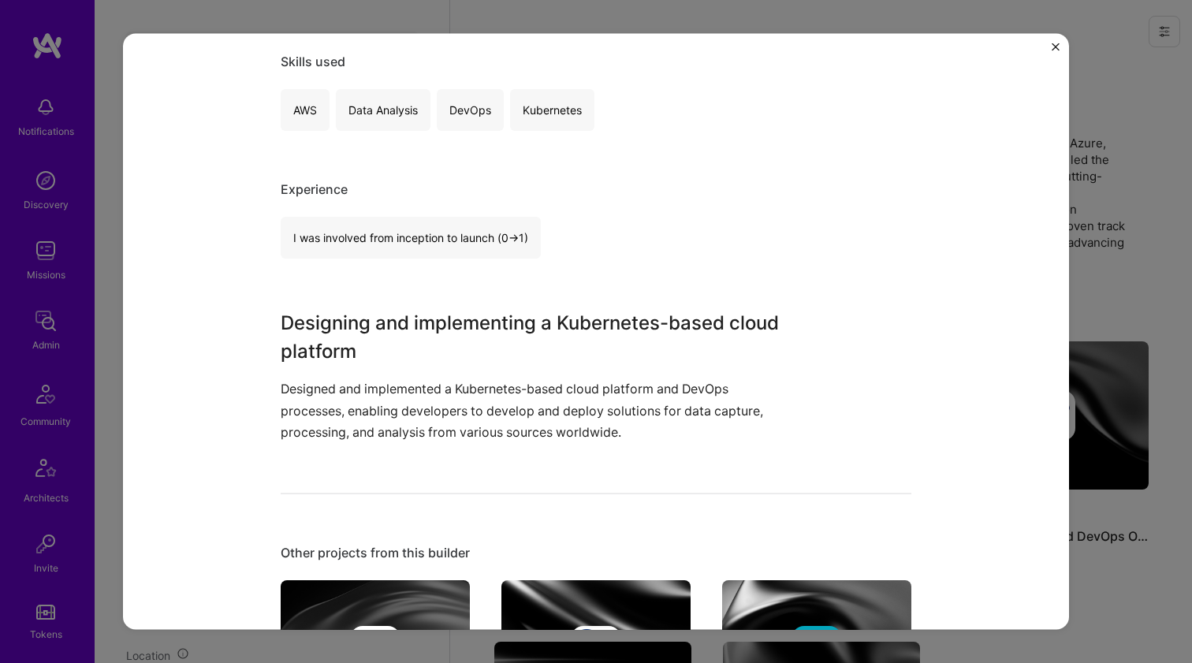
scroll to position [718, 0]
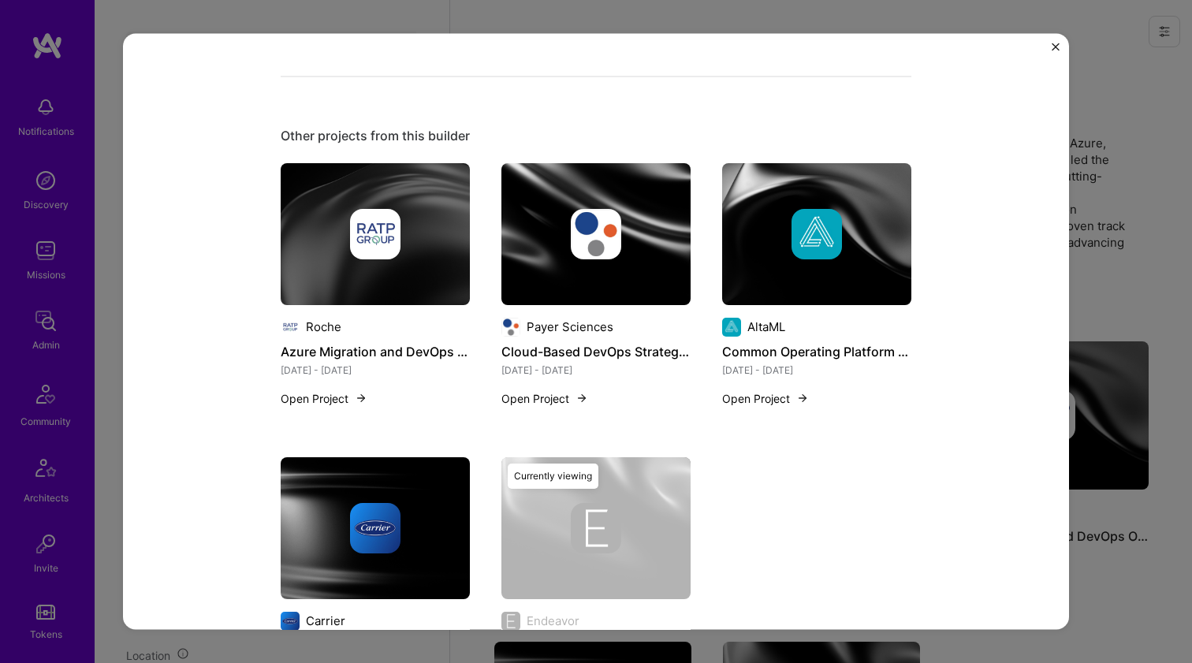
click at [386, 293] on img at bounding box center [375, 233] width 189 height 142
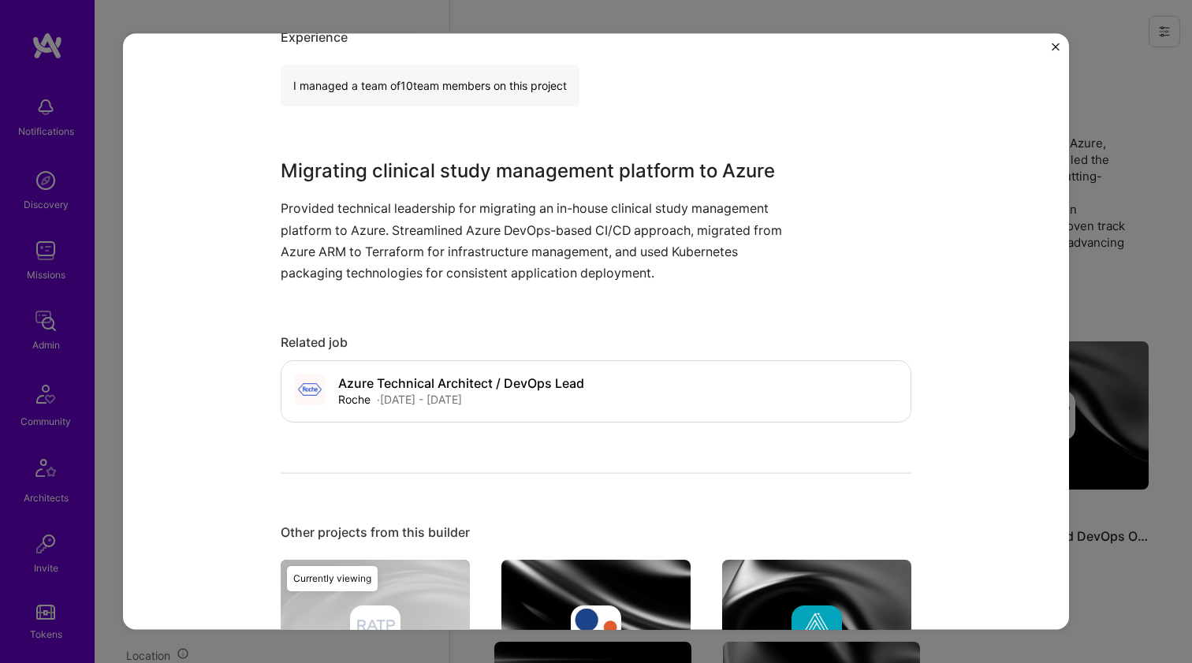
scroll to position [640, 0]
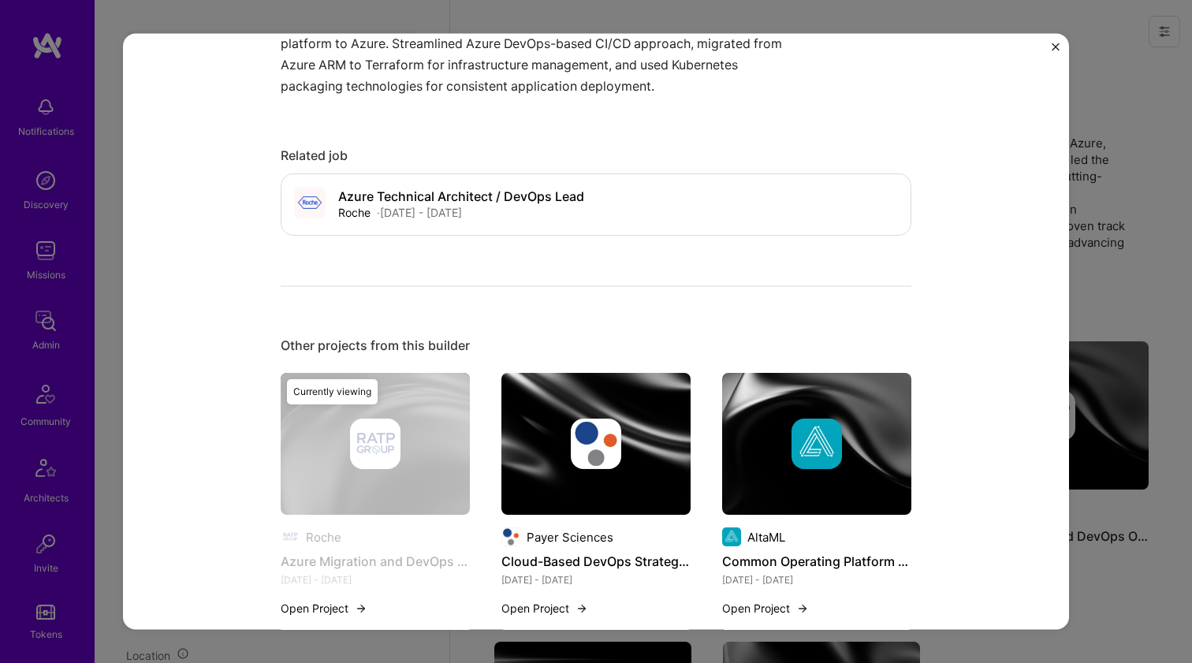
click at [521, 386] on img at bounding box center [596, 444] width 189 height 142
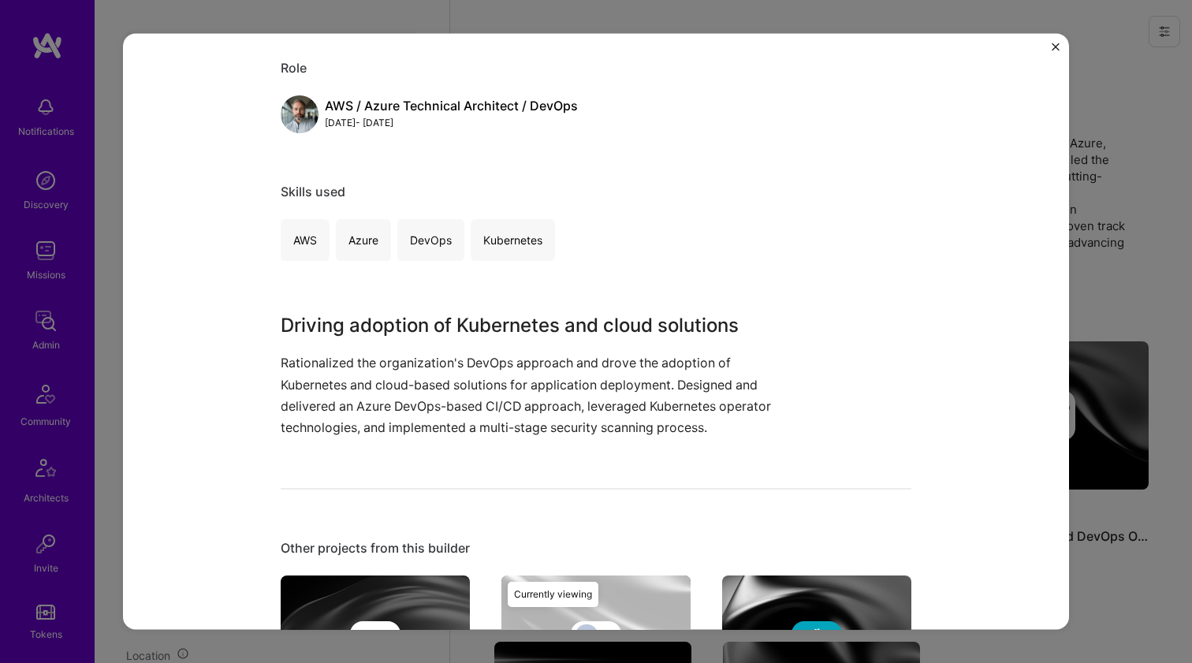
scroll to position [260, 0]
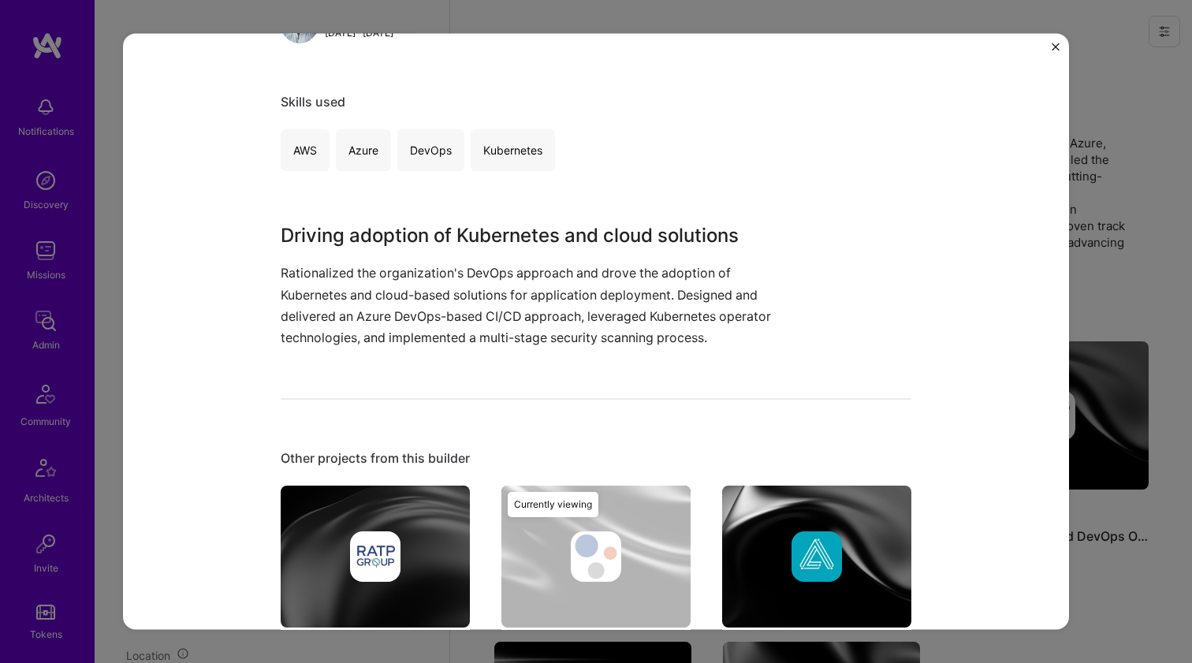
click at [820, 527] on img at bounding box center [816, 557] width 189 height 142
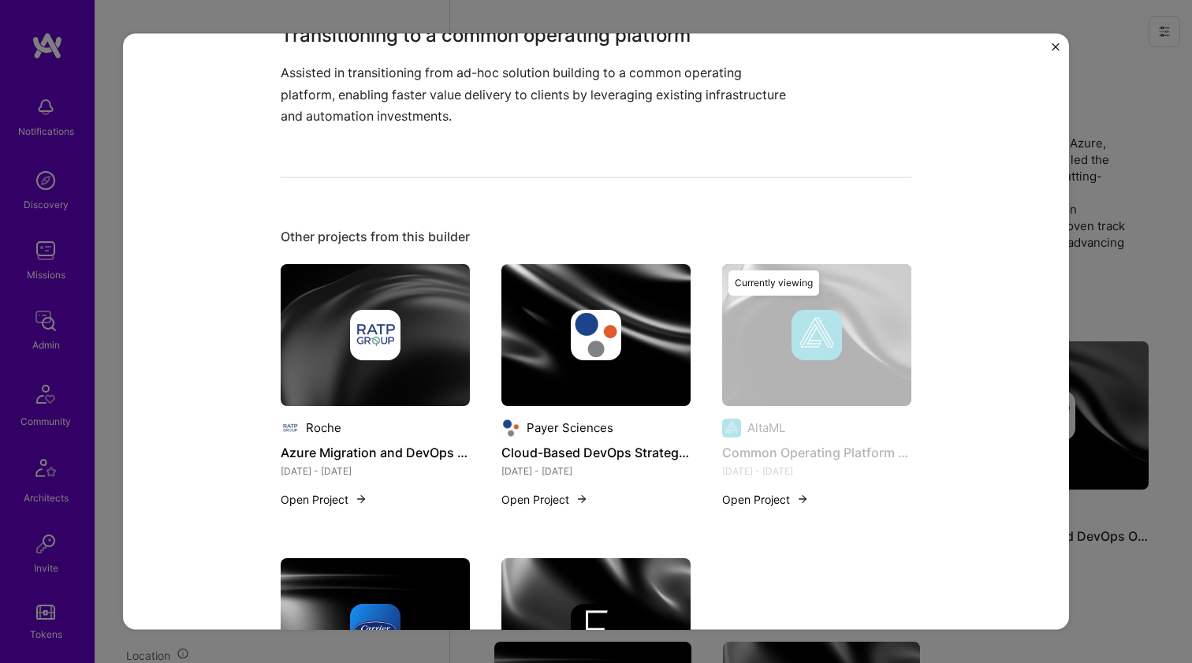
scroll to position [610, 0]
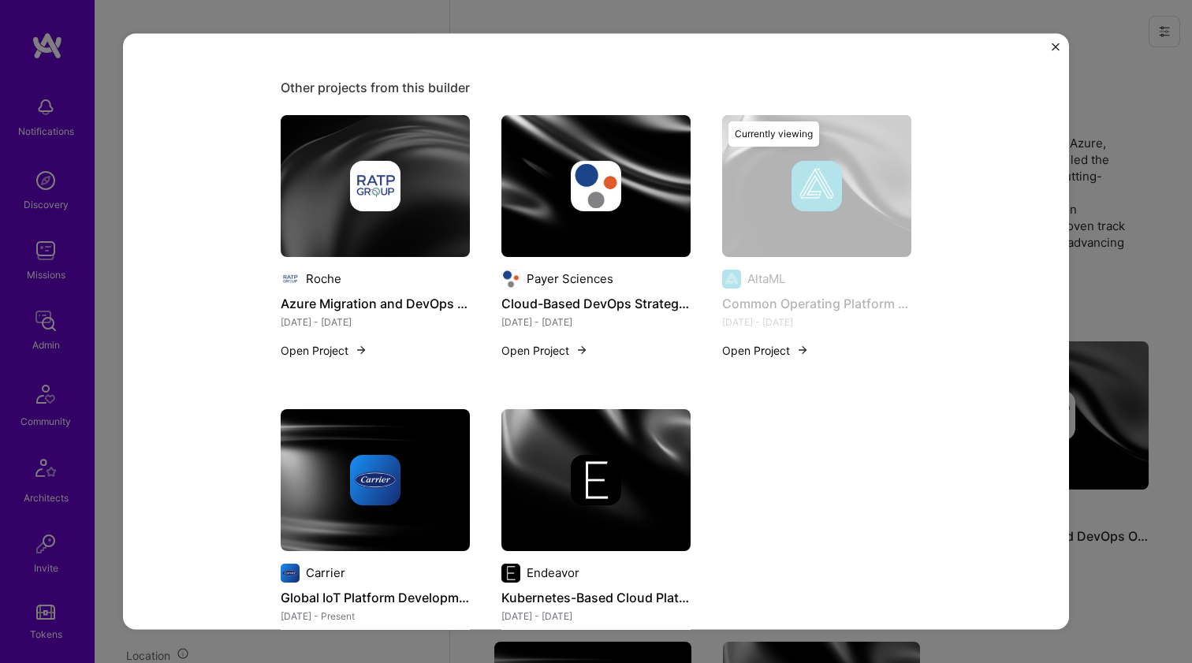
click at [398, 482] on div at bounding box center [375, 479] width 189 height 50
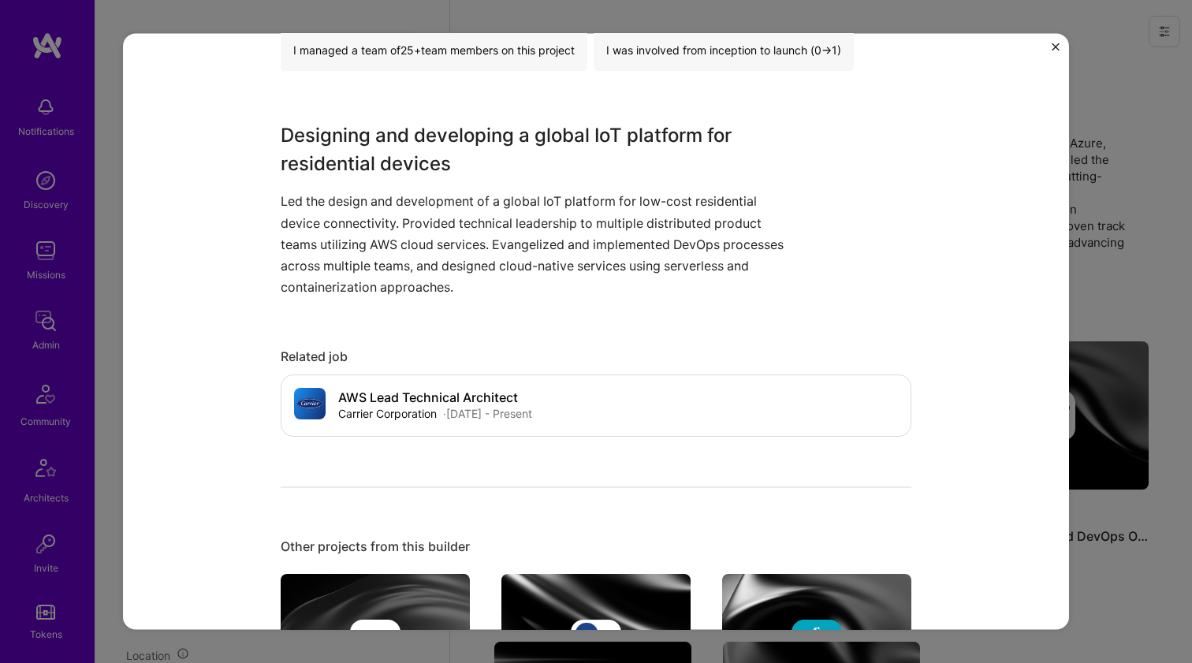
scroll to position [905, 0]
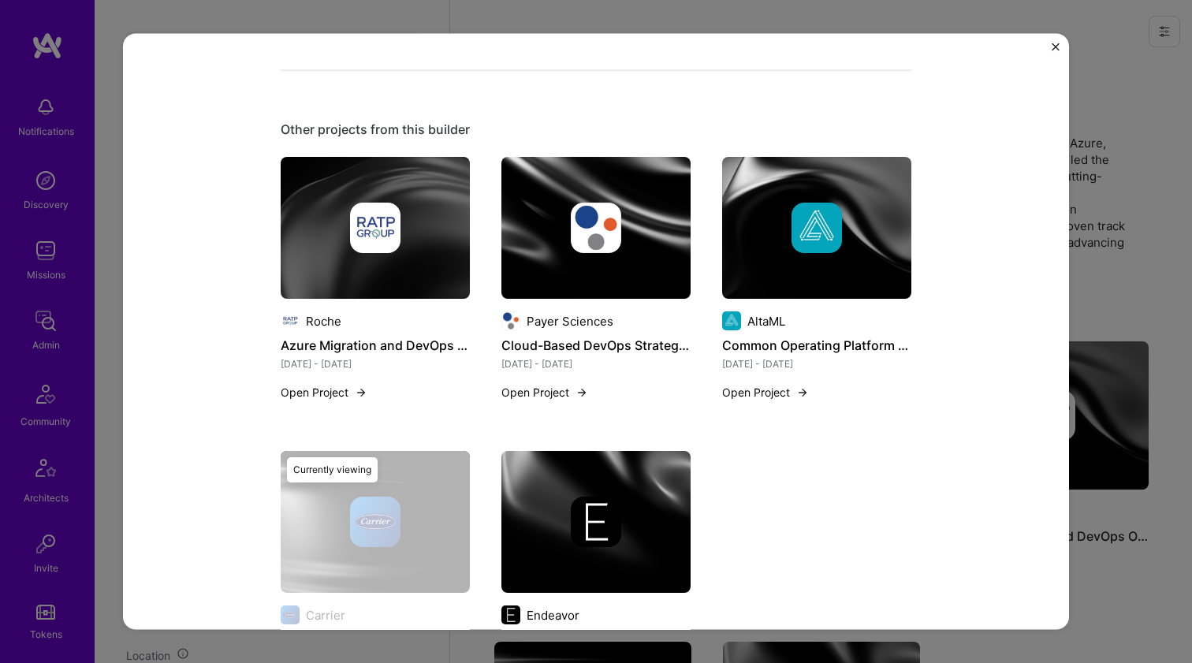
click at [588, 563] on img at bounding box center [596, 522] width 189 height 142
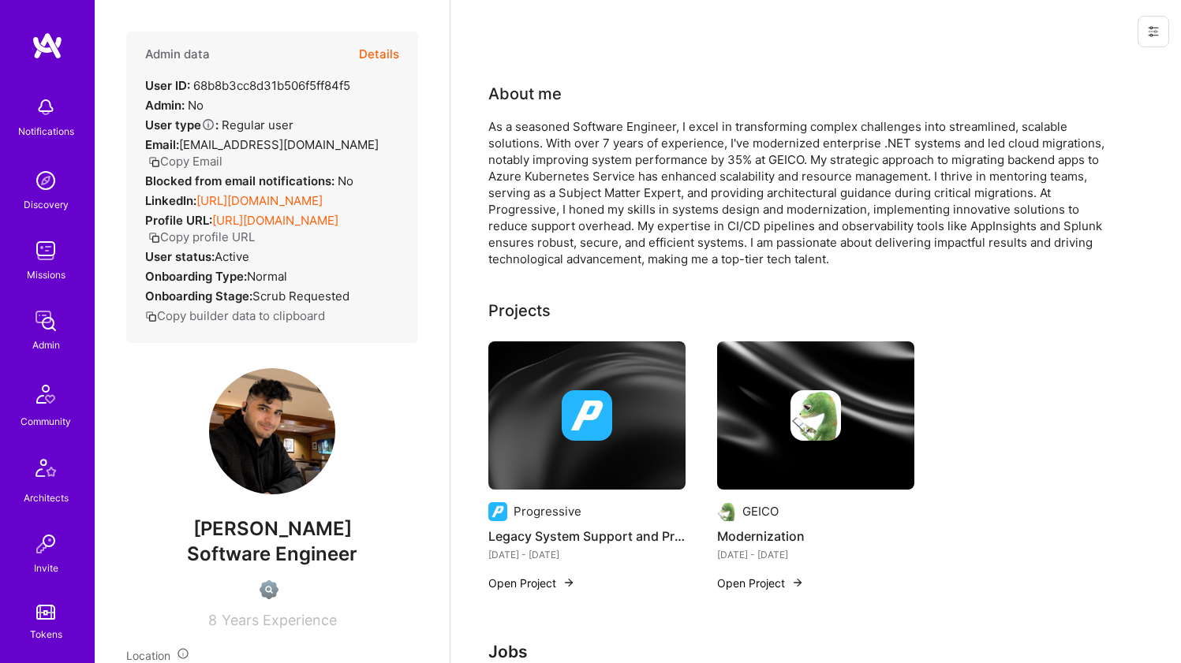
click at [259, 206] on div "LinkedIn: [URL][DOMAIN_NAME]" at bounding box center [233, 200] width 177 height 17
click at [257, 208] on link "[URL][DOMAIN_NAME]" at bounding box center [259, 200] width 126 height 15
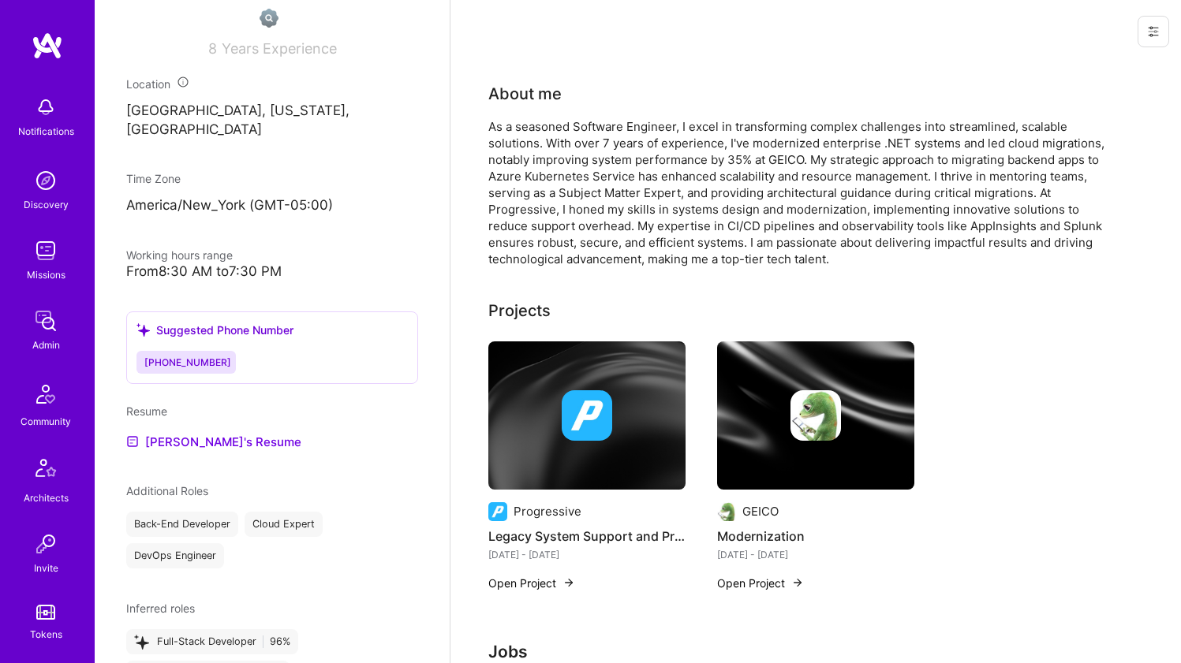
scroll to position [689, 0]
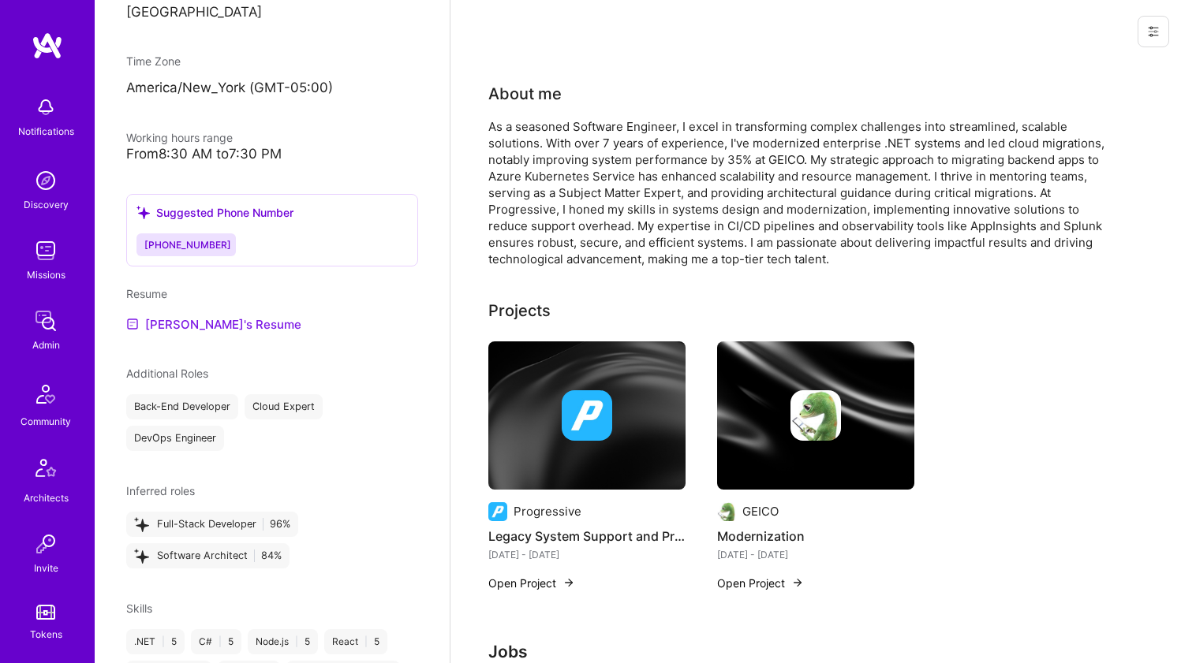
click at [184, 334] on link "[PERSON_NAME]'s Resume" at bounding box center [213, 324] width 175 height 19
click at [655, 128] on div "As a seasoned Software Engineer, I excel in transforming complex challenges int…" at bounding box center [803, 192] width 631 height 149
click at [654, 128] on div "As a seasoned Software Engineer, I excel in transforming complex challenges int…" at bounding box center [803, 192] width 631 height 149
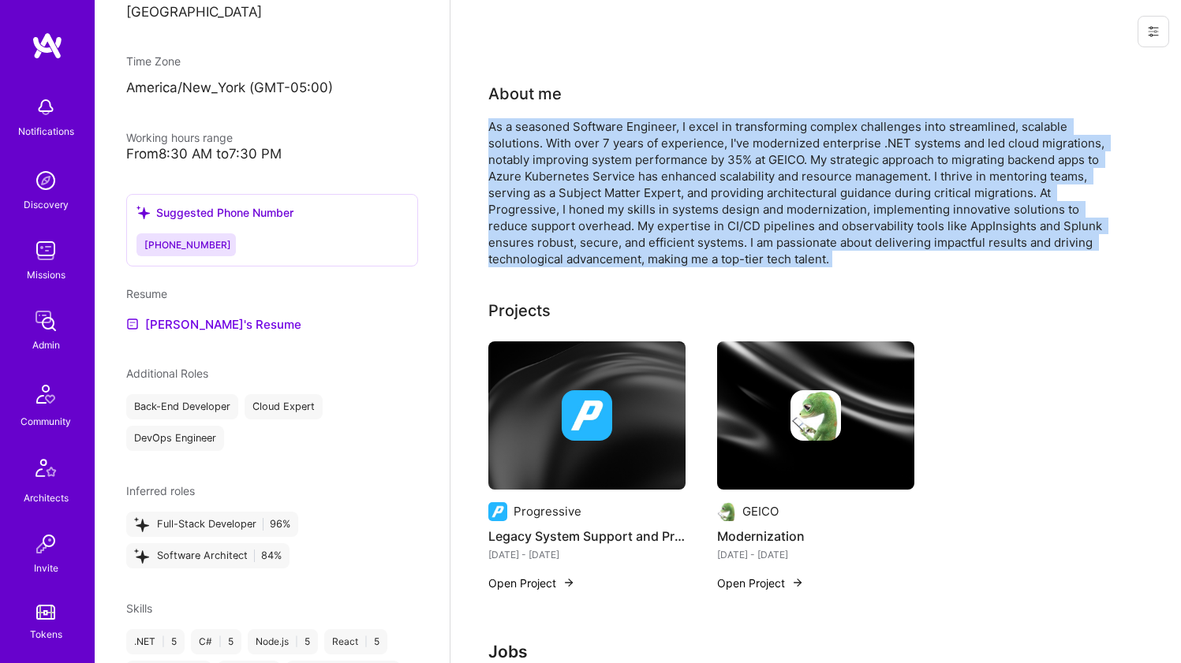
click at [654, 128] on div "As a seasoned Software Engineer, I excel in transforming complex challenges int…" at bounding box center [803, 192] width 631 height 149
click at [626, 181] on div "As a seasoned Software Engineer, I excel in transforming complex challenges int…" at bounding box center [803, 192] width 631 height 149
click at [608, 196] on div "As a seasoned Software Engineer, I excel in transforming complex challenges int…" at bounding box center [803, 192] width 631 height 149
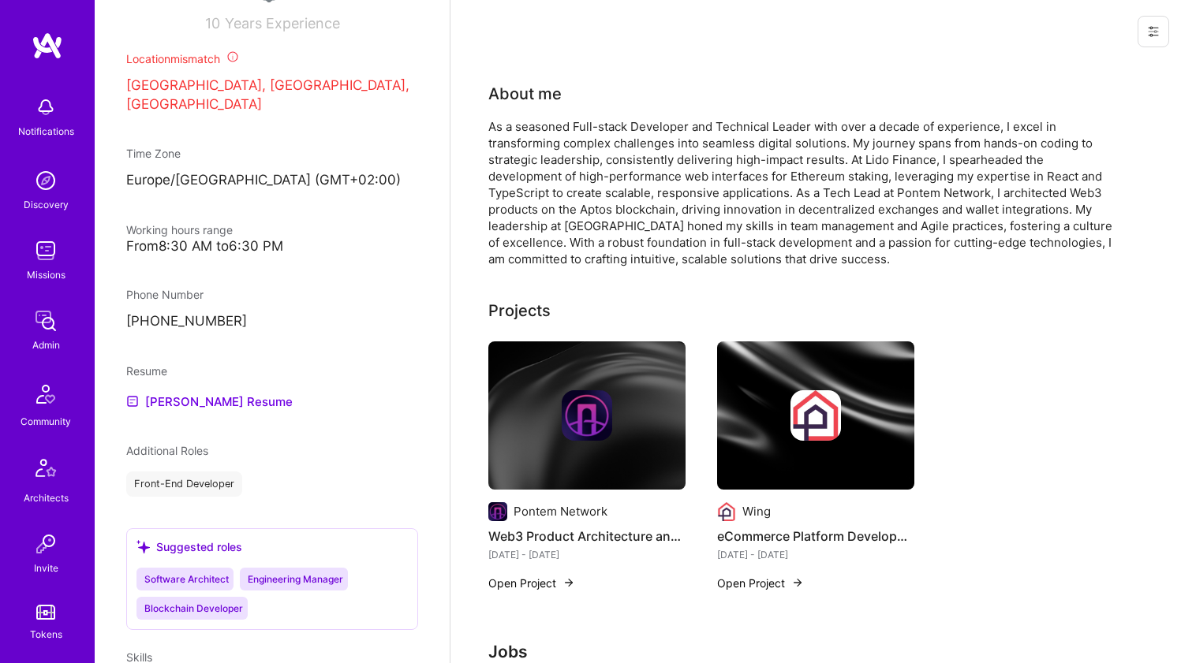
scroll to position [635, 0]
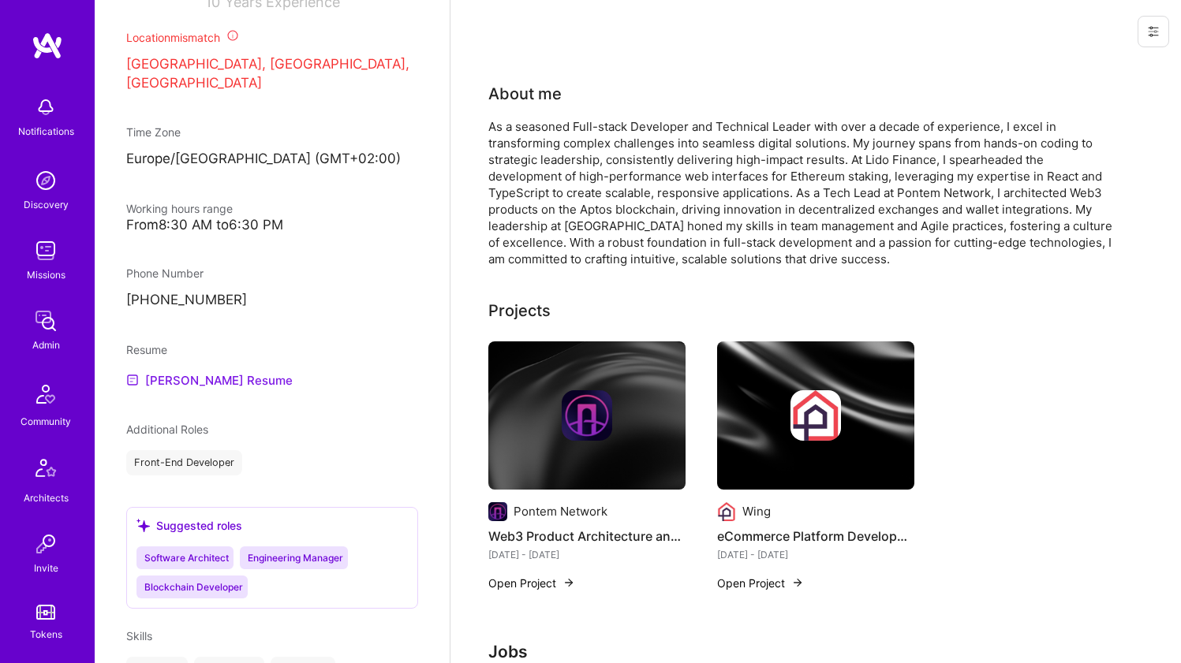
click at [177, 373] on link "[PERSON_NAME] Resume" at bounding box center [209, 380] width 166 height 19
click at [542, 208] on div "As a seasoned Full-stack Developer and Technical Leader with over a decade of e…" at bounding box center [803, 192] width 631 height 149
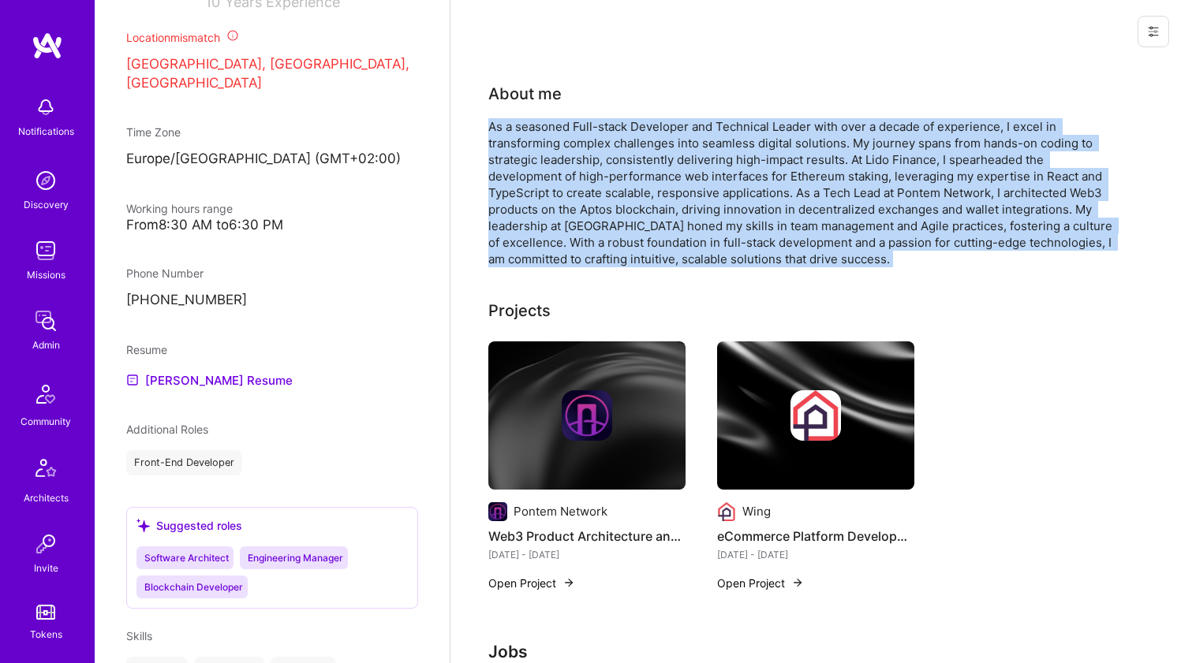
click at [542, 208] on div "As a seasoned Full-stack Developer and Technical Leader with over a decade of e…" at bounding box center [803, 192] width 631 height 149
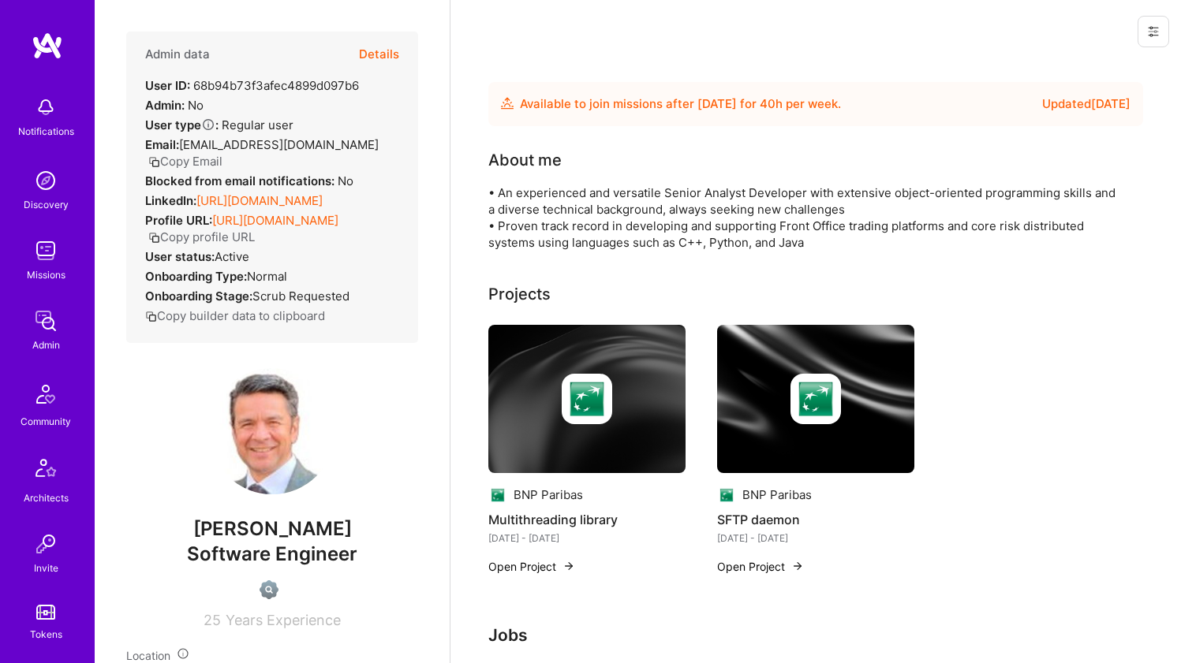
click at [318, 201] on link "[URL][DOMAIN_NAME]" at bounding box center [259, 200] width 126 height 15
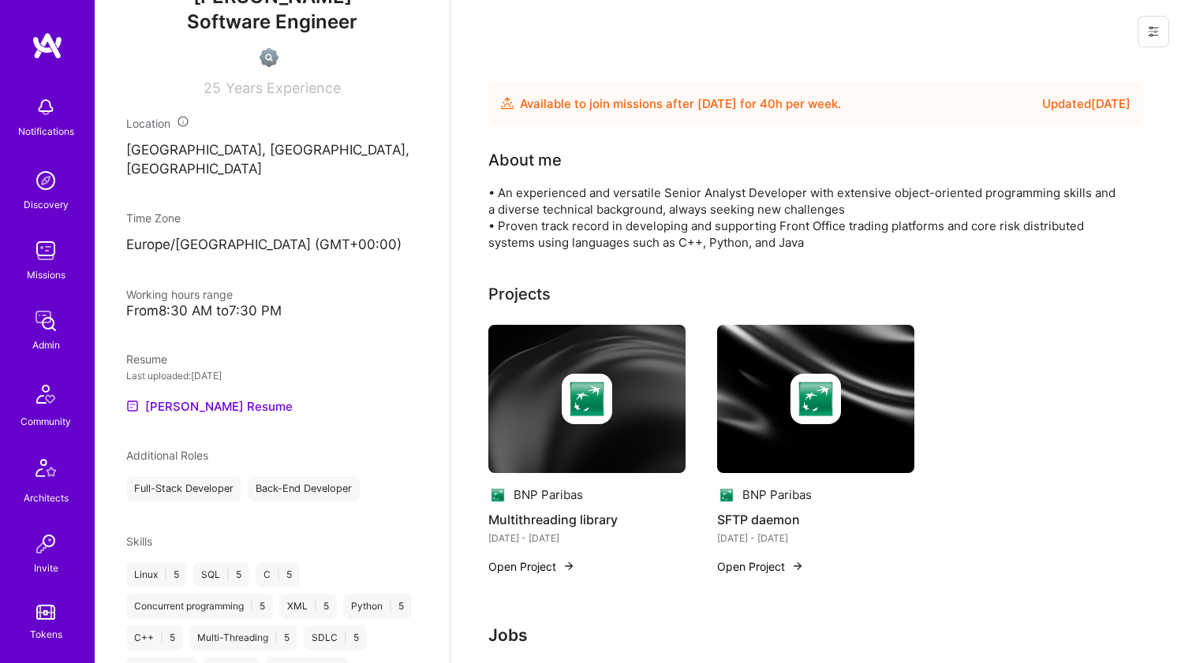
scroll to position [546, 0]
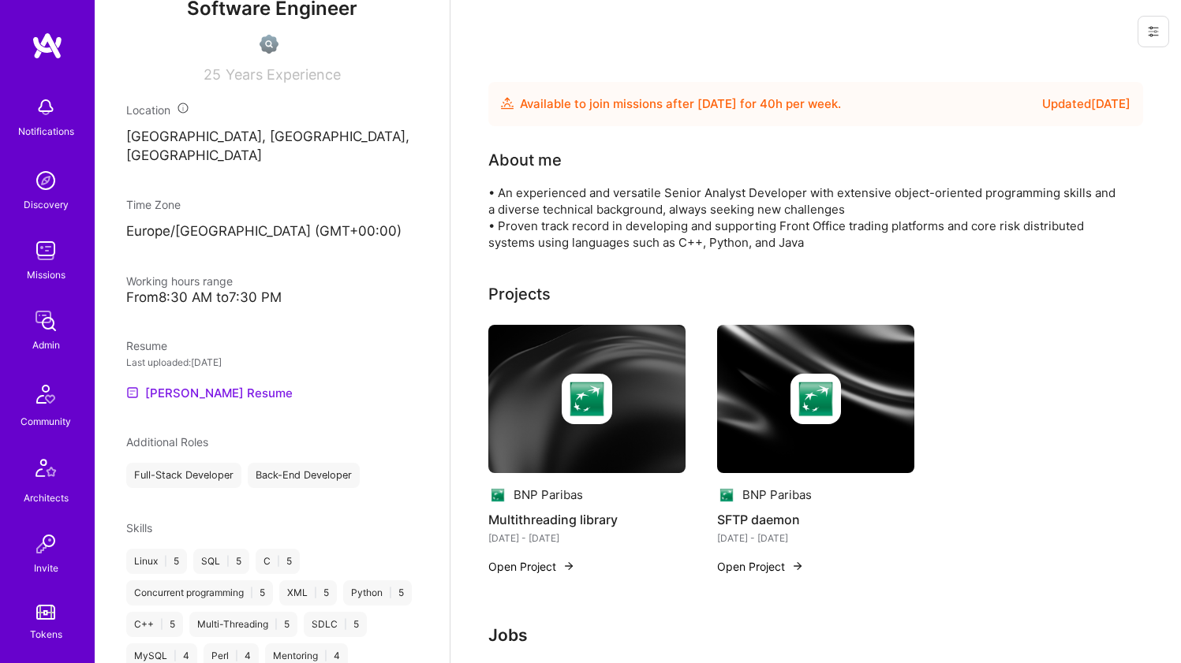
click at [207, 391] on link "[PERSON_NAME] Resume" at bounding box center [209, 392] width 166 height 19
click at [632, 209] on div "• An experienced and versatile Senior Analyst Developer with extensive object-o…" at bounding box center [803, 218] width 631 height 66
click at [632, 208] on div "• An experienced and versatile Senior Analyst Developer with extensive object-o…" at bounding box center [803, 218] width 631 height 66
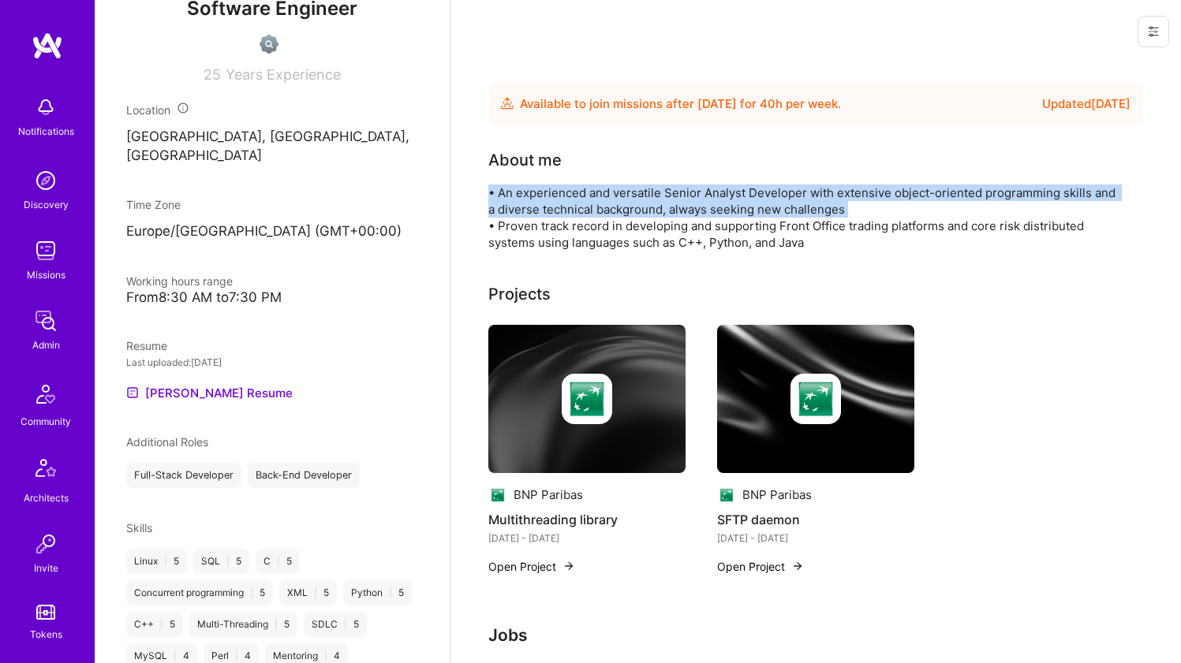
click at [632, 208] on div "• An experienced and versatile Senior Analyst Developer with extensive object-o…" at bounding box center [803, 218] width 631 height 66
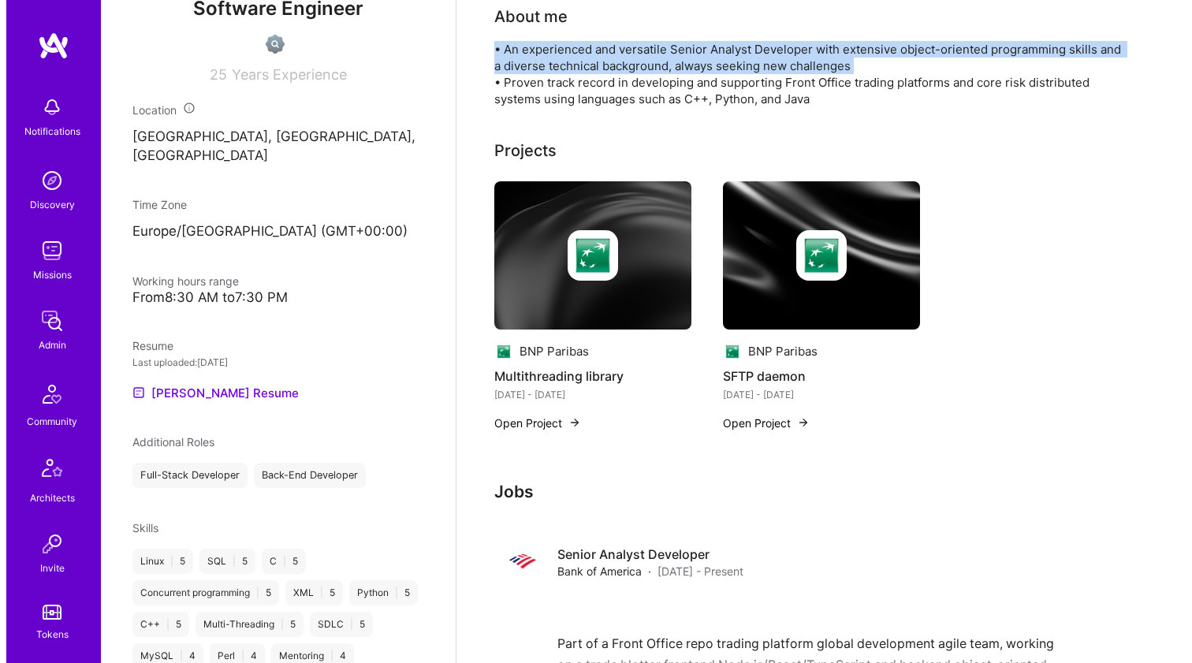
scroll to position [144, 0]
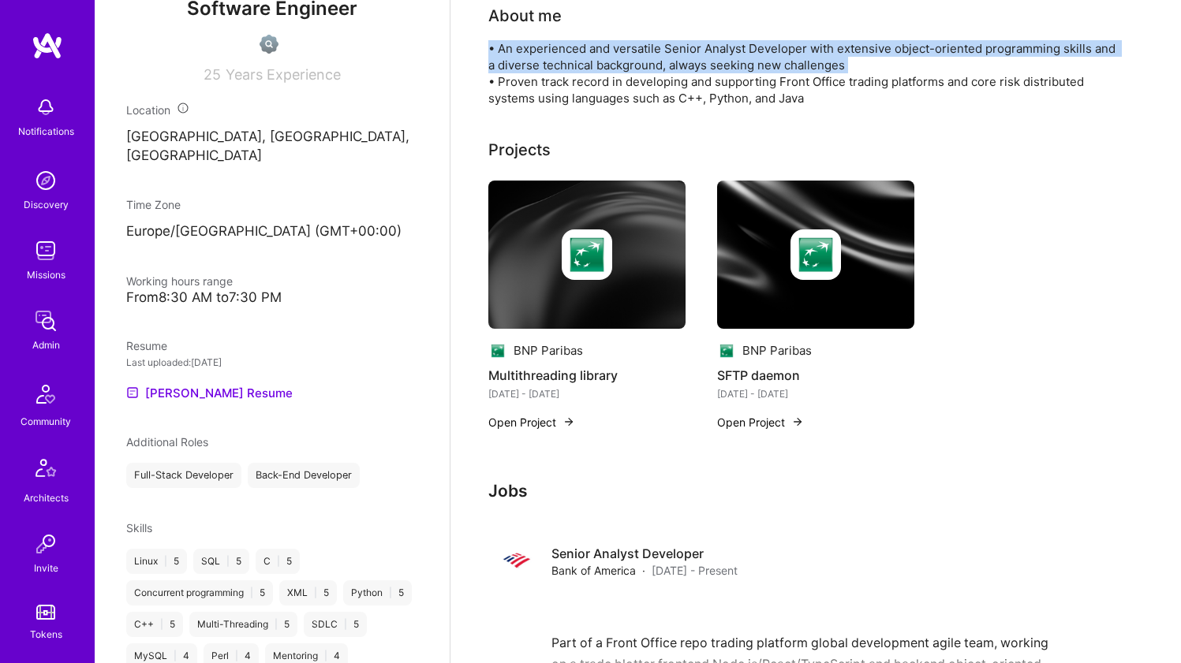
click at [636, 300] on img at bounding box center [586, 255] width 197 height 148
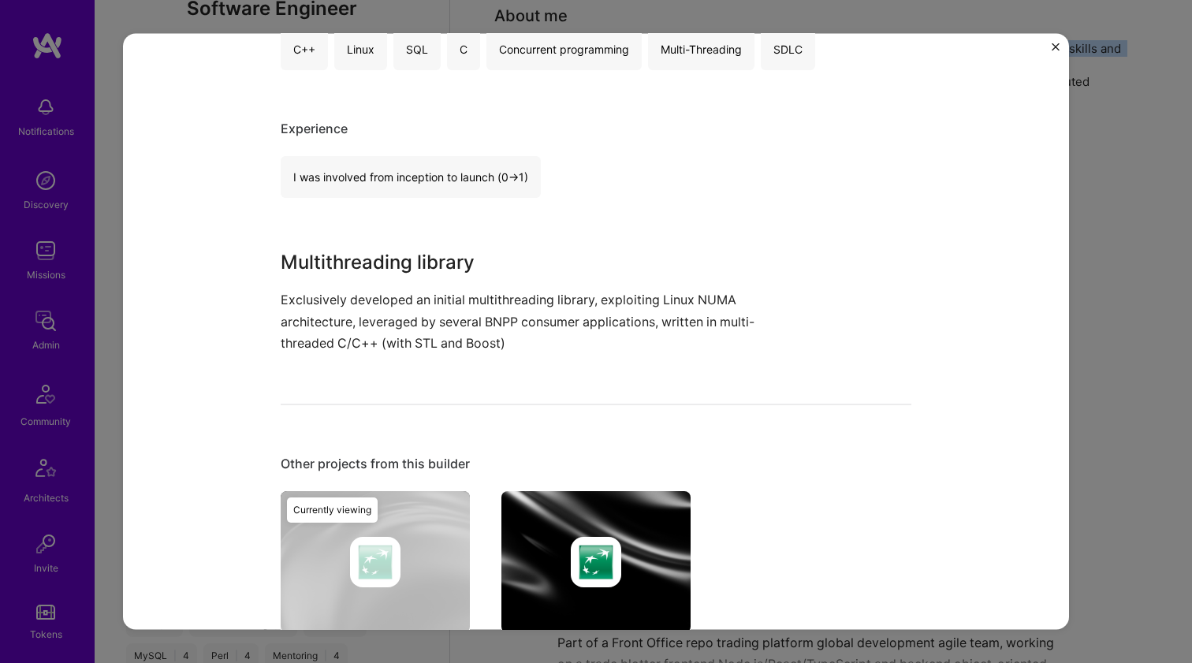
scroll to position [362, 0]
click at [539, 344] on p "Exclusively developed an initial multithreading library, exploiting Linux NUMA …" at bounding box center [537, 321] width 513 height 65
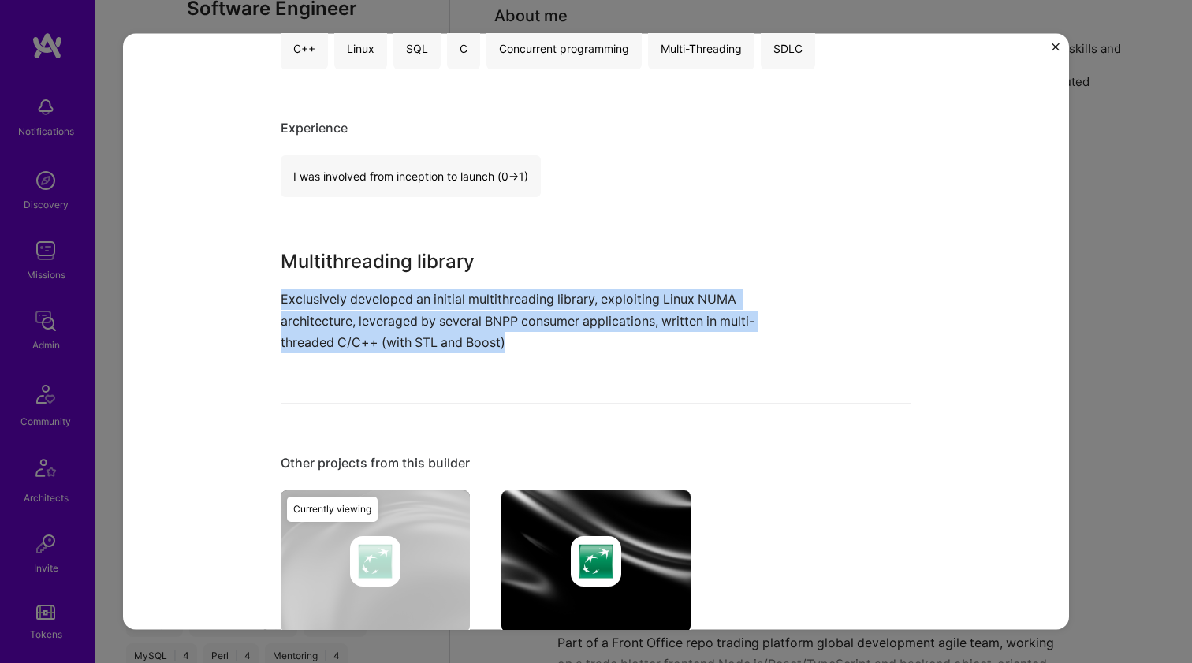
click at [539, 344] on p "Exclusively developed an initial multithreading library, exploiting Linux NUMA …" at bounding box center [537, 321] width 513 height 65
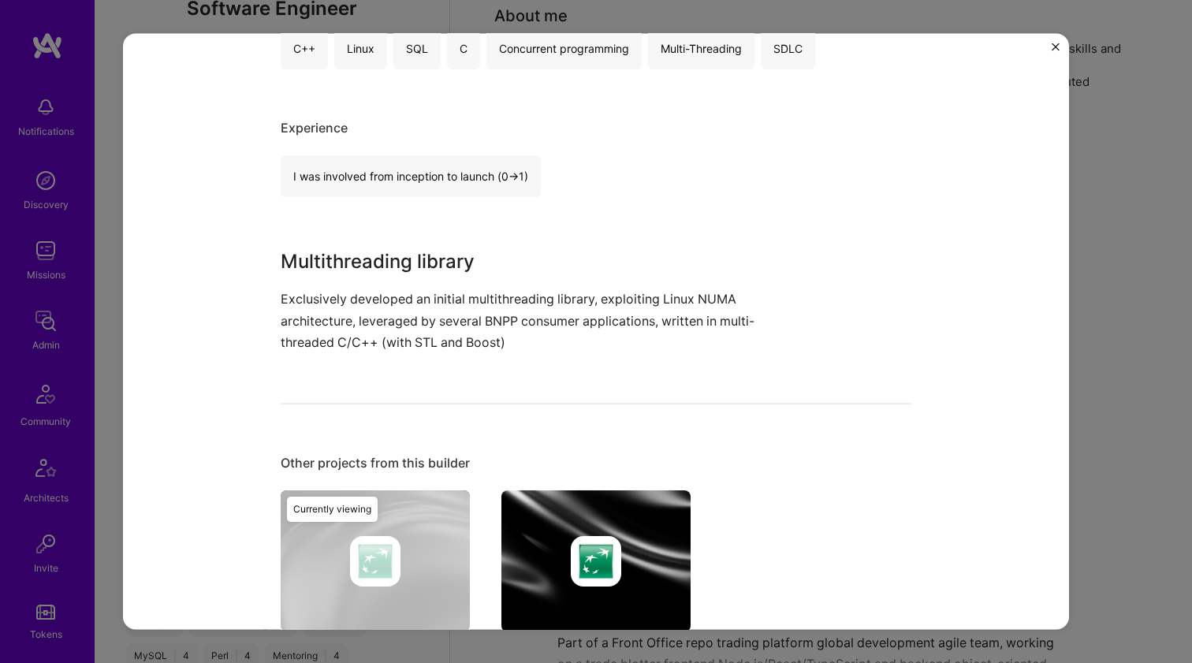
click at [539, 344] on p "Exclusively developed an initial multithreading library, exploiting Linux NUMA …" at bounding box center [537, 321] width 513 height 65
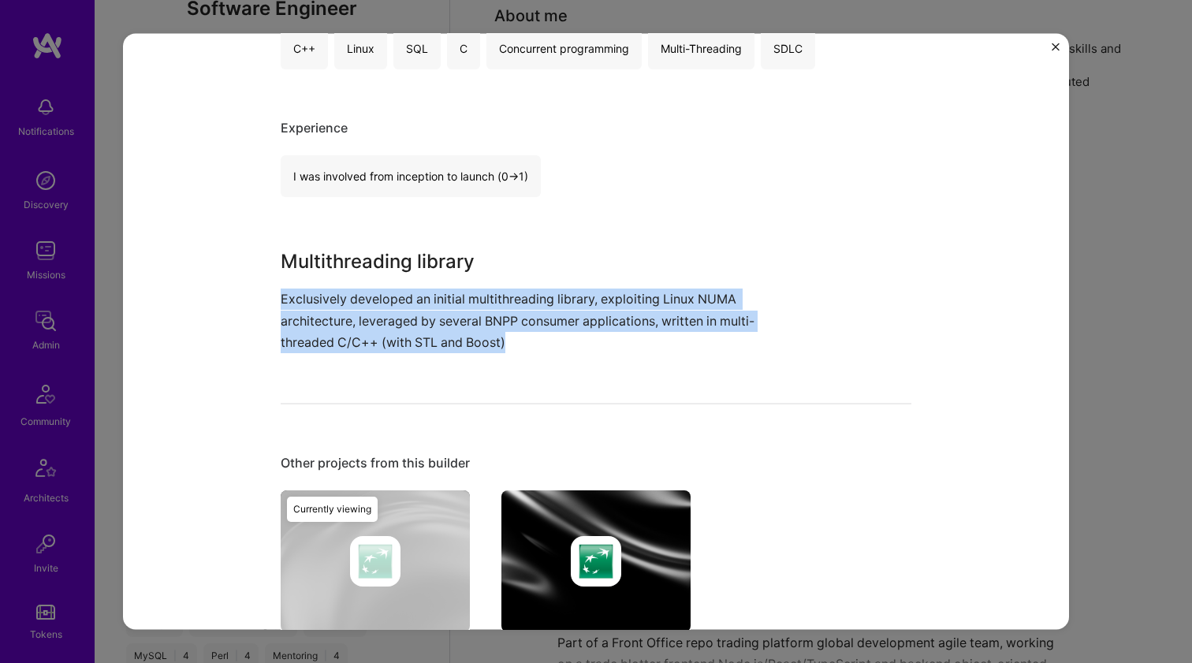
click at [539, 344] on p "Exclusively developed an initial multithreading library, exploiting Linux NUMA …" at bounding box center [537, 321] width 513 height 65
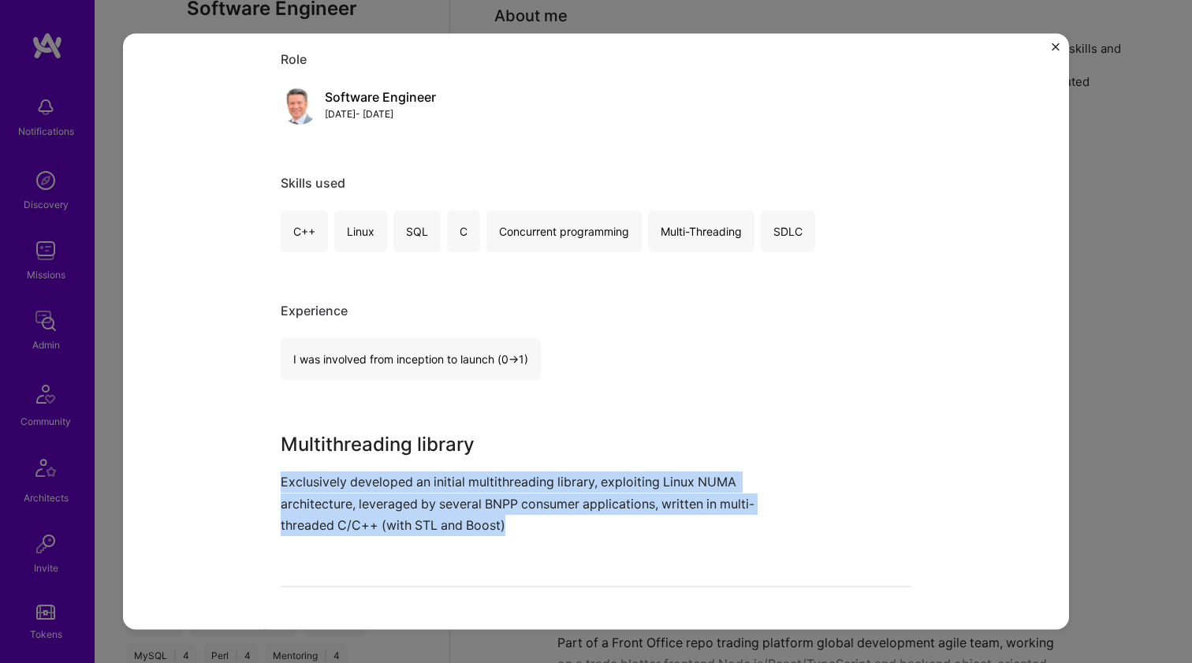
scroll to position [65, 0]
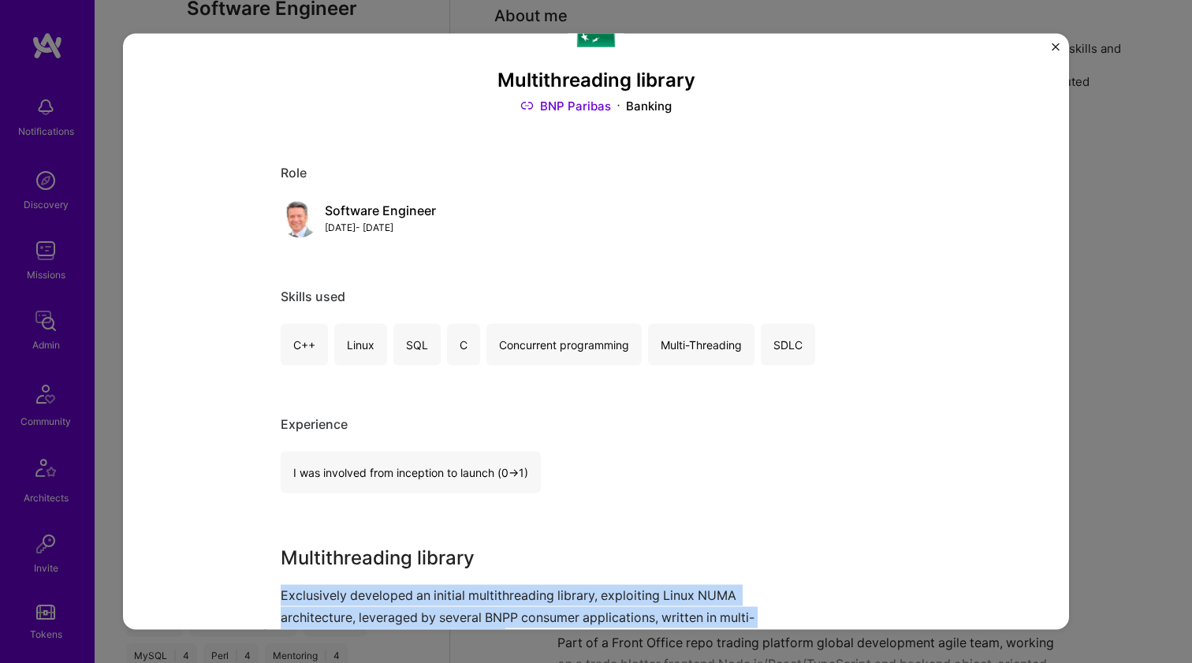
click at [580, 102] on link "BNP Paribas" at bounding box center [566, 106] width 91 height 17
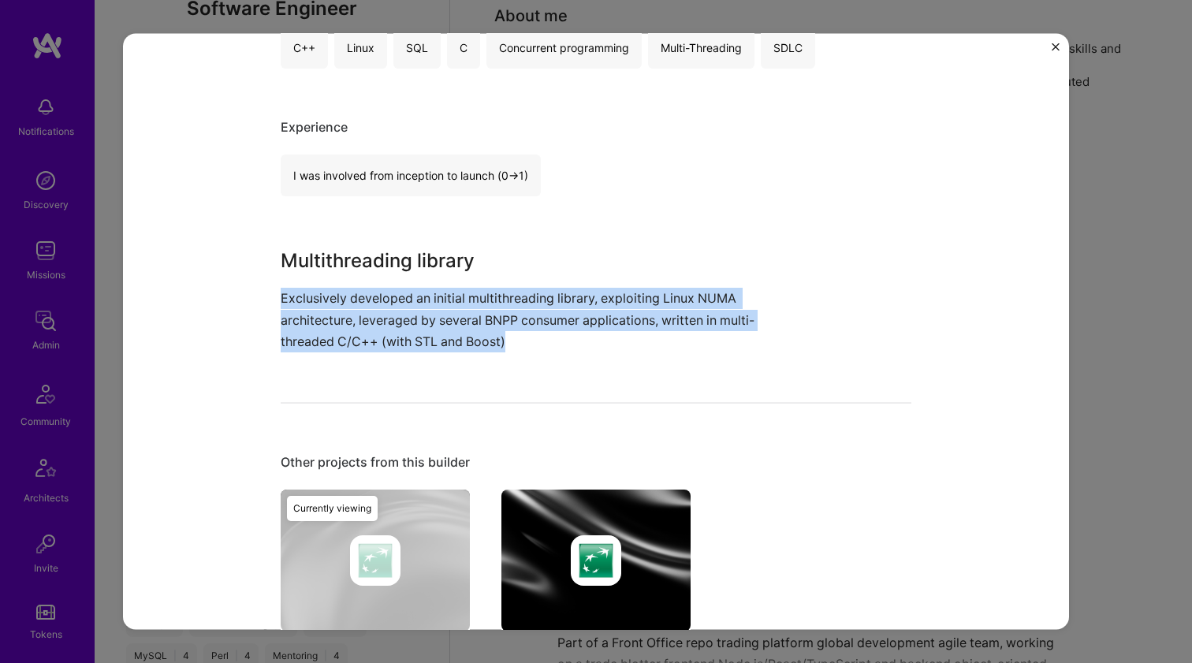
scroll to position [472, 0]
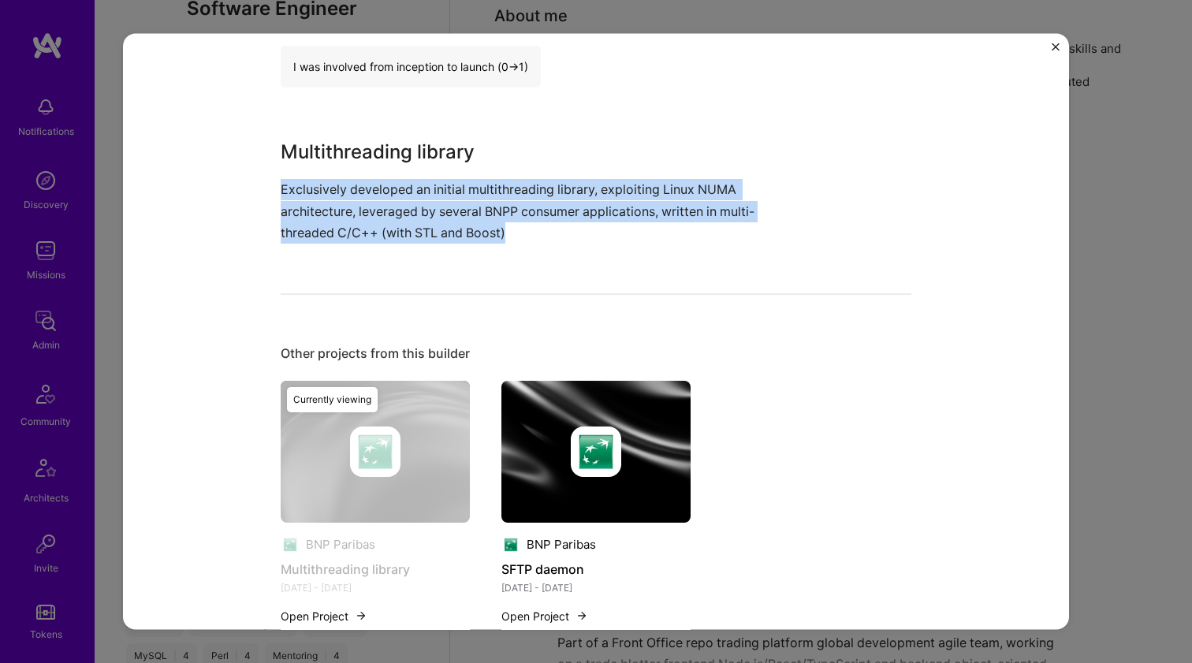
click at [592, 427] on img at bounding box center [596, 451] width 50 height 50
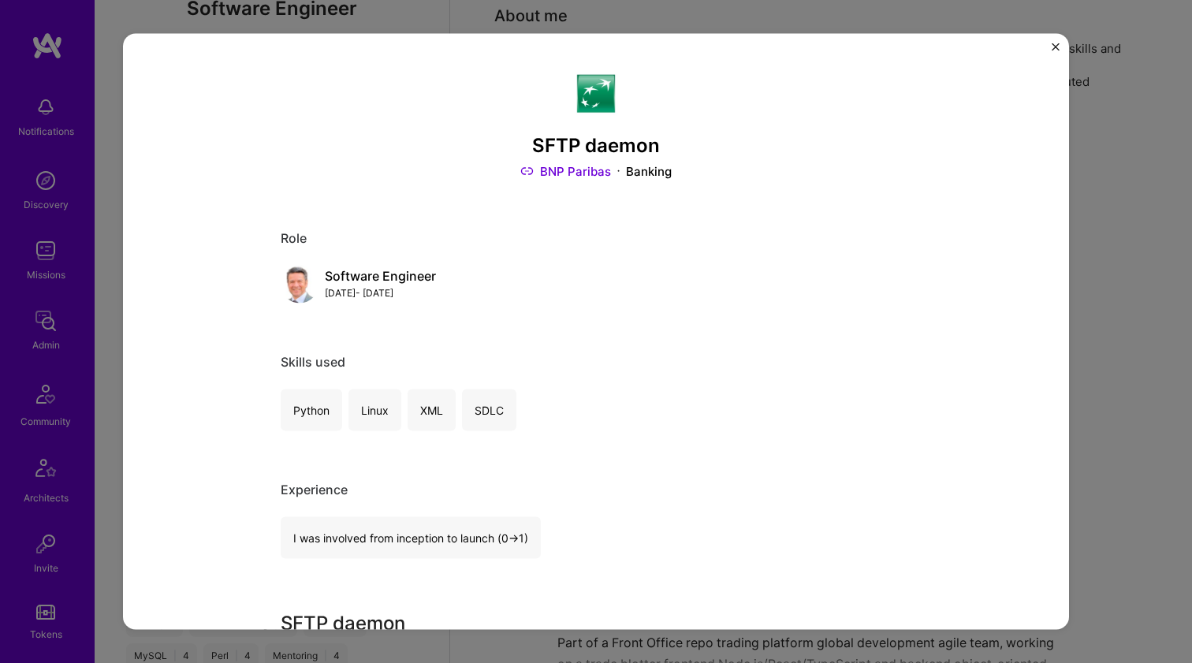
click at [588, 177] on link "BNP Paribas" at bounding box center [566, 171] width 91 height 17
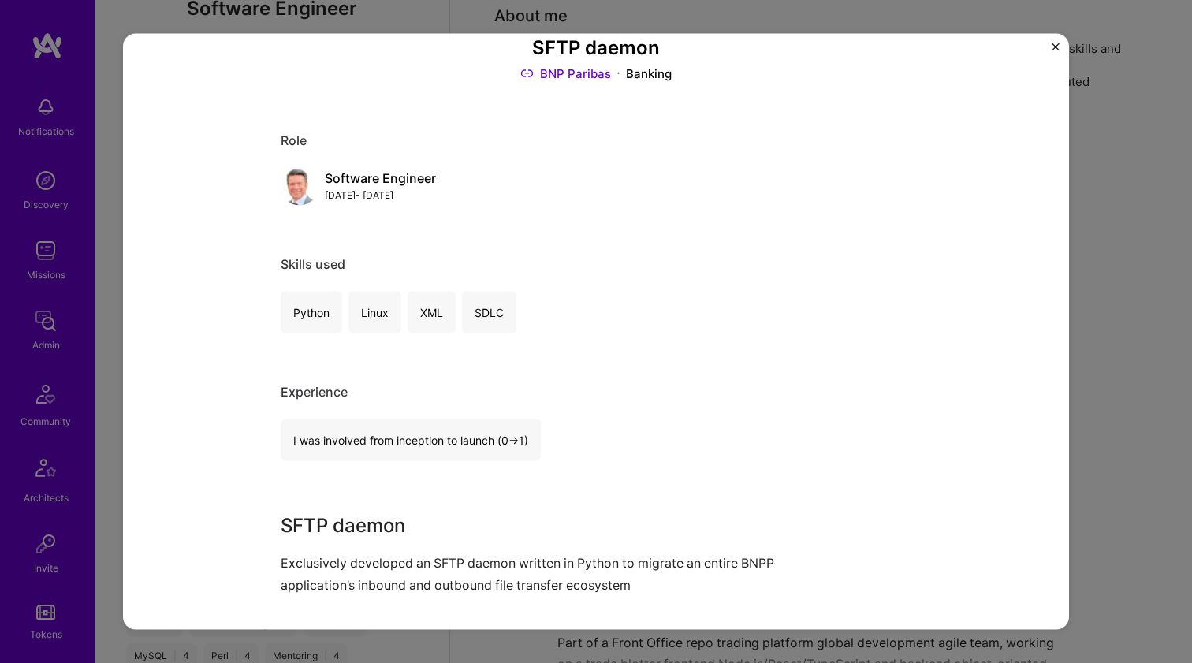
scroll to position [431, 0]
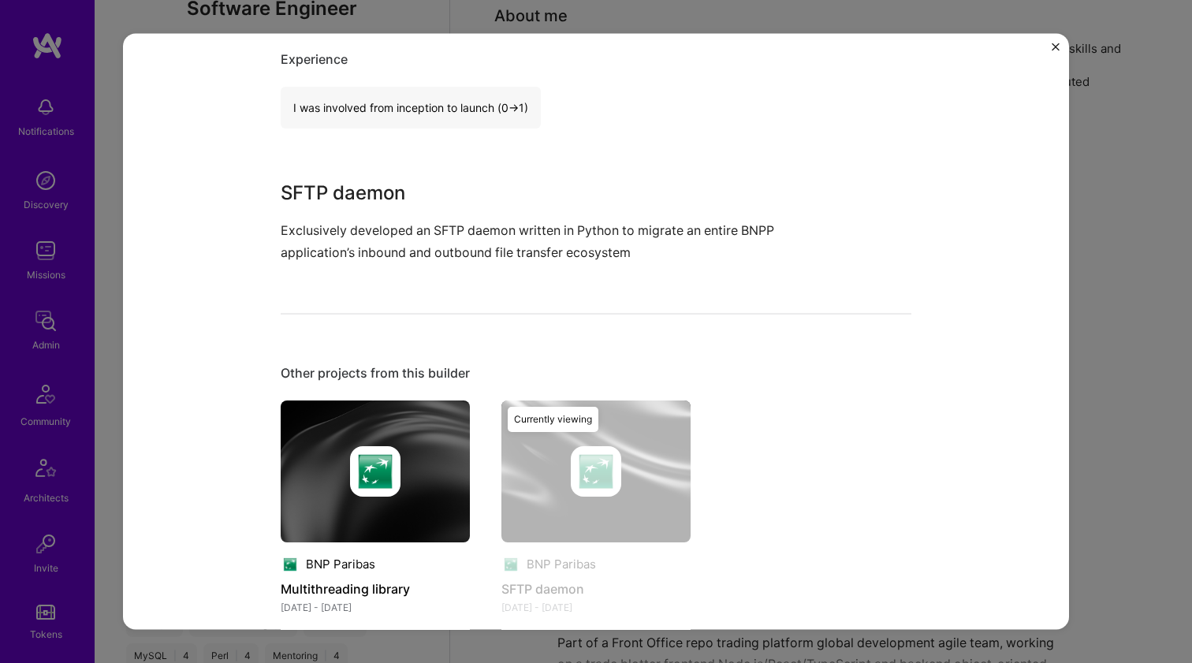
click at [405, 528] on img at bounding box center [375, 471] width 189 height 142
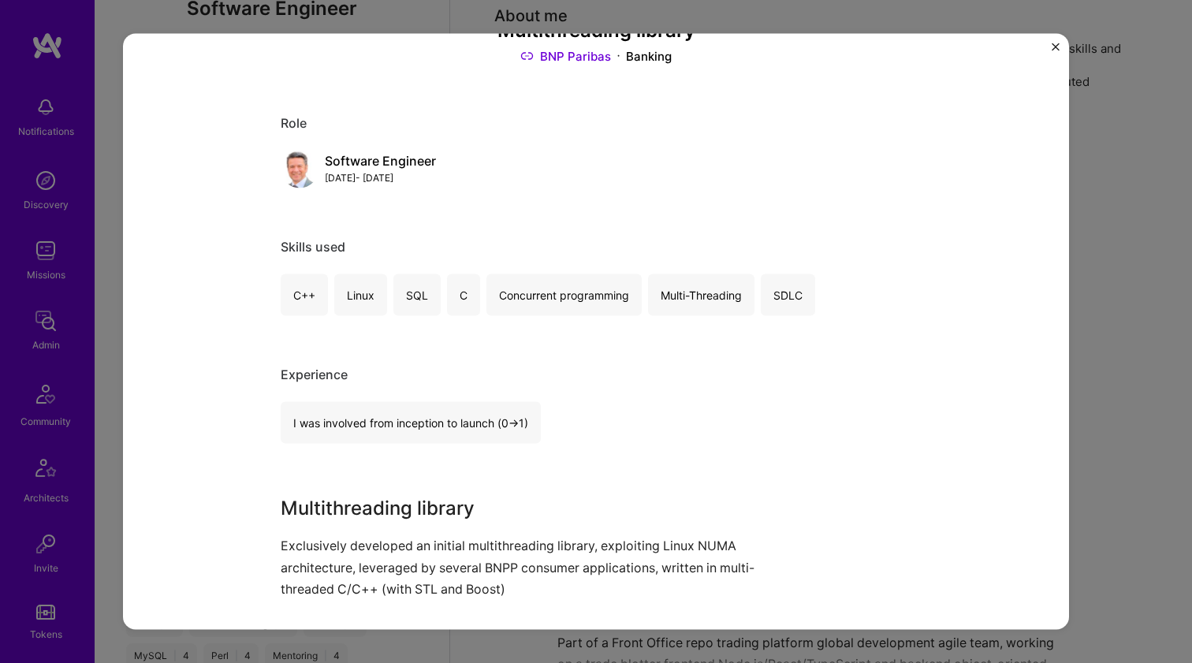
scroll to position [190, 0]
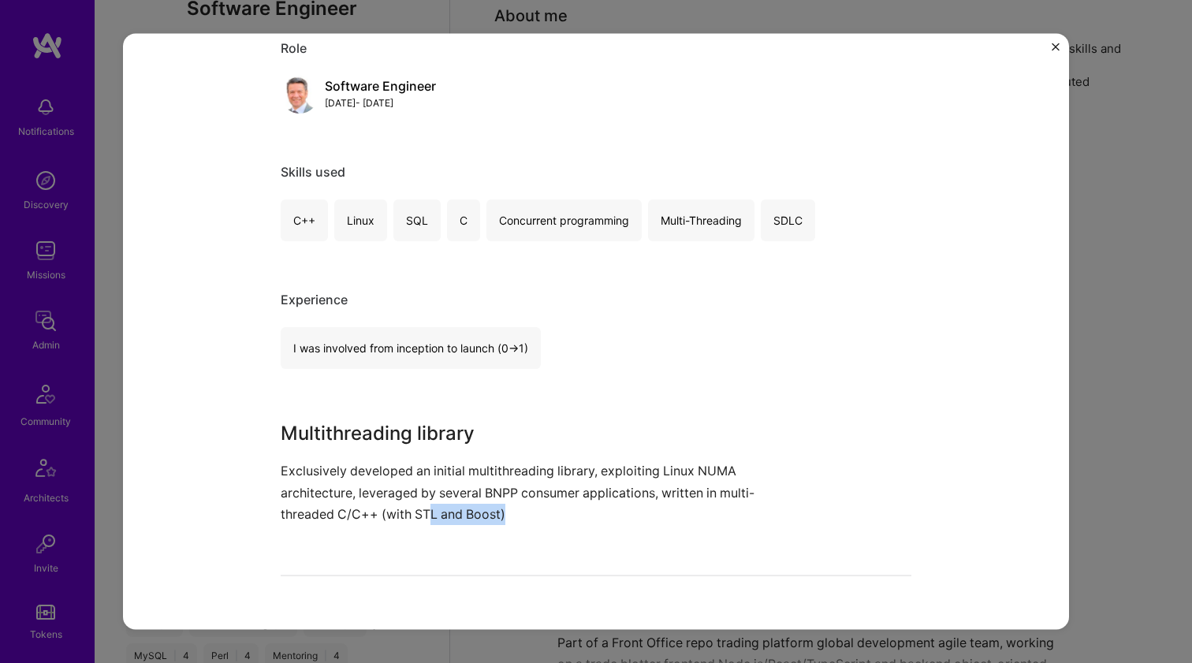
drag, startPoint x: 423, startPoint y: 500, endPoint x: 409, endPoint y: 531, distance: 33.6
click at [409, 531] on div "Multithreading library BNP Paribas Banking Role Software Engineer Jul, 2021 - J…" at bounding box center [596, 400] width 631 height 1050
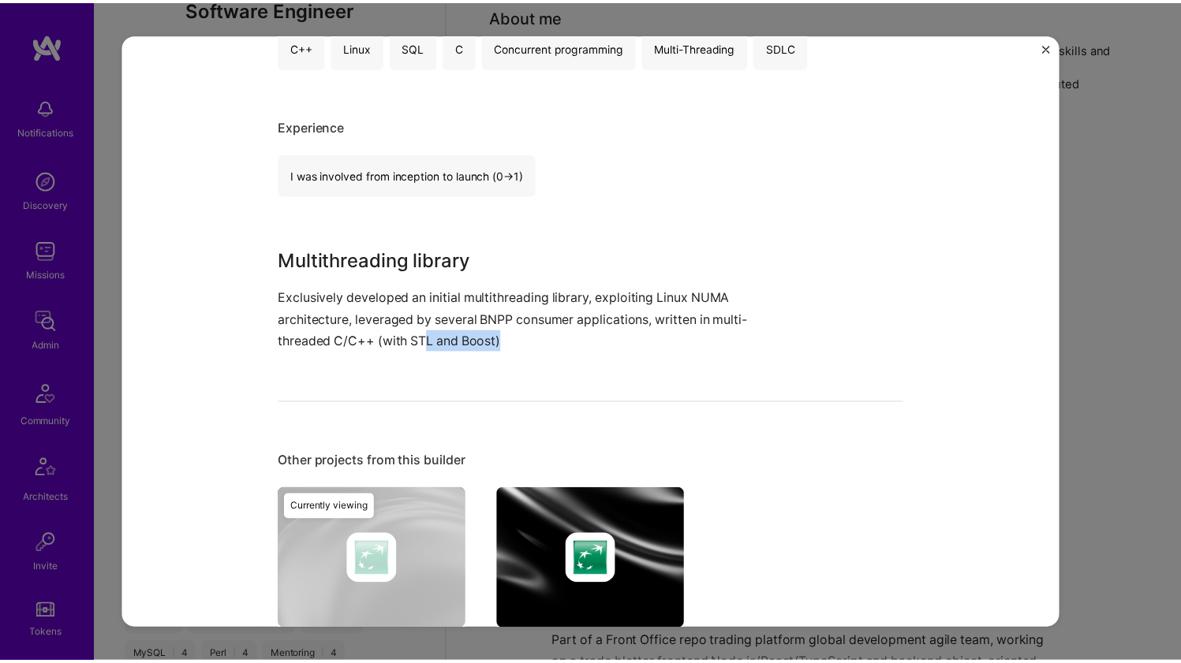
scroll to position [0, 0]
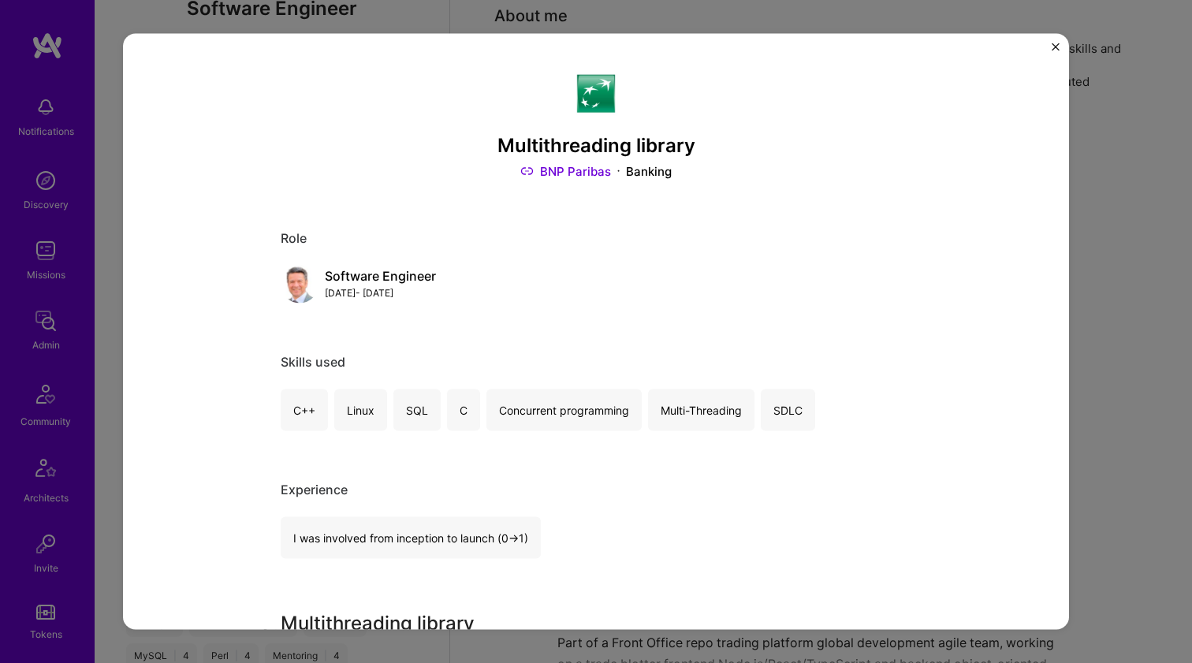
click at [1149, 396] on div "Multithreading library BNP Paribas Banking Role Software Engineer Jul, 2021 - J…" at bounding box center [596, 331] width 1192 height 663
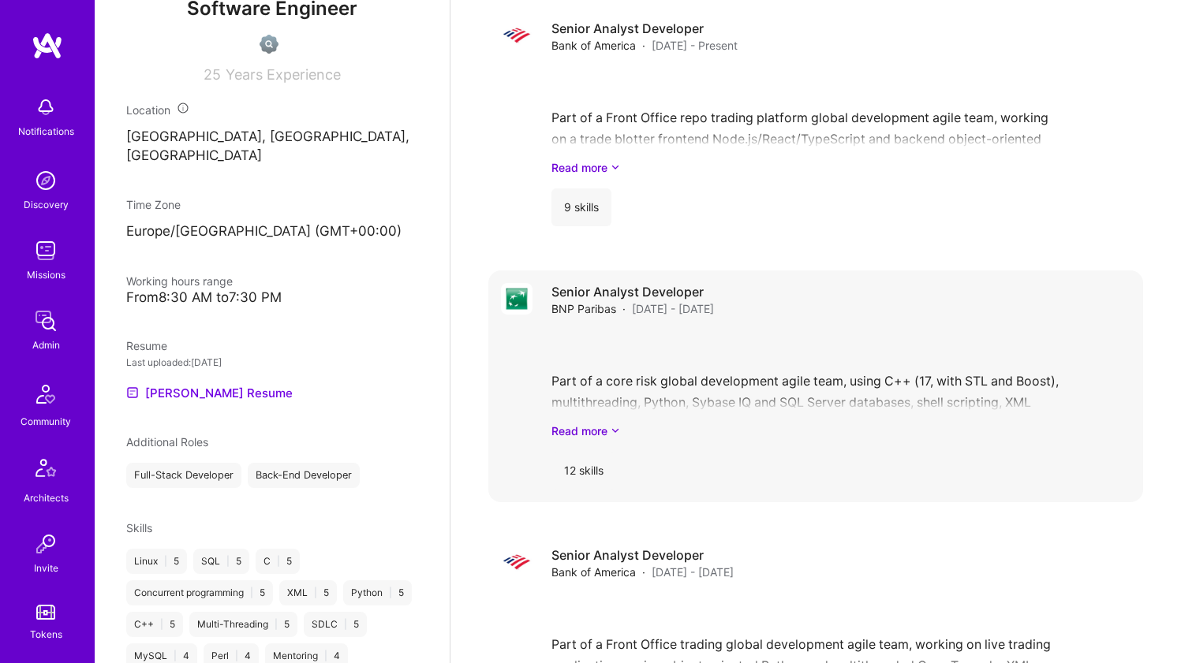
scroll to position [352, 0]
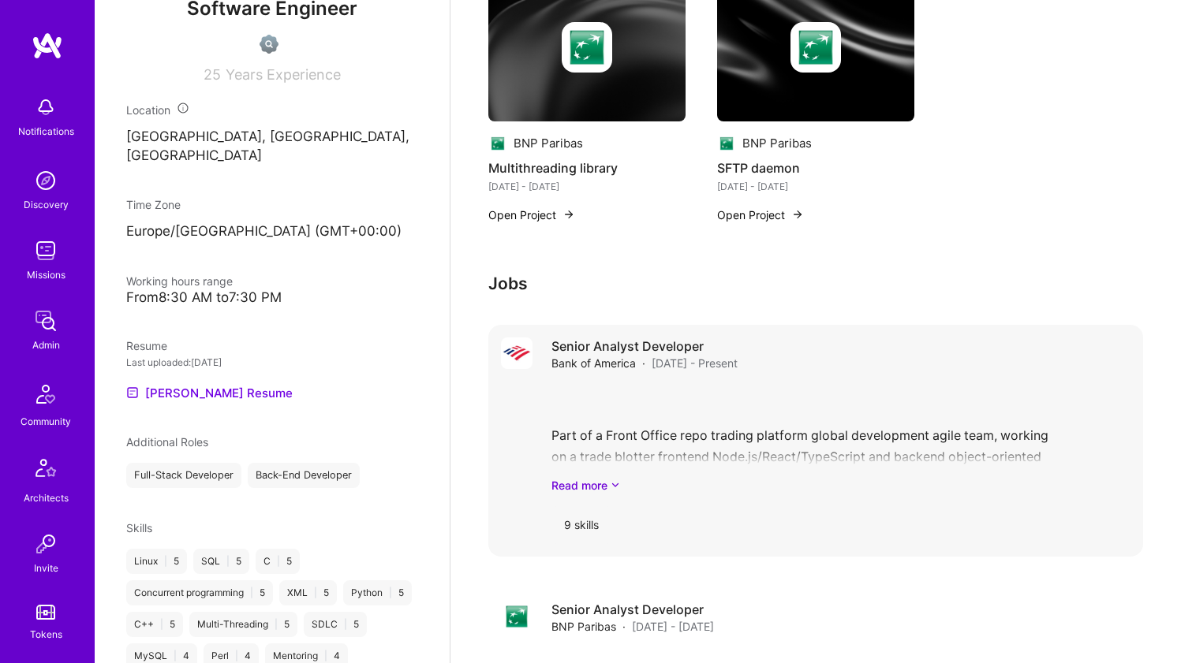
click at [866, 461] on div "Part of a Front Office repo trading platform global development agile team, wor…" at bounding box center [840, 439] width 579 height 110
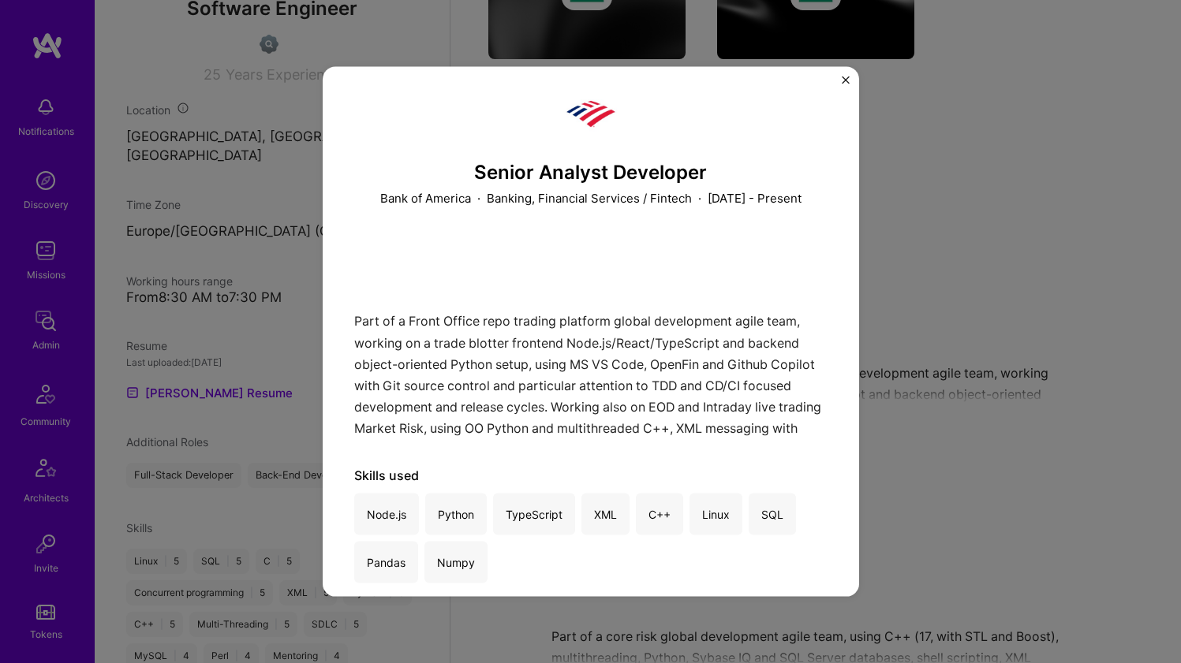
scroll to position [16, 0]
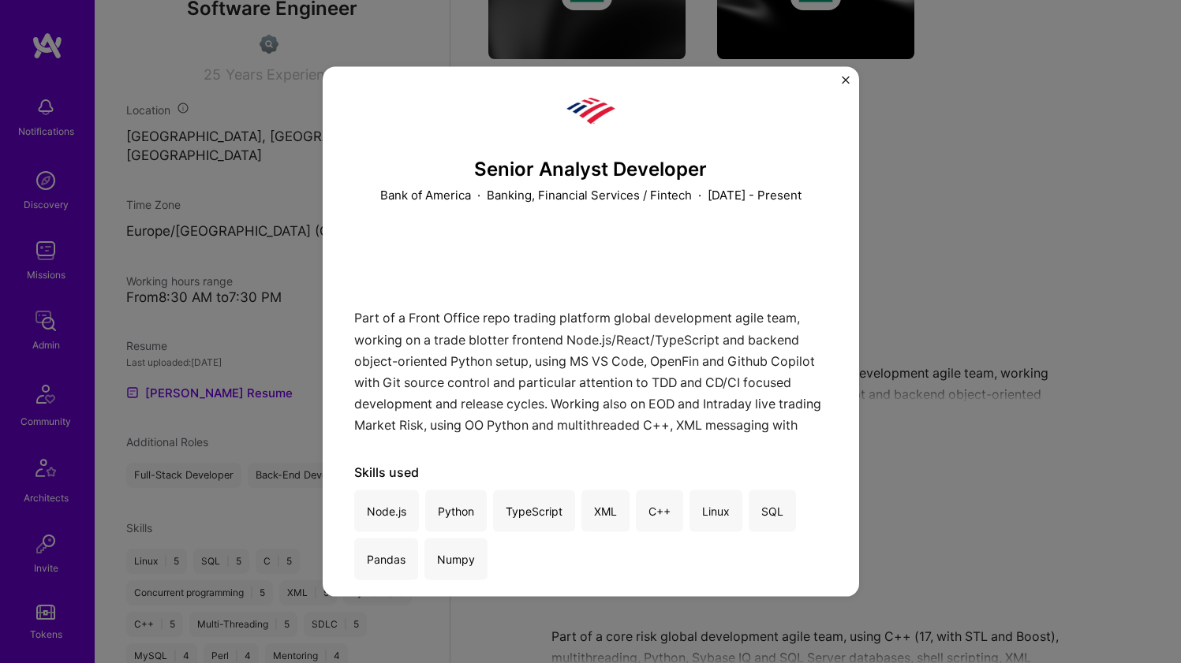
click at [903, 421] on div "Senior Analyst Developer Bank of America · Banking, Financial Services / Fintec…" at bounding box center [590, 331] width 1181 height 663
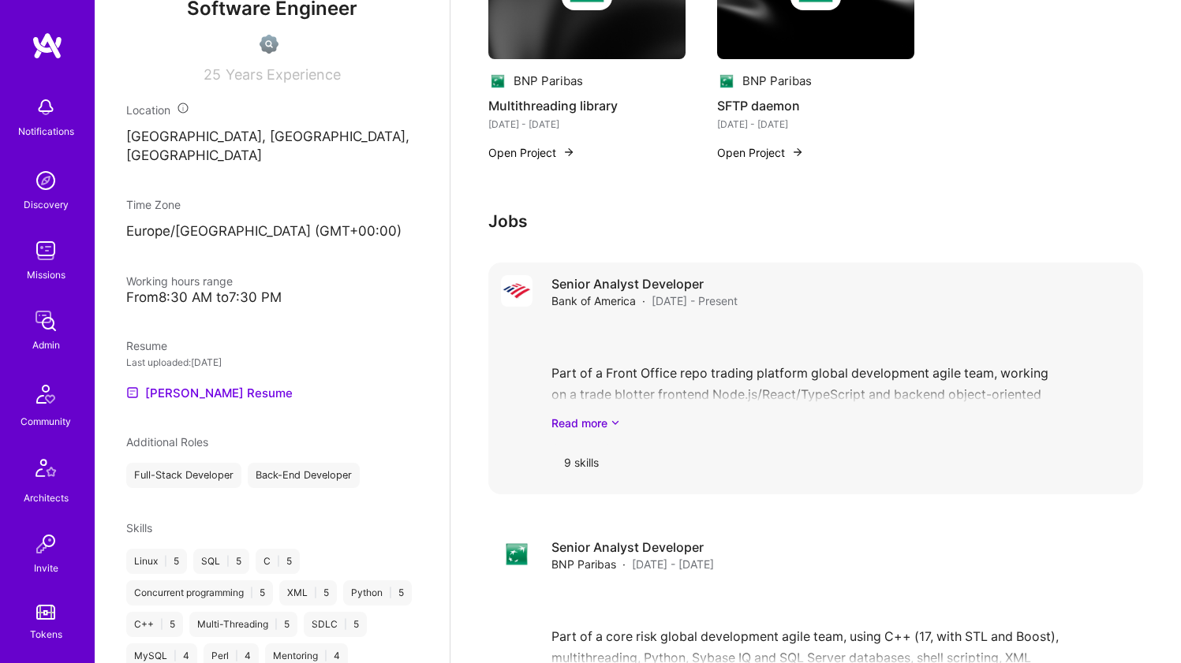
scroll to position [528, 0]
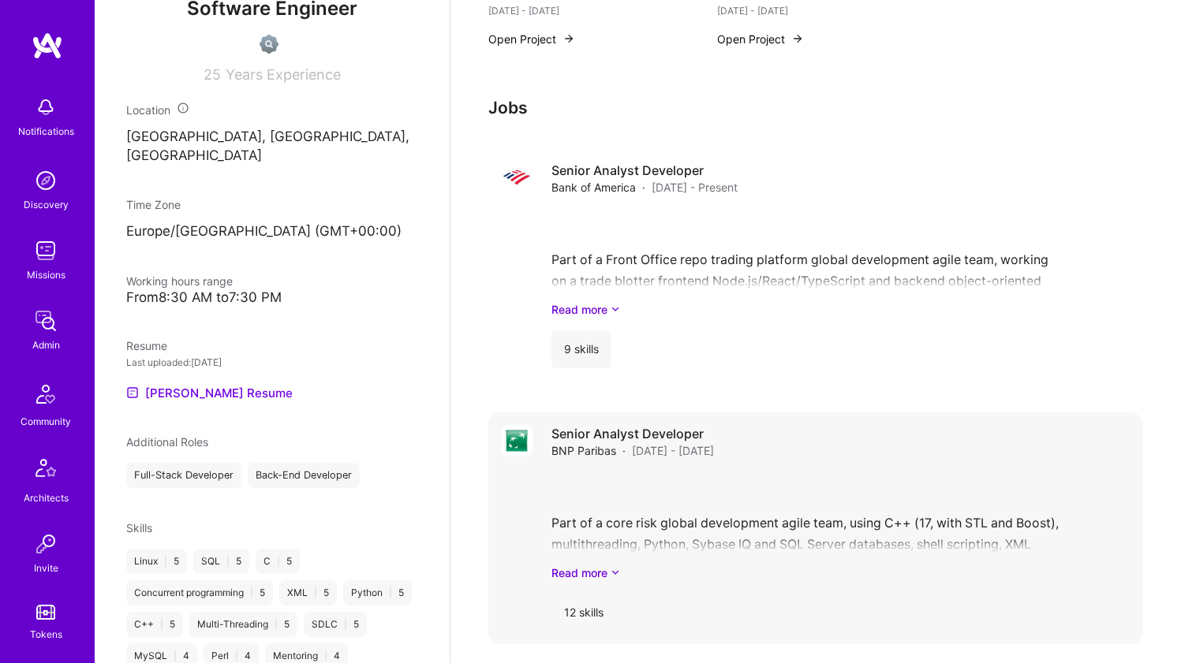
click at [769, 466] on div "Senior Analyst Developer BNP Paribas · Jul 2021 - Jun 2022 Part of a core risk …" at bounding box center [840, 528] width 579 height 207
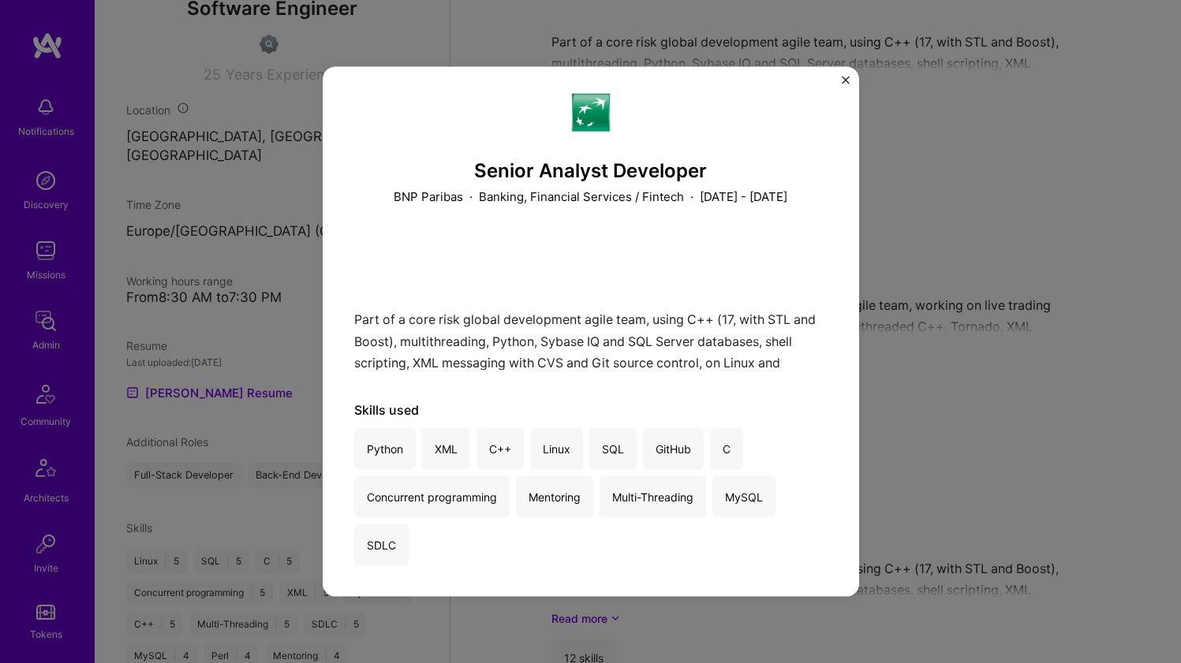
scroll to position [11, 0]
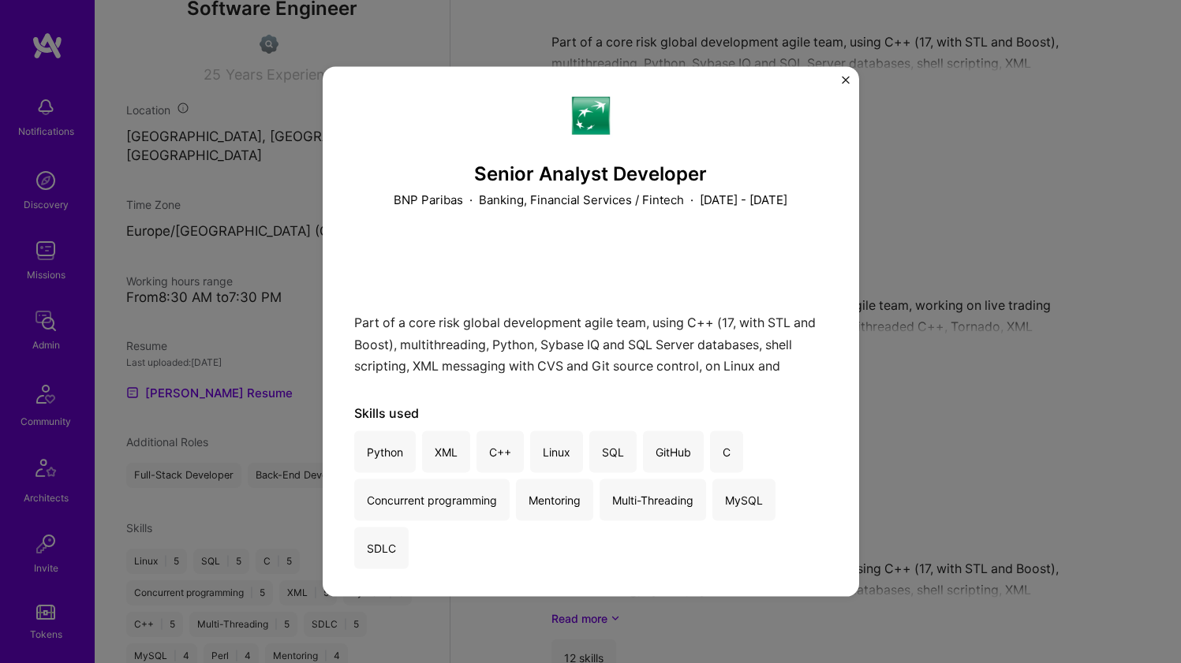
click at [871, 440] on div "Senior Analyst Developer BNP Paribas · Banking, Financial Services / Fintech · …" at bounding box center [590, 331] width 1181 height 663
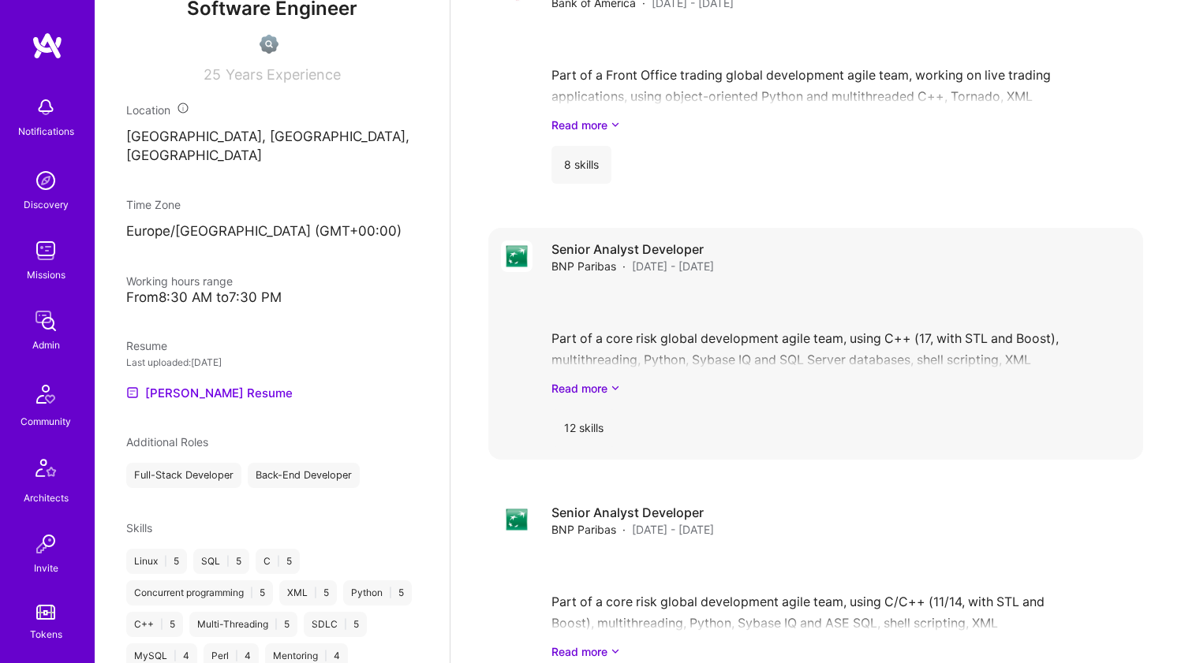
scroll to position [1361, 0]
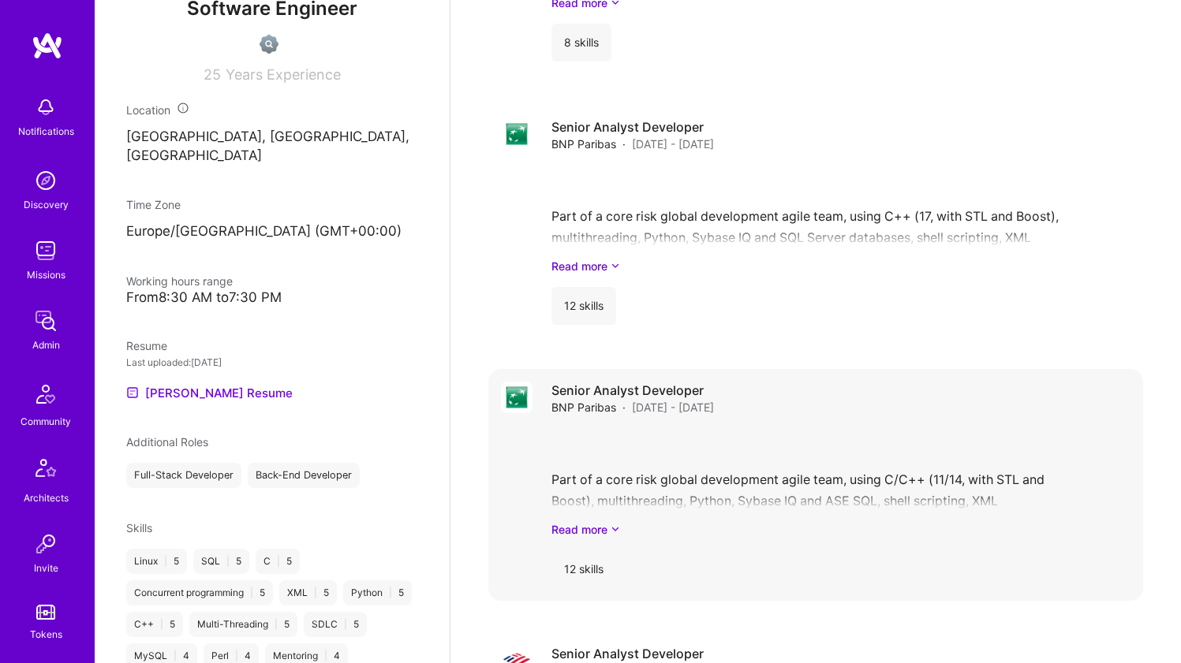
click at [757, 465] on div "Part of a core risk global development agile team, using C/C++ (11/14, with STL…" at bounding box center [840, 483] width 579 height 110
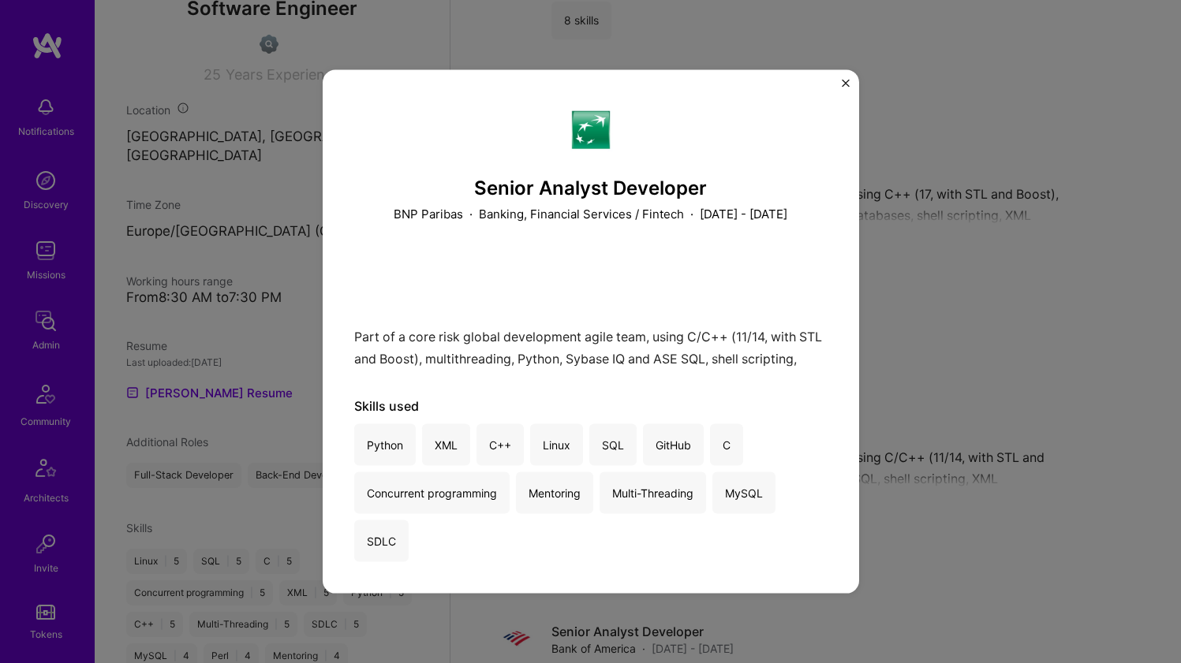
click at [929, 430] on div "Senior Analyst Developer BNP Paribas · Banking, Financial Services / Fintech · …" at bounding box center [590, 331] width 1181 height 663
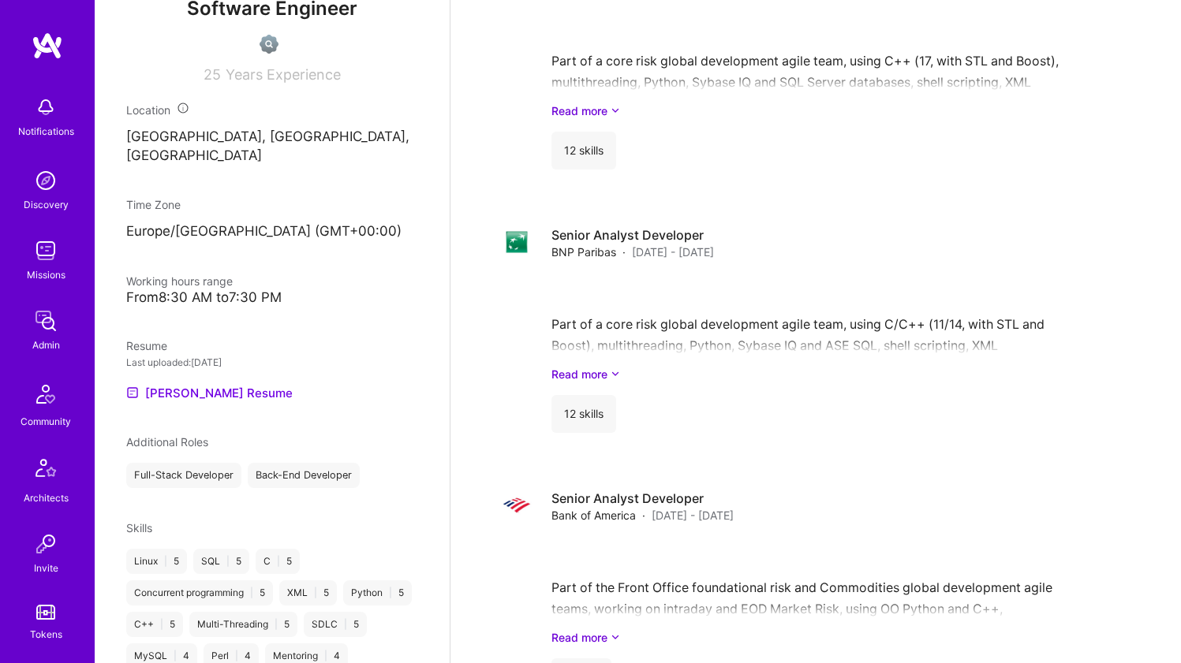
scroll to position [1812, 0]
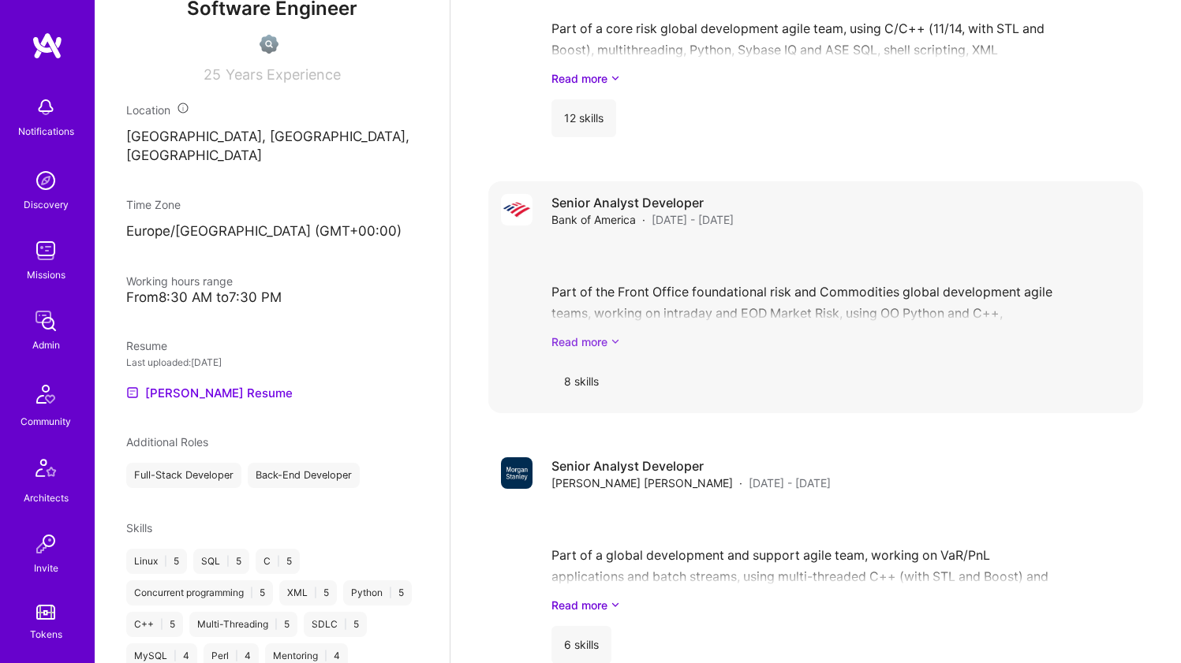
click at [838, 348] on link "Read more" at bounding box center [840, 342] width 579 height 17
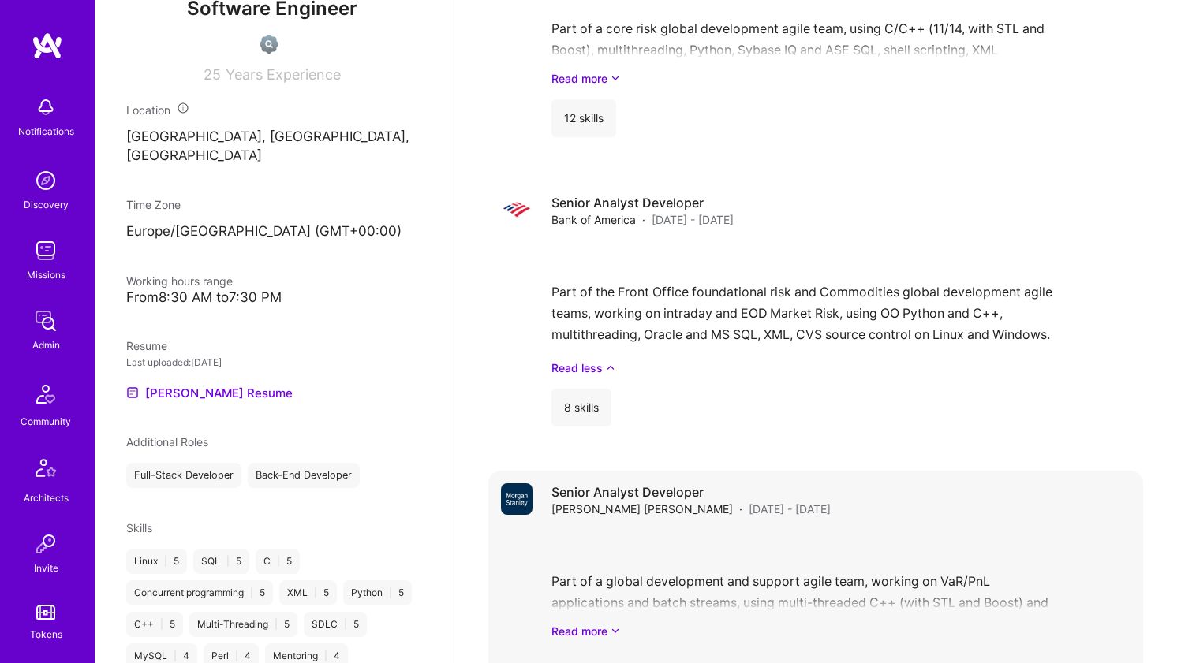
scroll to position [1815, 0]
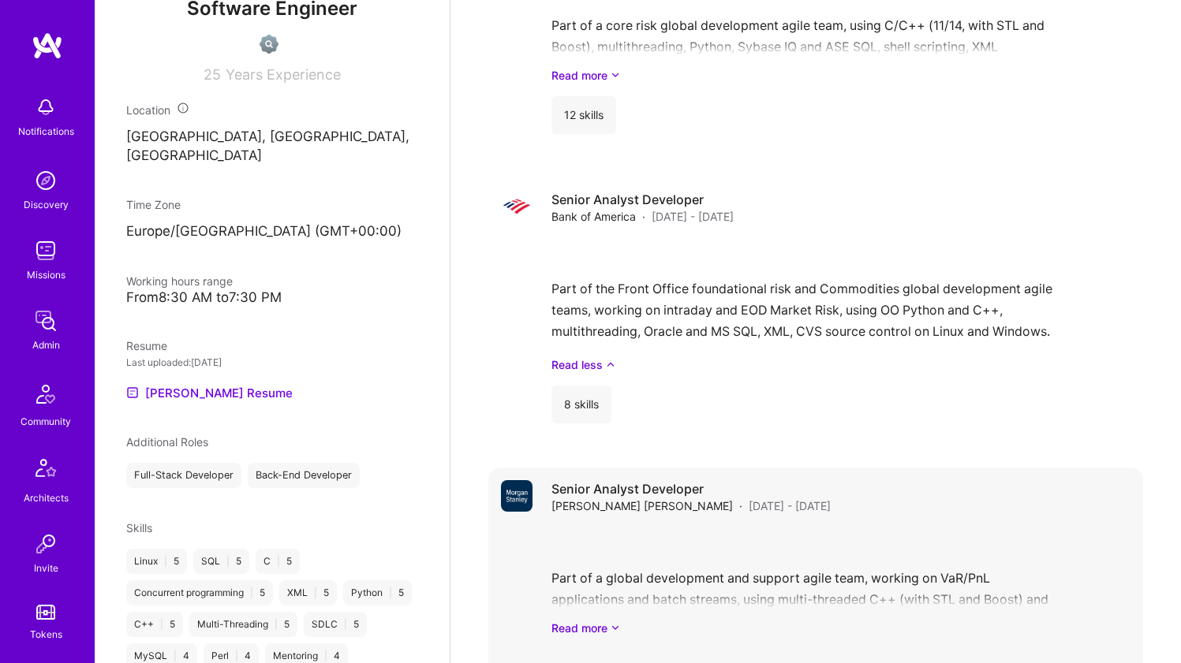
click at [789, 501] on div "Senior Analyst Developer Morgan Stanley · Nov 2012 - Dec 2013" at bounding box center [840, 497] width 579 height 34
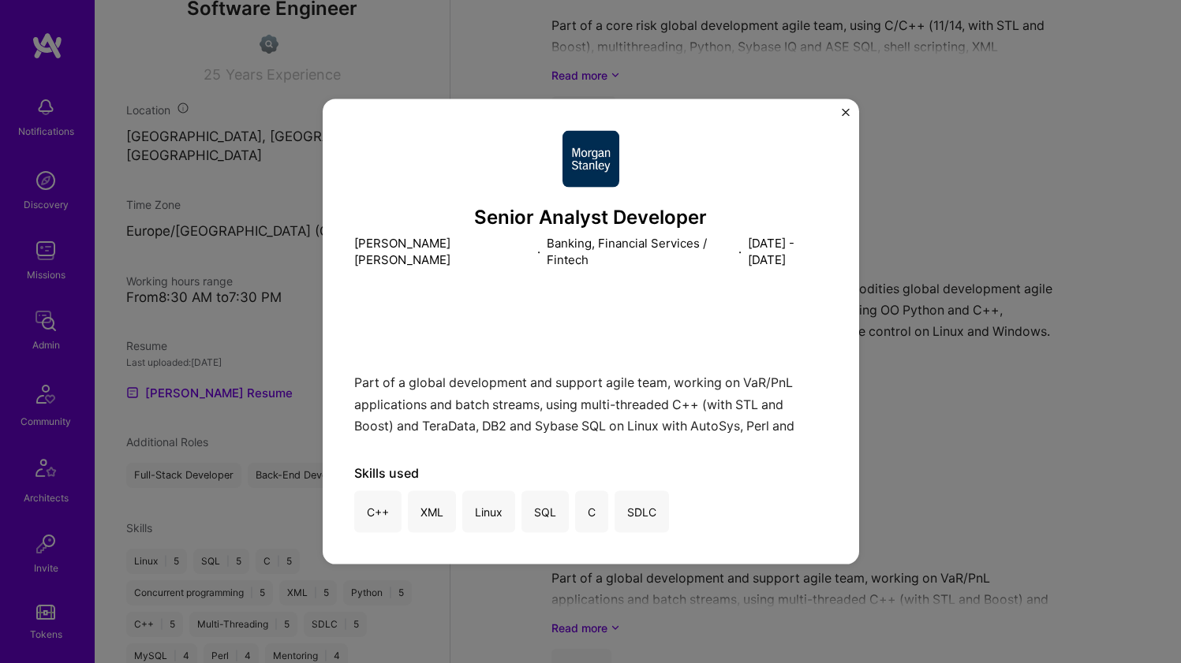
scroll to position [1853, 0]
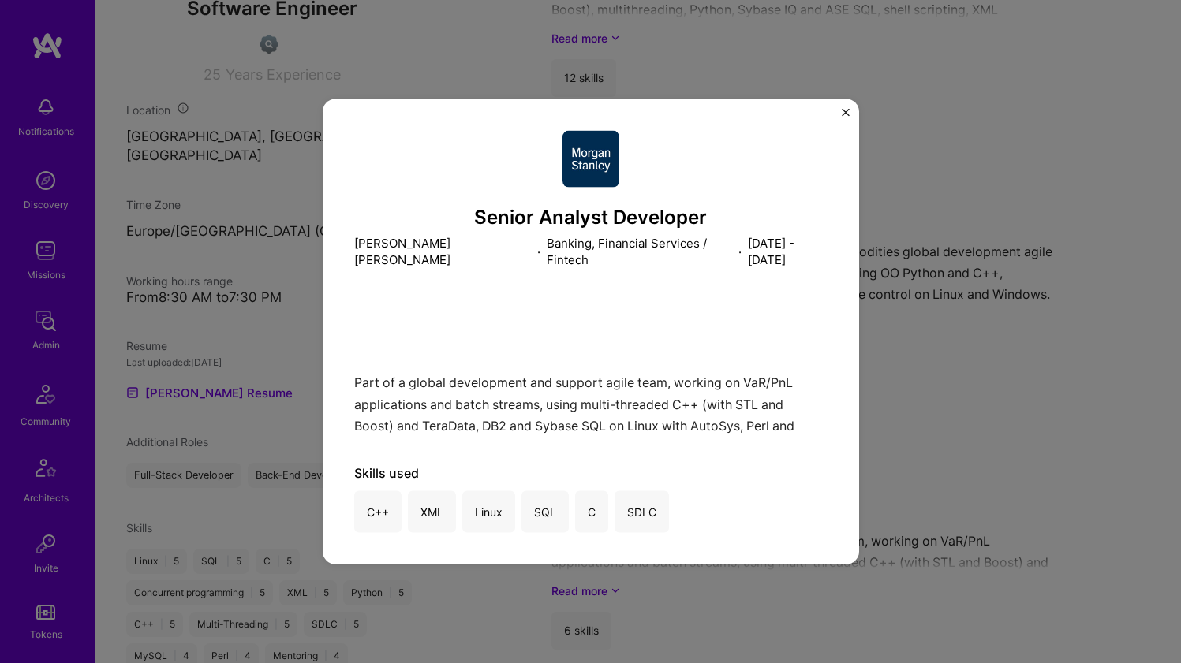
click at [878, 438] on div "Senior Analyst Developer Morgan Stanley · Banking, Financial Services / Fintech…" at bounding box center [590, 331] width 1181 height 663
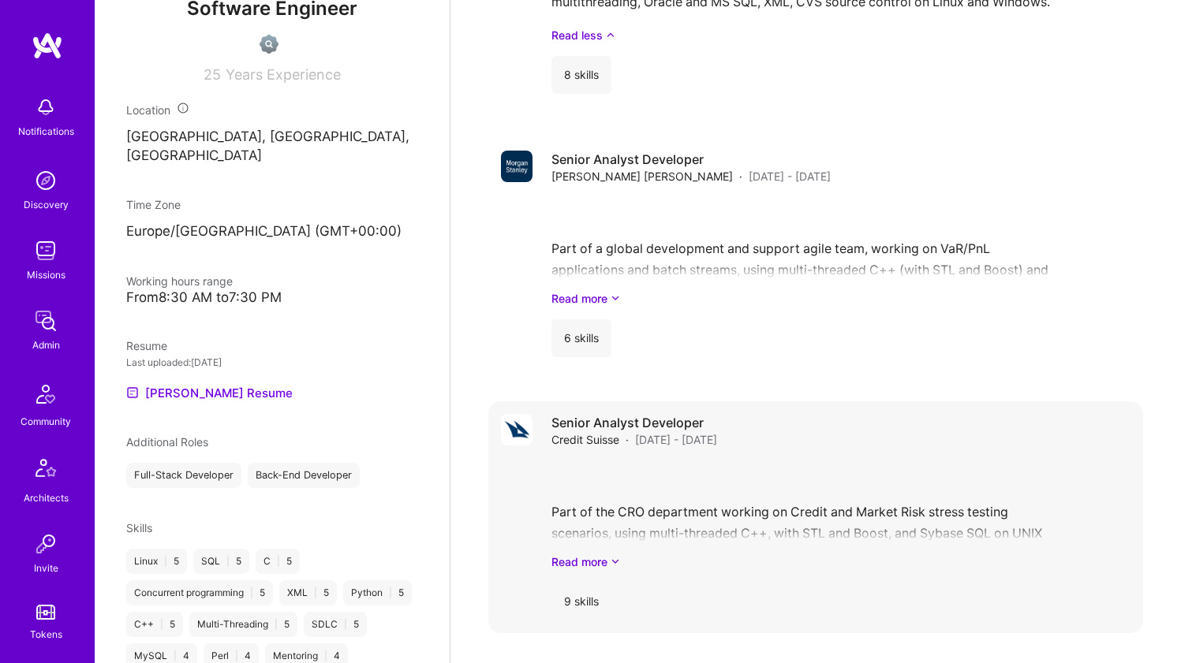
click at [828, 455] on div "Senior Analyst Developer Credit Suisse · Aug 2012 - Oct 2012 Part of the CRO de…" at bounding box center [840, 517] width 579 height 207
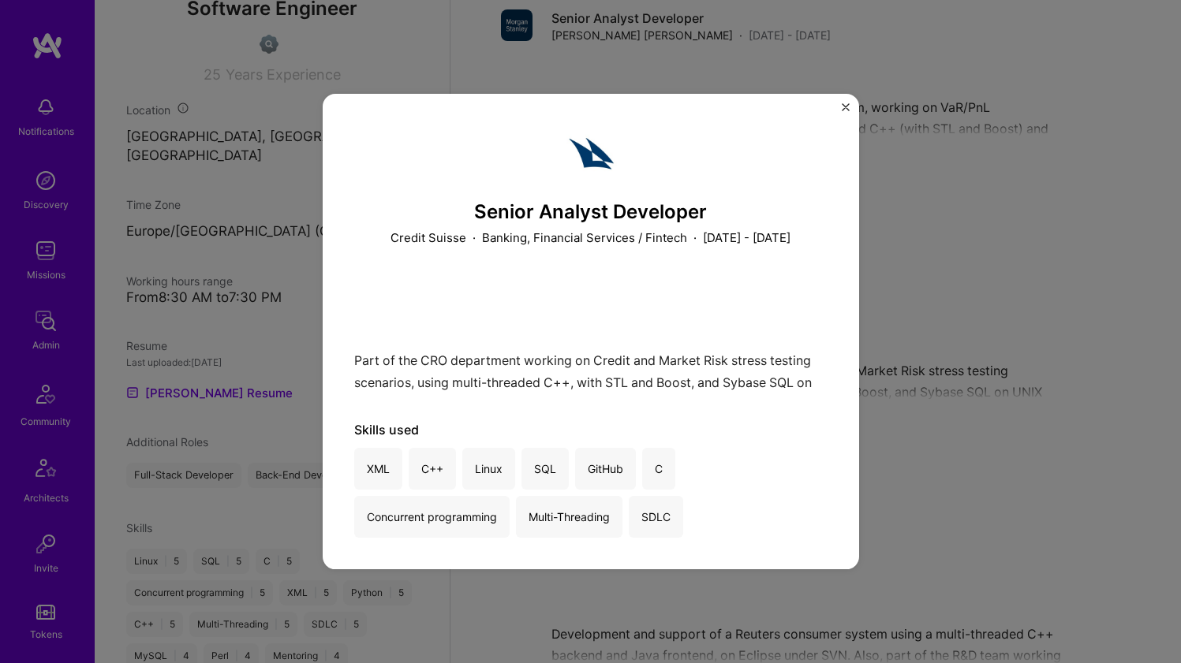
scroll to position [2429, 0]
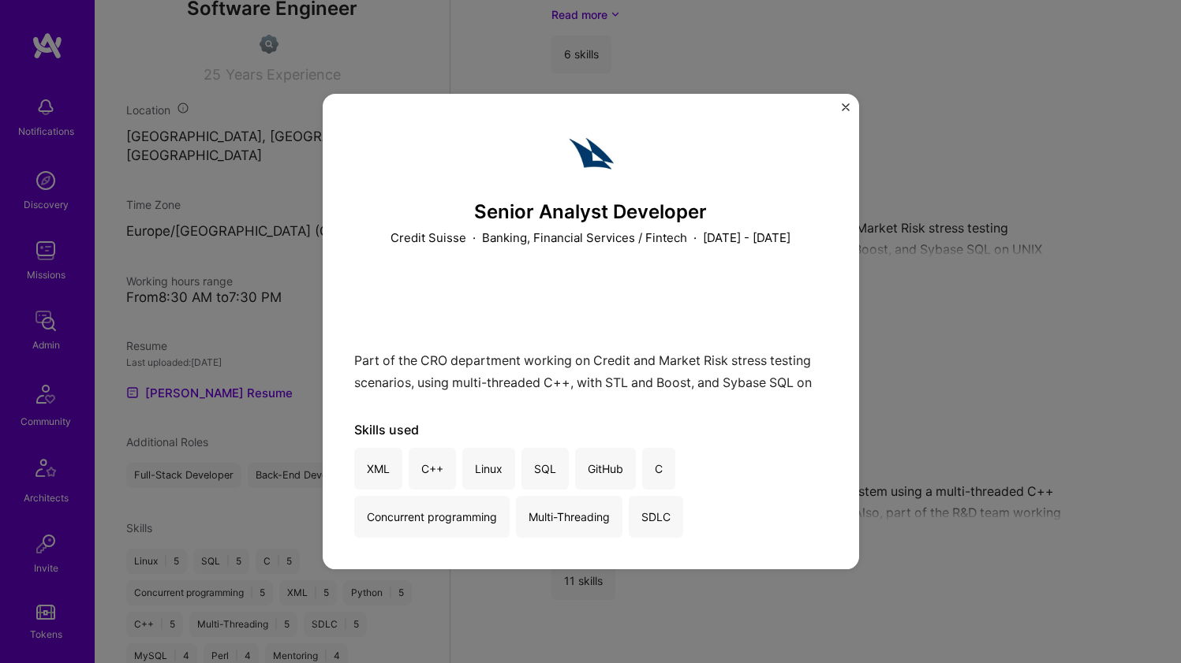
click at [886, 427] on div "Senior Analyst Developer Credit Suisse · Banking, Financial Services / Fintech …" at bounding box center [590, 331] width 1181 height 663
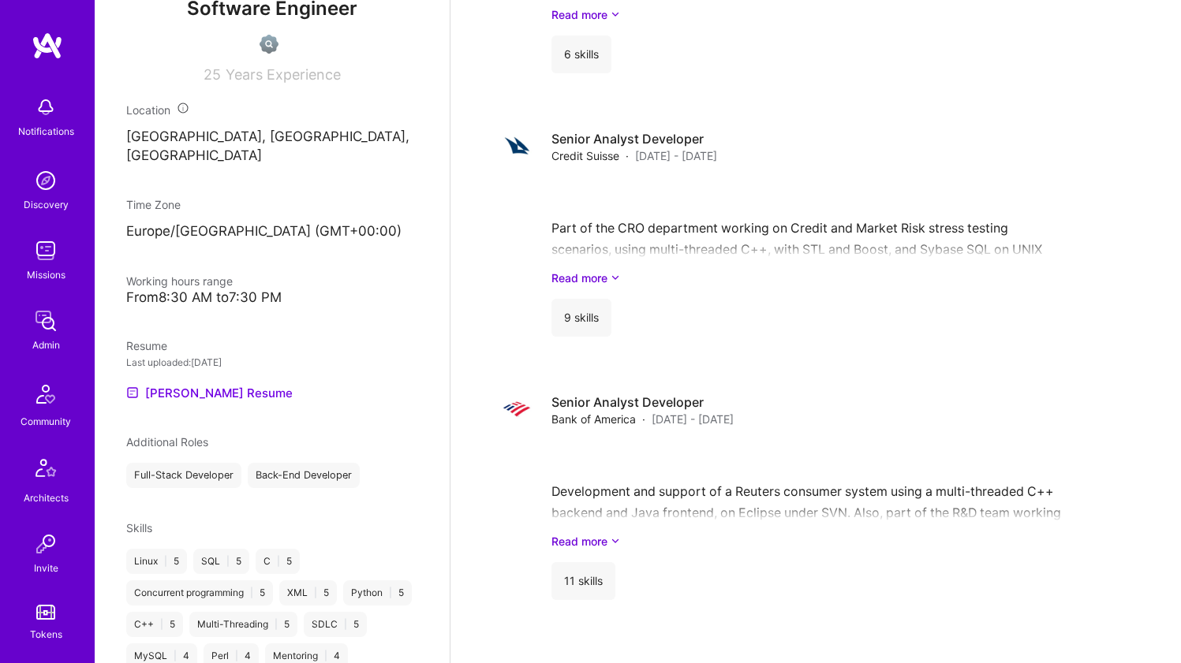
scroll to position [3126, 0]
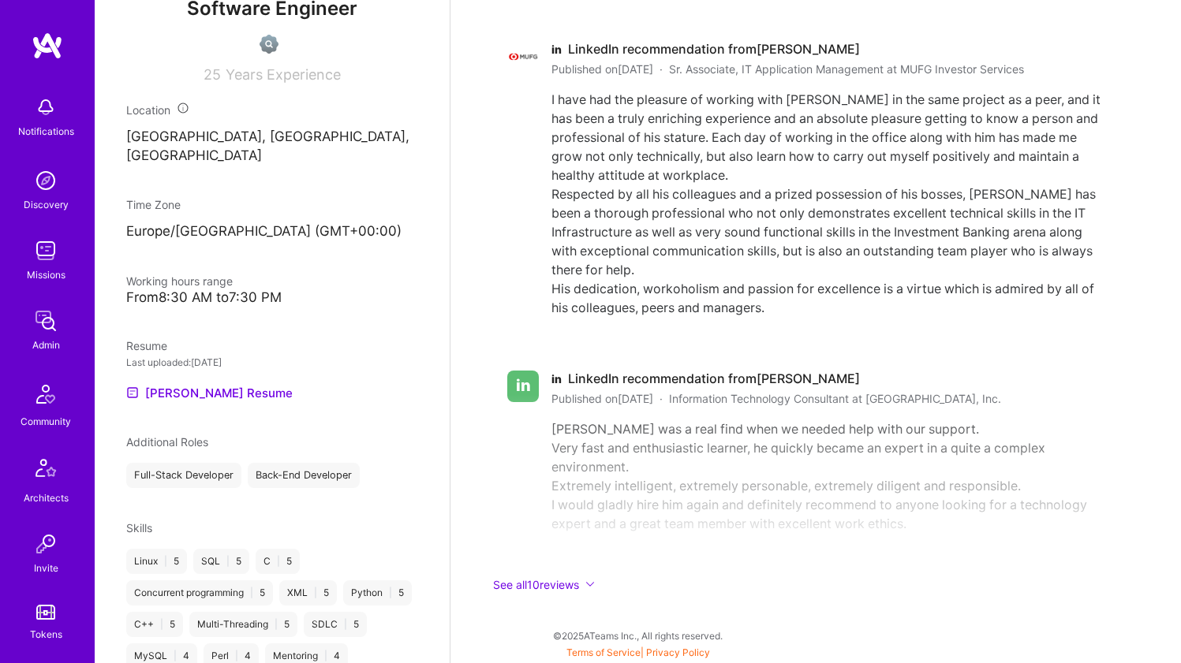
click at [624, 228] on div "I have had the pleasure of working with Marino in the same project as a peer, a…" at bounding box center [825, 203] width 549 height 227
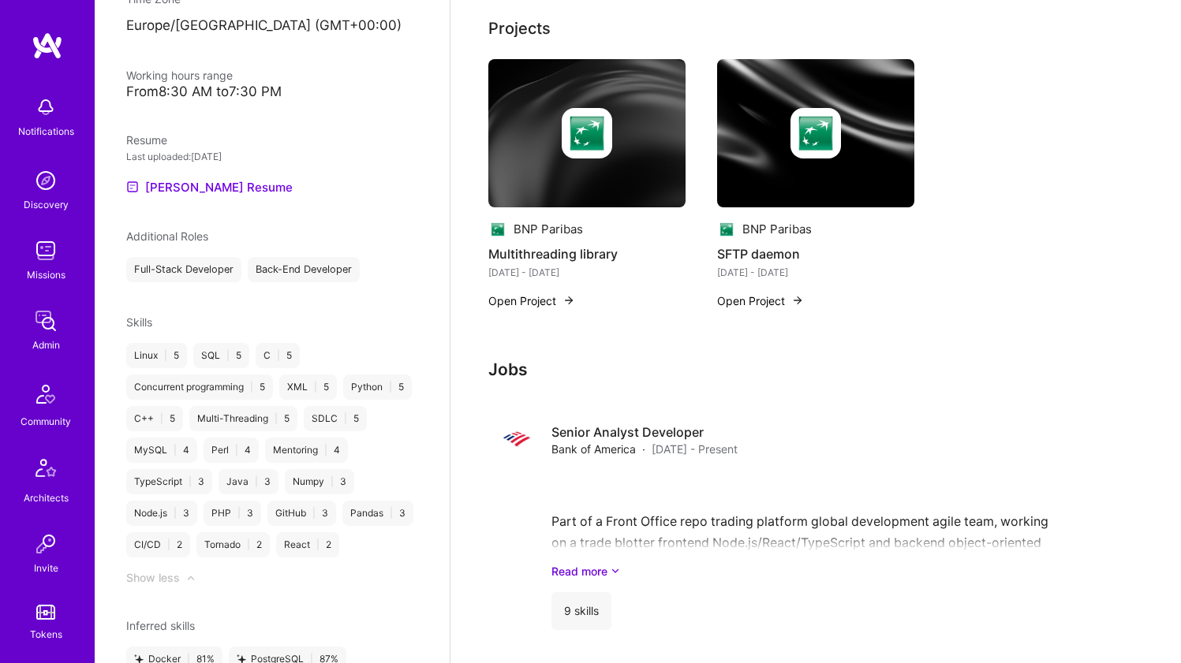
scroll to position [755, 0]
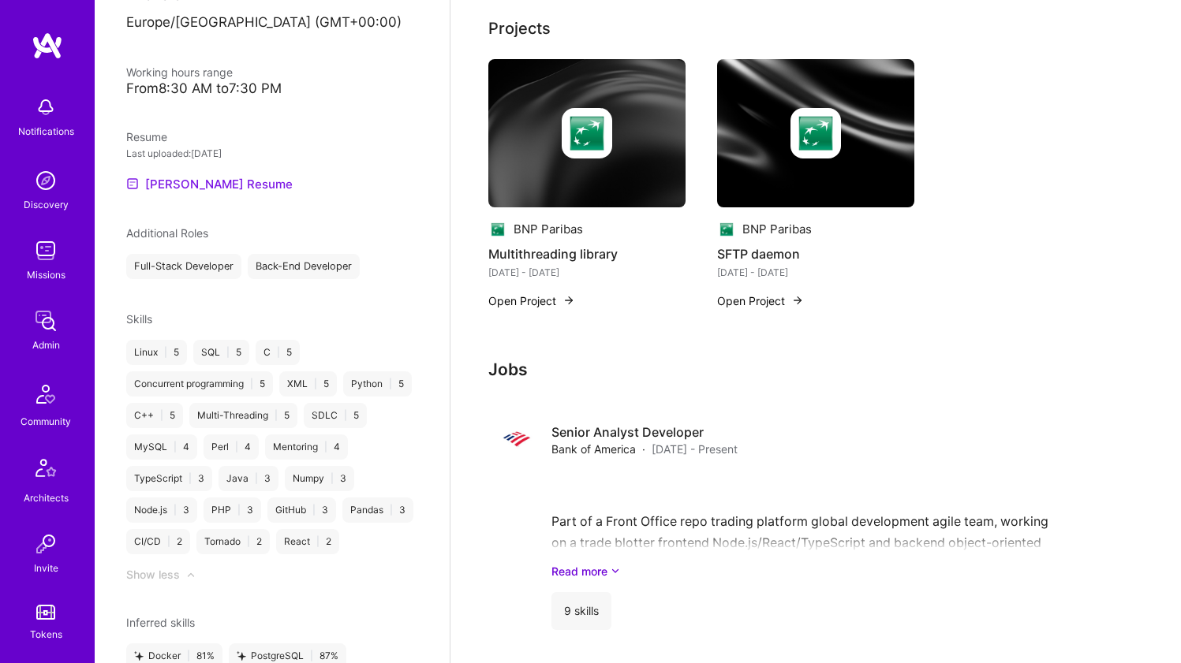
click at [226, 185] on link "Marino's Resume" at bounding box center [209, 183] width 166 height 19
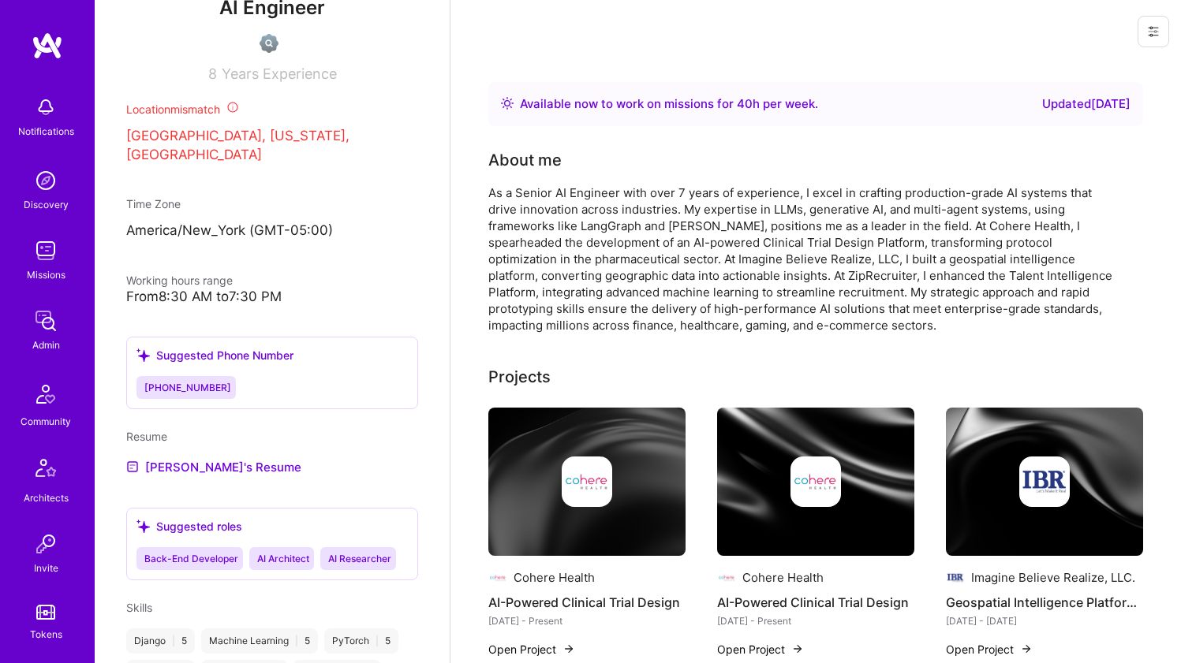
scroll to position [655, 0]
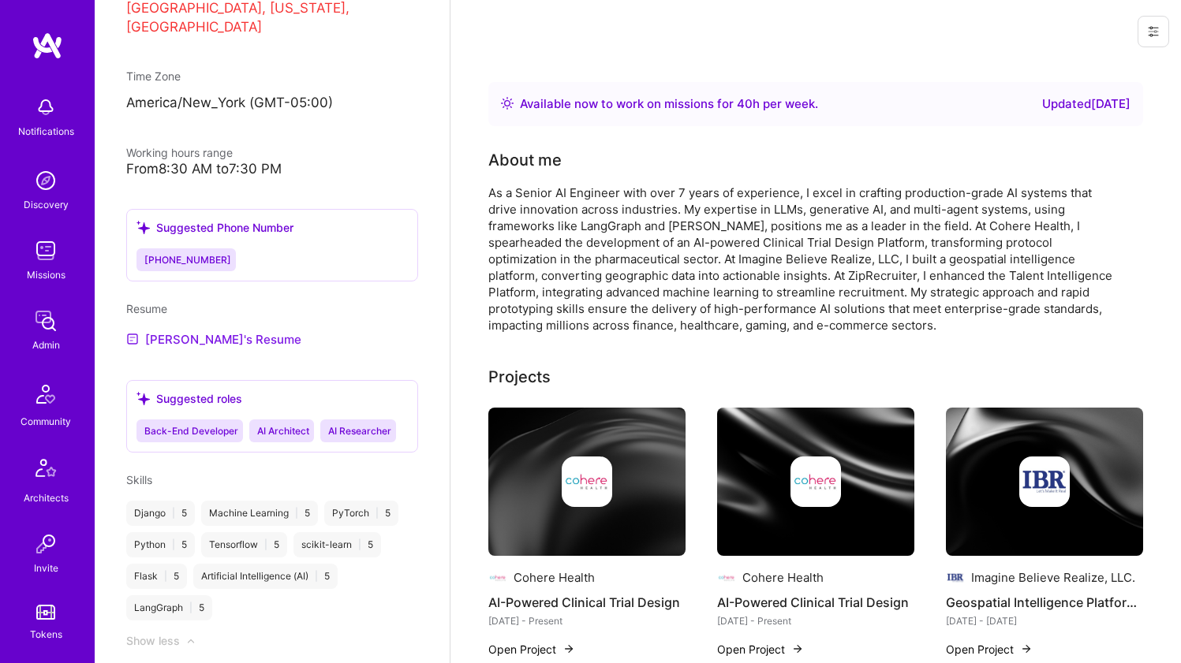
click at [192, 330] on link "[PERSON_NAME]'s Resume" at bounding box center [213, 339] width 175 height 19
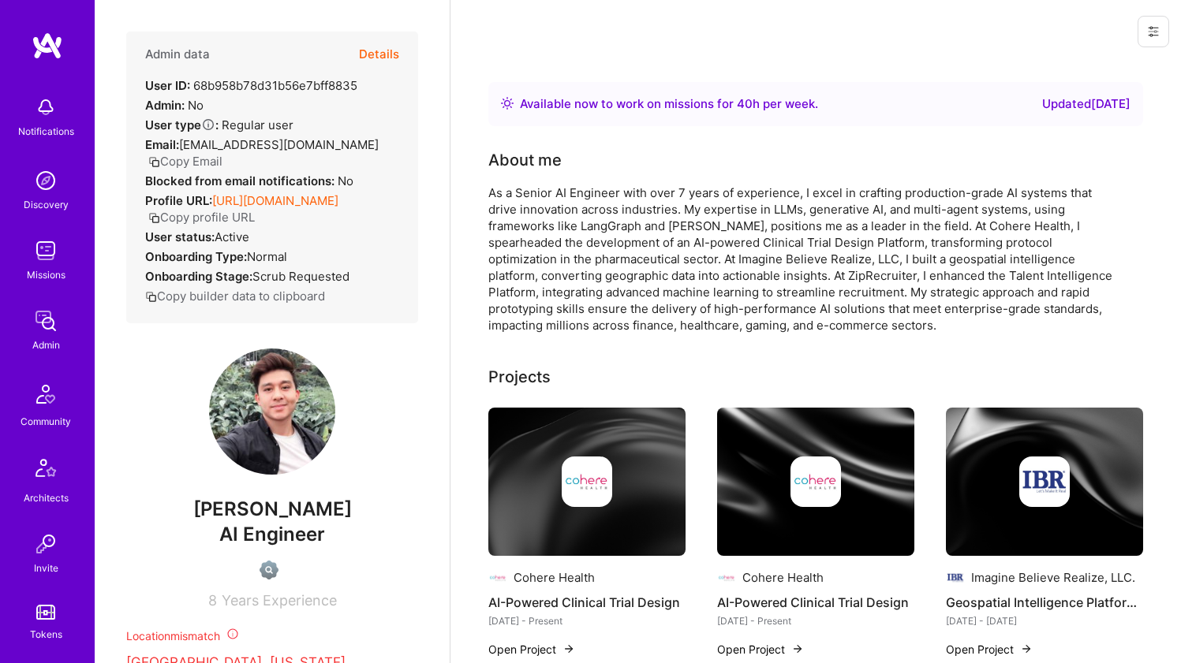
scroll to position [3, 0]
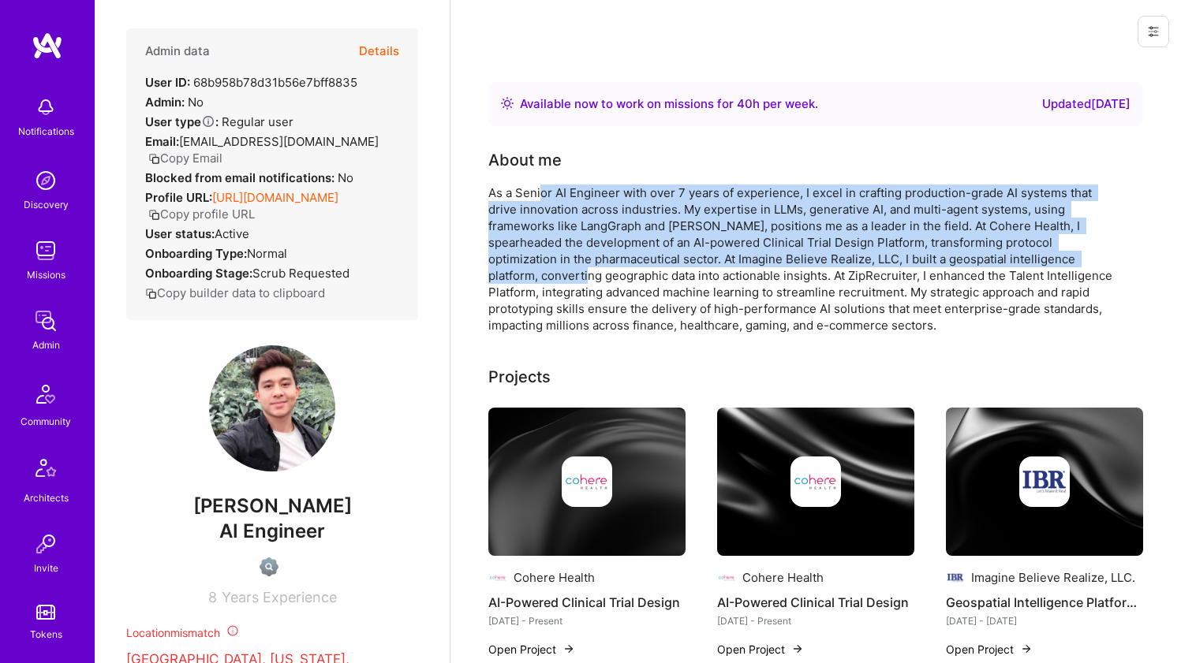
drag, startPoint x: 542, startPoint y: 192, endPoint x: 513, endPoint y: 270, distance: 83.1
click at [513, 269] on div "As a Senior AI Engineer with over 7 years of experience, I excel in crafting pr…" at bounding box center [803, 259] width 631 height 149
click at [513, 270] on div "As a Senior AI Engineer with over 7 years of experience, I excel in crafting pr…" at bounding box center [803, 259] width 631 height 149
drag, startPoint x: 513, startPoint y: 270, endPoint x: 536, endPoint y: 196, distance: 76.8
click at [536, 196] on div "As a Senior AI Engineer with over 7 years of experience, I excel in crafting pr…" at bounding box center [803, 259] width 631 height 149
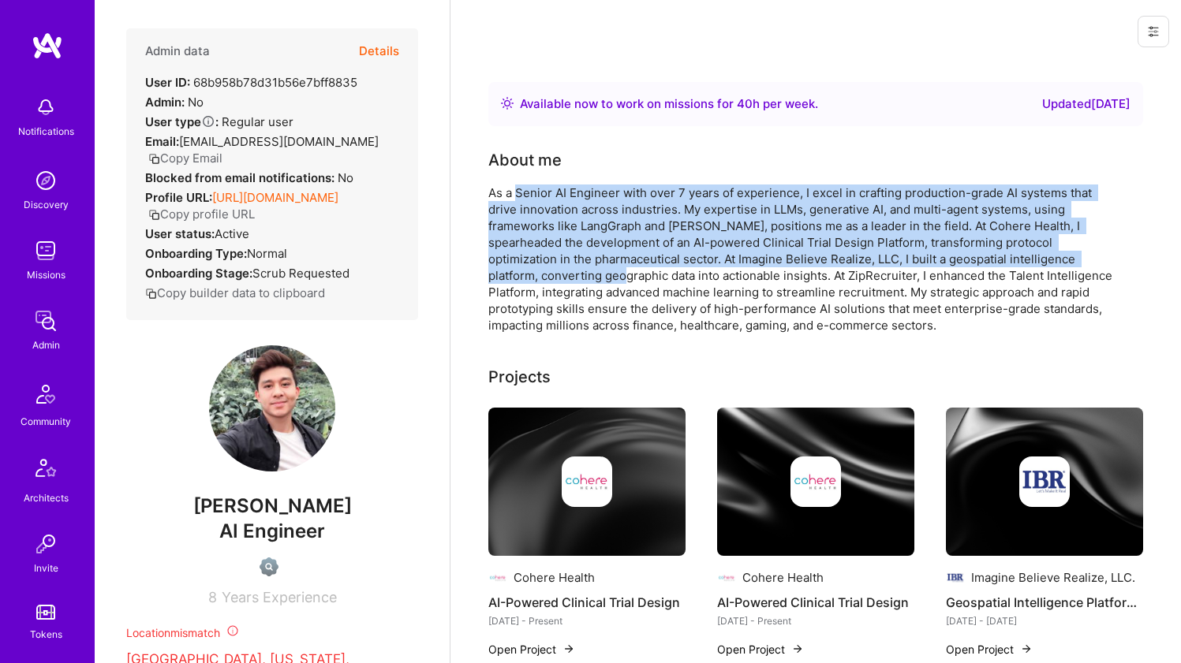
click at [536, 196] on div "As a Senior AI Engineer with over 7 years of experience, I excel in crafting pr…" at bounding box center [803, 259] width 631 height 149
drag, startPoint x: 536, startPoint y: 196, endPoint x: 510, endPoint y: 279, distance: 86.8
click at [510, 279] on div "As a Senior AI Engineer with over 7 years of experience, I excel in crafting pr…" at bounding box center [803, 259] width 631 height 149
drag, startPoint x: 524, startPoint y: 242, endPoint x: 545, endPoint y: 196, distance: 50.8
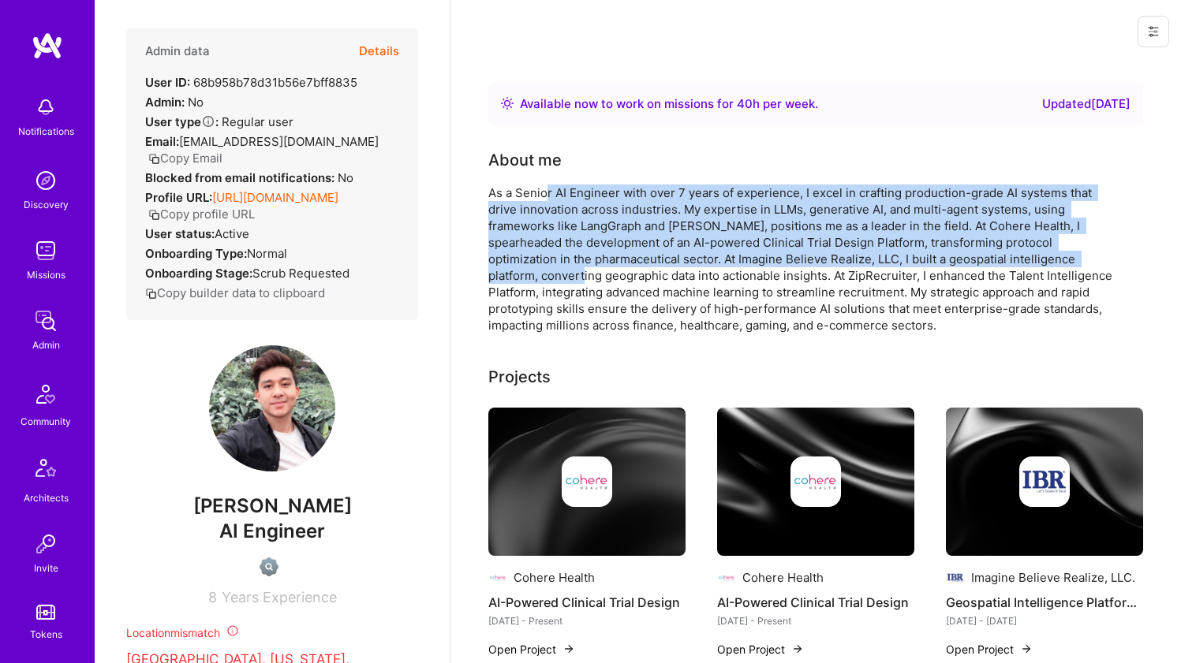
click at [545, 196] on div "As a Senior AI Engineer with over 7 years of experience, I excel in crafting pr…" at bounding box center [803, 259] width 631 height 149
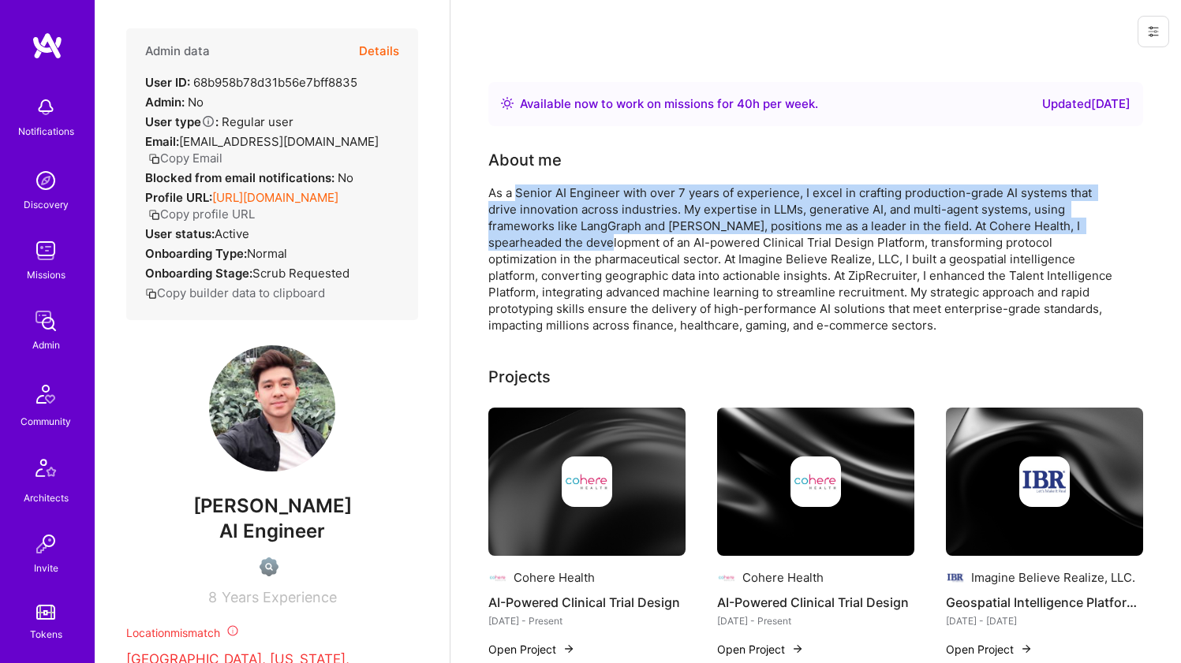
drag, startPoint x: 545, startPoint y: 196, endPoint x: 528, endPoint y: 240, distance: 47.2
click at [528, 240] on div "As a Senior AI Engineer with over 7 years of experience, I excel in crafting pr…" at bounding box center [803, 259] width 631 height 149
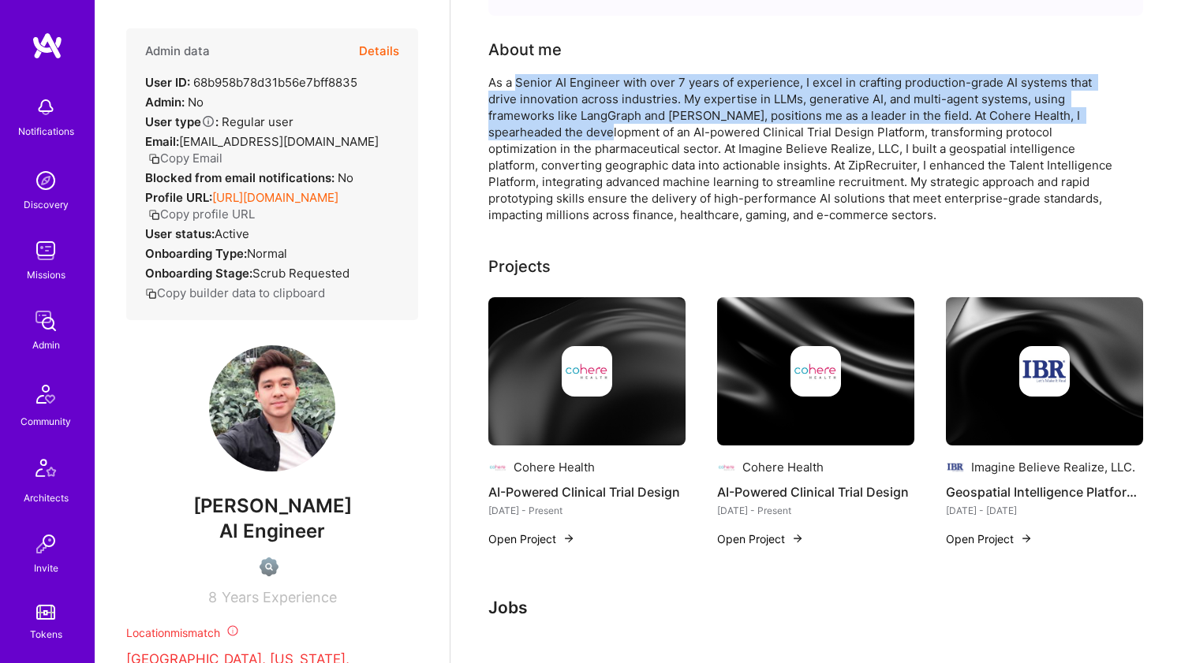
scroll to position [428, 0]
